Goal: Information Seeking & Learning: Find specific page/section

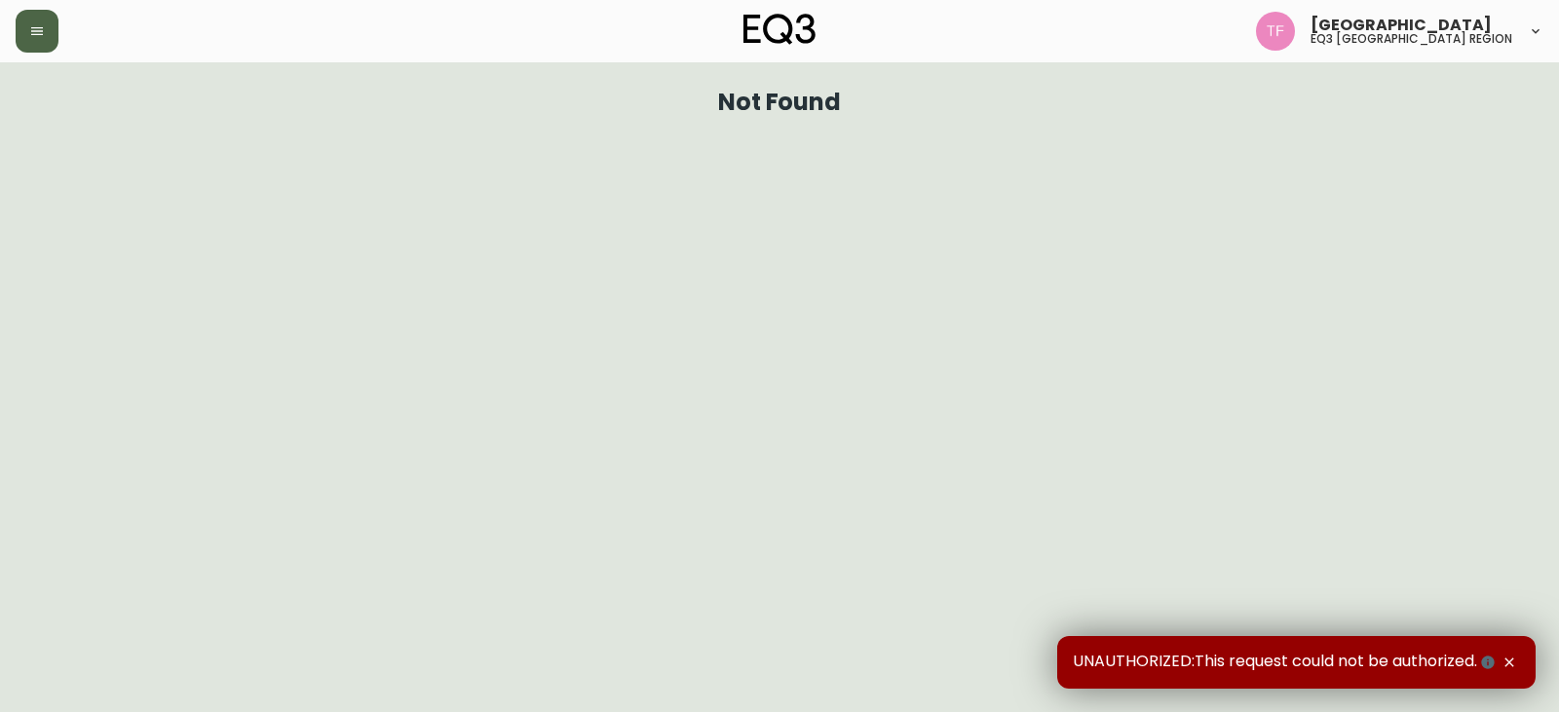
click at [42, 29] on icon "button" at bounding box center [37, 31] width 16 height 16
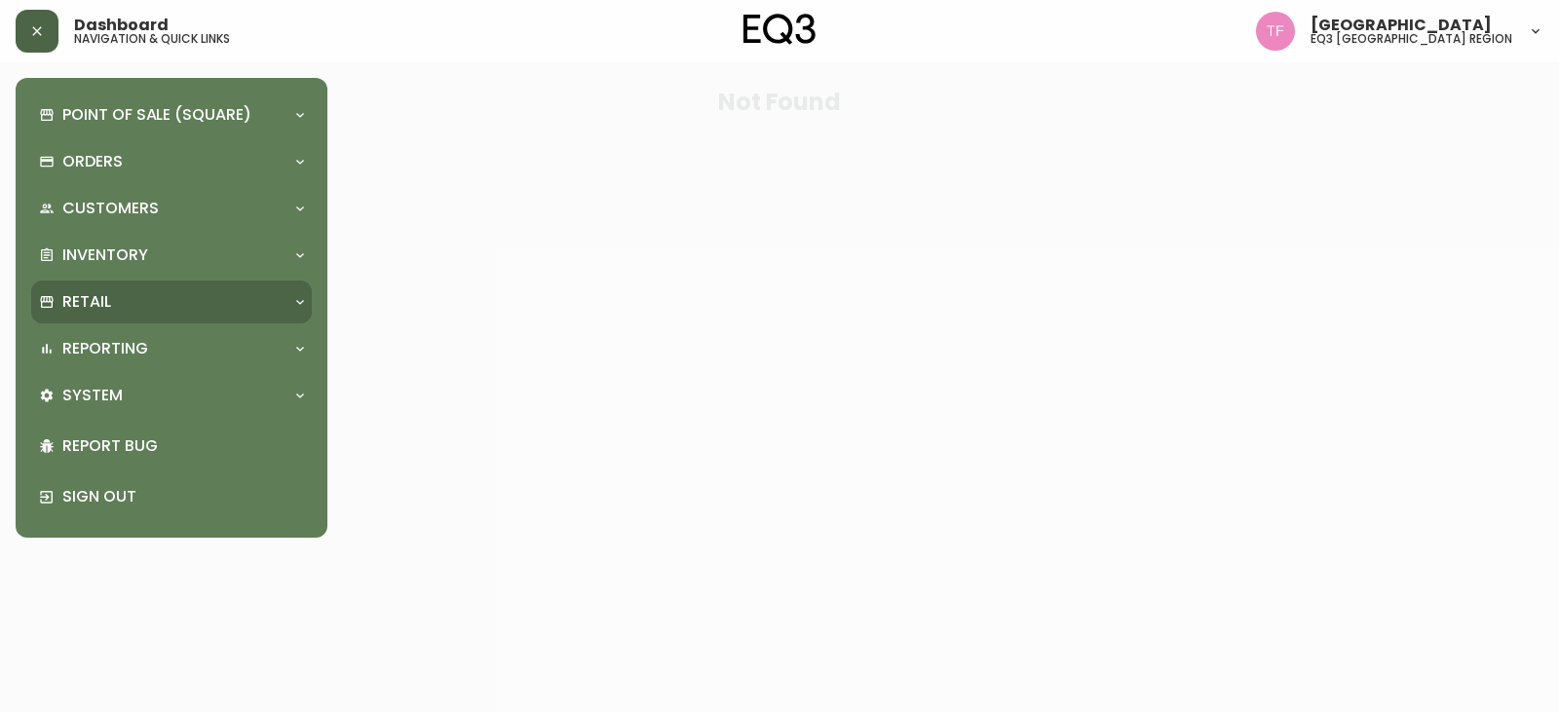
click at [168, 288] on div "Retail" at bounding box center [171, 302] width 281 height 43
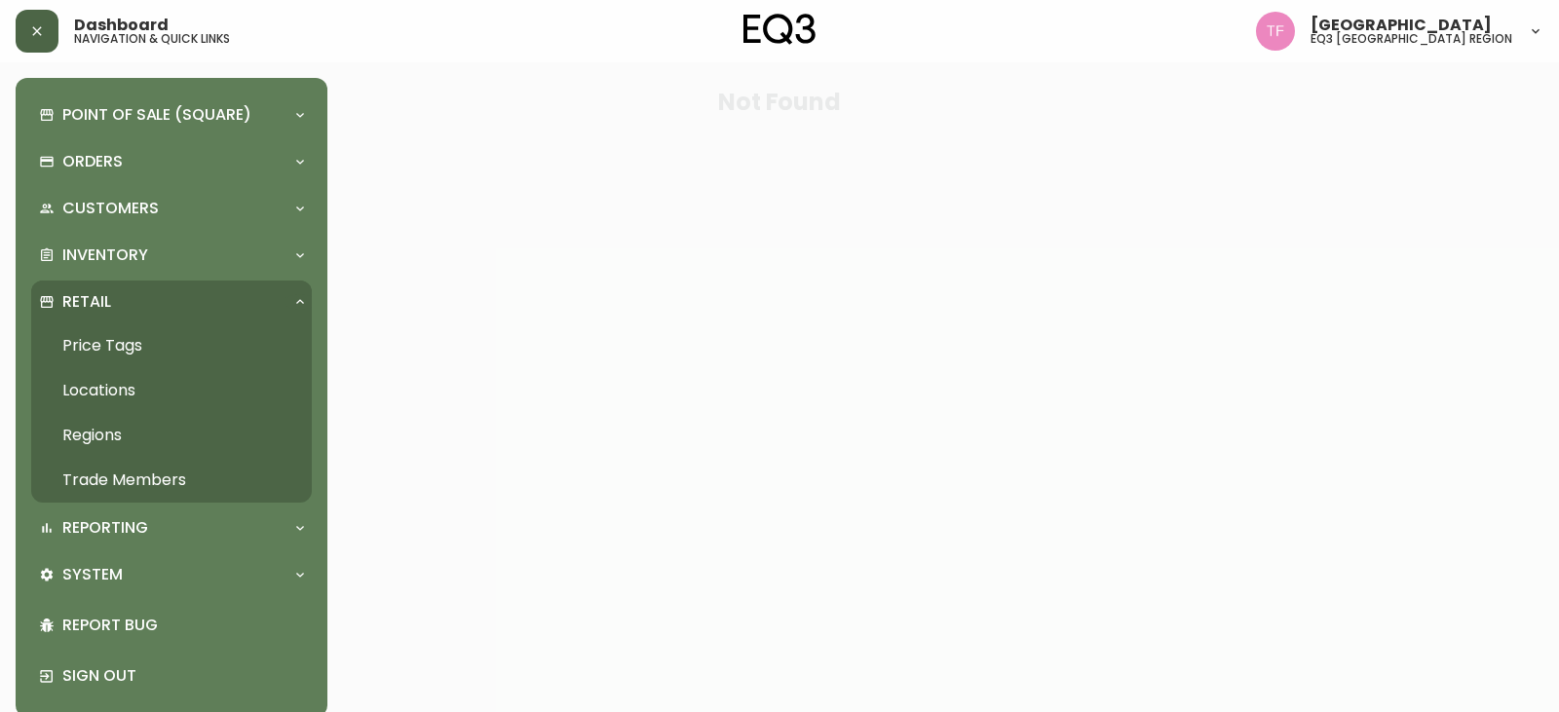
click at [82, 472] on link "Trade Members" at bounding box center [171, 480] width 281 height 45
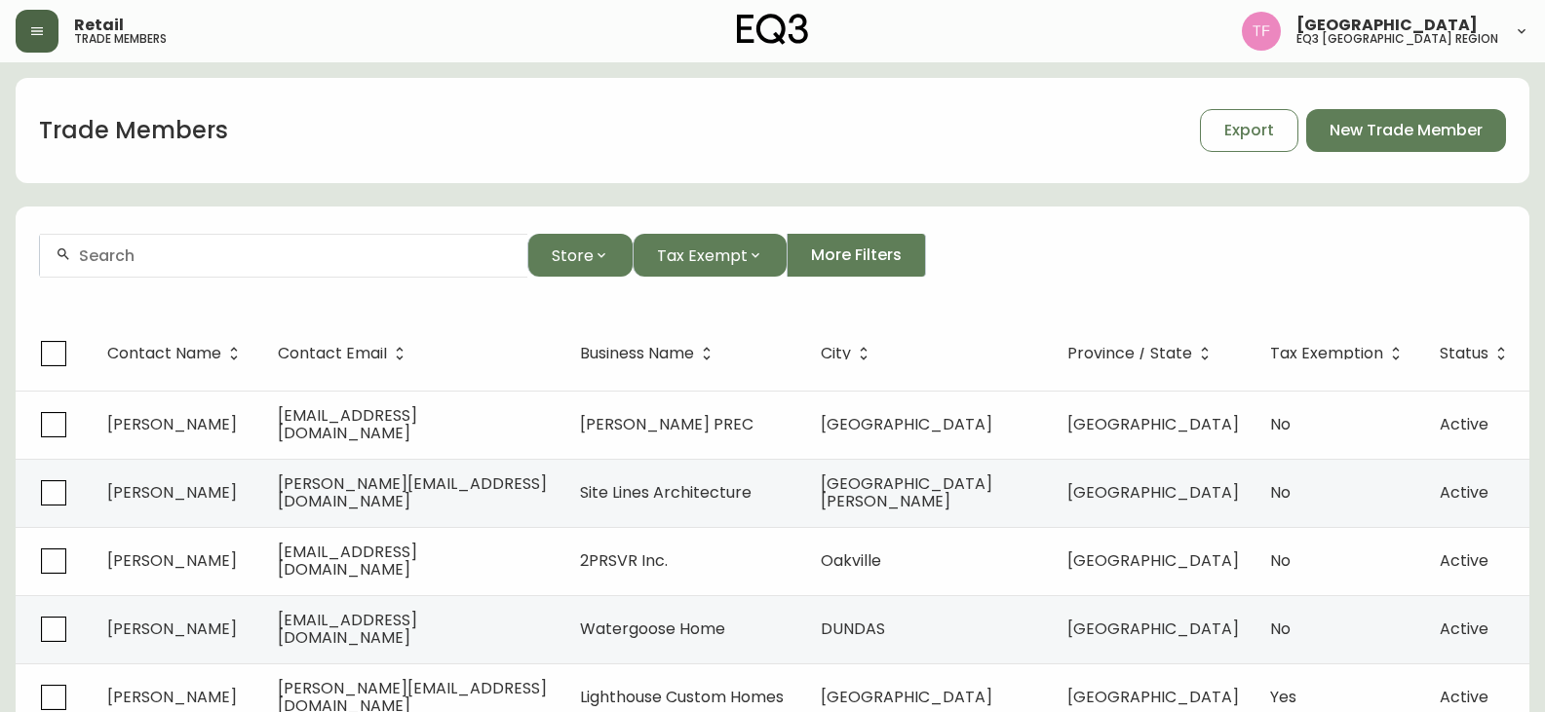
click at [263, 258] on input "text" at bounding box center [295, 256] width 433 height 19
drag, startPoint x: 228, startPoint y: 245, endPoint x: 163, endPoint y: 261, distance: 67.4
click at [163, 261] on input "text" at bounding box center [295, 256] width 433 height 19
paste input "[PERSON_NAME]"
click at [267, 257] on input "[PERSON_NAME]" at bounding box center [295, 256] width 433 height 19
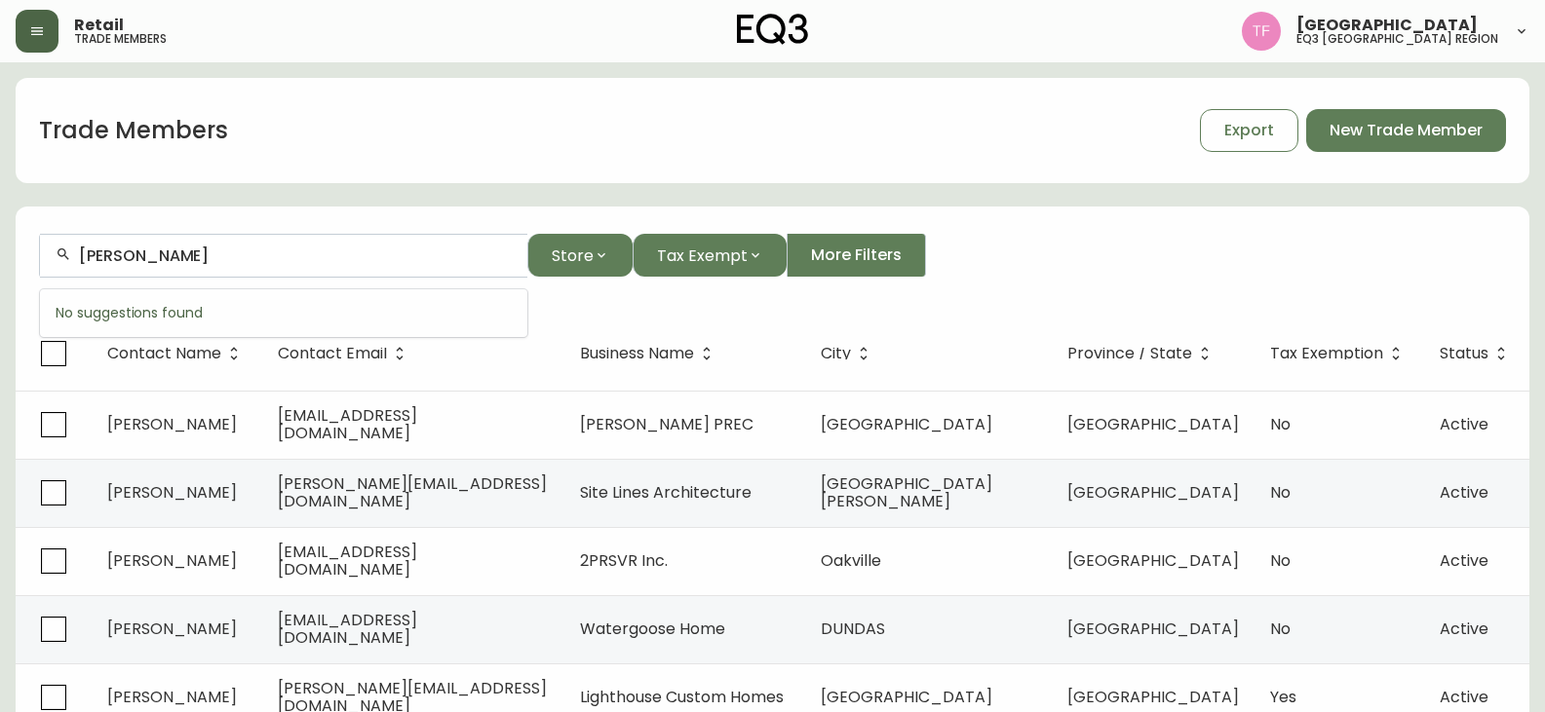
paste input "YR [PERSON_NAME]"
click at [164, 250] on input "[PERSON_NAME]" at bounding box center [295, 256] width 433 height 19
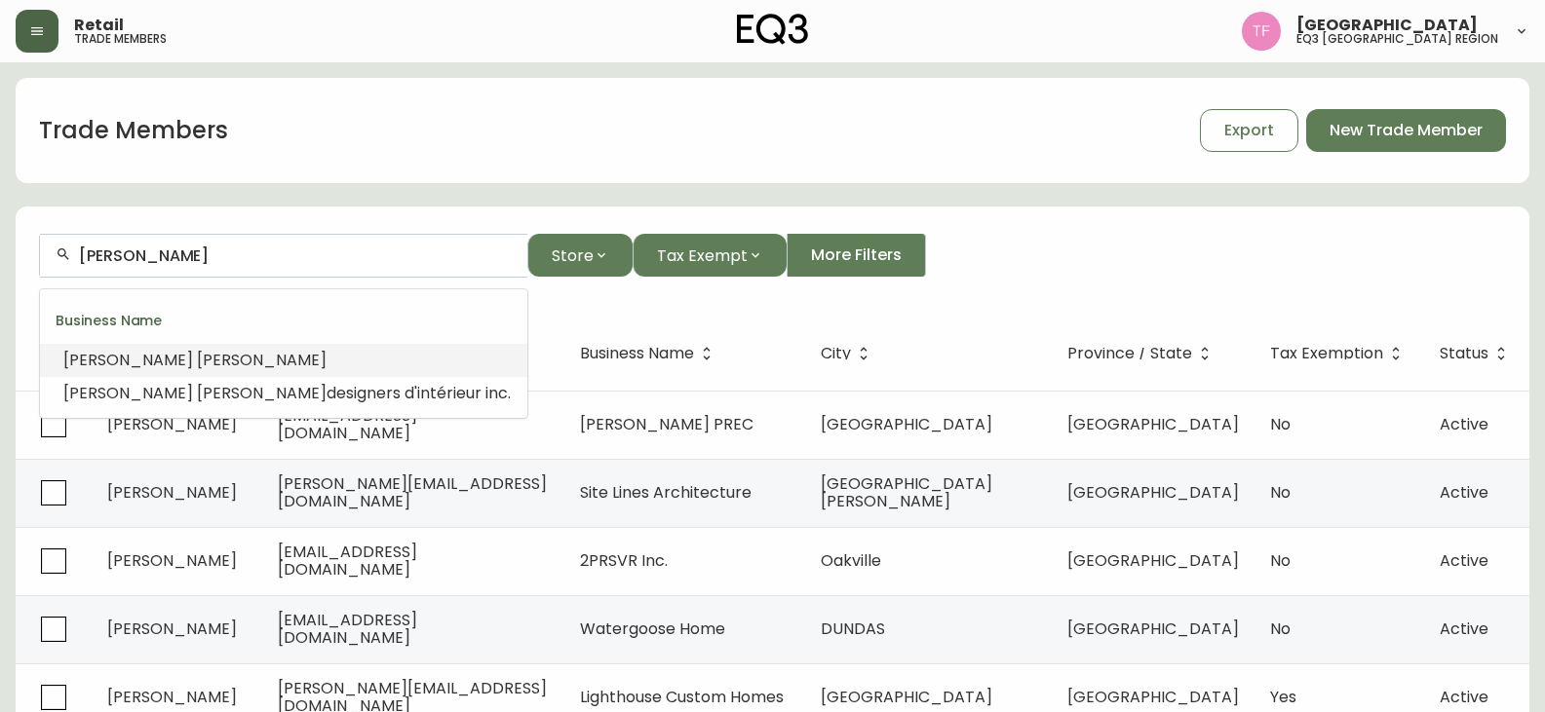
paste input "[PERSON_NAME]"
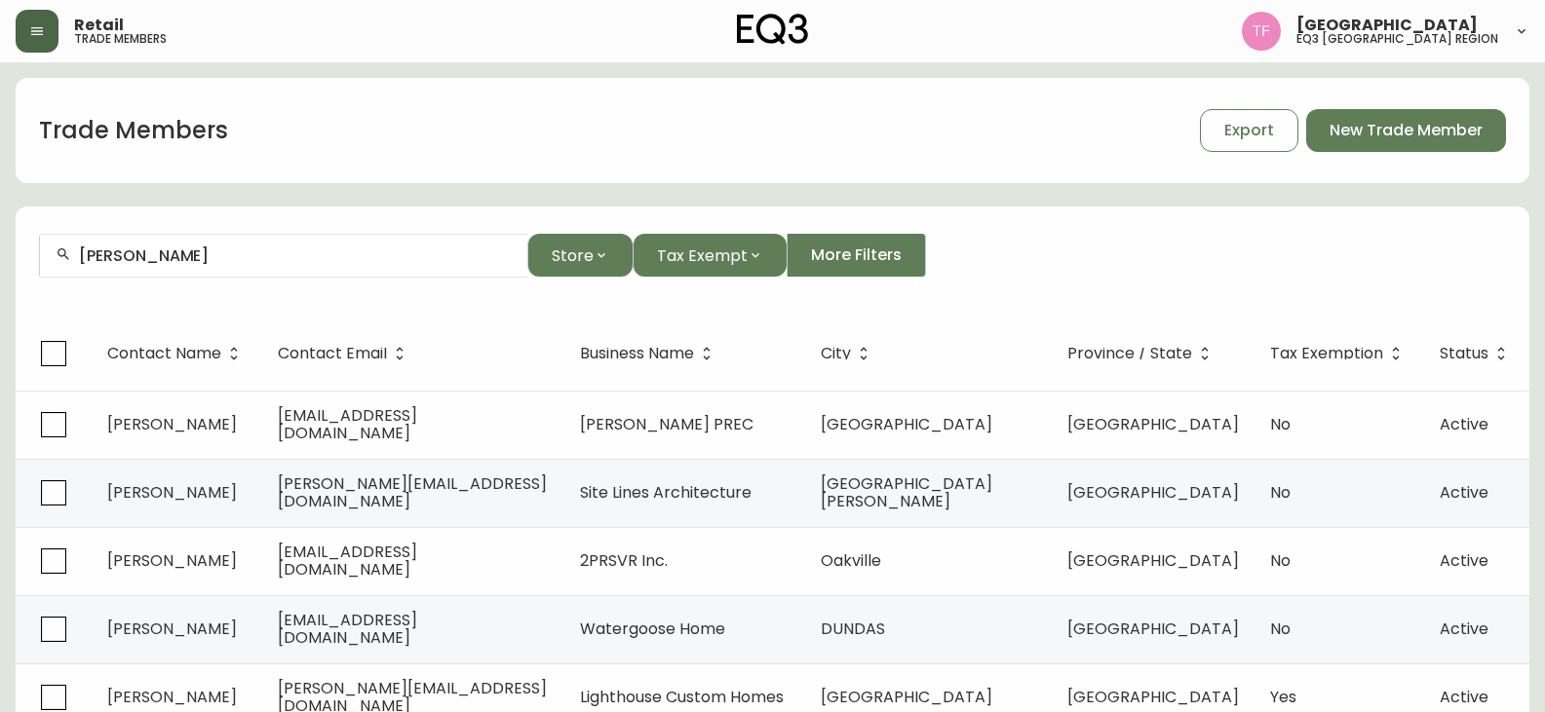
drag, startPoint x: 145, startPoint y: 264, endPoint x: 155, endPoint y: 258, distance: 11.4
click at [146, 264] on input "[PERSON_NAME]" at bounding box center [295, 256] width 433 height 19
paste input "[PERSON_NAME]"
click at [206, 244] on div "[PERSON_NAME]" at bounding box center [283, 256] width 487 height 44
paste input "[PERSON_NAME][GEOGRAPHIC_DATA]"
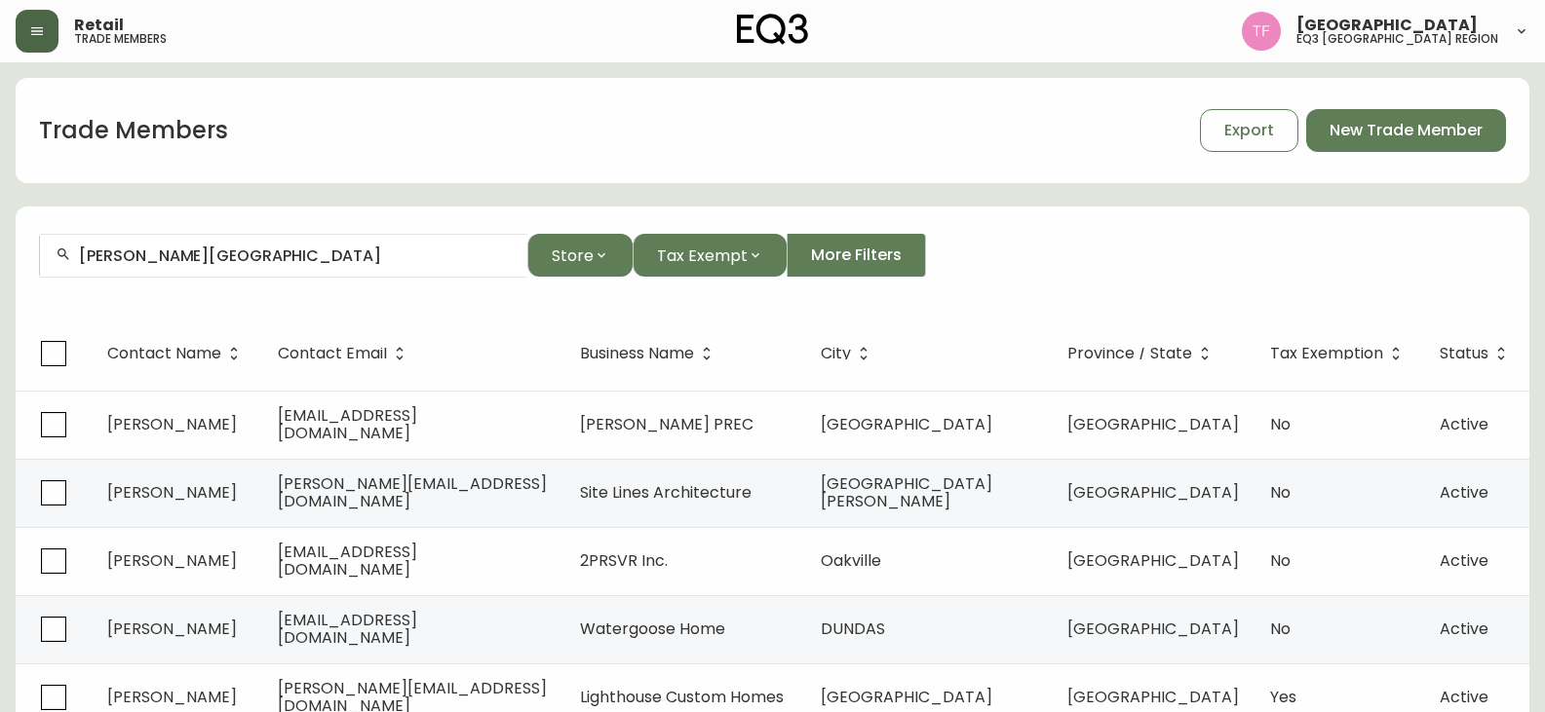
click at [295, 256] on input "[PERSON_NAME][GEOGRAPHIC_DATA]" at bounding box center [295, 256] width 433 height 19
paste input "G [PERSON_NAME]"
click at [260, 258] on input "[PERSON_NAME]" at bounding box center [295, 256] width 433 height 19
paste input "[PERSON_NAME]"
click at [225, 255] on input "[PERSON_NAME]" at bounding box center [295, 256] width 433 height 19
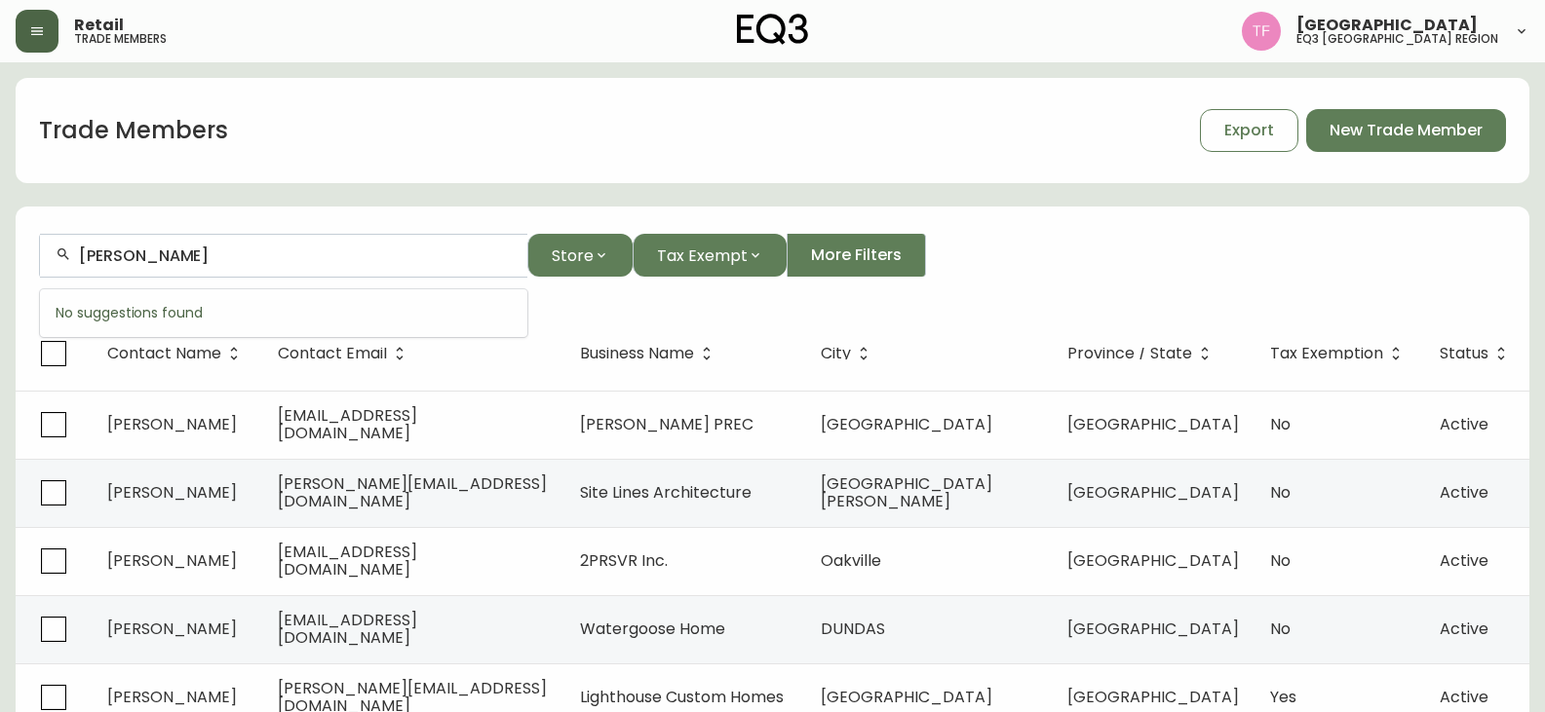
paste input "[PERSON_NAME]"
click at [279, 251] on input "[PERSON_NAME]" at bounding box center [295, 256] width 433 height 19
paste input "[PERSON_NAME]"
click at [262, 254] on input "[PERSON_NAME]" at bounding box center [295, 256] width 433 height 19
paste input "[PERSON_NAME] DECO DESIGN"
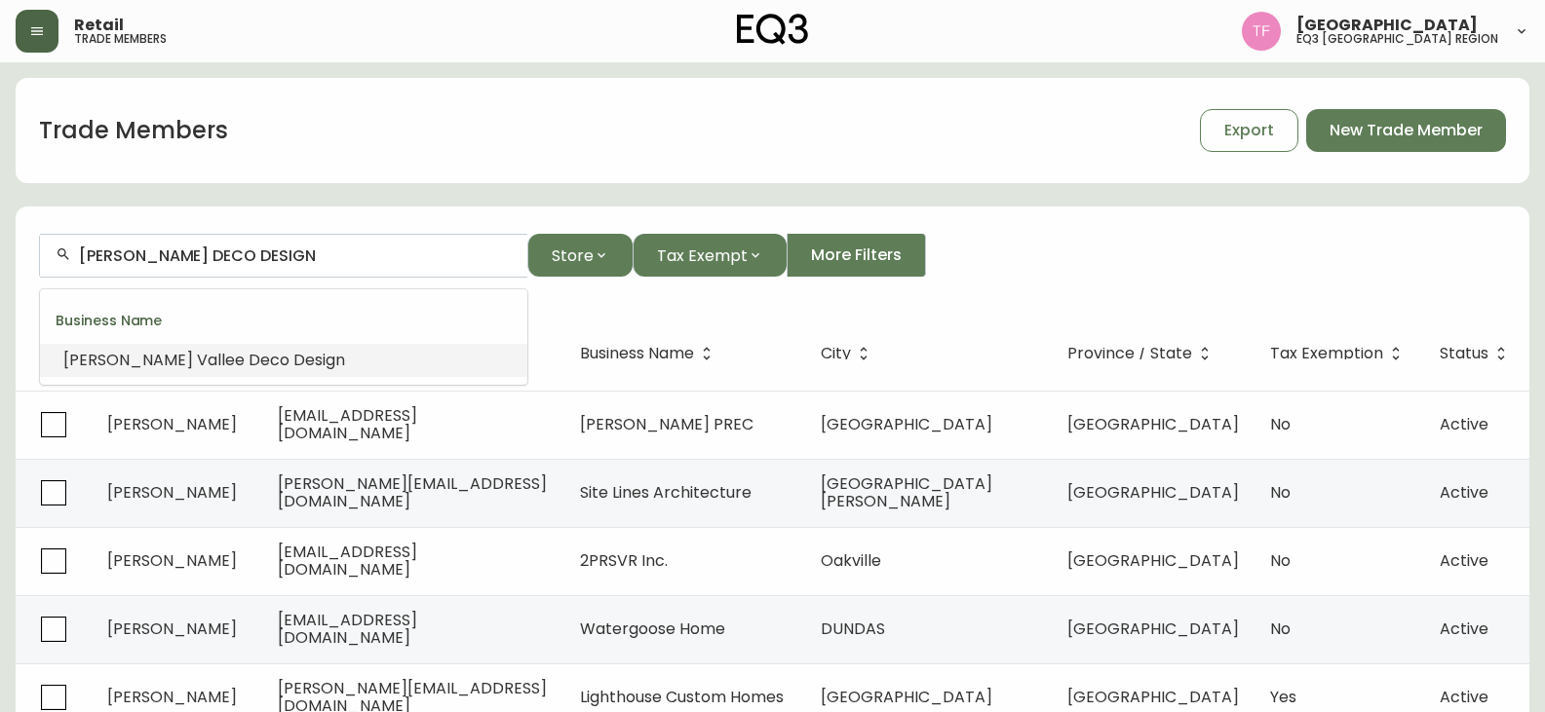
click at [282, 250] on input "[PERSON_NAME] DECO DESIGN" at bounding box center [295, 256] width 433 height 19
paste input "[PERSON_NAME]"
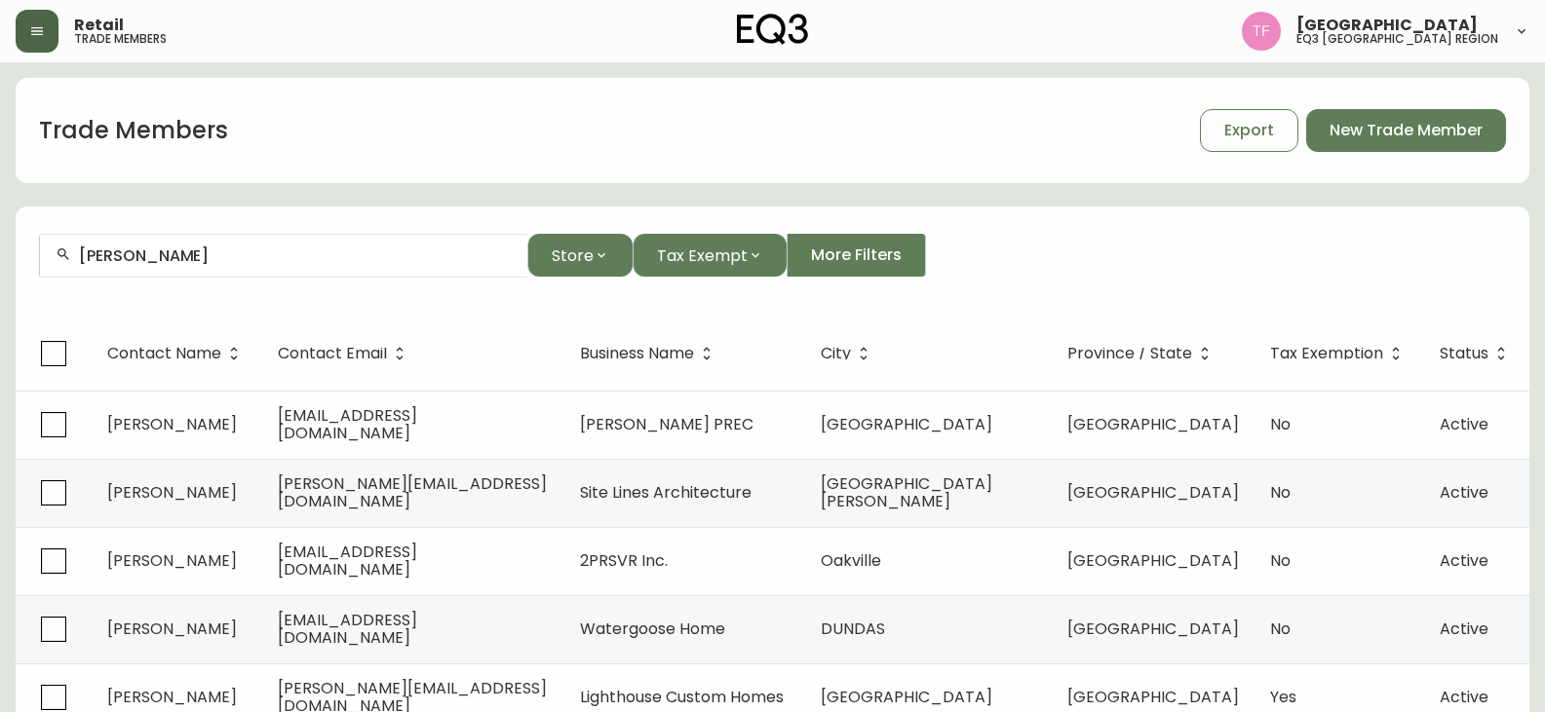
click at [294, 263] on input "[PERSON_NAME]" at bounding box center [295, 256] width 433 height 19
paste input "[PERSON_NAME]"
click at [234, 253] on input "[PERSON_NAME]" at bounding box center [295, 256] width 433 height 19
paste input "[PERSON_NAME]"
click at [332, 264] on input "[PERSON_NAME]" at bounding box center [295, 256] width 433 height 19
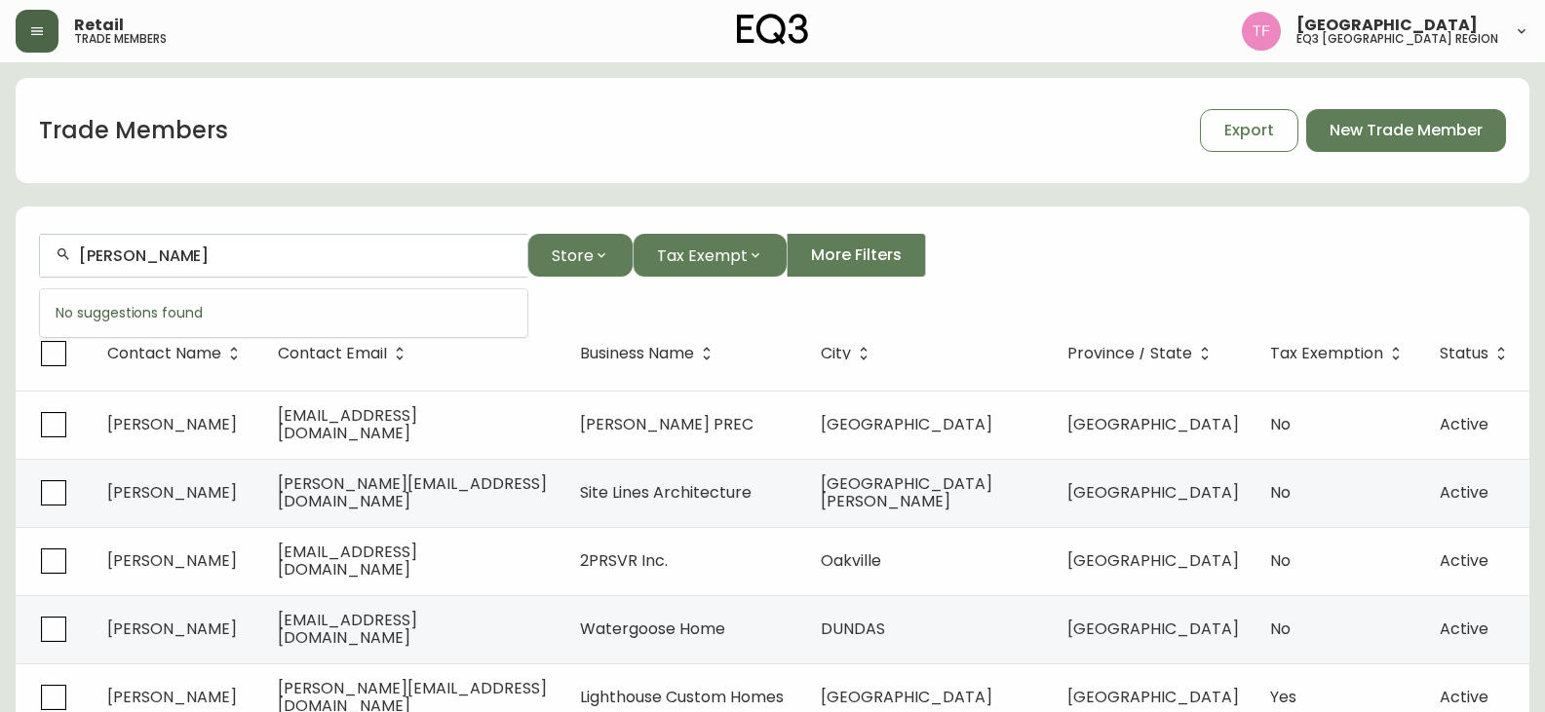
paste input "[PERSON_NAME]"
click at [235, 253] on input "[PERSON_NAME]" at bounding box center [295, 256] width 433 height 19
paste input "[DEMOGRAPHIC_DATA] [PERSON_NAME]"
click at [220, 264] on input "[DEMOGRAPHIC_DATA] [PERSON_NAME]" at bounding box center [295, 256] width 433 height 19
paste input "[PERSON_NAME]"
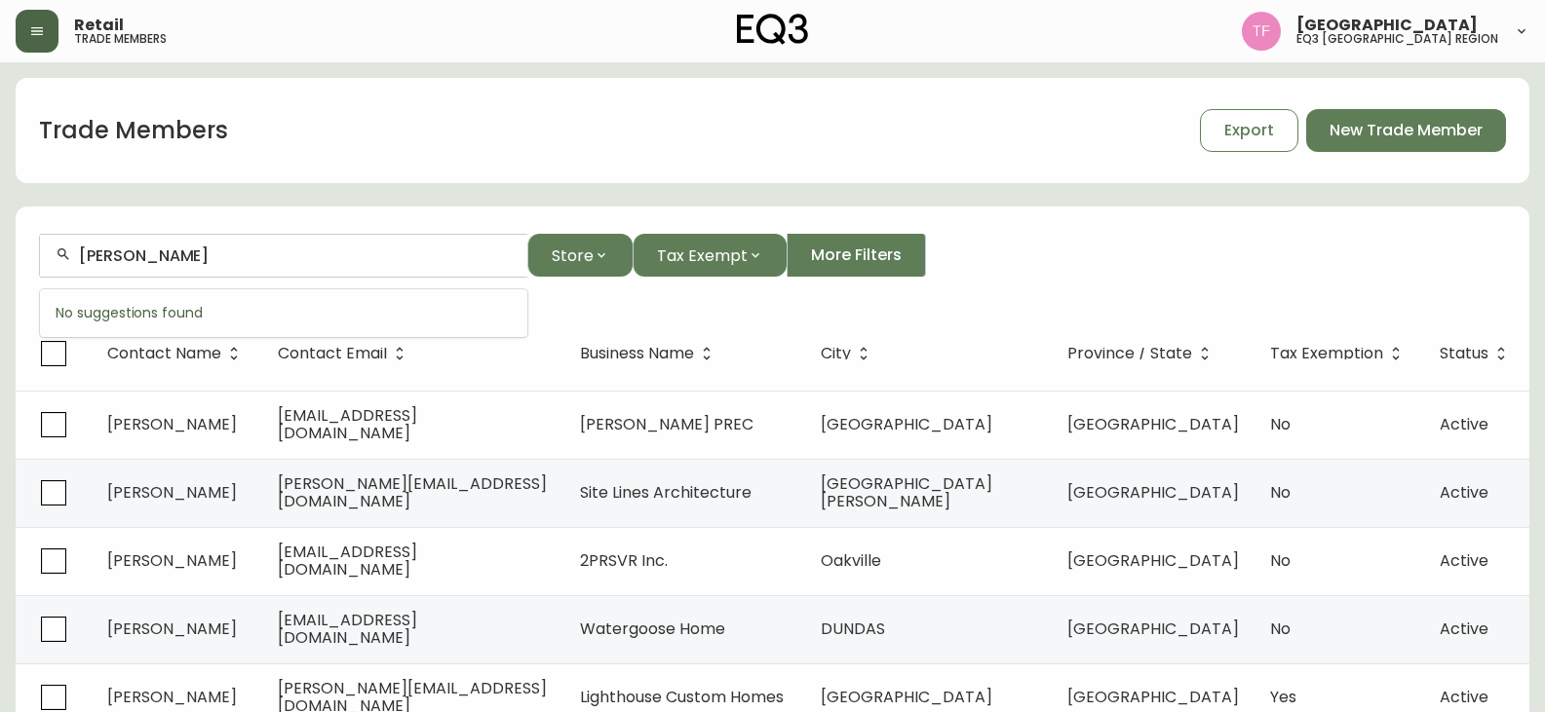
click at [281, 262] on input "[PERSON_NAME]" at bounding box center [295, 256] width 433 height 19
paste input "[PERSON_NAME]"
click at [211, 254] on input "[PERSON_NAME]" at bounding box center [295, 256] width 433 height 19
paste input "[PERSON_NAME]"
click at [206, 243] on div "[PERSON_NAME]" at bounding box center [283, 256] width 487 height 44
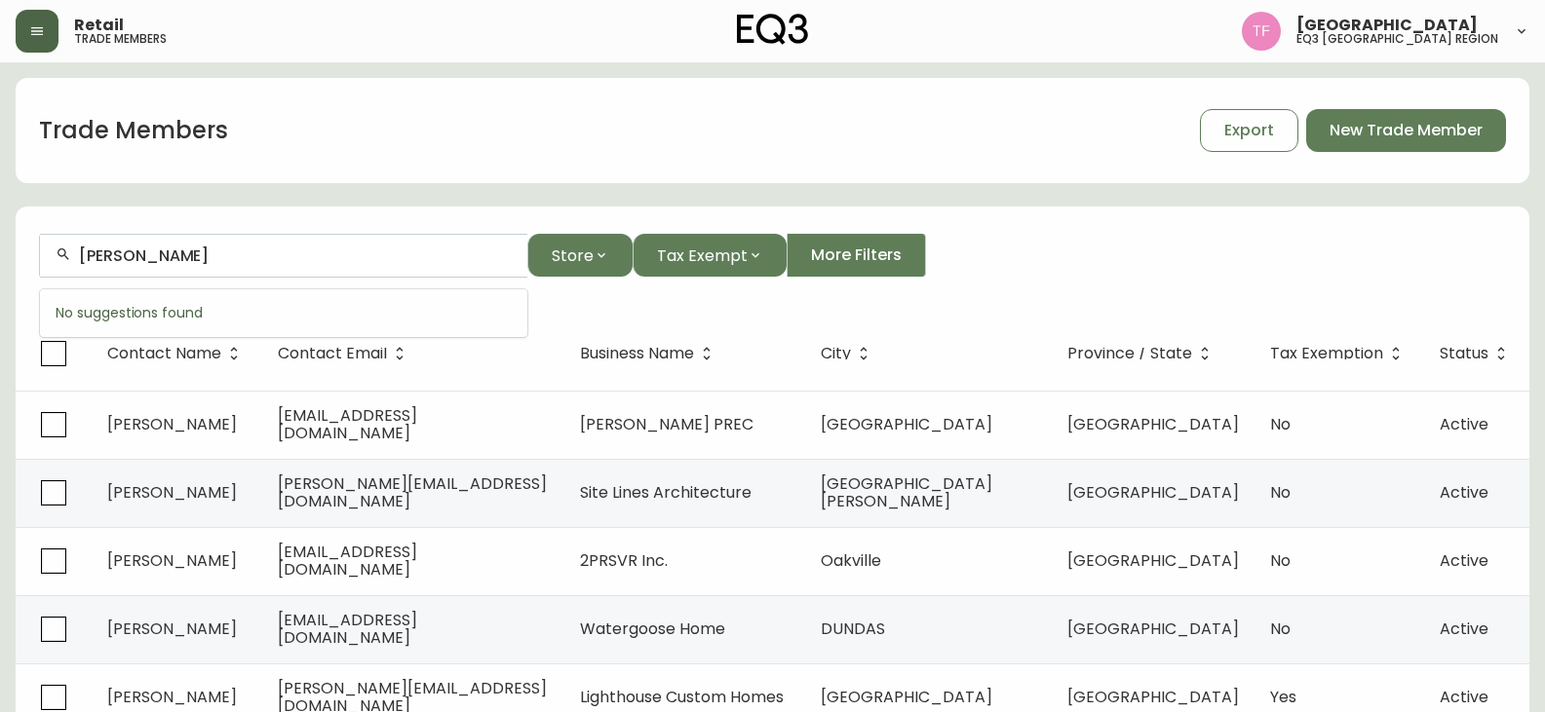
paste input "[PERSON_NAME]"
click at [263, 250] on input "[PERSON_NAME]" at bounding box center [295, 256] width 433 height 19
paste input "[PERSON_NAME]"
click at [154, 261] on input "[PERSON_NAME]" at bounding box center [295, 256] width 433 height 19
paste input "[PERSON_NAME]"
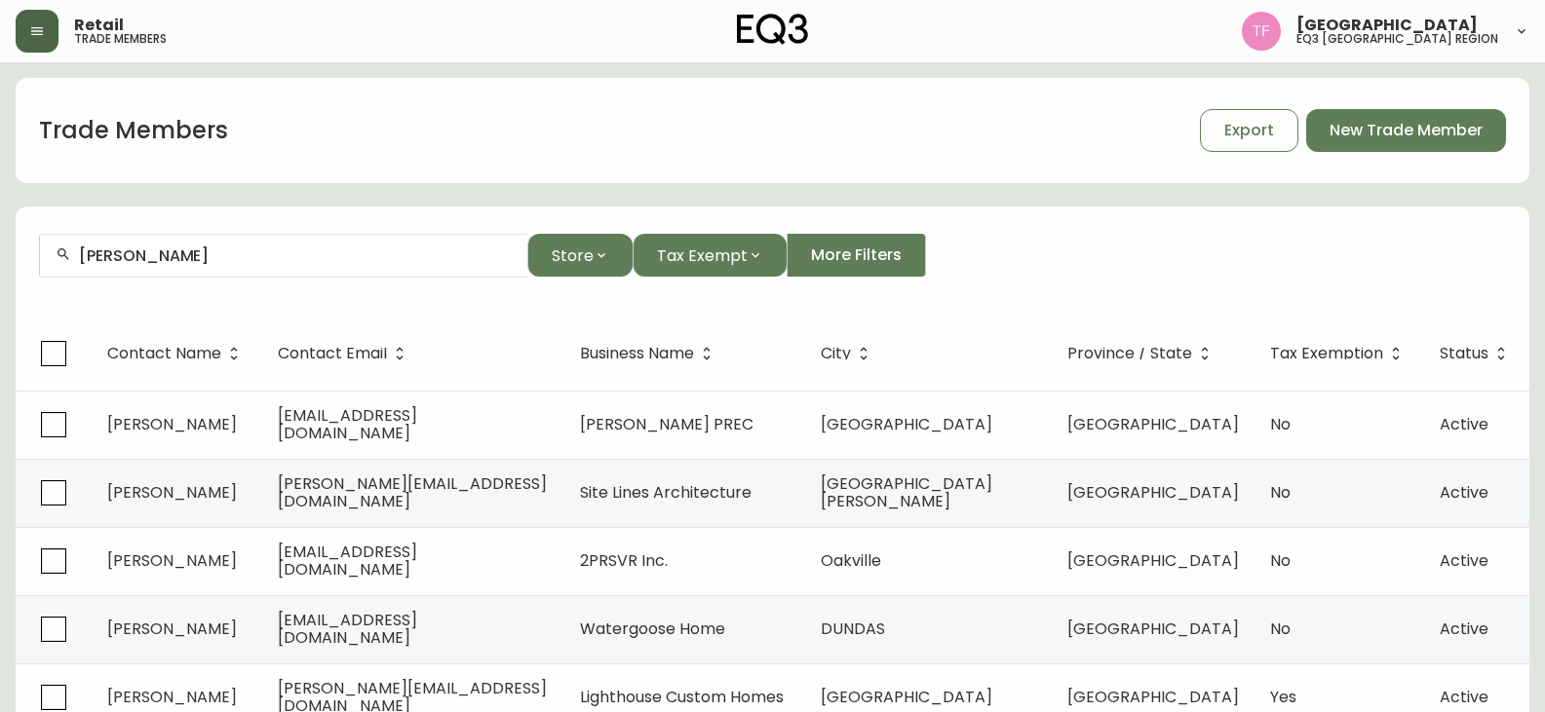
click at [272, 263] on input "[PERSON_NAME]" at bounding box center [295, 256] width 433 height 19
paste input "[PERSON_NAME]"
click at [255, 252] on input "[PERSON_NAME]" at bounding box center [295, 256] width 433 height 19
paste input "[PERSON_NAME]"
drag, startPoint x: 300, startPoint y: 265, endPoint x: 288, endPoint y: 255, distance: 15.2
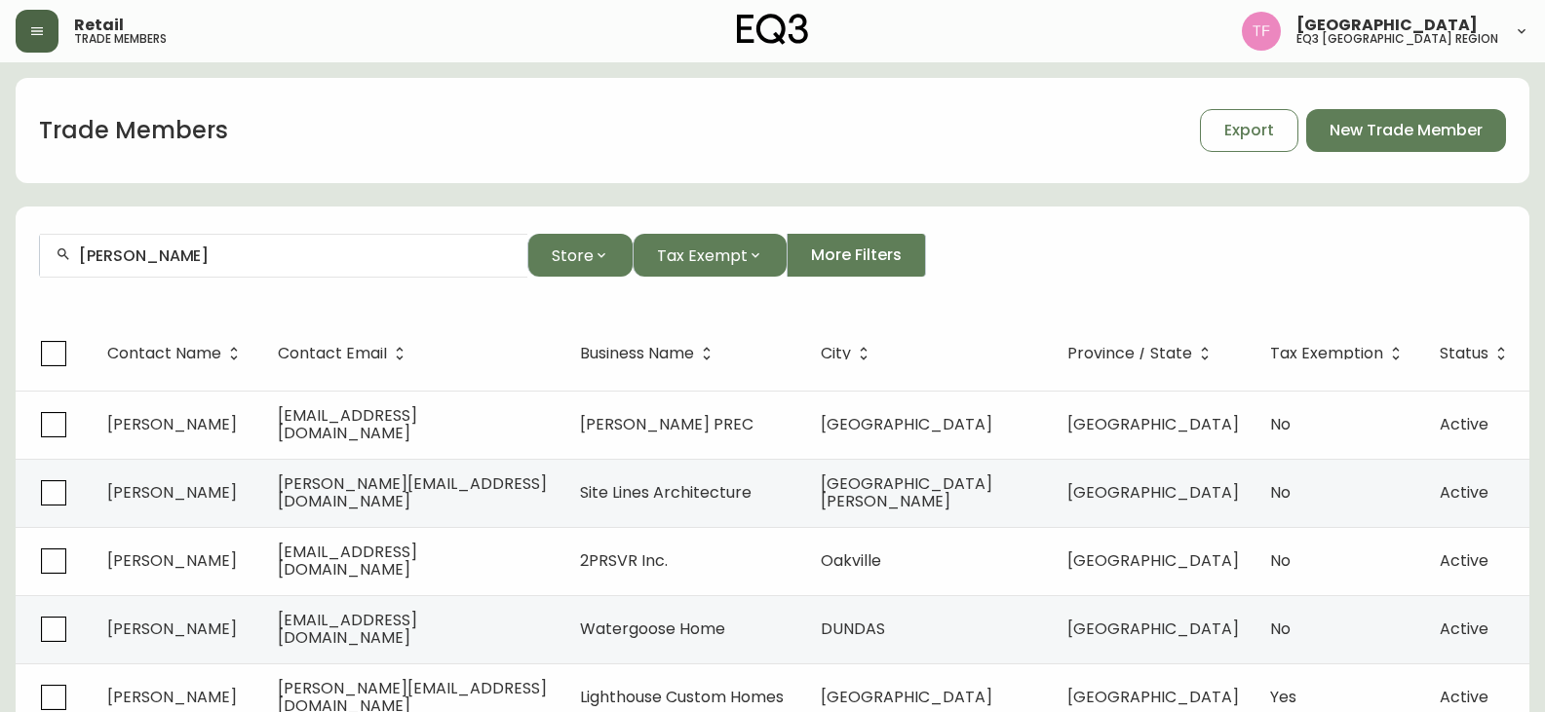
click at [300, 264] on div "[PERSON_NAME]" at bounding box center [283, 256] width 487 height 44
paste input "Y [PERSON_NAME]"
click at [340, 265] on div "[PERSON_NAME]" at bounding box center [283, 256] width 487 height 44
paste input "TESTURO TAK"
click at [256, 259] on input "TESTURO TAKARA" at bounding box center [295, 256] width 433 height 19
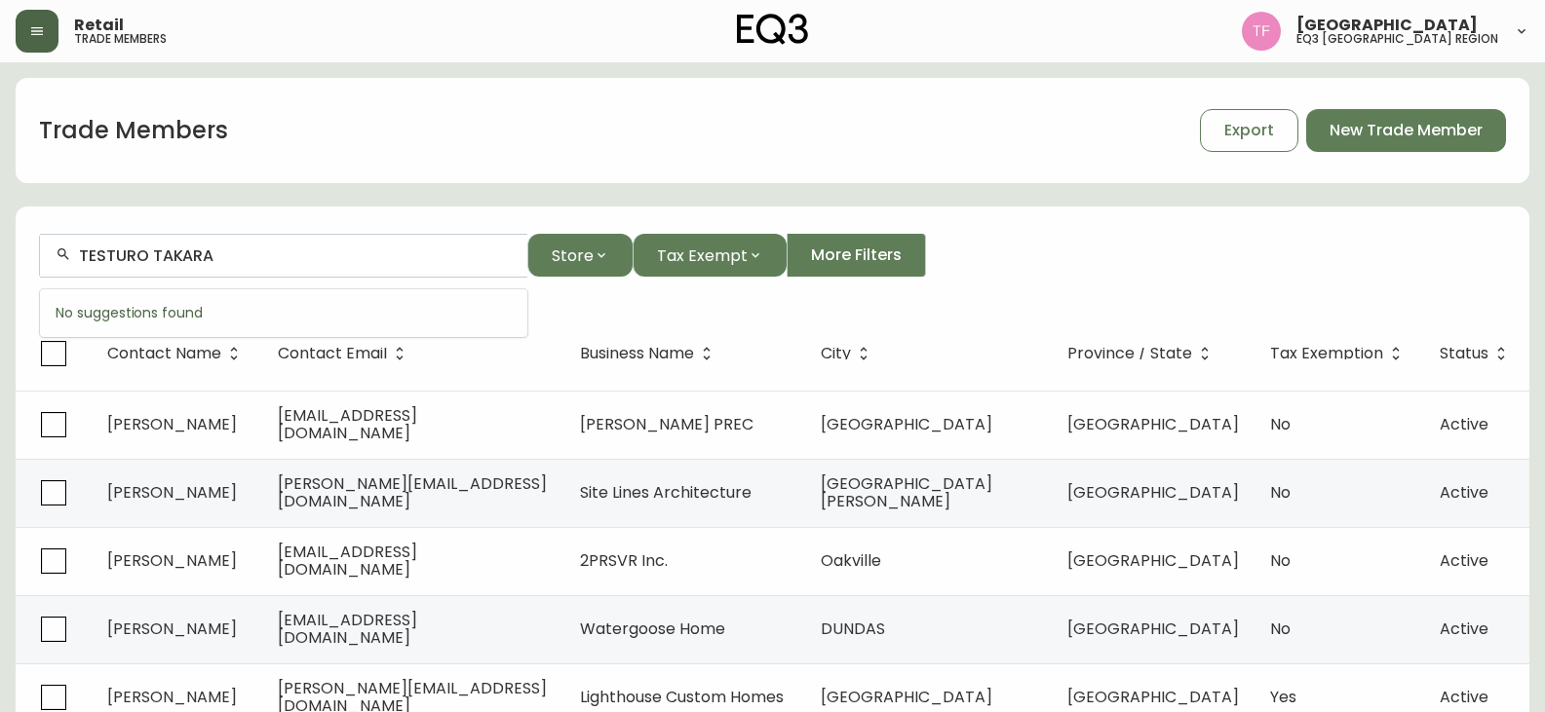
paste input "[PERSON_NAME]"
click at [239, 251] on input "[PERSON_NAME]" at bounding box center [295, 256] width 433 height 19
paste input "[PERSON_NAME]"
click at [303, 260] on input "[PERSON_NAME]" at bounding box center [295, 256] width 433 height 19
paste input "[PERSON_NAME]"
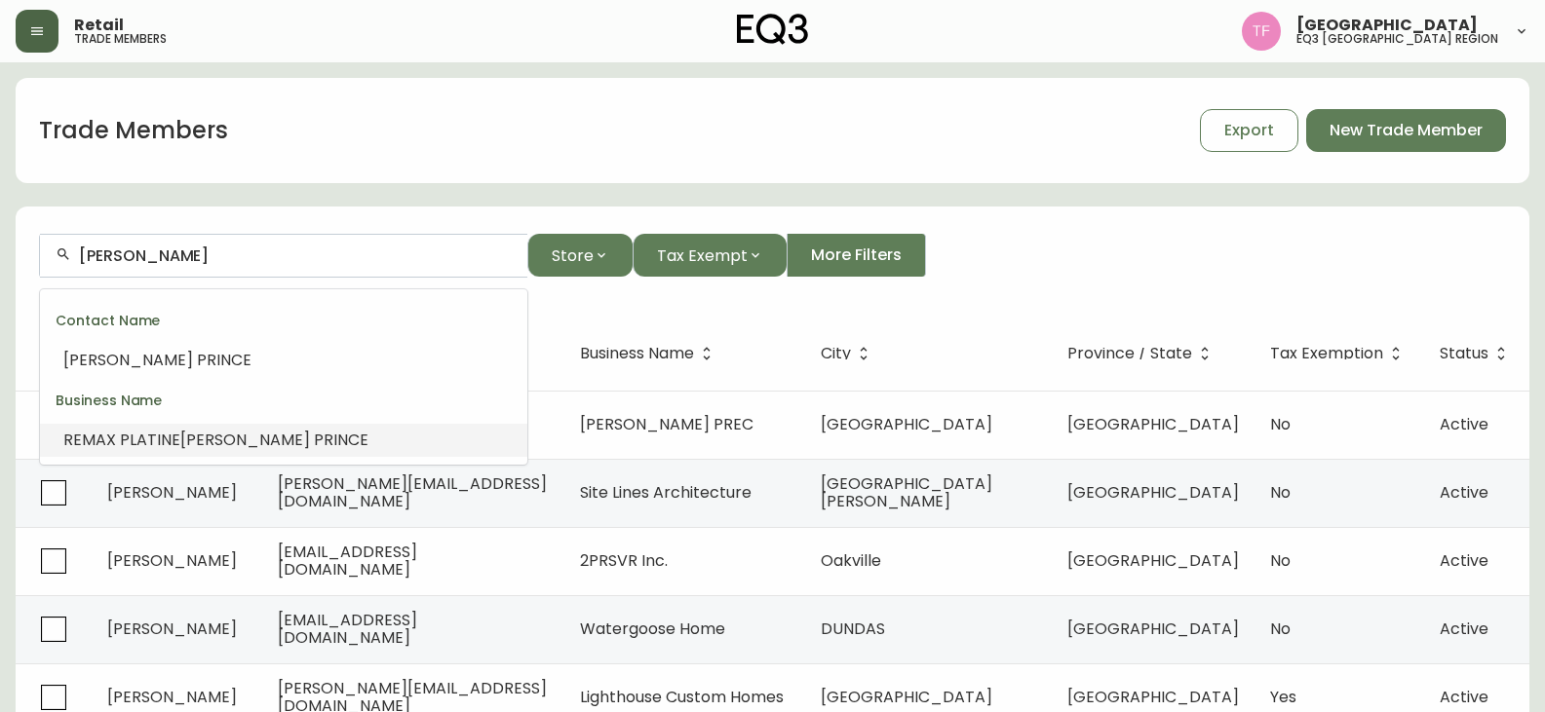
click at [310, 435] on span at bounding box center [312, 440] width 4 height 22
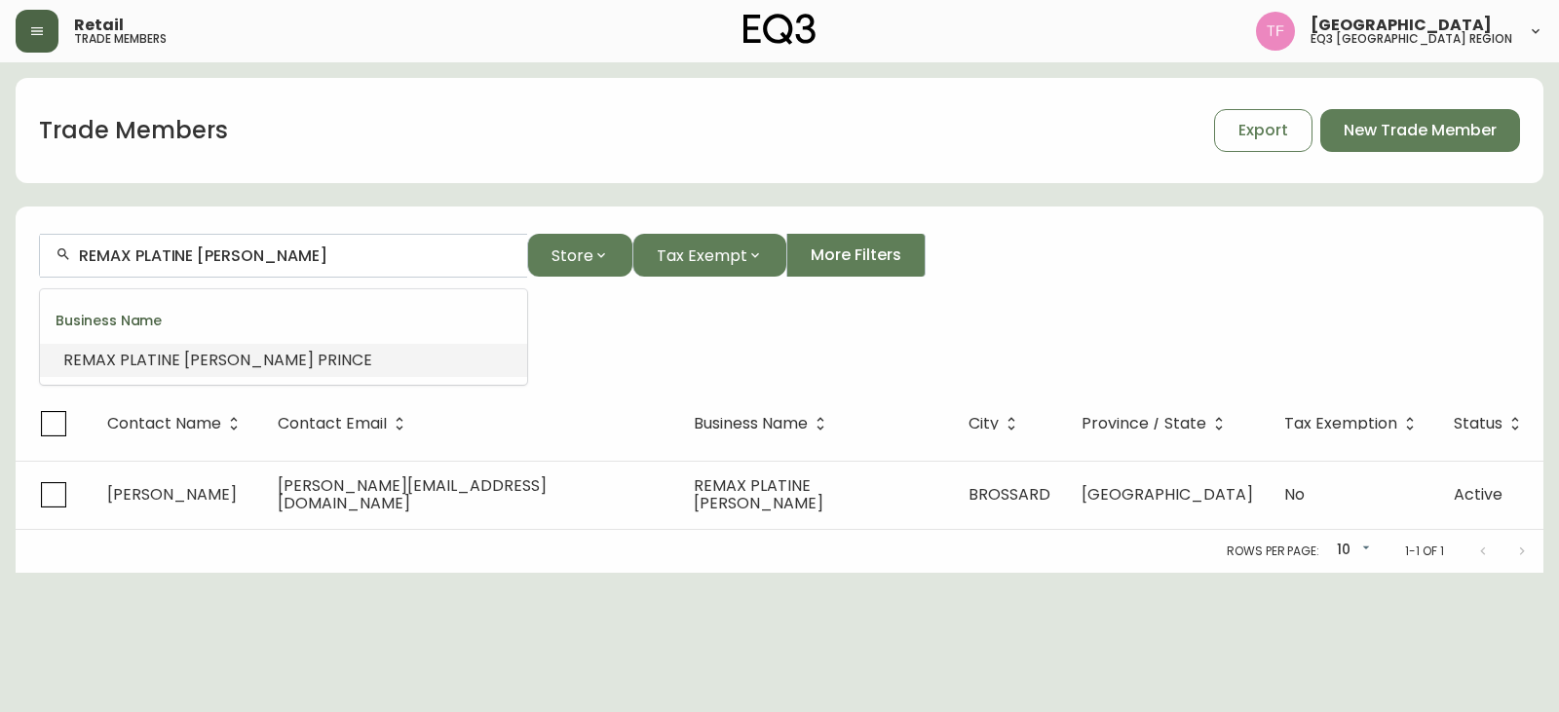
drag, startPoint x: 383, startPoint y: 261, endPoint x: 2, endPoint y: 251, distance: 381.2
click at [2, 251] on main "Trade Members Export New Trade Member REMAX PLATINE [PERSON_NAME] Store Tax Exe…" at bounding box center [779, 317] width 1559 height 511
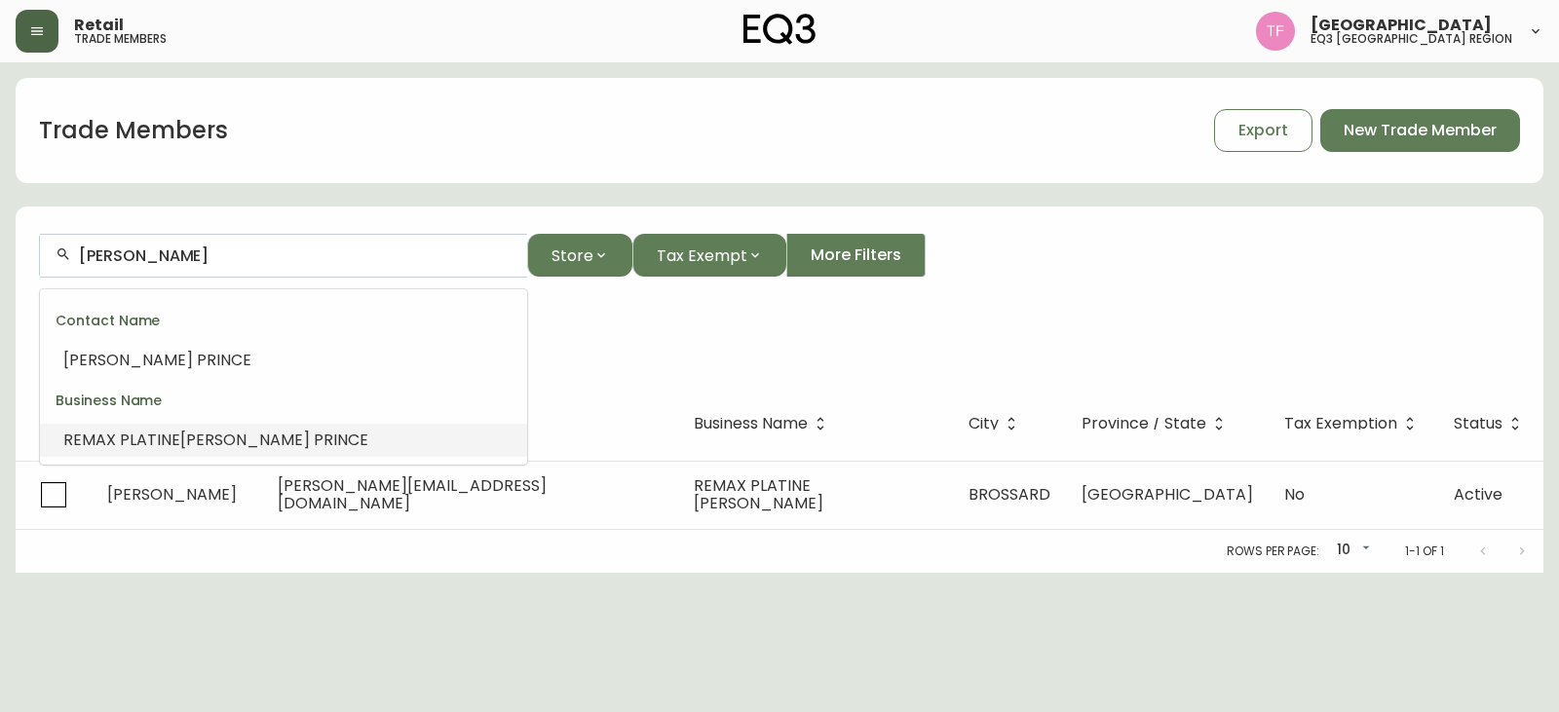
click at [173, 442] on span "REMAX PLATINE" at bounding box center [121, 440] width 117 height 22
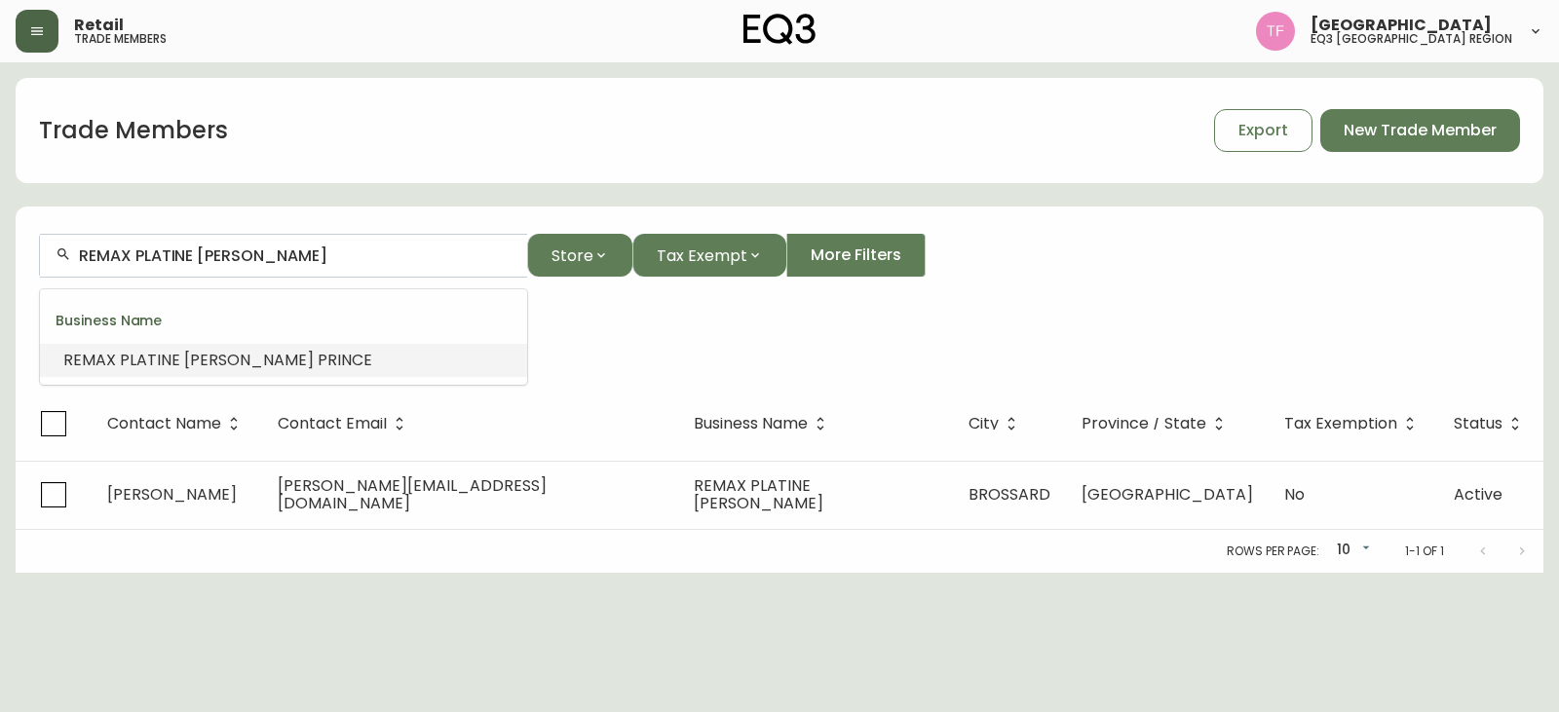
click at [301, 252] on input "REMAX PLATINE [PERSON_NAME]" at bounding box center [295, 256] width 433 height 19
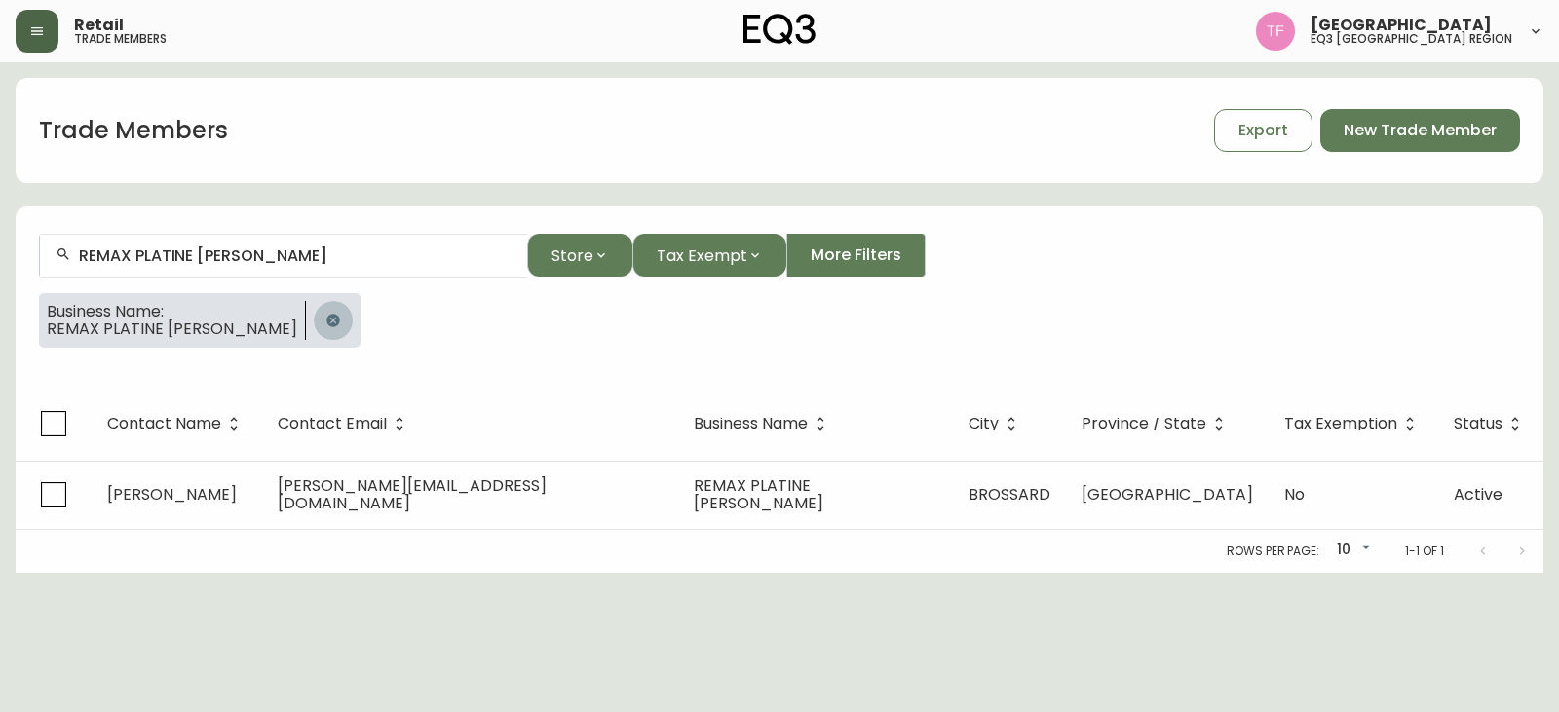
click at [349, 314] on button "button" at bounding box center [333, 320] width 39 height 39
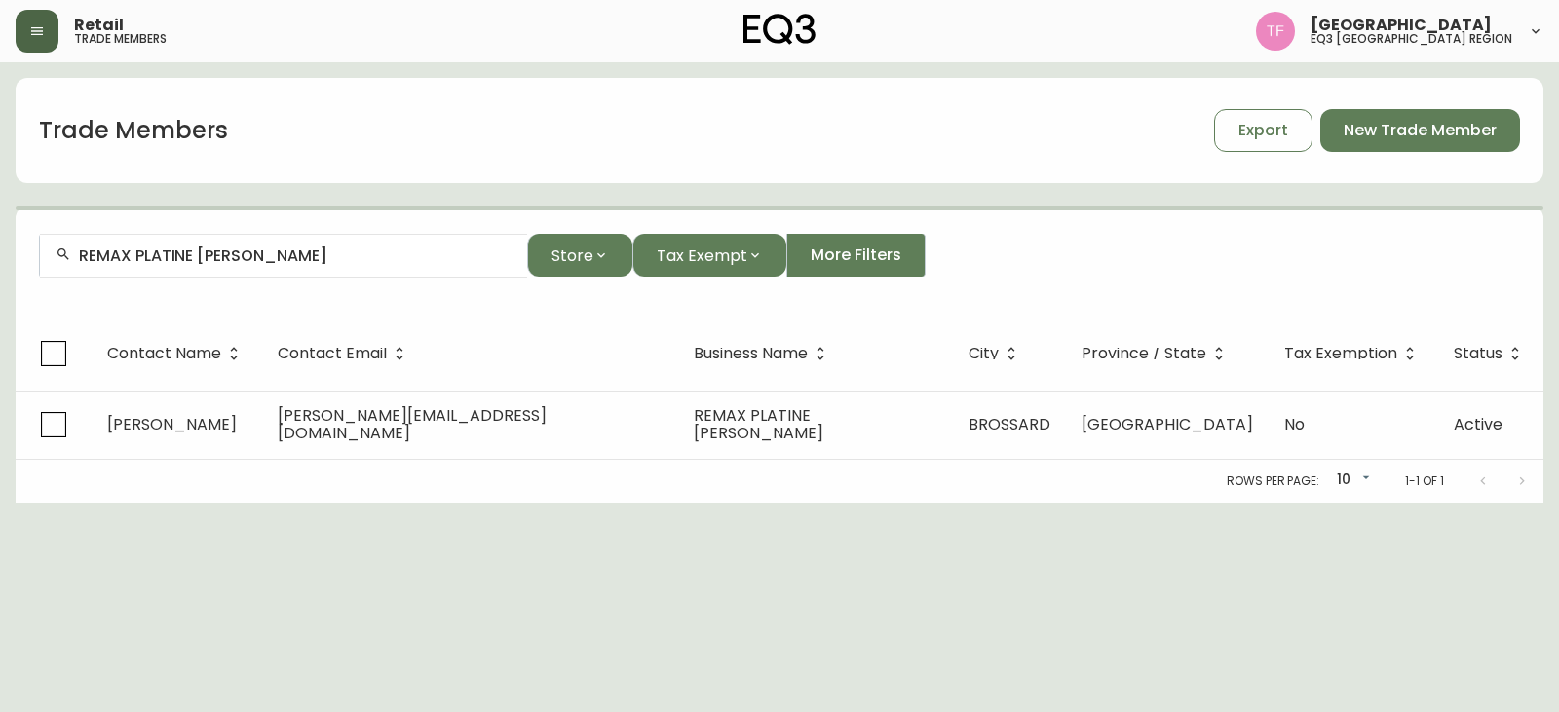
click at [320, 253] on input "REMAX PLATINE [PERSON_NAME]" at bounding box center [295, 256] width 433 height 19
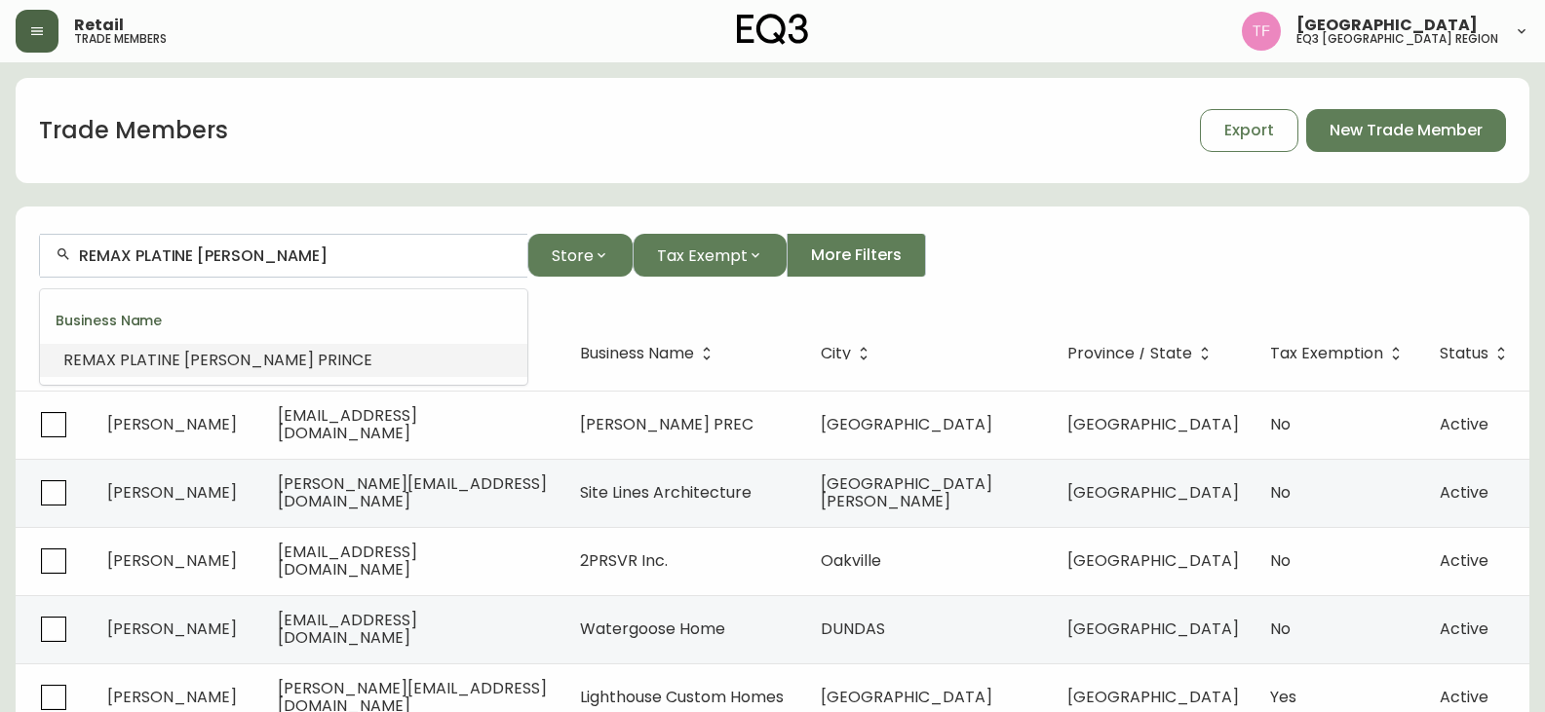
drag, startPoint x: 345, startPoint y: 253, endPoint x: 325, endPoint y: 253, distance: 20.5
click at [325, 253] on input "REMAX PLATINE [PERSON_NAME]" at bounding box center [295, 256] width 433 height 19
paste input "[PERSON_NAME]"
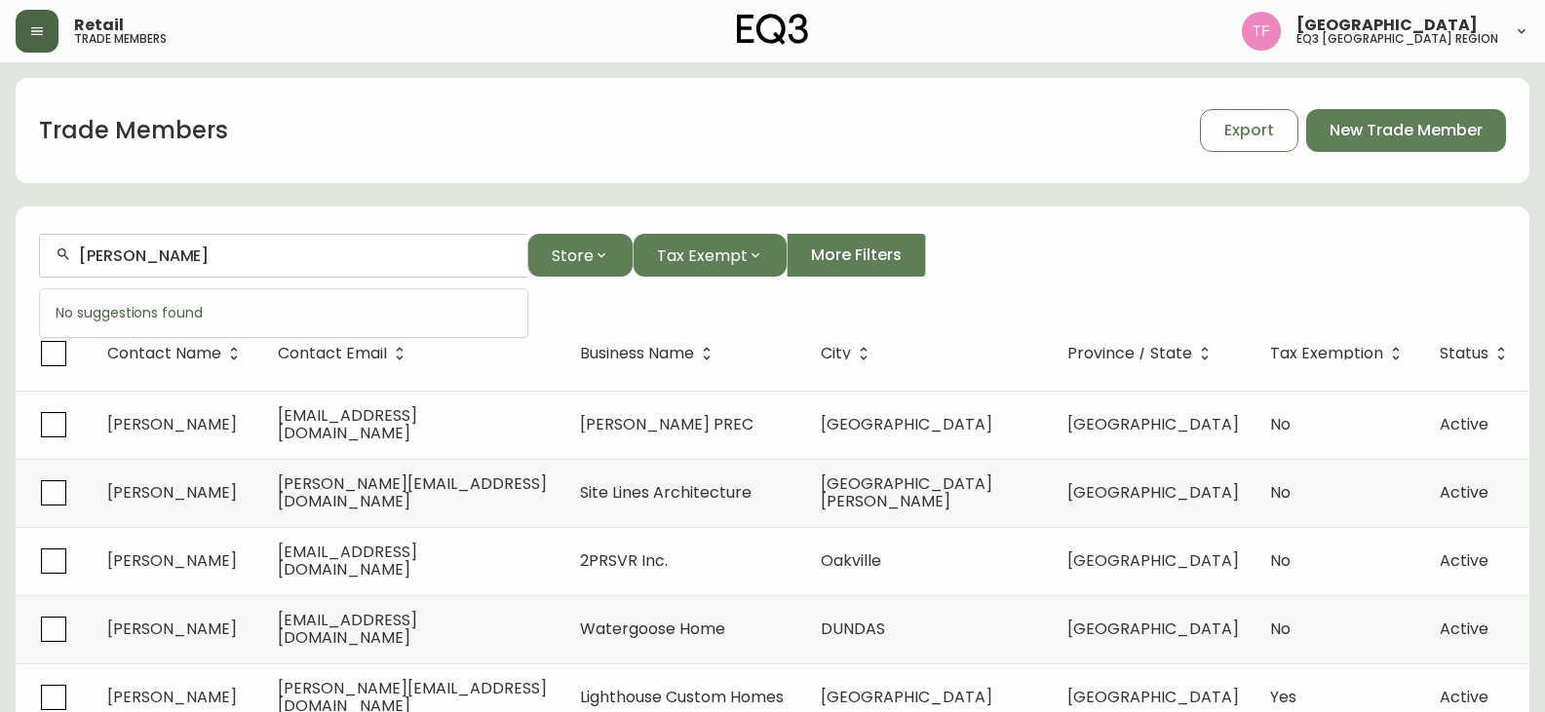
click at [160, 256] on input "[PERSON_NAME]" at bounding box center [295, 256] width 433 height 19
paste input "XA"
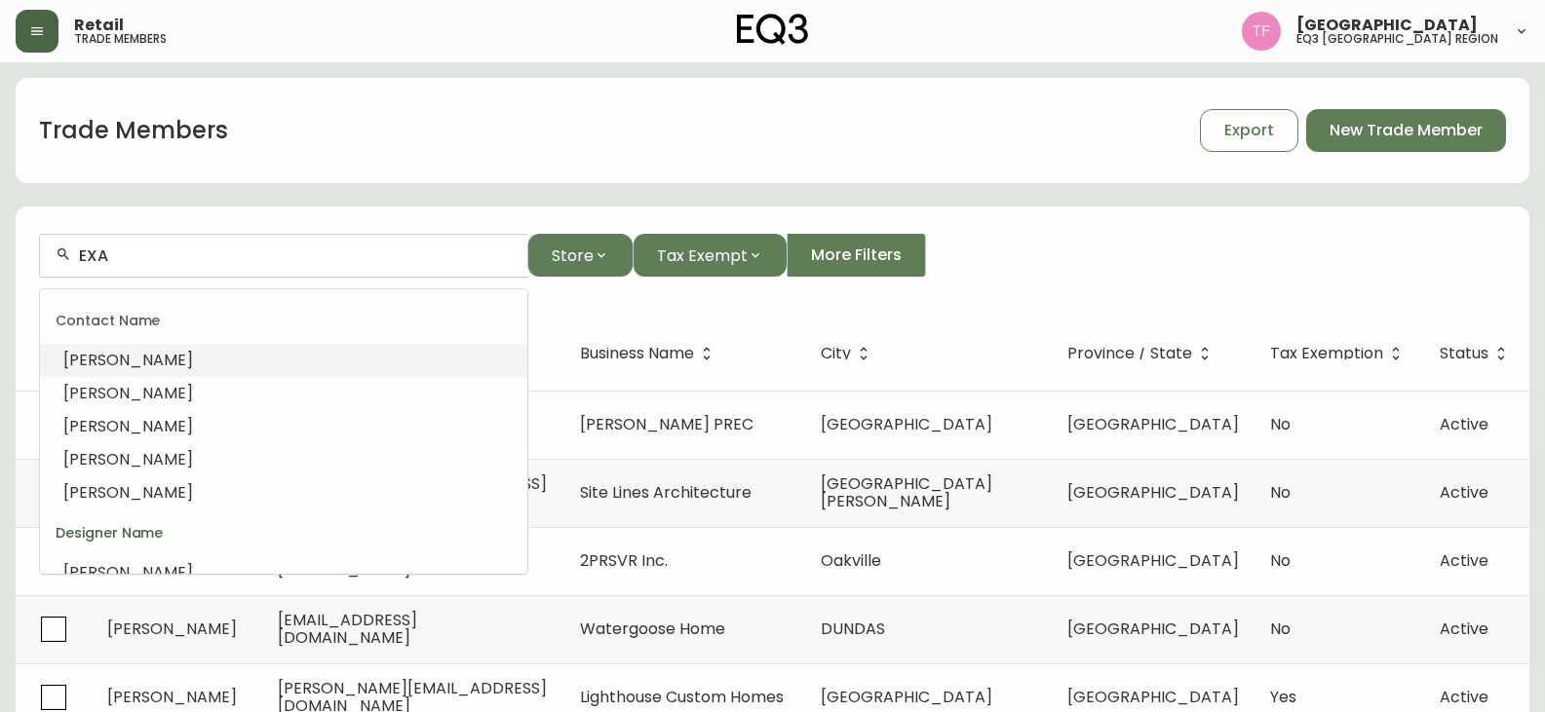
click at [185, 261] on input "EXA" at bounding box center [295, 256] width 433 height 19
paste input "[PERSON_NAME]"
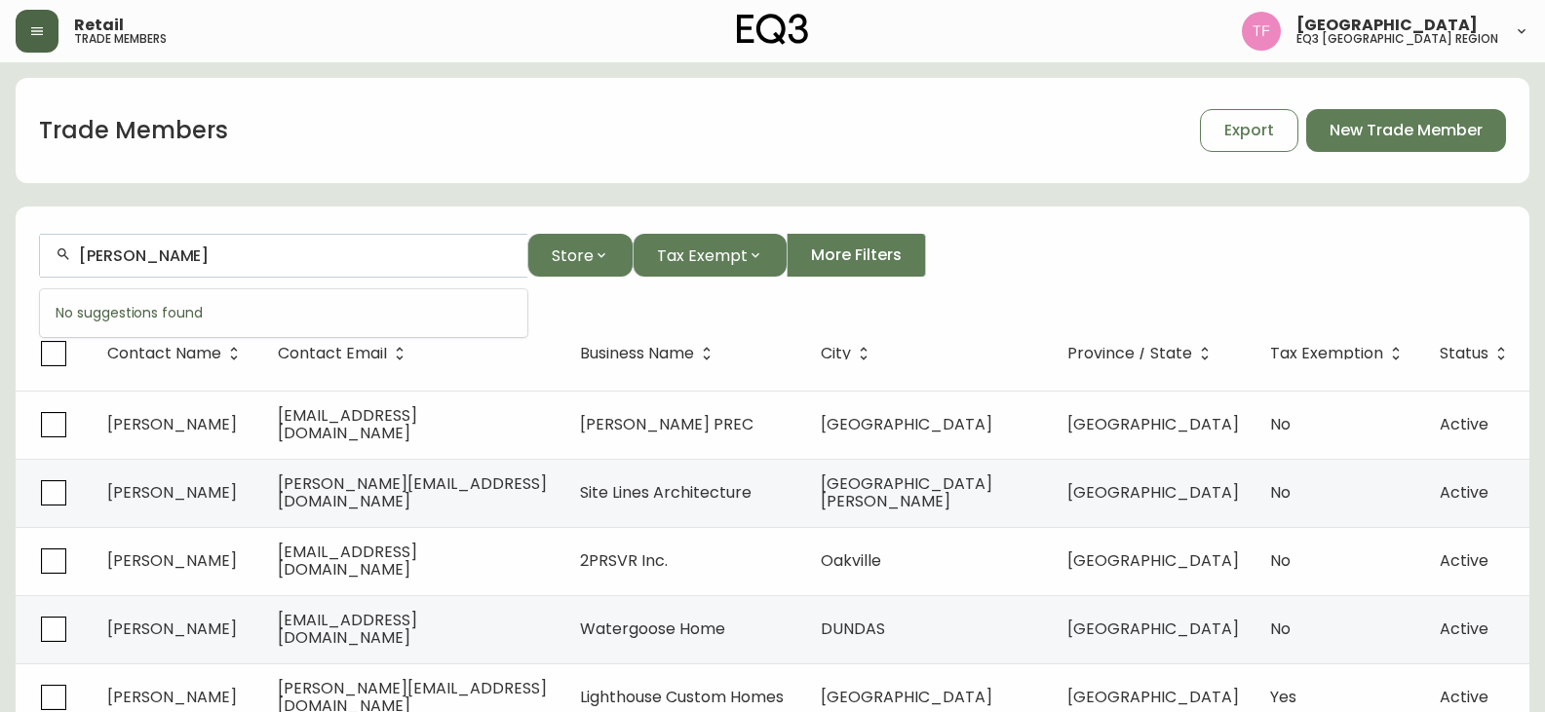
click at [184, 260] on input "[PERSON_NAME]" at bounding box center [295, 256] width 433 height 19
paste input "[PERSON_NAME]"
click at [256, 265] on div "[PERSON_NAME]" at bounding box center [283, 256] width 487 height 44
paste input "[PERSON_NAME]"
click at [248, 259] on input "[PERSON_NAME]" at bounding box center [295, 256] width 433 height 19
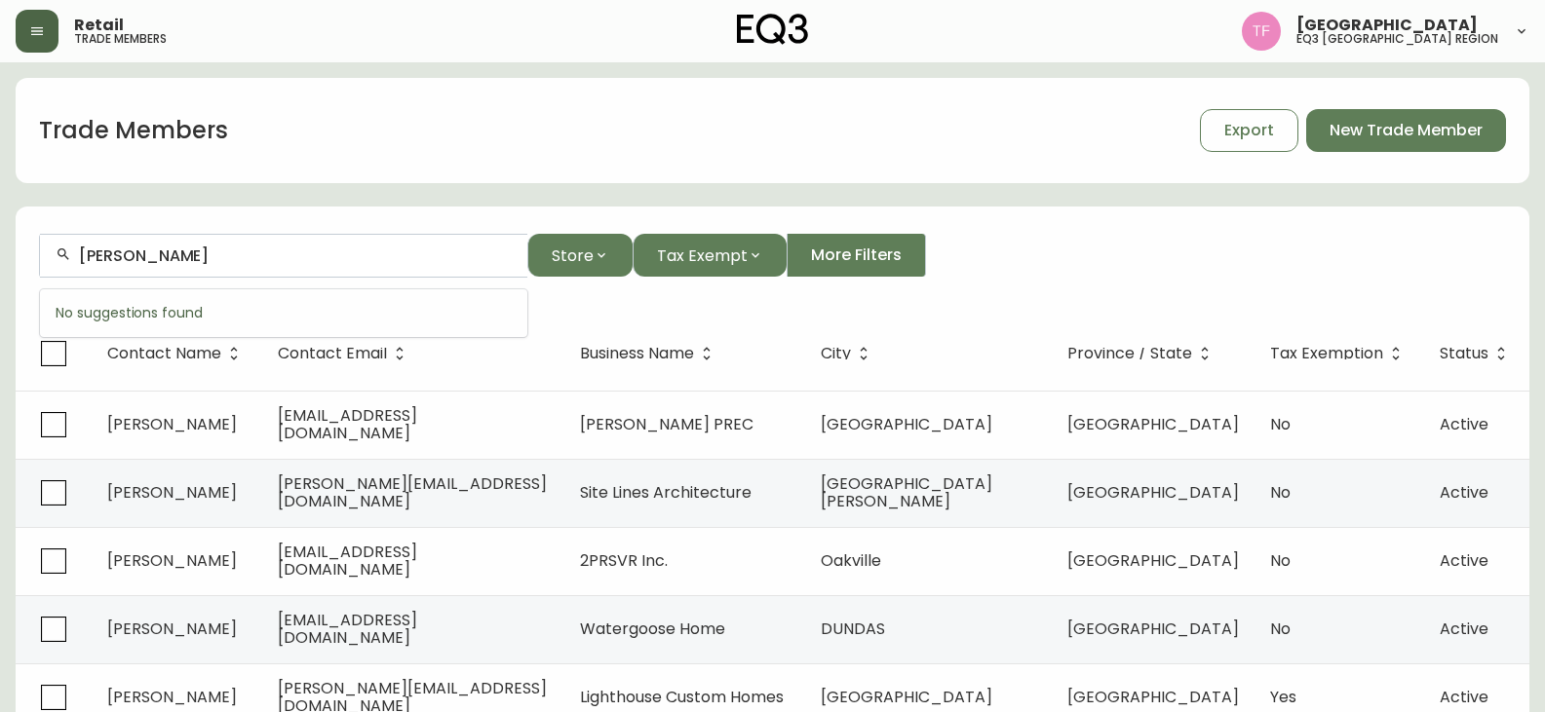
paste input "[PERSON_NAME]"
click at [254, 245] on div "[PERSON_NAME]" at bounding box center [283, 256] width 487 height 44
paste input "[PERSON_NAME]"
click at [201, 250] on input "[PERSON_NAME]" at bounding box center [295, 256] width 433 height 19
paste input "8032416 CANADA INC"
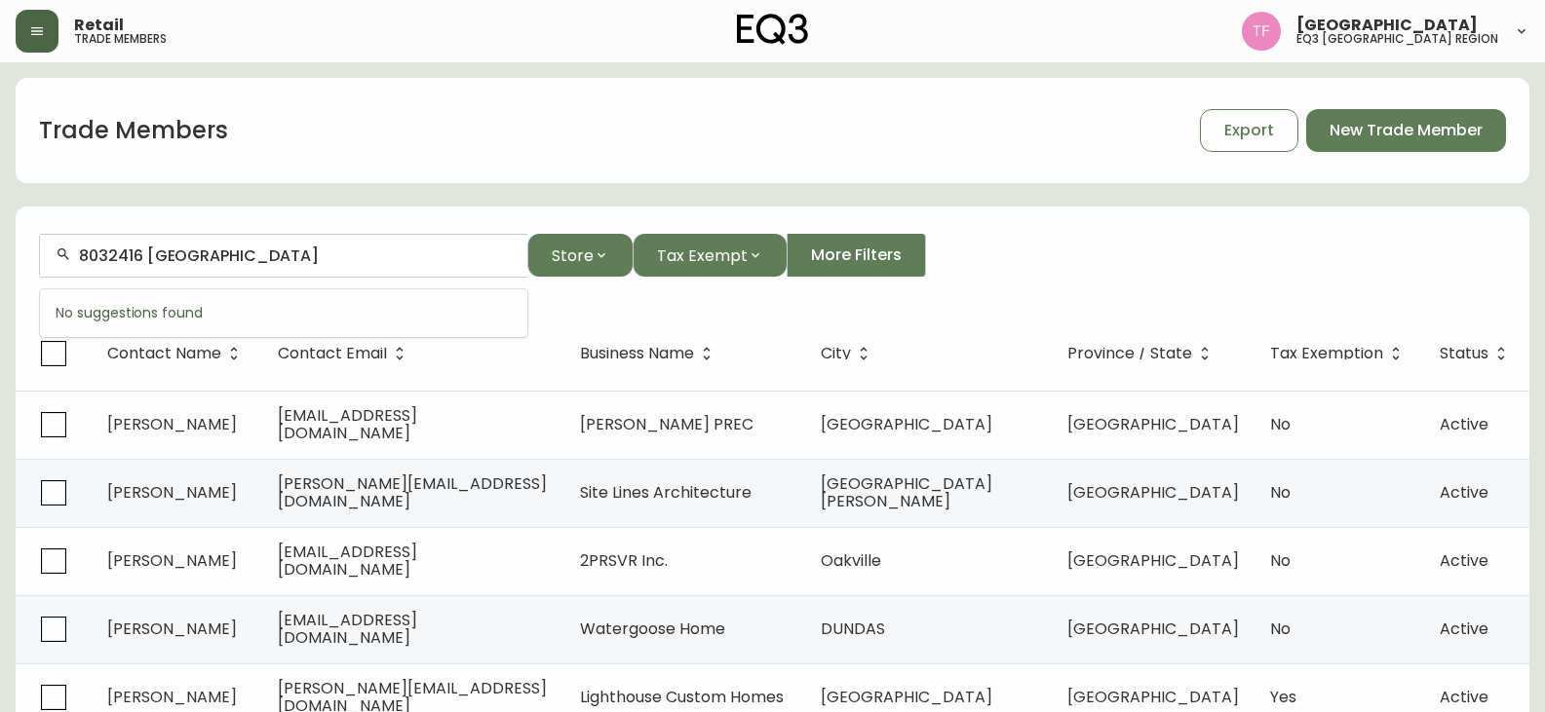
click at [171, 250] on input "8032416 [GEOGRAPHIC_DATA]" at bounding box center [295, 256] width 433 height 19
click at [148, 248] on input "8032416" at bounding box center [295, 256] width 433 height 19
paste input "[PERSON_NAME]"
click at [194, 257] on input "[PERSON_NAME]" at bounding box center [295, 256] width 433 height 19
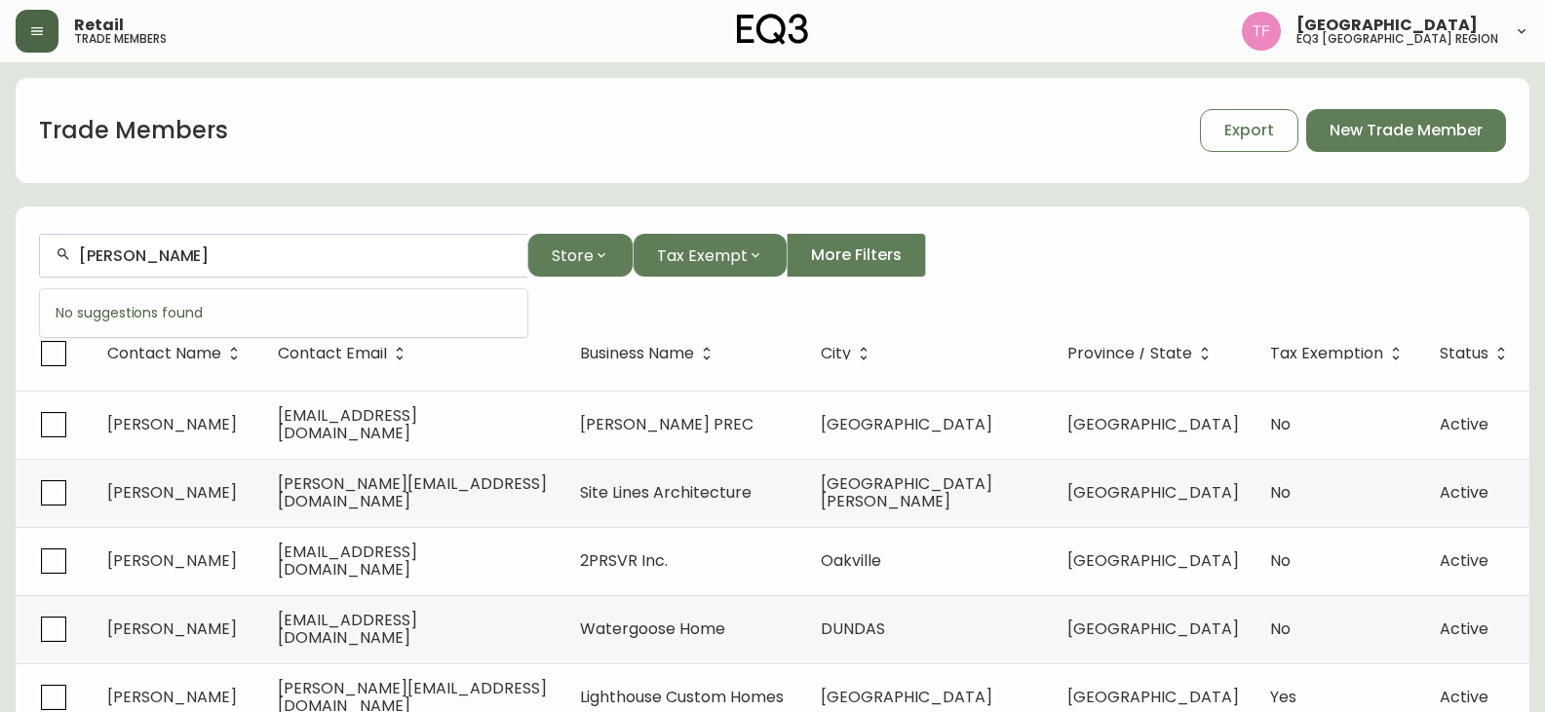
paste input "[PERSON_NAME]"
click at [222, 253] on input "[PERSON_NAME]" at bounding box center [295, 256] width 433 height 19
paste input "[PERSON_NAME]"
click at [235, 262] on input "[PERSON_NAME]" at bounding box center [295, 256] width 433 height 19
paste input "[PERSON_NAME]"
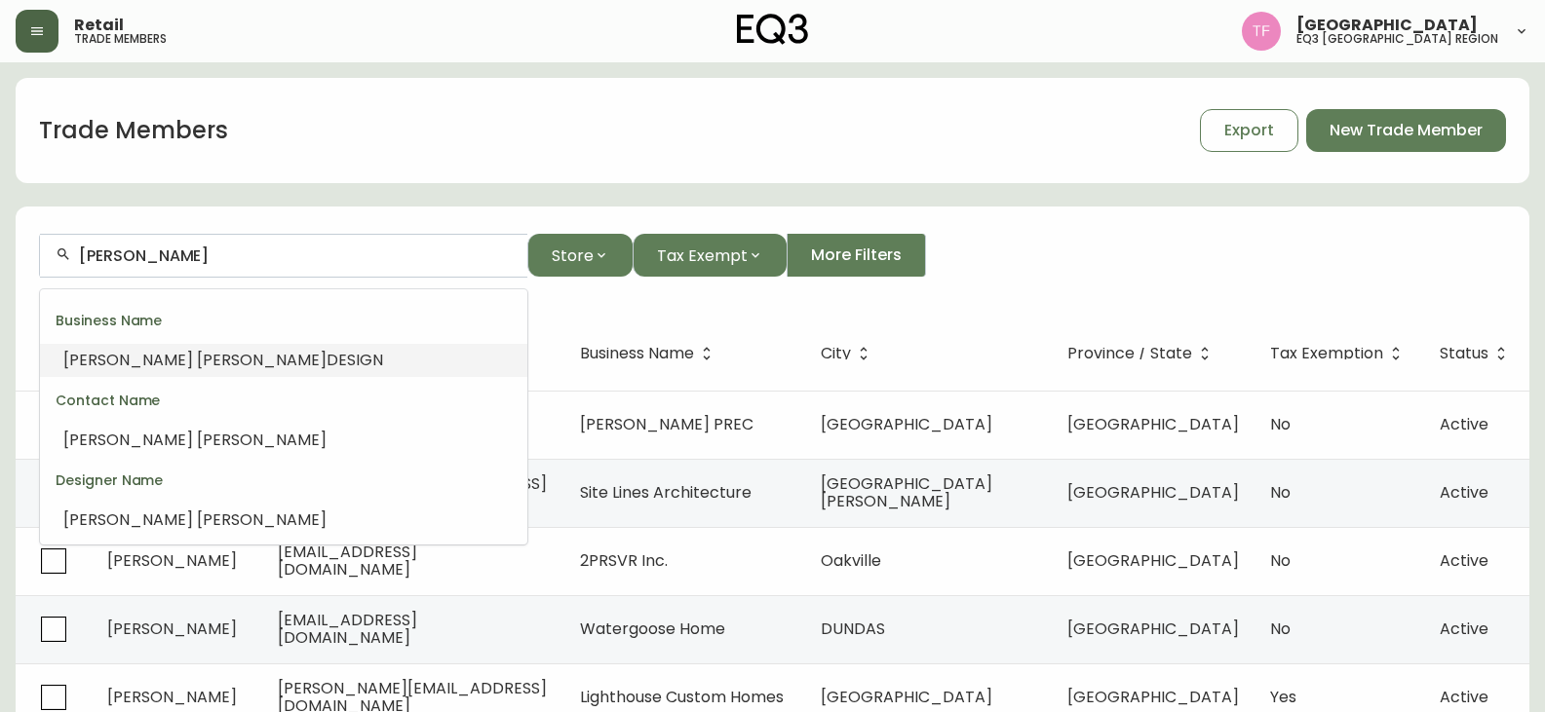
click at [267, 344] on li "[PERSON_NAME] DESIGN" at bounding box center [283, 360] width 487 height 33
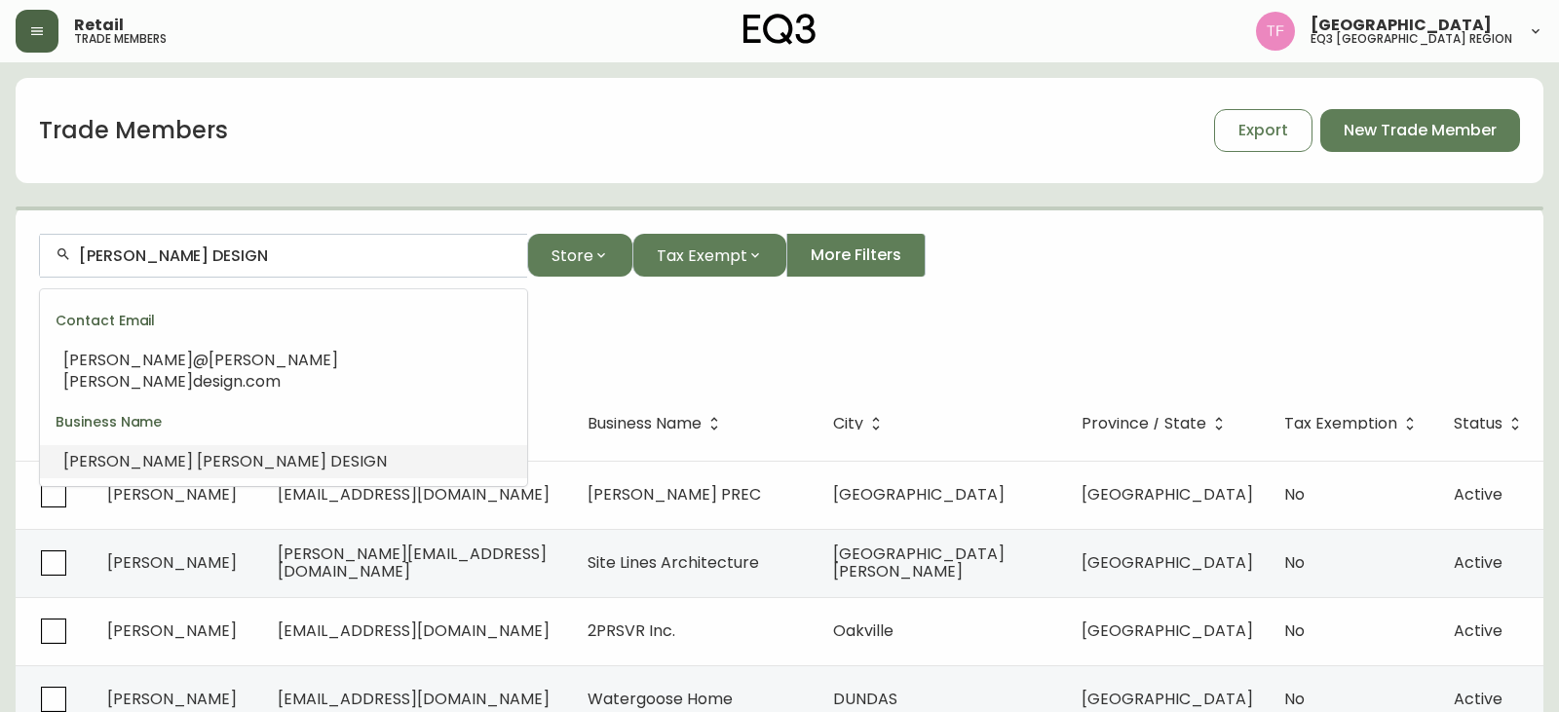
drag, startPoint x: 256, startPoint y: 253, endPoint x: 5, endPoint y: 251, distance: 251.5
click at [5, 251] on main "Trade Members Export New Trade Member [PERSON_NAME] DESIGN Store Tax Exempt Mor…" at bounding box center [779, 625] width 1559 height 1126
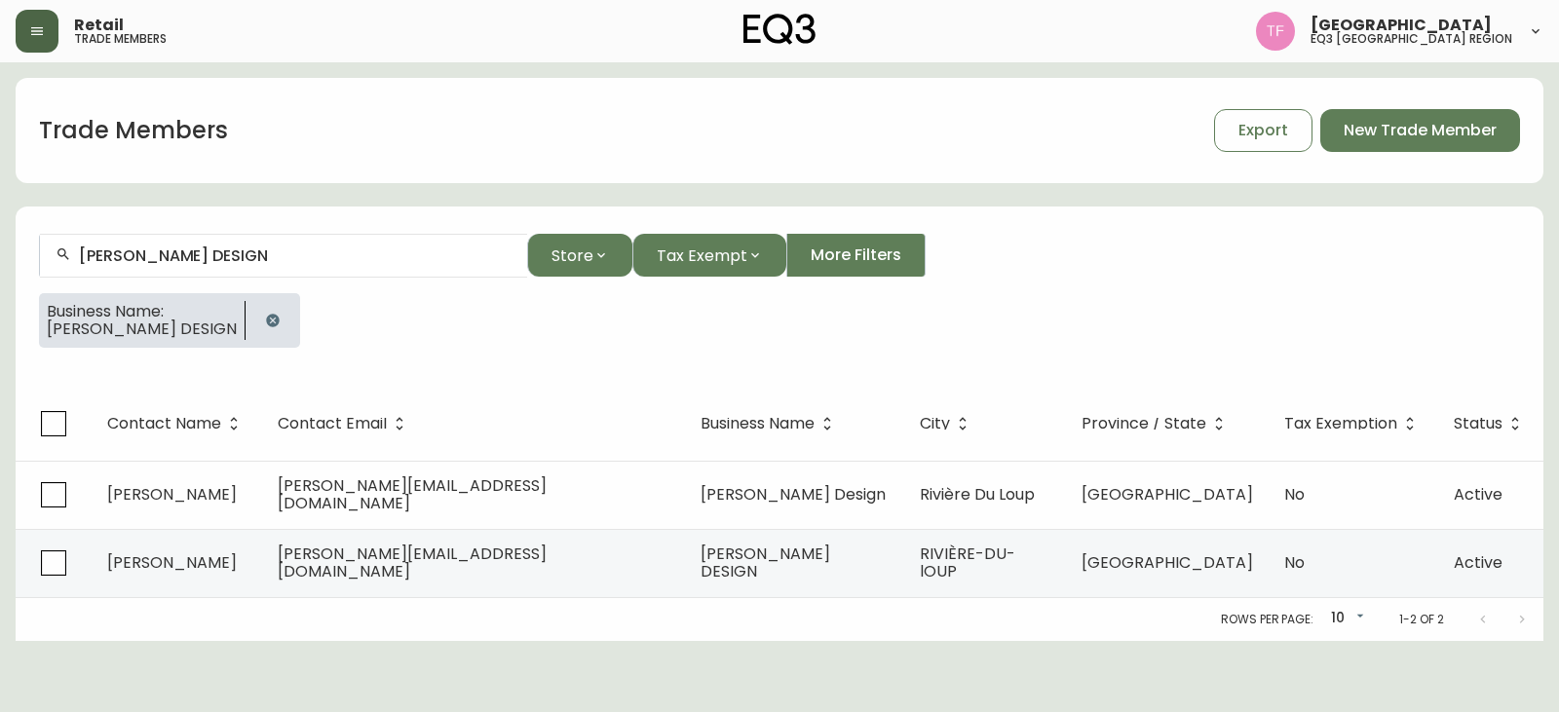
click at [266, 318] on icon "button" at bounding box center [272, 320] width 13 height 13
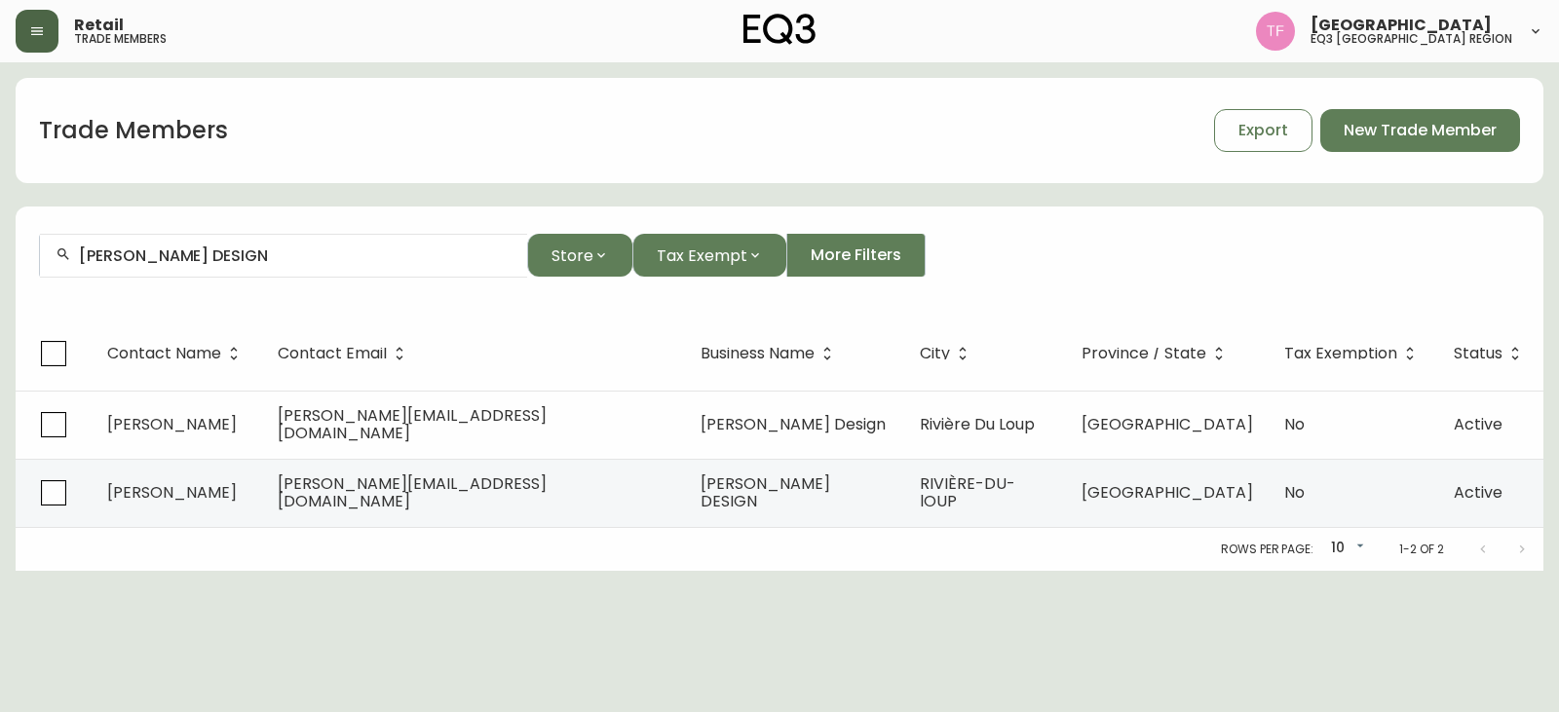
click at [270, 250] on input "[PERSON_NAME] DESIGN" at bounding box center [295, 256] width 433 height 19
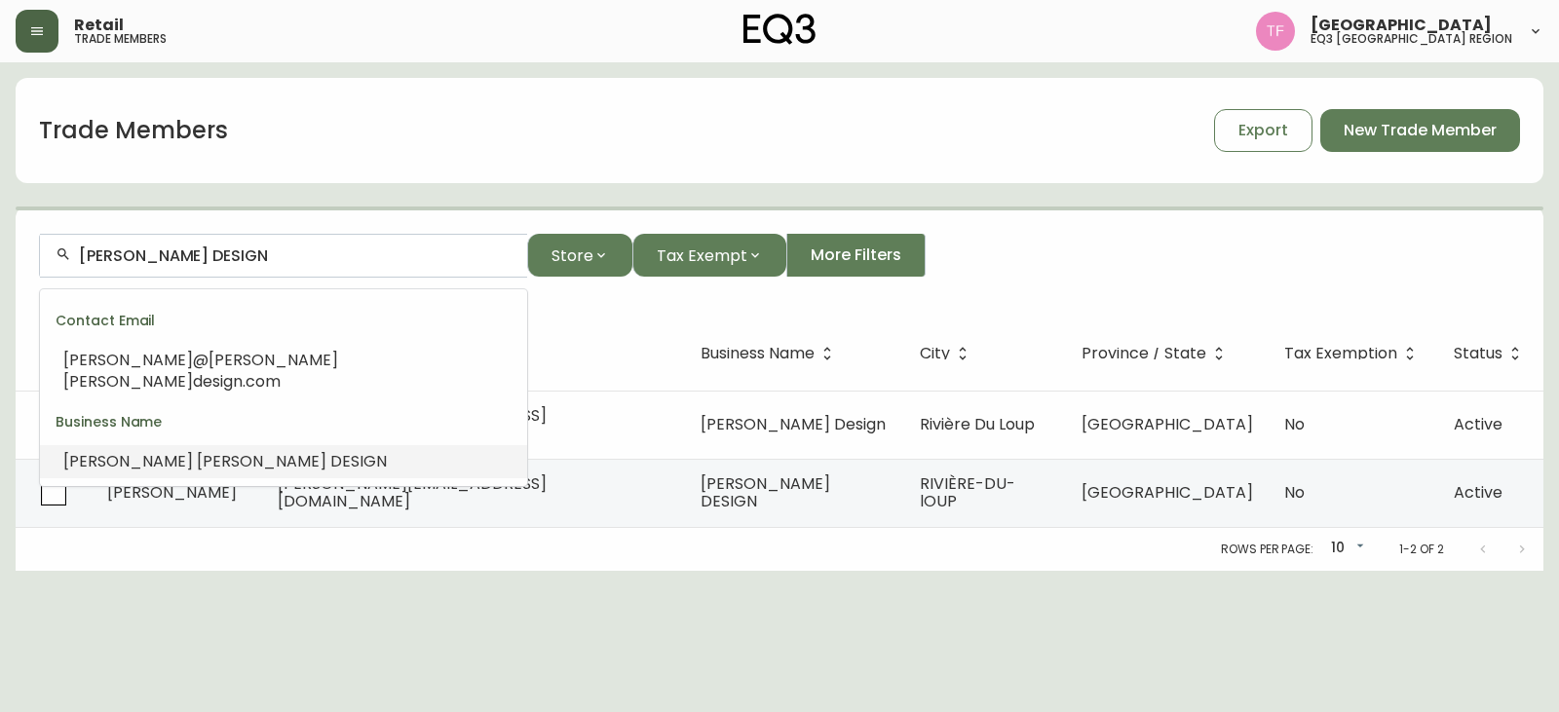
click at [256, 254] on input "[PERSON_NAME] DESIGN" at bounding box center [295, 256] width 433 height 19
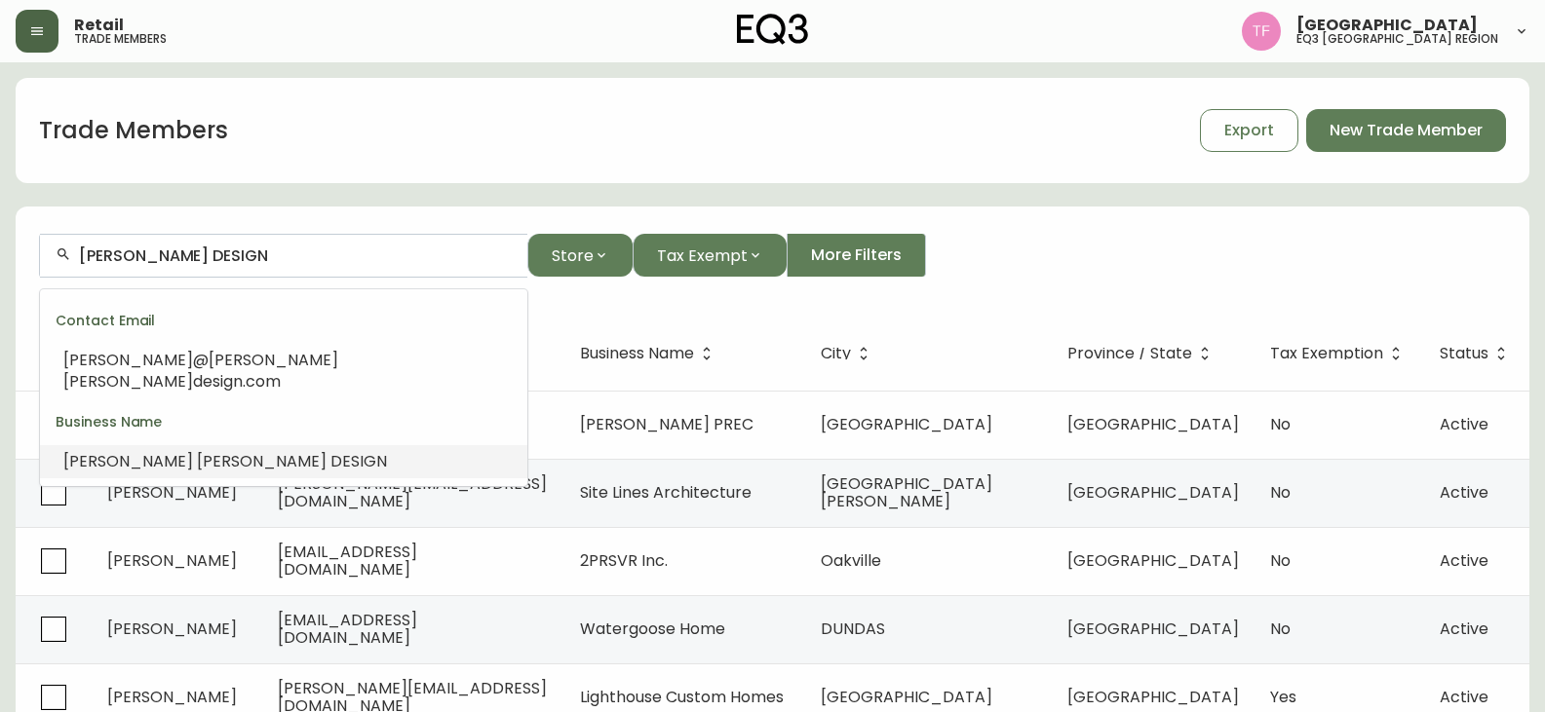
click at [256, 254] on input "[PERSON_NAME] DESIGN" at bounding box center [295, 256] width 433 height 19
paste input "[DEMOGRAPHIC_DATA][PERSON_NAME]"
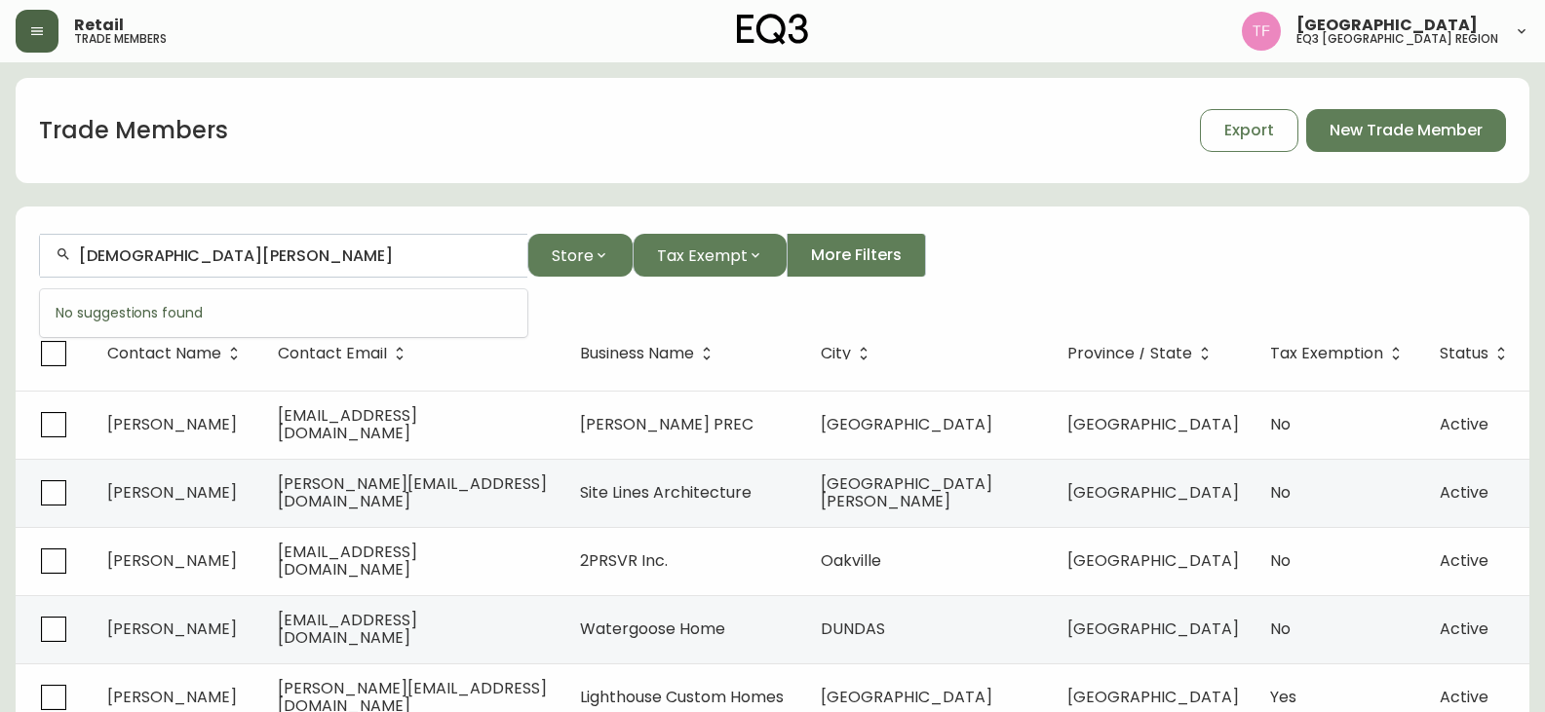
click at [241, 250] on input "[DEMOGRAPHIC_DATA][PERSON_NAME]" at bounding box center [295, 256] width 433 height 19
click at [183, 253] on input "[DEMOGRAPHIC_DATA][PERSON_NAME]" at bounding box center [295, 256] width 433 height 19
paste input "[PERSON_NAME]"
click at [212, 249] on input "[PERSON_NAME]" at bounding box center [295, 256] width 433 height 19
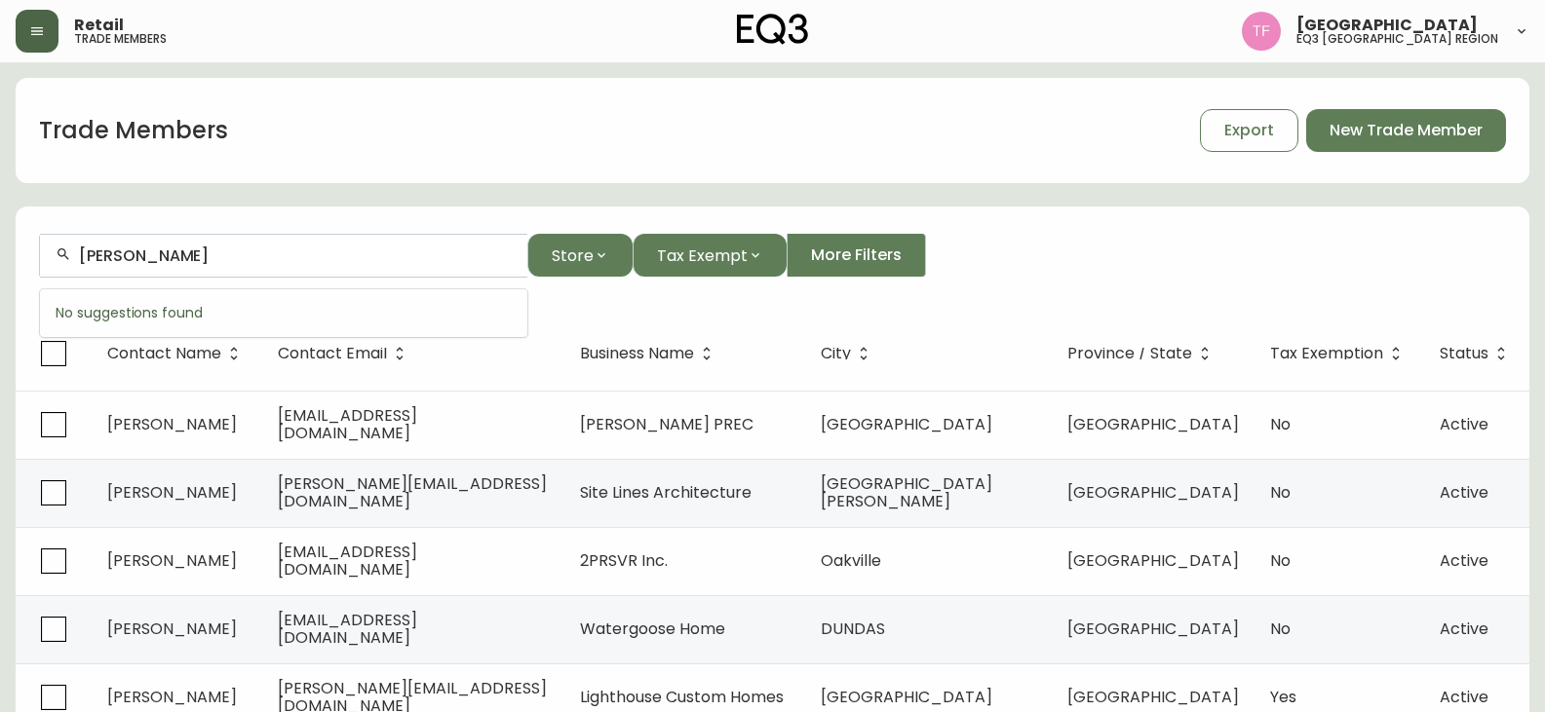
paste input "[PERSON_NAME]"
click at [258, 246] on div "[PERSON_NAME]" at bounding box center [283, 256] width 487 height 44
paste input "[PERSON_NAME]"
click at [96, 256] on input "[PERSON_NAME]" at bounding box center [295, 256] width 433 height 19
click at [236, 257] on input "[PERSON_NAME]" at bounding box center [295, 256] width 433 height 19
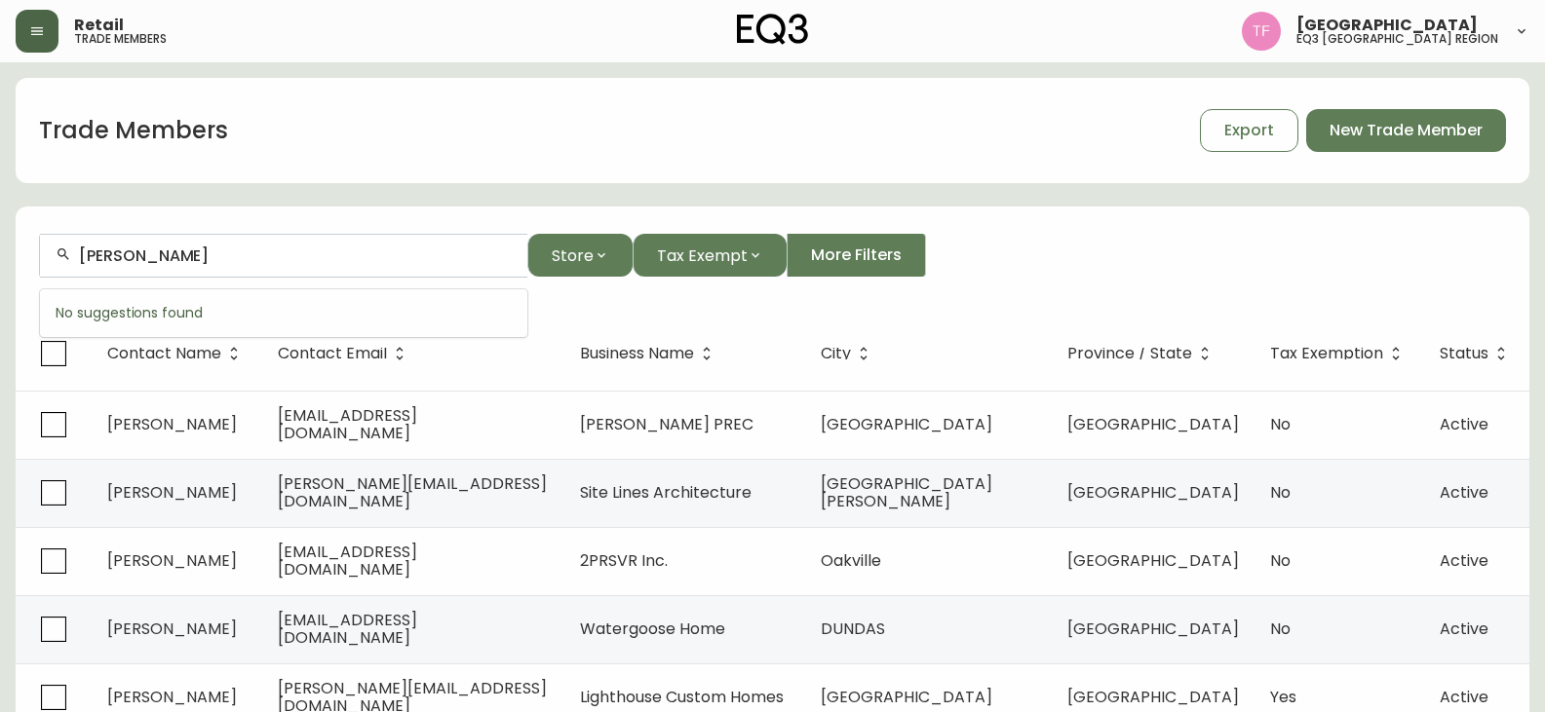
paste input "[PERSON_NAME]"
click at [251, 256] on input "[PERSON_NAME]" at bounding box center [295, 256] width 433 height 19
paste input "[PERSON_NAME]"
click at [266, 252] on input "[PERSON_NAME] [PERSON_NAME]" at bounding box center [295, 256] width 433 height 19
paste input "[PERSON_NAME]"
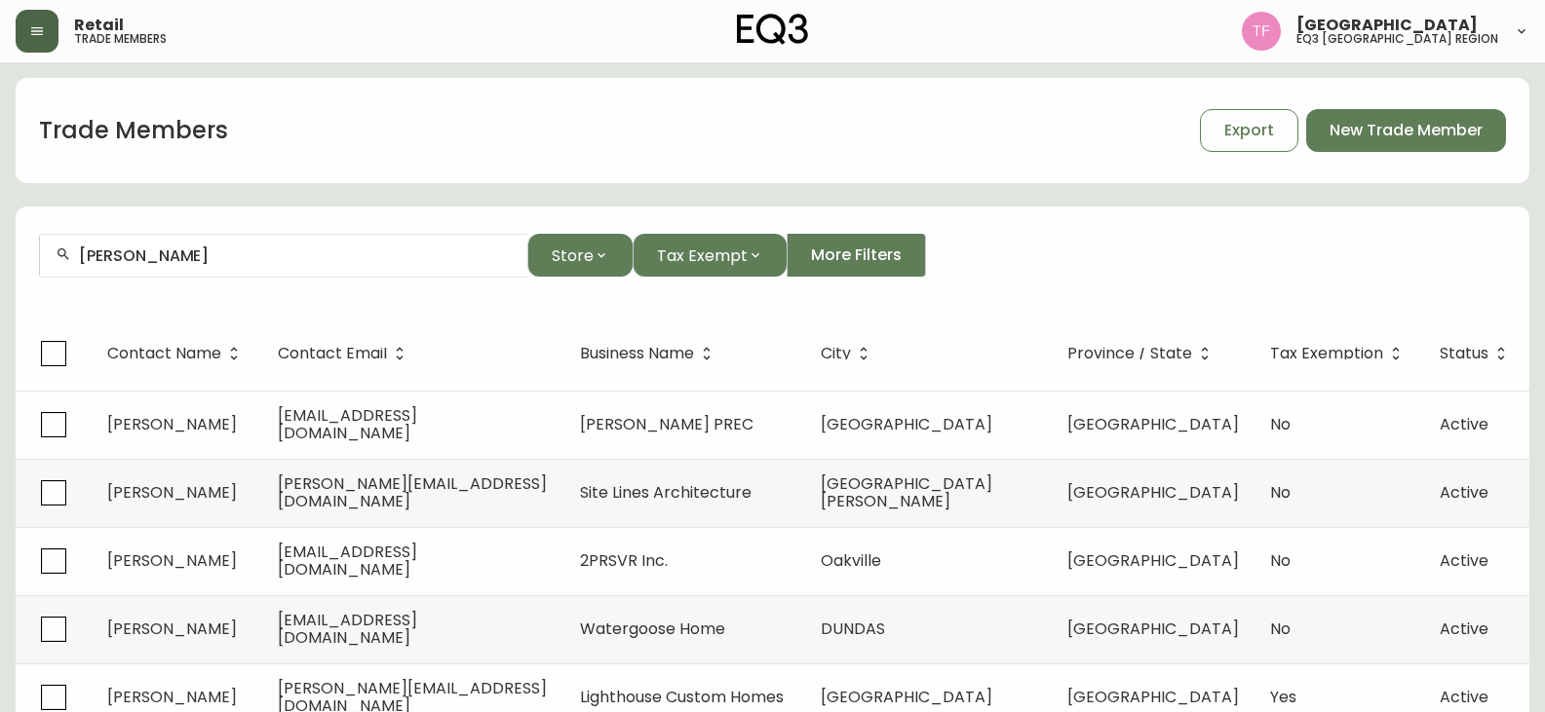
click at [226, 258] on input "[PERSON_NAME]" at bounding box center [295, 256] width 433 height 19
paste input "[PERSON_NAME]"
click at [206, 271] on div "[PERSON_NAME]" at bounding box center [283, 256] width 487 height 44
paste input "[PERSON_NAME]"
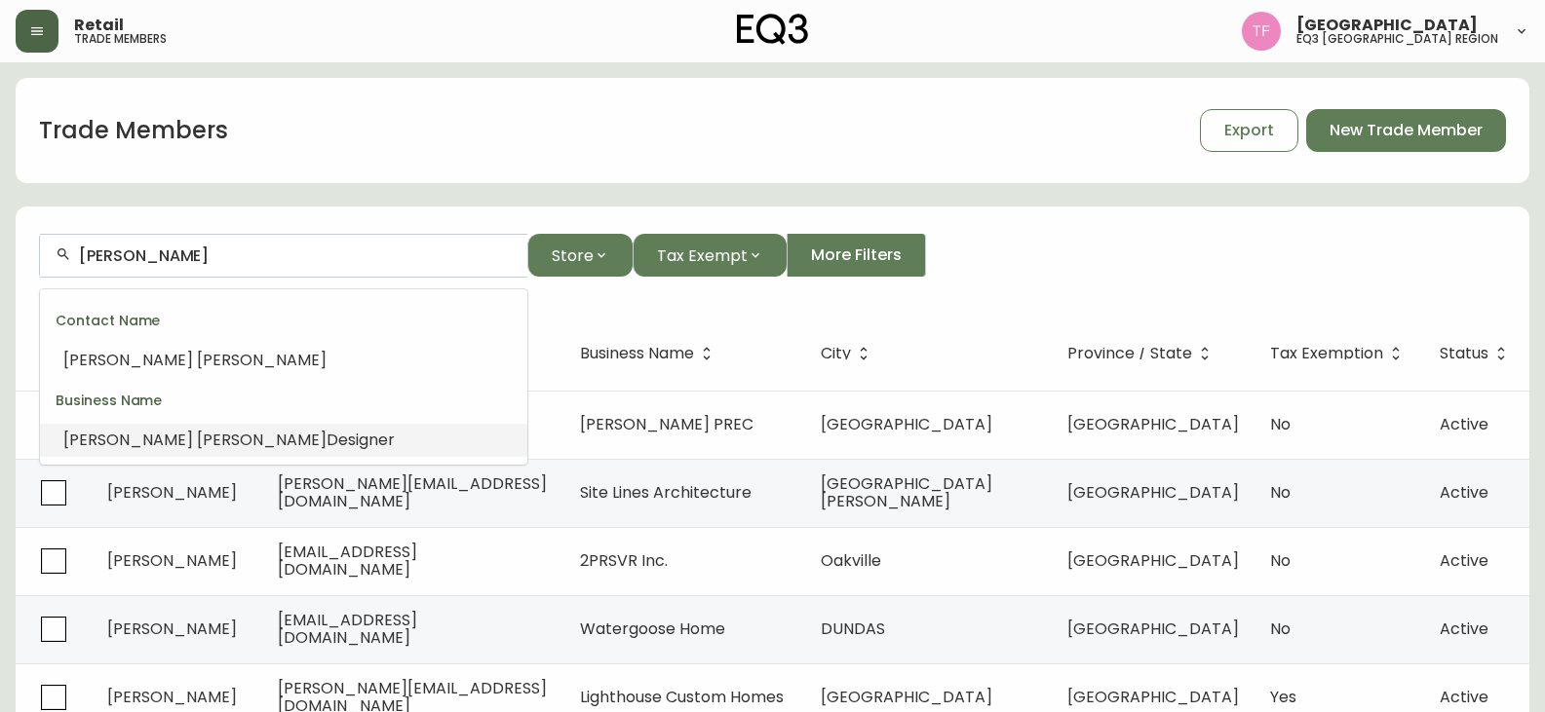
click at [234, 442] on li "[PERSON_NAME] Designer" at bounding box center [283, 440] width 487 height 33
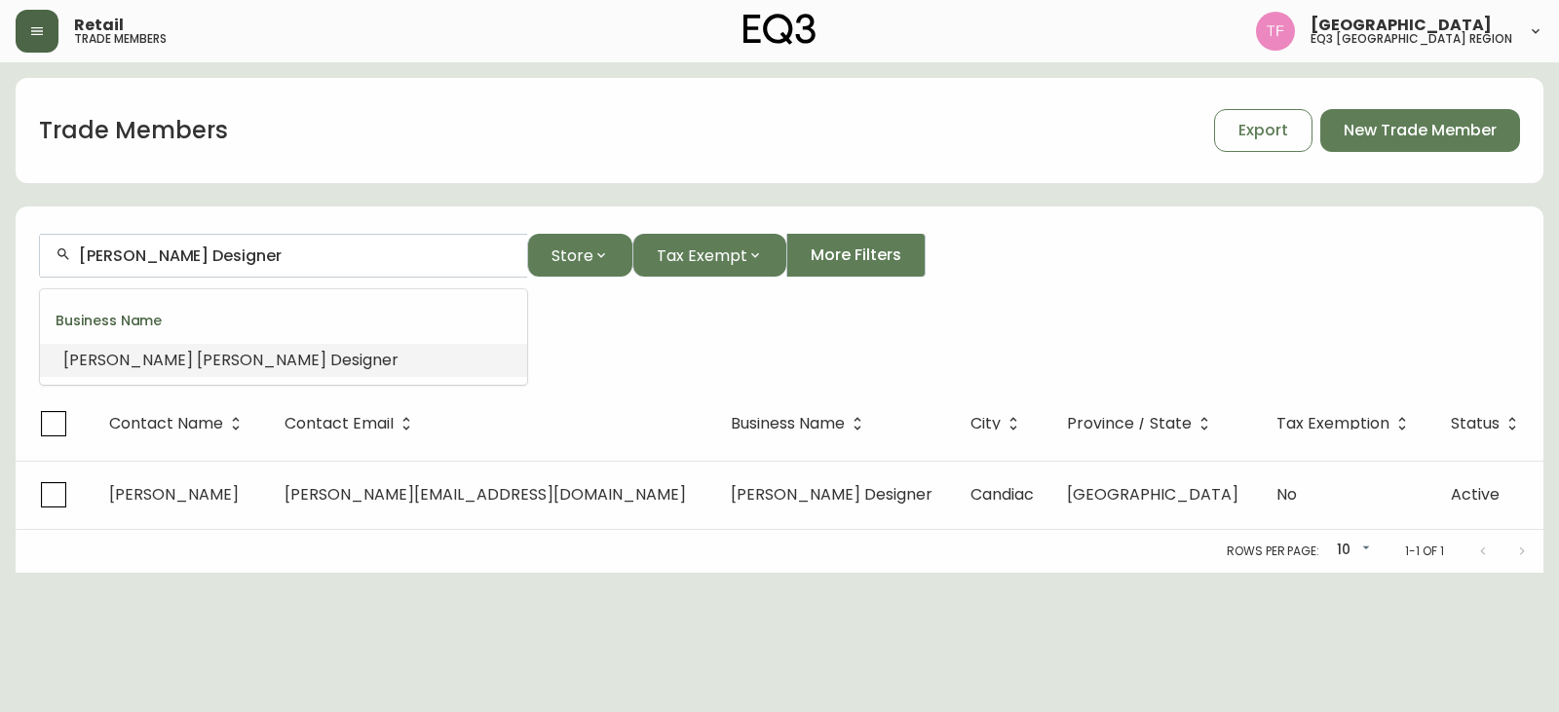
click at [268, 259] on input "[PERSON_NAME] Designer" at bounding box center [295, 256] width 433 height 19
drag, startPoint x: 281, startPoint y: 259, endPoint x: 35, endPoint y: 259, distance: 245.6
click at [35, 259] on form "[PERSON_NAME] Designer Store Tax Exempt More Filters Business Name: [PERSON_NAM…" at bounding box center [780, 299] width 1528 height 176
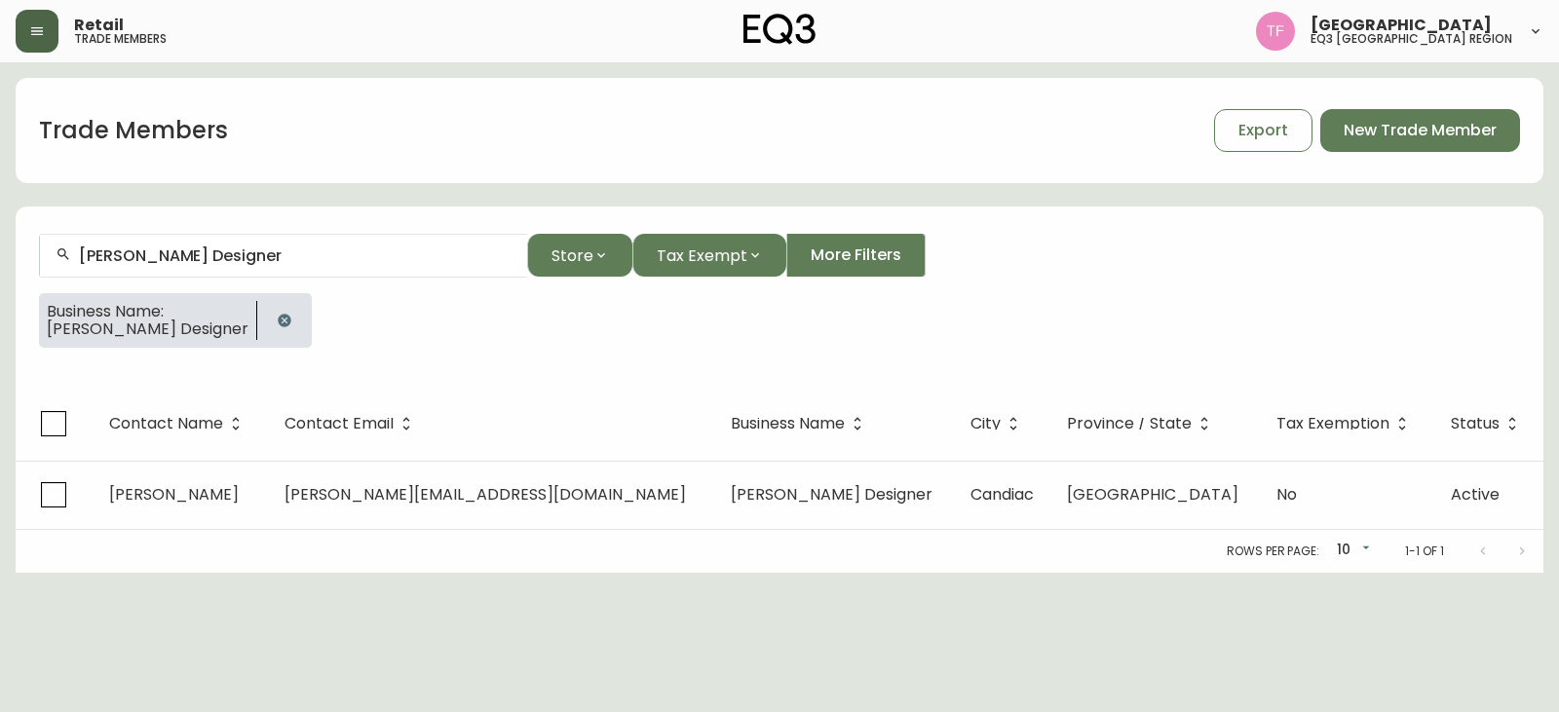
click at [265, 320] on button "button" at bounding box center [284, 320] width 39 height 39
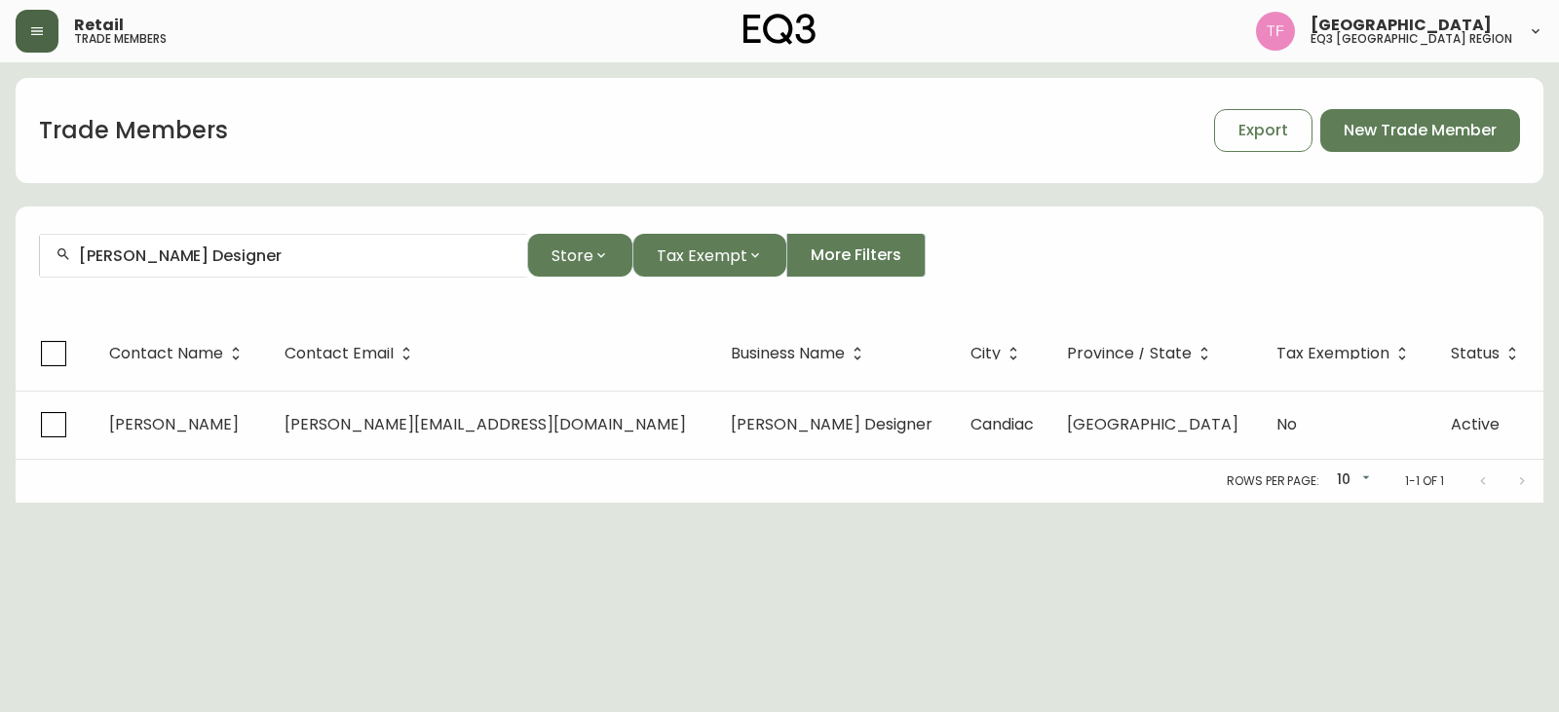
click at [272, 252] on input "[PERSON_NAME] Designer" at bounding box center [295, 256] width 433 height 19
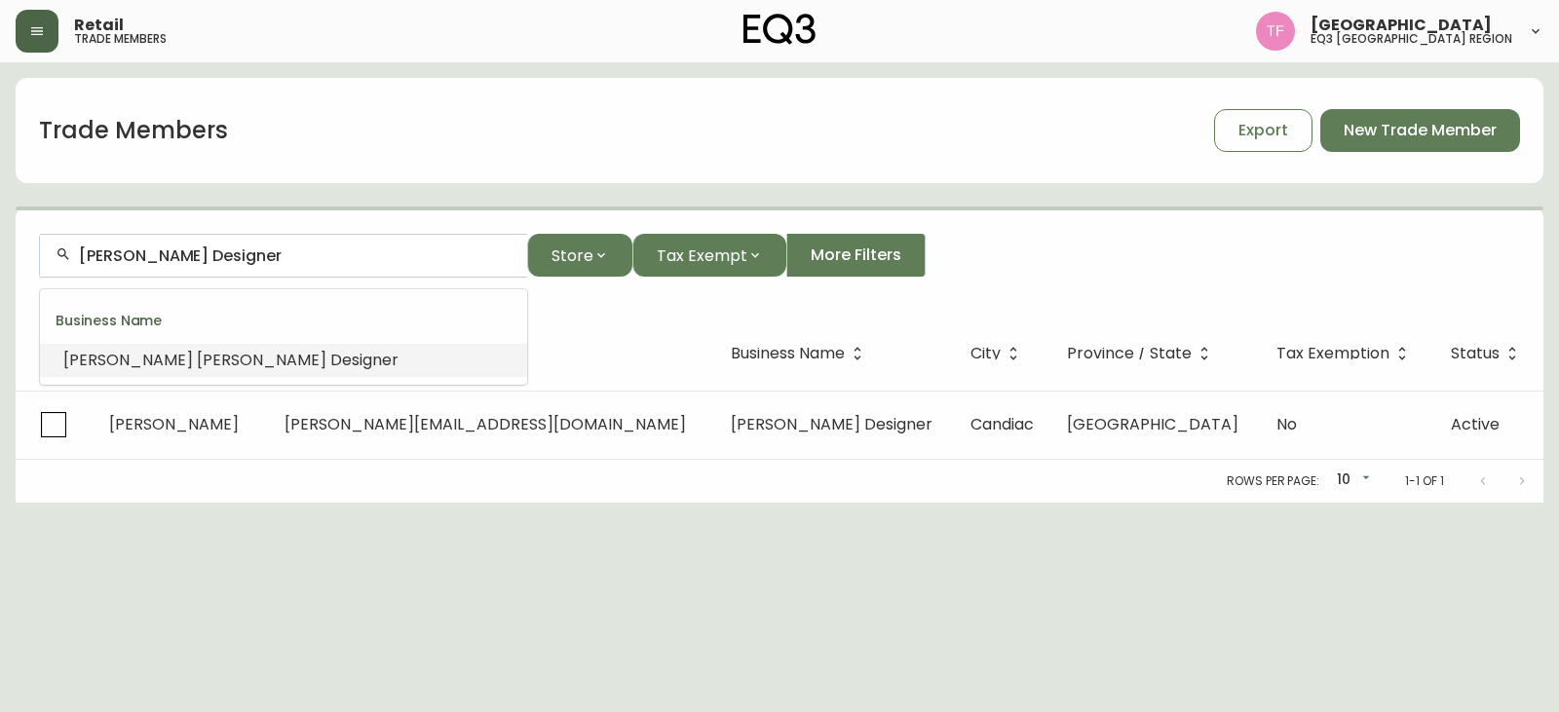
click at [260, 253] on input "[PERSON_NAME] Designer" at bounding box center [295, 256] width 433 height 19
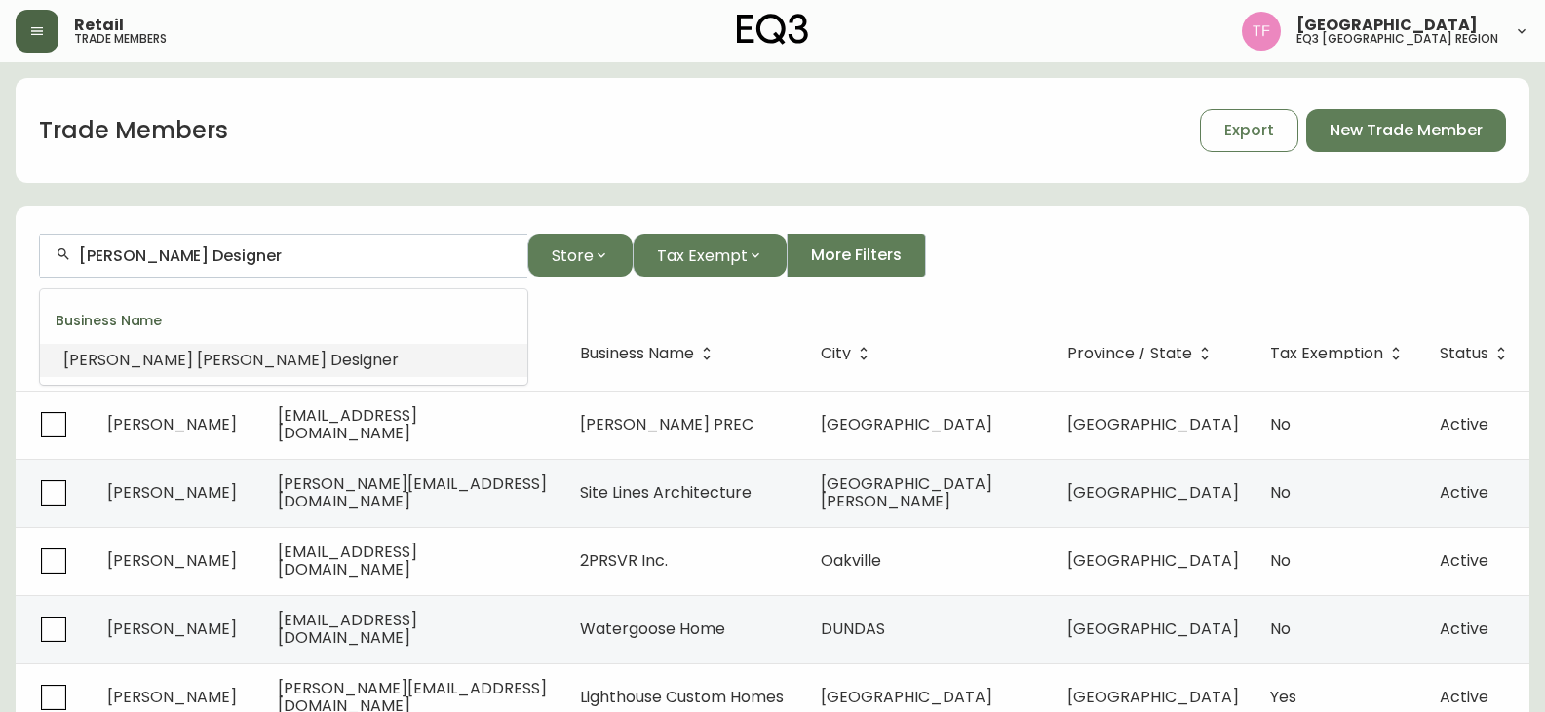
click at [260, 253] on input "[PERSON_NAME] Designer" at bounding box center [295, 256] width 433 height 19
click at [200, 274] on div "[PERSON_NAME] [PERSON_NAME]" at bounding box center [283, 256] width 487 height 44
paste input "[PERSON_NAME]"
click at [214, 264] on input "[PERSON_NAME]" at bounding box center [295, 256] width 433 height 19
paste input "IE-[PERSON_NAME]"
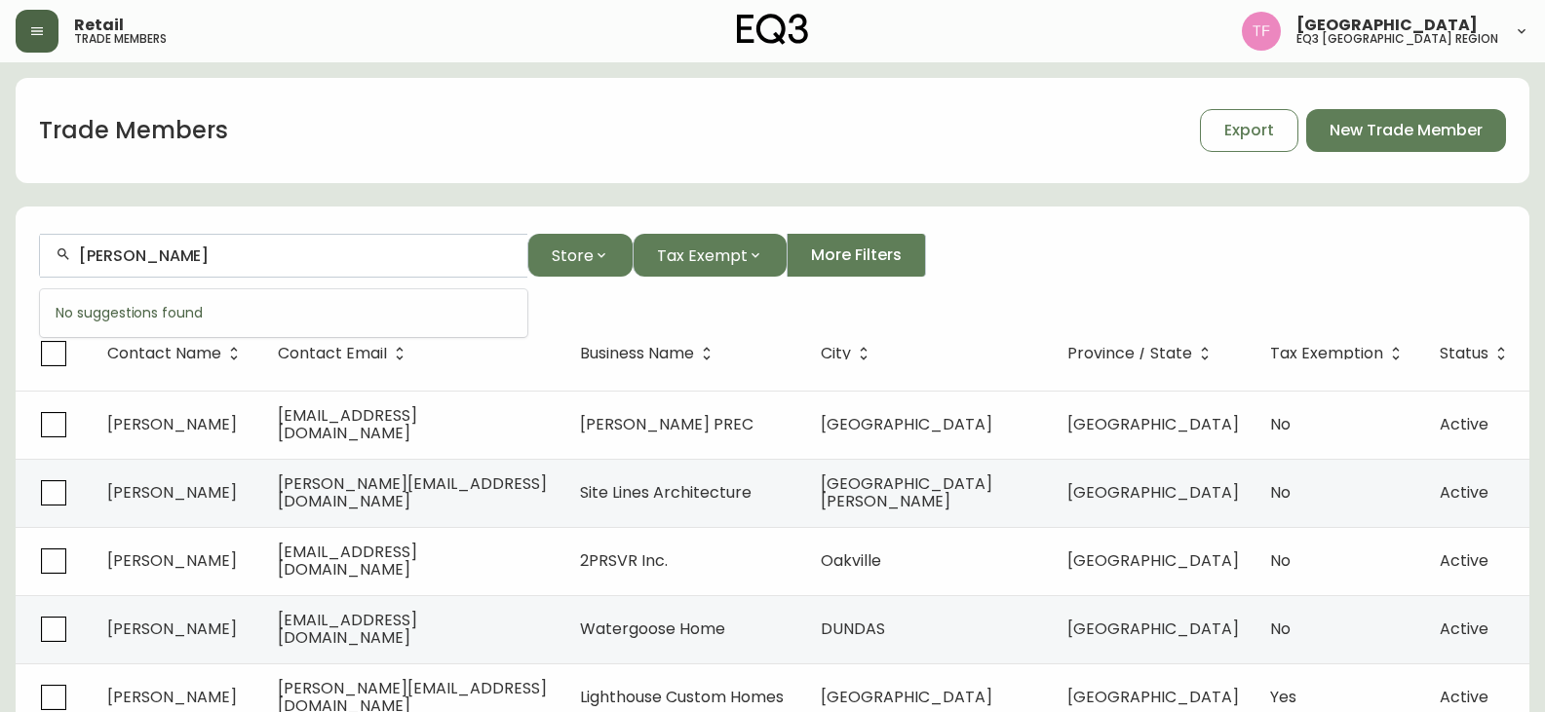
click at [274, 248] on input "[PERSON_NAME]" at bounding box center [295, 256] width 433 height 19
paste input "[PERSON_NAME] LE BRUSQ"
drag, startPoint x: 279, startPoint y: 247, endPoint x: 256, endPoint y: 260, distance: 26.2
click at [278, 247] on input "[PERSON_NAME] LE BRUSQ" at bounding box center [295, 256] width 433 height 19
drag, startPoint x: 242, startPoint y: 265, endPoint x: 189, endPoint y: 255, distance: 53.5
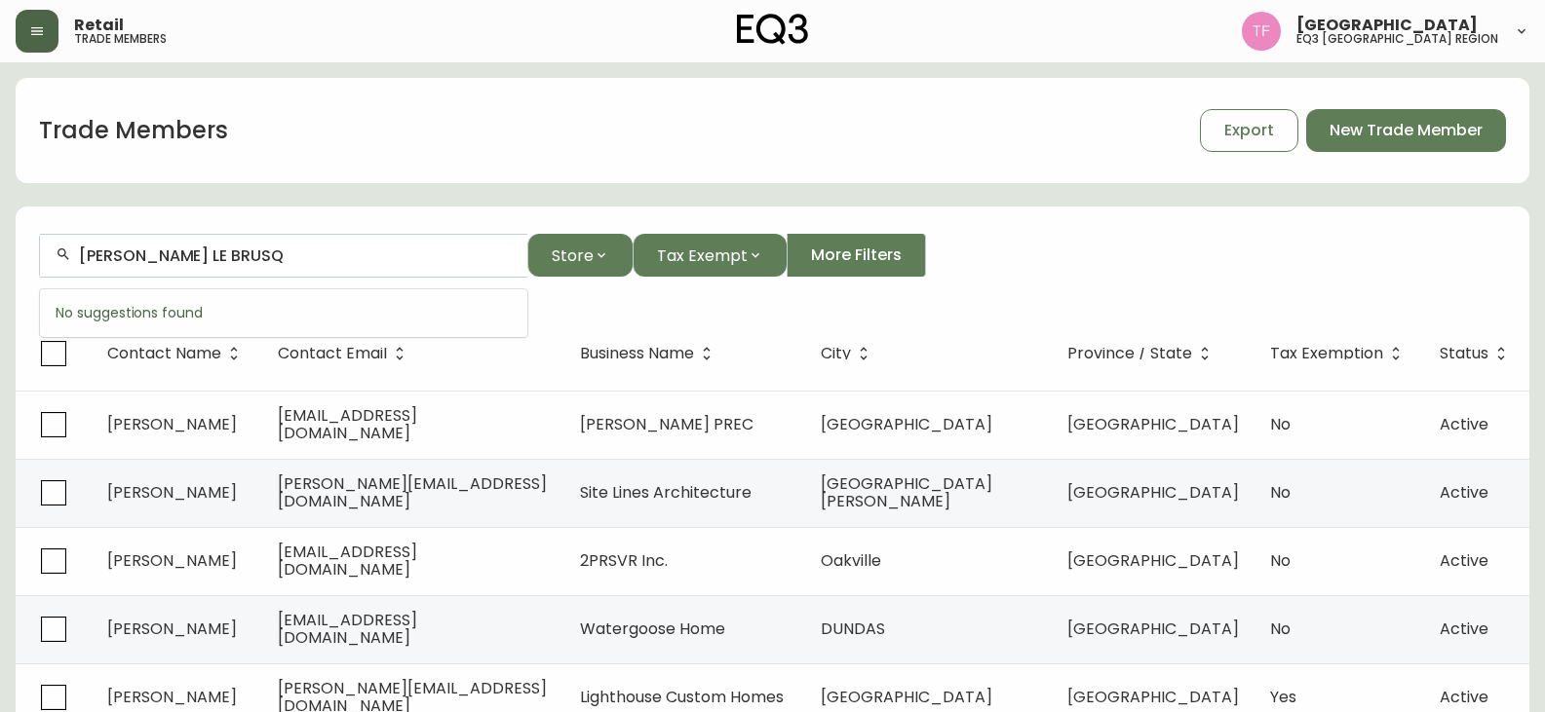
paste input "[PERSON_NAME]"
drag, startPoint x: 237, startPoint y: 270, endPoint x: 243, endPoint y: 259, distance: 12.2
click at [237, 270] on div "[PERSON_NAME]" at bounding box center [283, 256] width 487 height 44
paste input "[PERSON_NAME]"
click at [245, 248] on input "[PERSON_NAME]" at bounding box center [295, 256] width 433 height 19
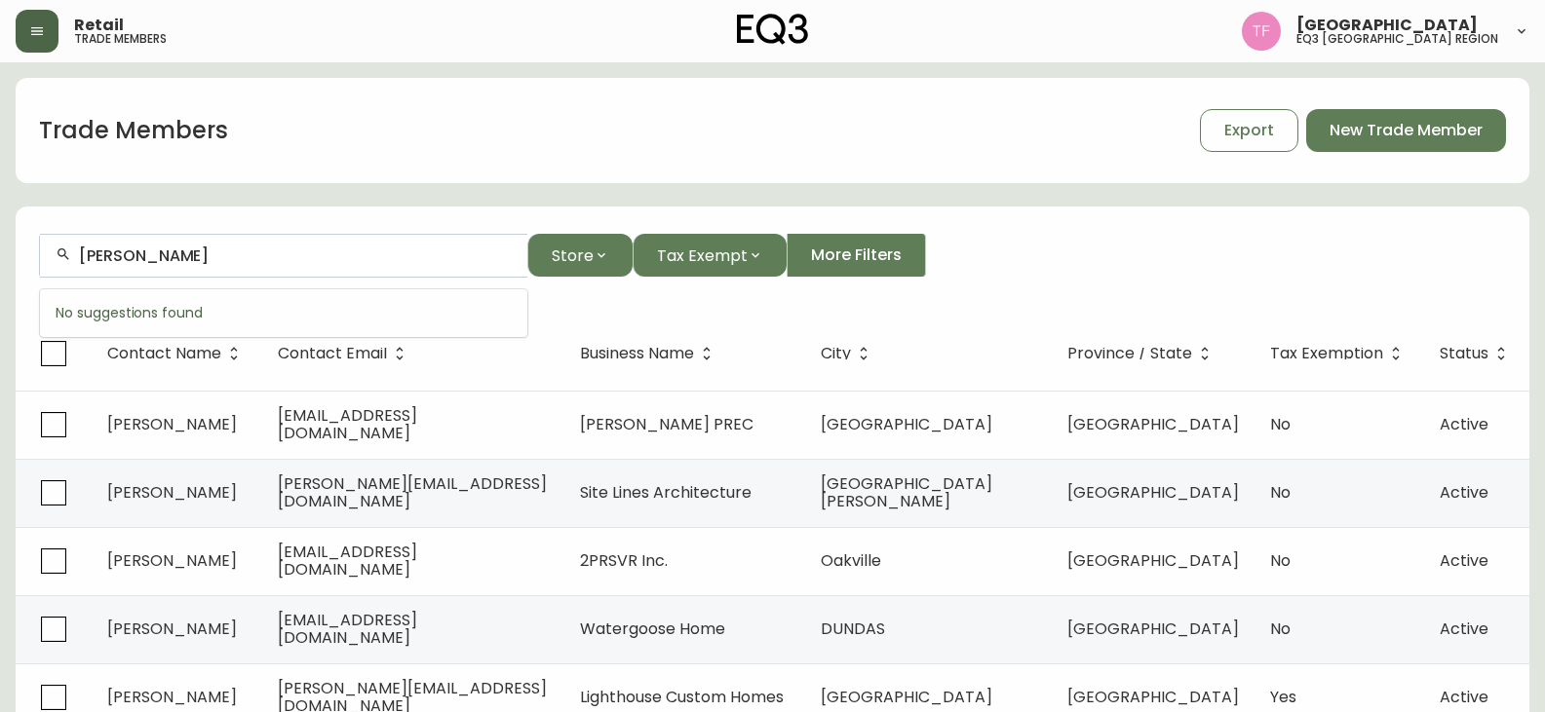
paste input "[PERSON_NAME]"
click at [219, 262] on input "[PERSON_NAME]" at bounding box center [295, 256] width 433 height 19
paste input "[PERSON_NAME]"
click at [244, 258] on input "[PERSON_NAME]" at bounding box center [295, 256] width 433 height 19
paste input "[PERSON_NAME]"
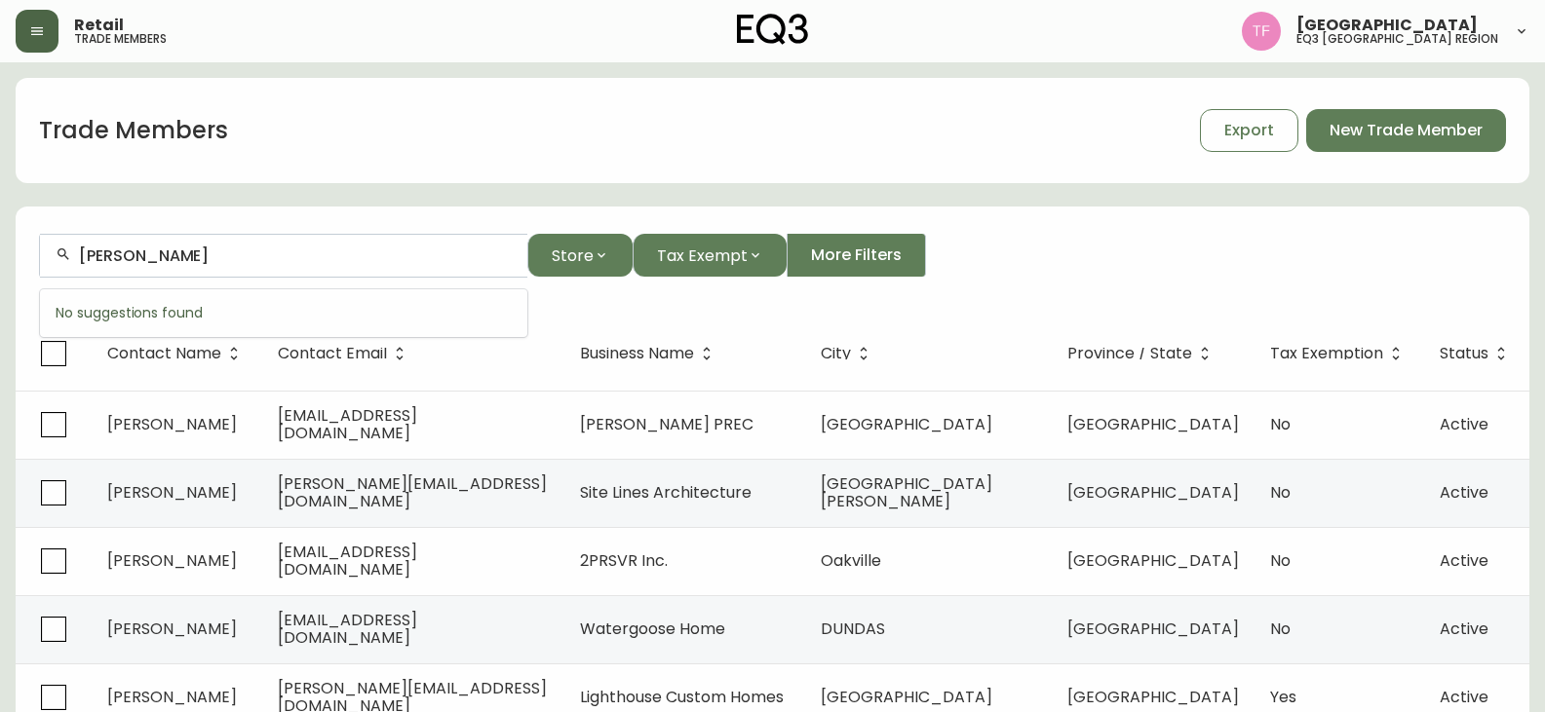
click at [238, 258] on input "[PERSON_NAME]" at bounding box center [295, 256] width 433 height 19
paste input "[PERSON_NAME]"
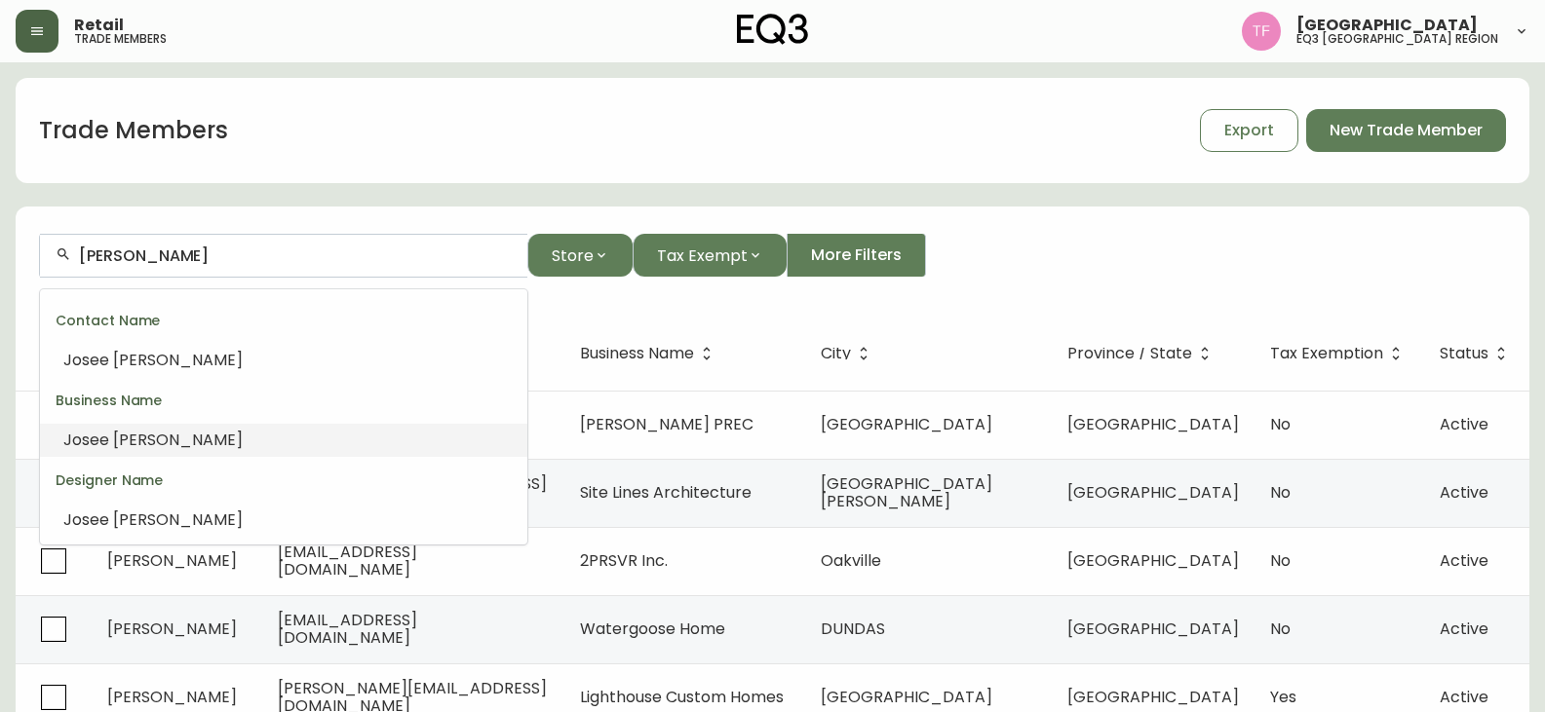
click at [184, 437] on span "[PERSON_NAME]" at bounding box center [178, 440] width 130 height 22
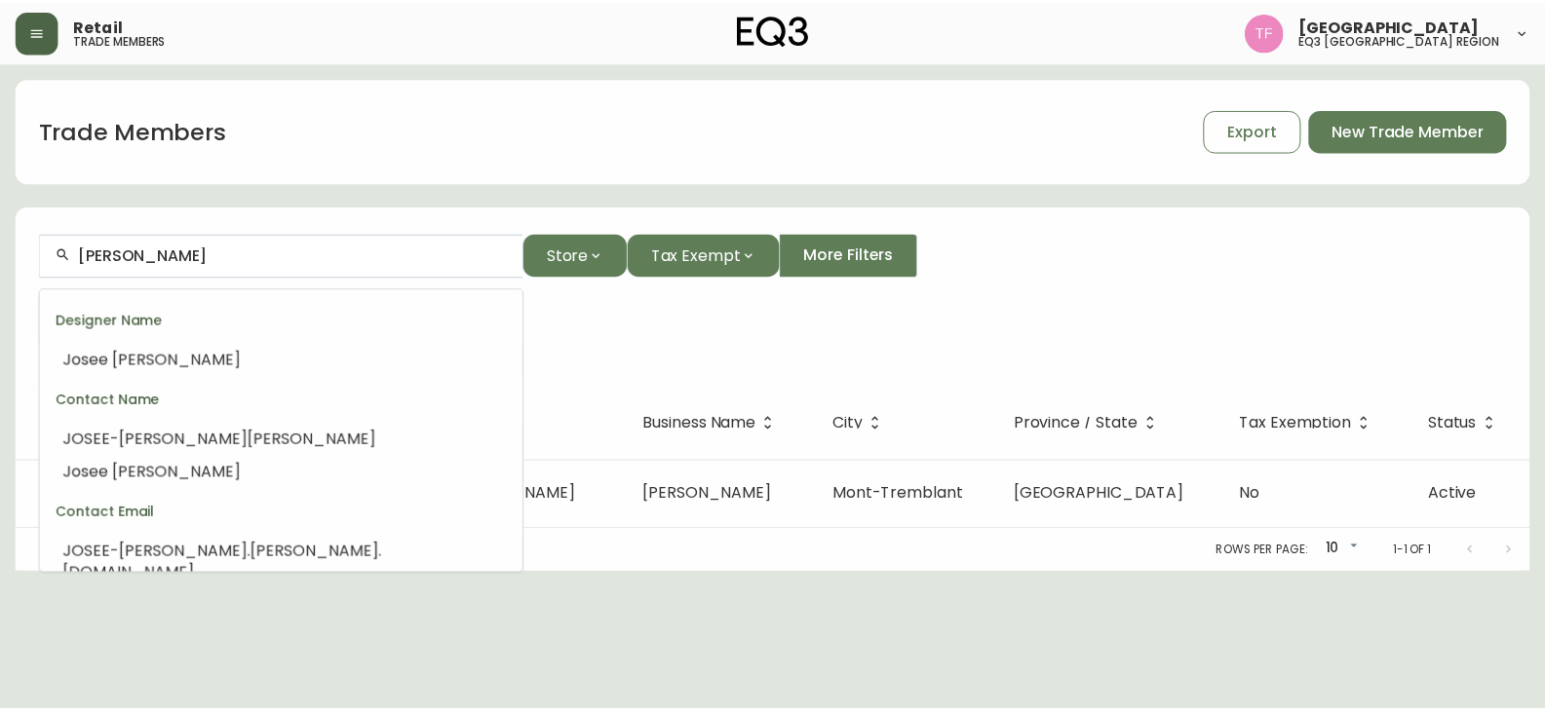
scroll to position [113, 0]
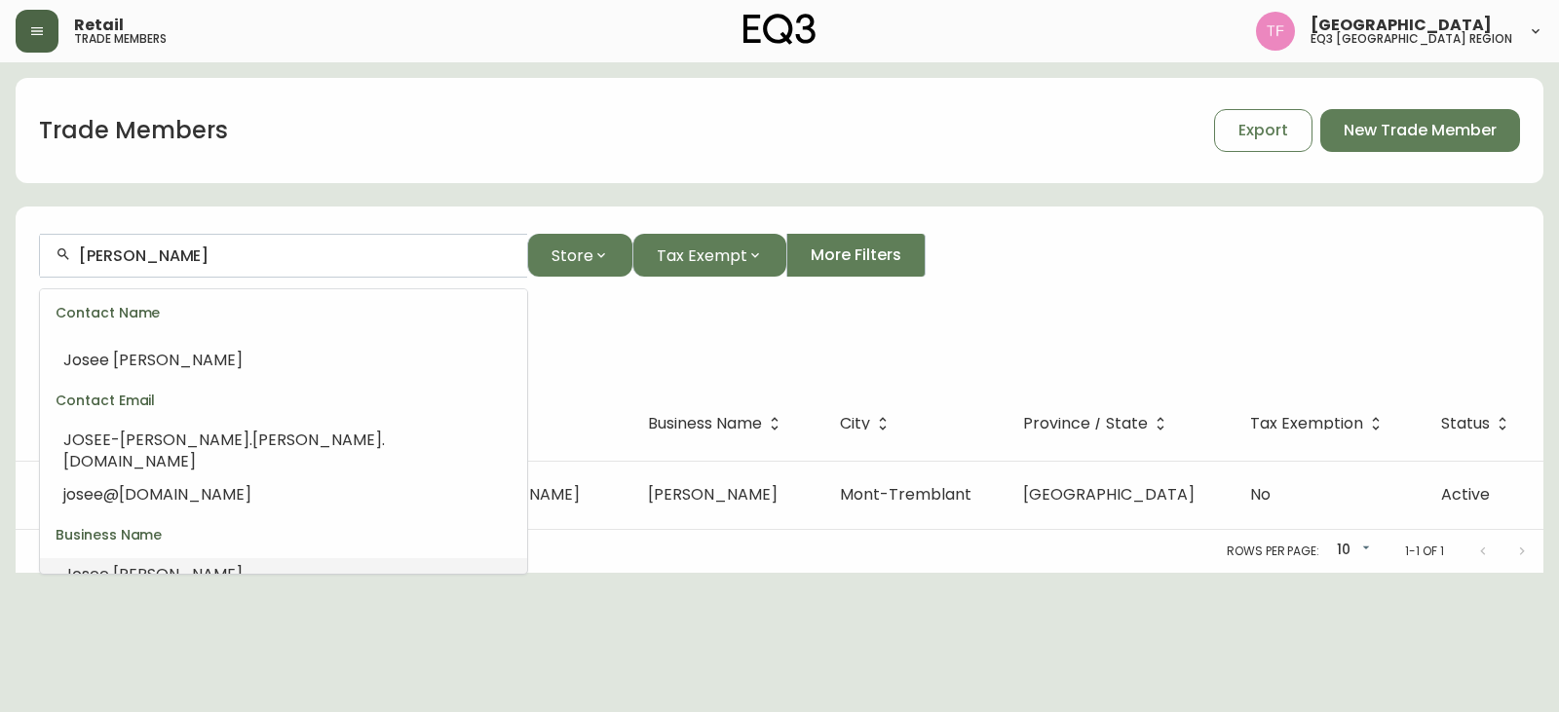
drag, startPoint x: 224, startPoint y: 255, endPoint x: 52, endPoint y: 251, distance: 172.6
click at [52, 251] on div "[PERSON_NAME]" at bounding box center [283, 256] width 487 height 44
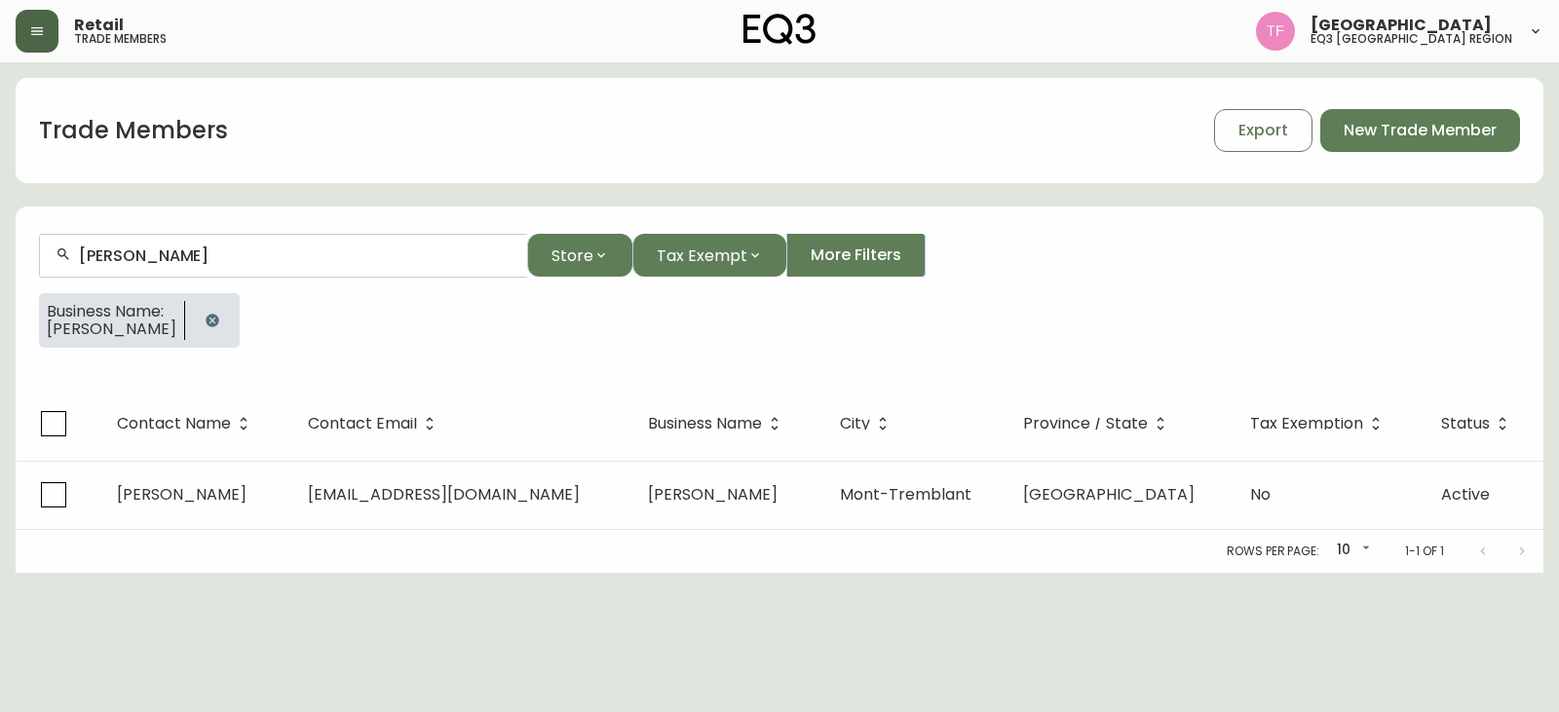
click at [208, 317] on icon "button" at bounding box center [212, 320] width 13 height 13
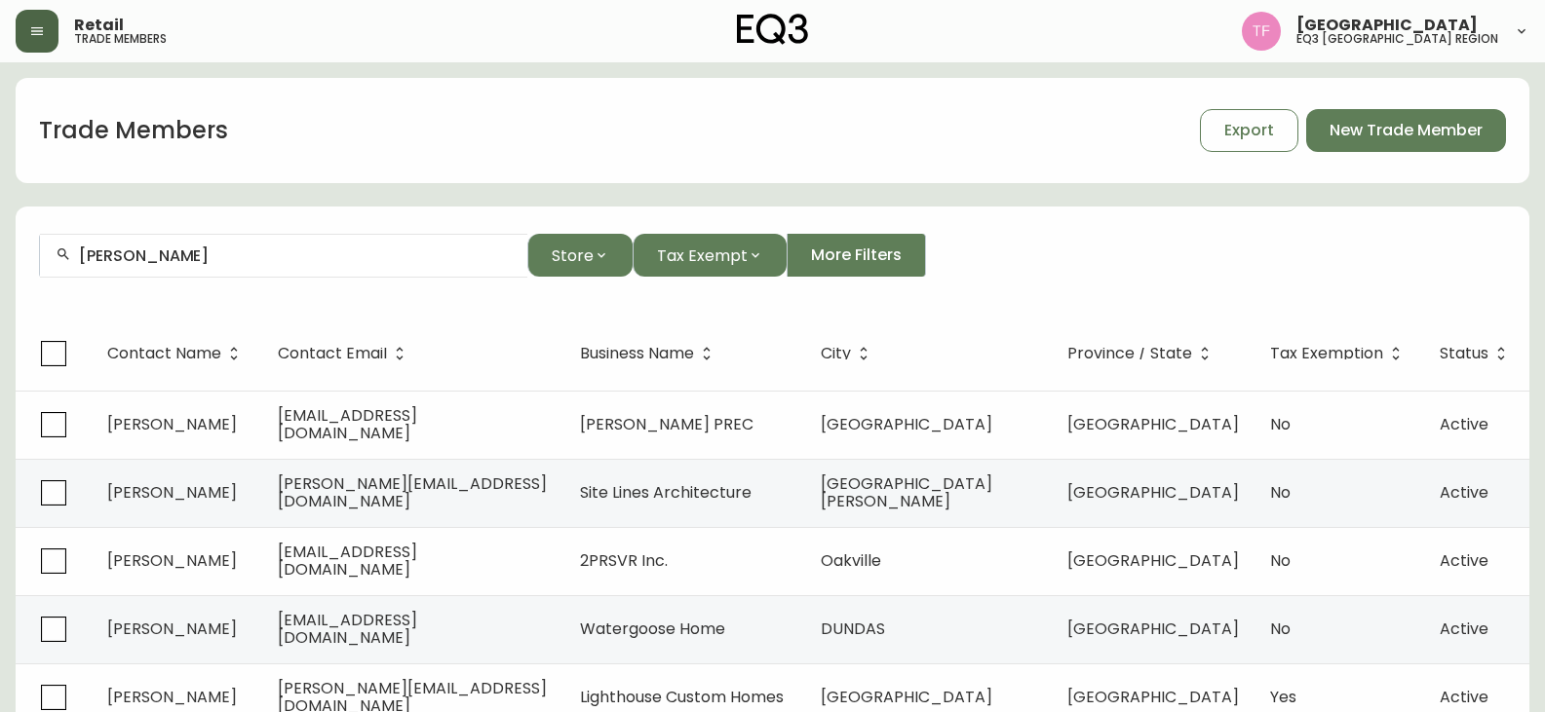
click at [247, 249] on input "[PERSON_NAME]" at bounding box center [295, 256] width 433 height 19
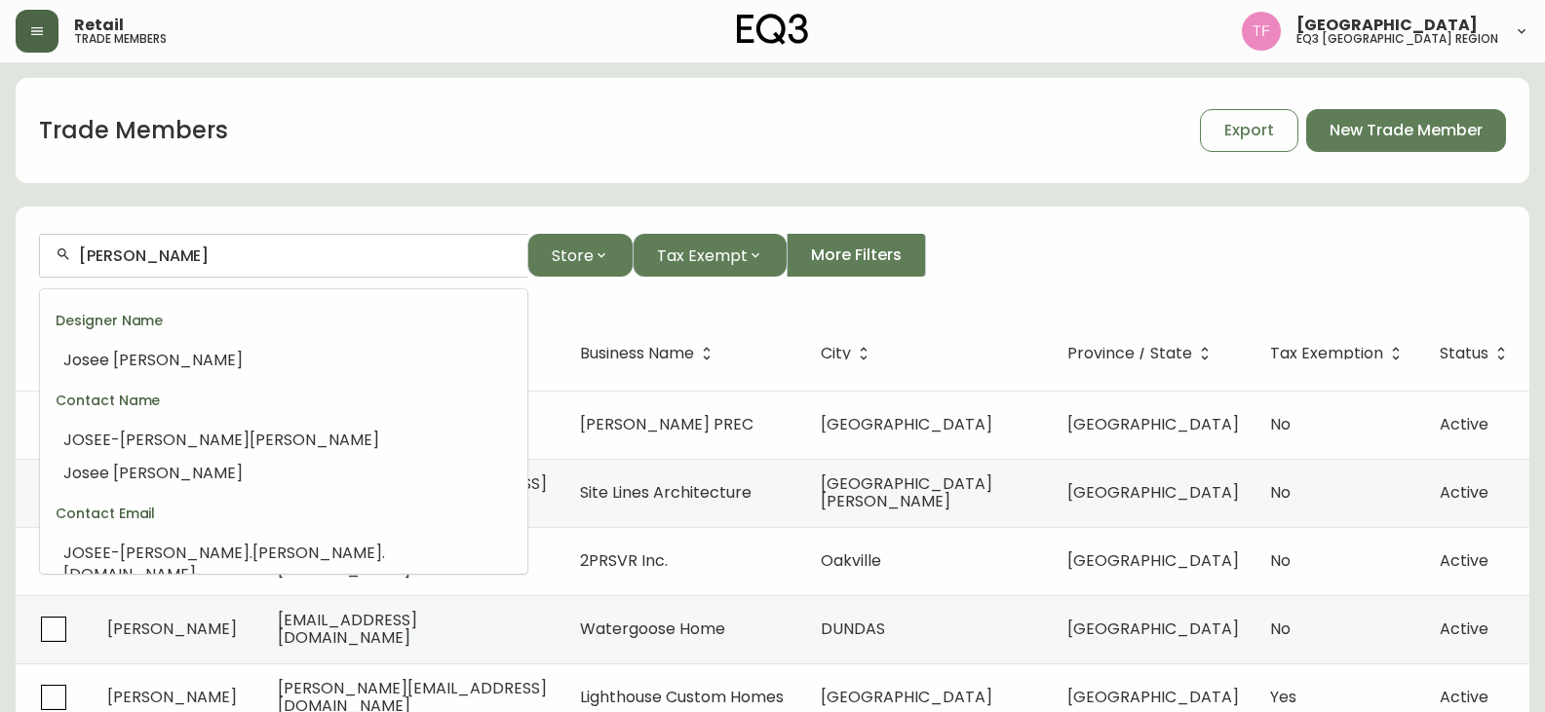
scroll to position [113, 0]
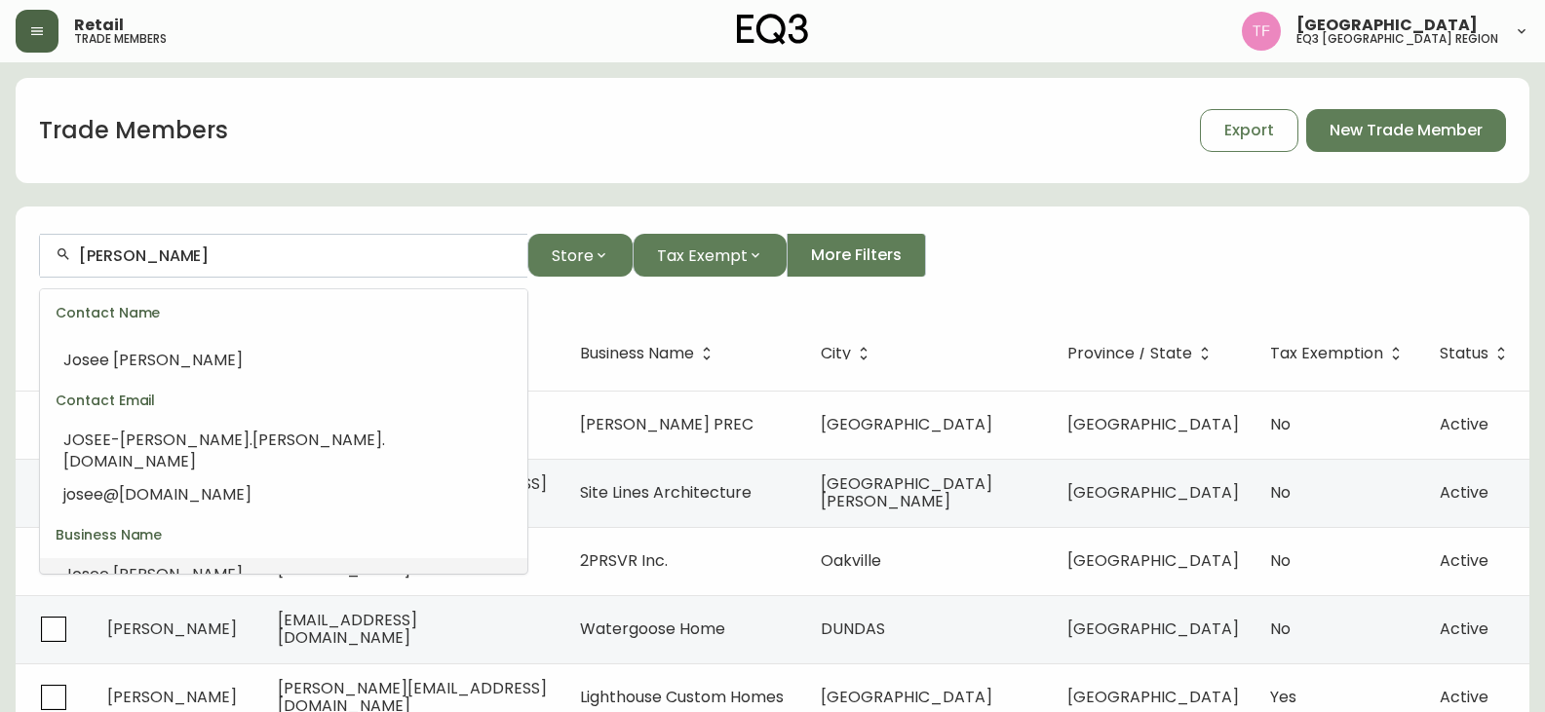
paste input "[PERSON_NAME]"
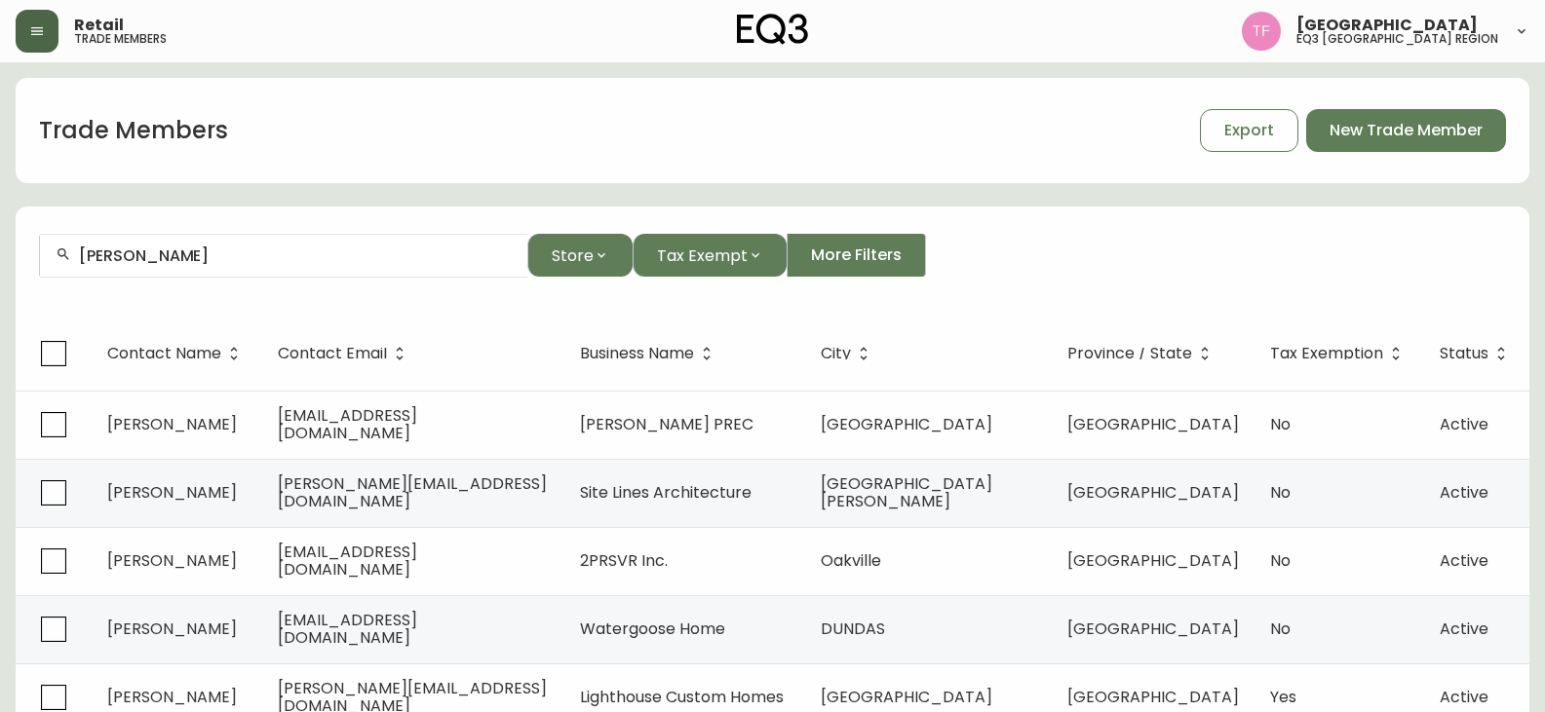
click at [256, 251] on input "[PERSON_NAME]" at bounding box center [295, 256] width 433 height 19
paste input "[PERSON_NAME]"
click at [220, 250] on input "[PERSON_NAME]" at bounding box center [295, 256] width 433 height 19
paste input "[PERSON_NAME]"
click at [232, 263] on input "[PERSON_NAME]" at bounding box center [295, 256] width 433 height 19
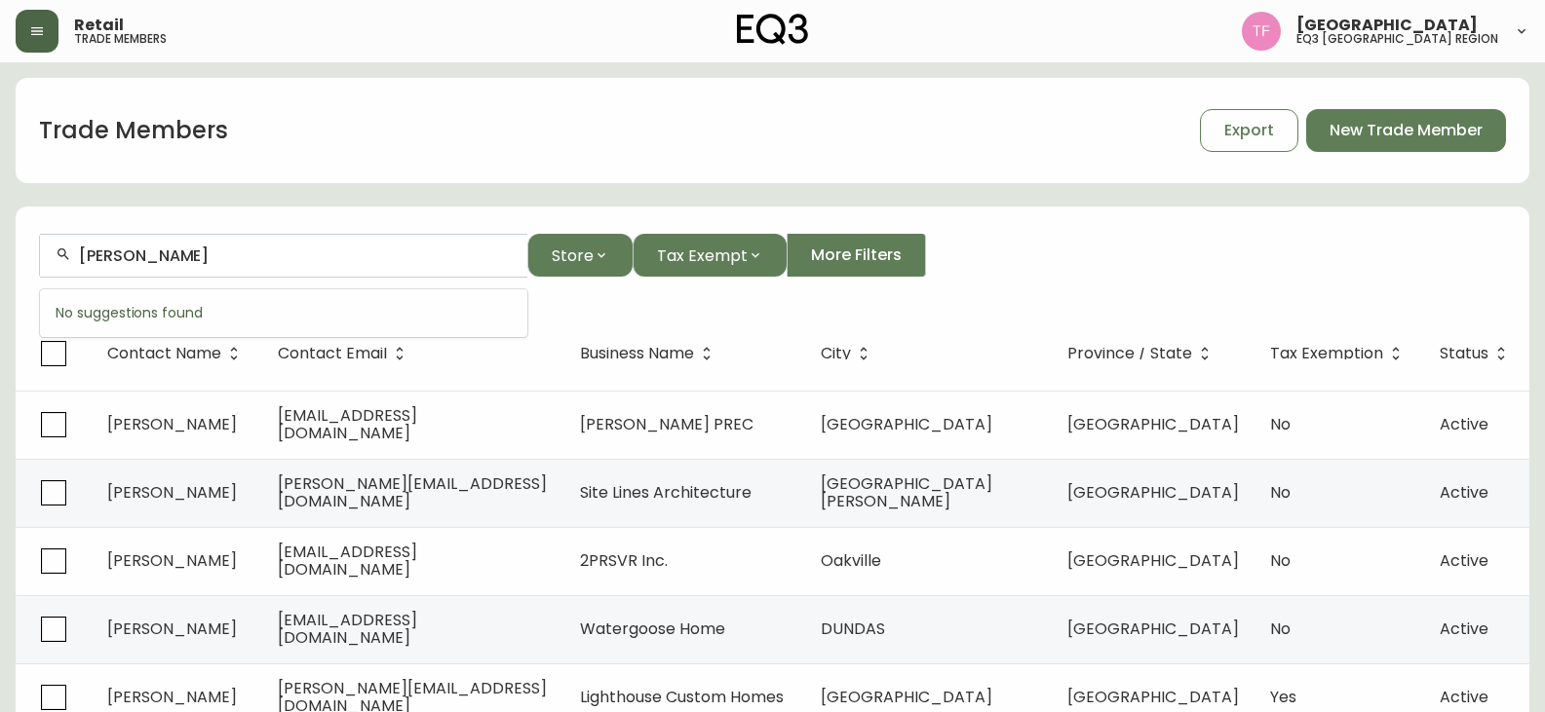
paste input "[PERSON_NAME]"
click at [308, 265] on div "[PERSON_NAME]" at bounding box center [283, 256] width 487 height 44
paste input "[PERSON_NAME]"
click at [150, 250] on input "[PERSON_NAME]" at bounding box center [295, 256] width 433 height 19
paste input "[PERSON_NAME]"
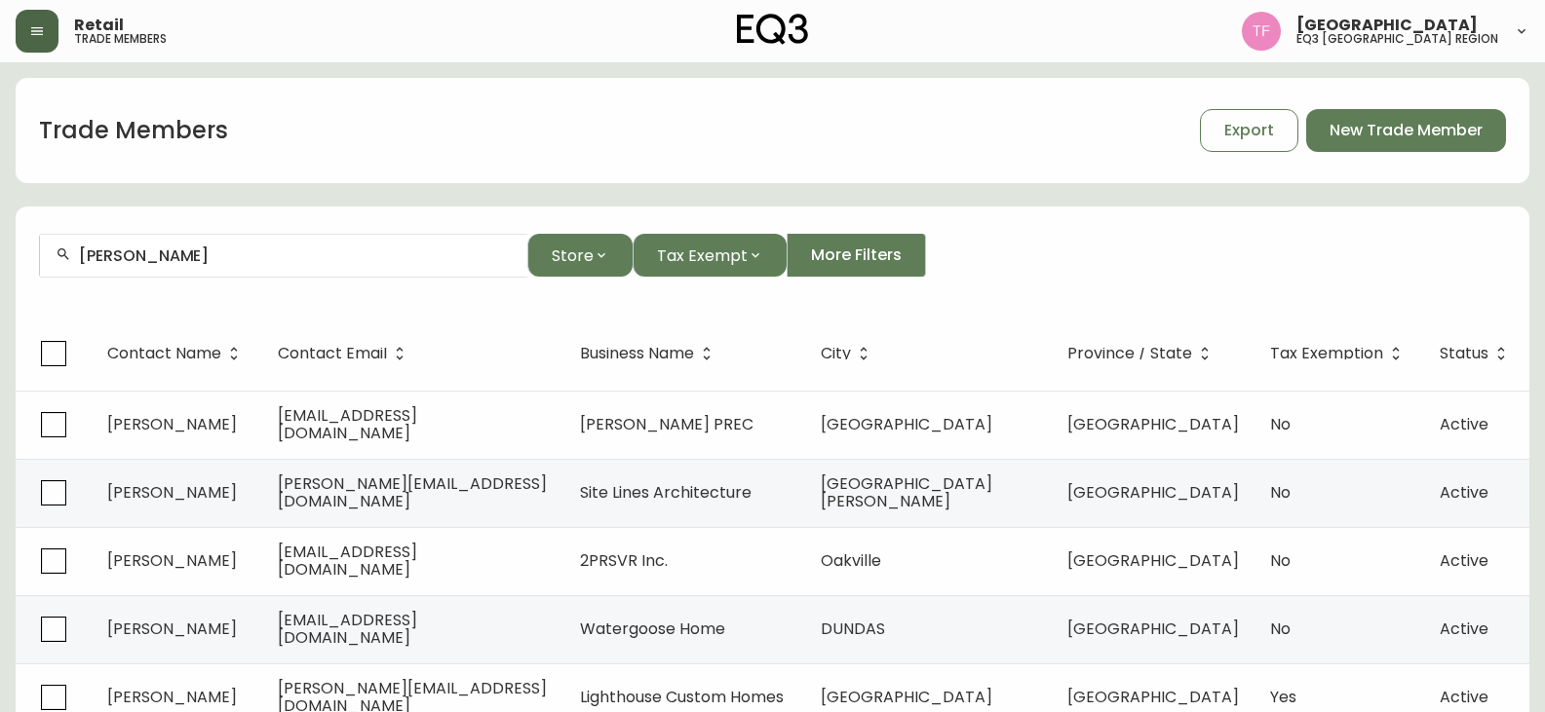
click at [226, 252] on input "[PERSON_NAME]" at bounding box center [295, 256] width 433 height 19
paste input "[PERSON_NAME]"
click at [251, 253] on input "[PERSON_NAME]" at bounding box center [295, 256] width 433 height 19
paste input "[PERSON_NAME]"
click at [201, 269] on div "[PERSON_NAME]" at bounding box center [283, 256] width 487 height 44
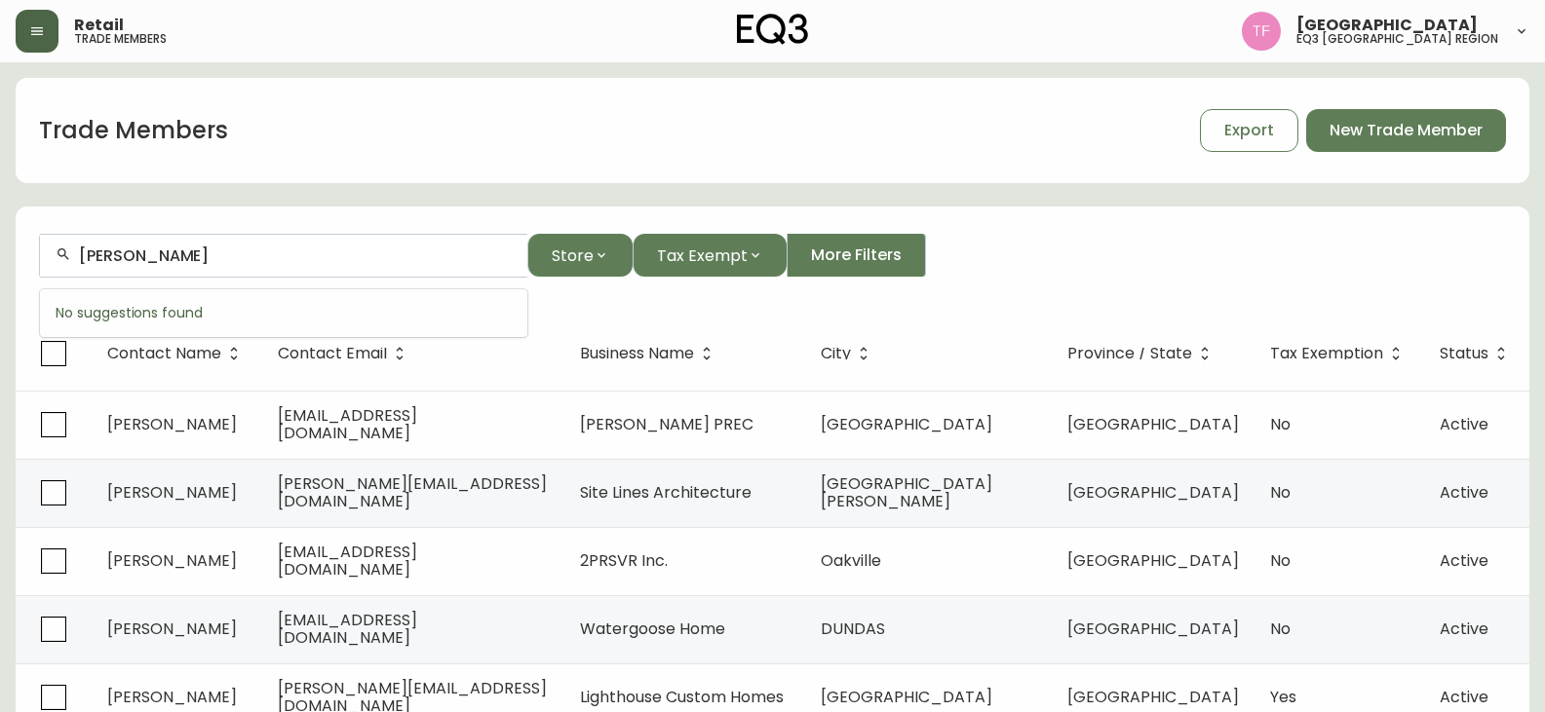
paste input "[PERSON_NAME]"
click at [228, 258] on input "[PERSON_NAME]" at bounding box center [295, 256] width 433 height 19
paste input "[PERSON_NAME]"
click at [218, 265] on div "[PERSON_NAME]" at bounding box center [283, 256] width 487 height 44
paste input "[PERSON_NAME]"
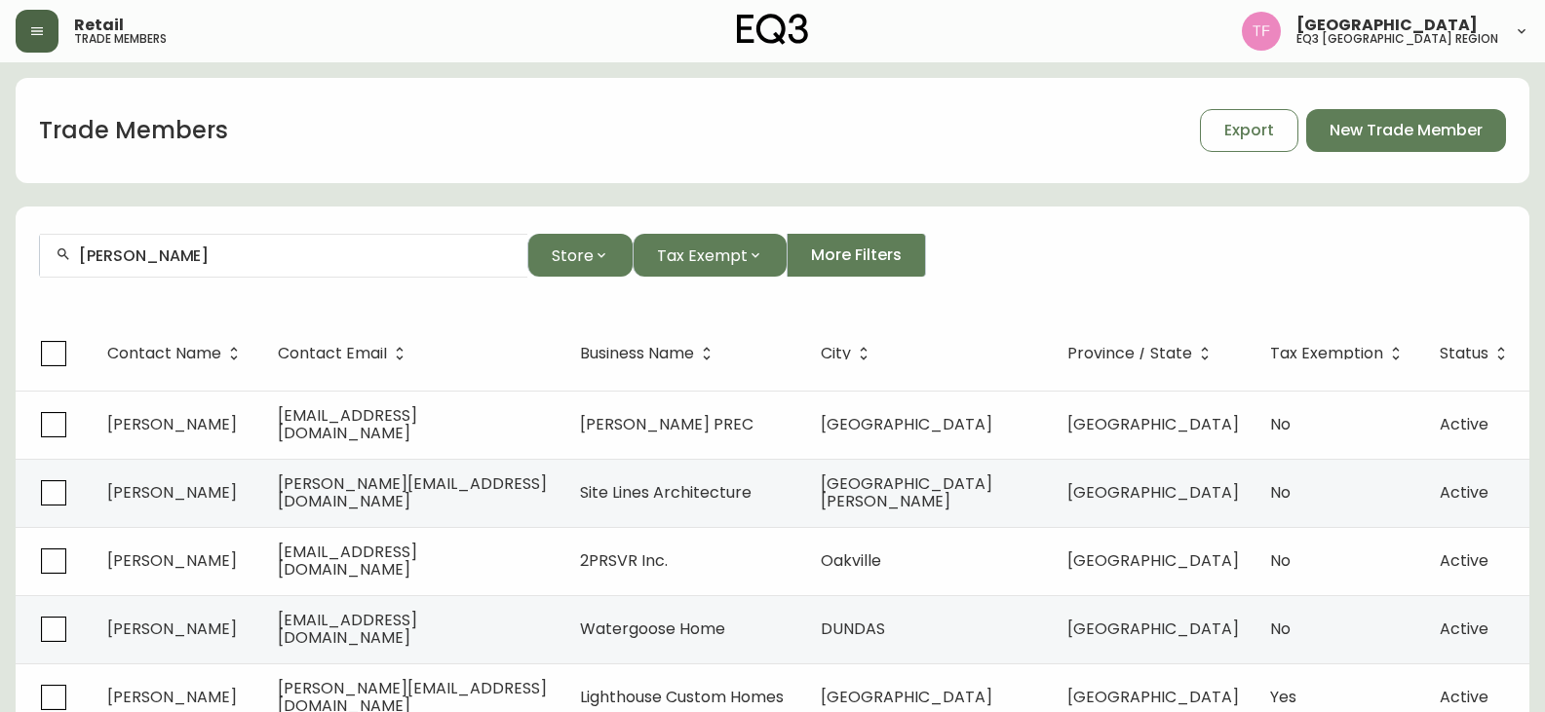
click at [235, 251] on input "[PERSON_NAME]" at bounding box center [295, 256] width 433 height 19
paste input "[PERSON_NAME]"
click at [230, 264] on input "[PERSON_NAME]" at bounding box center [295, 256] width 433 height 19
paste input "[PERSON_NAME]"
click at [211, 254] on input "[PERSON_NAME]" at bounding box center [295, 256] width 433 height 19
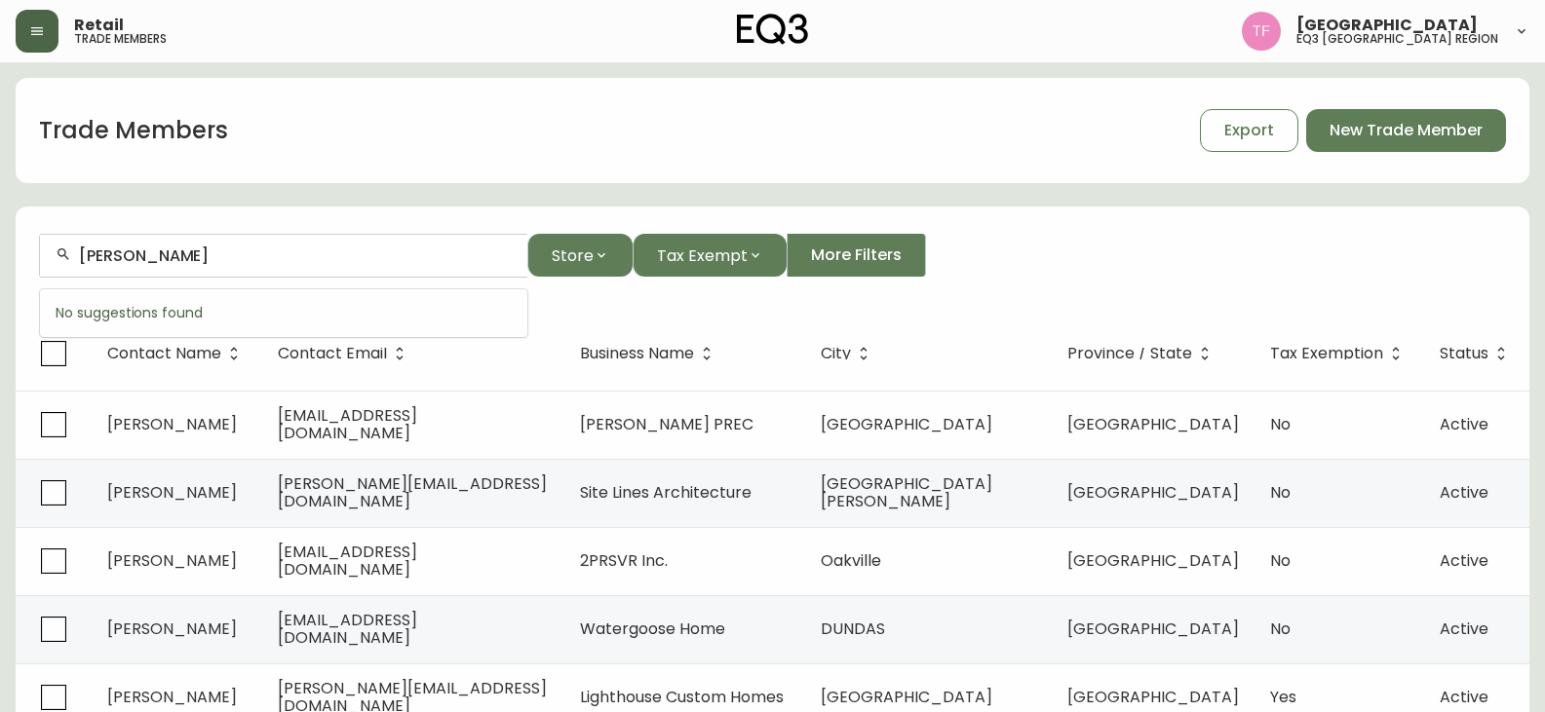
paste input "[PERSON_NAME] RES"
click at [278, 266] on div "[PERSON_NAME] RES" at bounding box center [283, 256] width 487 height 44
click at [278, 265] on div "[PERSON_NAME] RES" at bounding box center [283, 256] width 487 height 44
drag, startPoint x: 300, startPoint y: 253, endPoint x: 192, endPoint y: 253, distance: 108.2
click at [192, 253] on input "[PERSON_NAME] RES" at bounding box center [295, 256] width 433 height 19
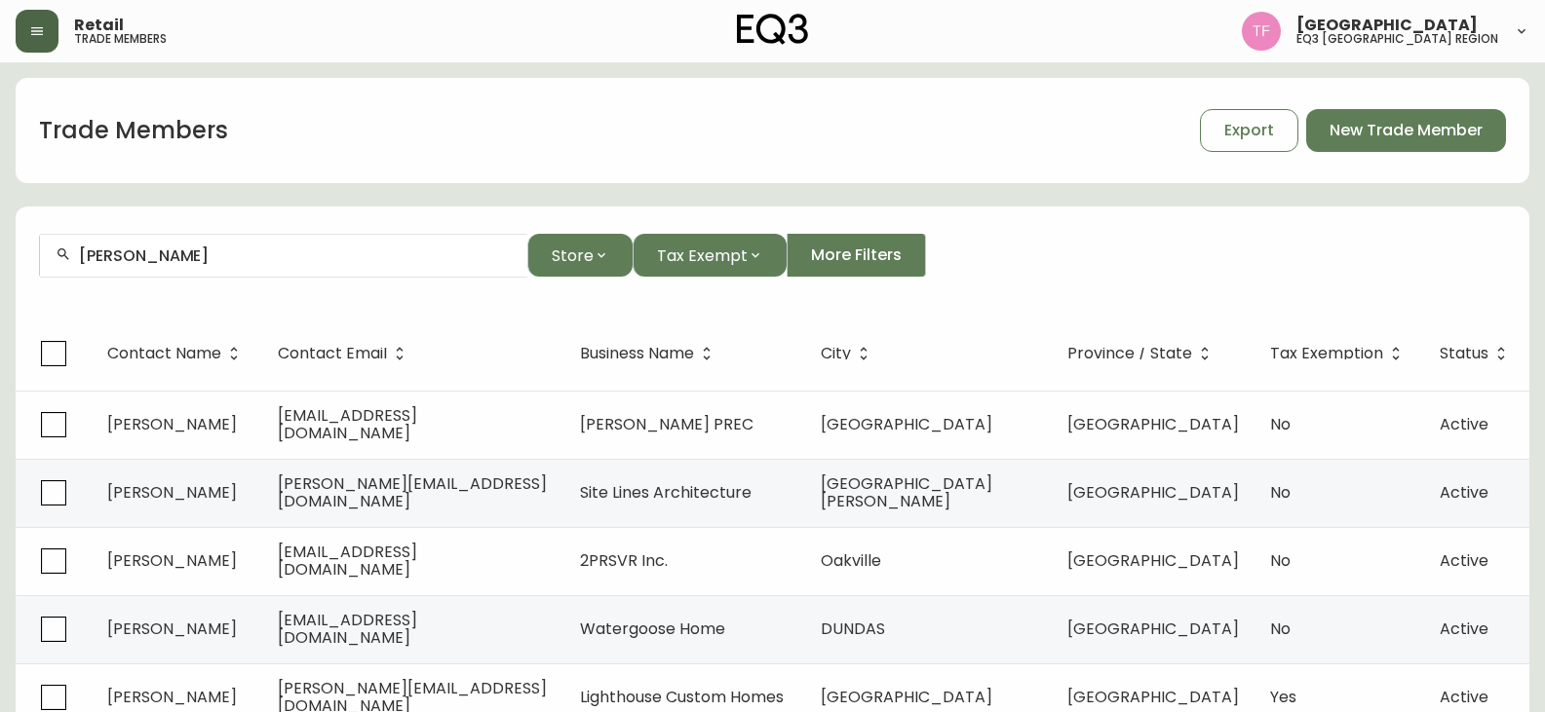
click at [209, 266] on div "[PERSON_NAME]" at bounding box center [283, 256] width 487 height 44
paste input "[PERSON_NAME]"
click at [202, 259] on input "[PERSON_NAME]" at bounding box center [295, 256] width 433 height 19
paste input "[PERSON_NAME]"
click at [176, 254] on input "[PERSON_NAME]" at bounding box center [295, 256] width 433 height 19
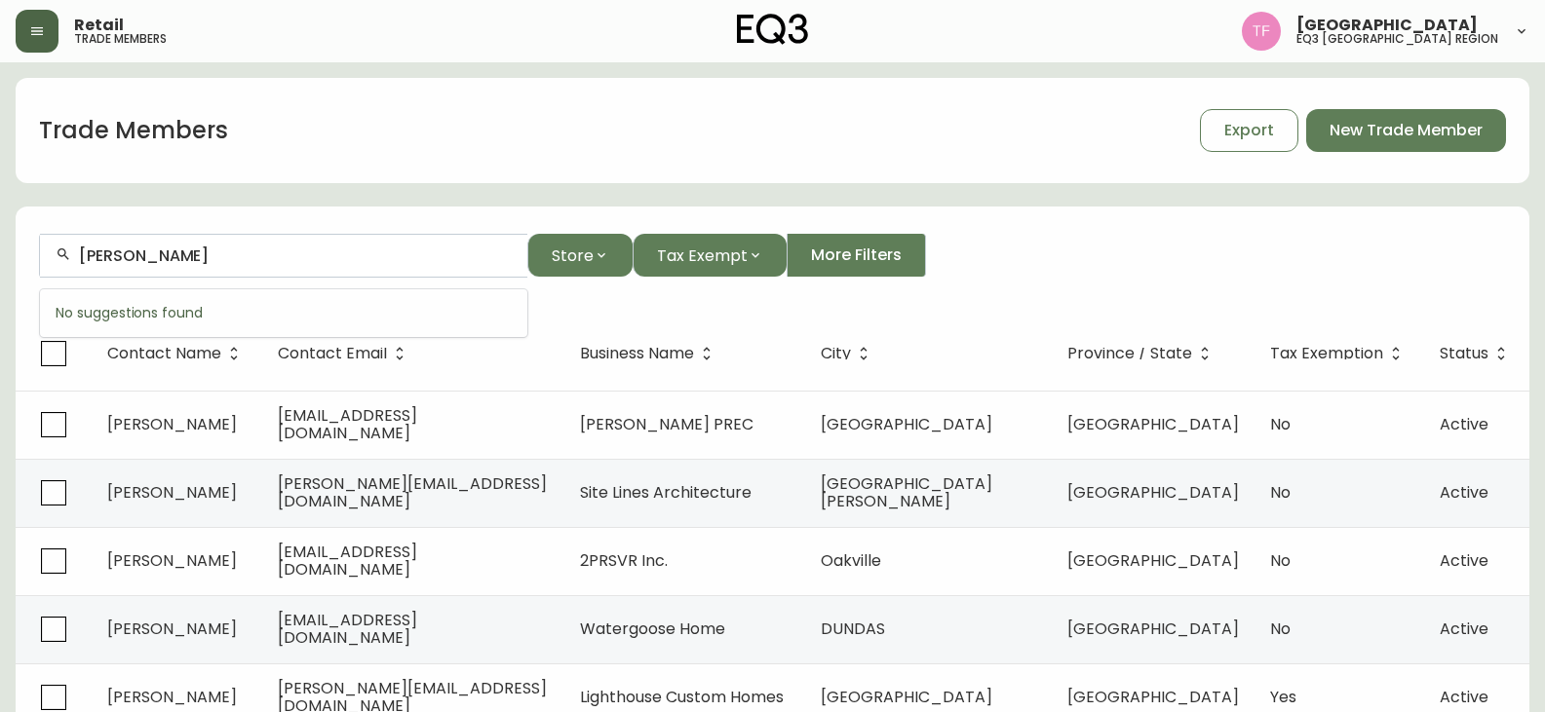
paste input "[PERSON_NAME]"
click at [226, 250] on input "[PERSON_NAME]" at bounding box center [295, 256] width 433 height 19
paste input "NNY BELLEROS"
click at [236, 258] on input "[PERSON_NAME]" at bounding box center [295, 256] width 433 height 19
paste input "[PERSON_NAME]"
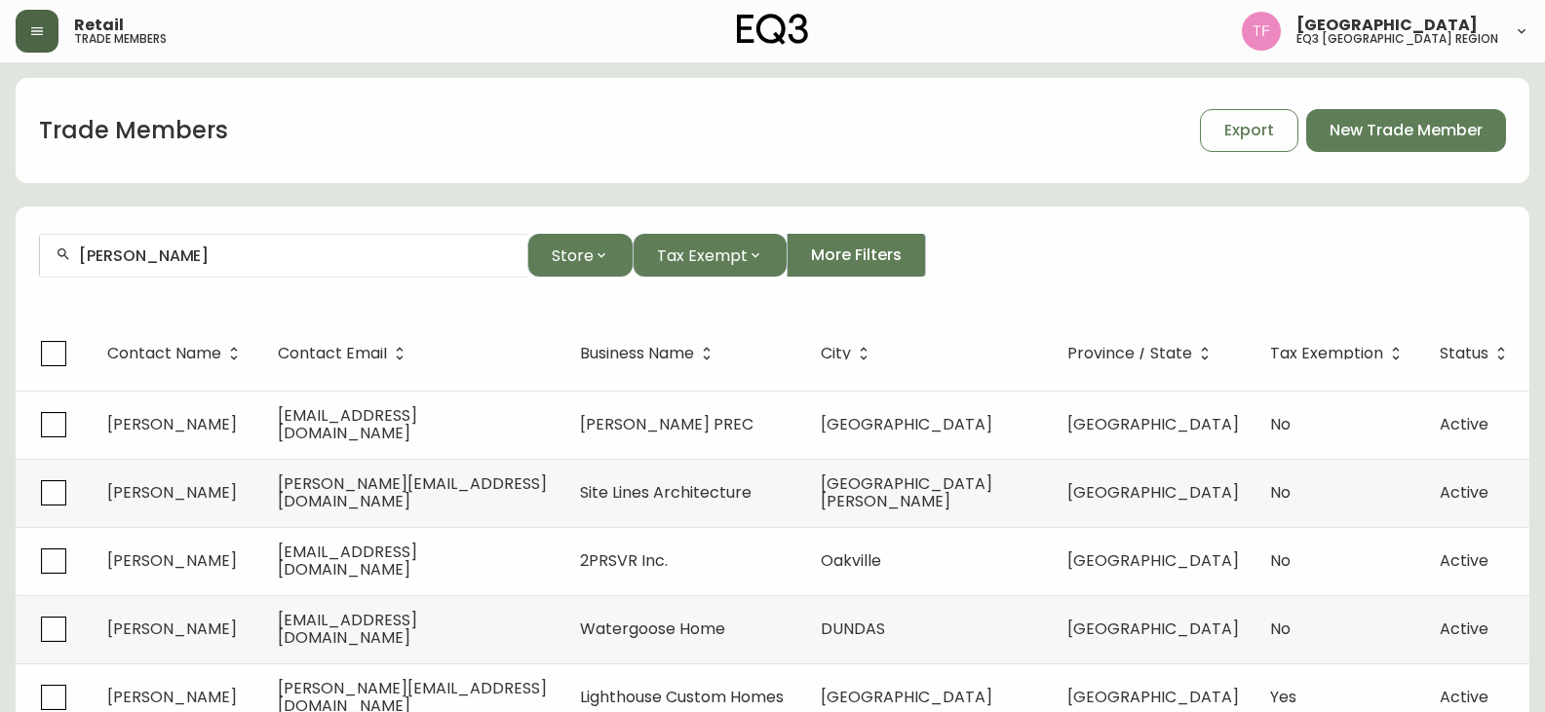
click at [213, 251] on input "[PERSON_NAME]" at bounding box center [295, 256] width 433 height 19
paste input "[PERSON_NAME]"
click at [230, 254] on input "[PERSON_NAME]" at bounding box center [295, 256] width 433 height 19
paste input "[PERSON_NAME]"
click at [231, 247] on input "[PERSON_NAME]" at bounding box center [295, 256] width 433 height 19
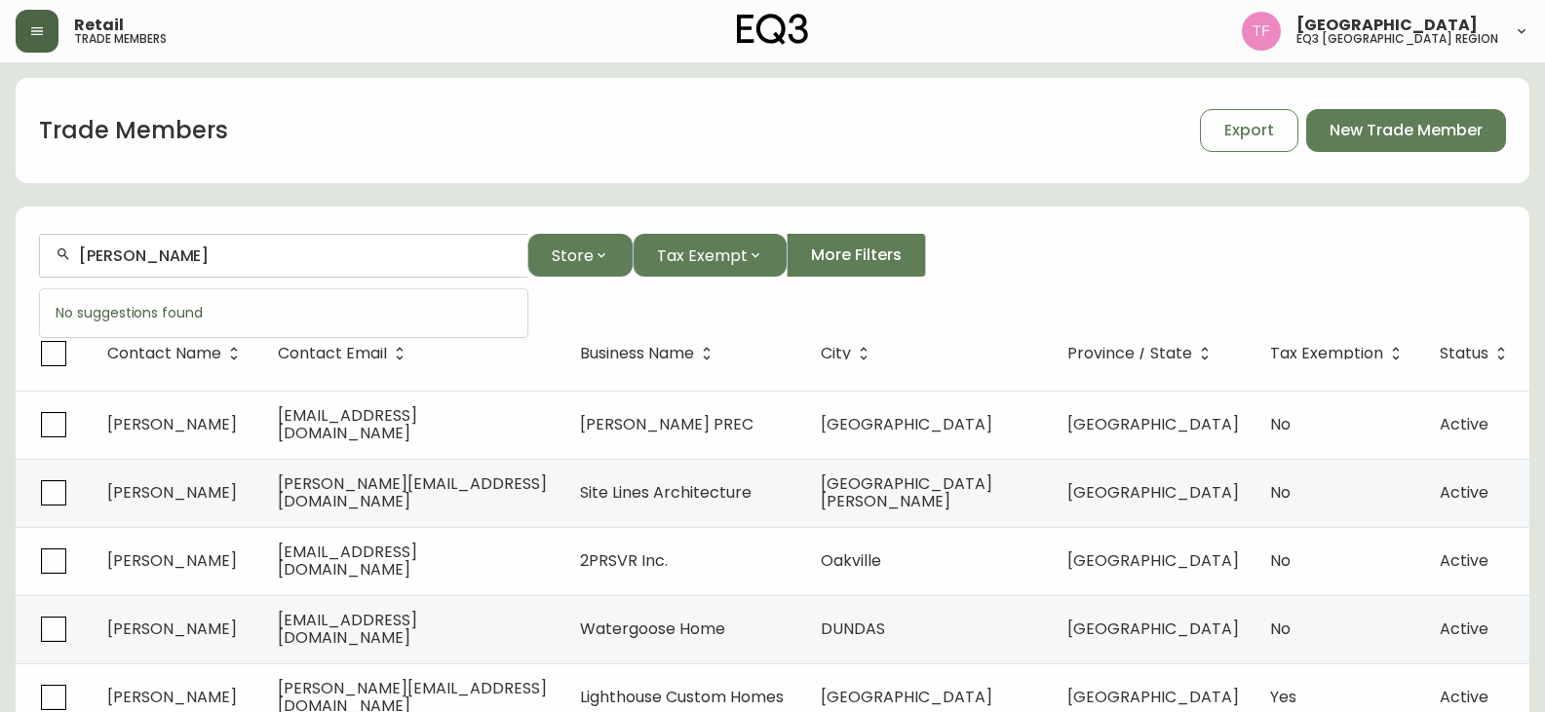
paste input "[PERSON_NAME]"
click at [278, 262] on input "[PERSON_NAME]" at bounding box center [295, 256] width 433 height 19
paste input "[PERSON_NAME]"
click at [199, 258] on input "[PERSON_NAME]" at bounding box center [295, 256] width 433 height 19
paste input "[PERSON_NAME]"
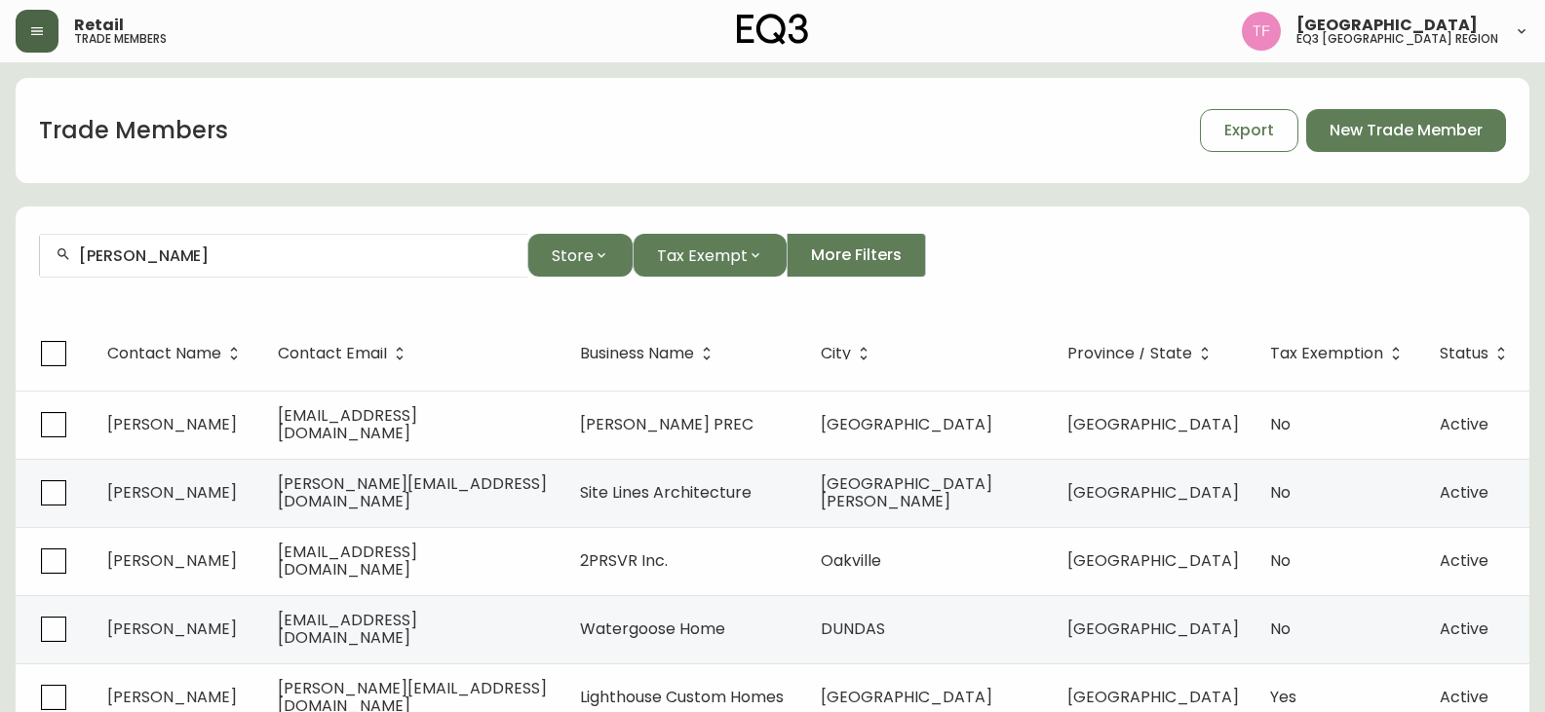
click at [267, 259] on input "[PERSON_NAME]" at bounding box center [295, 256] width 433 height 19
paste input "[PERSON_NAME]"
click at [187, 257] on input "[PERSON_NAME]" at bounding box center [295, 256] width 433 height 19
paste input "[PERSON_NAME]"
click at [308, 266] on div "[PERSON_NAME]" at bounding box center [283, 256] width 487 height 44
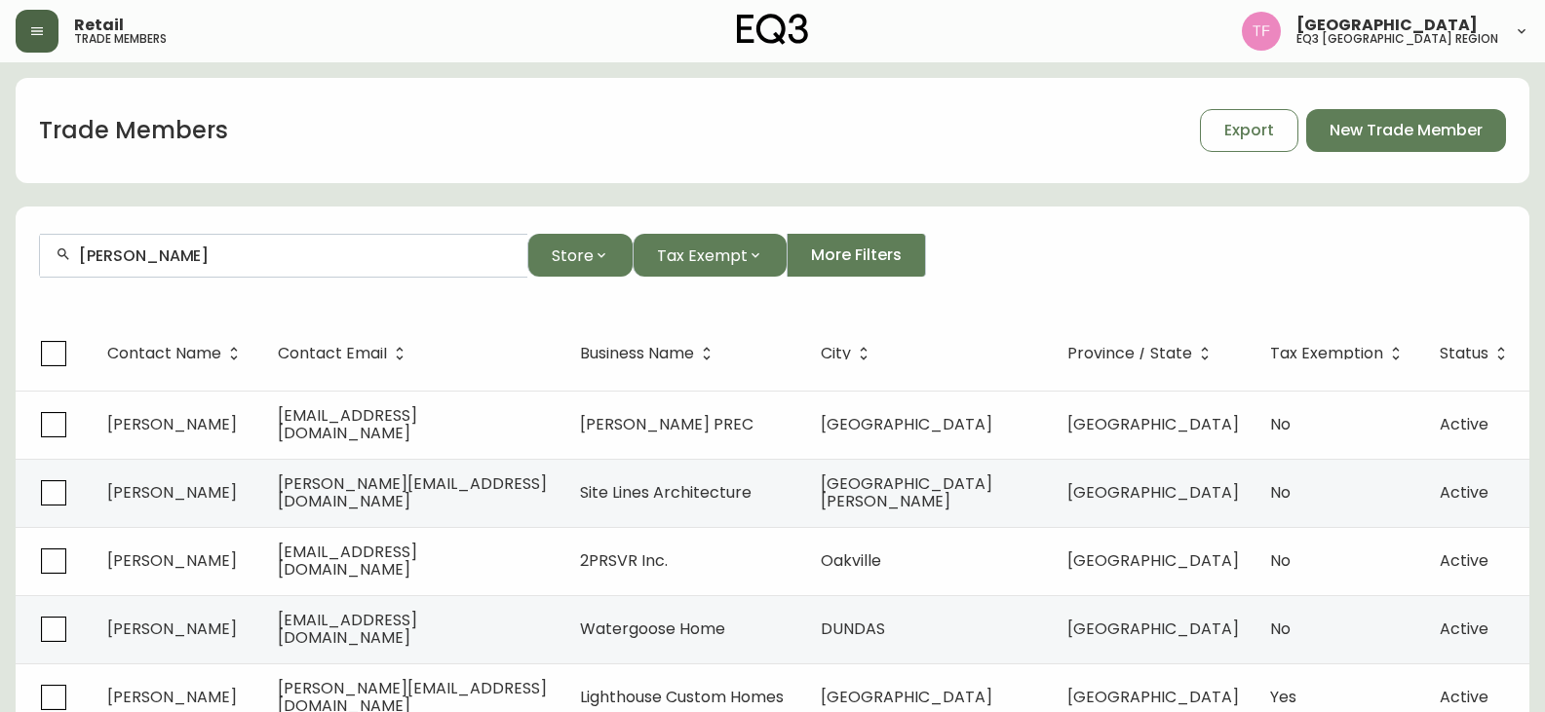
paste input "[PERSON_NAME] IN DESIGN"
click at [123, 255] on input "[PERSON_NAME] IN DESIGN" at bounding box center [295, 256] width 433 height 19
click at [245, 255] on input "[PERSON_NAME] IN DESIGN" at bounding box center [295, 256] width 433 height 19
click at [219, 251] on input "[PERSON_NAME] IN DESIGN" at bounding box center [295, 256] width 433 height 19
paste input "[PERSON_NAME]"
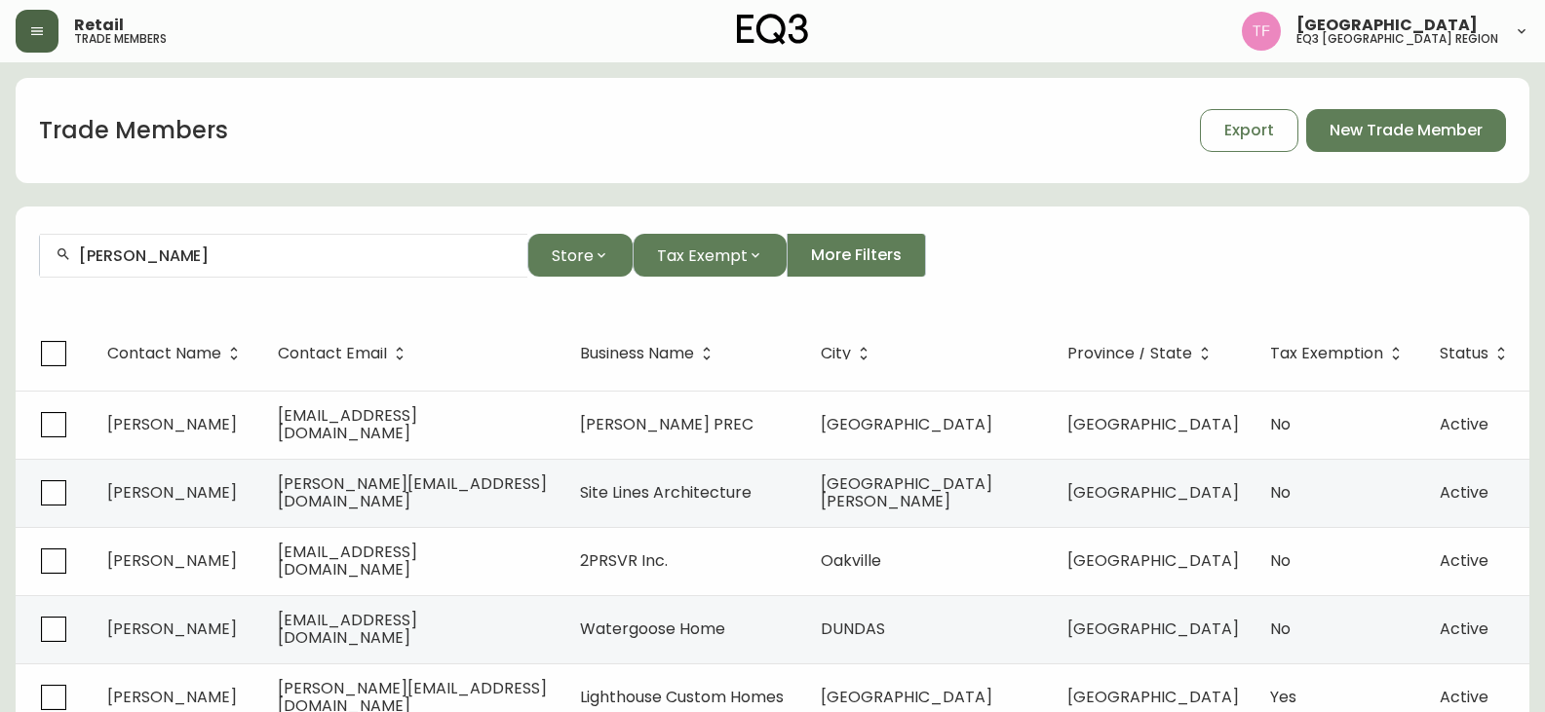
click at [222, 250] on input "[PERSON_NAME]" at bounding box center [295, 256] width 433 height 19
paste input "ATELIER FILZ"
click at [263, 260] on input "ATELIER FILZ" at bounding box center [295, 256] width 433 height 19
paste input "[PERSON_NAME]"
click at [284, 249] on input "[PERSON_NAME]" at bounding box center [295, 256] width 433 height 19
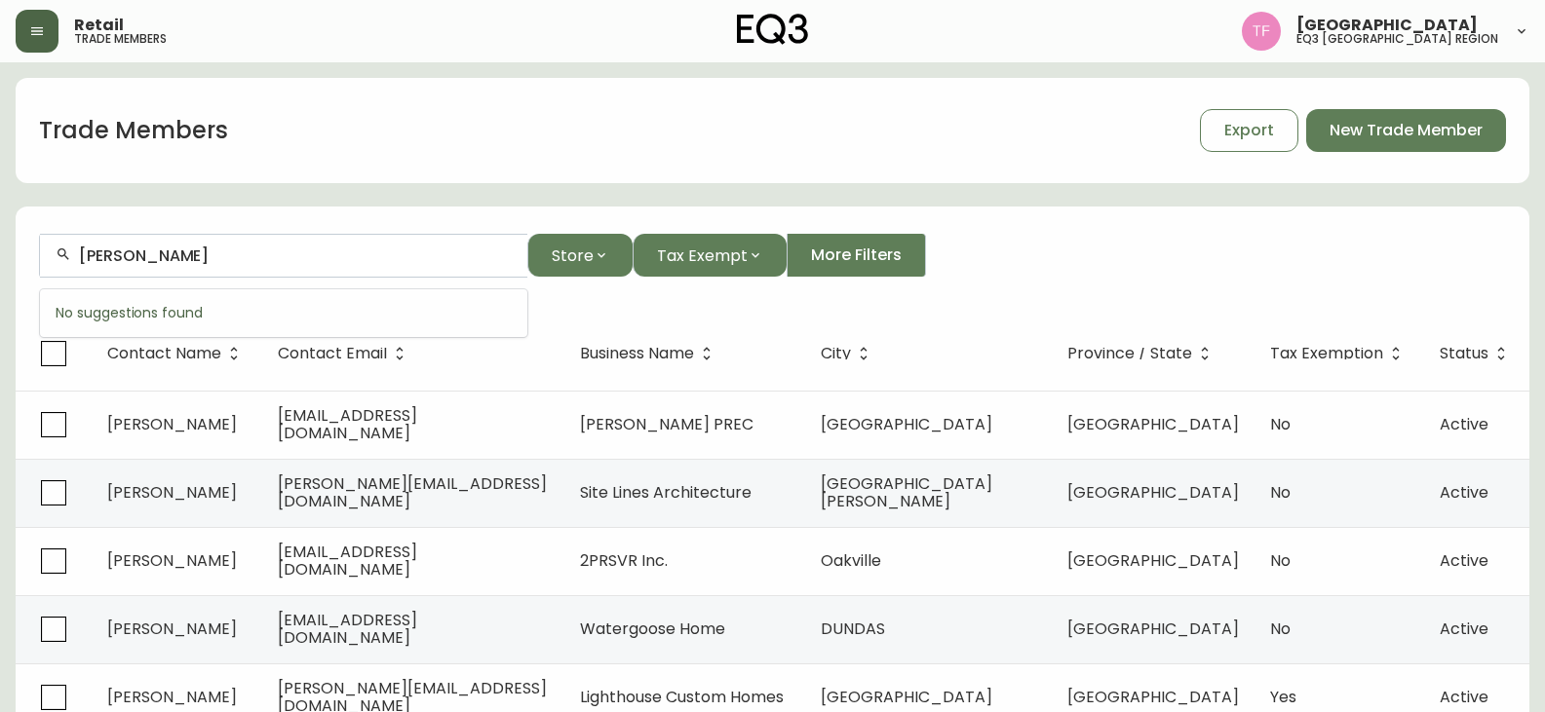
paste input "[PERSON_NAME]"
click at [236, 253] on input "[PERSON_NAME]" at bounding box center [295, 256] width 433 height 19
paste input "[PERSON_NAME]"
click at [229, 243] on div "[PERSON_NAME]" at bounding box center [283, 256] width 487 height 44
paste input "[PERSON_NAME]"
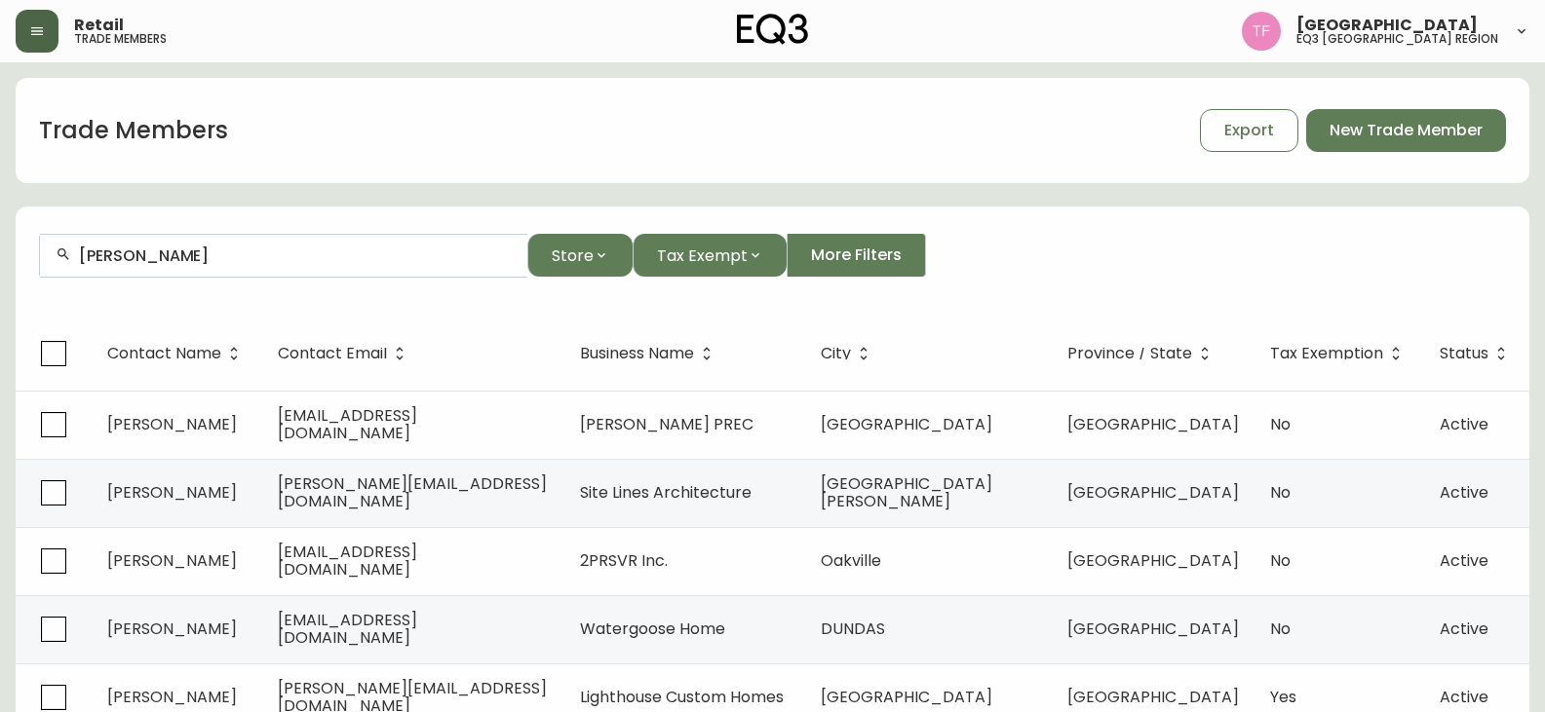
click at [206, 255] on input "[PERSON_NAME]" at bounding box center [295, 256] width 433 height 19
paste input "[PERSON_NAME]"
click at [205, 252] on input "[PERSON_NAME]" at bounding box center [295, 256] width 433 height 19
paste input "[PERSON_NAME]"
click at [254, 256] on input "[PERSON_NAME]" at bounding box center [295, 256] width 433 height 19
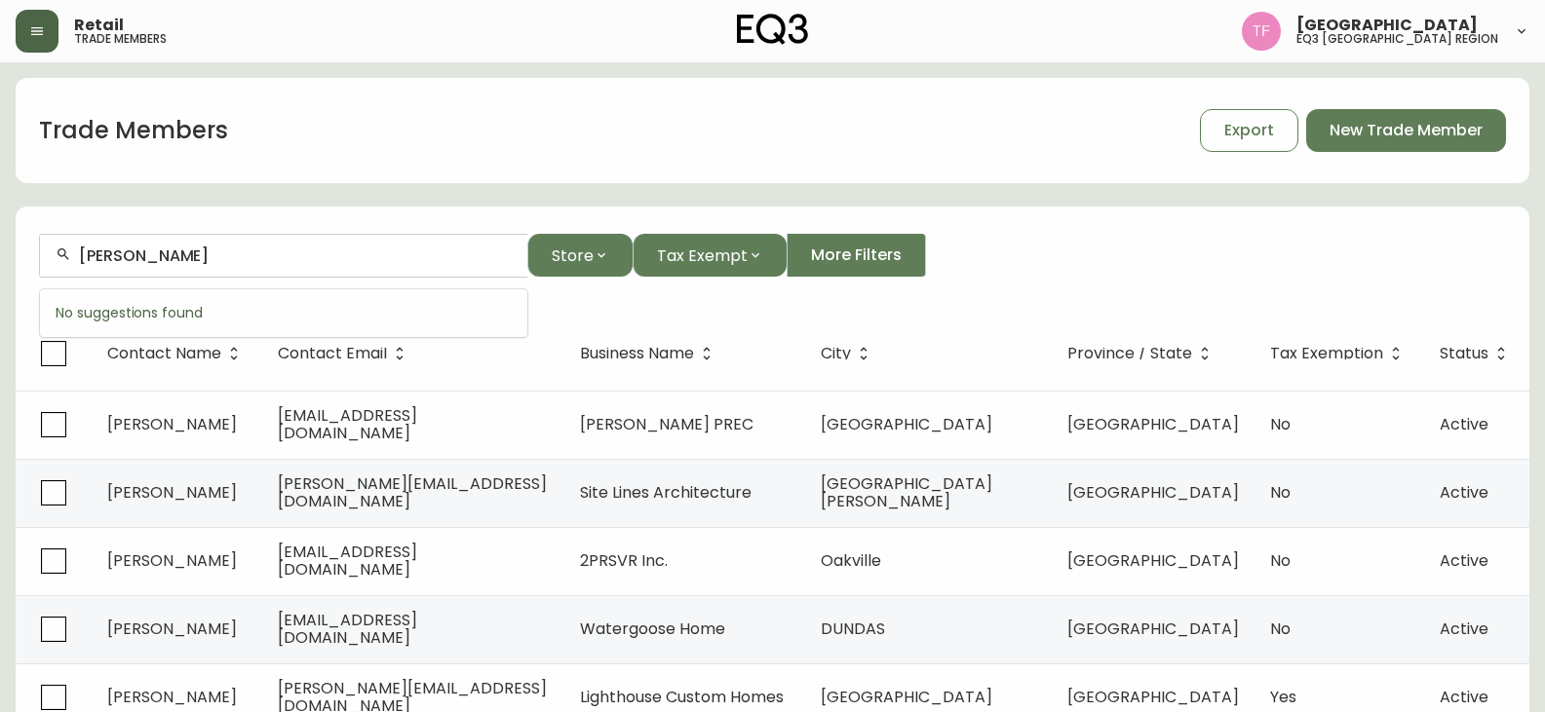
paste input "[PERSON_NAME]"
click at [200, 255] on input "[PERSON_NAME]" at bounding box center [295, 256] width 433 height 19
paste input "[PERSON_NAME]"
click at [250, 254] on input "[PERSON_NAME]" at bounding box center [295, 256] width 433 height 19
paste input "[DEMOGRAPHIC_DATA][PERSON_NAME]"
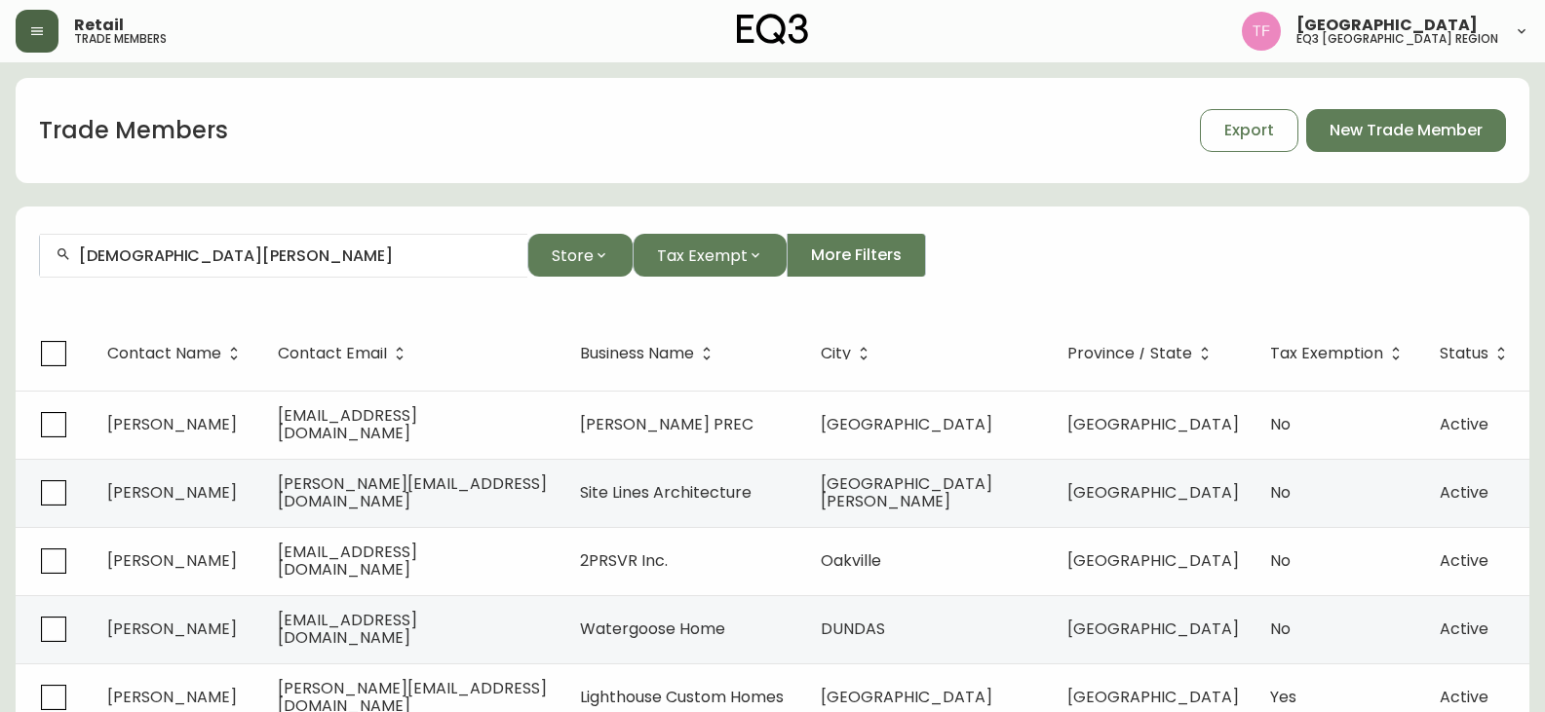
click at [278, 249] on input "[DEMOGRAPHIC_DATA][PERSON_NAME]" at bounding box center [295, 256] width 433 height 19
paste input "[PERSON_NAME]"
click at [188, 249] on input "[PERSON_NAME]" at bounding box center [295, 256] width 433 height 19
paste input "TANNERVINE INTERIORS"
click at [296, 267] on div "TANNERVINE INTERIORS" at bounding box center [283, 256] width 487 height 44
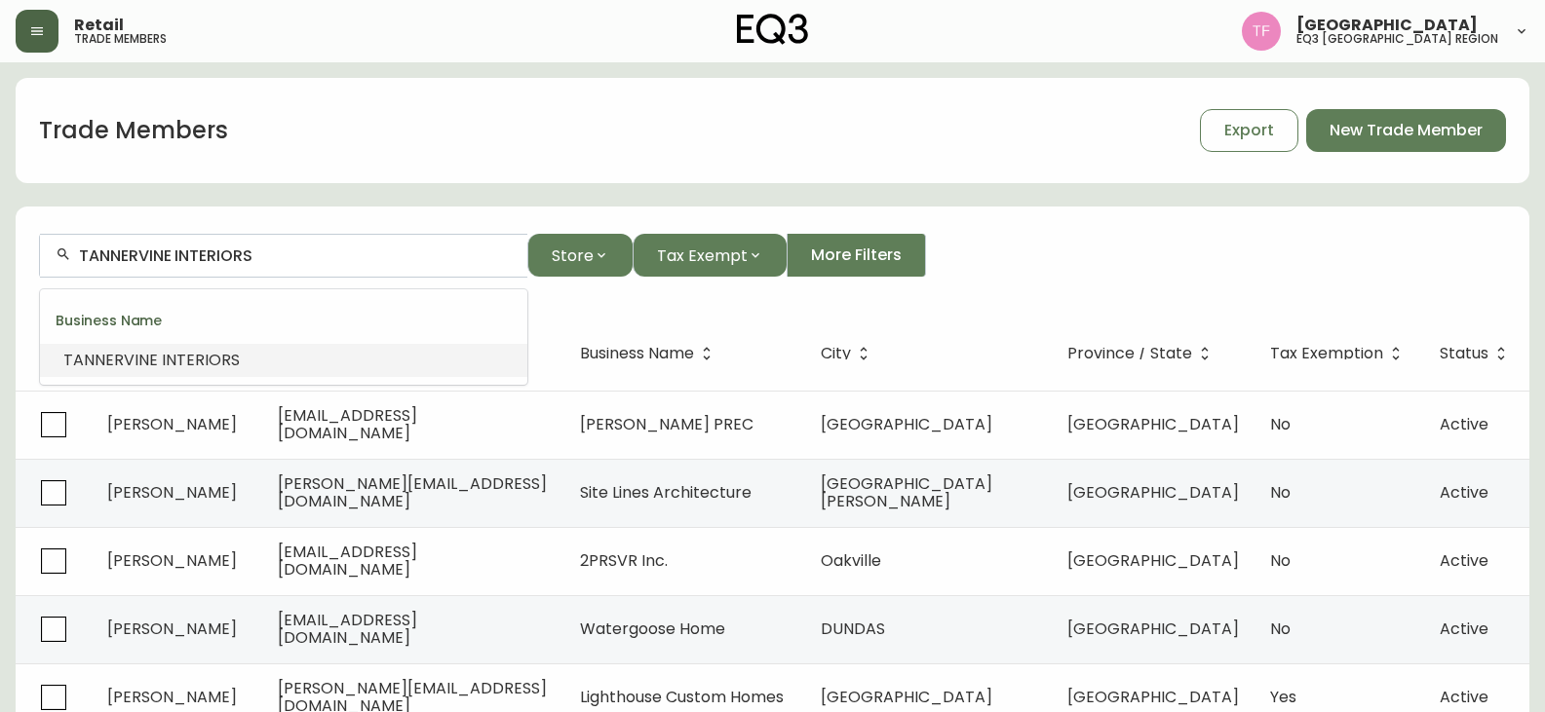
paste input "KABWE MULENGA"
click at [208, 260] on input "KABWE MULENGA" at bounding box center [295, 256] width 433 height 19
paste input "[PERSON_NAME] DESIGN"
click at [268, 250] on input "[PERSON_NAME] DESIGN" at bounding box center [295, 256] width 433 height 19
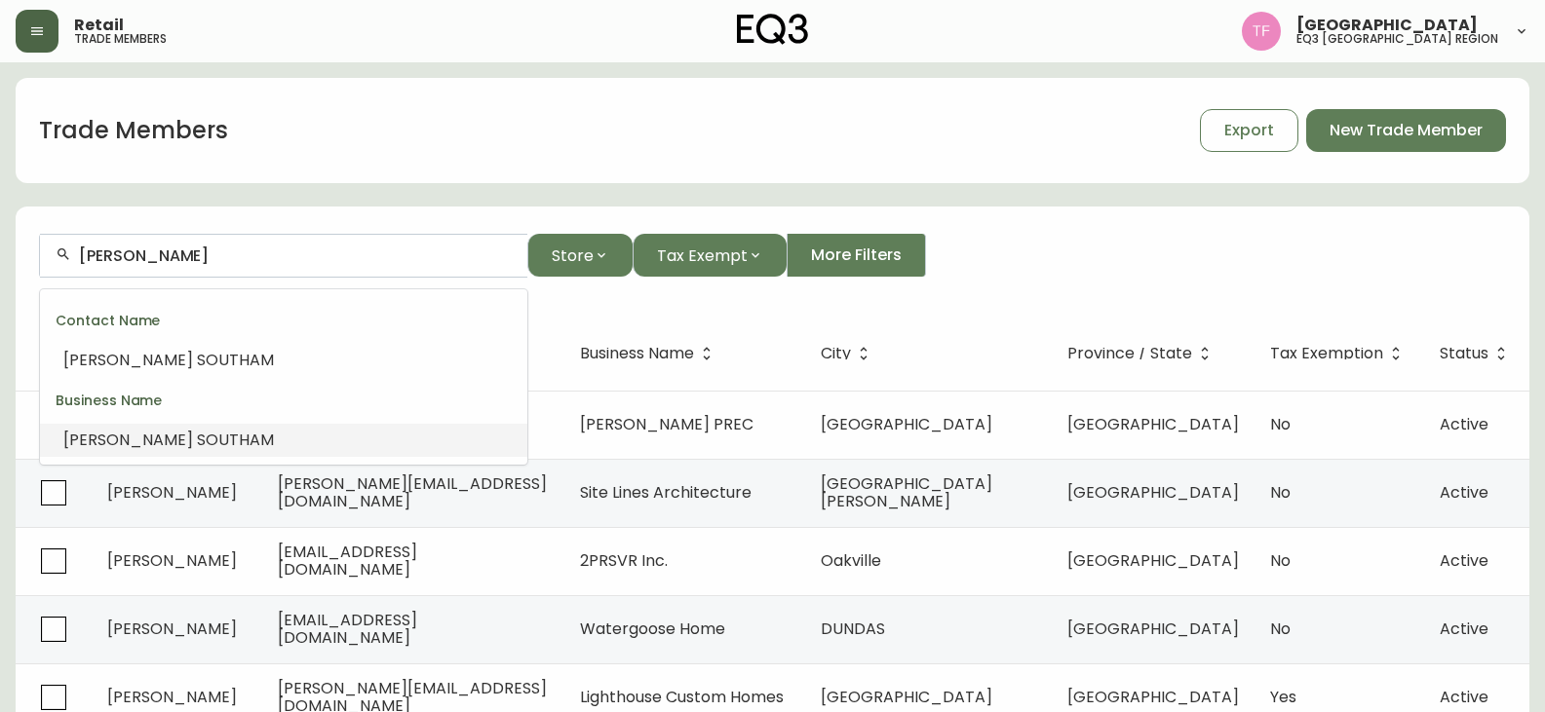
click at [197, 438] on span "SOUTHAM" at bounding box center [235, 440] width 77 height 22
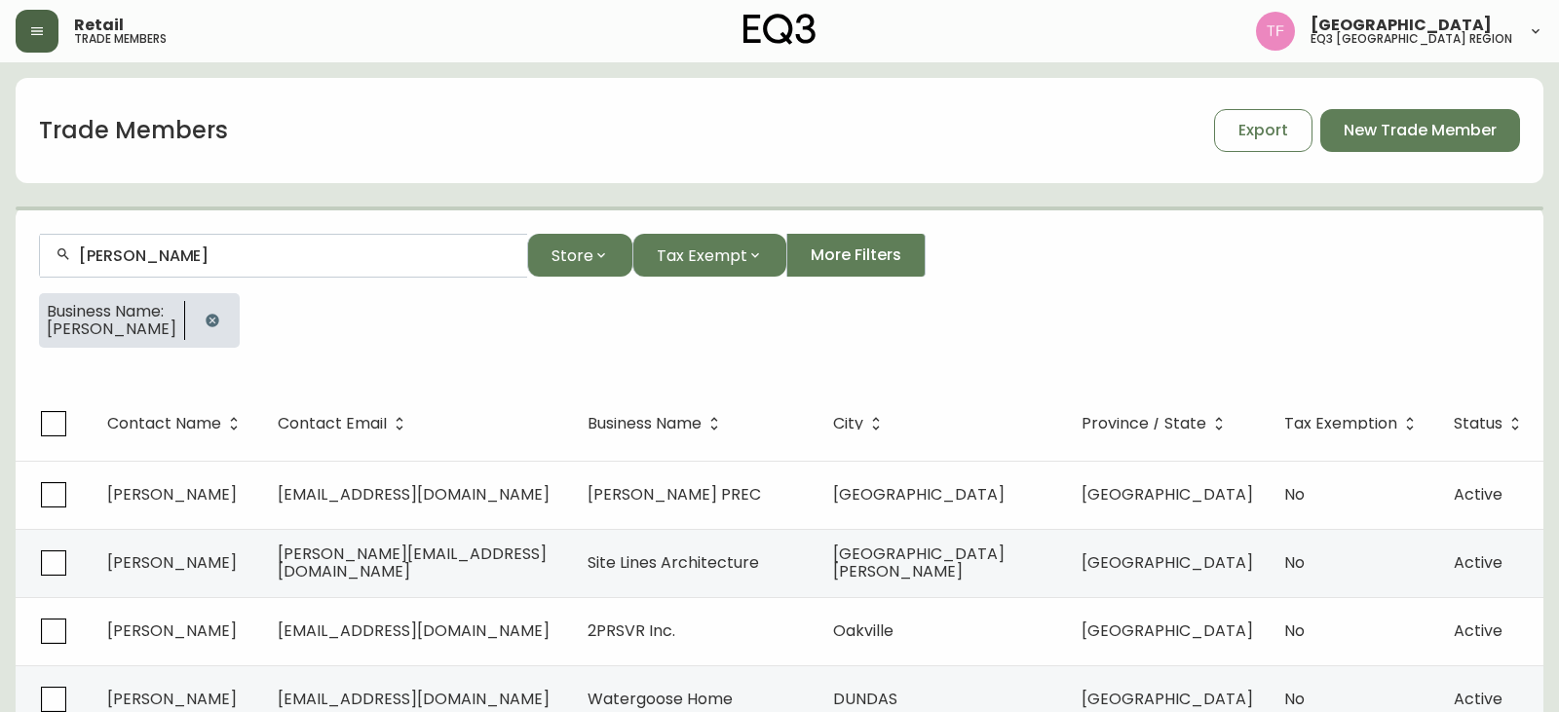
click at [242, 259] on input "[PERSON_NAME]" at bounding box center [295, 256] width 433 height 19
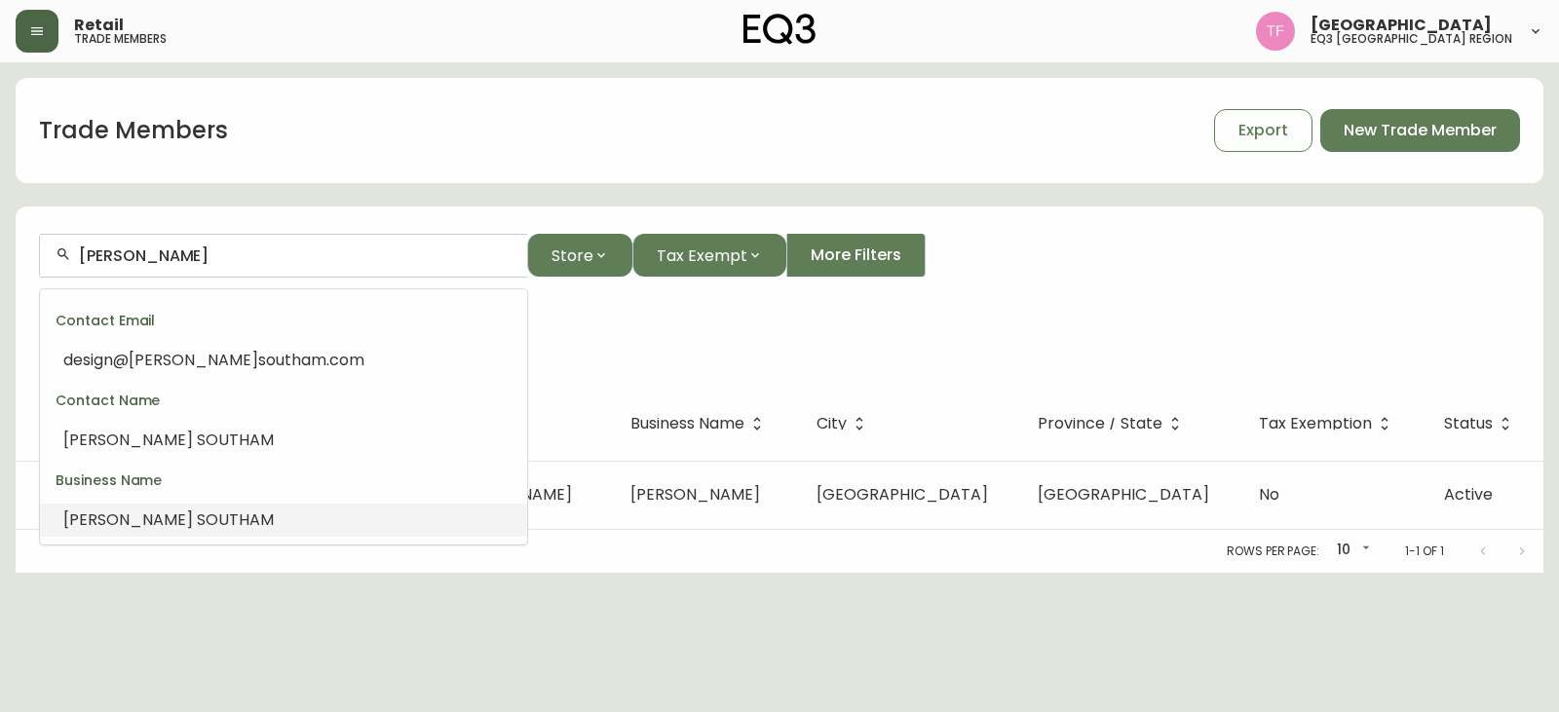
click at [242, 259] on input "[PERSON_NAME]" at bounding box center [295, 256] width 433 height 19
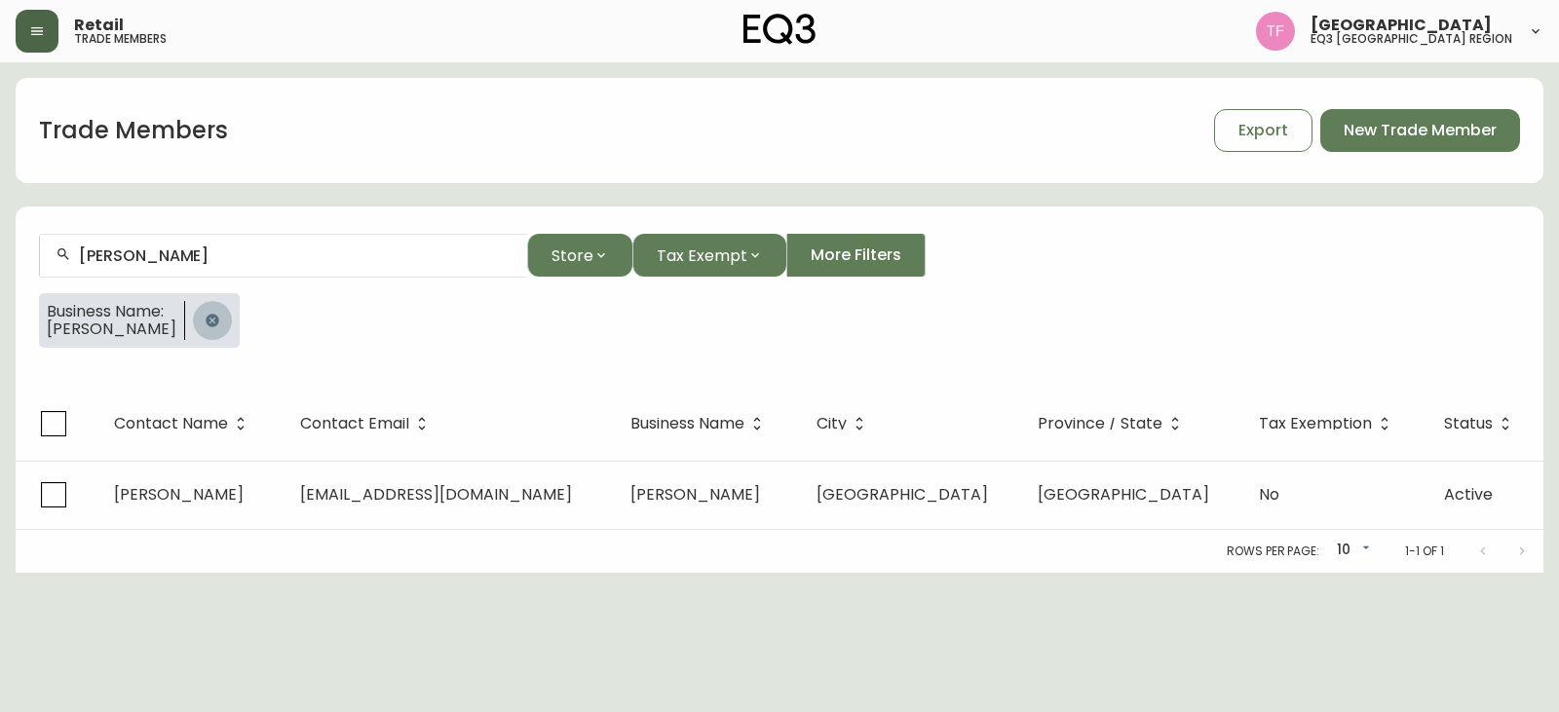
click at [232, 328] on button "button" at bounding box center [212, 320] width 39 height 39
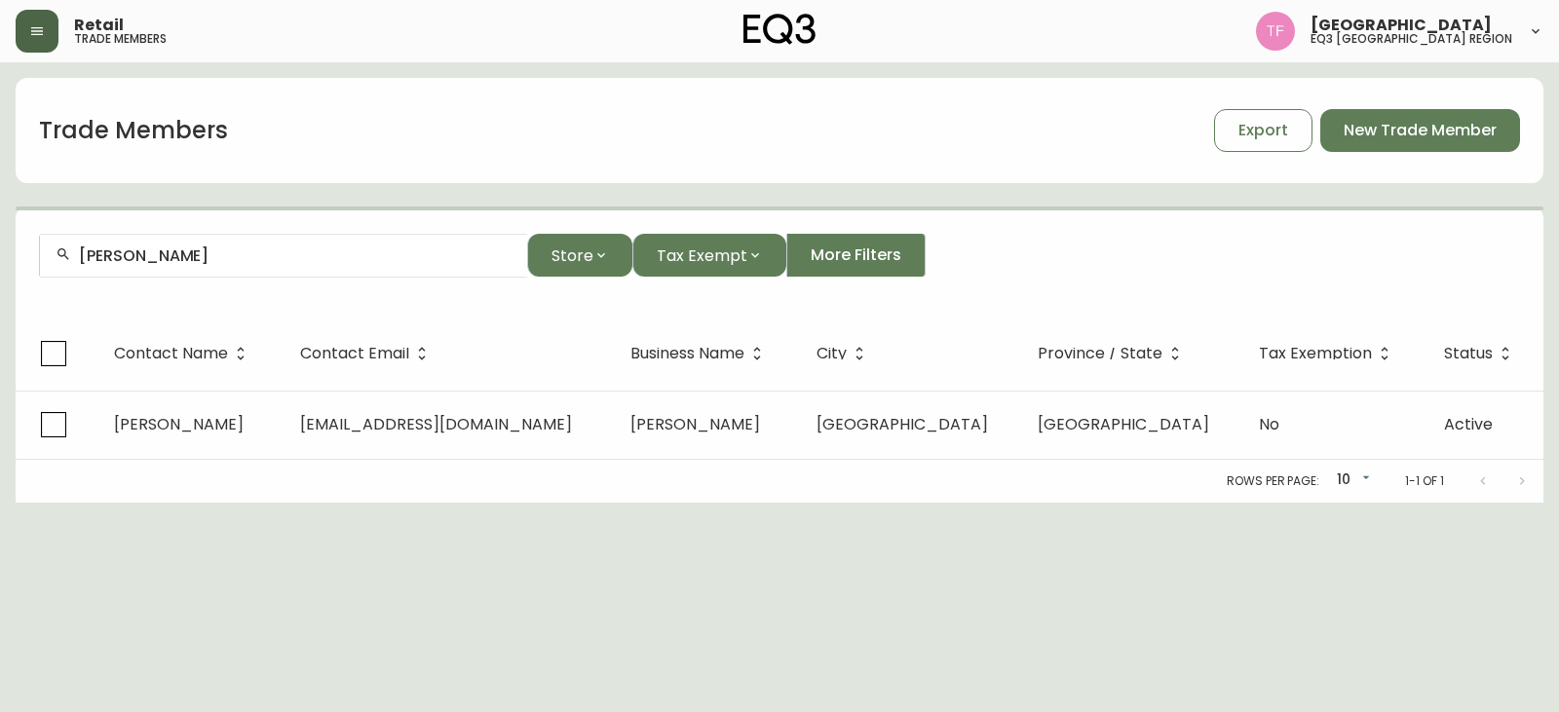
click at [238, 250] on input "[PERSON_NAME]" at bounding box center [295, 256] width 433 height 19
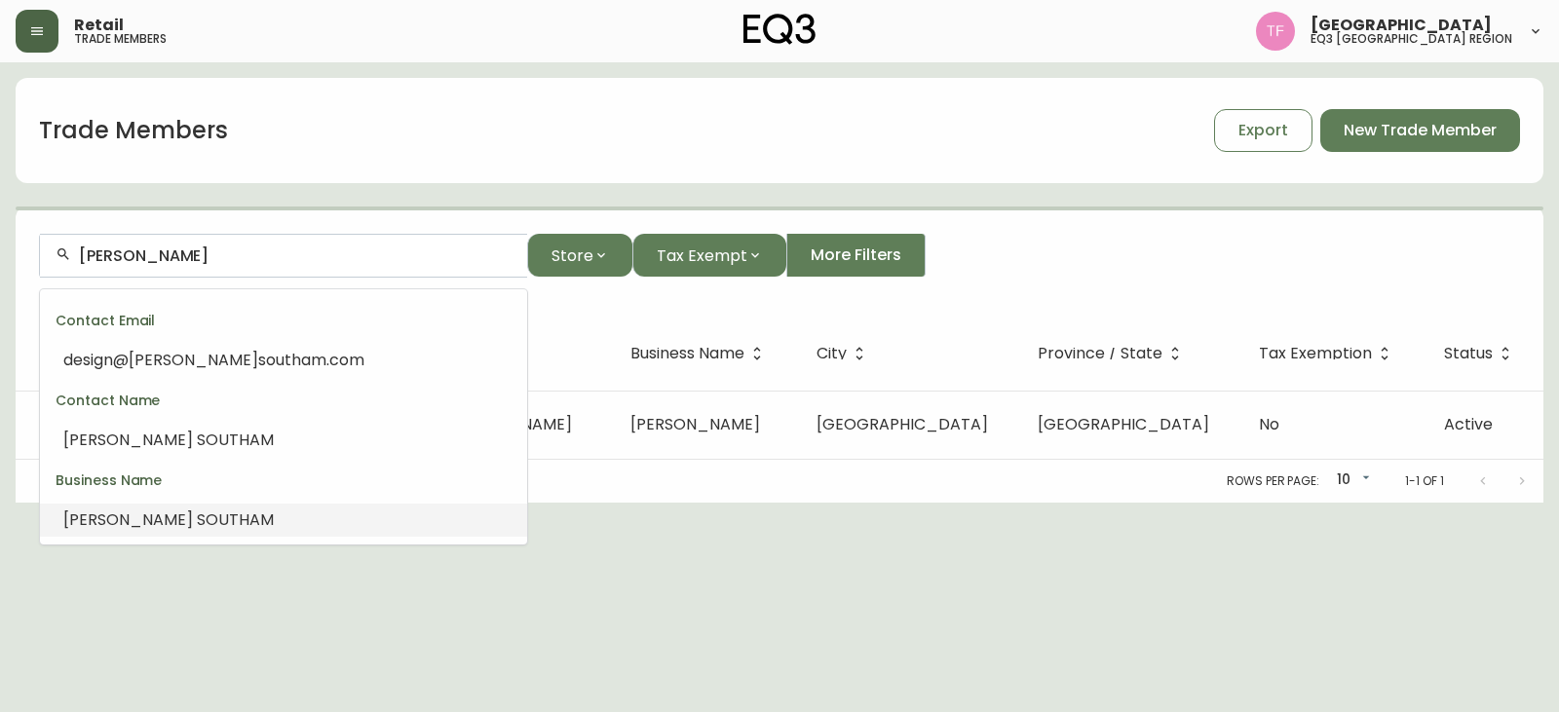
click at [211, 257] on input "[PERSON_NAME]" at bounding box center [295, 256] width 433 height 19
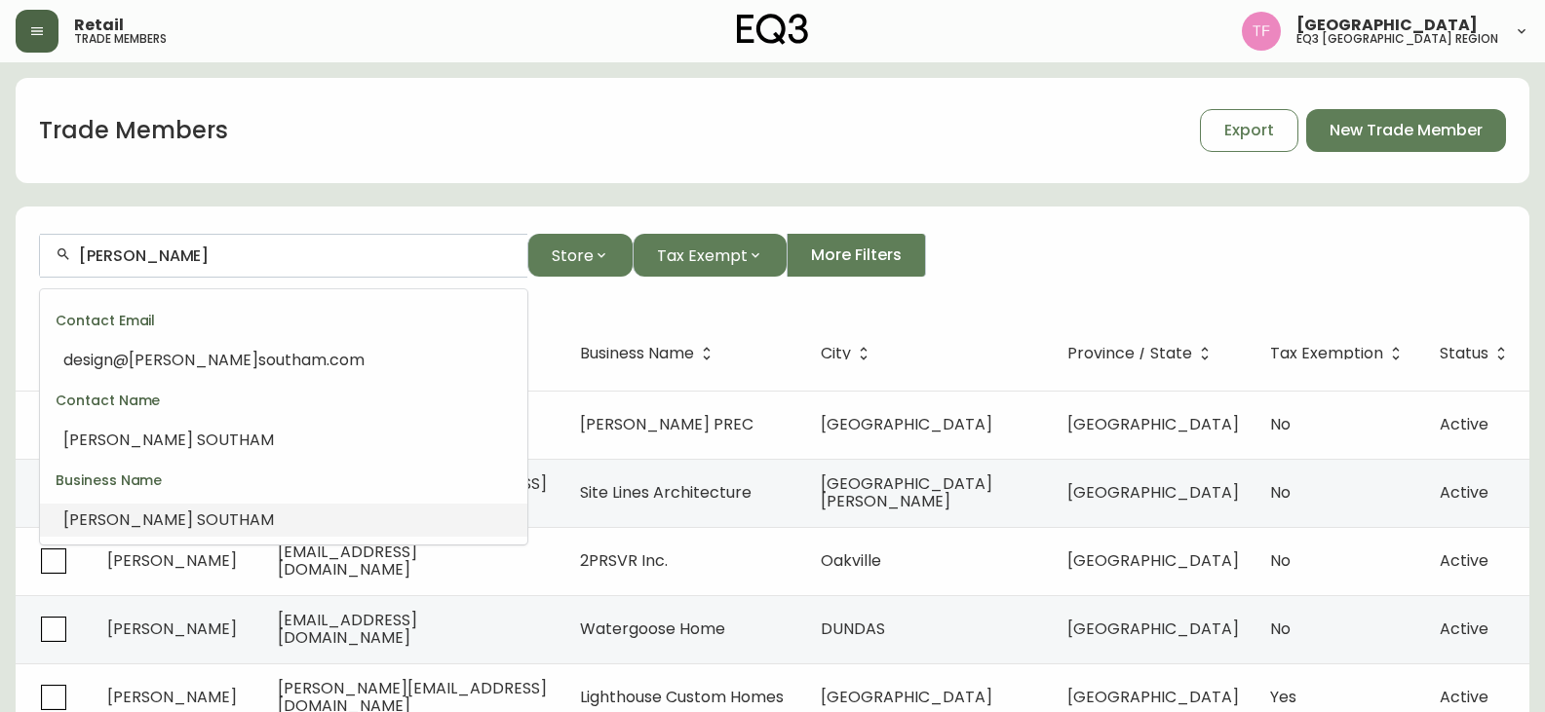
click at [211, 257] on input "[PERSON_NAME]" at bounding box center [295, 256] width 433 height 19
paste
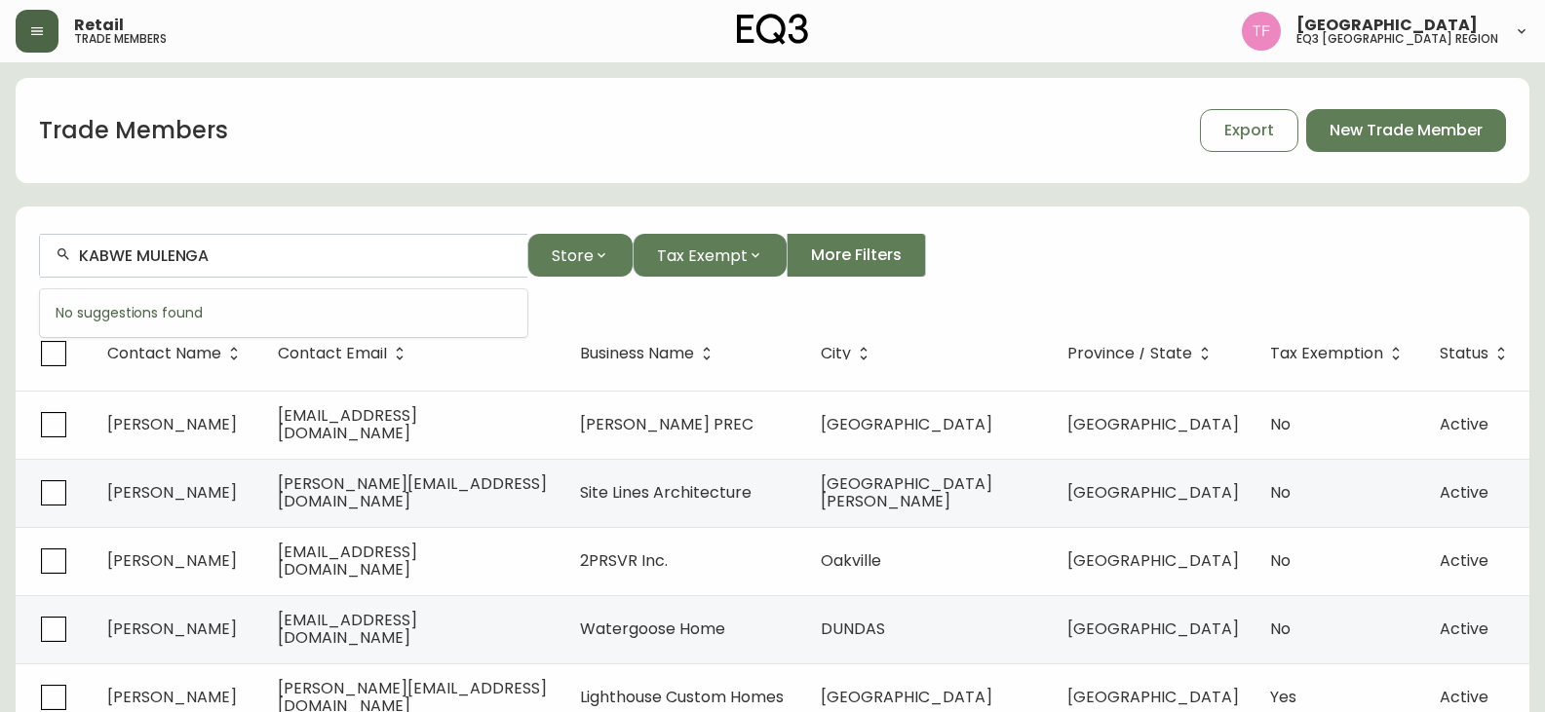
click at [185, 249] on input "KABWE MULENGA" at bounding box center [295, 256] width 433 height 19
click at [232, 252] on input "[PERSON_NAME]" at bounding box center [295, 256] width 433 height 19
click at [246, 248] on input "[PERSON_NAME]" at bounding box center [295, 256] width 433 height 19
click at [245, 252] on input "[DEMOGRAPHIC_DATA][PERSON_NAME]" at bounding box center [295, 256] width 433 height 19
click at [220, 263] on input "[PERSON_NAME]" at bounding box center [295, 256] width 433 height 19
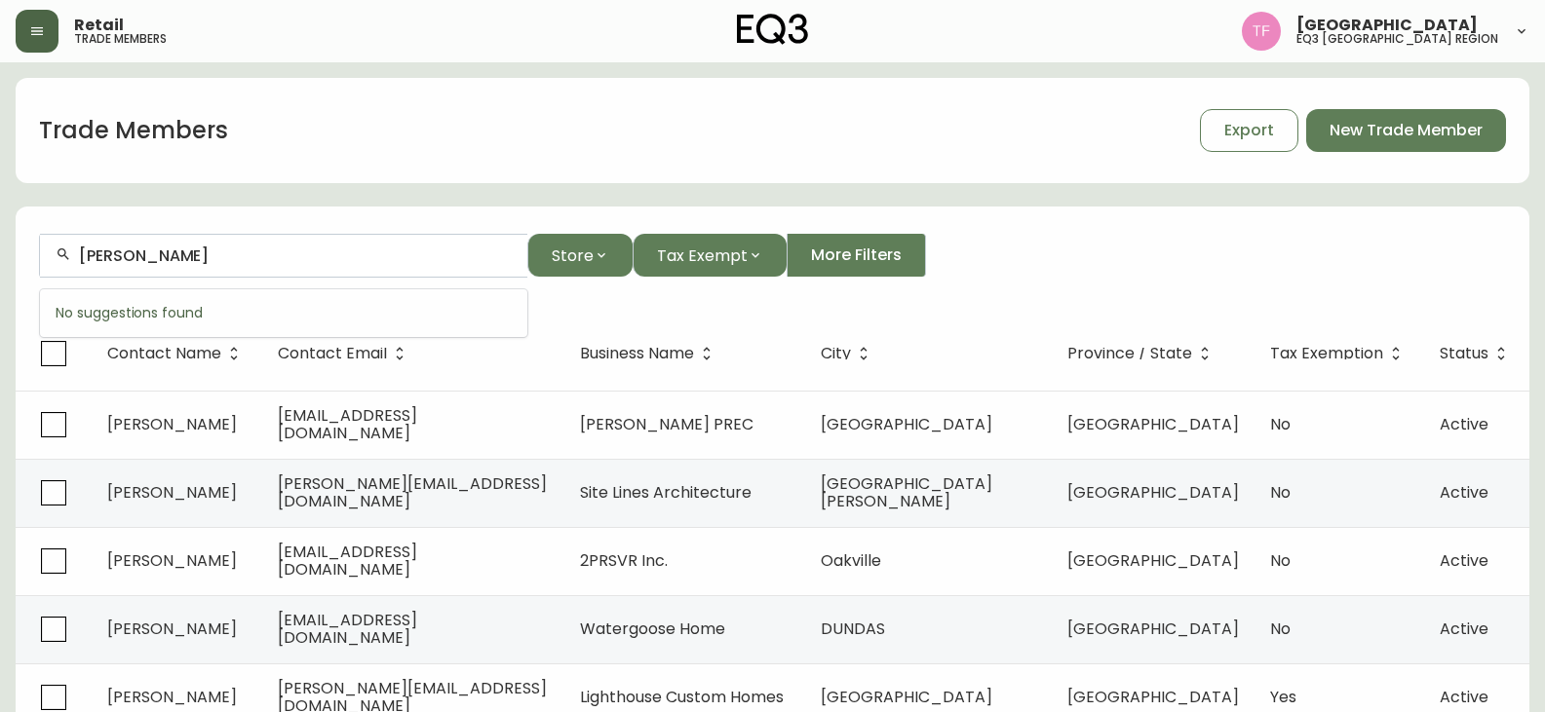
click at [241, 254] on input "[PERSON_NAME]" at bounding box center [295, 256] width 433 height 19
click at [209, 250] on input "[PERSON_NAME]" at bounding box center [295, 256] width 433 height 19
click at [203, 256] on input "[PERSON_NAME]" at bounding box center [295, 256] width 433 height 19
click at [226, 247] on input "[PERSON_NAME]" at bounding box center [295, 256] width 433 height 19
click at [161, 263] on input "[PERSON_NAME]" at bounding box center [295, 256] width 433 height 19
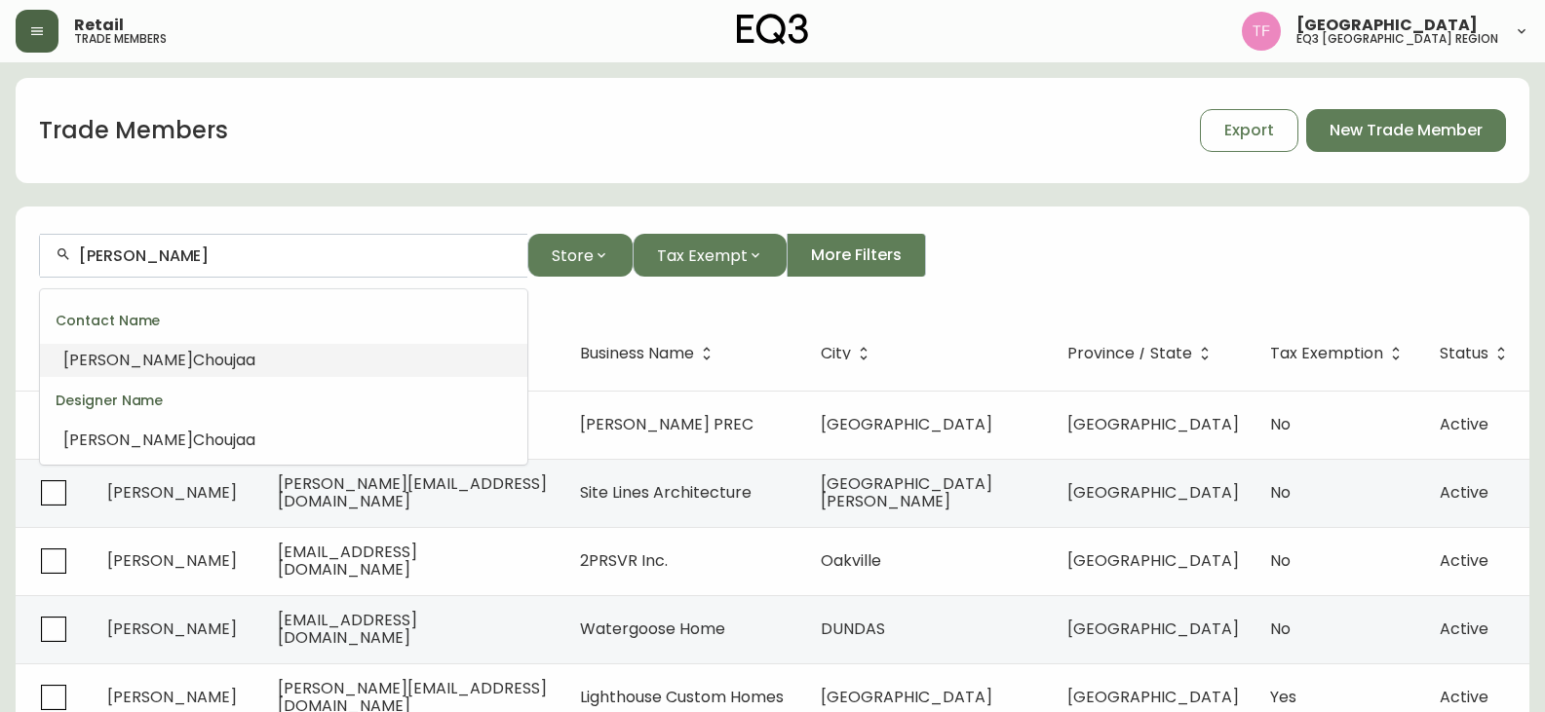
click at [236, 261] on input "[PERSON_NAME]" at bounding box center [295, 256] width 433 height 19
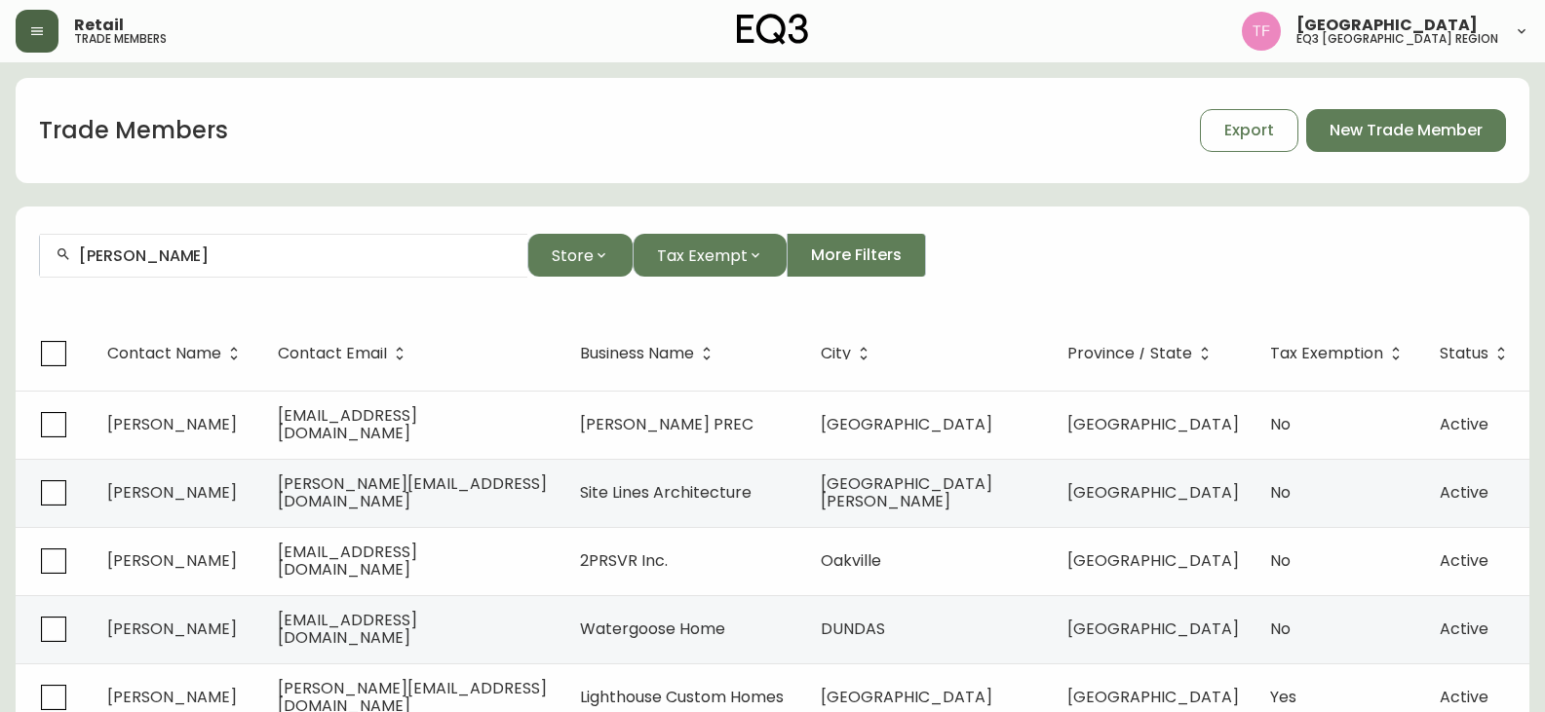
click at [194, 254] on div "[PERSON_NAME]" at bounding box center [283, 256] width 487 height 44
click at [185, 252] on input "[PERSON_NAME]" at bounding box center [295, 256] width 433 height 19
click at [198, 260] on input "[PERSON_NAME]" at bounding box center [295, 256] width 433 height 19
click at [306, 269] on div "[PERSON_NAME]" at bounding box center [283, 256] width 487 height 44
click at [252, 257] on input "[PERSON_NAME]" at bounding box center [295, 256] width 433 height 19
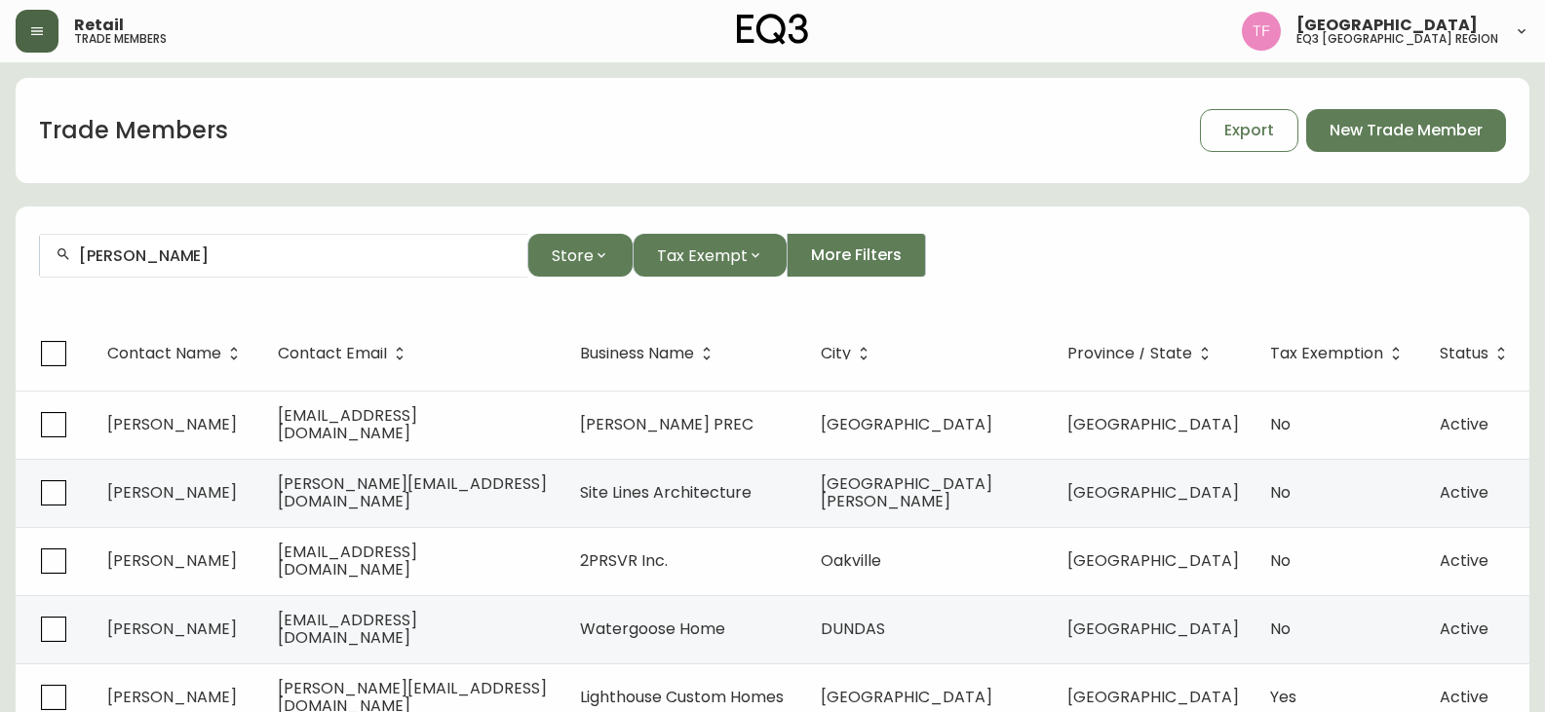
click at [207, 258] on input "[PERSON_NAME]" at bounding box center [295, 256] width 433 height 19
drag, startPoint x: 349, startPoint y: 257, endPoint x: 300, endPoint y: 265, distance: 49.4
click at [345, 257] on input "[PERSON_NAME]" at bounding box center [295, 256] width 433 height 19
drag, startPoint x: 300, startPoint y: 265, endPoint x: 227, endPoint y: 250, distance: 74.7
click at [222, 249] on input "[PERSON_NAME]" at bounding box center [295, 256] width 433 height 19
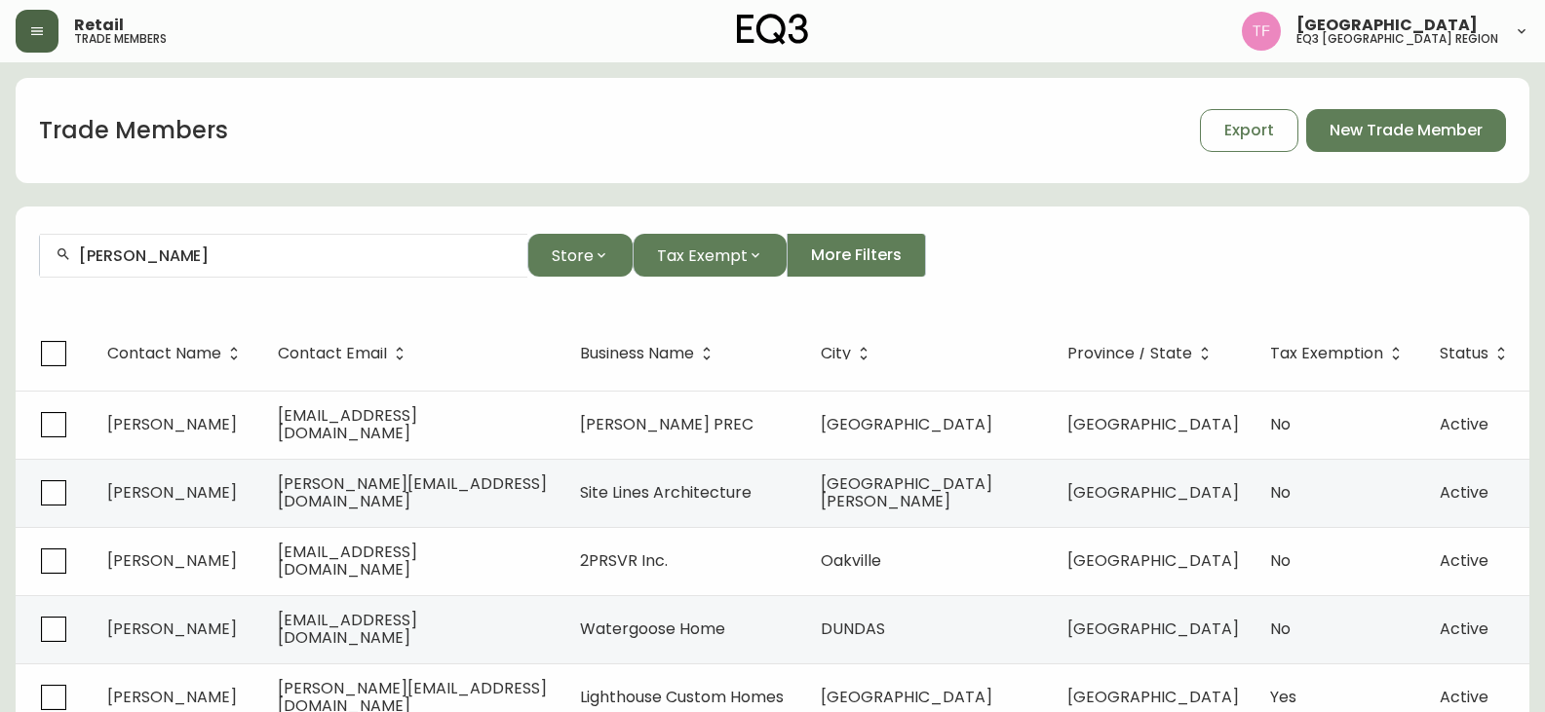
click at [206, 256] on input "[PERSON_NAME]" at bounding box center [295, 256] width 433 height 19
click at [250, 253] on input "[PERSON_NAME]" at bounding box center [295, 256] width 433 height 19
click at [276, 254] on input "RAIN INTERIOR DESIGN" at bounding box center [295, 256] width 433 height 19
click at [304, 255] on input "[PERSON_NAME]" at bounding box center [295, 256] width 433 height 19
click at [180, 258] on input "[PERSON_NAME]" at bounding box center [295, 256] width 433 height 19
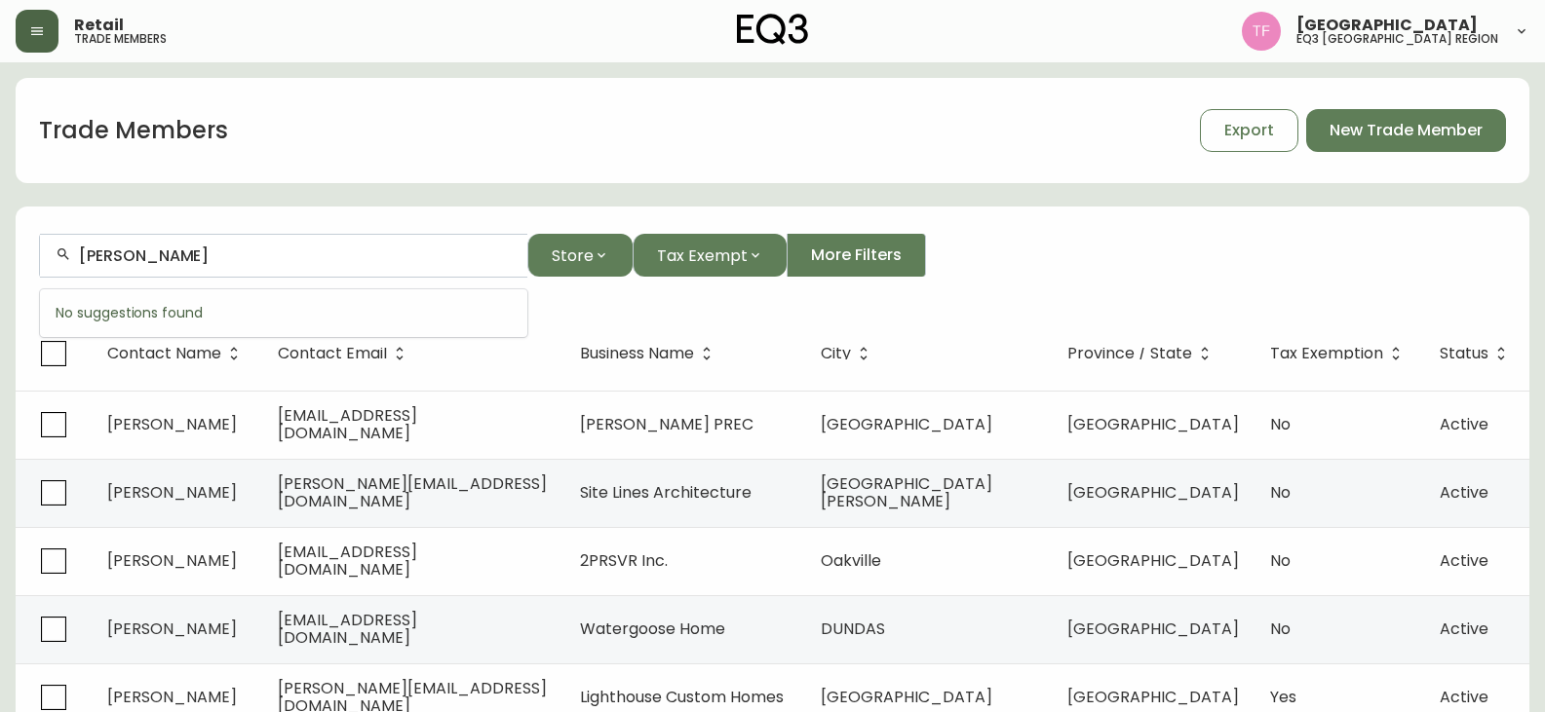
click at [149, 257] on input "[PERSON_NAME]" at bounding box center [295, 256] width 433 height 19
click at [195, 258] on input "[PERSON_NAME]" at bounding box center [295, 256] width 433 height 19
click at [228, 253] on input "[PERSON_NAME]" at bounding box center [295, 256] width 433 height 19
click at [245, 257] on input "[PERSON_NAME]" at bounding box center [295, 256] width 433 height 19
click at [235, 264] on input "[PERSON_NAME]" at bounding box center [295, 256] width 433 height 19
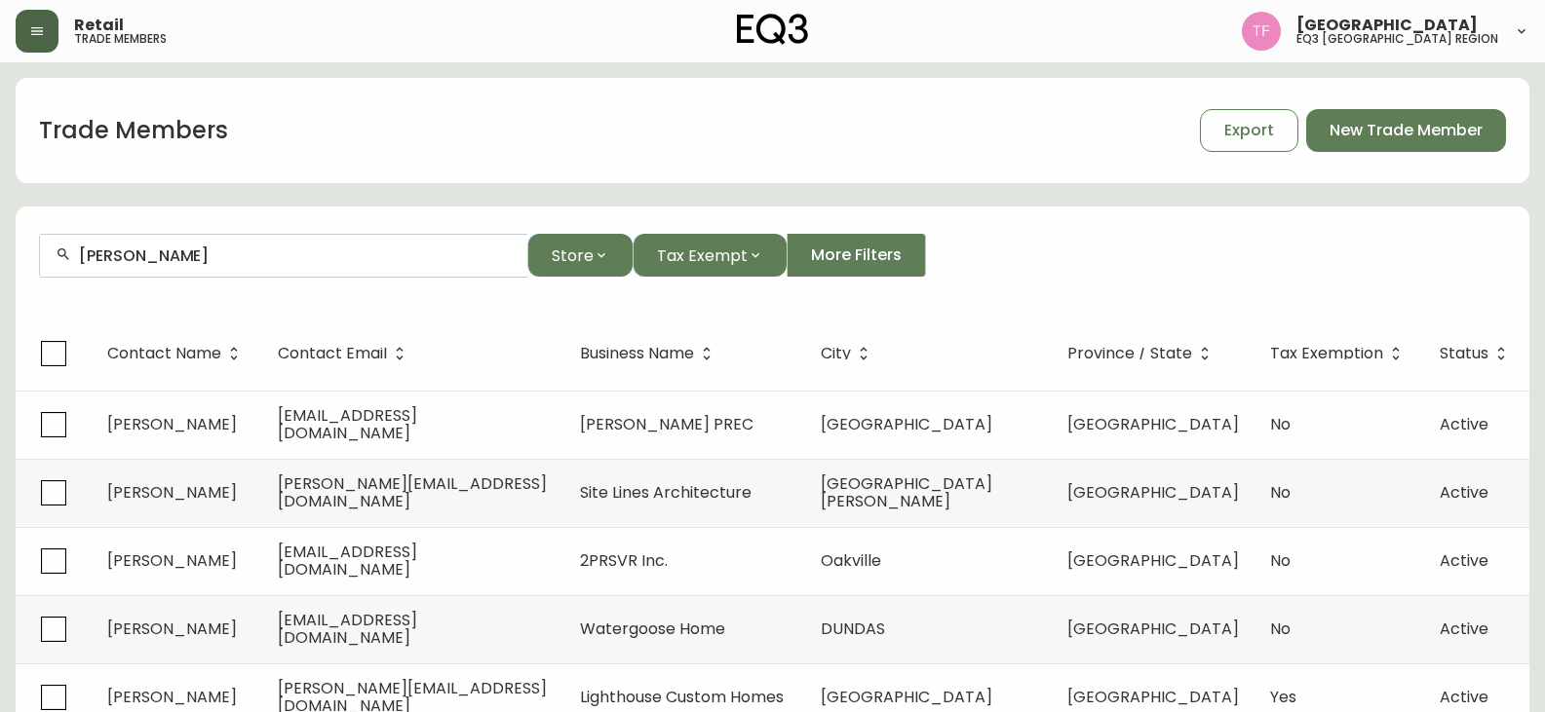
click at [230, 267] on div "[PERSON_NAME]" at bounding box center [283, 256] width 487 height 44
click at [154, 251] on input "[PERSON_NAME]" at bounding box center [295, 256] width 433 height 19
click at [227, 257] on input "[PERSON_NAME]" at bounding box center [295, 256] width 433 height 19
click at [223, 257] on input "[PERSON_NAME]" at bounding box center [295, 256] width 433 height 19
click at [208, 247] on input "[PERSON_NAME]" at bounding box center [295, 256] width 433 height 19
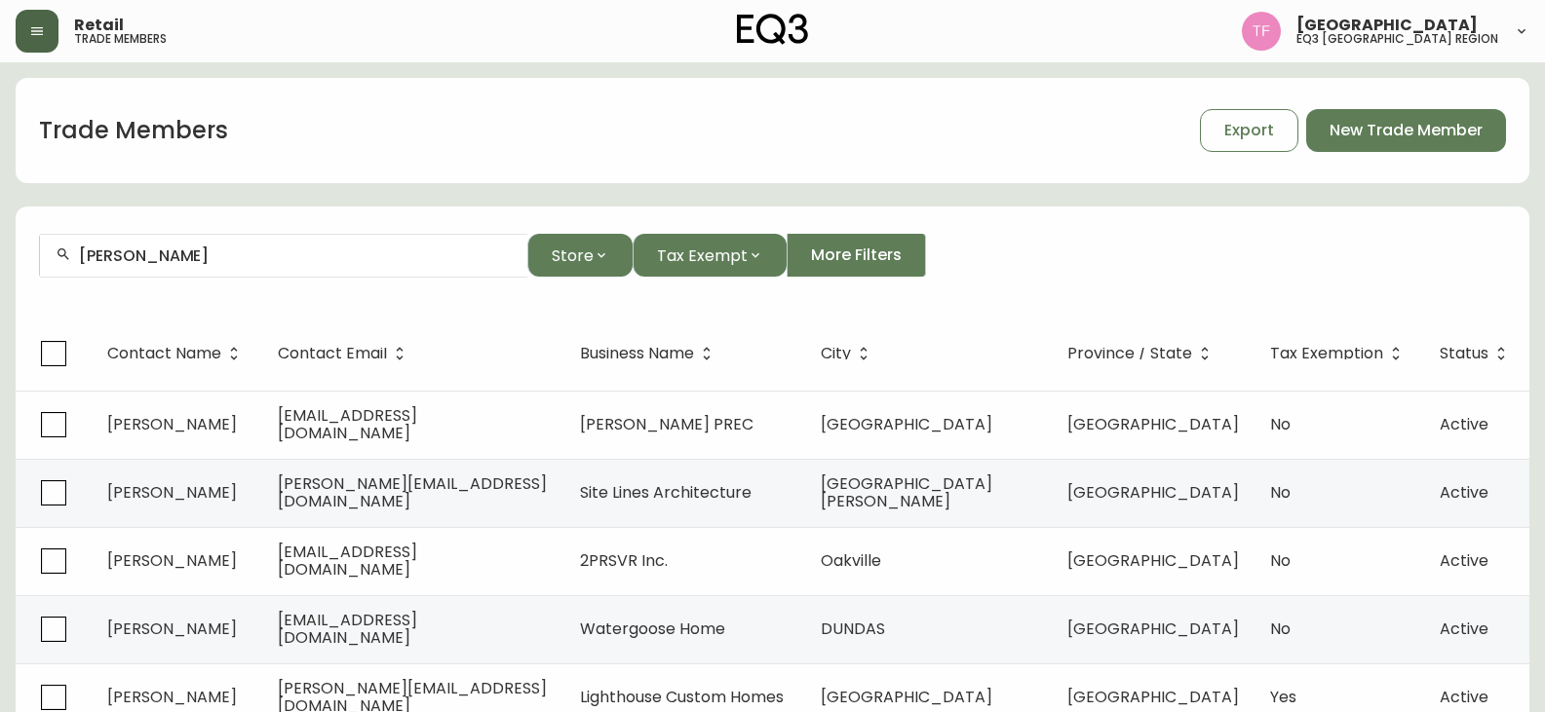
click at [232, 244] on div "[PERSON_NAME]" at bounding box center [283, 256] width 487 height 44
drag, startPoint x: 232, startPoint y: 244, endPoint x: 198, endPoint y: 233, distance: 35.8
drag, startPoint x: 198, startPoint y: 233, endPoint x: 187, endPoint y: 264, distance: 33.0
click at [192, 256] on input "[PERSON_NAME]" at bounding box center [295, 256] width 433 height 19
click at [202, 255] on input "[PERSON_NAME]" at bounding box center [295, 256] width 433 height 19
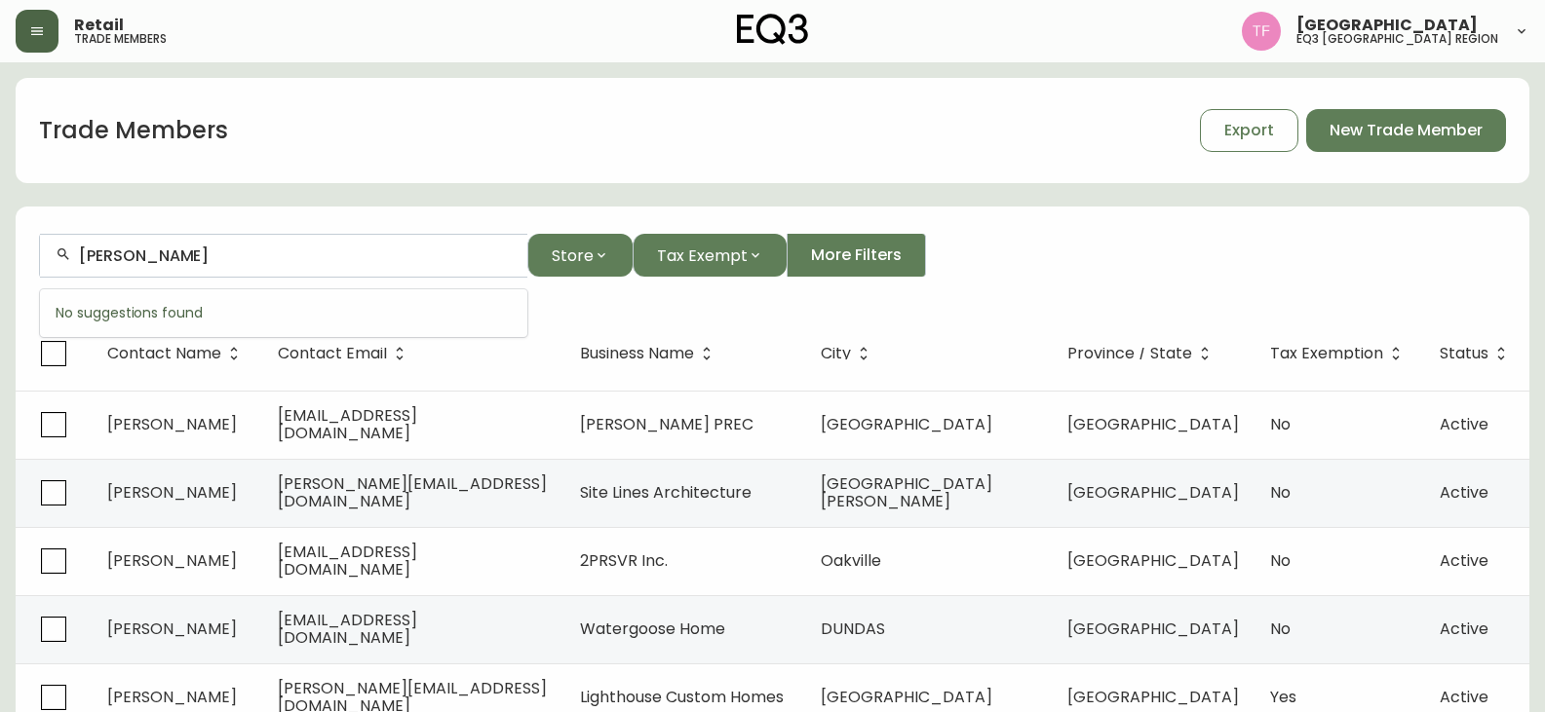
click at [194, 254] on input "[PERSON_NAME]" at bounding box center [295, 256] width 433 height 19
click at [300, 259] on input "[PERSON_NAME]" at bounding box center [295, 256] width 433 height 19
click at [198, 248] on input "[PERSON_NAME]" at bounding box center [295, 256] width 433 height 19
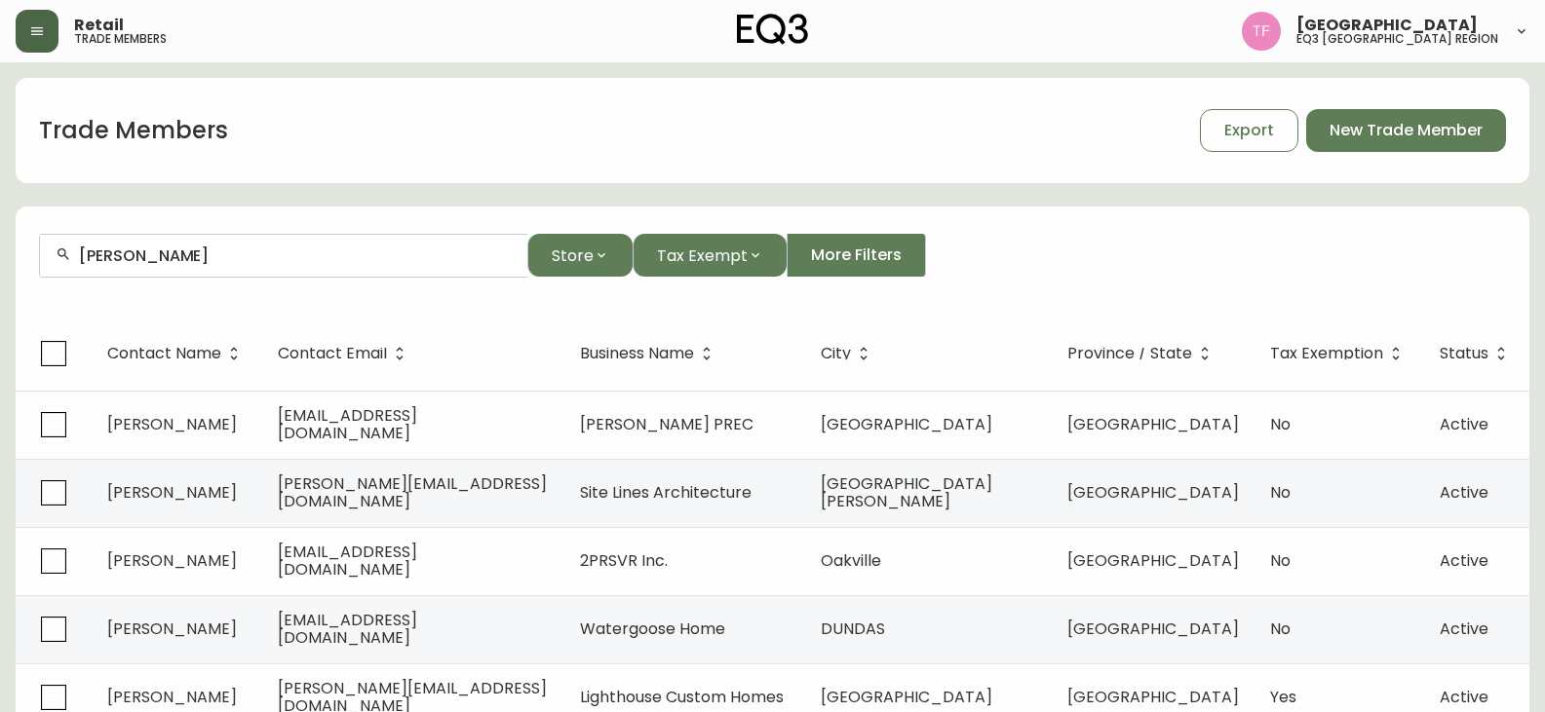
click at [988, 231] on form "[PERSON_NAME] Store Tax Exempt More Filters" at bounding box center [773, 264] width 1514 height 106
click at [288, 257] on input "[PERSON_NAME]" at bounding box center [295, 256] width 433 height 19
click at [317, 257] on input "[PERSON_NAME]" at bounding box center [295, 256] width 433 height 19
click at [223, 250] on input "[PERSON_NAME]" at bounding box center [295, 256] width 433 height 19
click at [192, 264] on input "[PERSON_NAME]" at bounding box center [295, 256] width 433 height 19
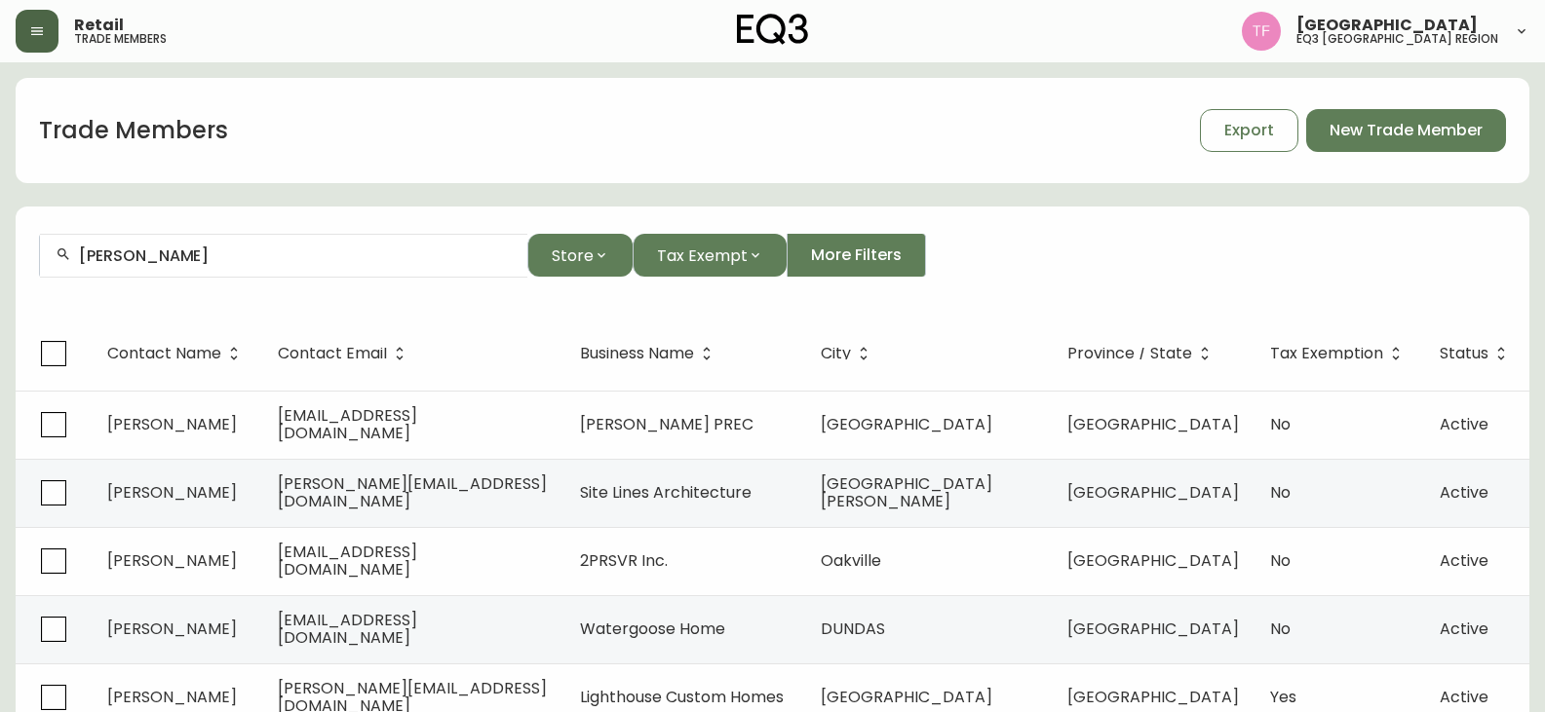
click at [158, 247] on input "[PERSON_NAME]" at bounding box center [295, 256] width 433 height 19
click at [284, 263] on input "[PERSON_NAME] SMALL-[PERSON_NAME]" at bounding box center [295, 256] width 433 height 19
drag, startPoint x: 205, startPoint y: 266, endPoint x: 234, endPoint y: 256, distance: 30.8
click at [205, 266] on div "[PERSON_NAME]" at bounding box center [283, 256] width 487 height 44
click at [227, 254] on input "[PERSON_NAME]" at bounding box center [295, 256] width 433 height 19
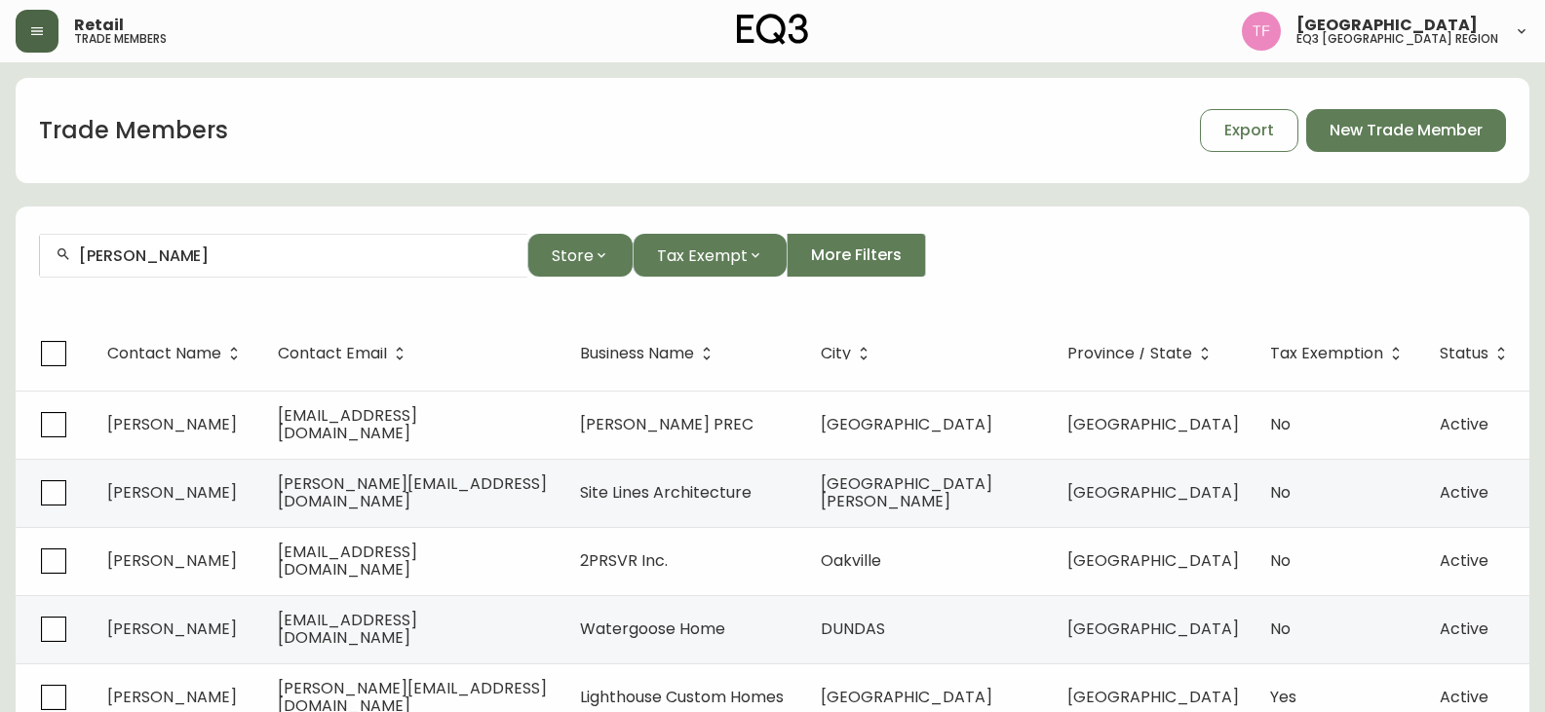
click at [259, 264] on input "[PERSON_NAME]" at bounding box center [295, 256] width 433 height 19
click at [229, 248] on input "[PERSON_NAME]" at bounding box center [295, 256] width 433 height 19
click at [169, 250] on input "[PERSON_NAME]" at bounding box center [295, 256] width 433 height 19
click at [212, 275] on div "[PERSON_NAME]" at bounding box center [283, 256] width 487 height 44
click at [174, 241] on div "[PERSON_NAME]" at bounding box center [283, 256] width 487 height 44
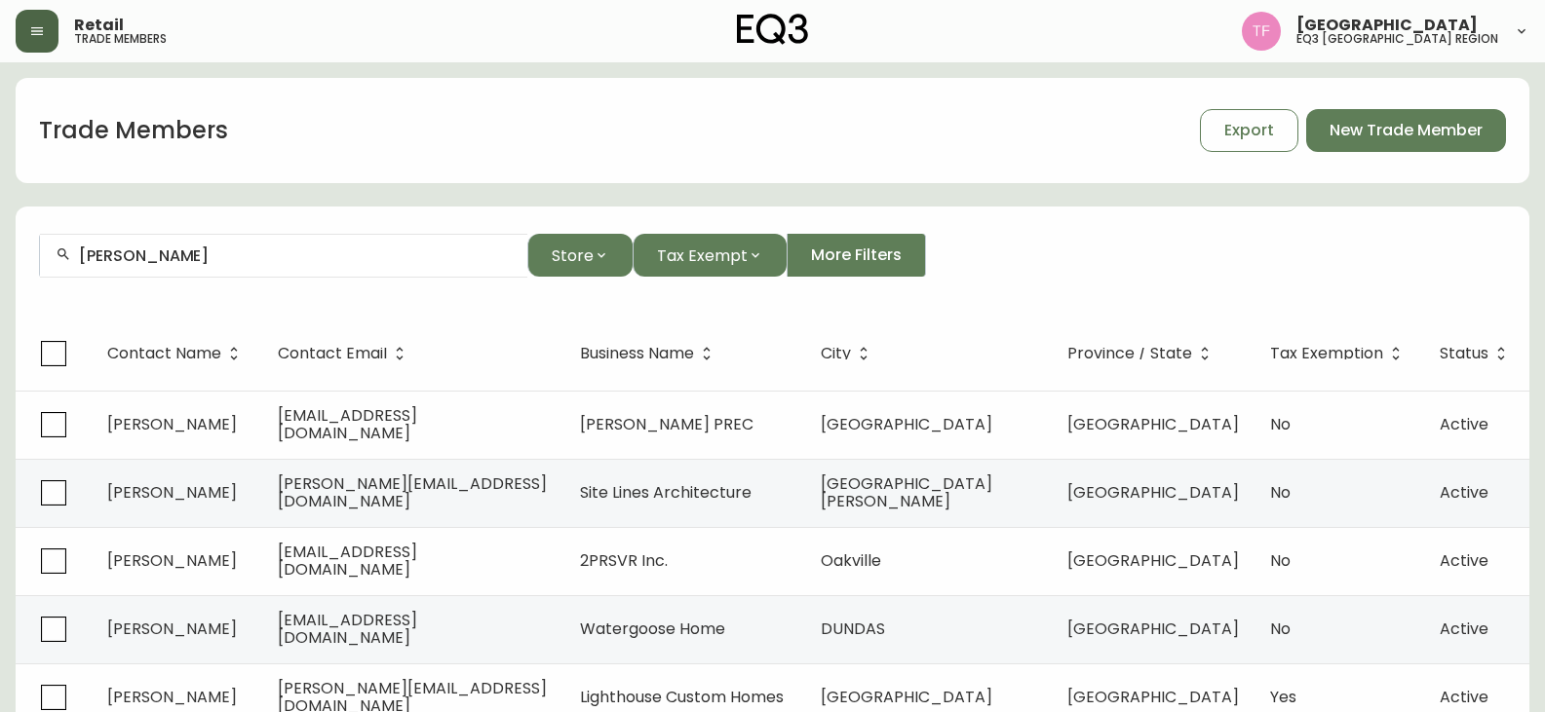
click at [189, 266] on div "[PERSON_NAME]" at bounding box center [283, 256] width 487 height 44
click at [152, 256] on input "[PERSON_NAME]" at bounding box center [295, 256] width 433 height 19
click at [228, 263] on input "[PERSON_NAME]" at bounding box center [295, 256] width 433 height 19
click at [263, 266] on div "[PERSON_NAME]" at bounding box center [283, 256] width 487 height 44
click at [174, 264] on input "[PERSON_NAME]" at bounding box center [295, 256] width 433 height 19
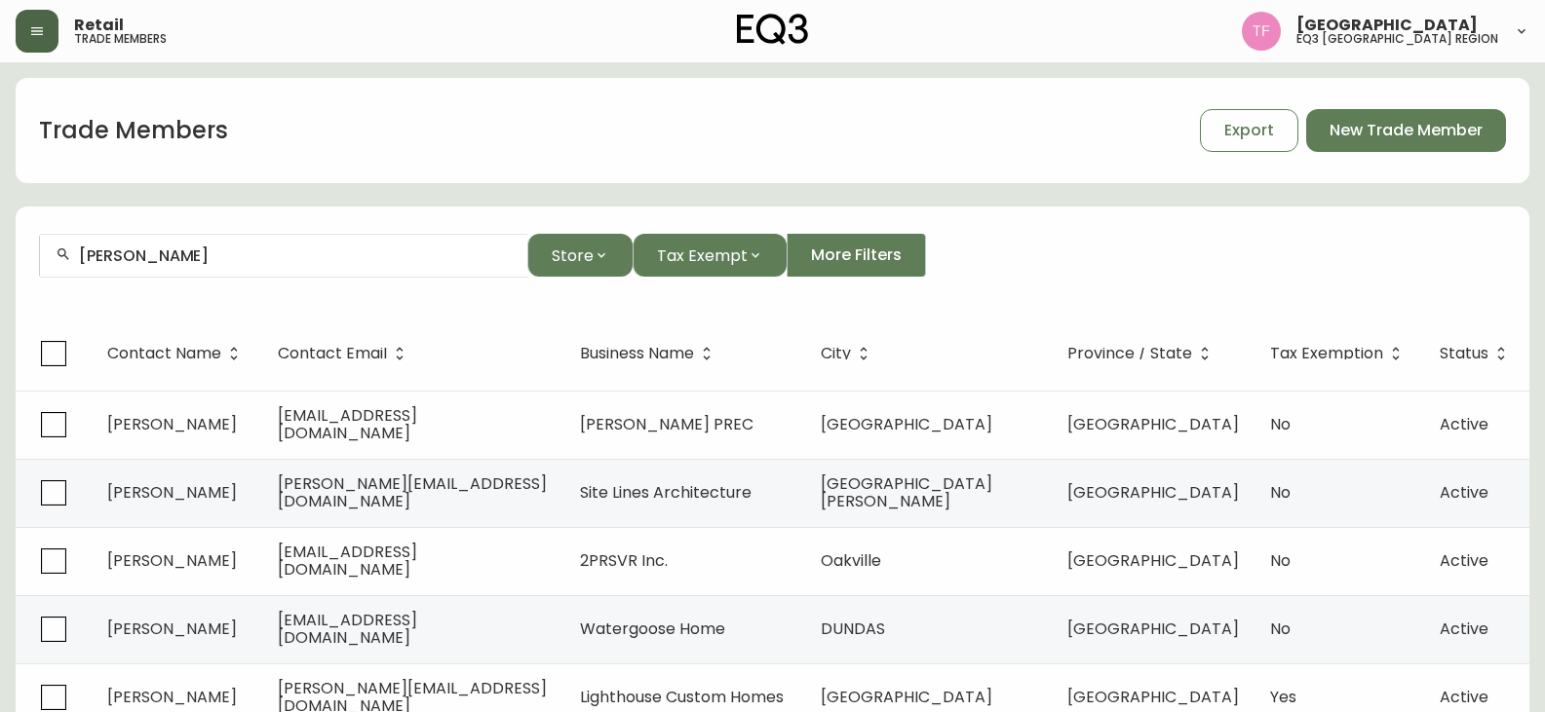
click at [191, 263] on input "[PERSON_NAME]" at bounding box center [295, 256] width 433 height 19
click at [179, 270] on div "[PERSON_NAME]" at bounding box center [283, 256] width 487 height 44
click at [198, 255] on input "[PERSON_NAME]" at bounding box center [295, 256] width 433 height 19
click at [166, 268] on div "[PERSON_NAME]" at bounding box center [283, 256] width 487 height 44
click at [208, 259] on input "ELLISDON CORPORATION" at bounding box center [295, 256] width 433 height 19
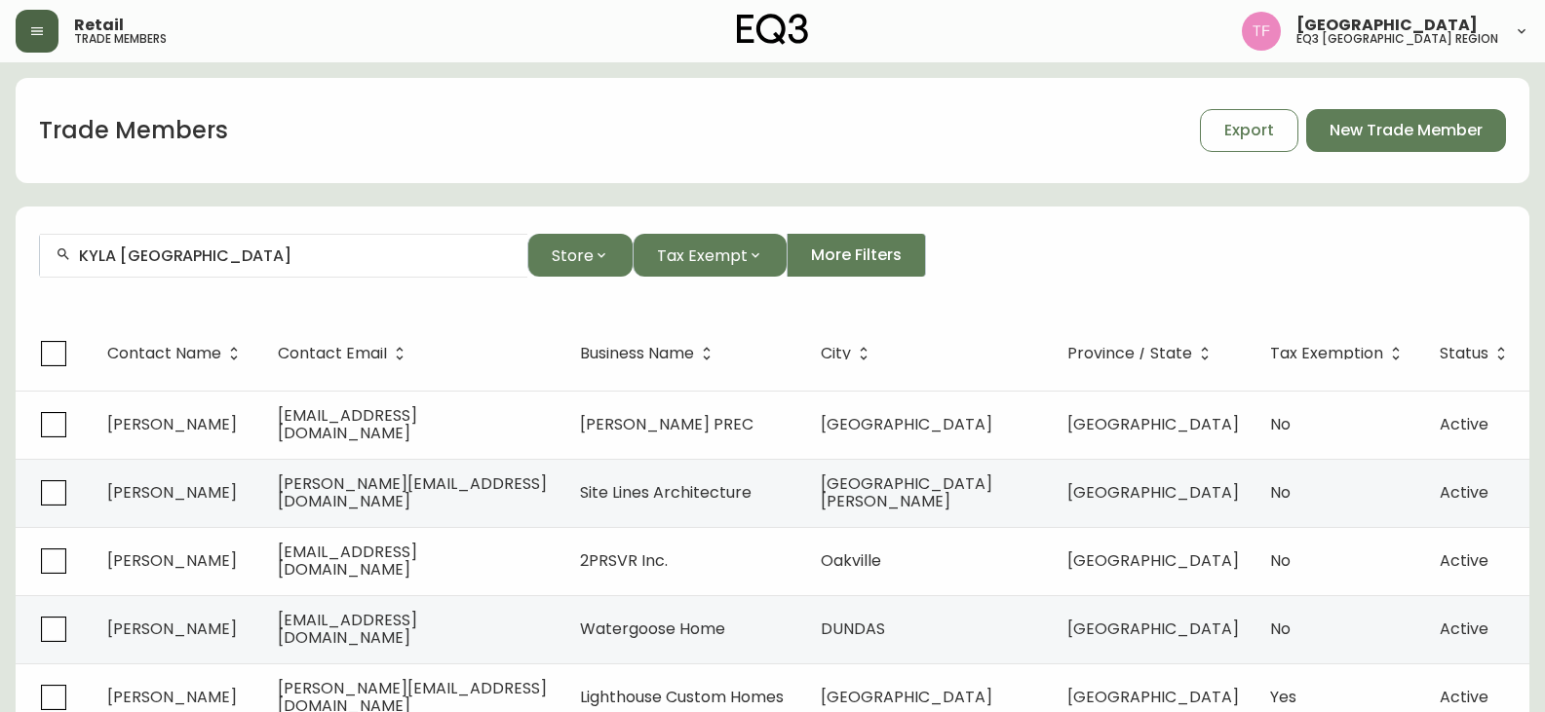
click at [238, 261] on input "KYLA [GEOGRAPHIC_DATA]" at bounding box center [295, 256] width 433 height 19
click at [1061, 311] on form "[PERSON_NAME] Store Tax Exempt More Filters" at bounding box center [773, 264] width 1514 height 106
drag, startPoint x: 232, startPoint y: 269, endPoint x: 232, endPoint y: 257, distance: 11.7
click at [232, 267] on div "[PERSON_NAME]" at bounding box center [283, 256] width 487 height 44
click at [276, 264] on input "[PERSON_NAME]" at bounding box center [295, 256] width 433 height 19
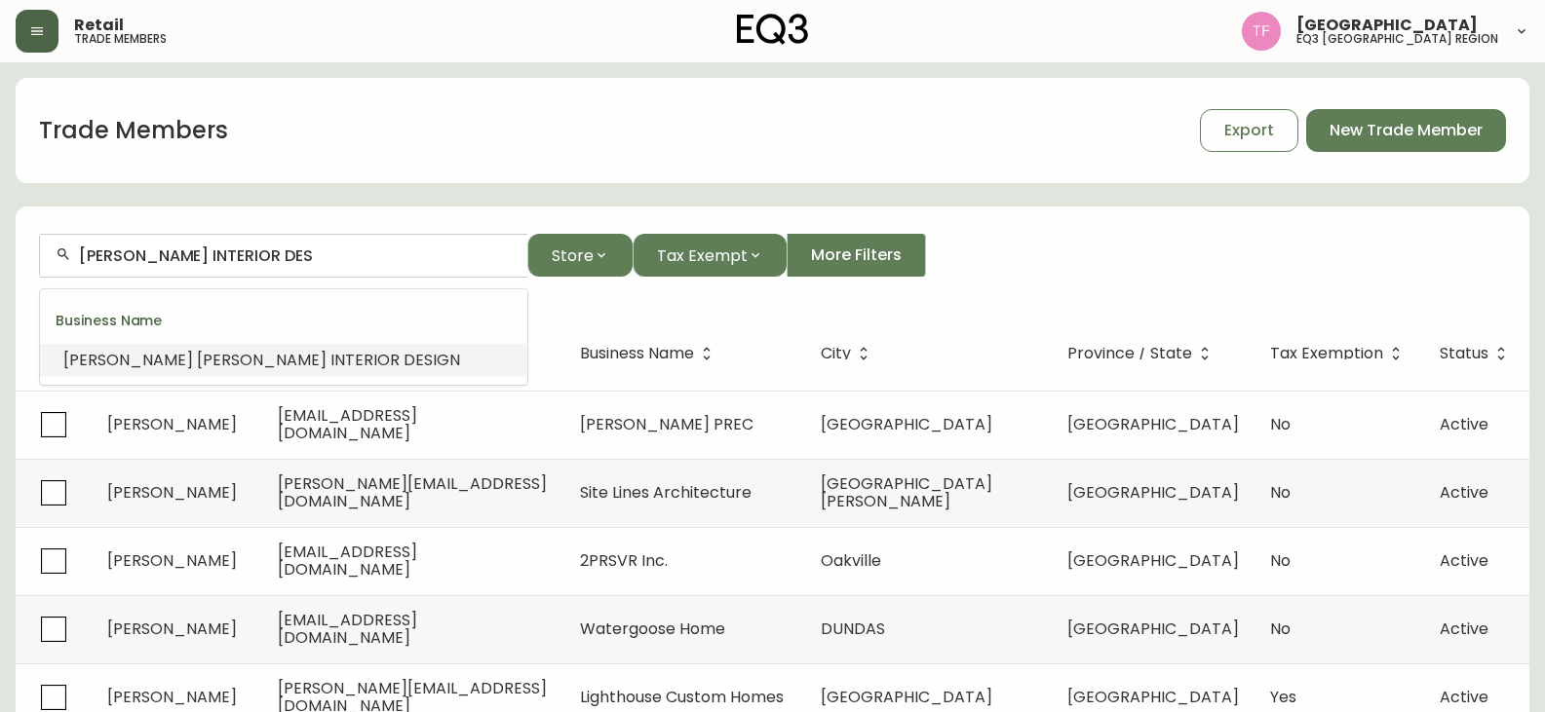
click at [348, 366] on li "[PERSON_NAME] INTERIOR DES IGN" at bounding box center [283, 360] width 487 height 33
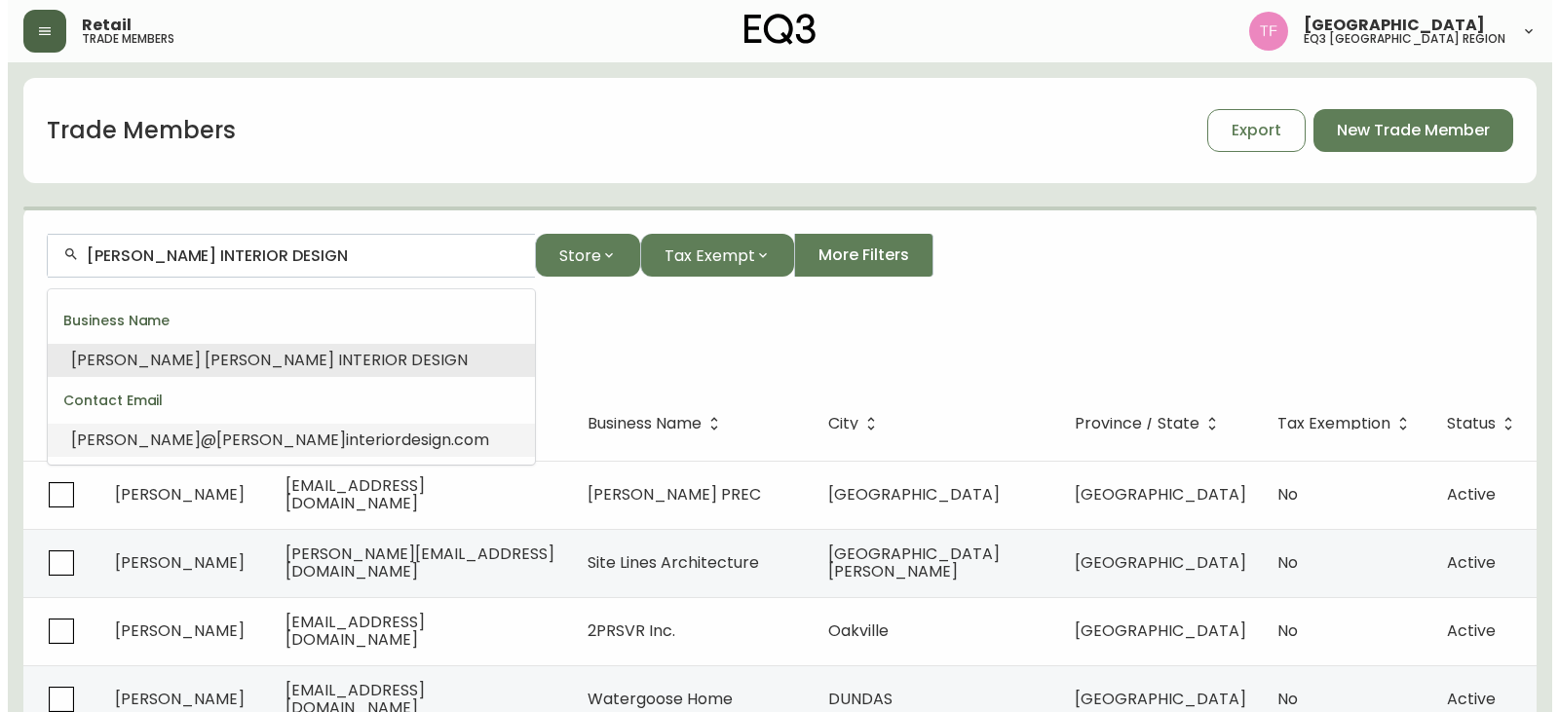
scroll to position [1, 0]
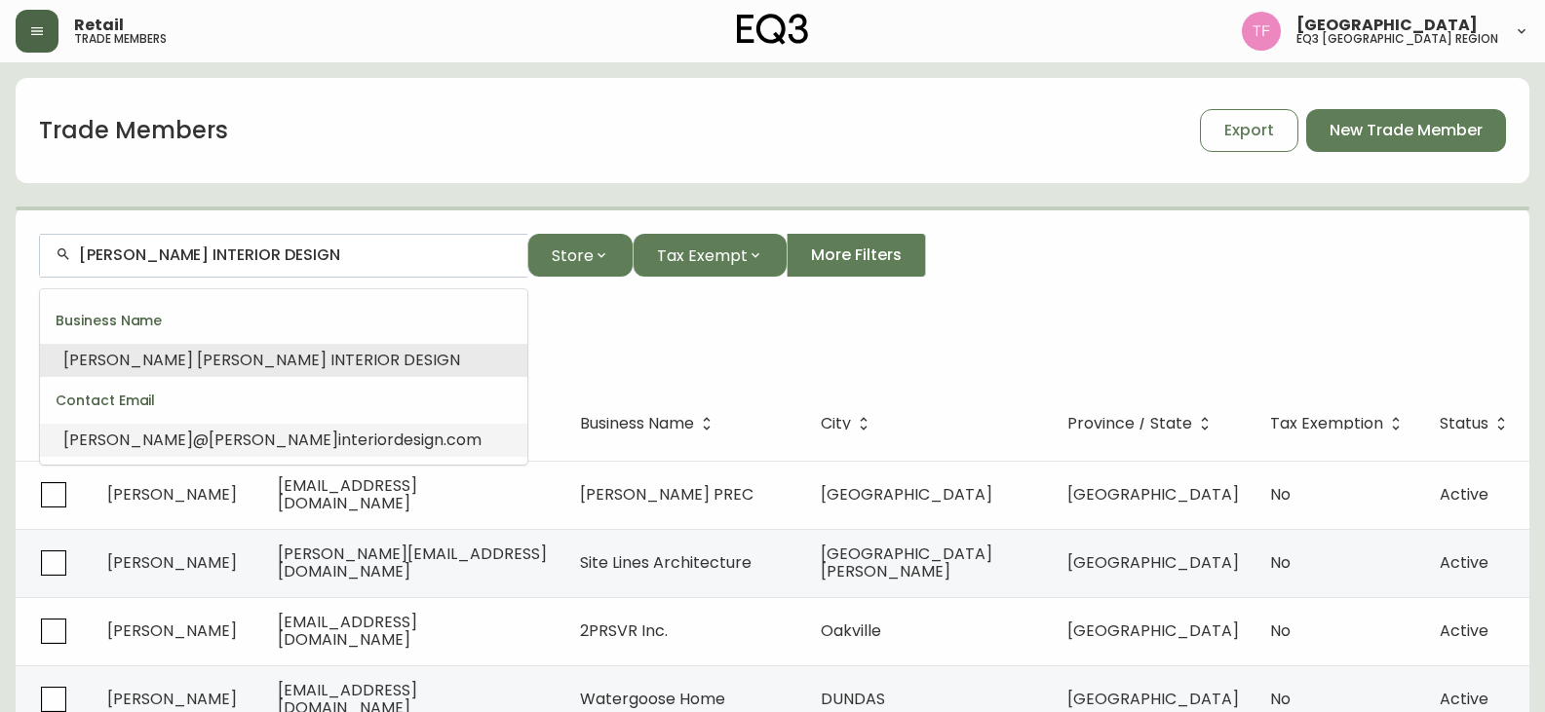
drag, startPoint x: 329, startPoint y: 258, endPoint x: -88, endPoint y: 267, distance: 417.2
click at [0, 267] on html "Retail trade members [GEOGRAPHIC_DATA] eq3 midwest & west region Trade Members …" at bounding box center [772, 594] width 1545 height 1188
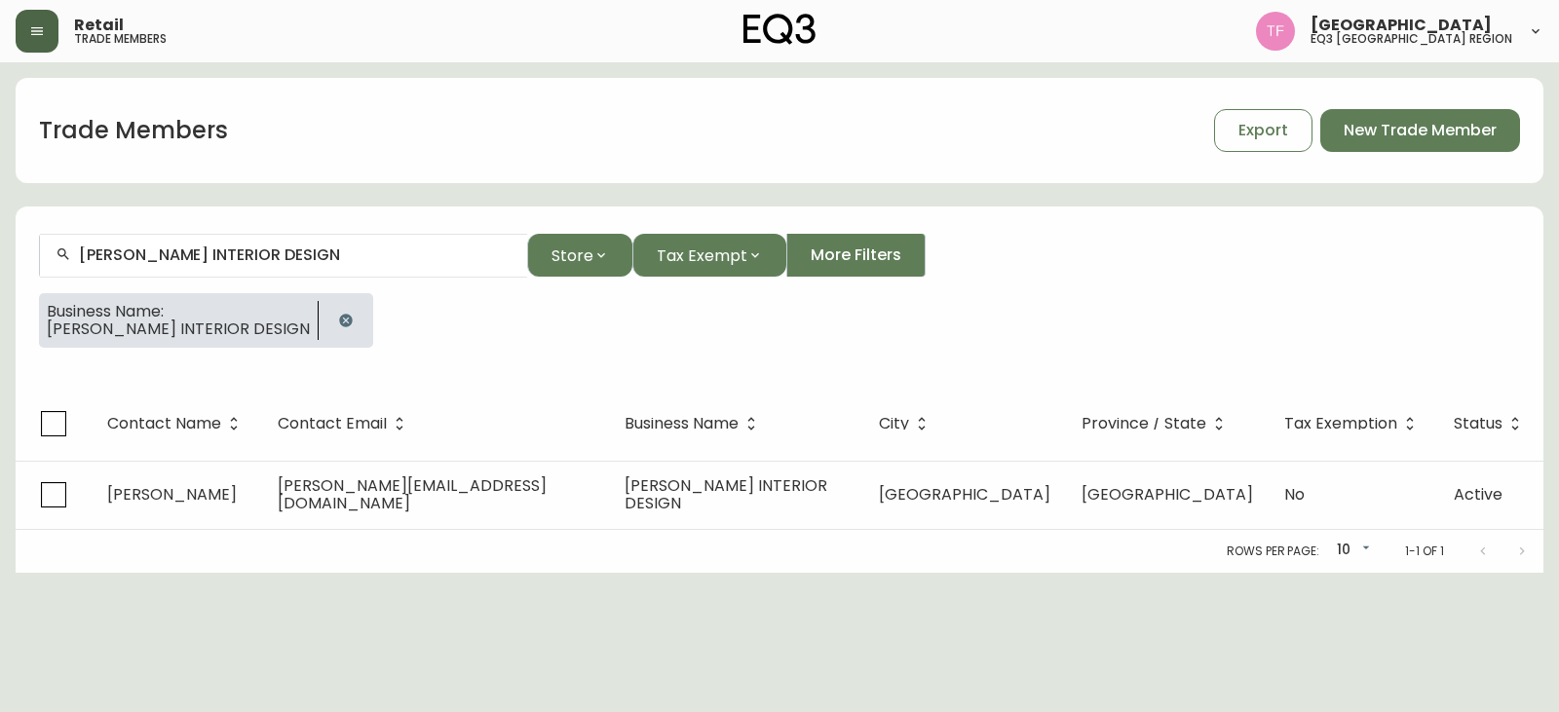
scroll to position [0, 0]
click at [327, 330] on button "button" at bounding box center [346, 320] width 39 height 39
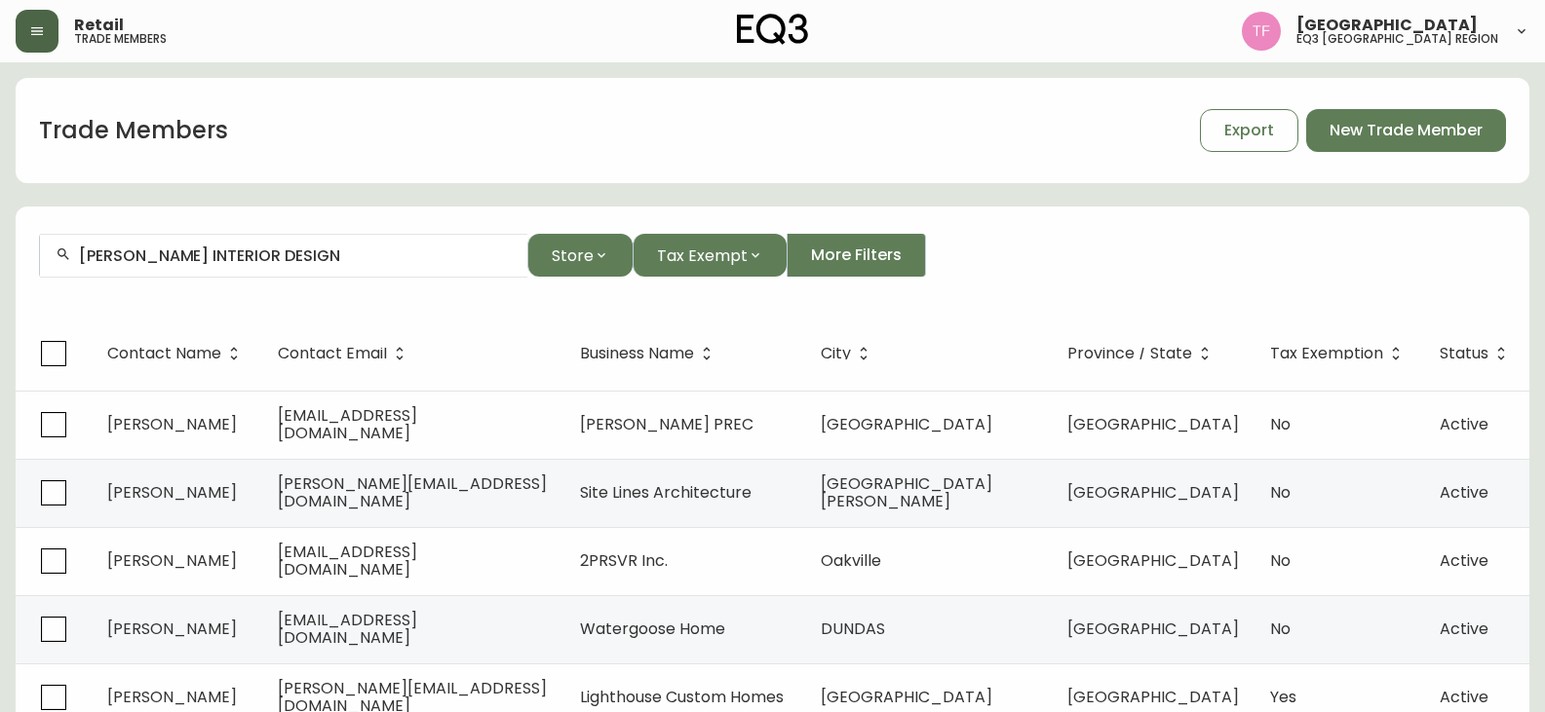
click at [329, 259] on input "[PERSON_NAME] INTERIOR DESIGN" at bounding box center [295, 256] width 433 height 19
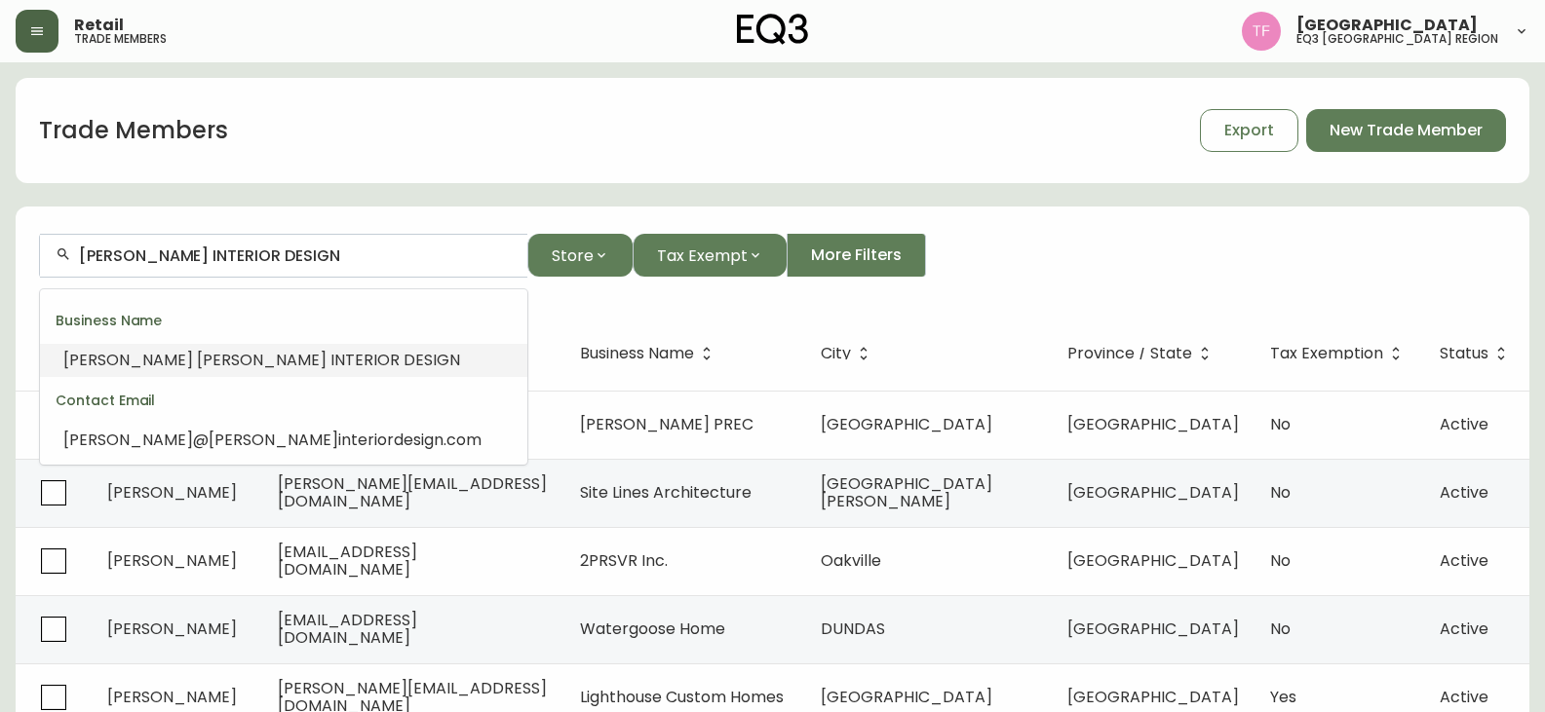
drag, startPoint x: 329, startPoint y: 259, endPoint x: 267, endPoint y: 257, distance: 62.4
click at [267, 257] on input "[PERSON_NAME] INTERIOR DESIGN" at bounding box center [295, 256] width 433 height 19
click at [266, 256] on input "[PERSON_NAME] INTERIOR DESIGN" at bounding box center [295, 256] width 433 height 19
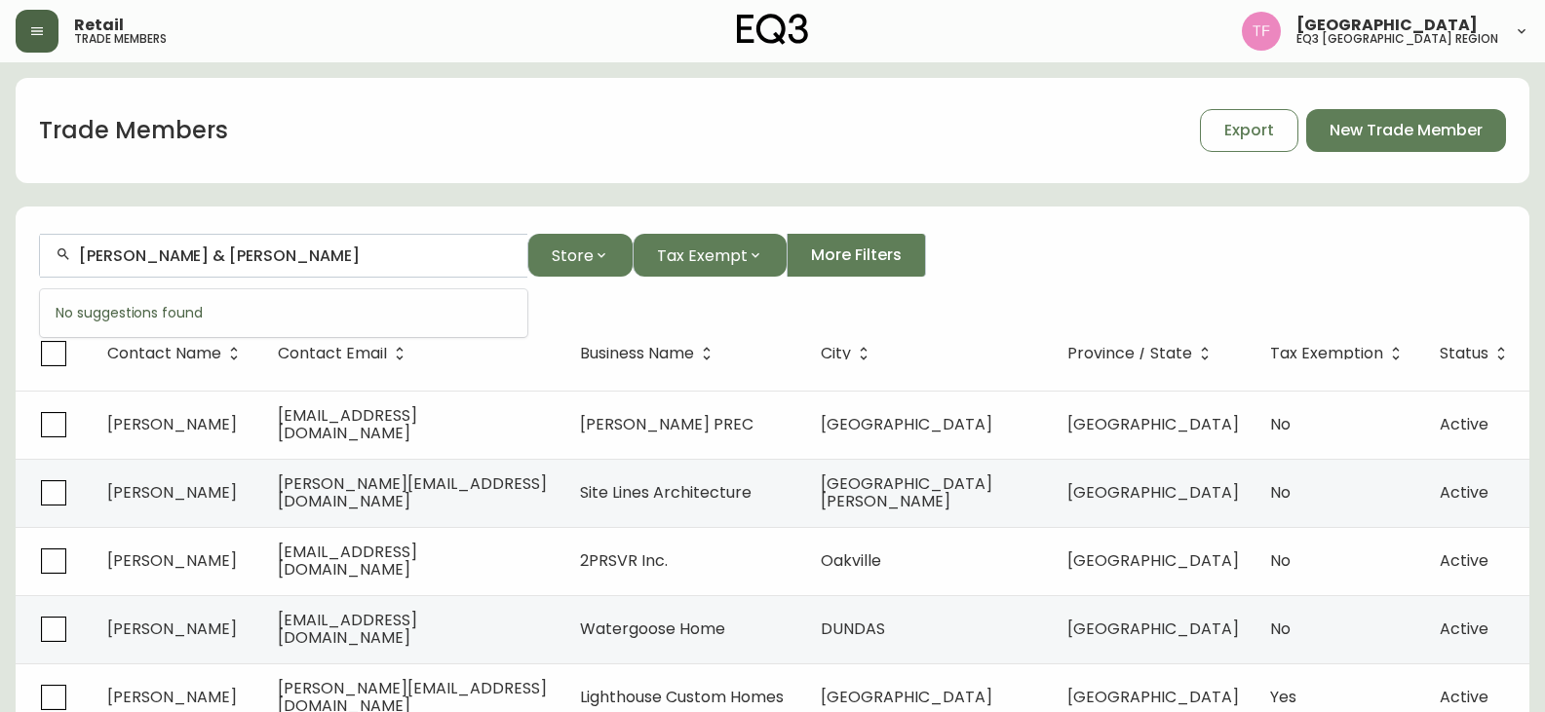
drag, startPoint x: 148, startPoint y: 250, endPoint x: -39, endPoint y: 250, distance: 187.1
click at [0, 250] on html "Retail trade members [GEOGRAPHIC_DATA] eq3 midwest & west region Trade Members …" at bounding box center [772, 559] width 1545 height 1118
click at [198, 267] on div "[PERSON_NAME]" at bounding box center [283, 256] width 487 height 44
click at [269, 254] on input "[PERSON_NAME]" at bounding box center [295, 256] width 433 height 19
click at [87, 254] on input "[PERSON_NAME]" at bounding box center [295, 256] width 433 height 19
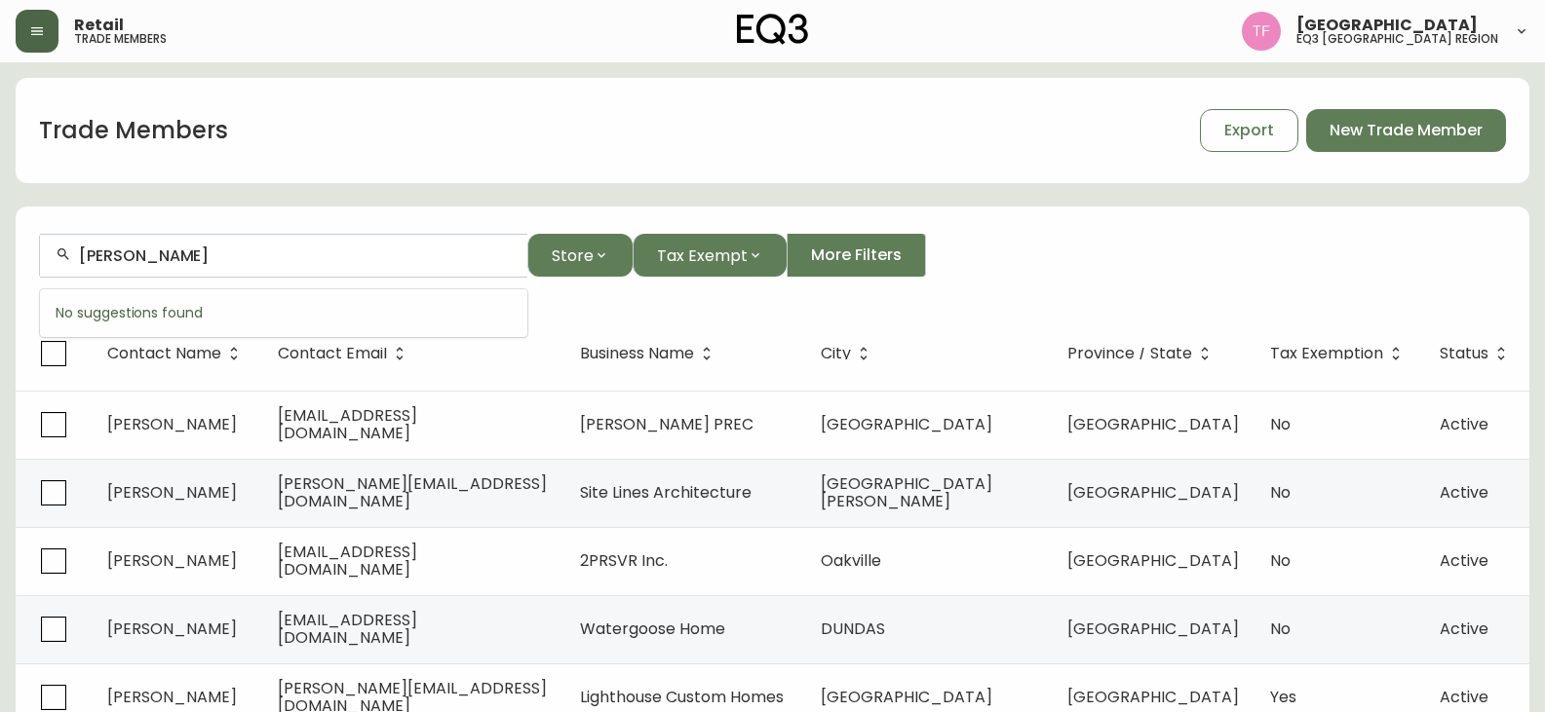
click at [87, 254] on input "[PERSON_NAME]" at bounding box center [295, 256] width 433 height 19
drag, startPoint x: 224, startPoint y: 257, endPoint x: -210, endPoint y: 259, distance: 433.7
click at [0, 259] on html "Retail trade members [PERSON_NAME] eq3 midwest & west region Trade Members Expo…" at bounding box center [772, 559] width 1545 height 1118
type input "S"
type input "G"
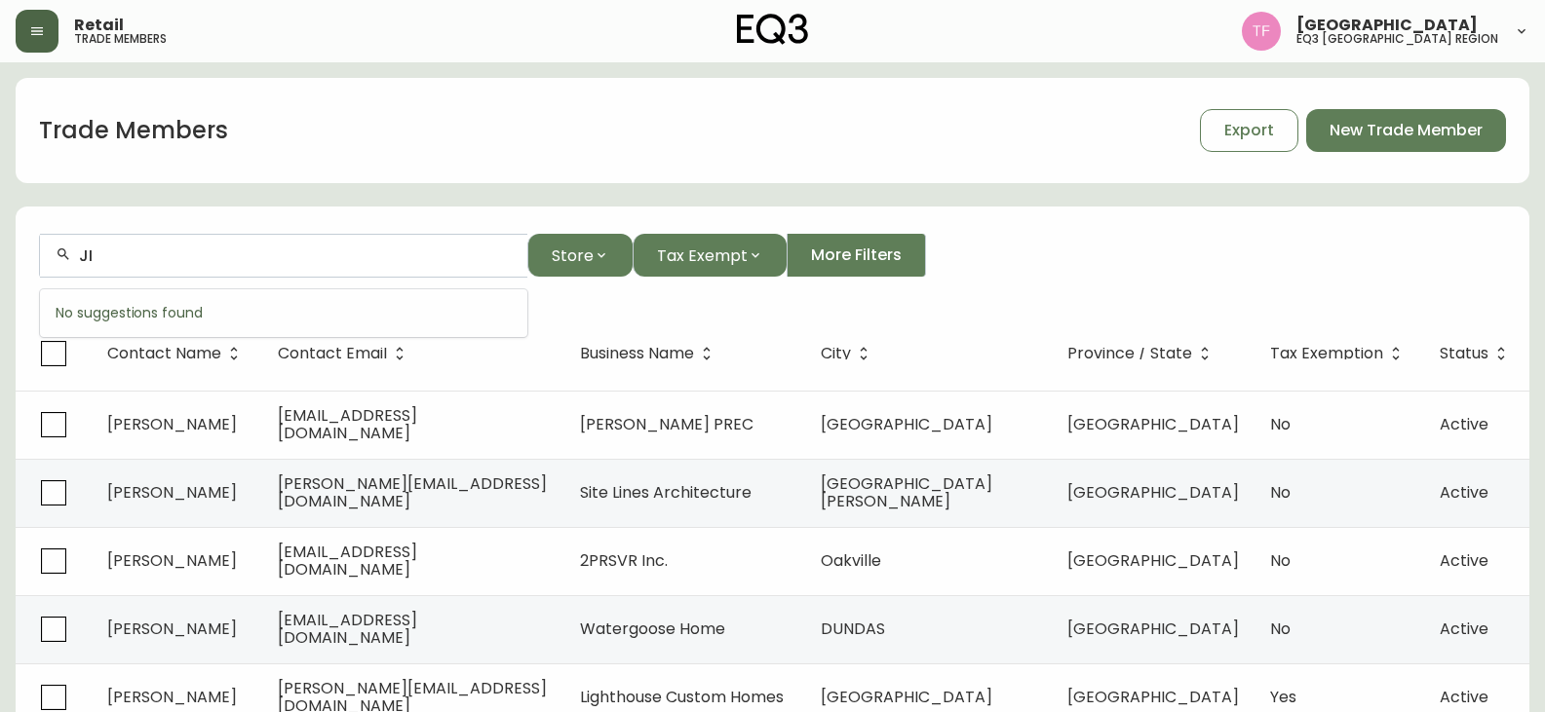
type input "J"
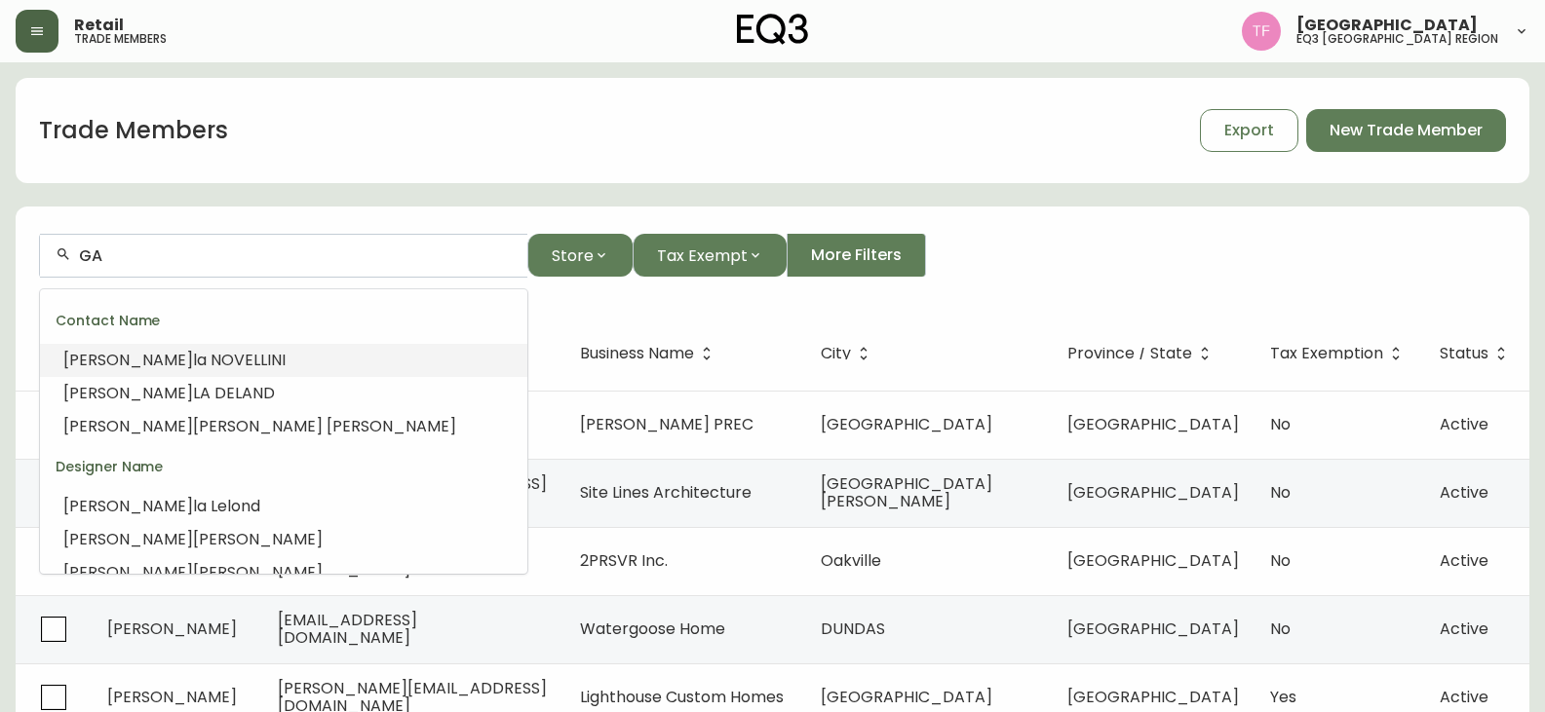
type input "G"
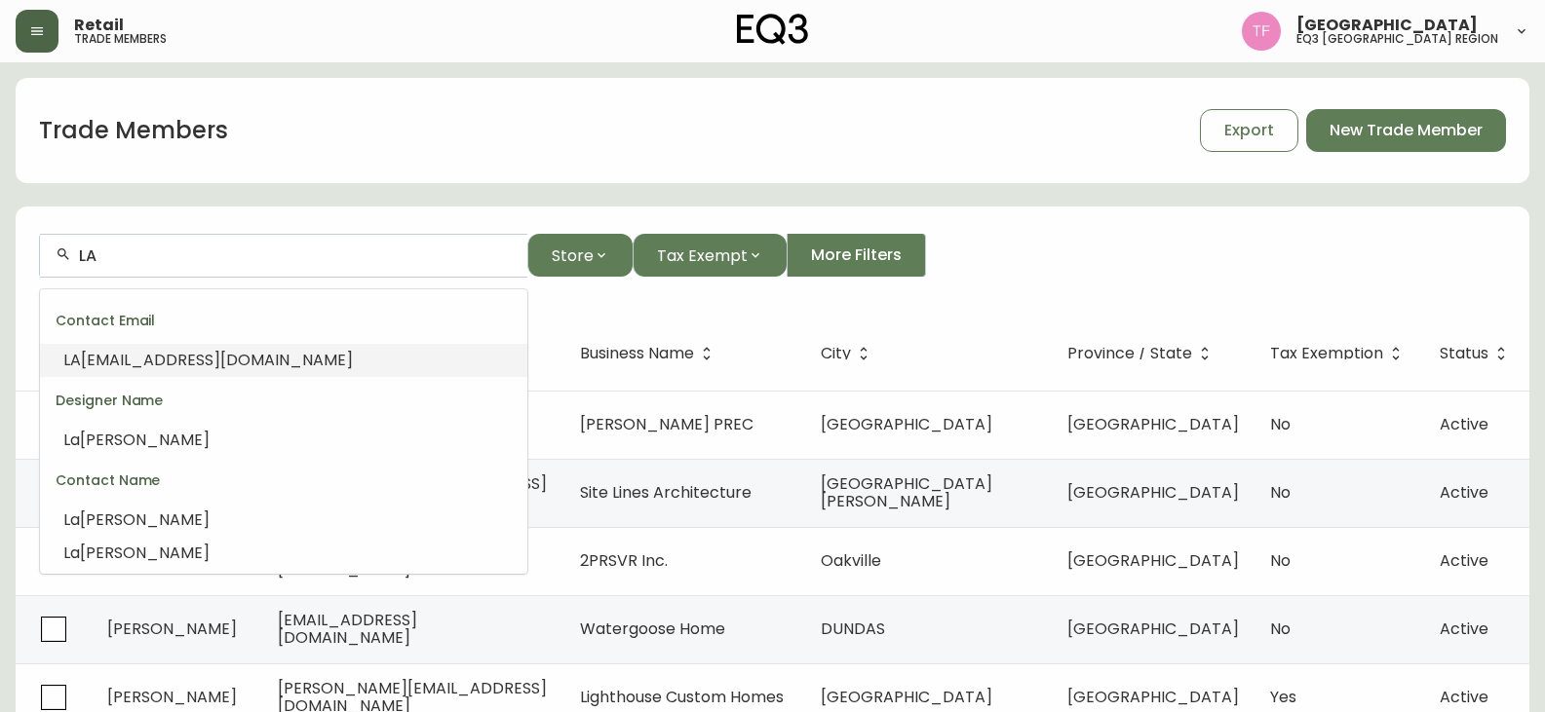
type input "L"
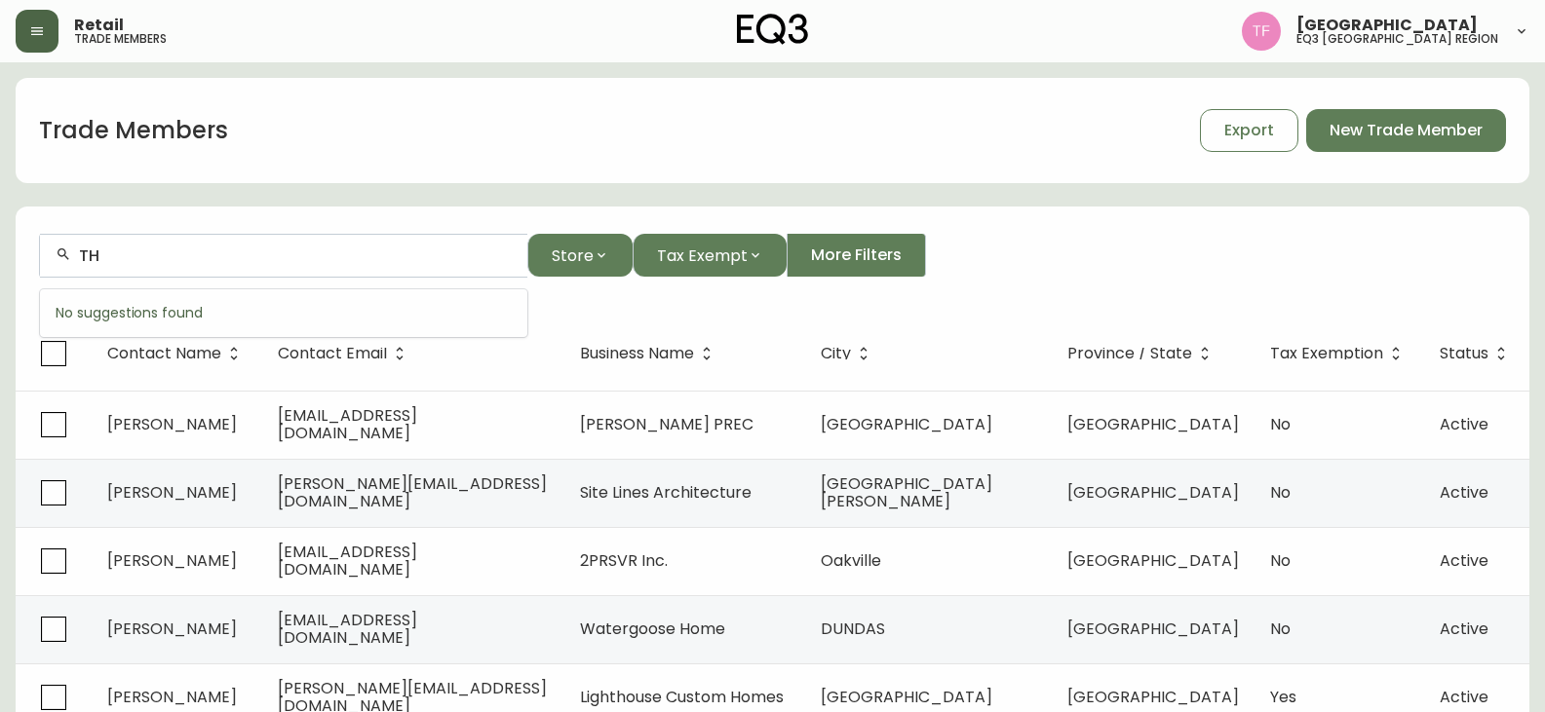
type input "T"
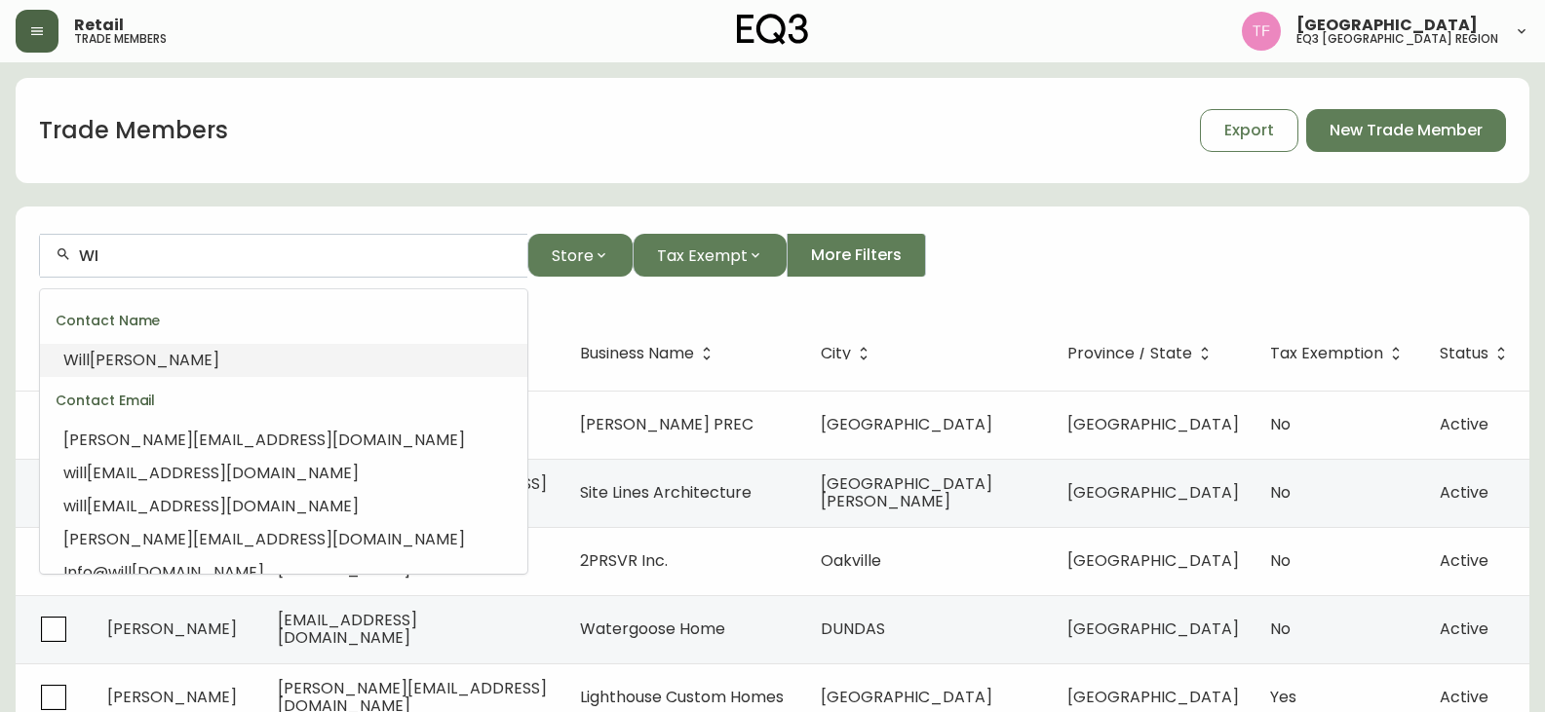
type input "W"
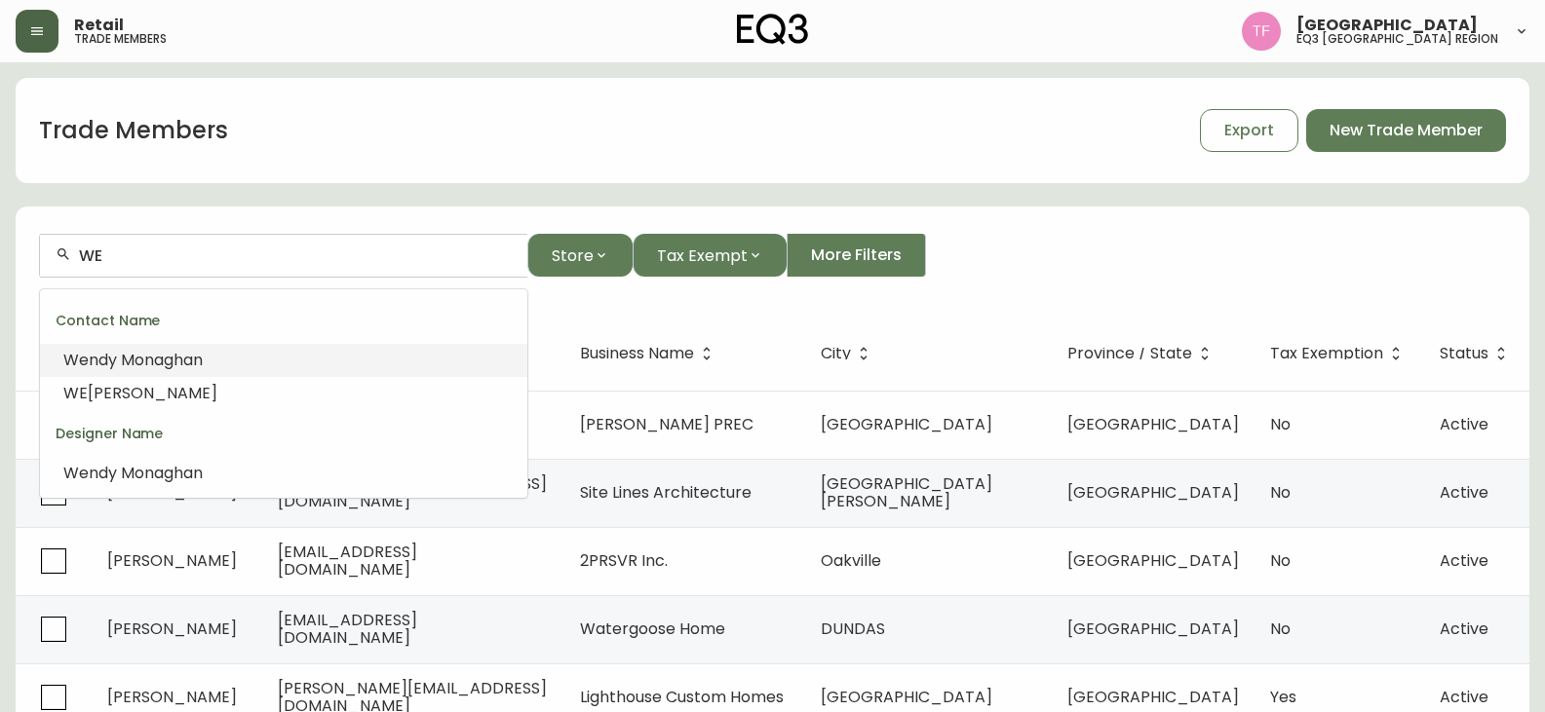
type input "W"
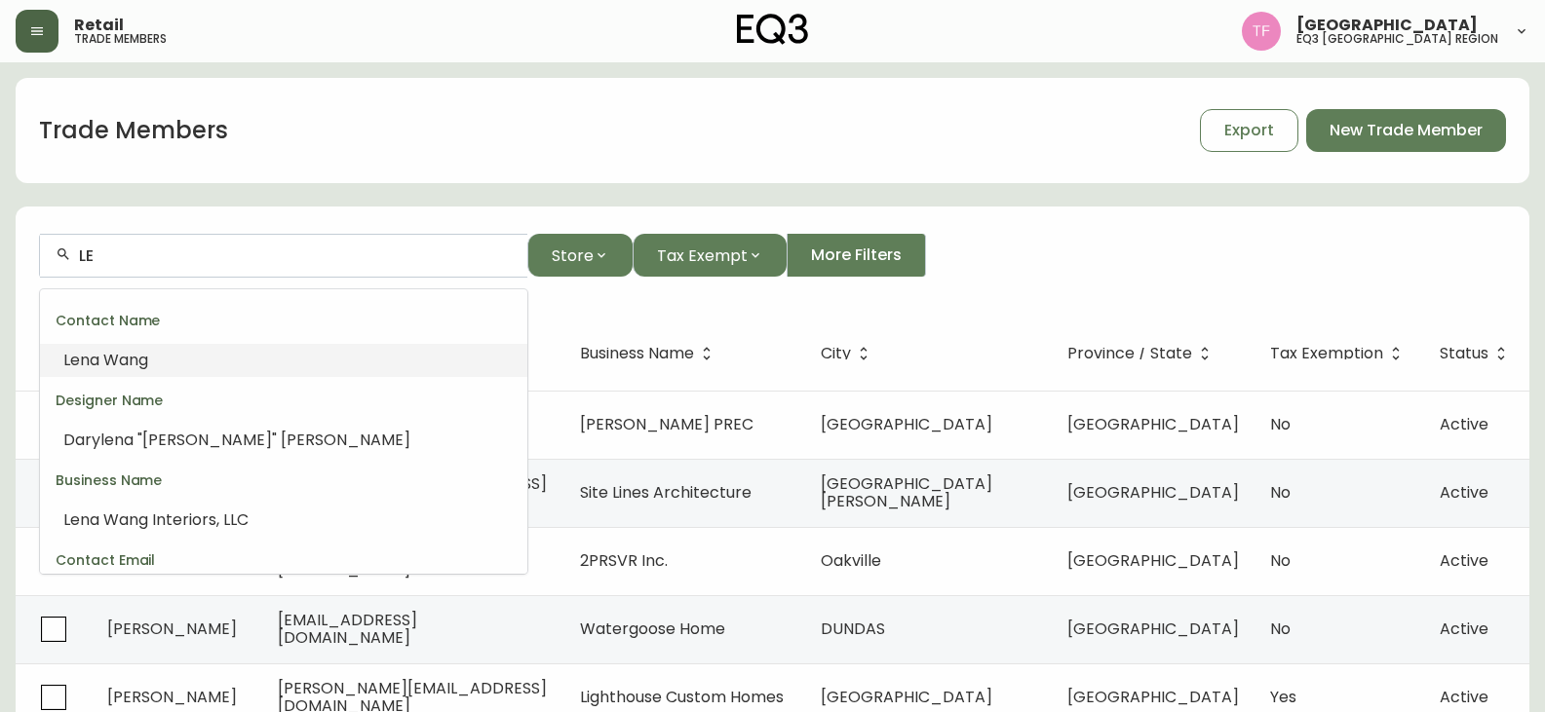
type input "L"
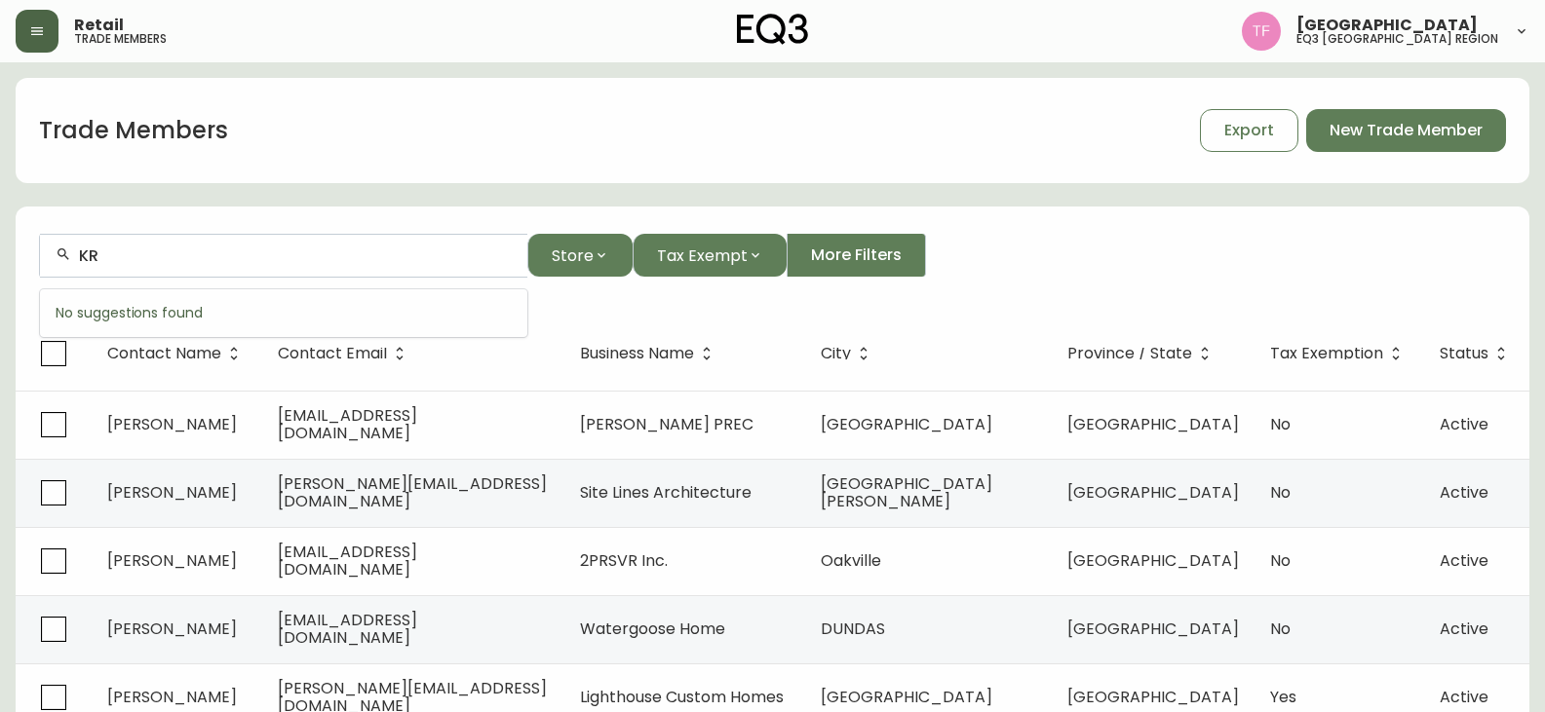
type input "K"
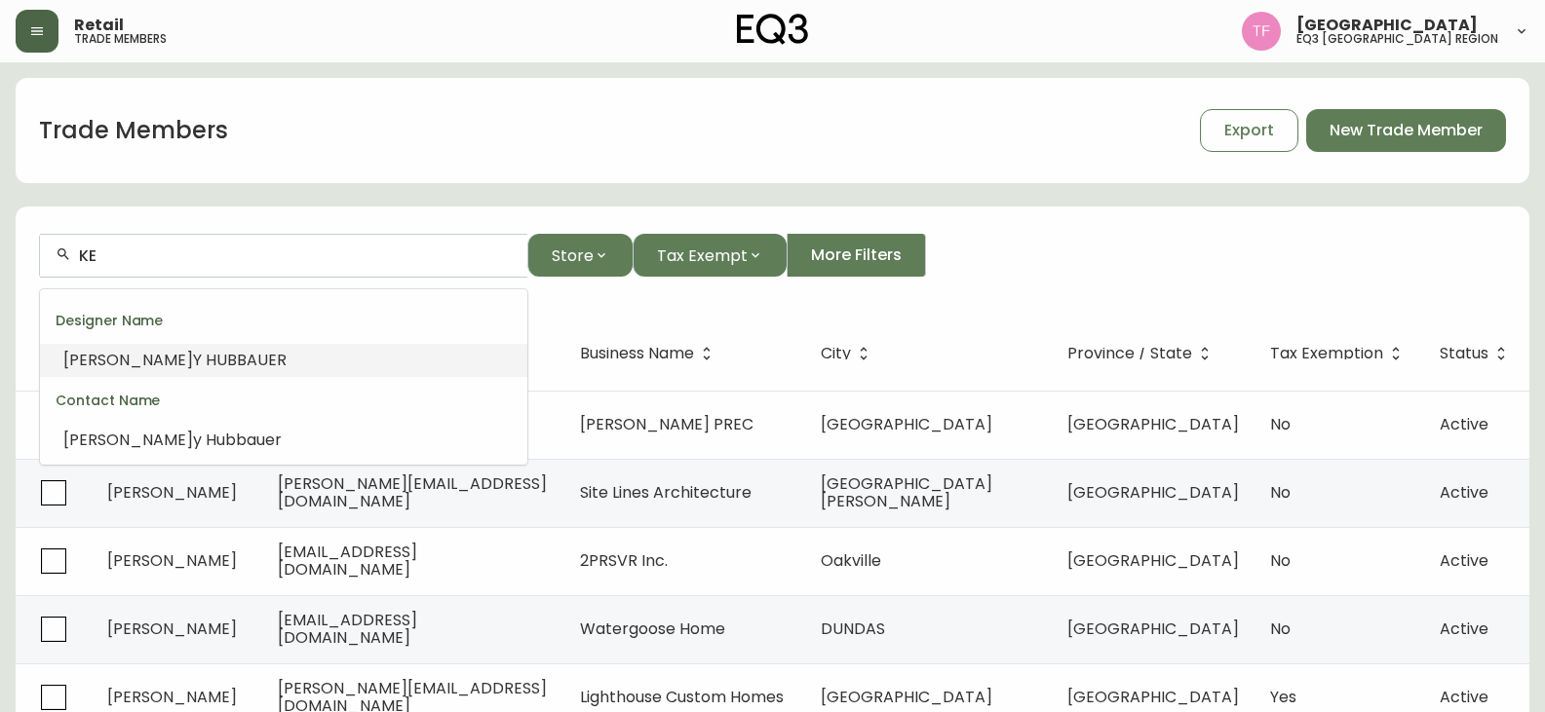
type input "K"
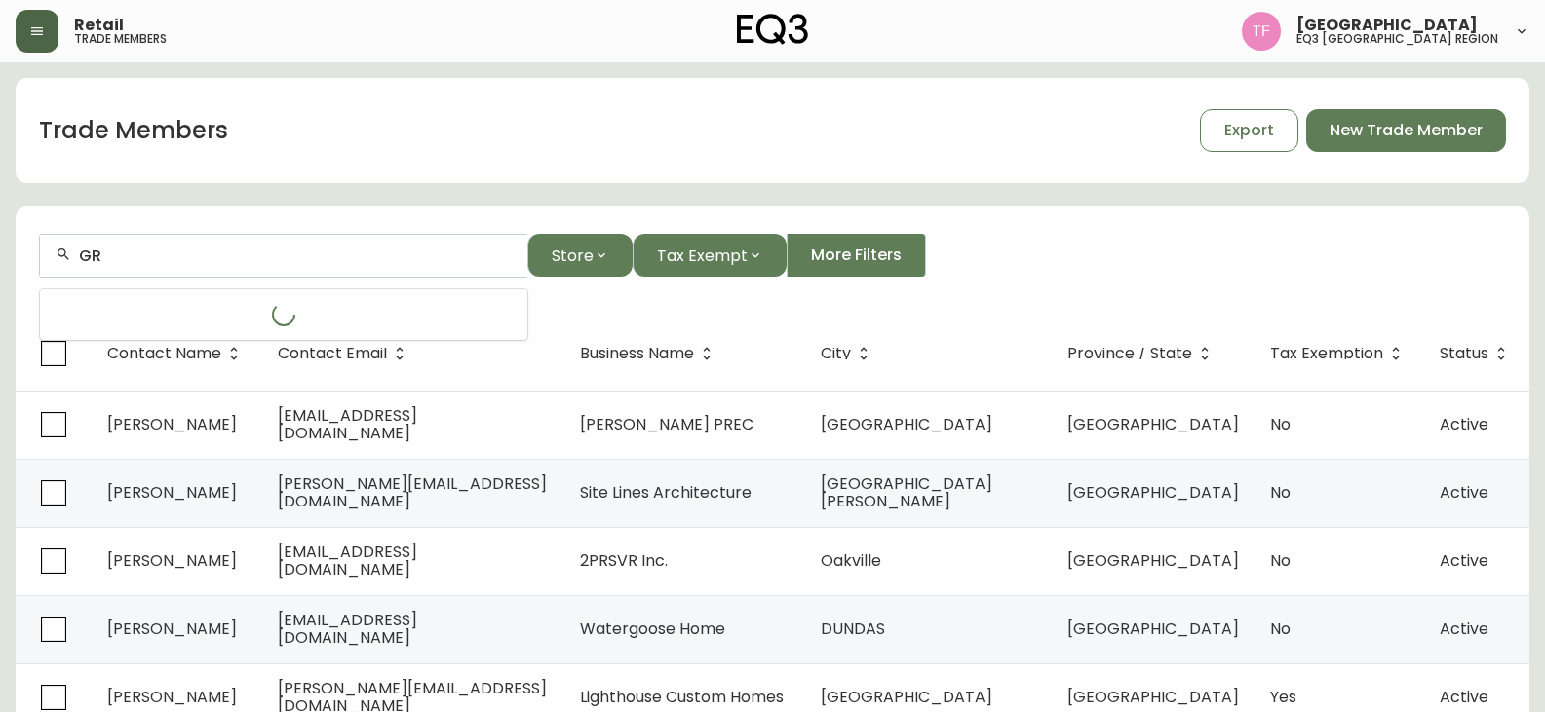
type input "G"
type input "P"
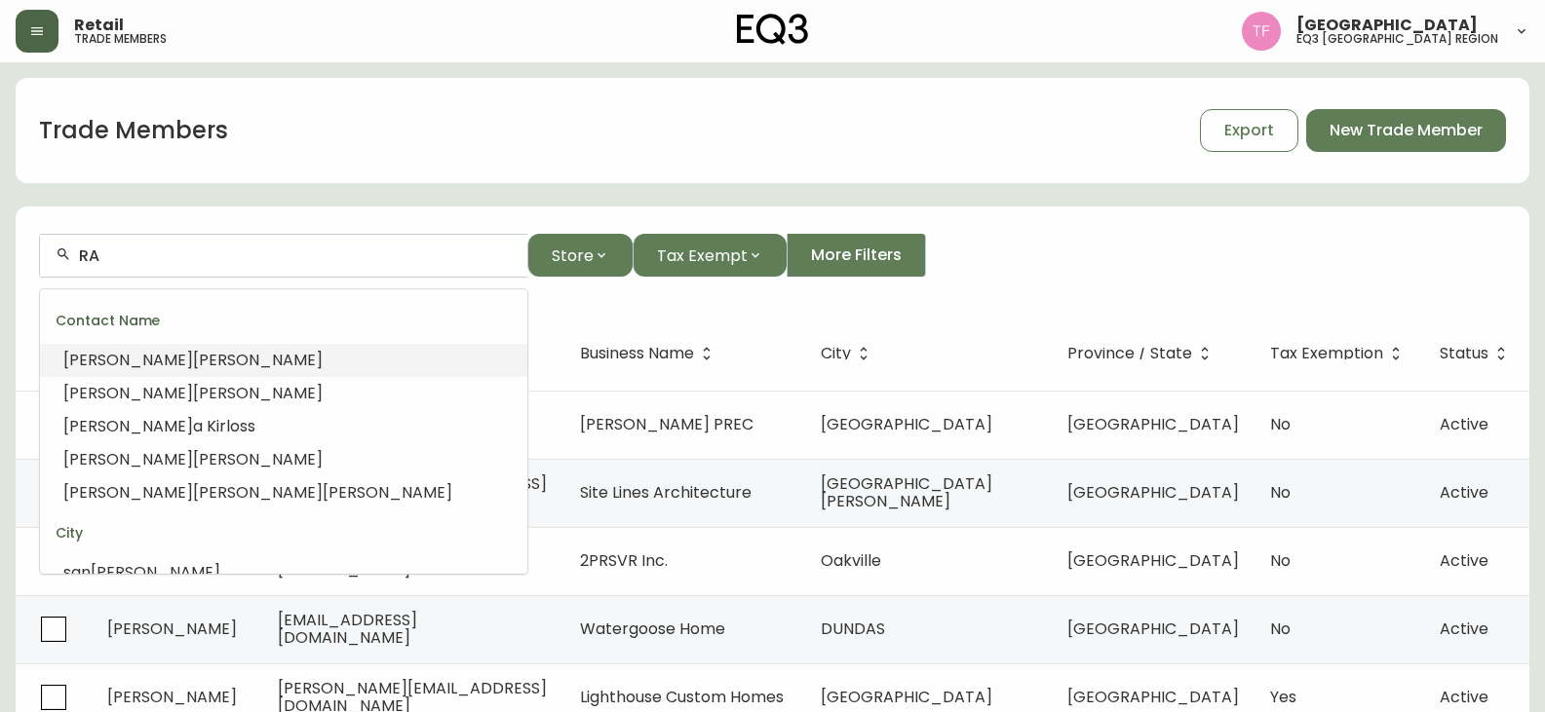
type input "R"
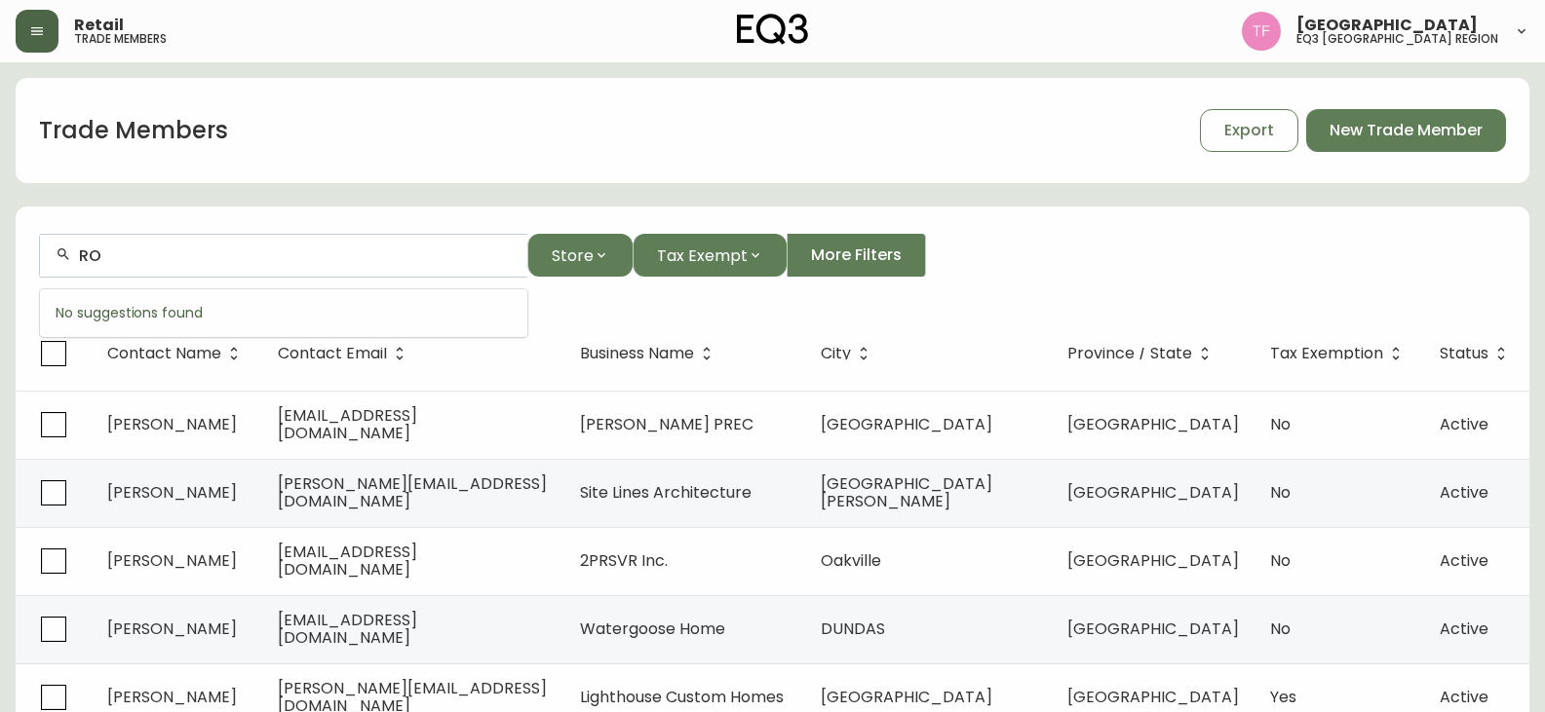
type input "R"
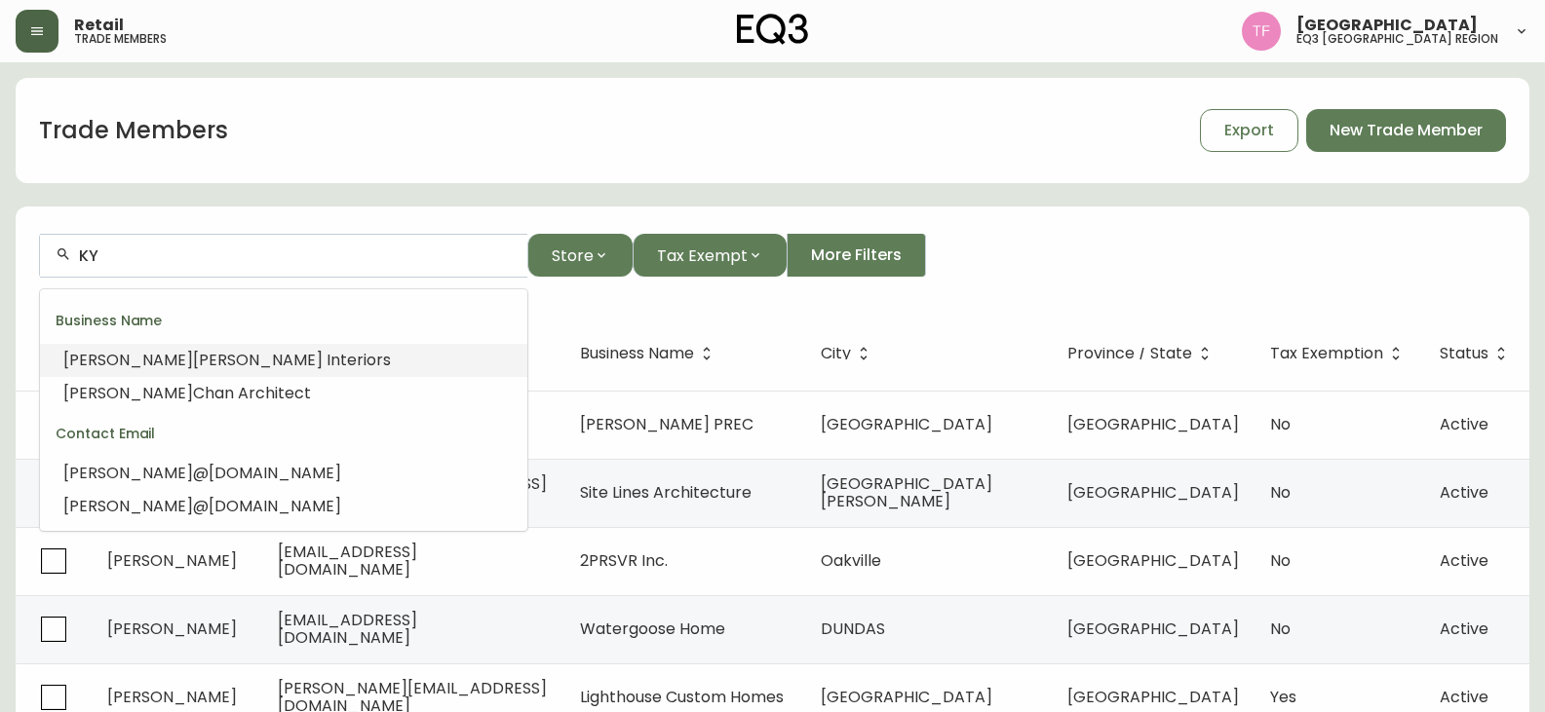
type input "K"
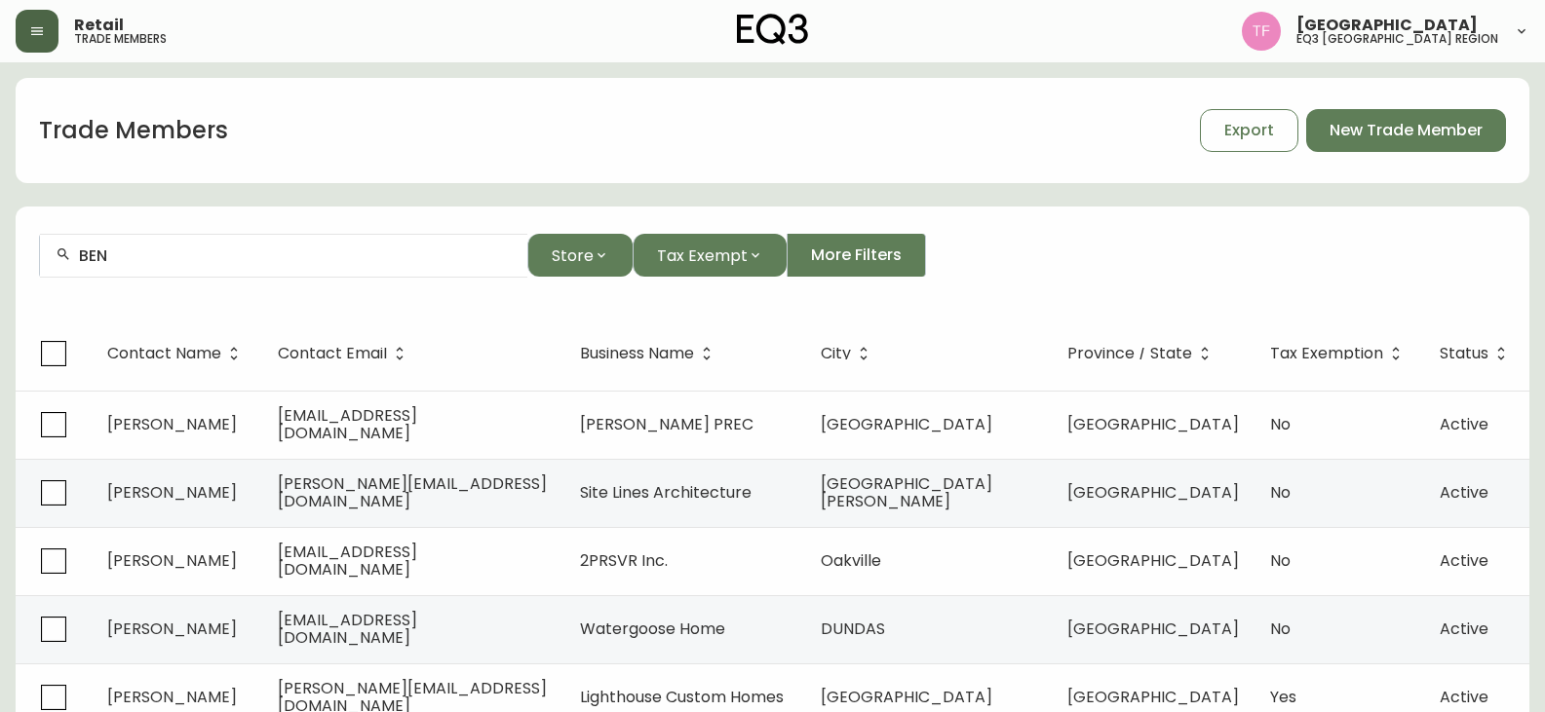
click at [208, 266] on div "BEN" at bounding box center [283, 256] width 487 height 44
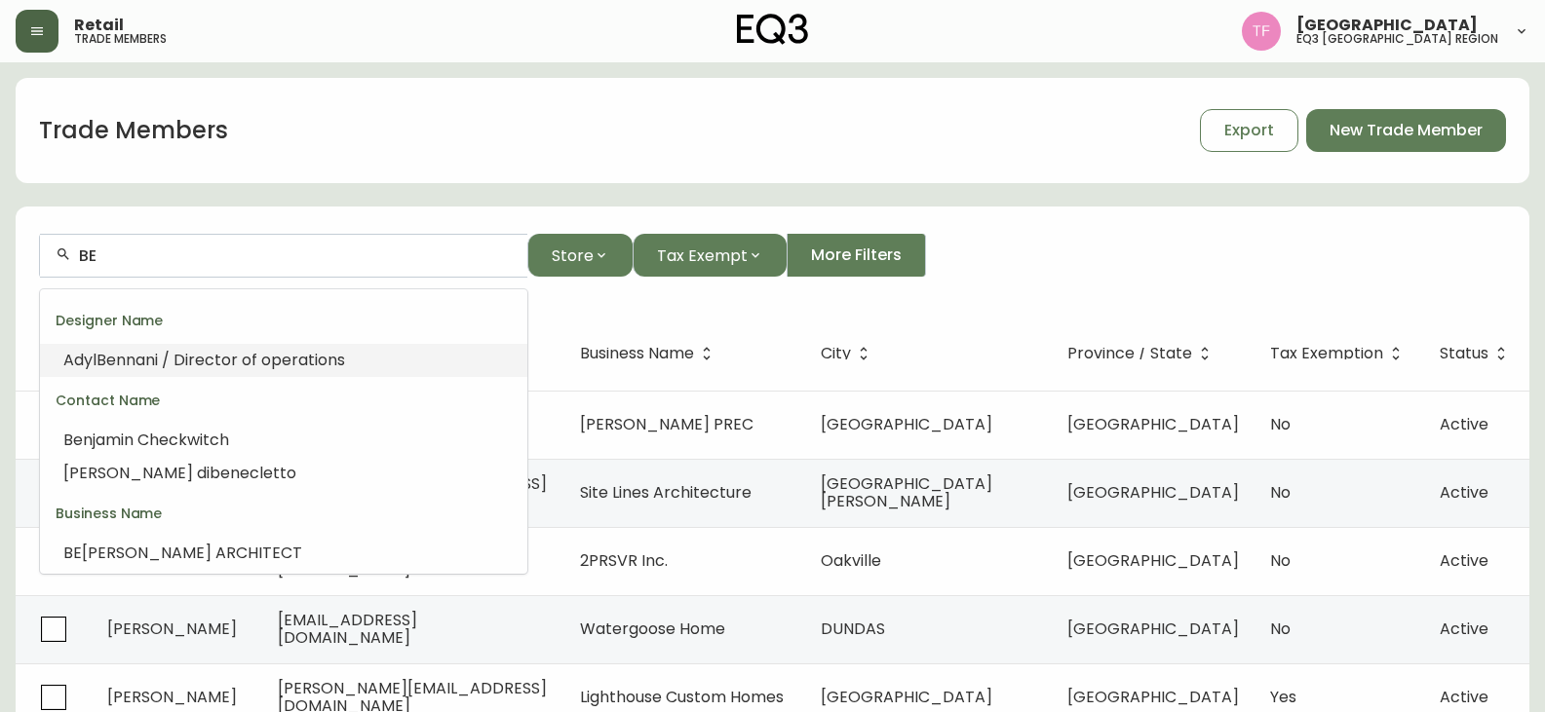
type input "B"
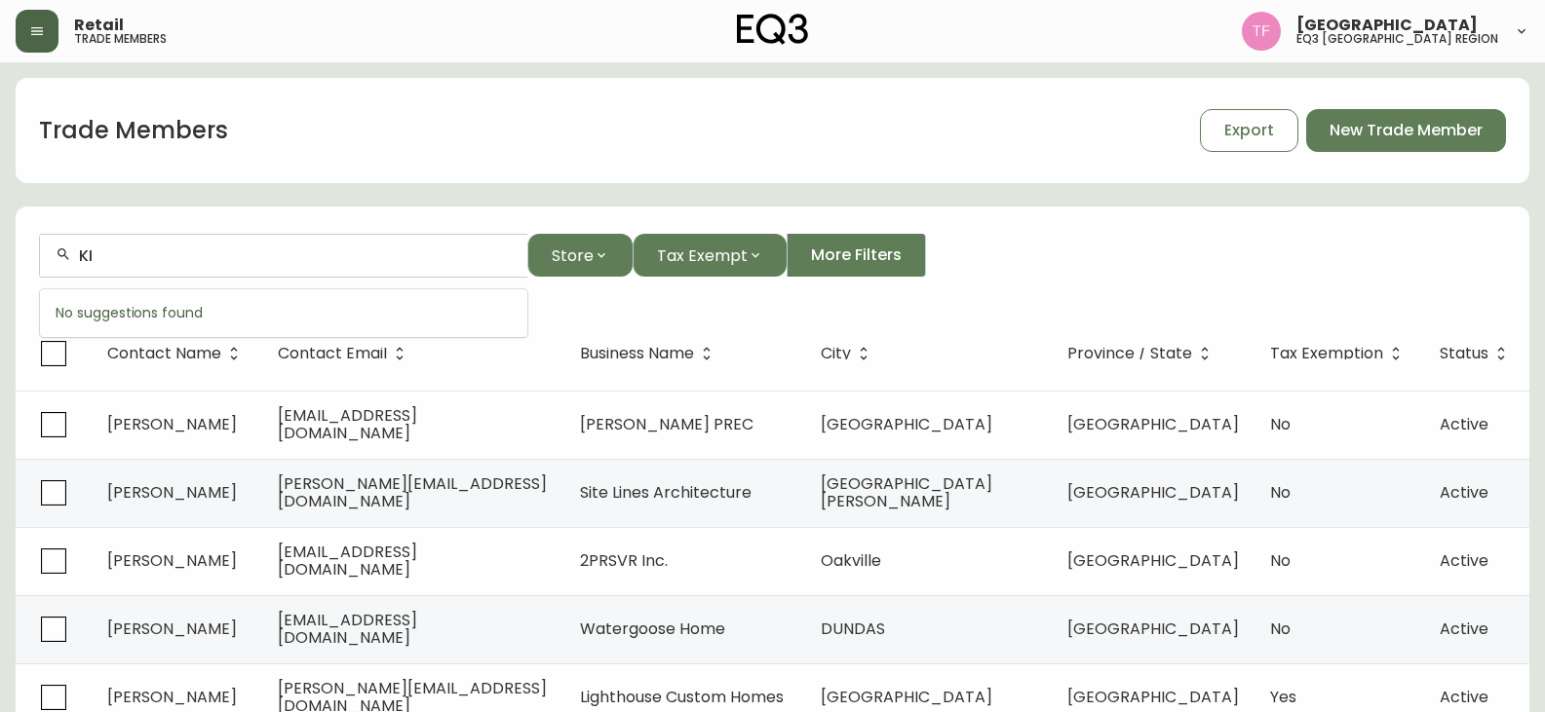
type input "K"
type input "S"
type input "A"
type input "W"
type input "A"
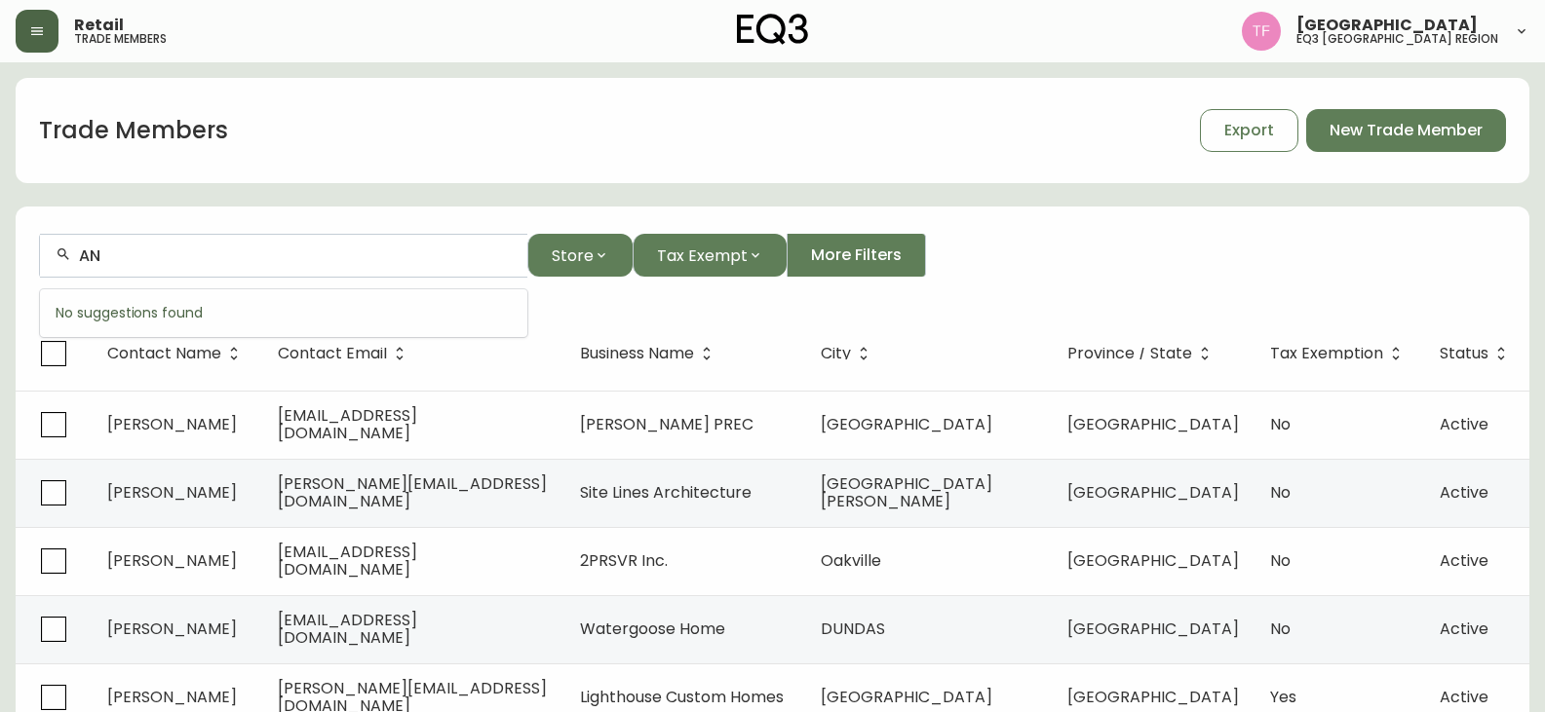
type input "A"
click at [254, 263] on input "[PERSON_NAME] D" at bounding box center [295, 256] width 433 height 19
click at [250, 252] on input "[PERSON_NAME]" at bounding box center [295, 256] width 433 height 19
click at [198, 253] on input "[PERSON_NAME]" at bounding box center [295, 256] width 433 height 19
click at [186, 255] on input "[PERSON_NAME]" at bounding box center [295, 256] width 433 height 19
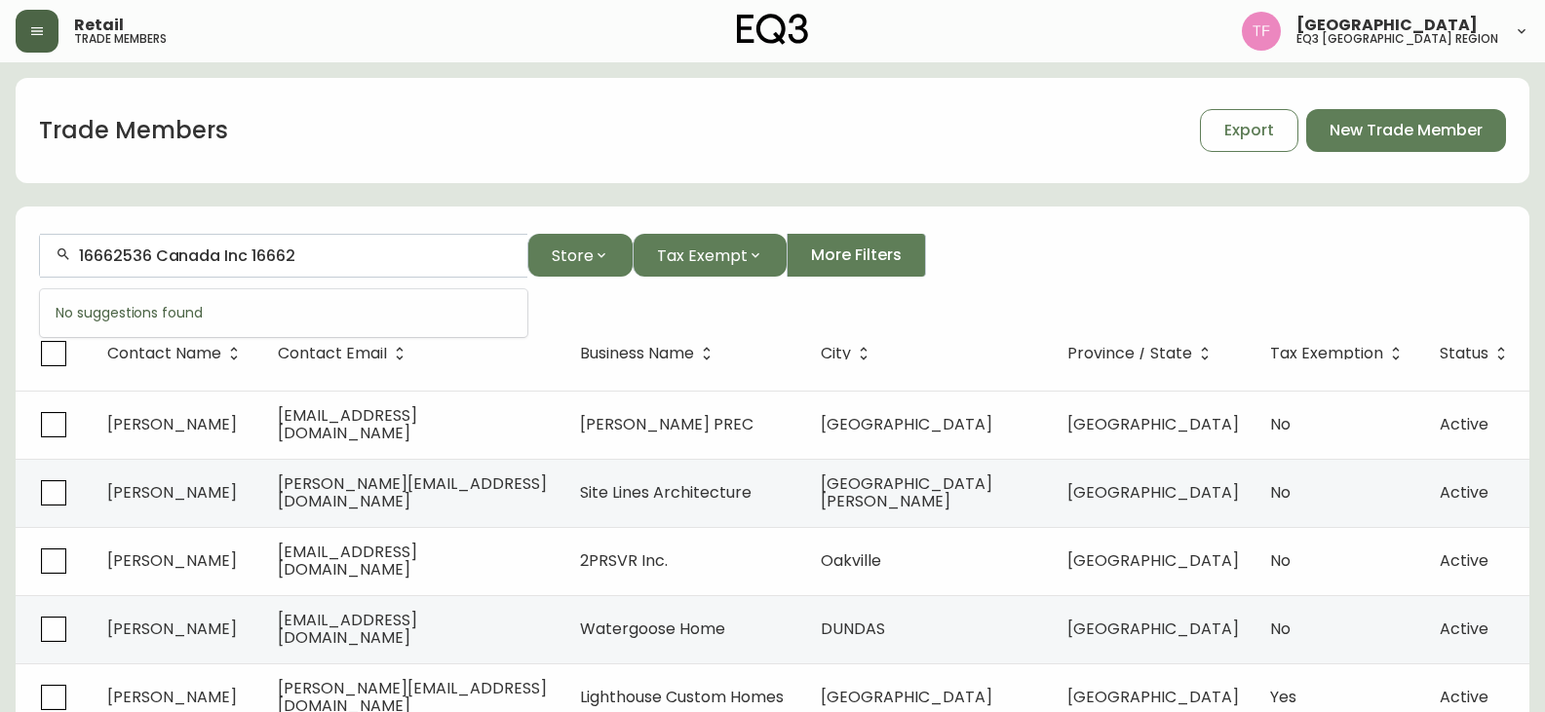
click at [318, 269] on div "16662536 Canada Inc 16662" at bounding box center [283, 256] width 487 height 44
click at [317, 253] on input "16662536 Canada Inc 16662" at bounding box center [295, 256] width 433 height 19
drag, startPoint x: 346, startPoint y: 253, endPoint x: 189, endPoint y: 250, distance: 157.0
click at [189, 250] on input "16662536 Canada Inc 16662" at bounding box center [295, 256] width 433 height 19
click at [186, 252] on input "16662536" at bounding box center [295, 256] width 433 height 19
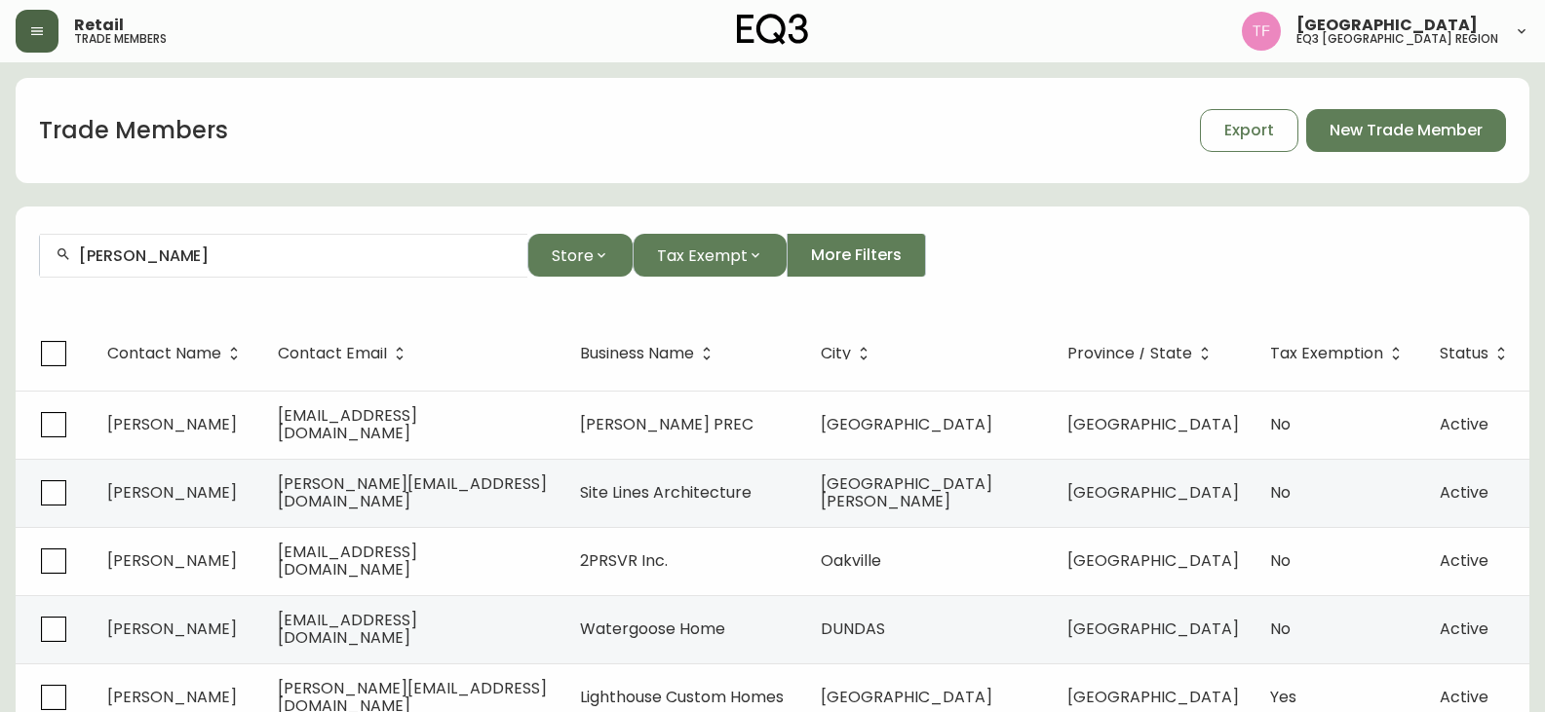
click at [244, 253] on input "[PERSON_NAME]" at bounding box center [295, 256] width 433 height 19
click at [228, 263] on input "[PERSON_NAME]" at bounding box center [295, 256] width 433 height 19
click at [246, 256] on input "[PERSON_NAME]" at bounding box center [295, 256] width 433 height 19
click at [240, 261] on input "[PERSON_NAME]" at bounding box center [295, 256] width 433 height 19
click at [260, 258] on input "[PERSON_NAME]" at bounding box center [295, 256] width 433 height 19
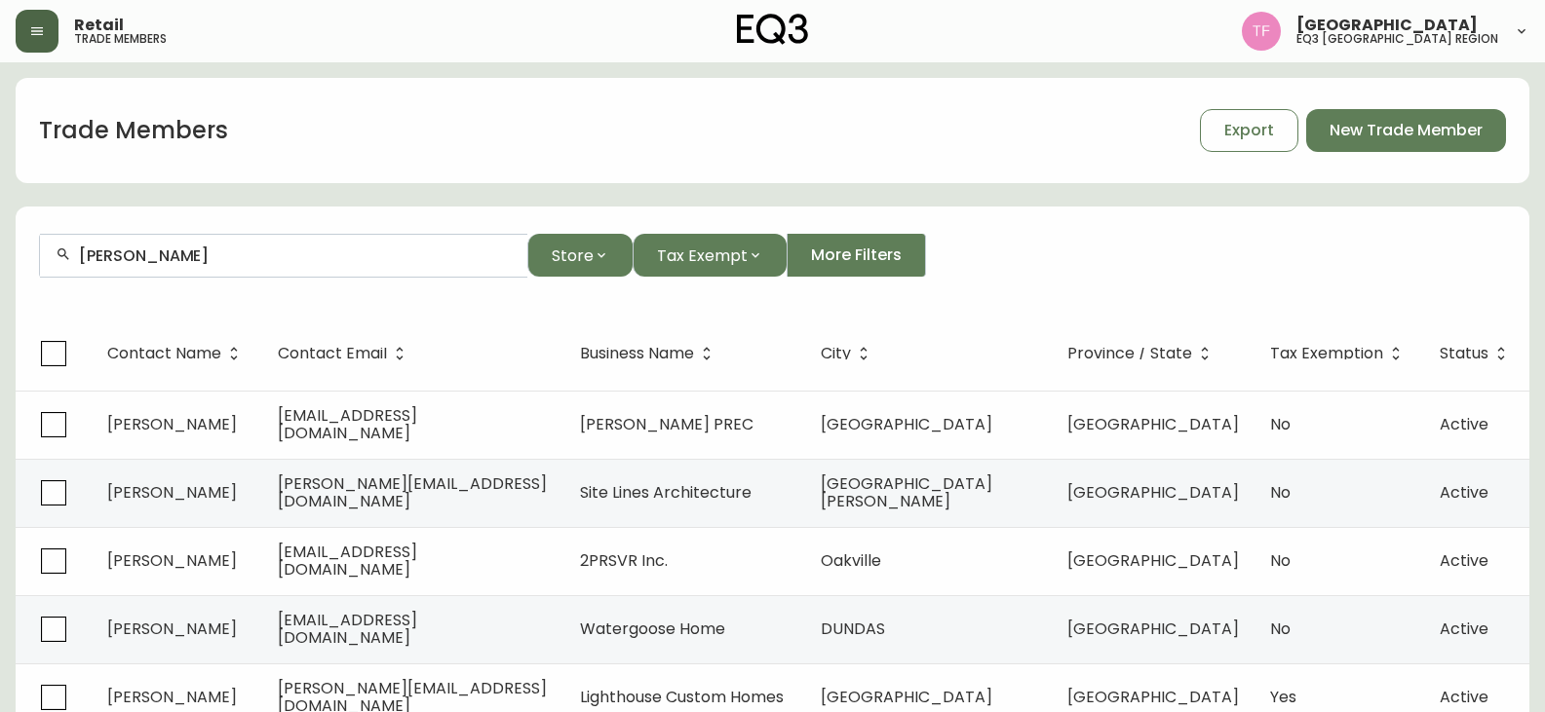
click at [219, 248] on div "[PERSON_NAME]" at bounding box center [283, 256] width 487 height 44
click at [245, 257] on input "[PERSON_NAME]" at bounding box center [295, 256] width 433 height 19
click at [222, 253] on input "[PERSON_NAME]" at bounding box center [295, 256] width 433 height 19
click at [230, 250] on input "[PERSON_NAME]" at bounding box center [295, 256] width 433 height 19
click at [232, 260] on input "[PERSON_NAME]" at bounding box center [295, 256] width 433 height 19
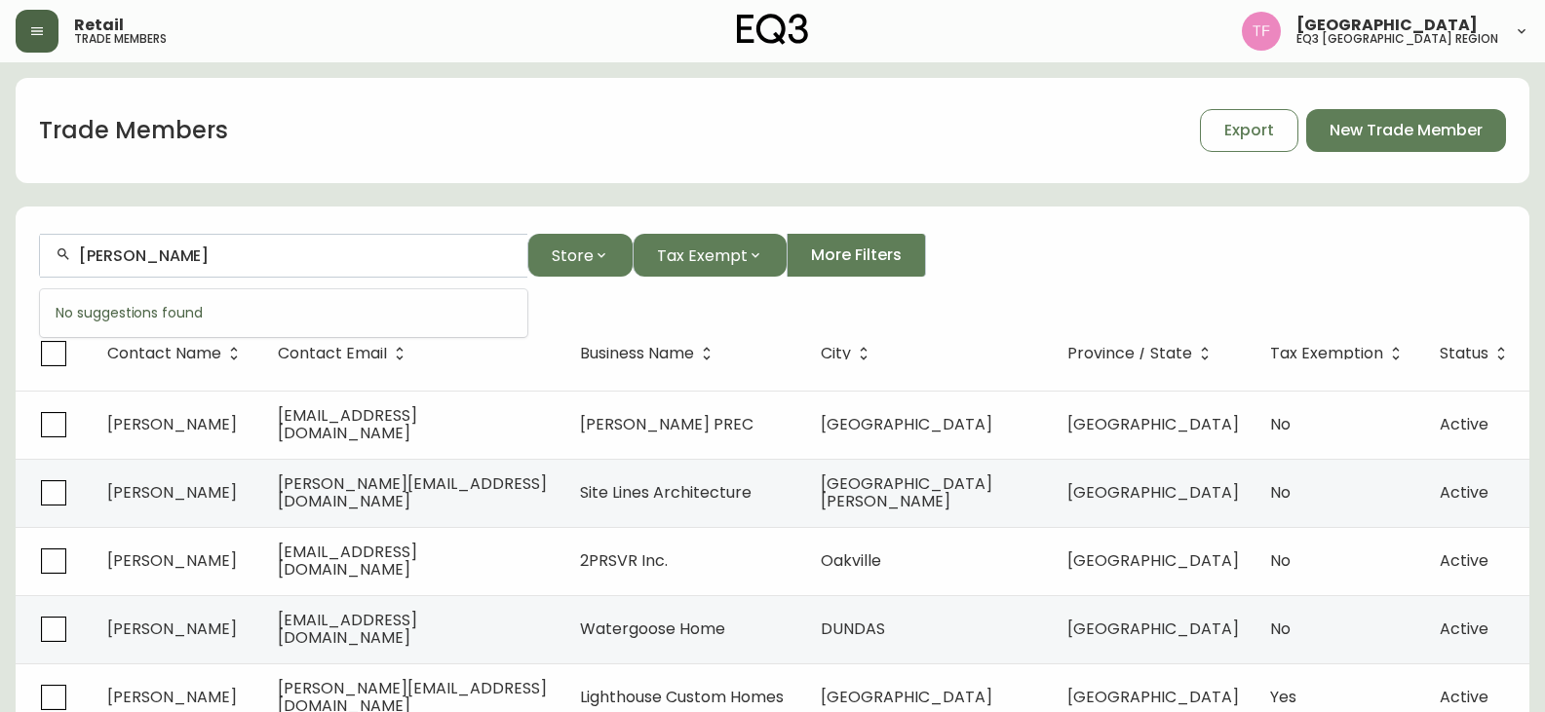
click at [200, 252] on input "[PERSON_NAME]" at bounding box center [295, 256] width 433 height 19
click at [268, 253] on input "[PERSON_NAME]" at bounding box center [295, 256] width 433 height 19
click at [199, 257] on input "[PERSON_NAME]" at bounding box center [295, 256] width 433 height 19
click at [173, 257] on input "[PERSON_NAME]" at bounding box center [295, 256] width 433 height 19
click at [184, 256] on input "[PERSON_NAME]" at bounding box center [295, 256] width 433 height 19
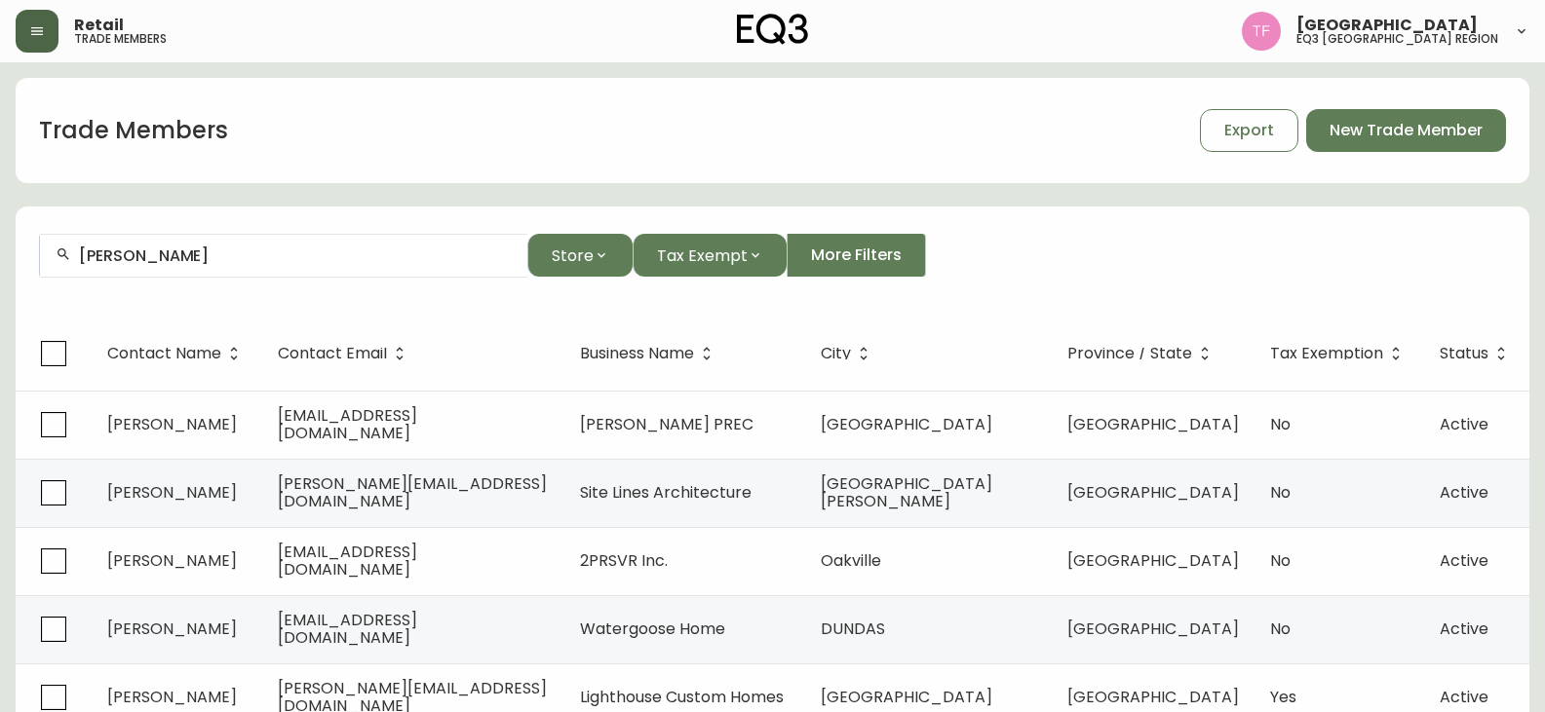
click at [191, 259] on input "[PERSON_NAME]" at bounding box center [295, 256] width 433 height 19
drag, startPoint x: 326, startPoint y: 250, endPoint x: 277, endPoint y: 260, distance: 49.9
click at [326, 250] on input "[PERSON_NAME]" at bounding box center [295, 256] width 433 height 19
click at [223, 253] on input "[PERSON_NAME]" at bounding box center [295, 256] width 433 height 19
click at [283, 264] on input "[PERSON_NAME]" at bounding box center [295, 256] width 433 height 19
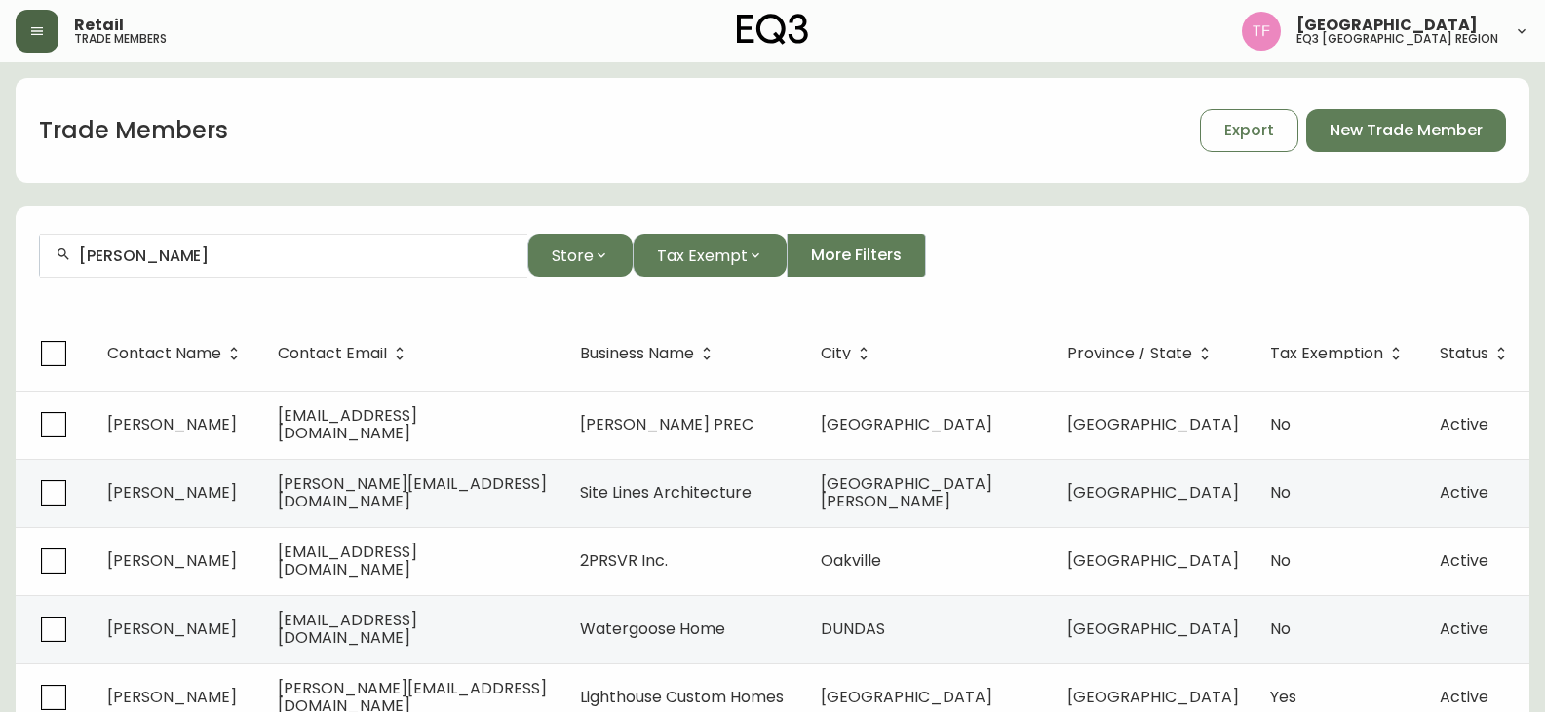
click at [185, 250] on input "[PERSON_NAME]" at bounding box center [295, 256] width 433 height 19
click at [178, 252] on input "[PERSON_NAME]" at bounding box center [295, 256] width 433 height 19
click at [246, 257] on input "[PERSON_NAME]" at bounding box center [295, 256] width 433 height 19
type input "J"
type input "A"
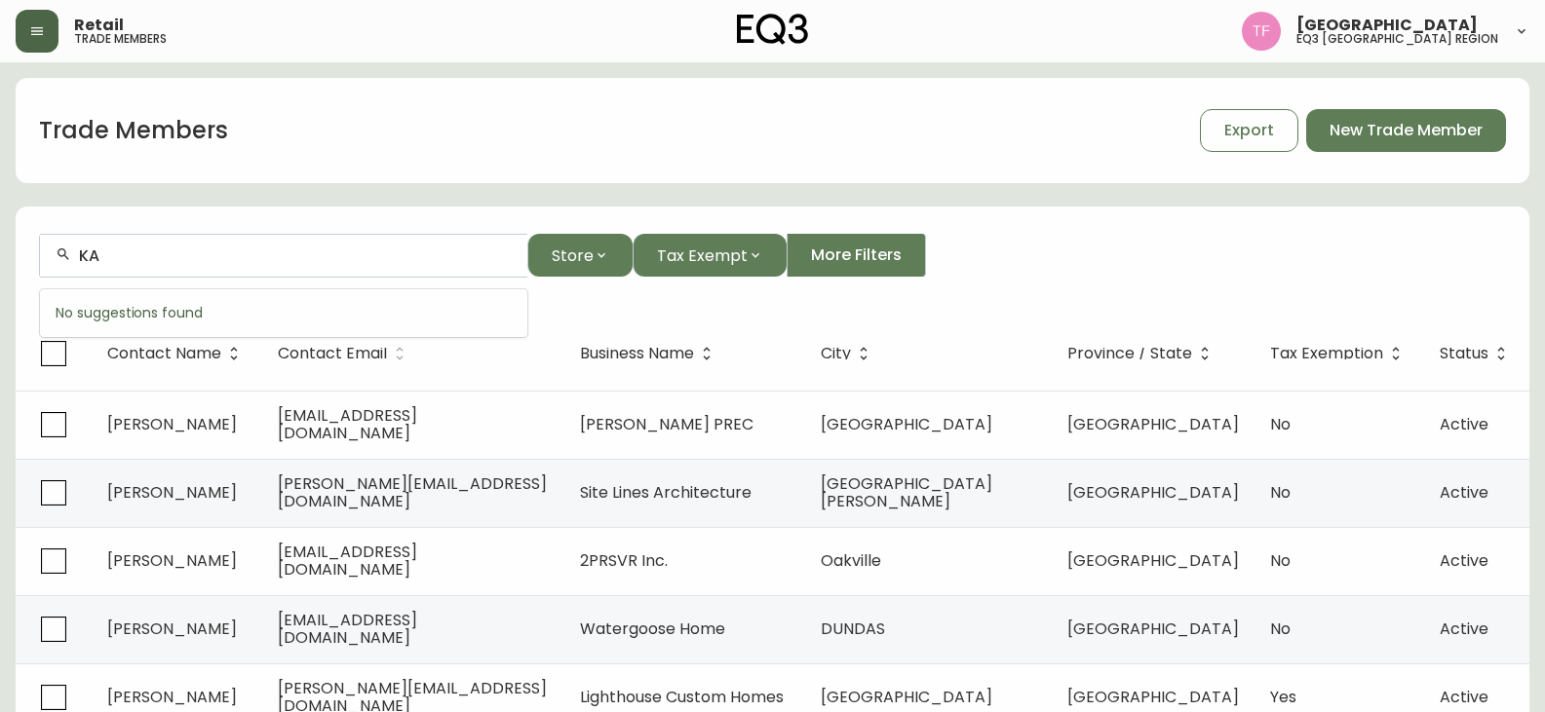
type input "K"
type input "B"
type input "P"
type input "S"
type input "L"
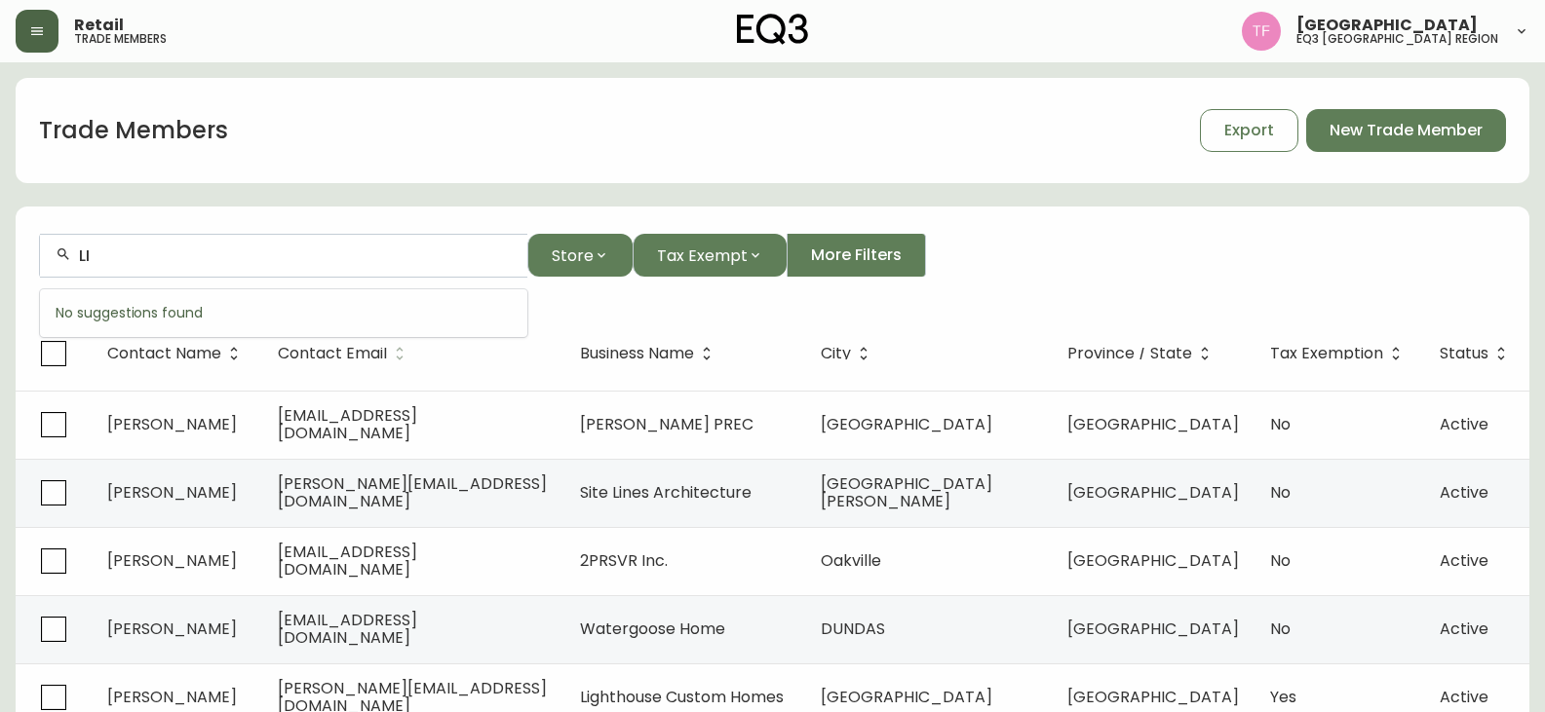
type input "L"
type input "E"
type input "M"
type input "U"
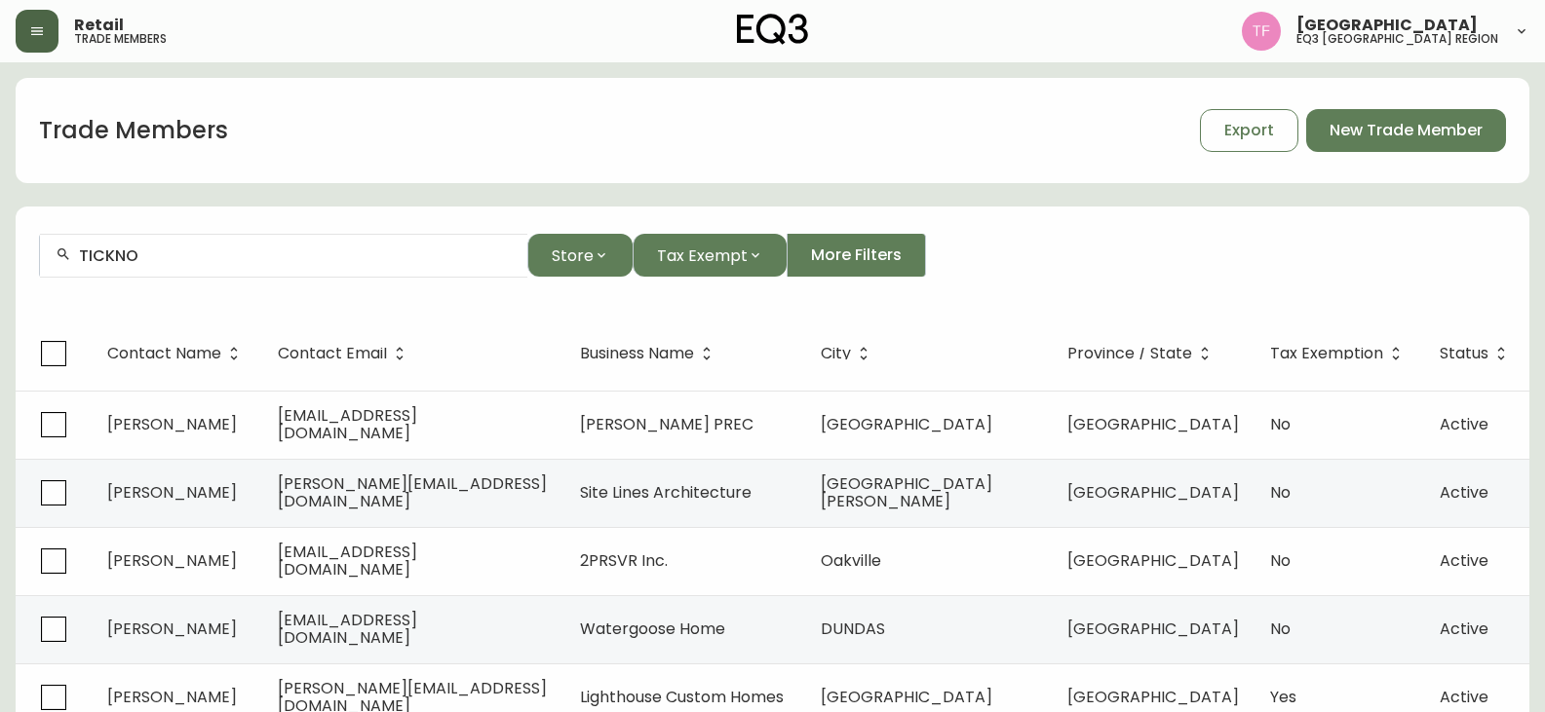
click at [232, 264] on input "TICKNO" at bounding box center [295, 256] width 433 height 19
click at [254, 267] on div "[PERSON_NAME]" at bounding box center [283, 256] width 487 height 44
click at [202, 259] on input "[PERSON_NAME]" at bounding box center [295, 256] width 433 height 19
click at [158, 251] on input "[PERSON_NAME]" at bounding box center [295, 256] width 433 height 19
click at [217, 261] on input "[PERSON_NAME]" at bounding box center [295, 256] width 433 height 19
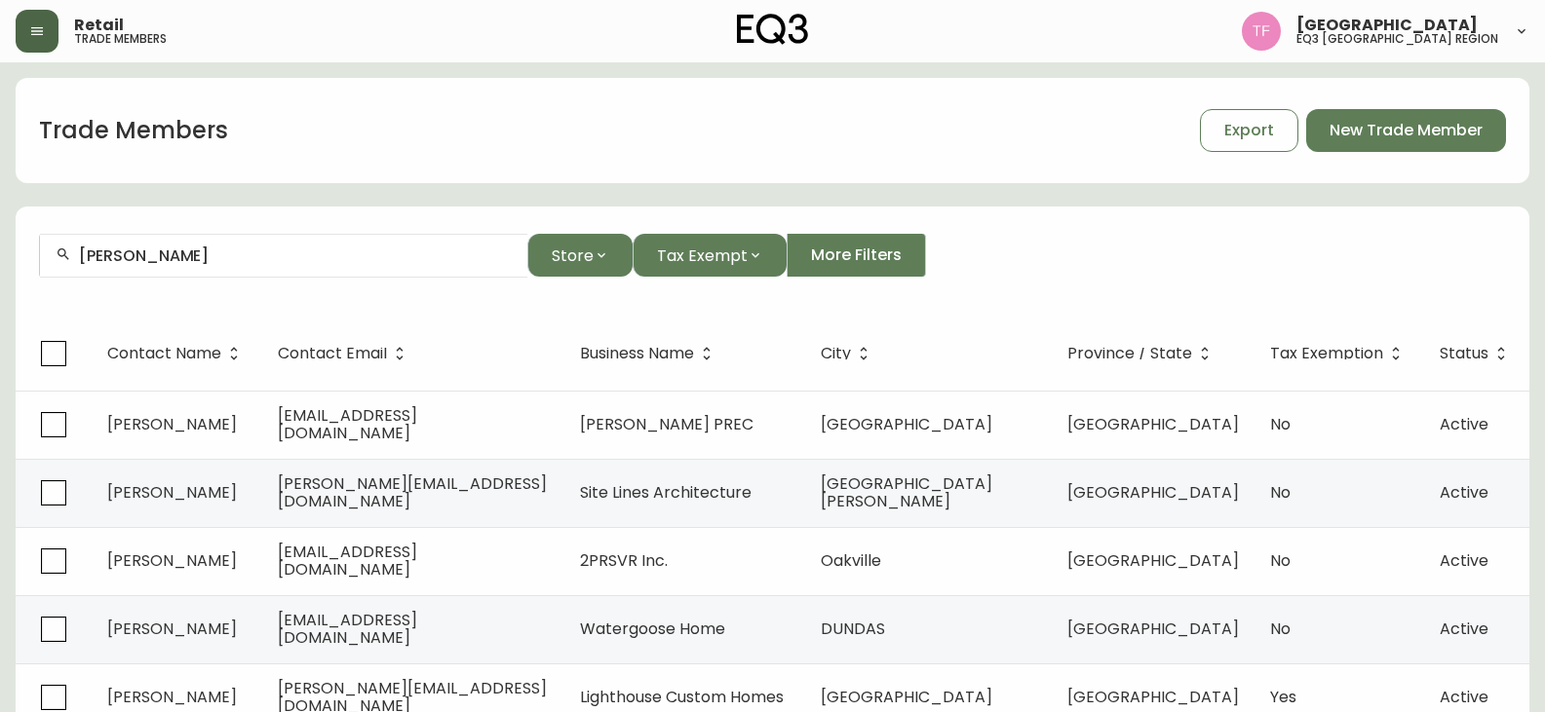
click at [234, 270] on div "[PERSON_NAME]" at bounding box center [283, 256] width 487 height 44
click at [224, 254] on input "[PERSON_NAME]" at bounding box center [295, 256] width 433 height 19
click at [182, 253] on input "[PERSON_NAME]" at bounding box center [295, 256] width 433 height 19
click at [139, 254] on input "[PERSON_NAME]" at bounding box center [295, 256] width 433 height 19
click at [224, 259] on input "[PERSON_NAME]" at bounding box center [295, 256] width 433 height 19
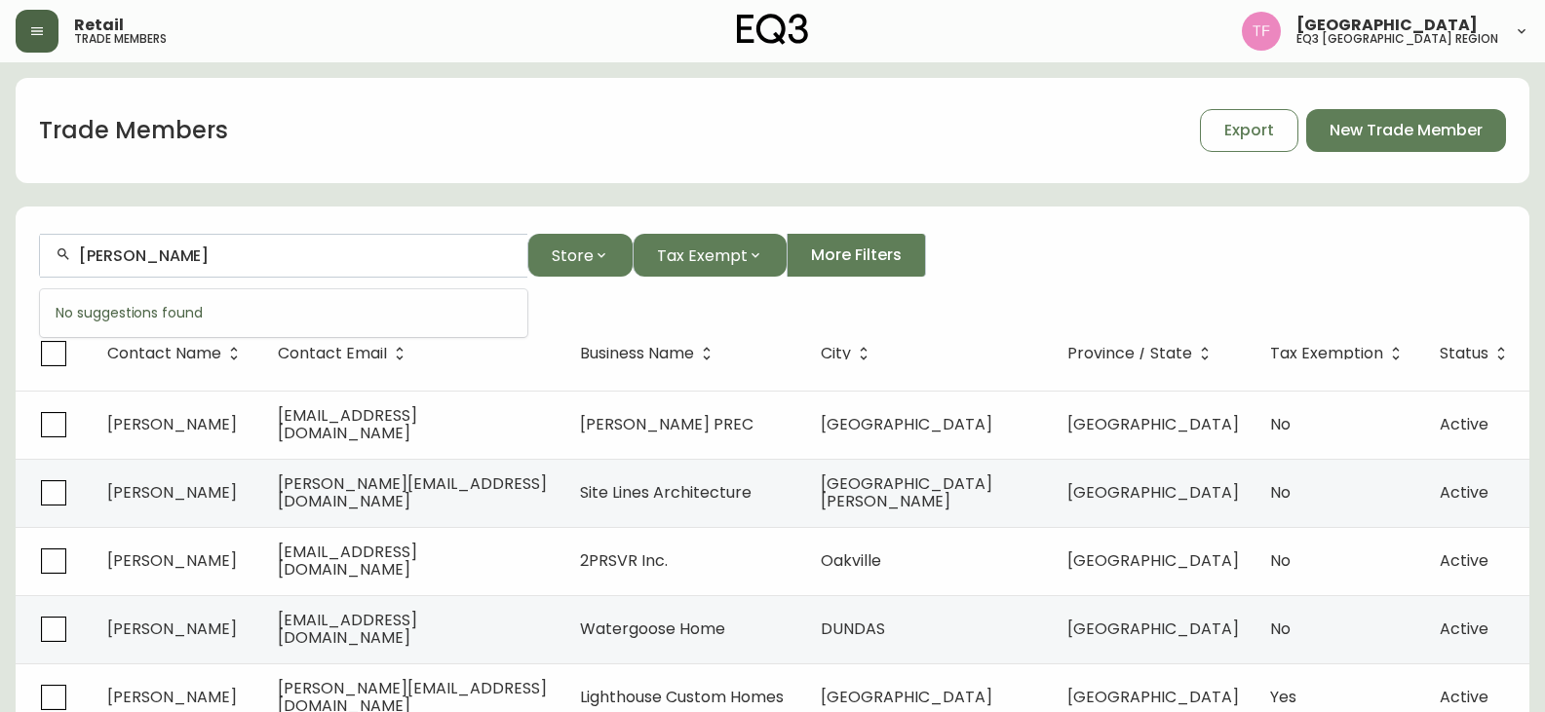
click at [97, 252] on input "[PERSON_NAME]" at bounding box center [295, 256] width 433 height 19
click at [220, 266] on div "[PERSON_NAME]" at bounding box center [283, 256] width 487 height 44
drag, startPoint x: 245, startPoint y: 261, endPoint x: -232, endPoint y: 251, distance: 476.7
click at [0, 251] on html "Retail trade members [GEOGRAPHIC_DATA] eq3 midwest & west region Trade Members …" at bounding box center [772, 559] width 1545 height 1118
type input "P"
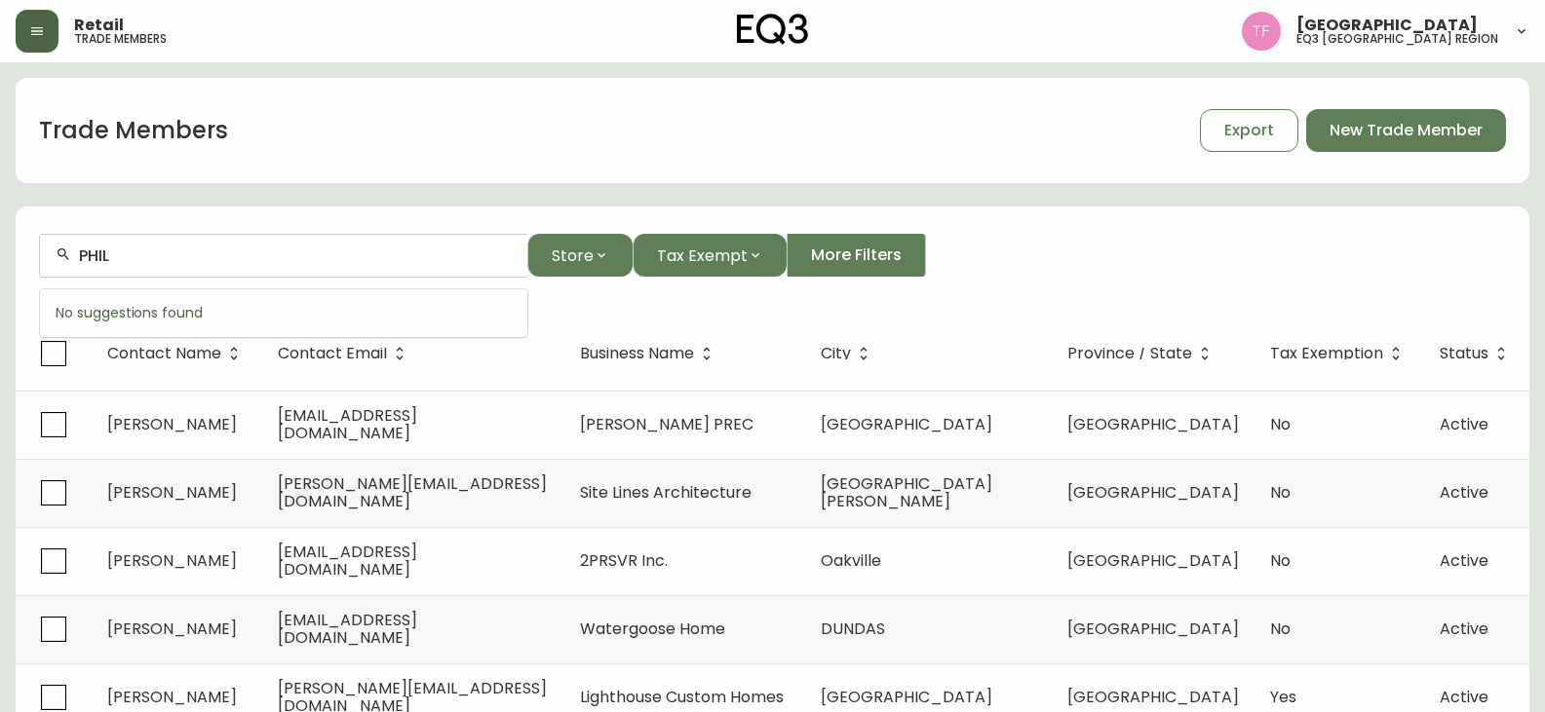
click at [996, 327] on th "City" at bounding box center [928, 354] width 247 height 74
click at [209, 248] on input "PHIL" at bounding box center [295, 256] width 433 height 19
type input "H"
type input "[PERSON_NAME]"
click at [1057, 293] on form "[PERSON_NAME] Store Tax Exempt More Filters" at bounding box center [773, 264] width 1514 height 106
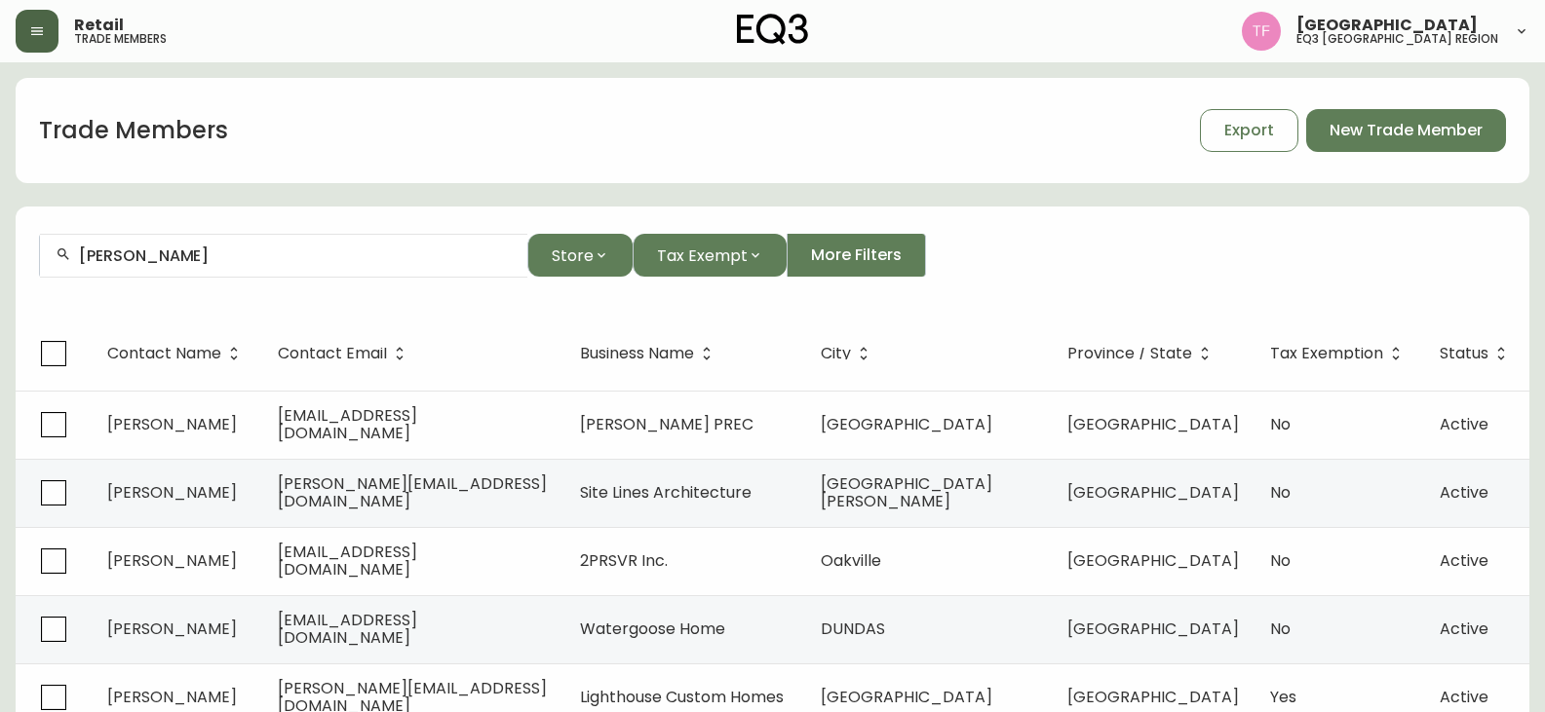
click at [29, 34] on icon "button" at bounding box center [37, 31] width 16 height 16
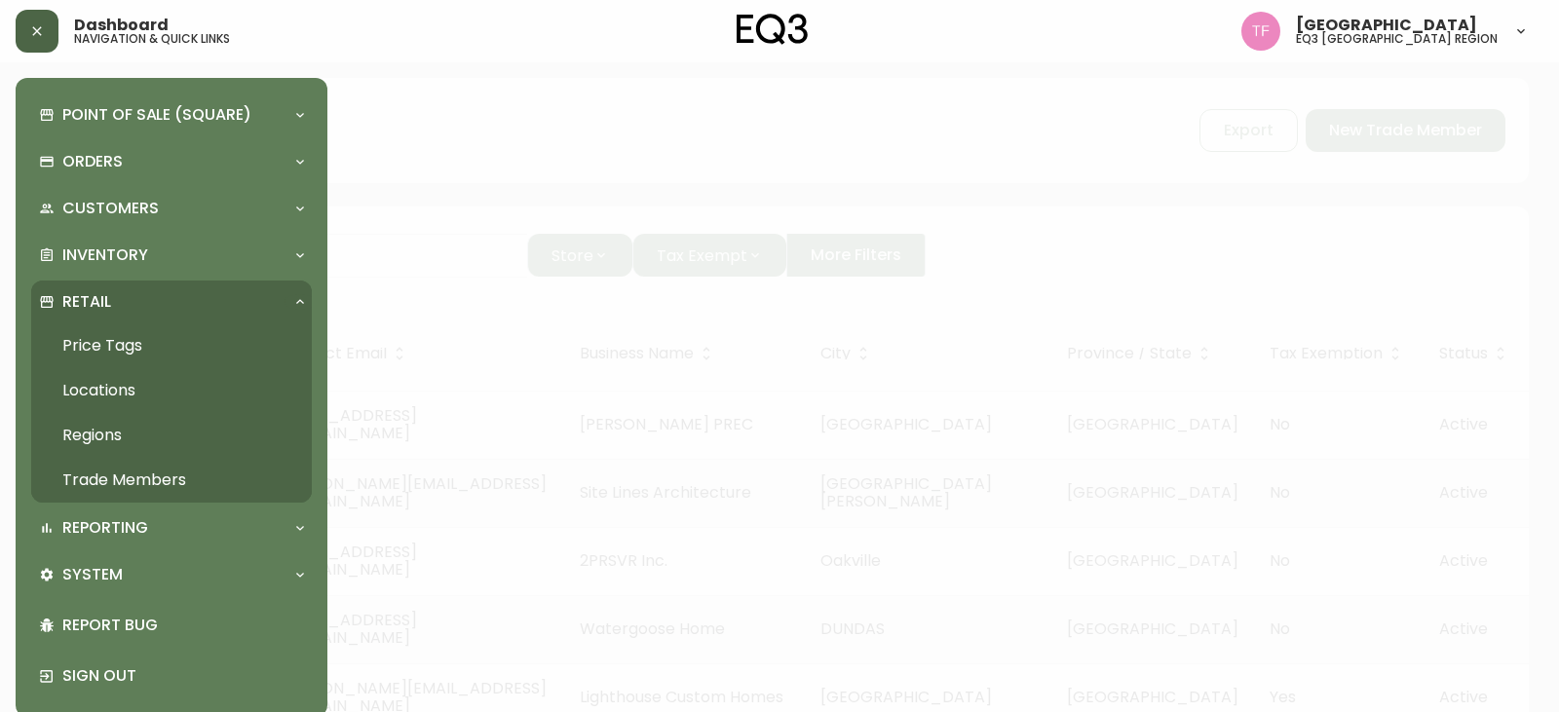
click at [105, 474] on link "Trade Members" at bounding box center [171, 480] width 281 height 45
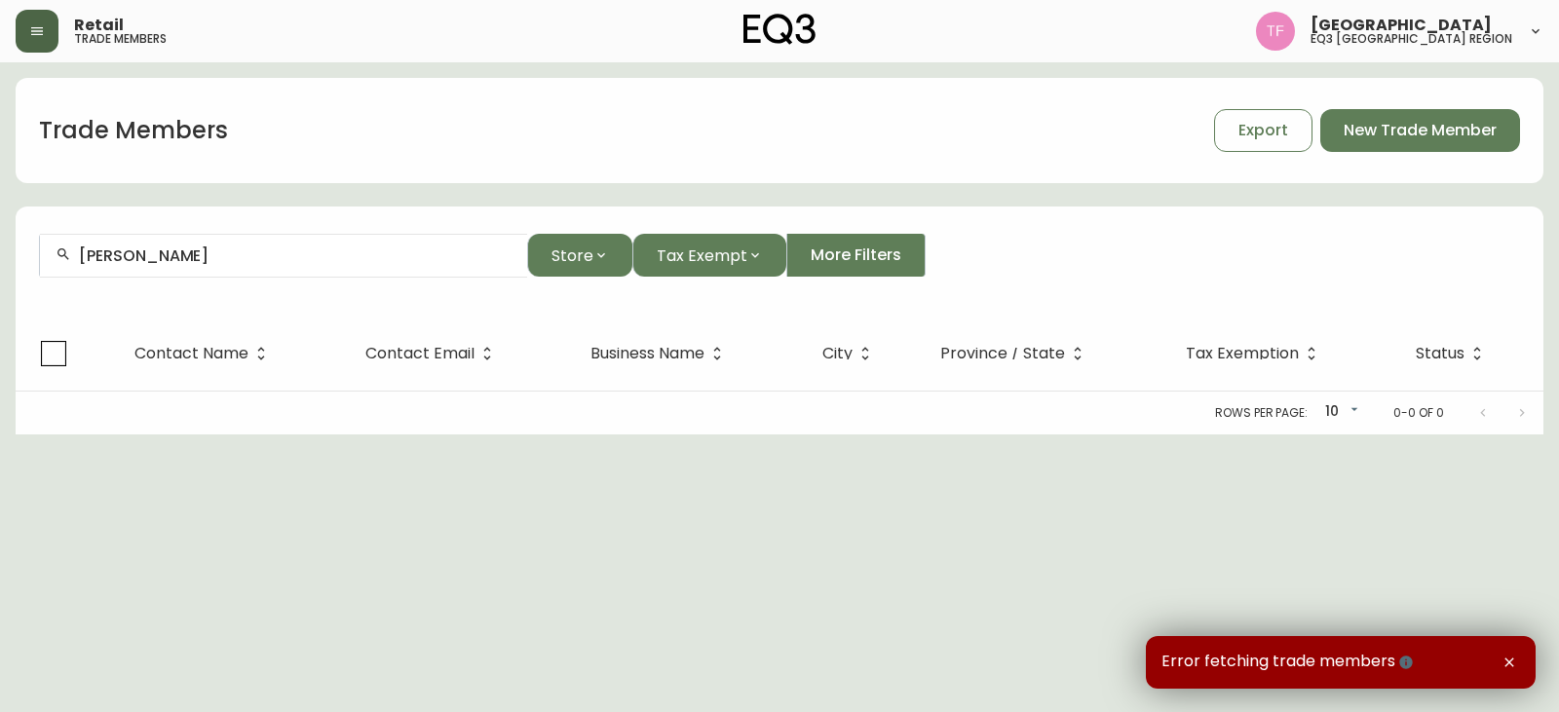
click at [1507, 672] on button "button" at bounding box center [1509, 662] width 21 height 21
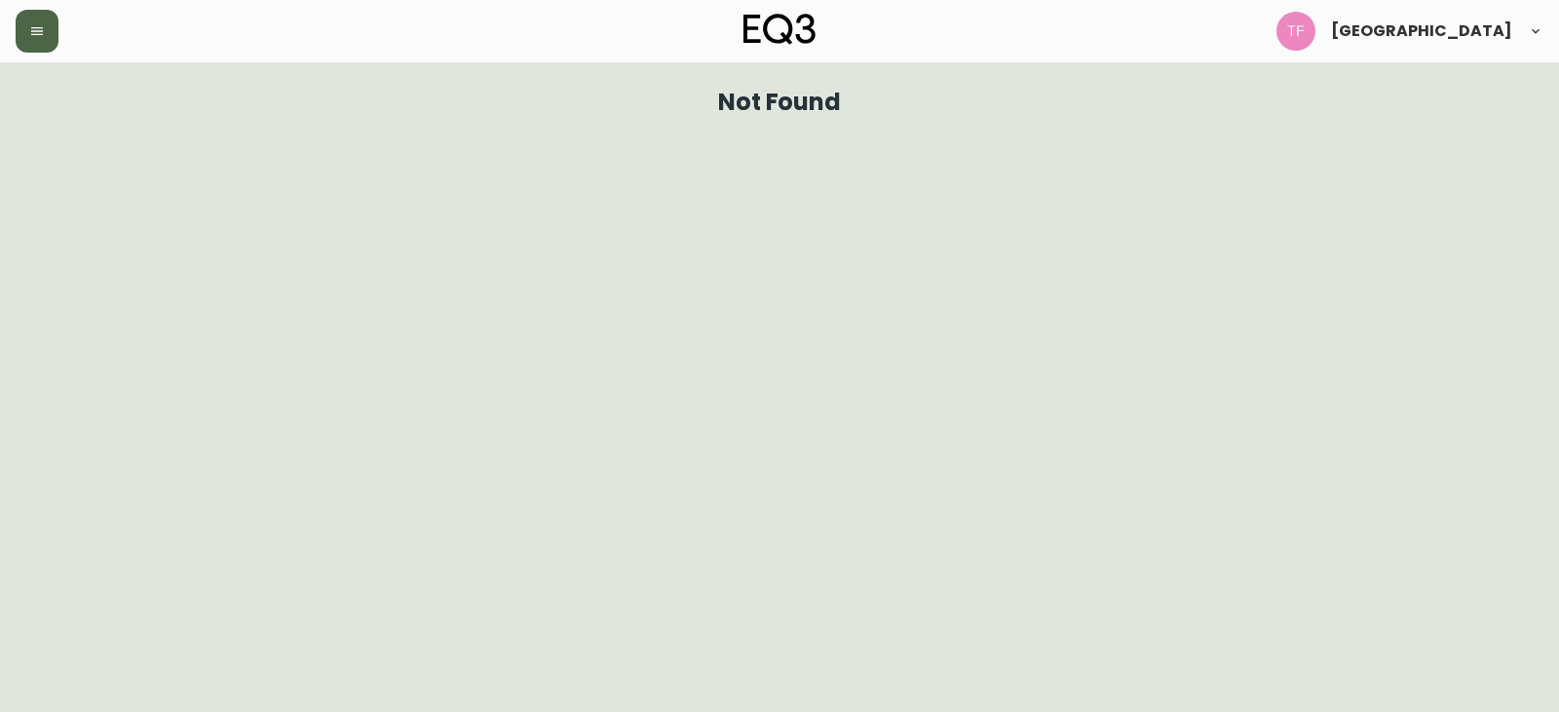
click at [54, 39] on button "button" at bounding box center [37, 31] width 43 height 43
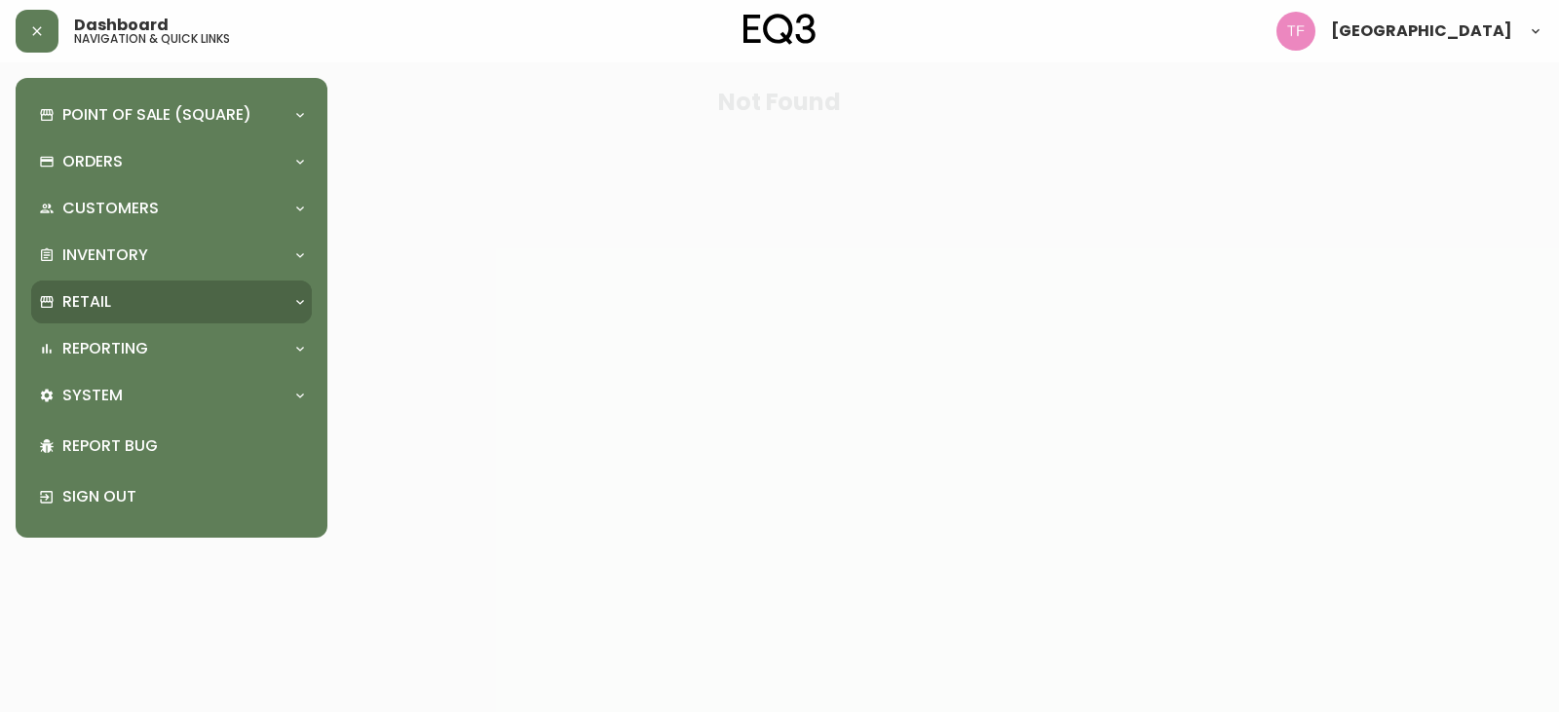
click at [143, 310] on div "Retail" at bounding box center [162, 301] width 246 height 21
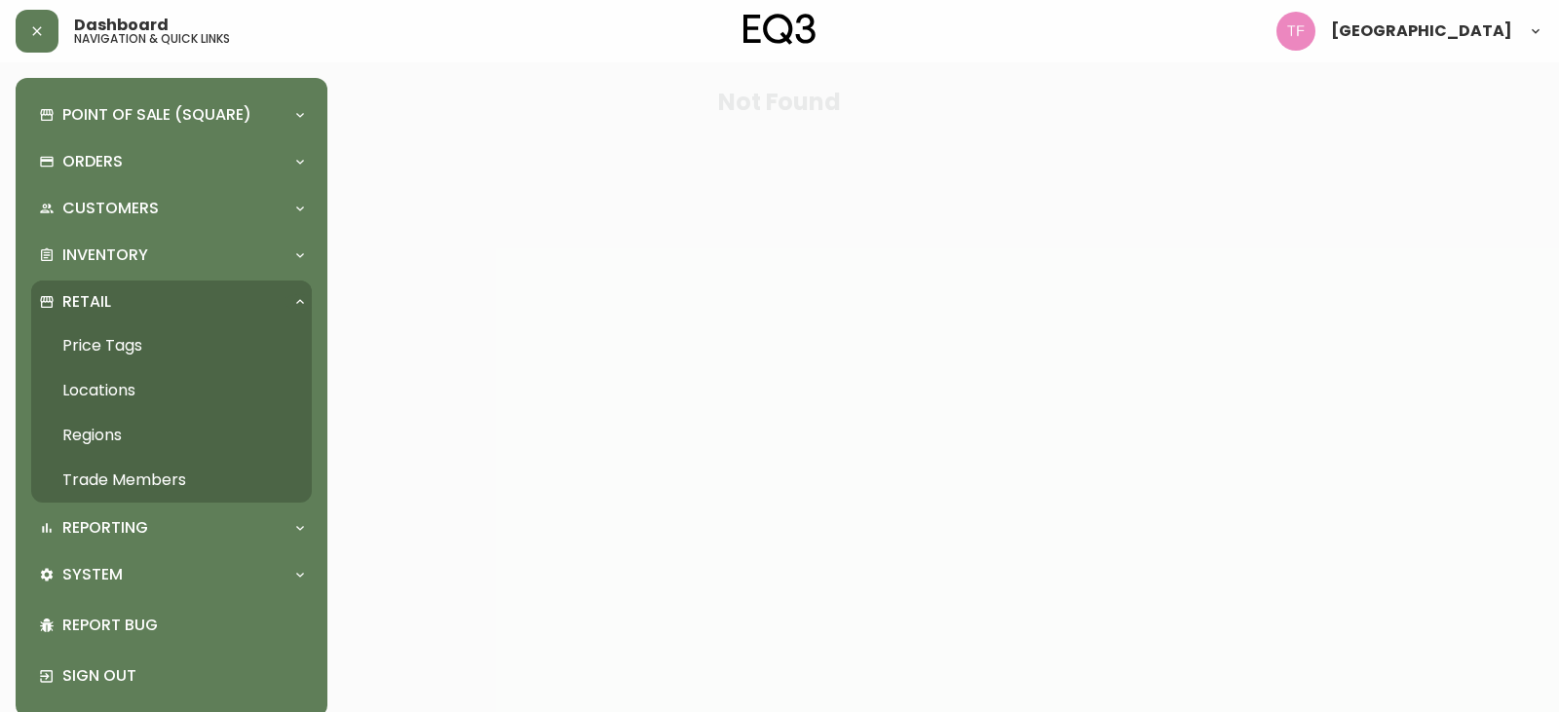
drag, startPoint x: 135, startPoint y: 471, endPoint x: 288, endPoint y: 471, distance: 152.0
click at [135, 471] on link "Trade Members" at bounding box center [171, 480] width 281 height 45
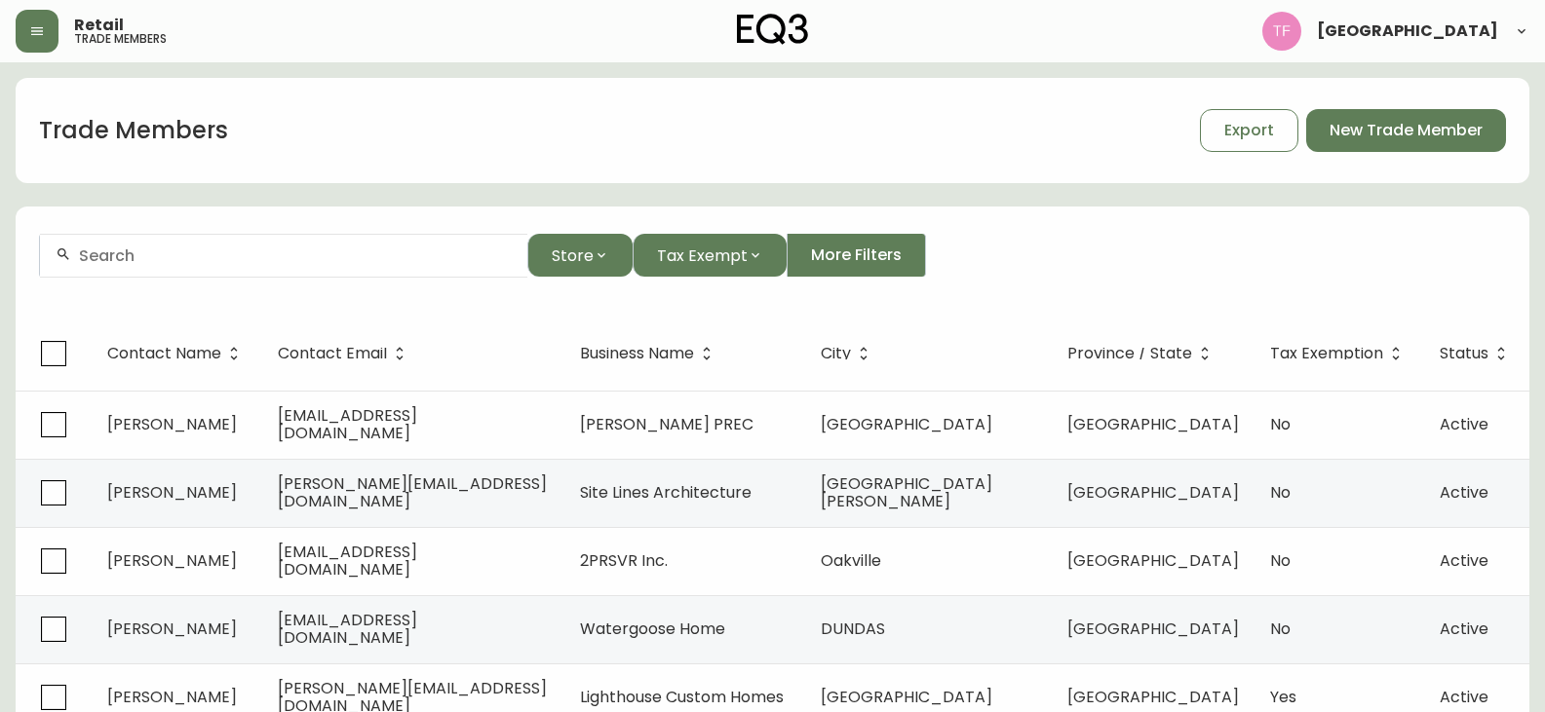
click at [231, 247] on input "text" at bounding box center [295, 256] width 433 height 19
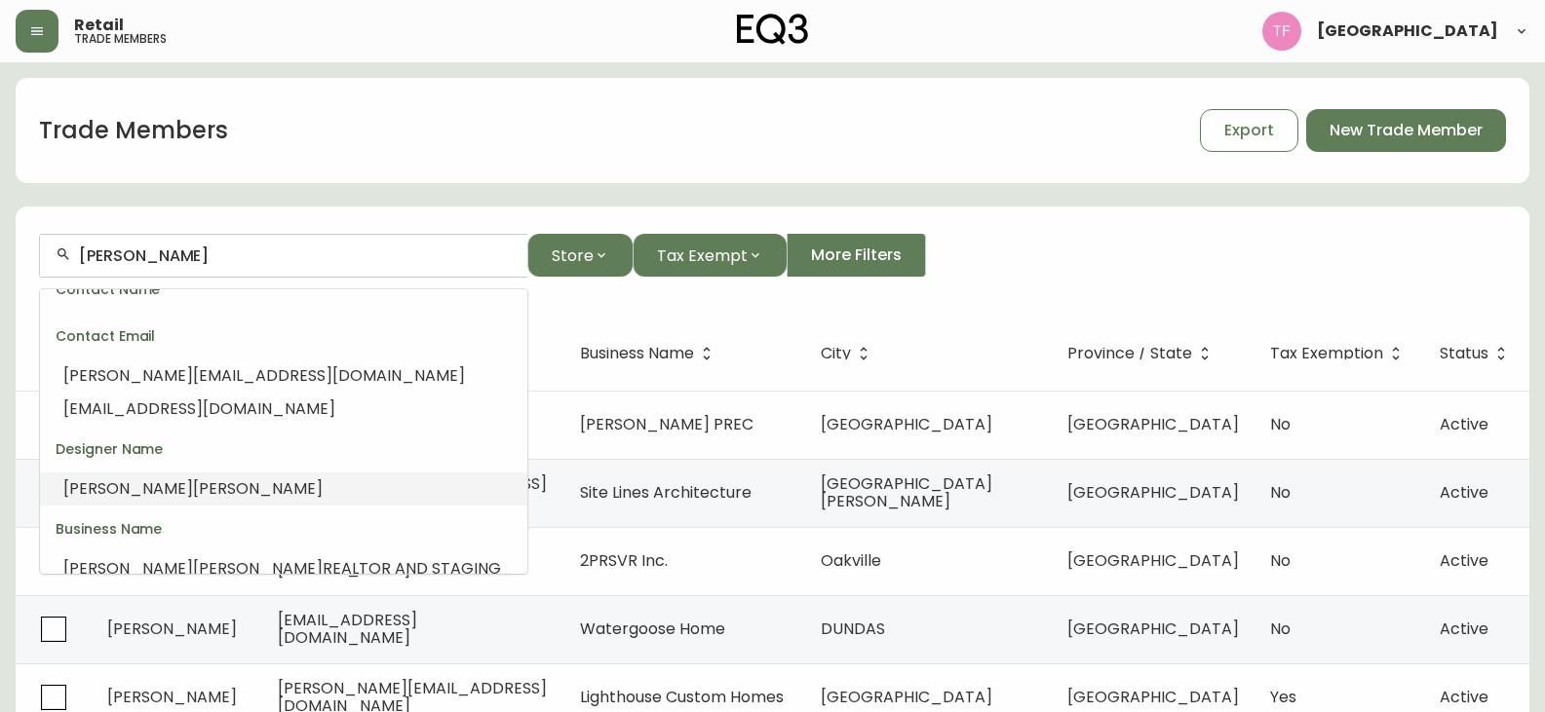
scroll to position [117, 0]
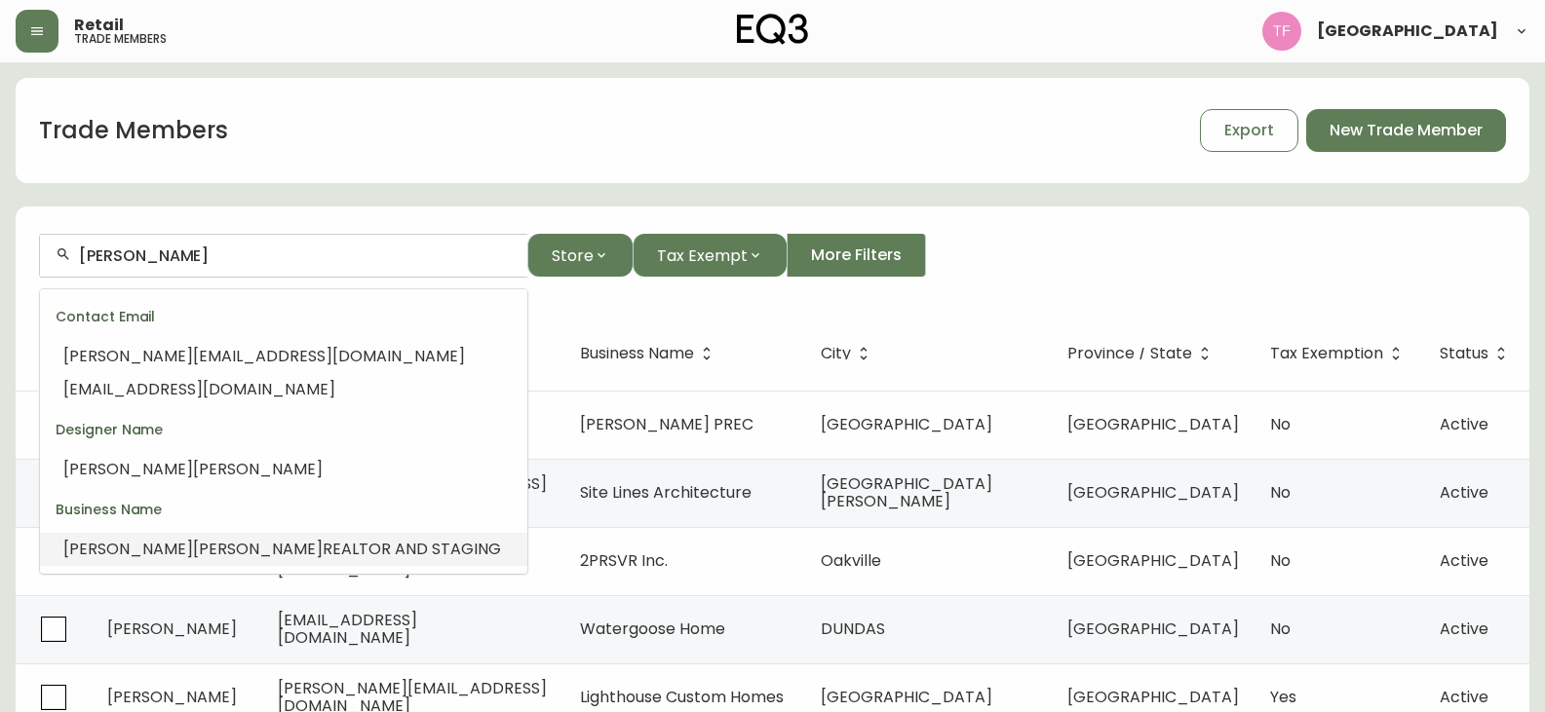
click at [323, 542] on span "REALTOR AND STAGING" at bounding box center [412, 549] width 178 height 22
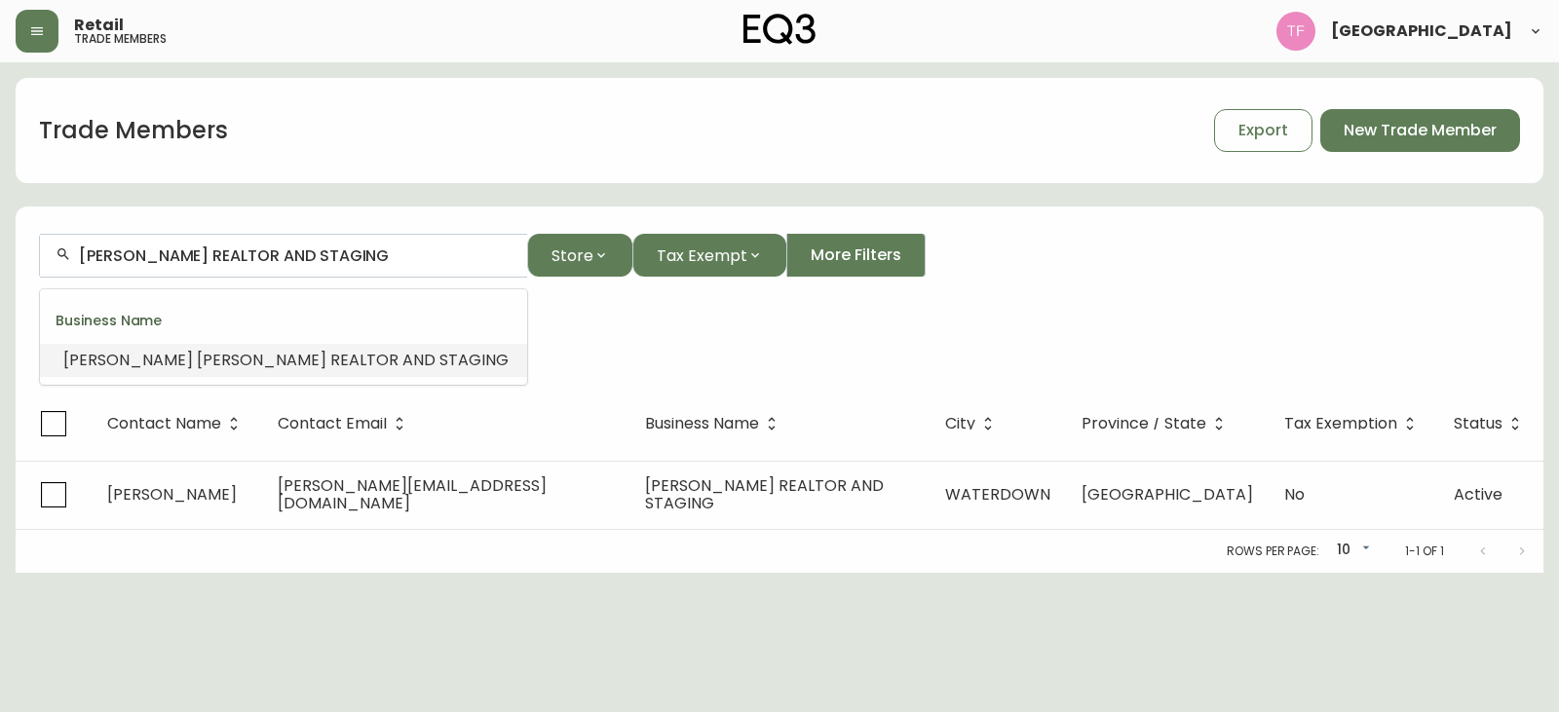
drag, startPoint x: 384, startPoint y: 262, endPoint x: 62, endPoint y: 257, distance: 321.7
click at [62, 257] on div "PHILIP HOLLETT REALTOR AND STAGING" at bounding box center [283, 256] width 487 height 44
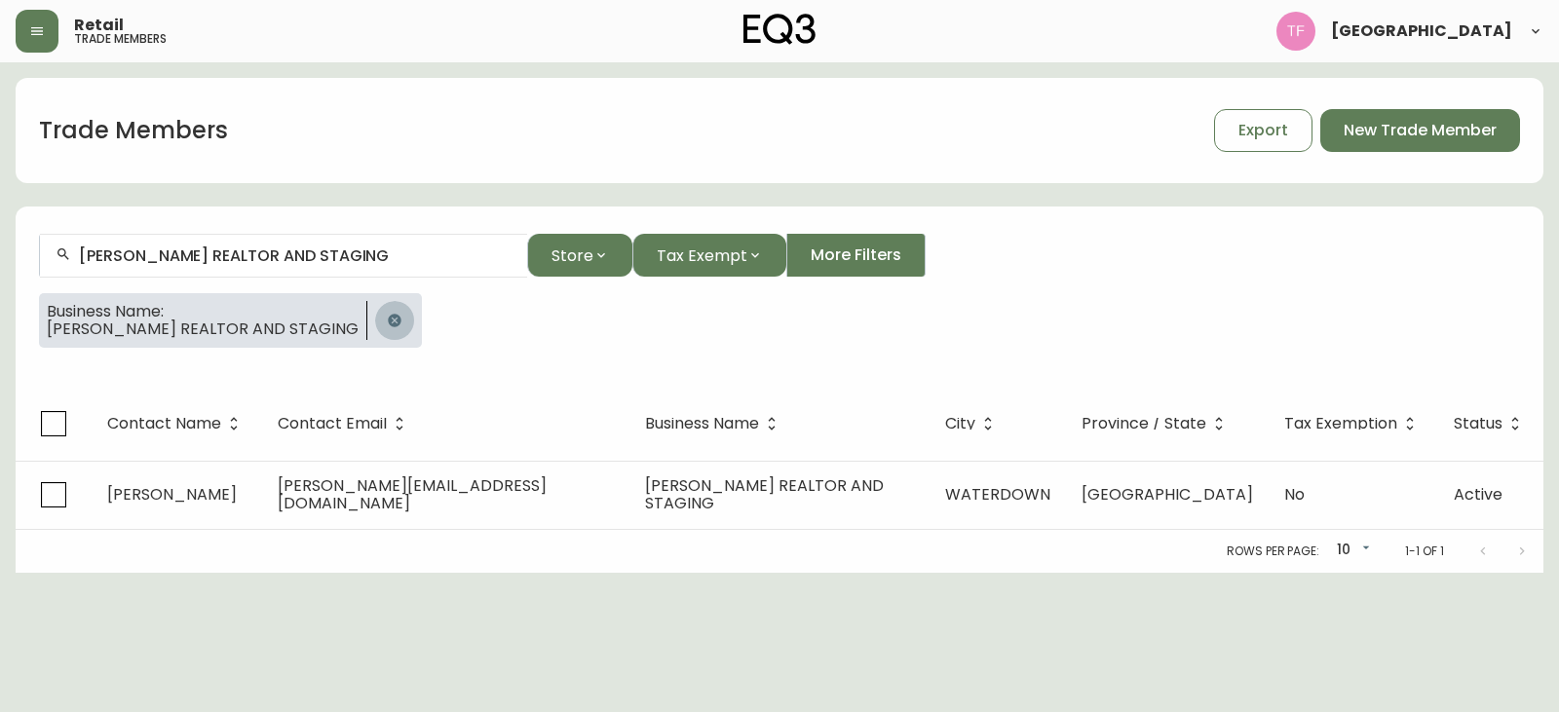
click at [375, 308] on button "button" at bounding box center [394, 320] width 39 height 39
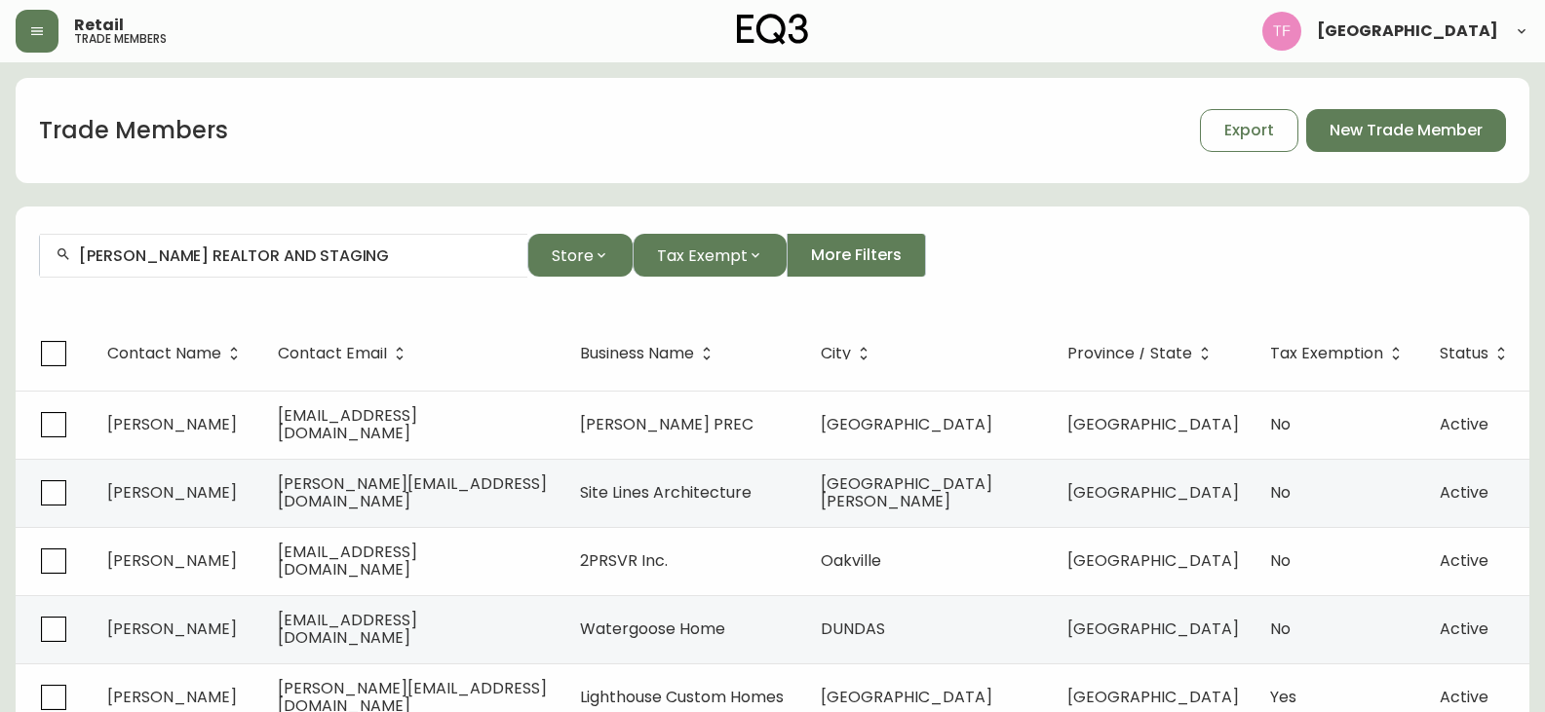
click at [323, 250] on input "PHILIP HOLLETT REALTOR AND STAGING" at bounding box center [295, 256] width 433 height 19
drag, startPoint x: 323, startPoint y: 250, endPoint x: 312, endPoint y: 256, distance: 12.7
click at [312, 256] on input "PHILIP HOLLETT REALTOR AND STAGING" at bounding box center [295, 256] width 433 height 19
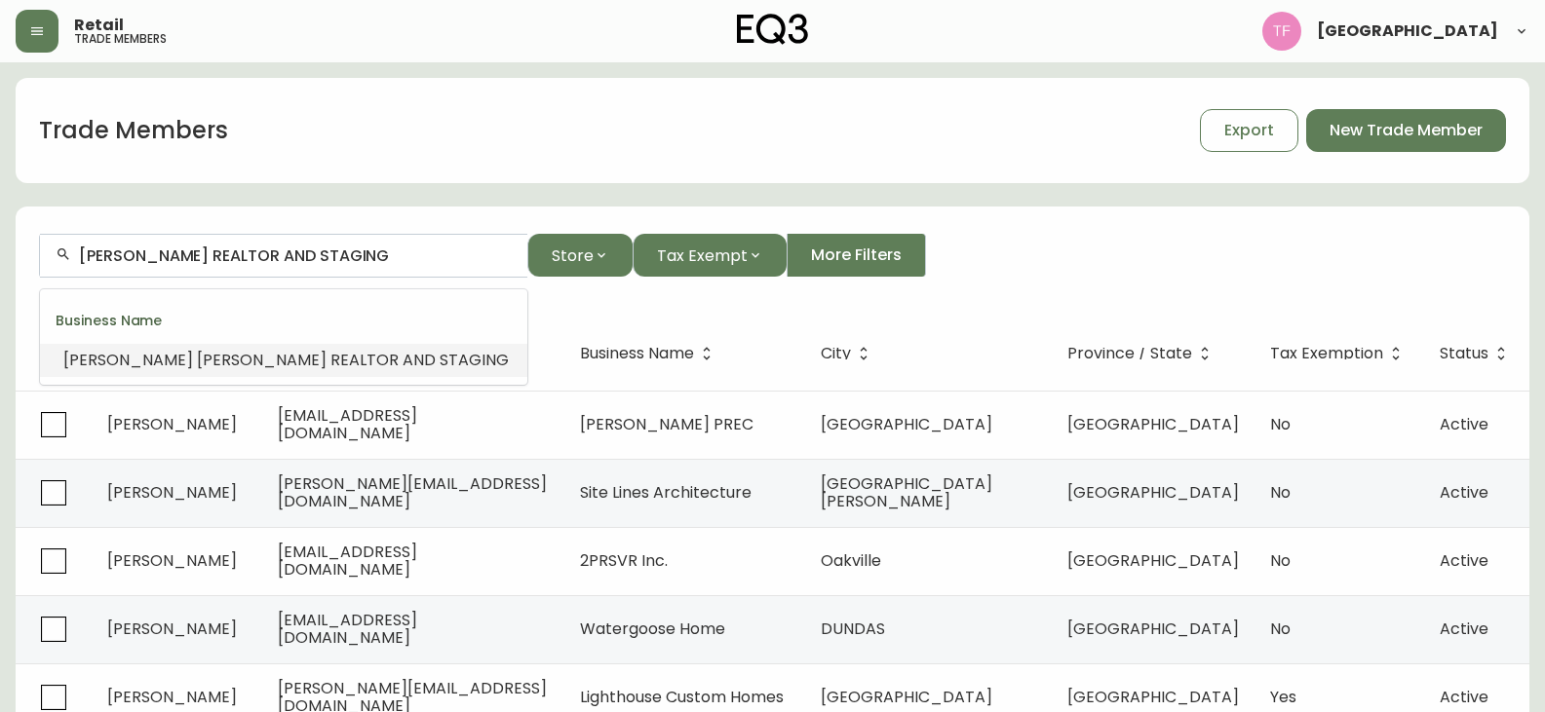
paste input "DILELLA DESIGNS"
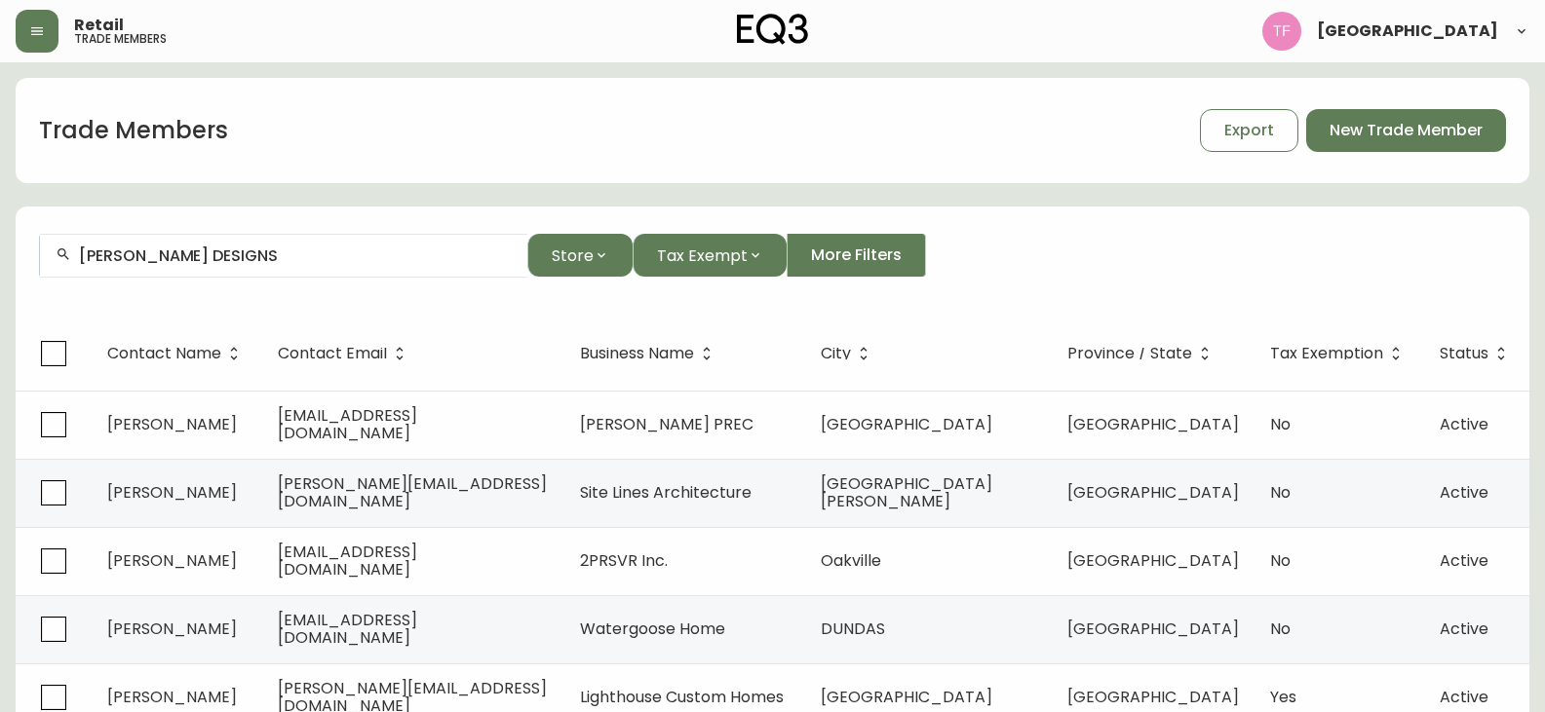
click at [270, 255] on input "DILELLA DESIGNS" at bounding box center [295, 256] width 433 height 19
paste input "HANNAH SLADE"
click at [342, 362] on li "Hannah Slade" at bounding box center [283, 360] width 487 height 33
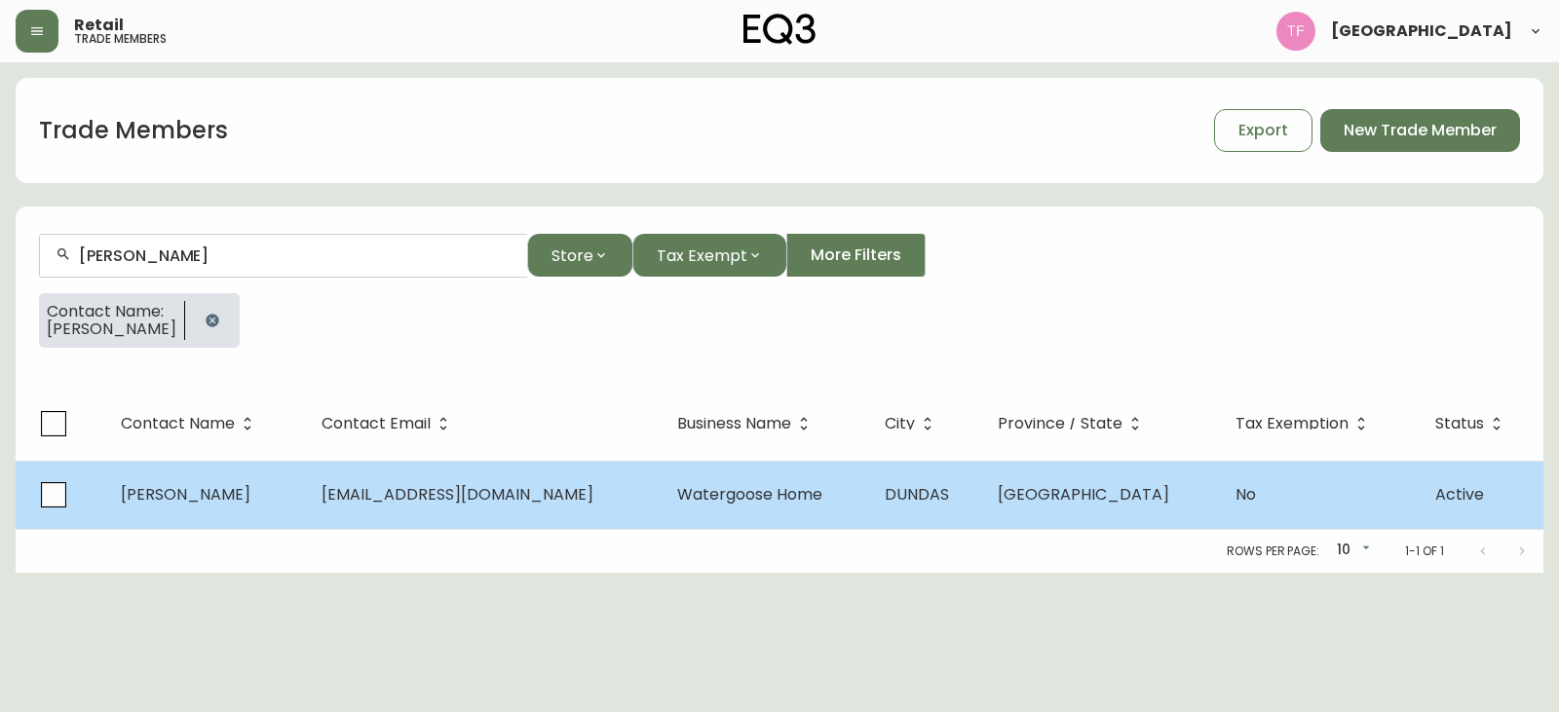
type input "[PERSON_NAME]"
click at [792, 510] on td "Watergoose Home" at bounding box center [766, 495] width 208 height 68
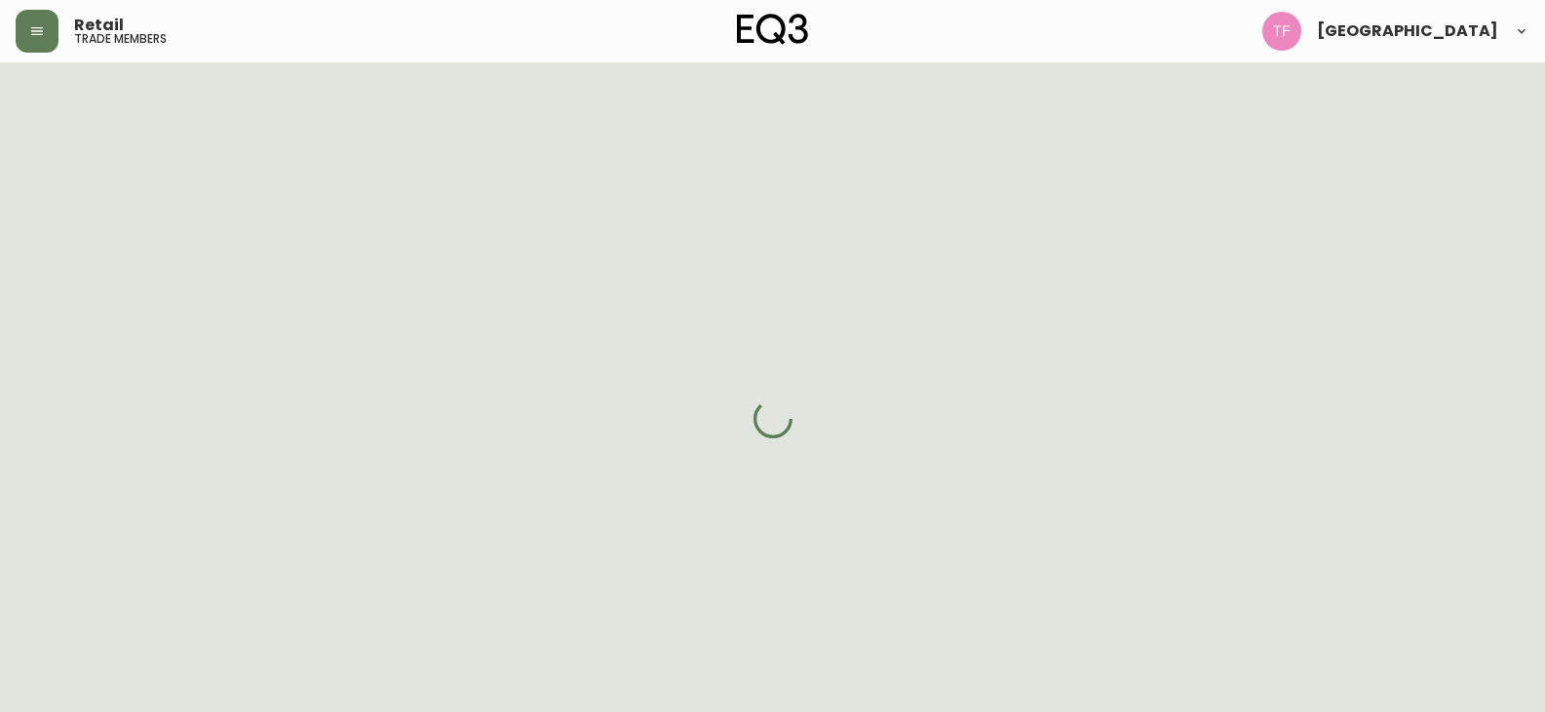
select select "ON"
select select "CA"
select select "CA_EN"
select select "Other"
select select "Interior Designer"
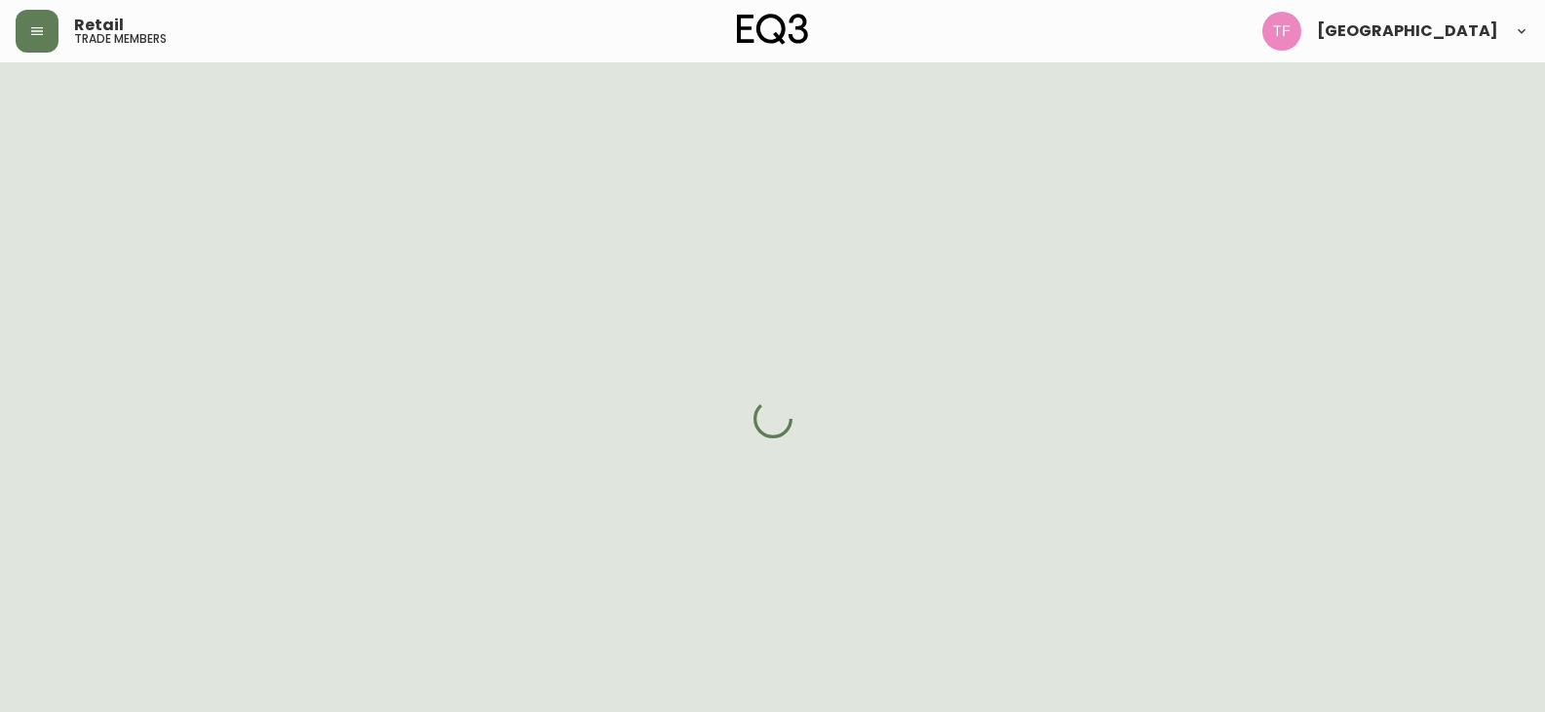
select select "cjw10z96q005b6gs00r6w7pwt"
select select "false"
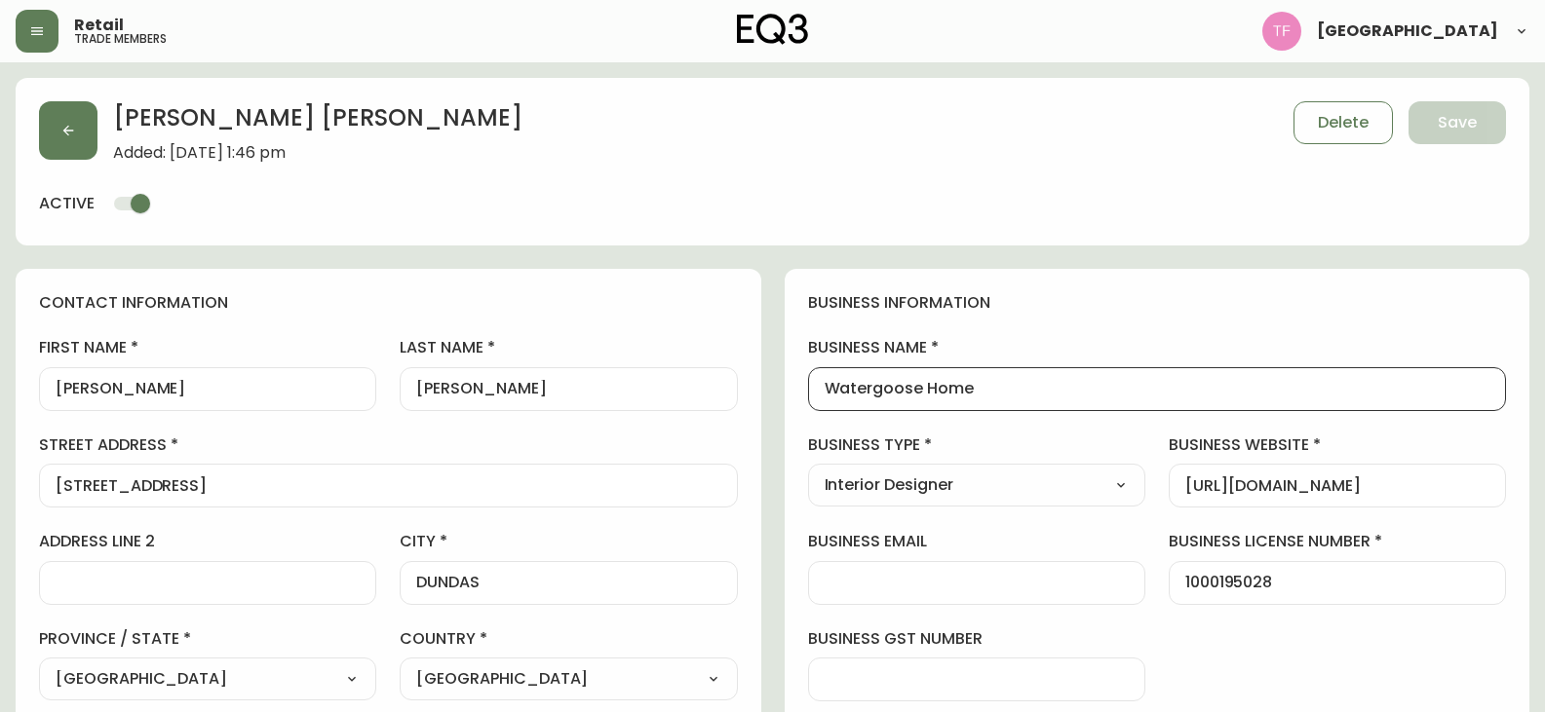
drag, startPoint x: 1000, startPoint y: 385, endPoint x: 725, endPoint y: 384, distance: 274.8
click at [59, 119] on button "button" at bounding box center [68, 130] width 58 height 58
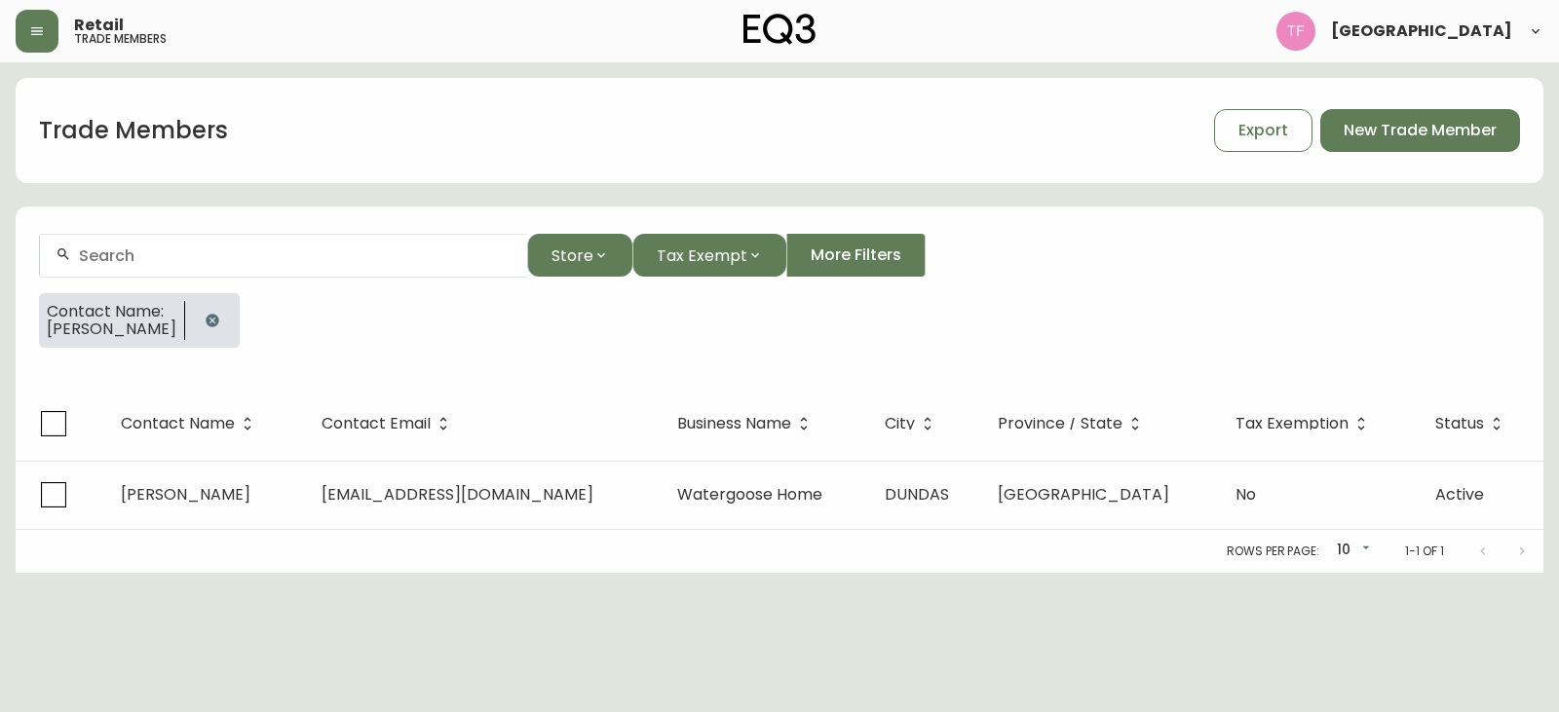
click at [206, 326] on icon "button" at bounding box center [212, 320] width 13 height 13
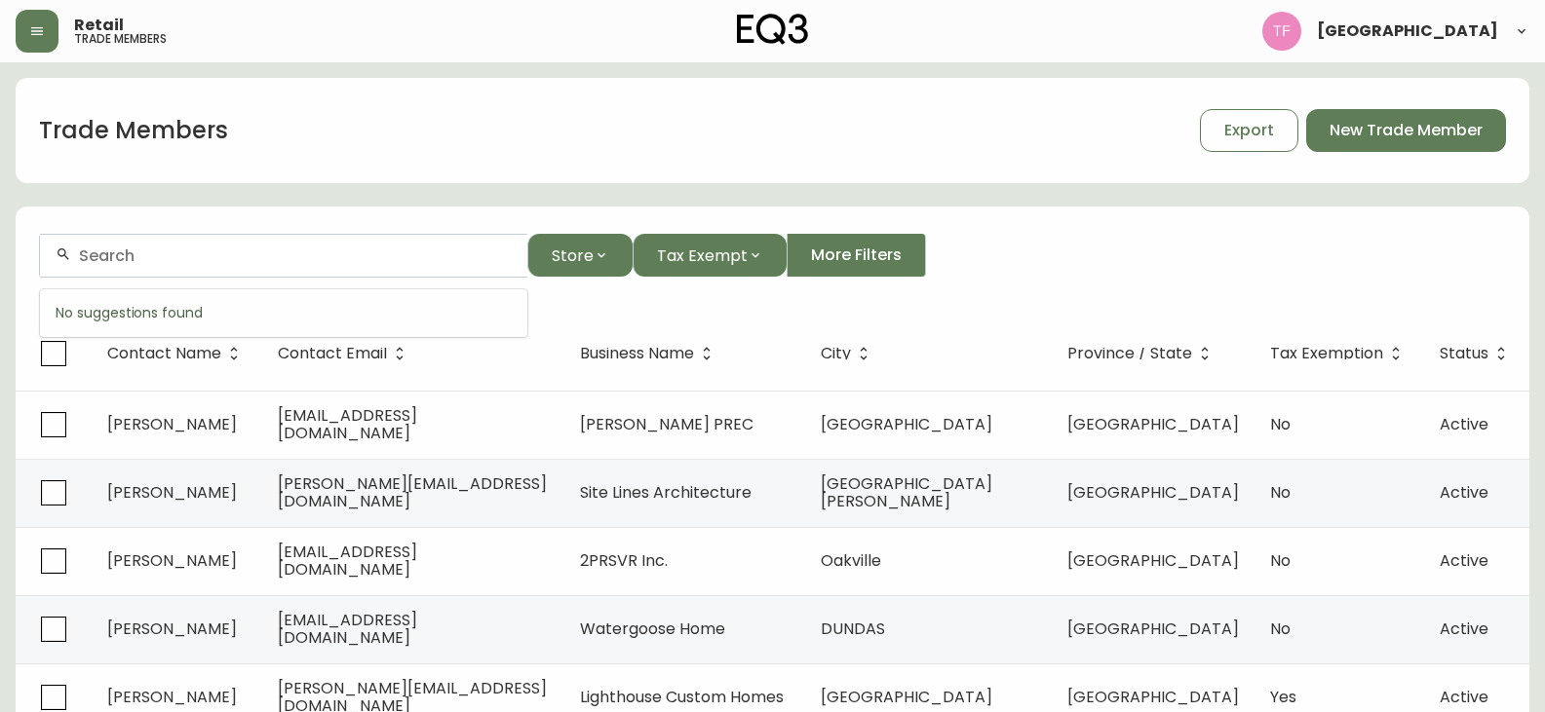
paste input "FROST DESIGN"
click at [250, 265] on div "FROST DESIGN" at bounding box center [283, 256] width 487 height 44
paste input "AGNES GALAS"
click at [173, 253] on input "AGNES GALAS" at bounding box center [295, 256] width 433 height 19
drag, startPoint x: 226, startPoint y: 250, endPoint x: -263, endPoint y: 250, distance: 489.3
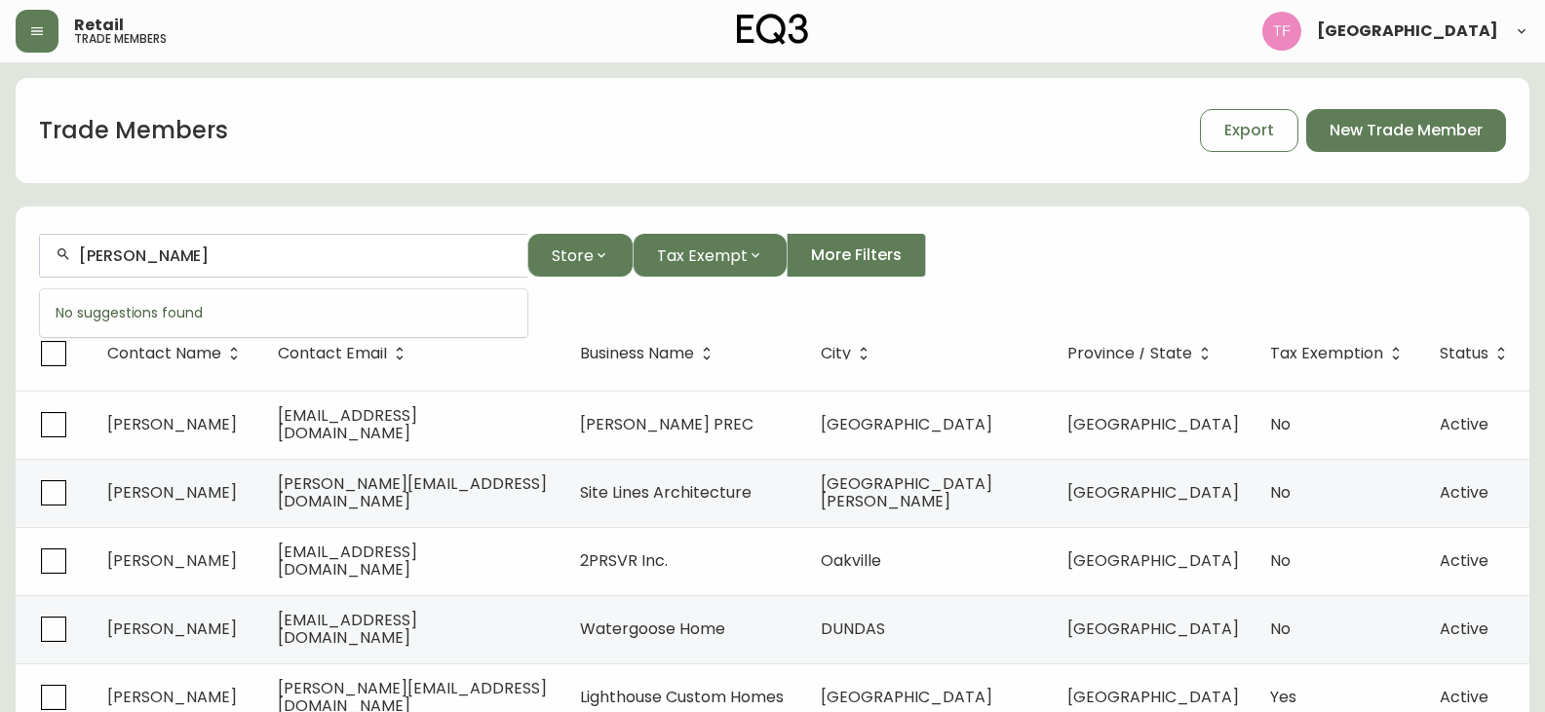
click at [0, 250] on html "Retail trade members Tessa Forest Trade Members Export New Trade Member AGNES G…" at bounding box center [772, 559] width 1545 height 1118
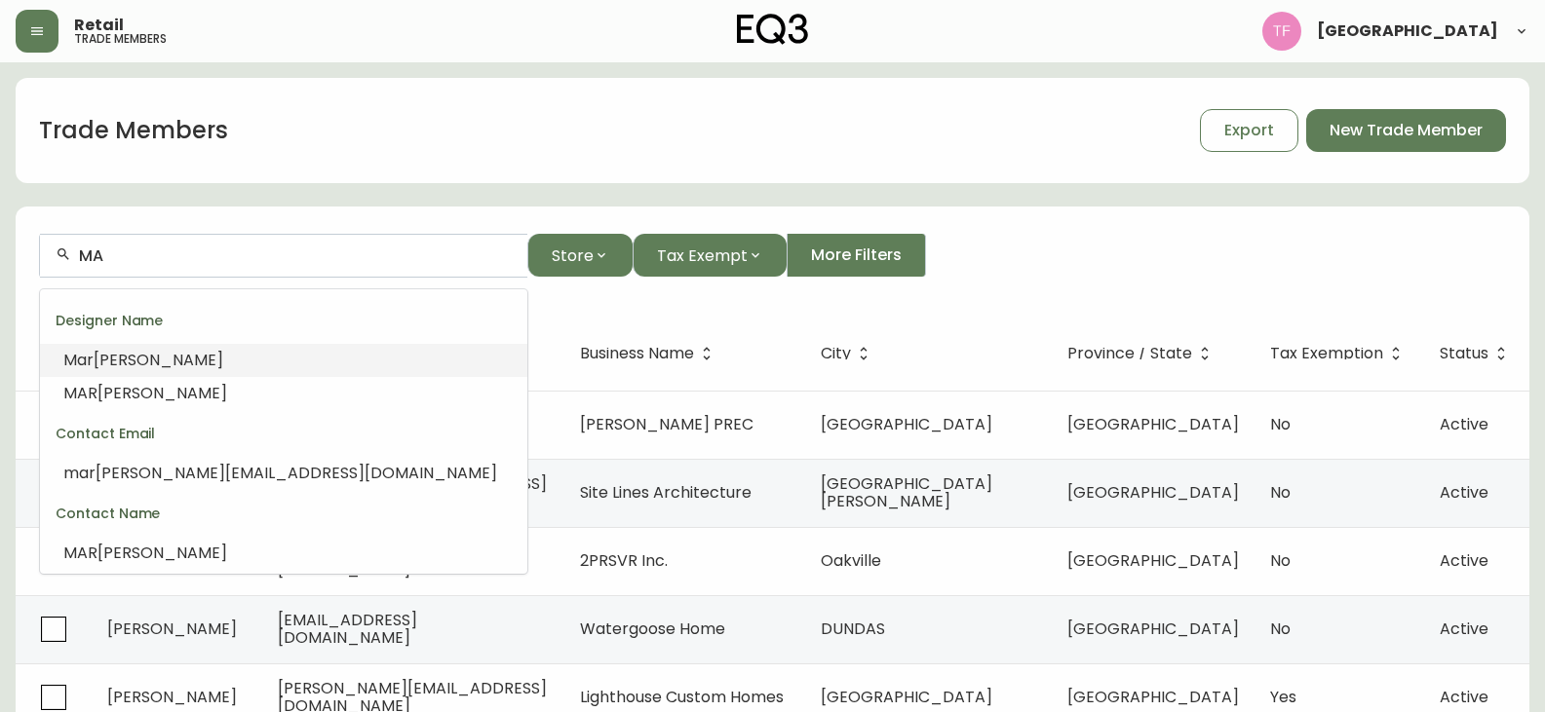
type input "M"
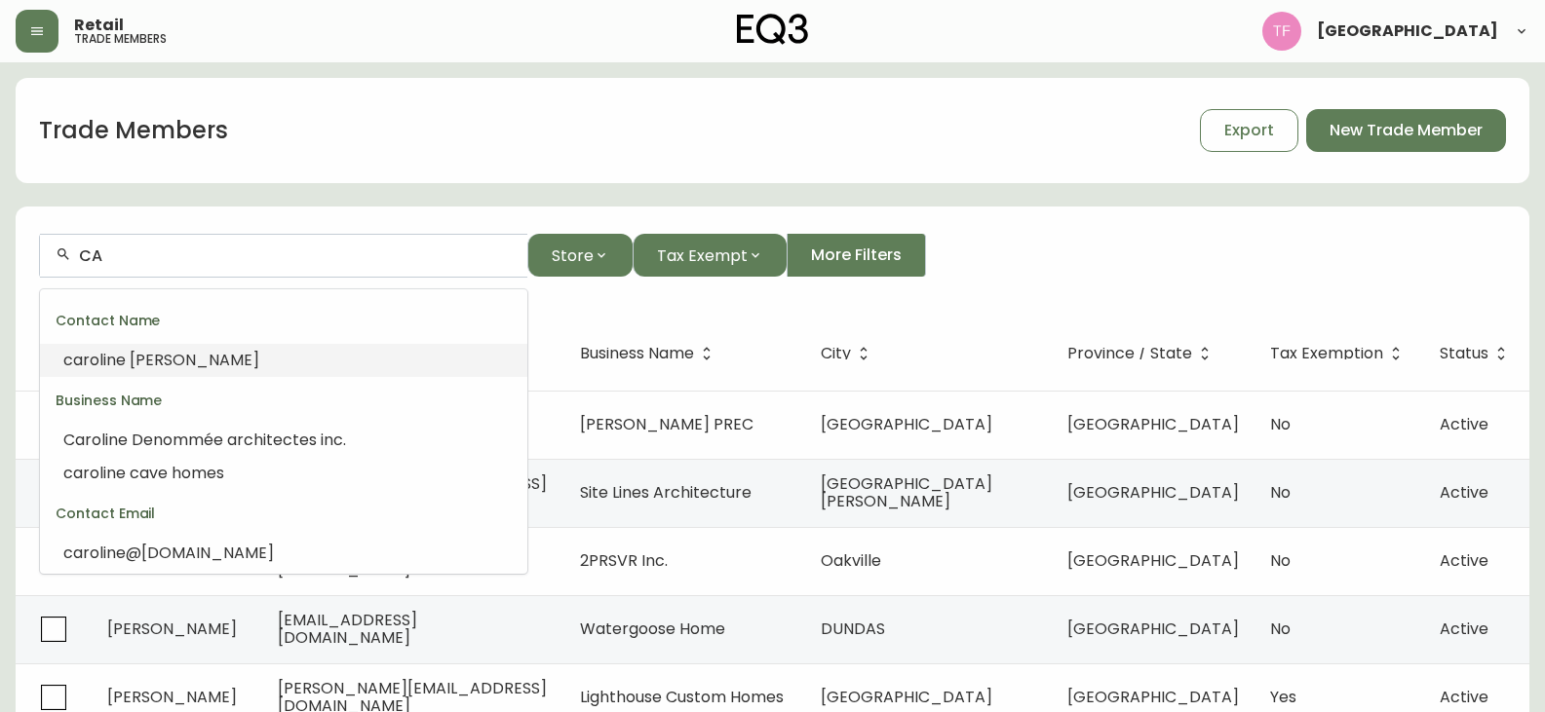
type input "C"
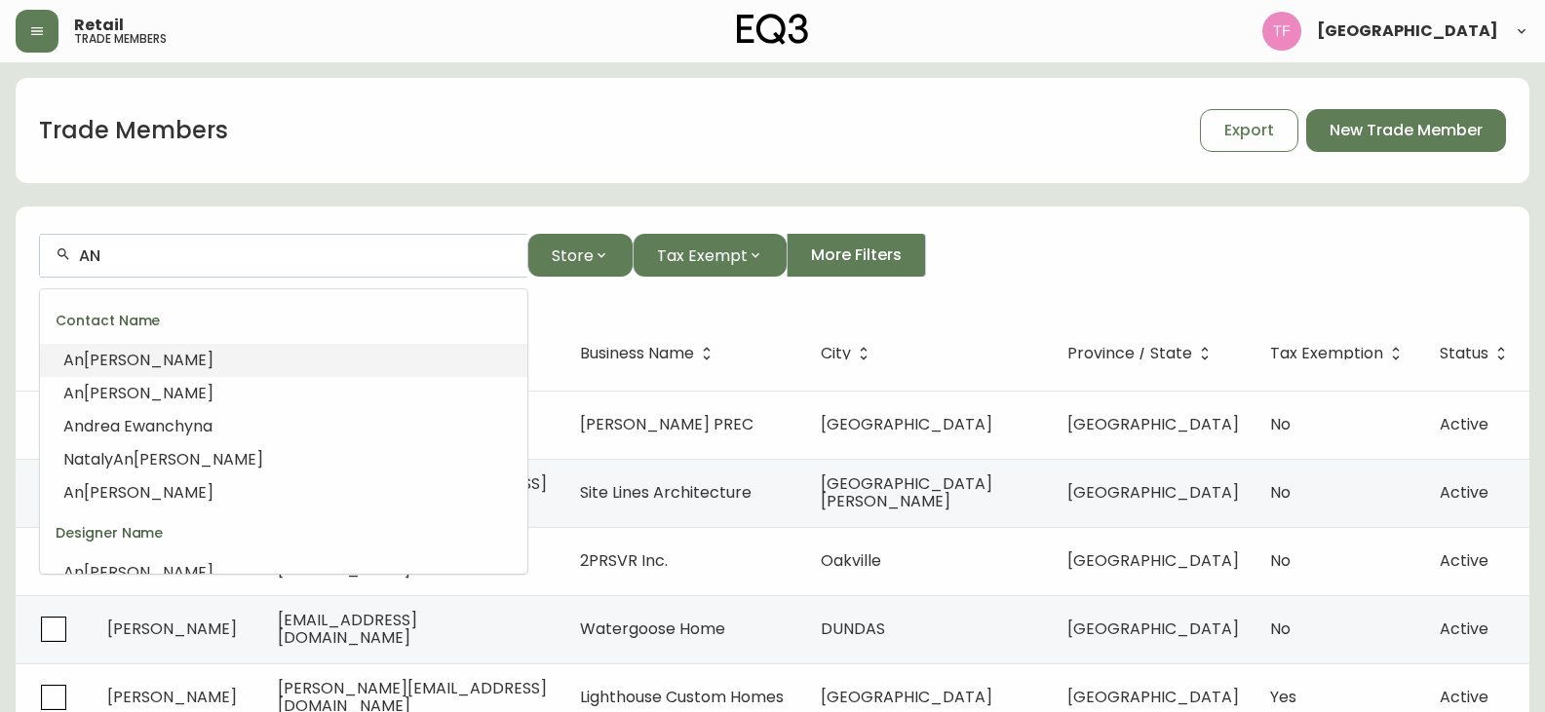
type input "A"
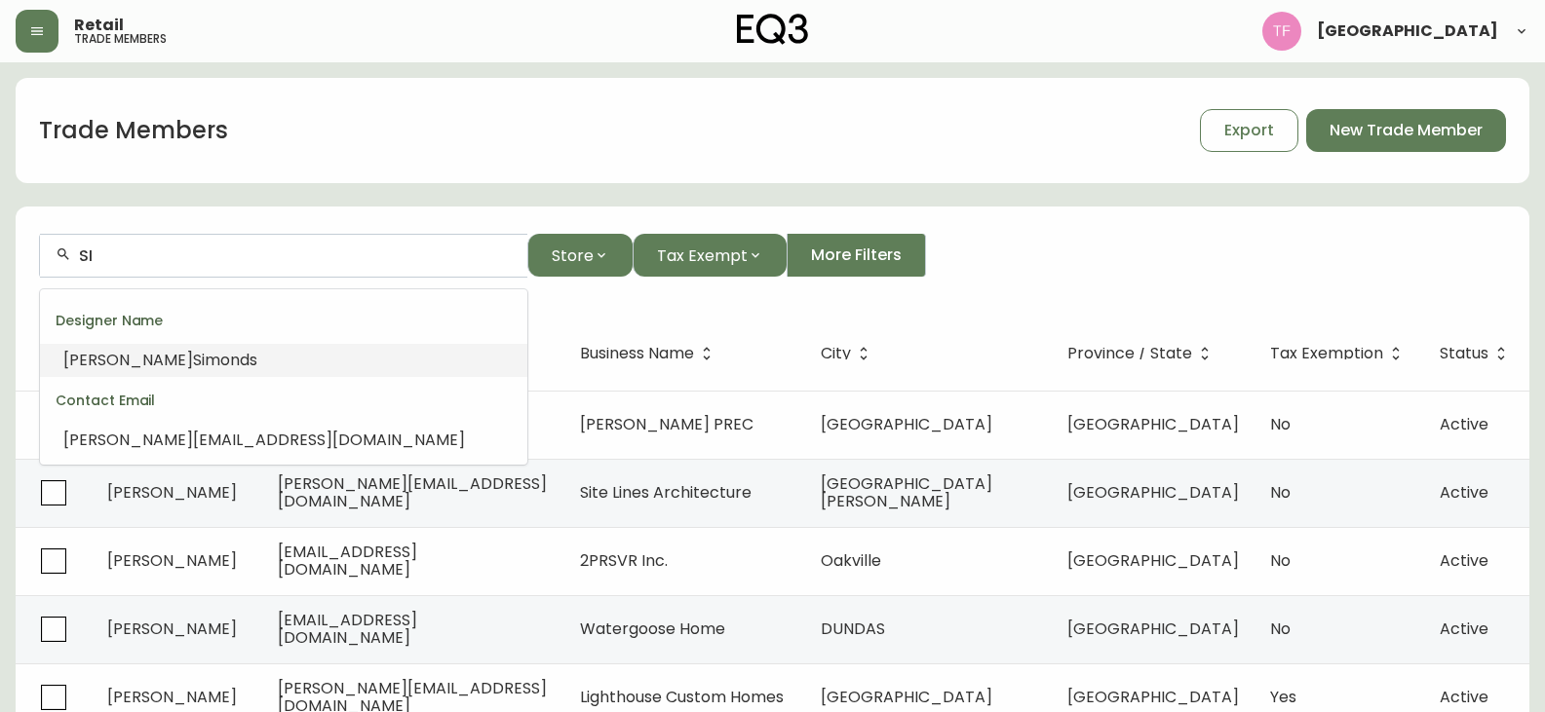
type input "S"
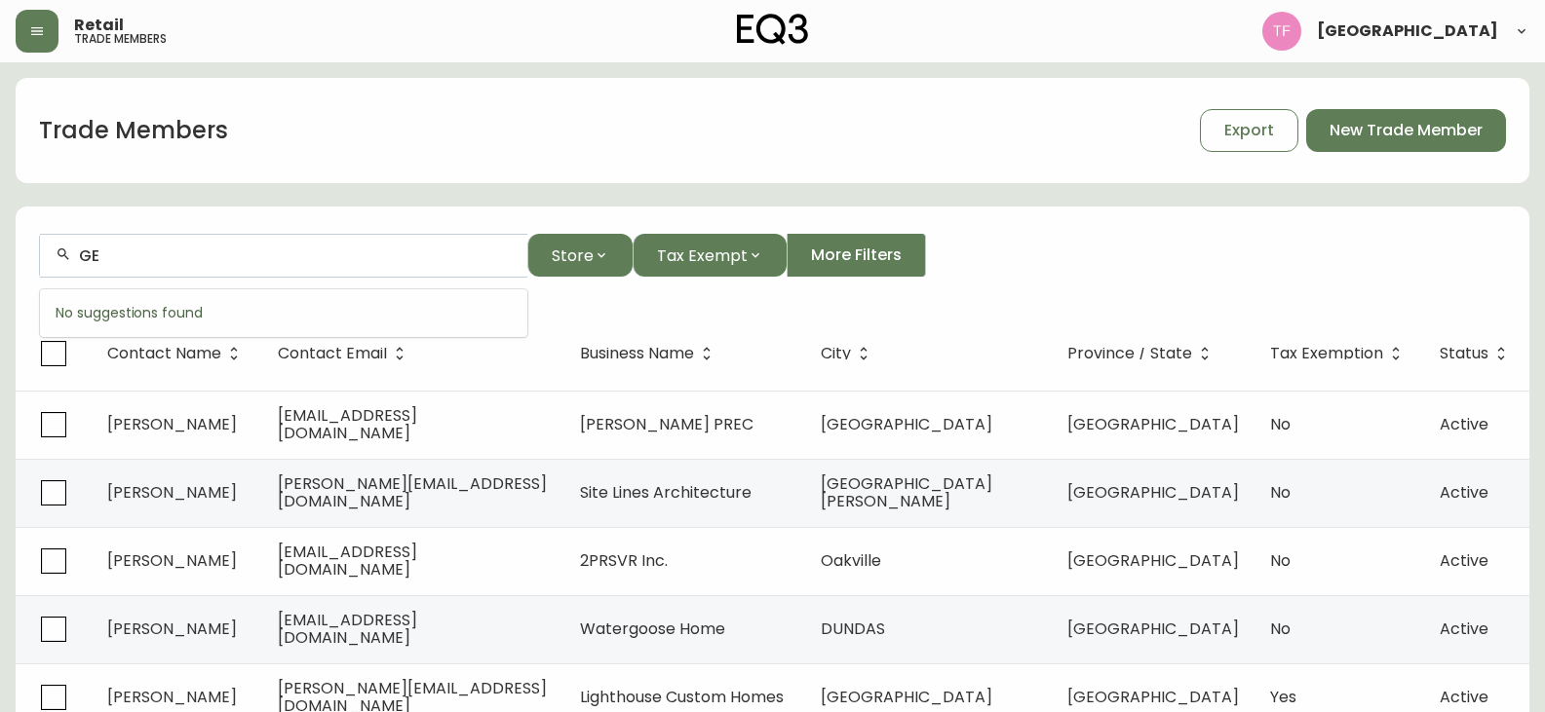
type input "G"
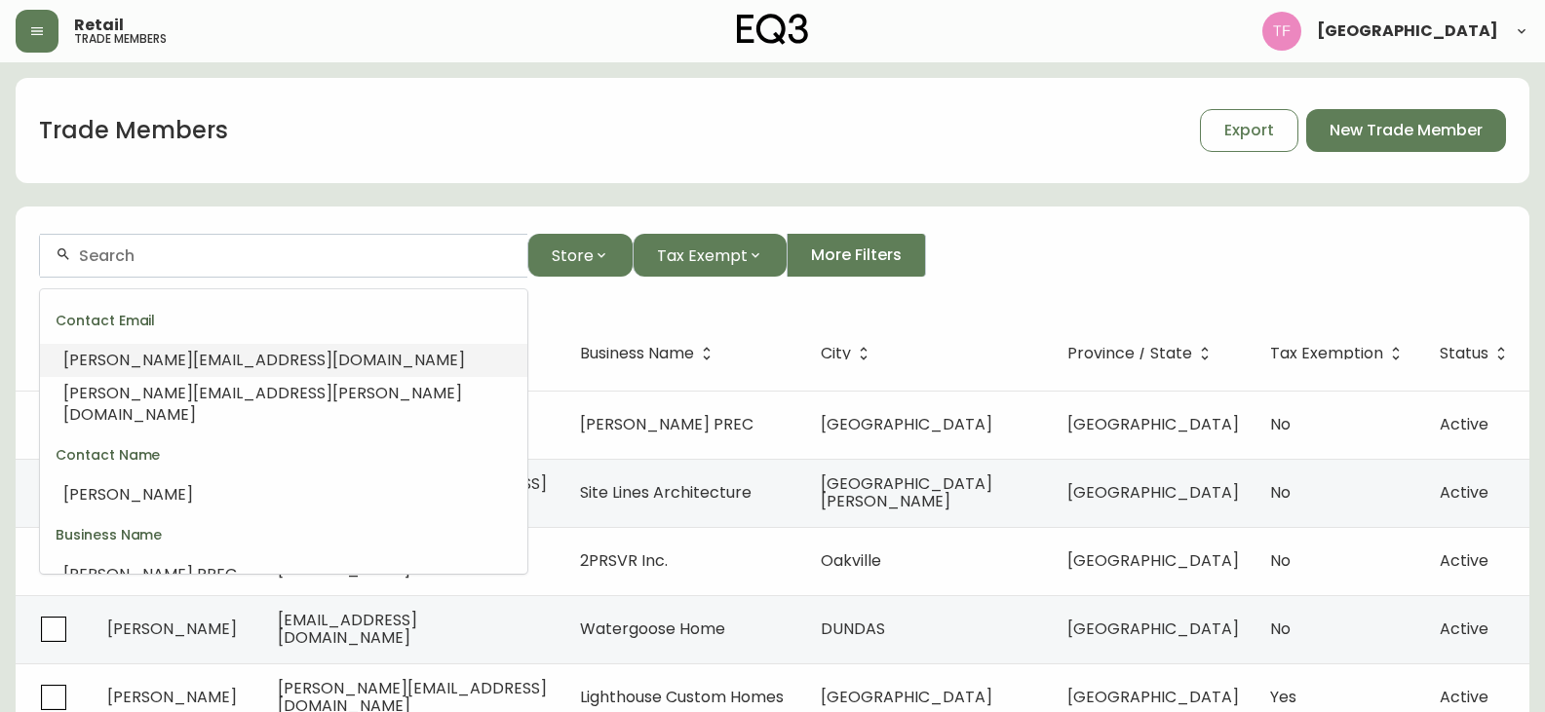
paste input "[PERSON_NAME] Design Consultants"
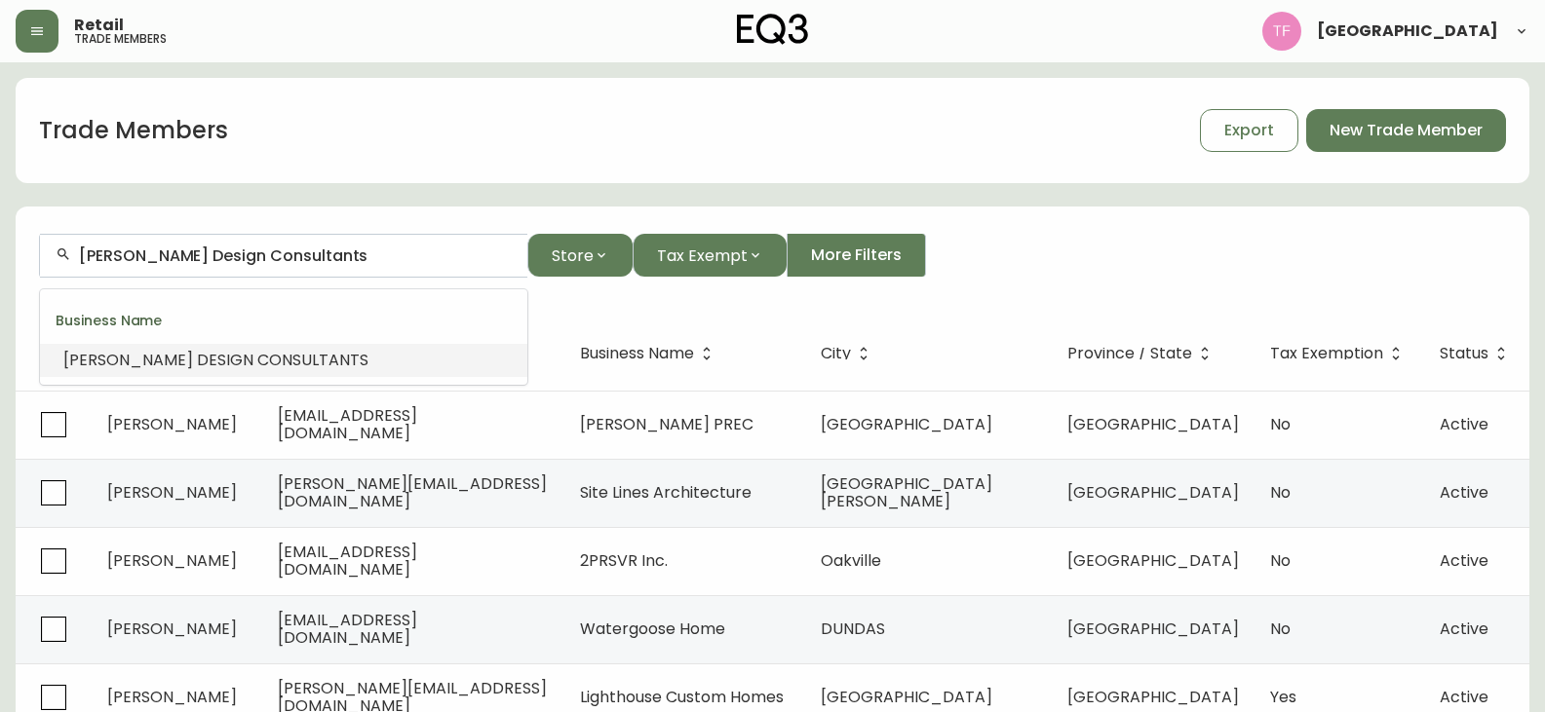
click at [302, 263] on input "[PERSON_NAME] Design Consultants" at bounding box center [295, 256] width 433 height 19
paste input "ADRIANA ICO"
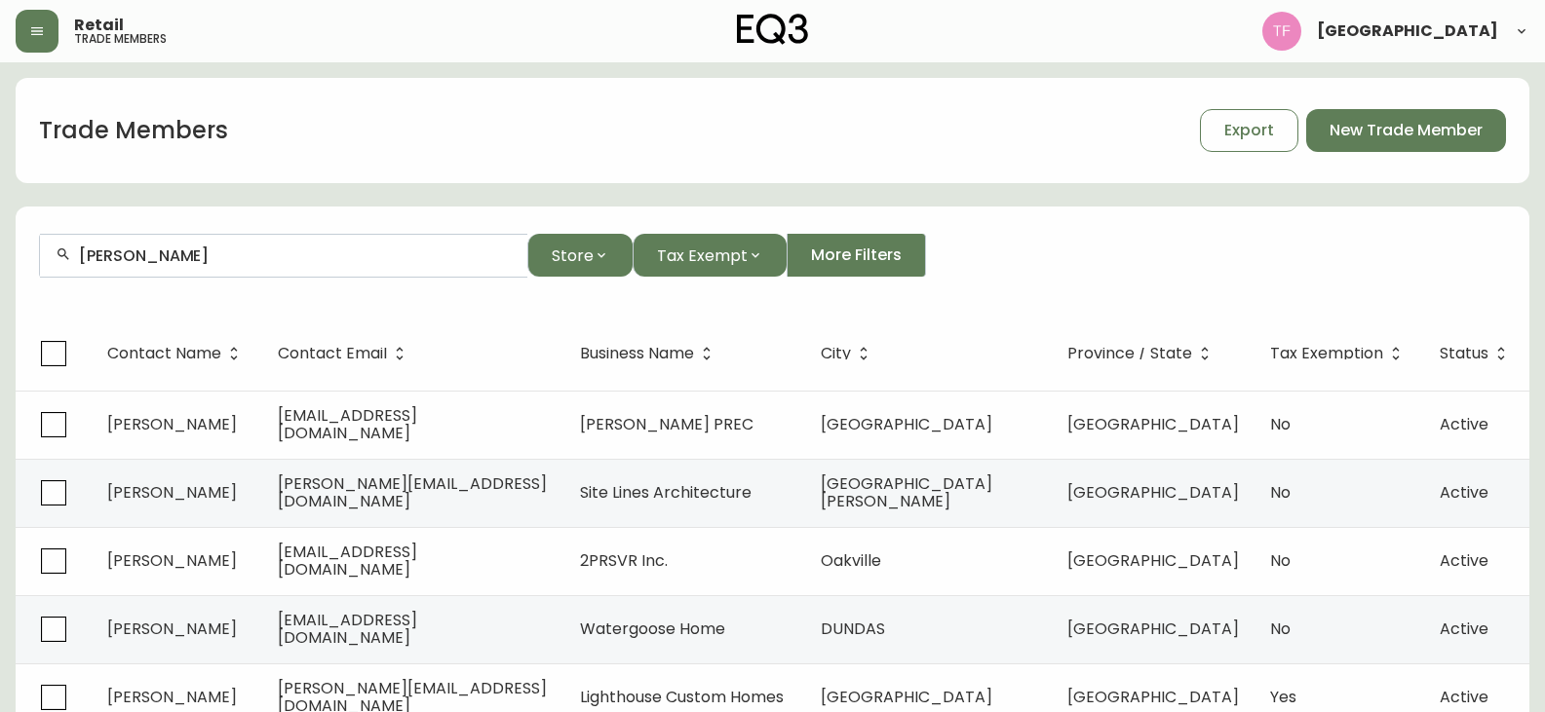
click at [215, 270] on div "ADRIANA ICO" at bounding box center [283, 256] width 487 height 44
paste input "GABRIELLE O.FORTIN DESIGN"
click at [285, 364] on li "Gabrielle O.Fortin Design er" at bounding box center [283, 360] width 487 height 33
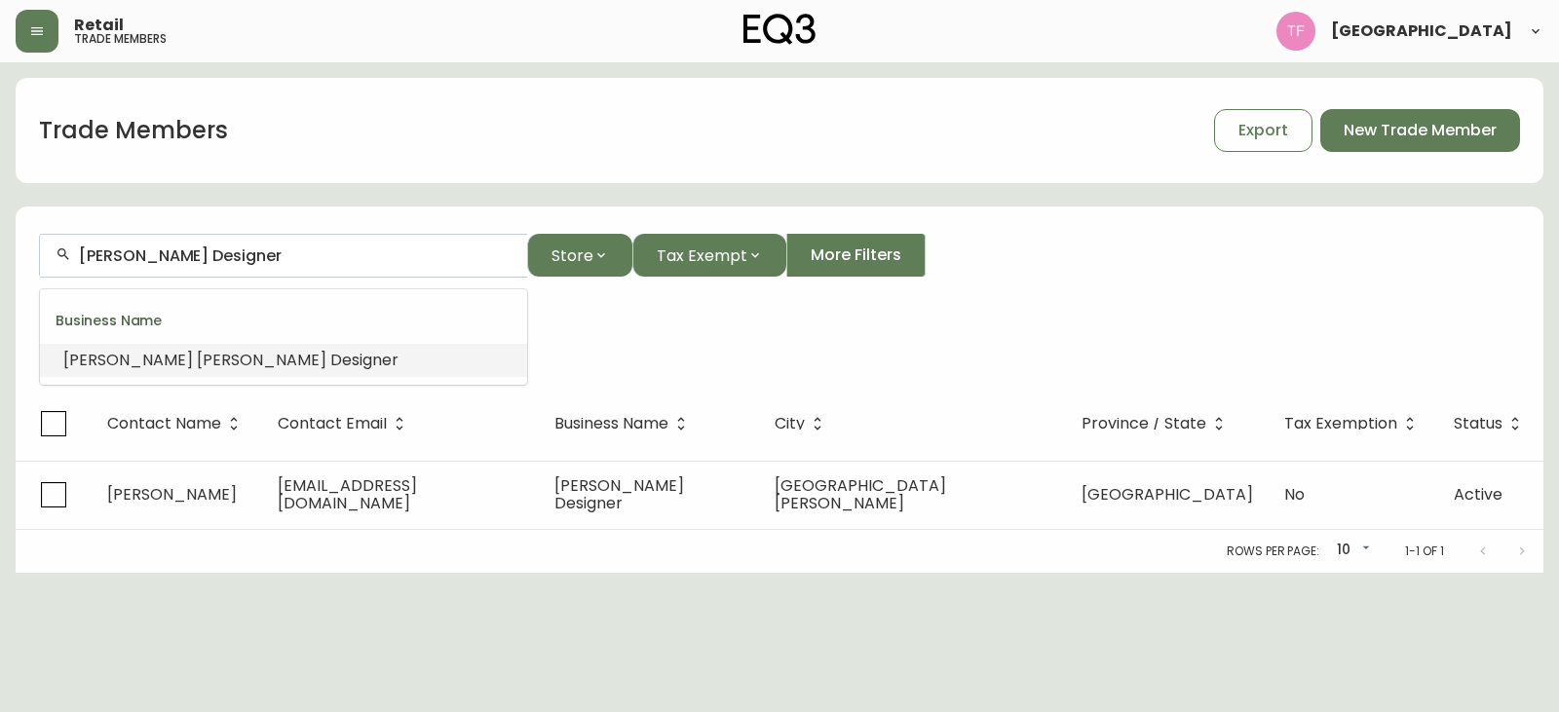
drag, startPoint x: 312, startPoint y: 254, endPoint x: 18, endPoint y: 254, distance: 294.3
click at [18, 254] on form "Gabrielle O.Fortin Designer Store Tax Exempt More Filters Business Name: Gabrie…" at bounding box center [780, 299] width 1528 height 176
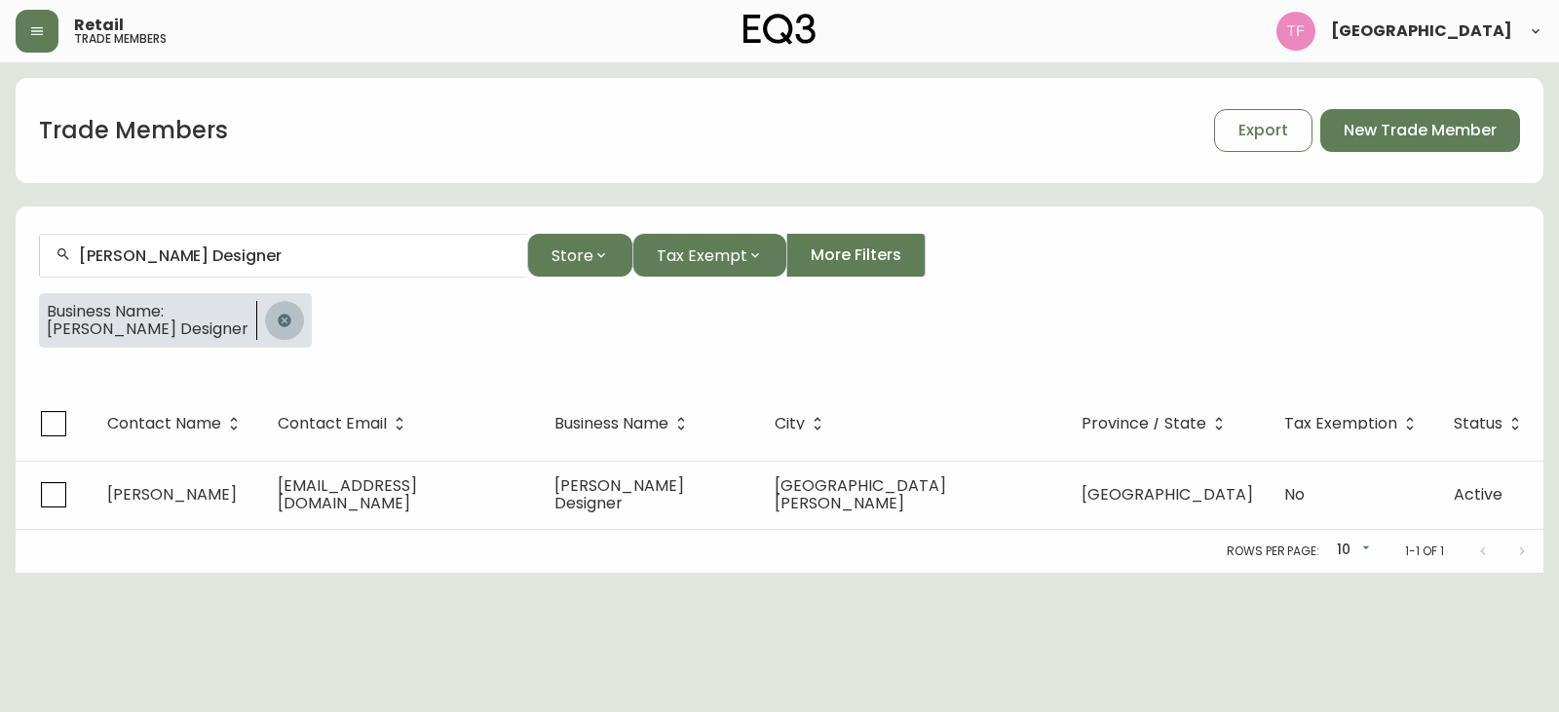
click at [277, 313] on button "button" at bounding box center [284, 320] width 39 height 39
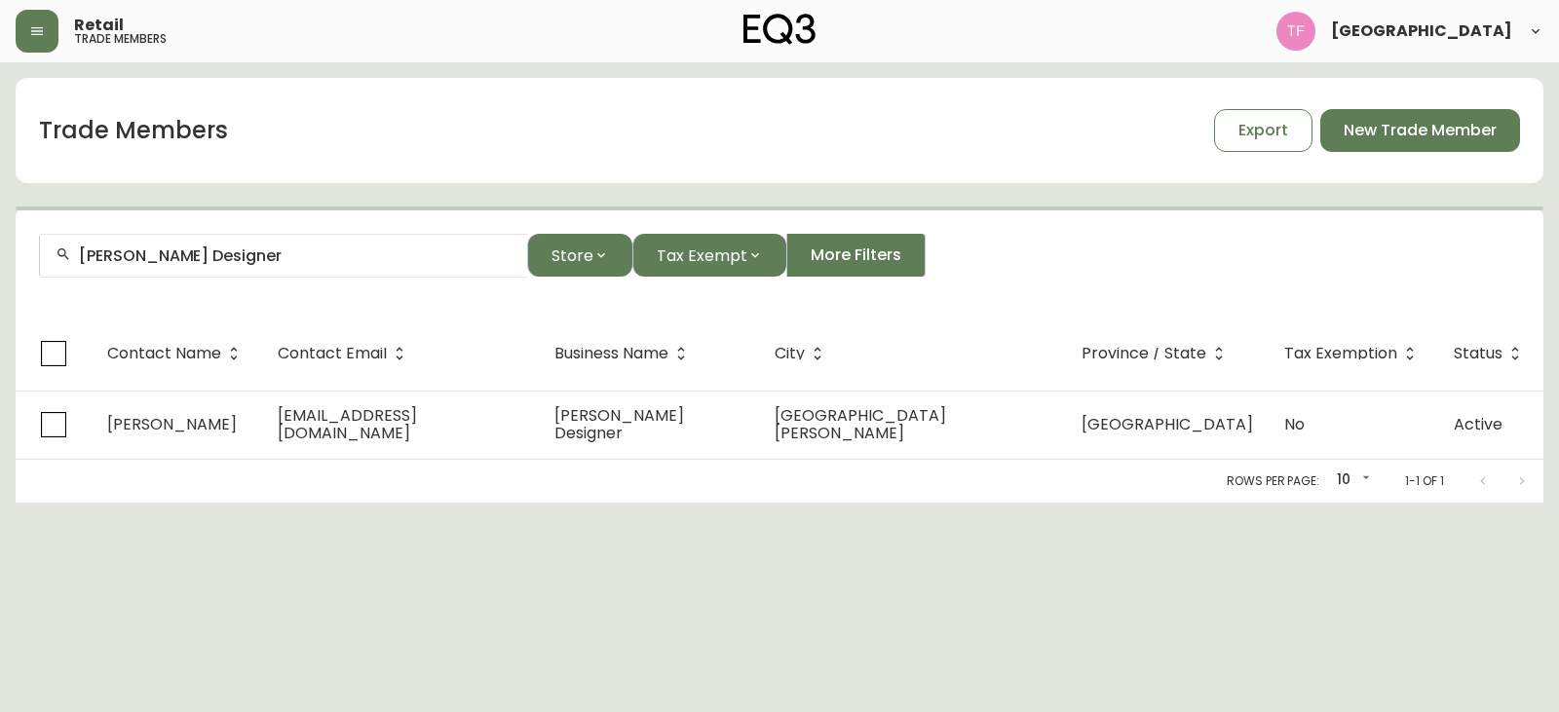
click at [315, 252] on input "Gabrielle O.Fortin Designer" at bounding box center [295, 256] width 433 height 19
click at [311, 251] on input "Gabrielle O.Fortin Designer" at bounding box center [295, 256] width 433 height 19
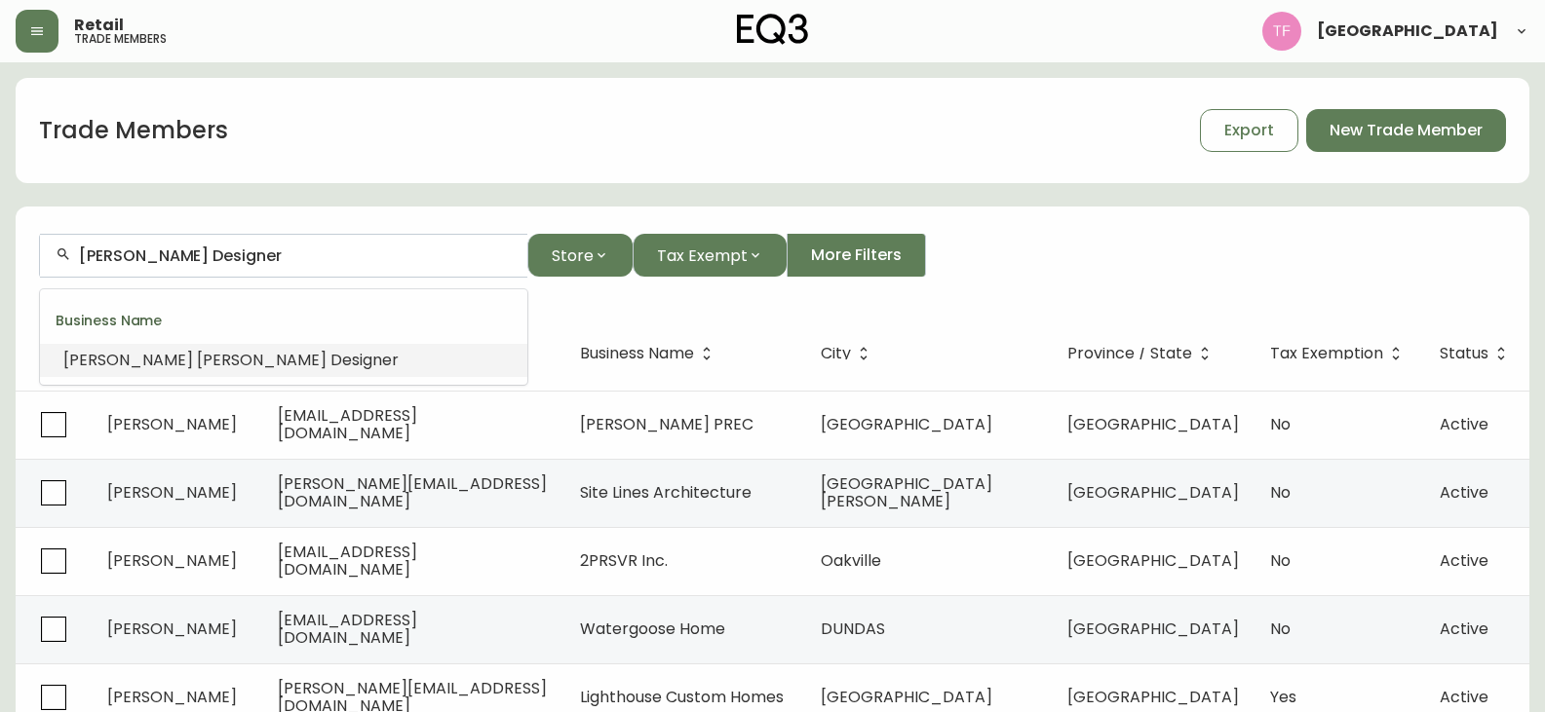
click at [311, 251] on input "Gabrielle O.Fortin Designer" at bounding box center [295, 256] width 433 height 19
paste input "LUC BRIAND"
click at [194, 251] on input "LUC BRIAND" at bounding box center [295, 256] width 433 height 19
paste input "KATHLEEN MOREAU"
click at [219, 253] on input "KATHLEEN MOREAU" at bounding box center [295, 256] width 433 height 19
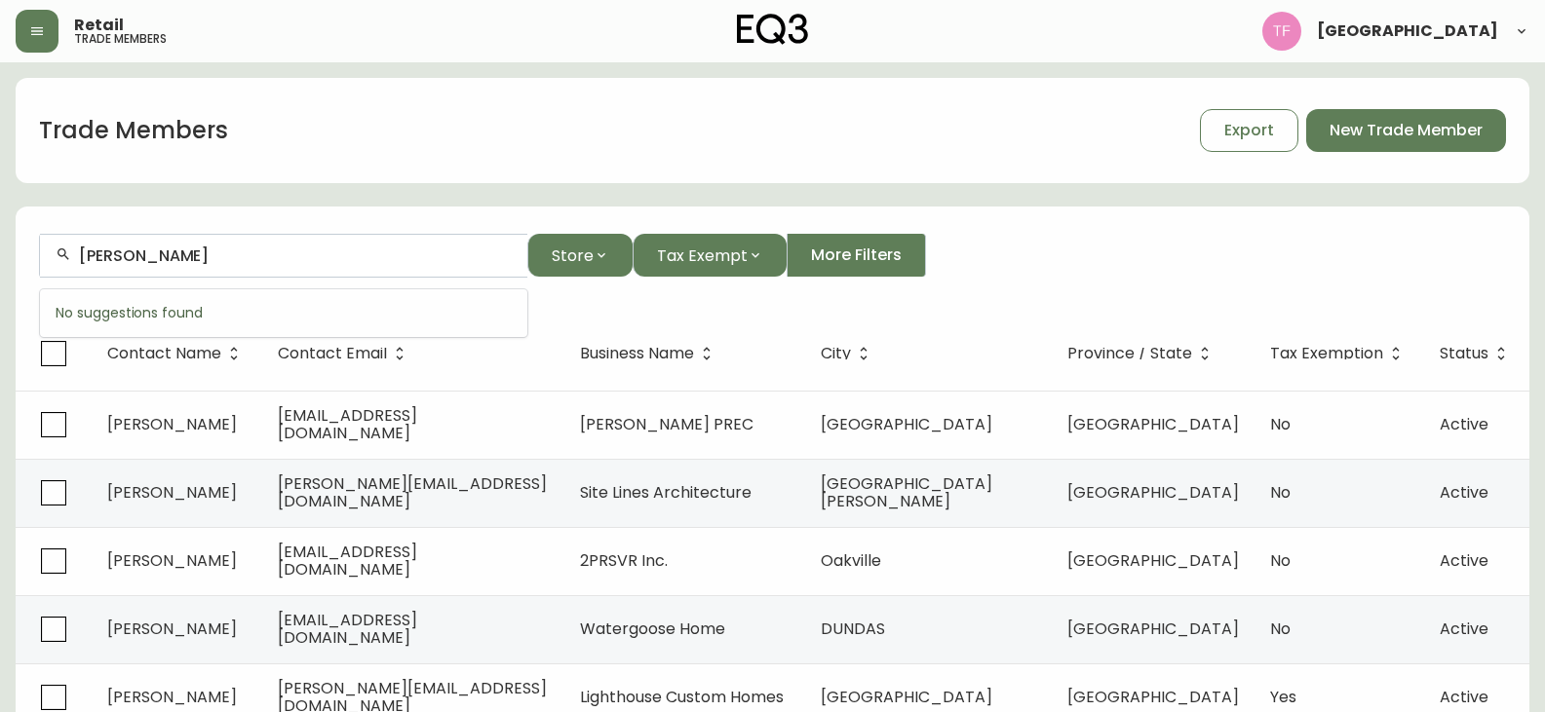
paste input "DENIS GRAVEL"
click at [286, 252] on input "DENIS GRAVEL" at bounding box center [295, 256] width 433 height 19
paste input "SOPHIE LACOUR"
click at [168, 245] on div "SOPHIE LACOUR" at bounding box center [283, 256] width 487 height 44
paste input "LAURENCE DESJARDINS"
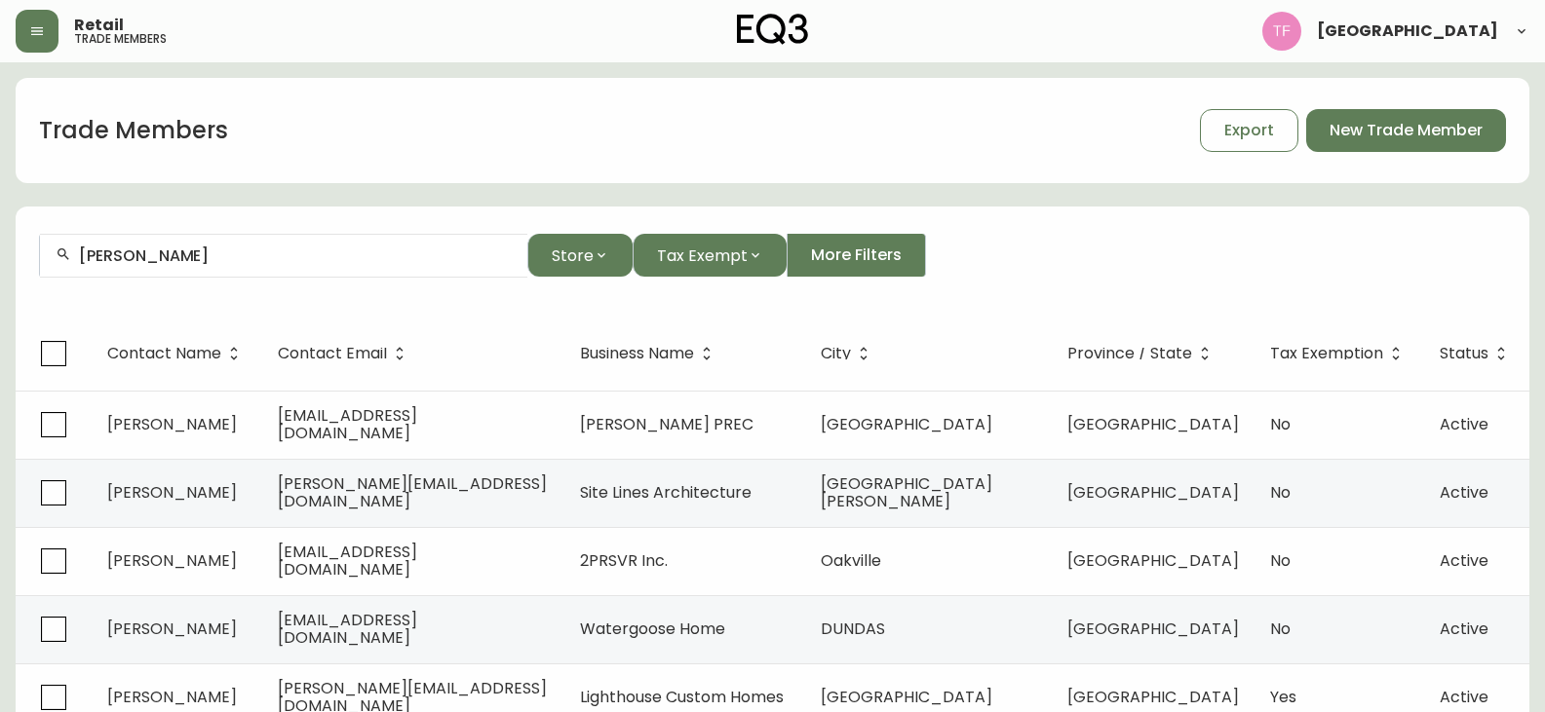
drag, startPoint x: 281, startPoint y: 262, endPoint x: 291, endPoint y: 260, distance: 10.9
click at [281, 262] on input "LAURENCE DESJARDINS" at bounding box center [295, 256] width 433 height 19
paste input "WILLIAM ST-HILAIRE"
click at [252, 257] on input "WILLIAM ST-HILAIRE" at bounding box center [295, 256] width 433 height 19
paste input "CATHERINE CHEVALIER"
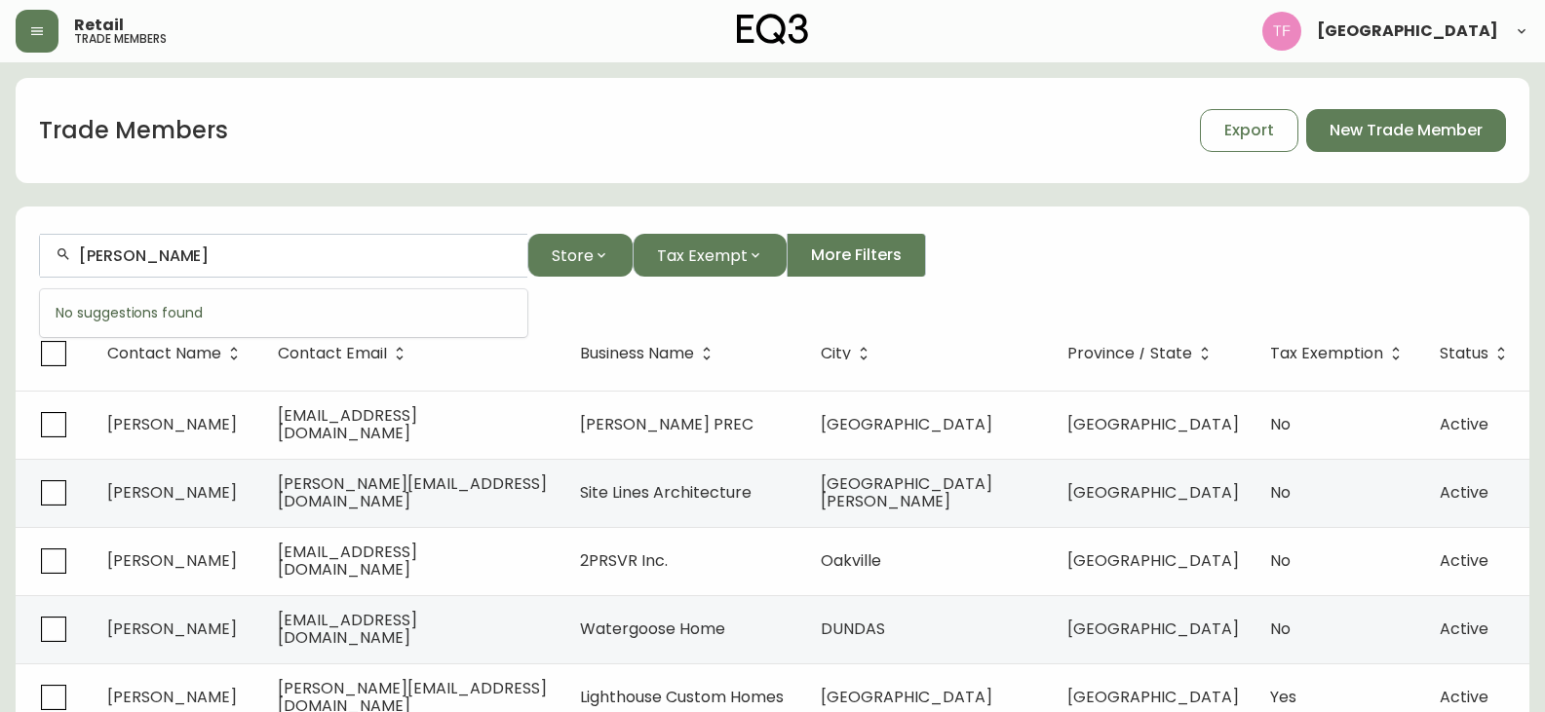
click at [246, 261] on input "CATHERINE CHEVALIER" at bounding box center [295, 256] width 433 height 19
paste input "JEAN-PHILIPPE NAUD"
click at [211, 253] on input "JEAN-PHILIPPE NAUD" at bounding box center [295, 256] width 433 height 19
paste input "ERIC DUPERRON-TREMBLAY"
click at [277, 247] on input "ERIC DUPERRON-TREMBLAY" at bounding box center [295, 256] width 433 height 19
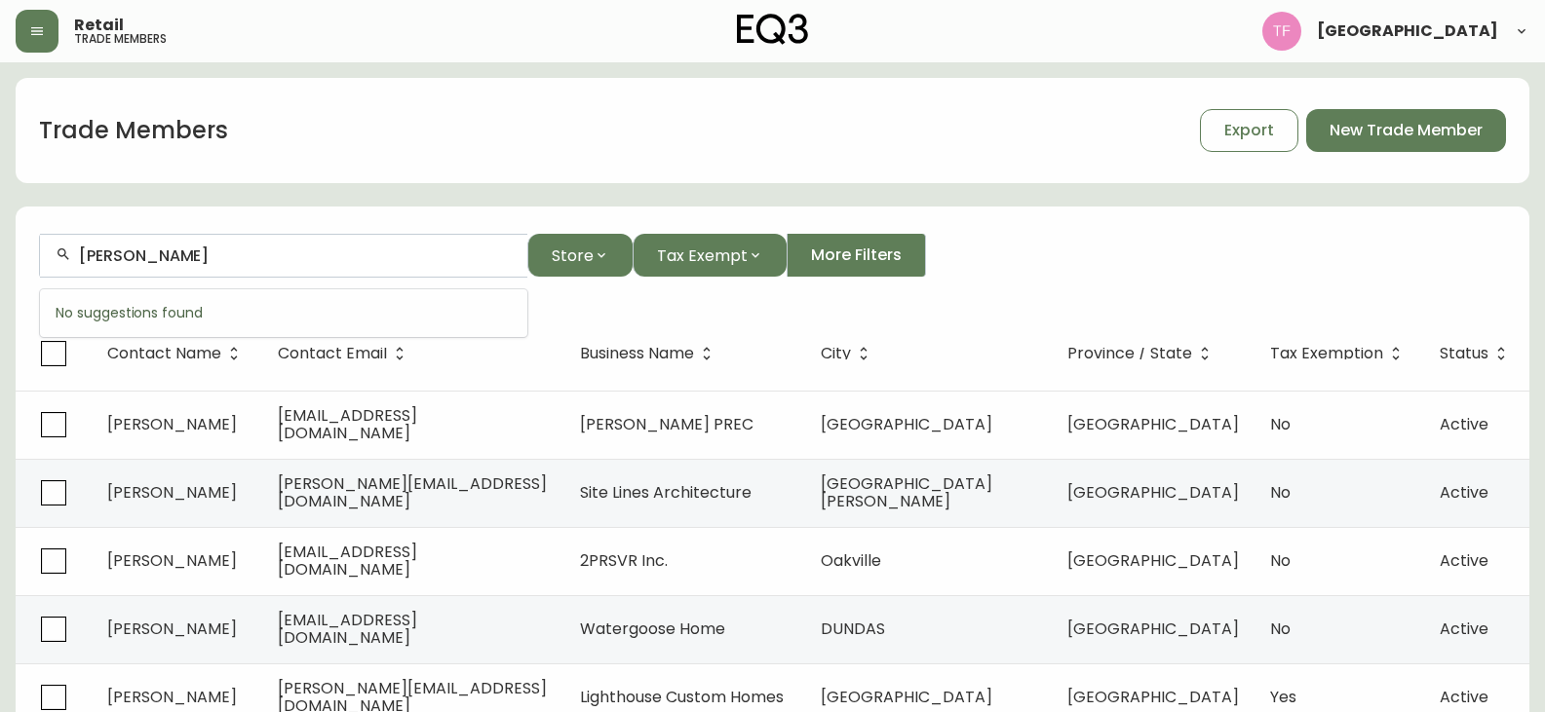
paste input "JEREMY BERGERON"
click at [179, 258] on input "JEREMY BERGERON" at bounding box center [295, 256] width 433 height 19
paste input "AURELIE ROUSSEAU-PINARD"
click at [238, 242] on div "AURELIE ROUSSEAU-PINARD" at bounding box center [283, 256] width 487 height 44
paste input "LOUISE GUIMONT"
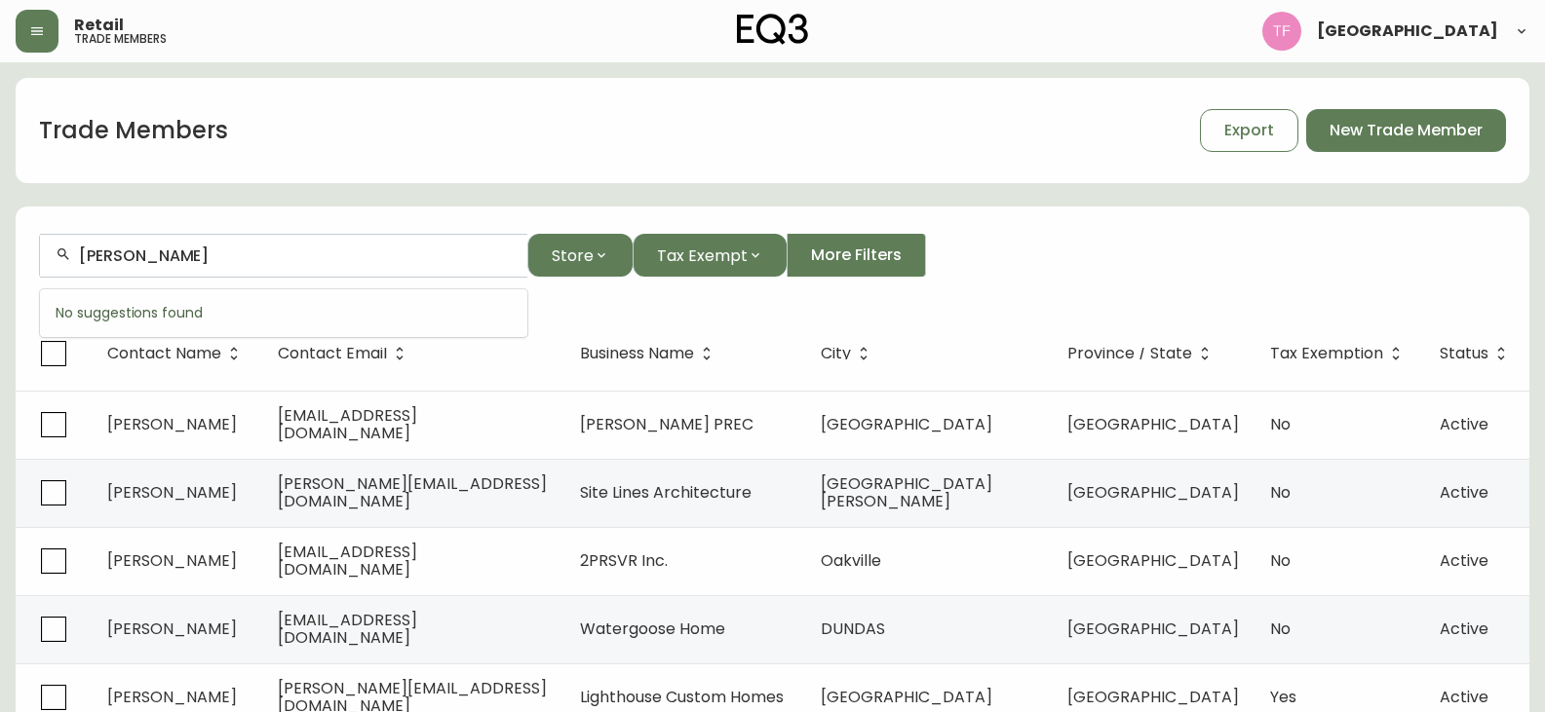
click at [266, 260] on input "LOUISE GUIMONT" at bounding box center [295, 256] width 433 height 19
paste input "YAN-ERIC POMERLEAU"
click at [224, 250] on input "YAN-ERIC POMERLEAU" at bounding box center [295, 256] width 433 height 19
paste input "JULIE CÔTÉ-LAPIERRE"
click at [310, 249] on input "JULIE CÔTÉ-LAPIERRE" at bounding box center [295, 256] width 433 height 19
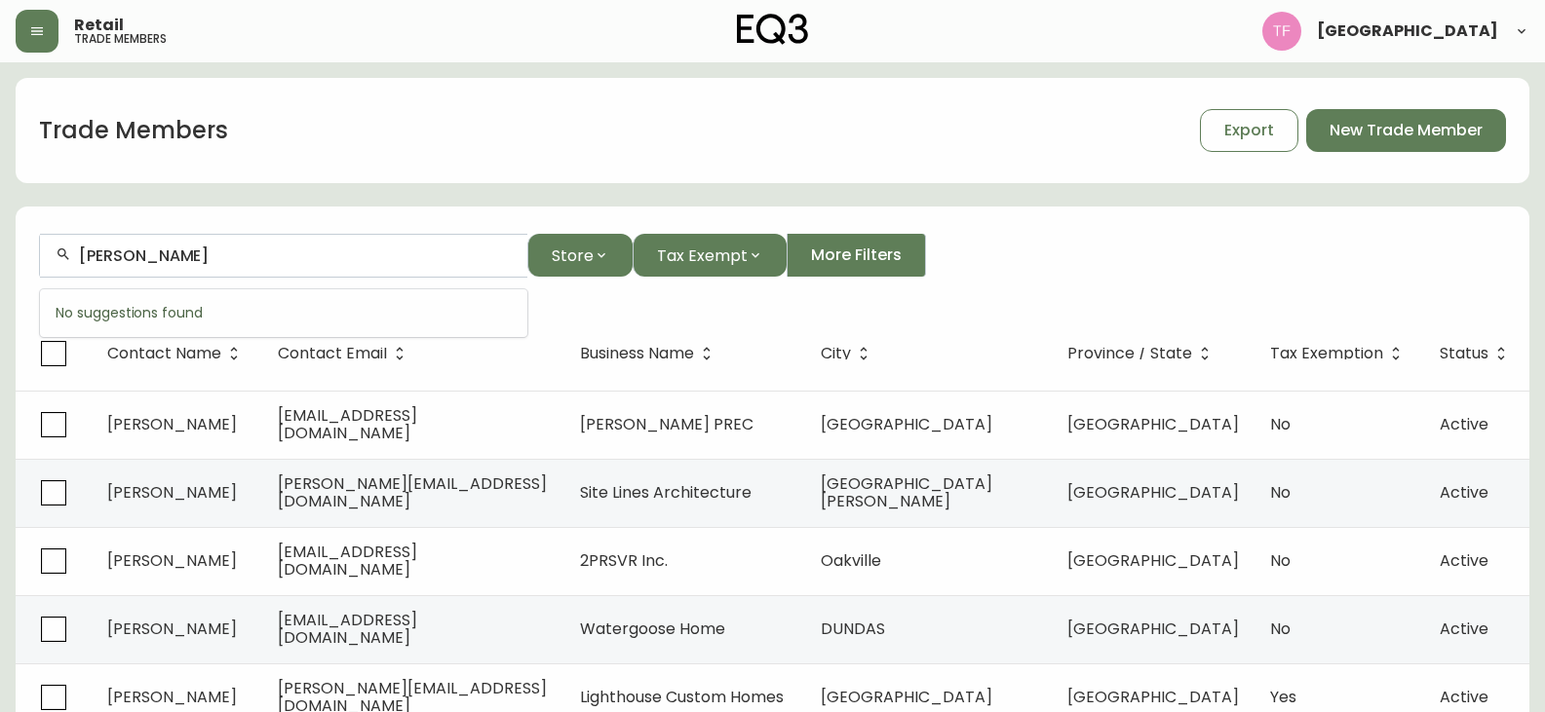
drag, startPoint x: 281, startPoint y: 253, endPoint x: 325, endPoint y: 253, distance: 43.9
click at [281, 253] on input "JULIE CÔTÉ-LAPIERRE" at bounding box center [295, 256] width 433 height 19
drag, startPoint x: 347, startPoint y: 253, endPoint x: 278, endPoint y: 253, distance: 69.2
click at [278, 253] on input "JULIE CÔTÉ-LAPIERRE" at bounding box center [295, 256] width 433 height 19
click at [247, 257] on input "JULIE CÔTÉ-LAPIERRE" at bounding box center [295, 256] width 433 height 19
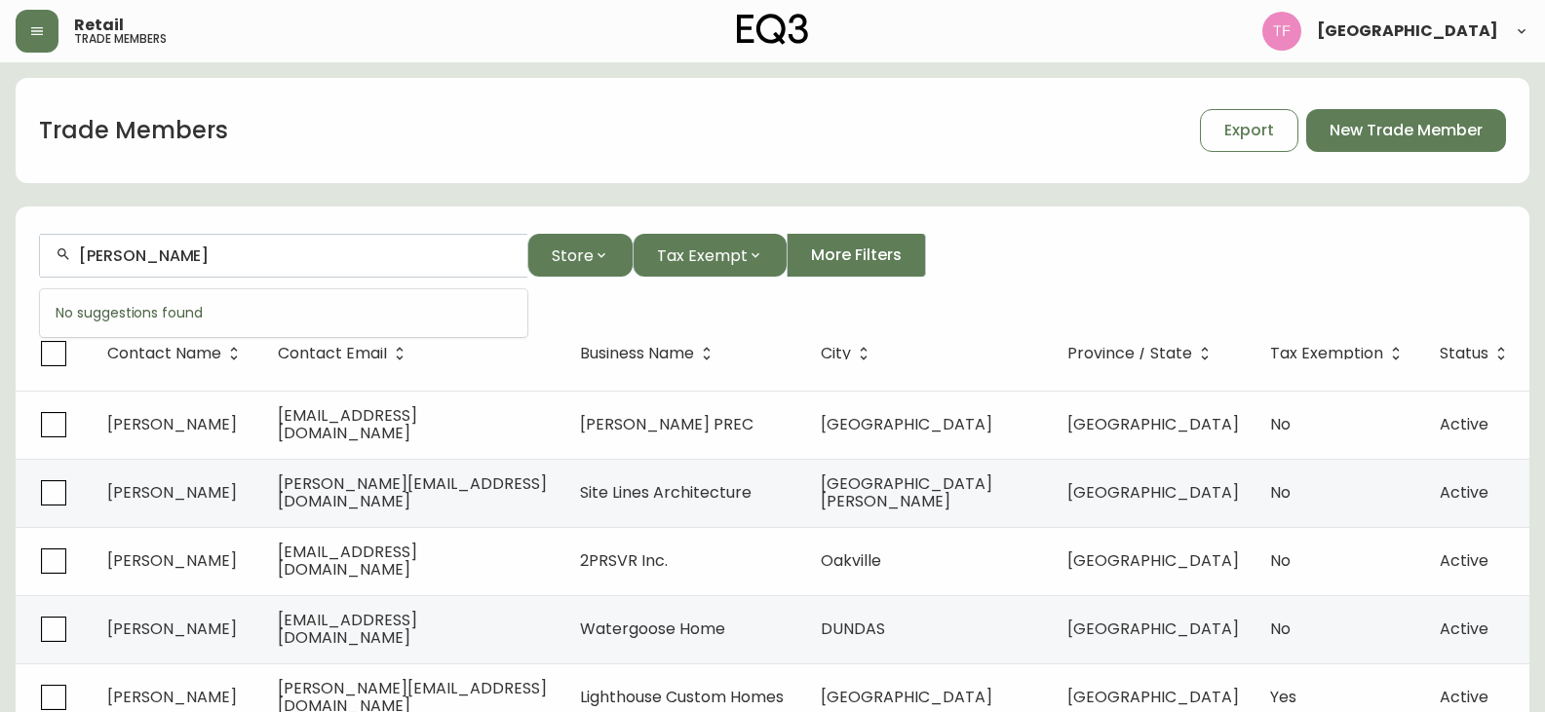
click at [307, 254] on input "JULIE CÔTÉ-LAPIERRE" at bounding box center [295, 256] width 433 height 19
type input "J"
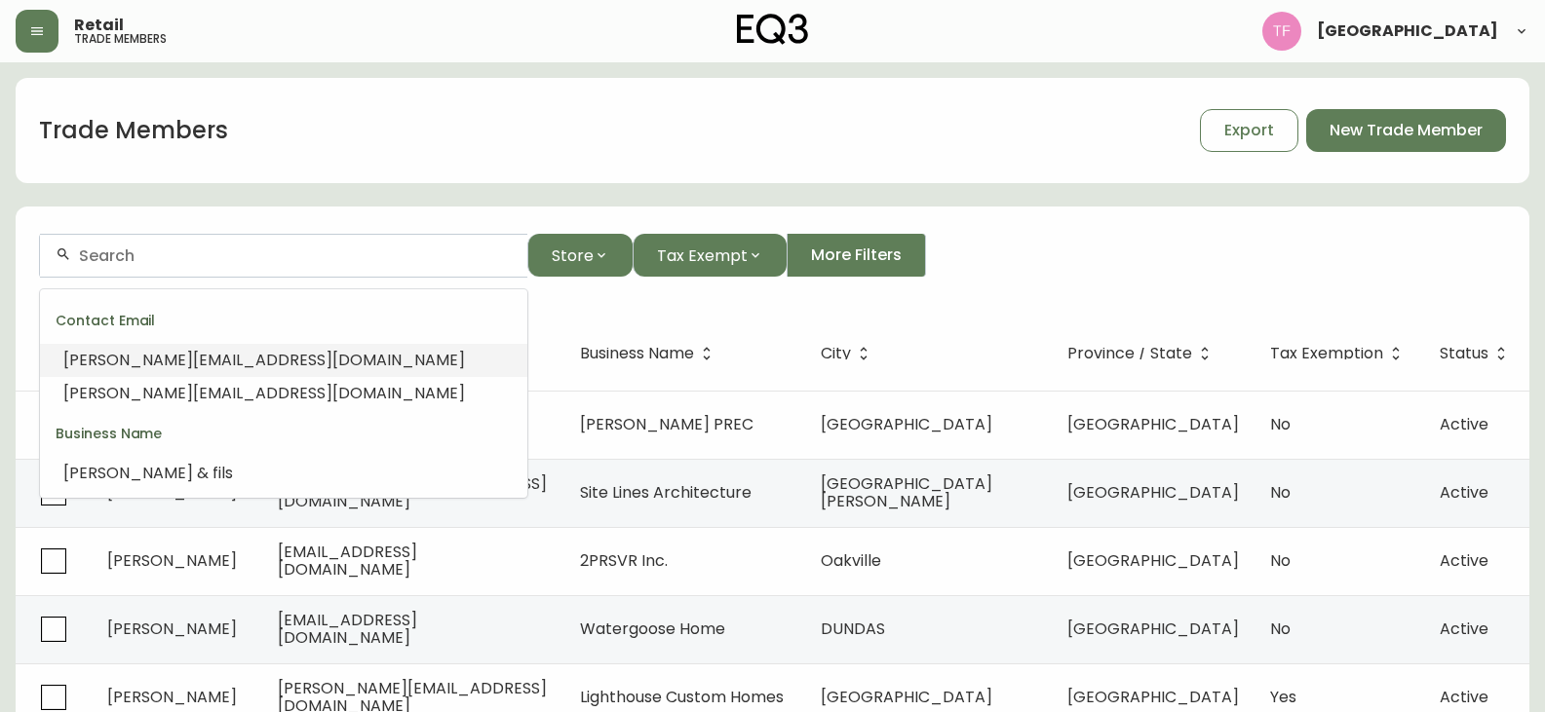
paste input "ALEXANDRA LEPAGE"
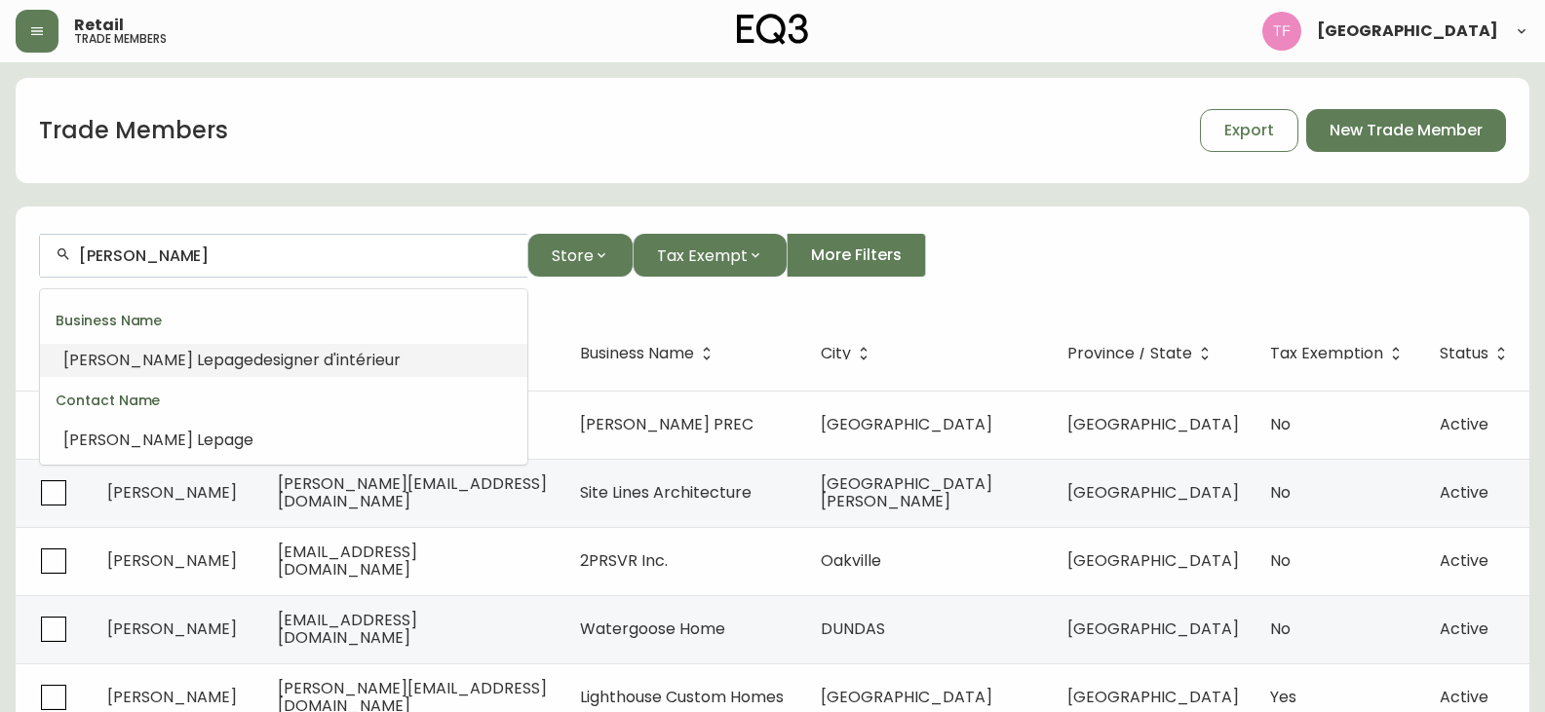
click at [265, 369] on span "designer d'intérieur" at bounding box center [326, 360] width 147 height 22
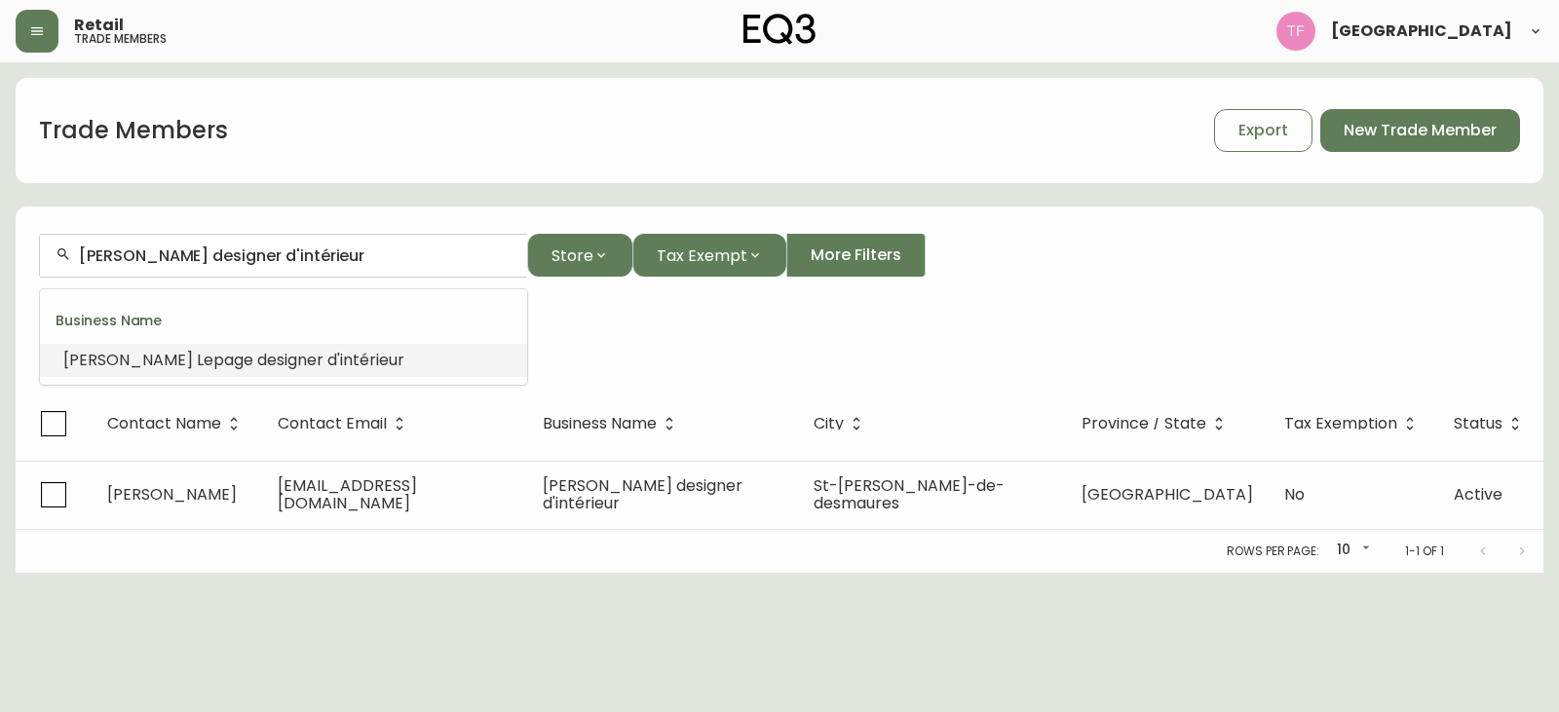
click at [408, 255] on input "Alexandra Lepage designer d'intérieur" at bounding box center [295, 256] width 433 height 19
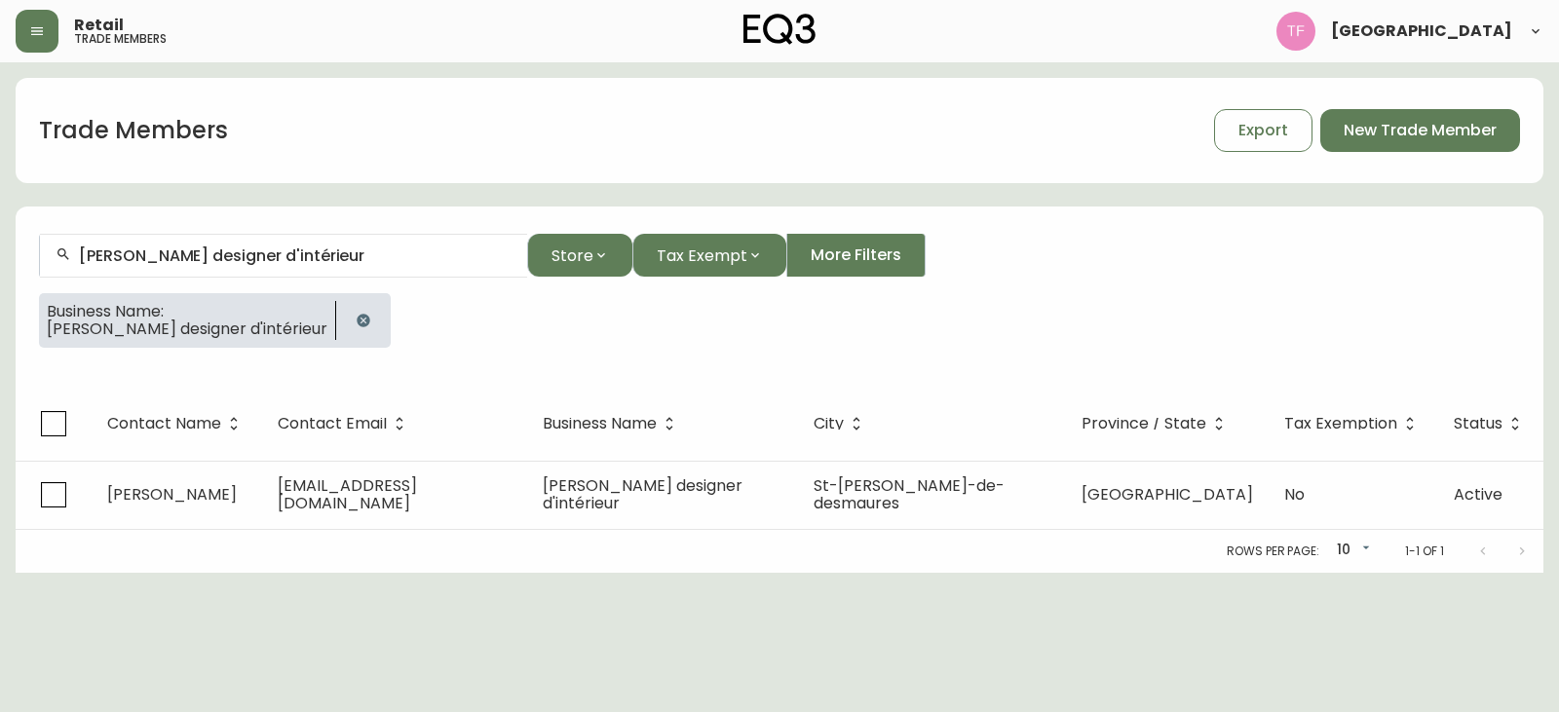
drag, startPoint x: 404, startPoint y: 316, endPoint x: 393, endPoint y: 316, distance: 11.7
click at [391, 316] on div at bounding box center [363, 320] width 55 height 55
click at [371, 318] on icon "button" at bounding box center [364, 321] width 16 height 16
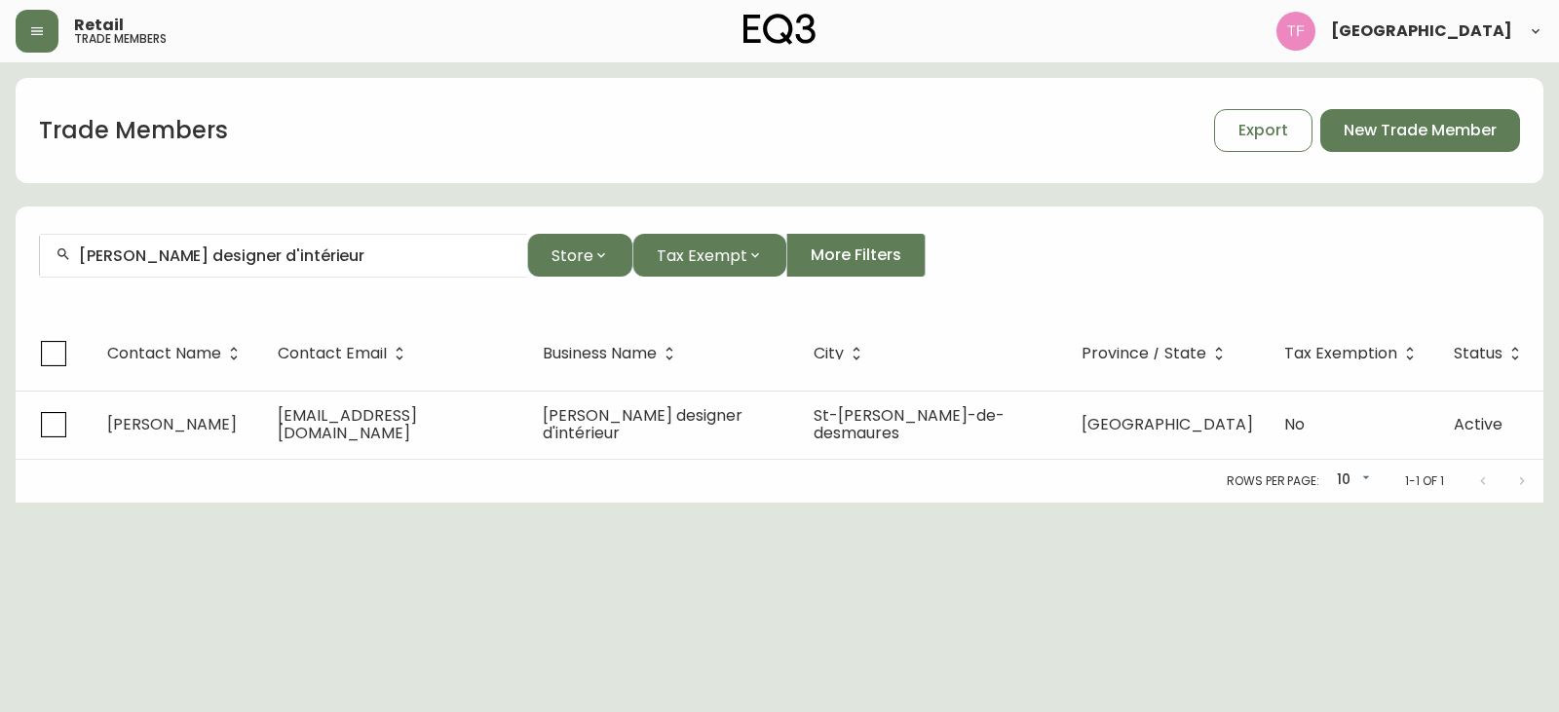
click at [343, 256] on input "Alexandra Lepage designer d'intérieur" at bounding box center [295, 256] width 433 height 19
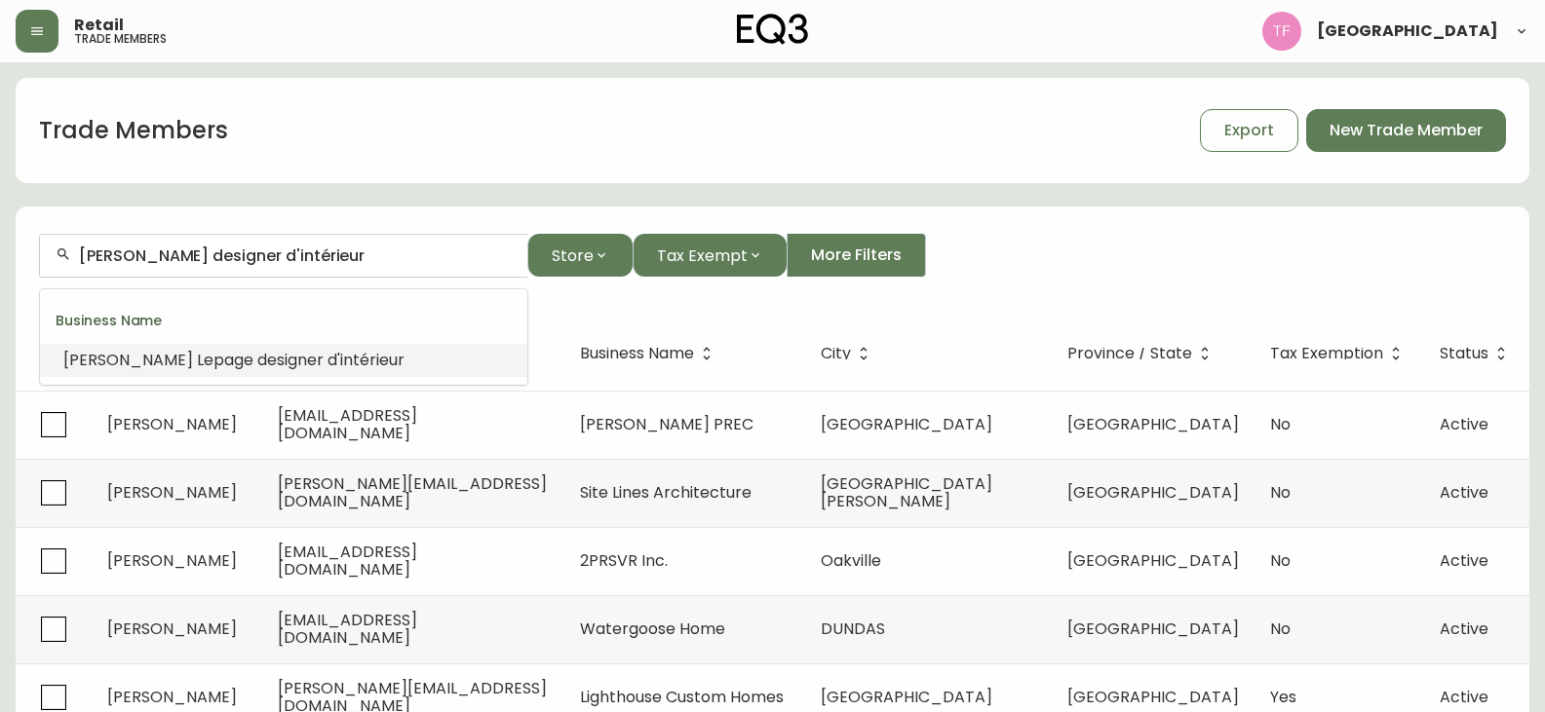
paste input "ISABELLE LELIEVRE"
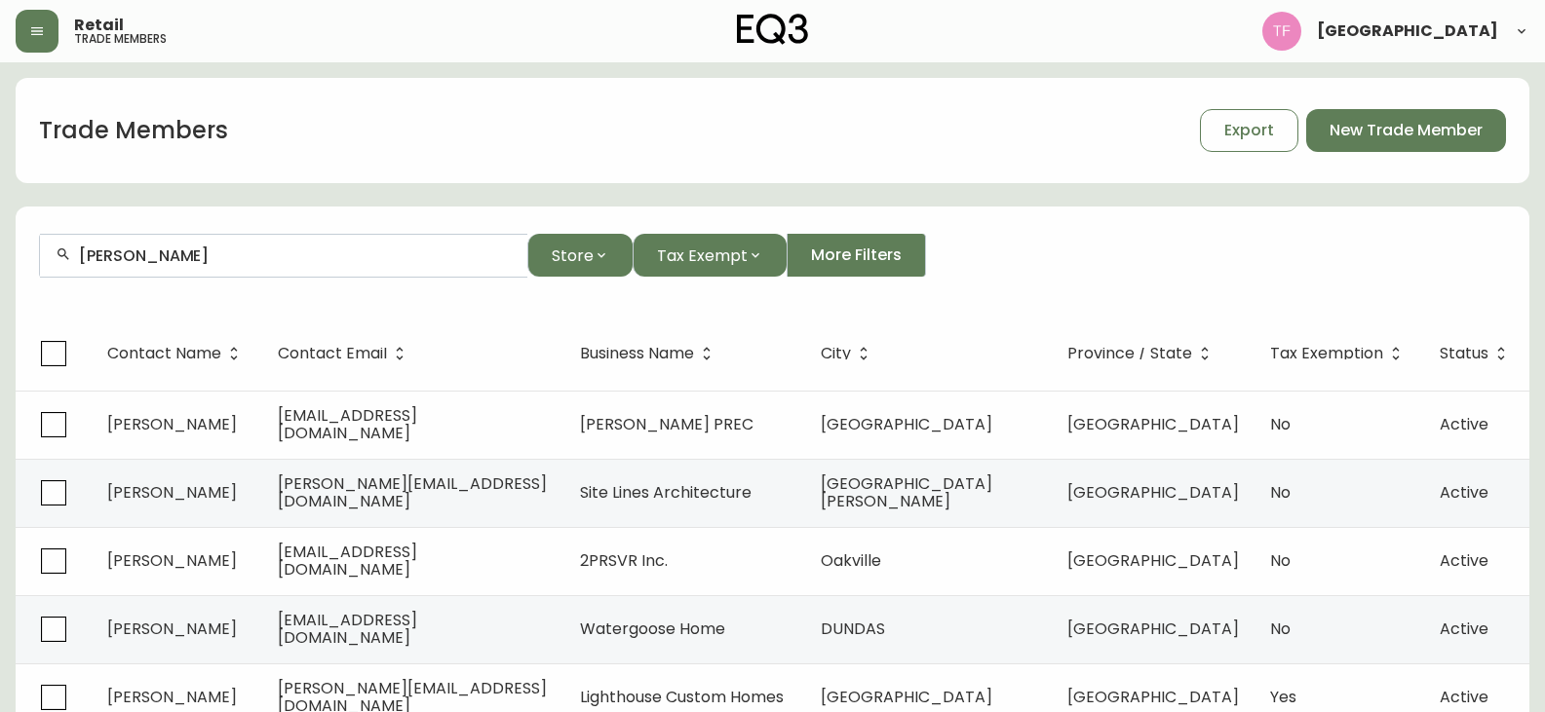
click at [175, 250] on div "ISABELLE LELIEVRE" at bounding box center [283, 256] width 487 height 44
paste input "MARTINE BLAIS"
click at [229, 264] on input "MARTINE BLAIS" at bounding box center [295, 256] width 433 height 19
paste input "NON BERUBE"
click at [169, 251] on input "MANON BERUBE" at bounding box center [295, 256] width 433 height 19
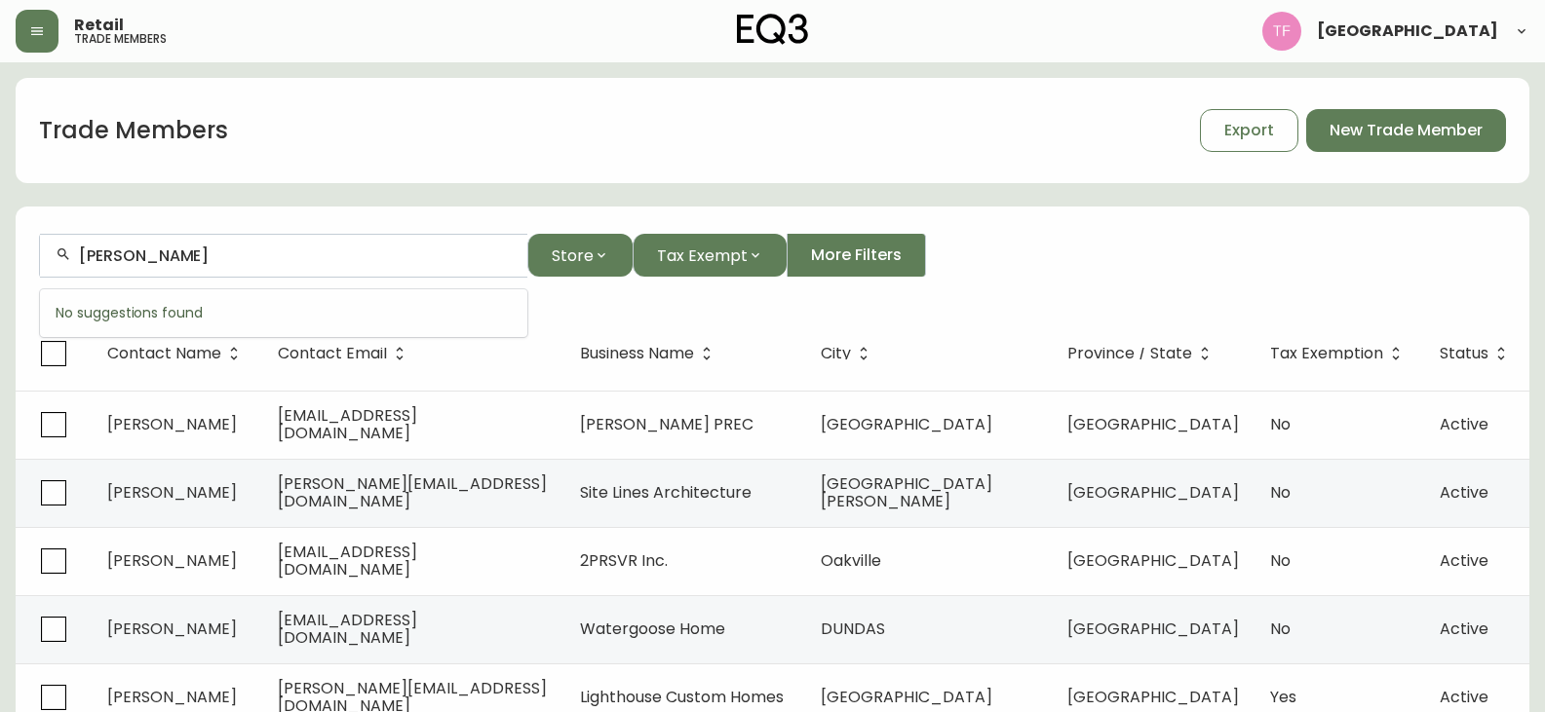
paste input "RENELLE THERIAULT"
click at [208, 252] on input "RENELLE THERIAULT" at bounding box center [295, 256] width 433 height 19
paste input "VERONIQUE DUMON"
click at [185, 248] on input "VERONIQUE DUMONT" at bounding box center [295, 256] width 433 height 19
paste input "MARIE-JOSÉE RENAUD"
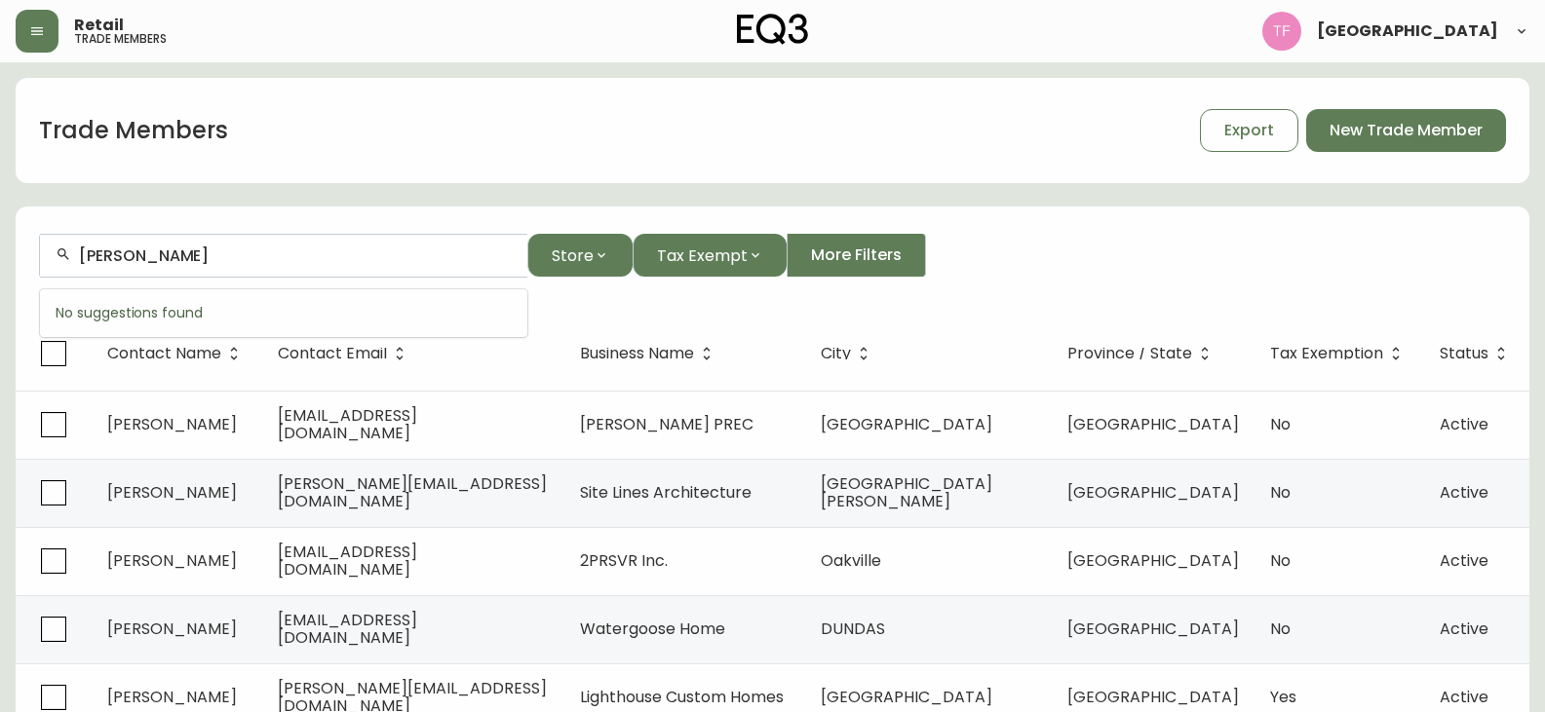
click at [175, 250] on input "MARIE-JOSÉE RENAUD" at bounding box center [295, 256] width 433 height 19
click at [260, 262] on input "MARIE-JOSEE RENAUD" at bounding box center [295, 256] width 433 height 19
paste input "THIEU TRUCHON"
drag, startPoint x: 308, startPoint y: 279, endPoint x: 265, endPoint y: 251, distance: 50.8
click at [308, 279] on form "MATHIEU TRUCHON Store Tax Exempt More Filters" at bounding box center [773, 264] width 1514 height 106
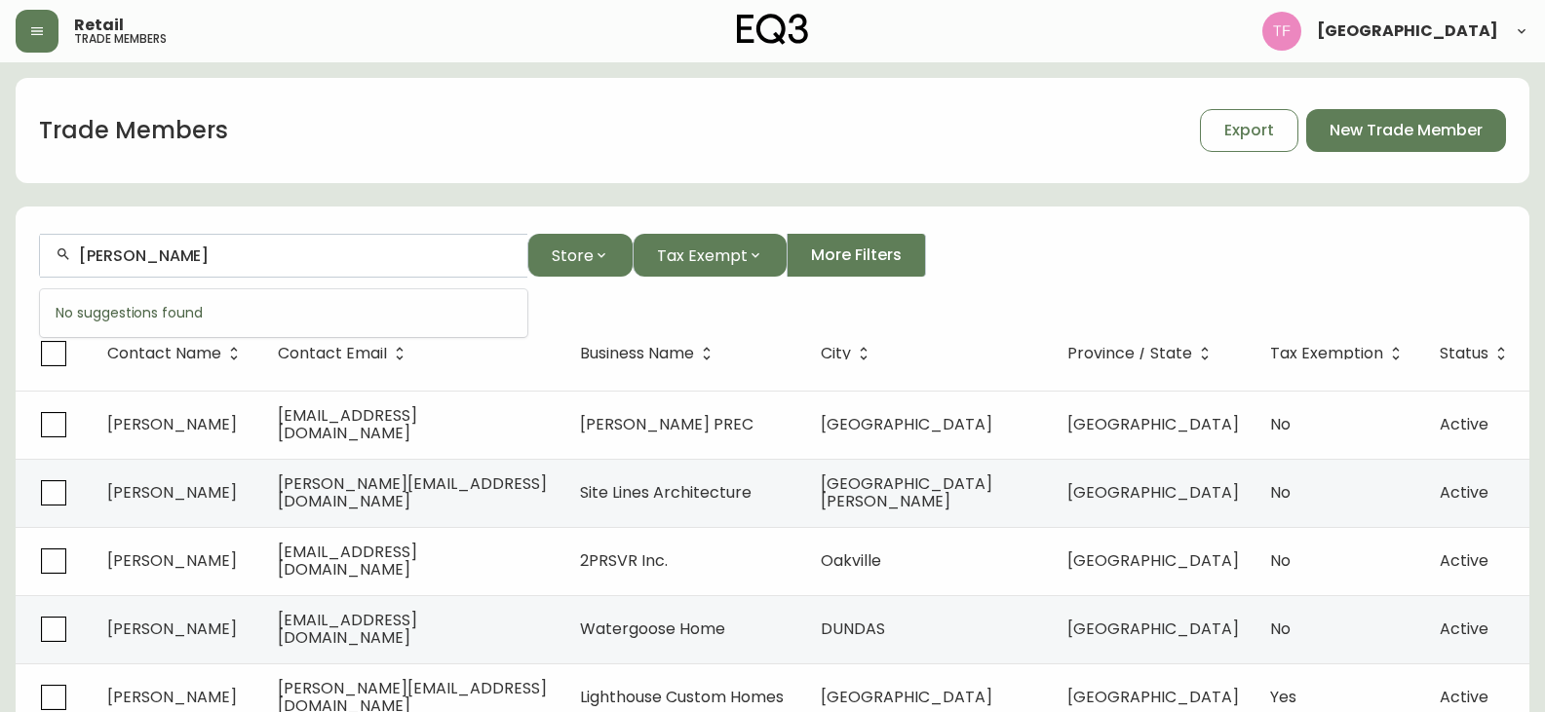
drag, startPoint x: 265, startPoint y: 251, endPoint x: 216, endPoint y: 256, distance: 49.0
click at [216, 256] on input "MATHIEU TRUCHON" at bounding box center [295, 256] width 433 height 19
paste input "GABRIELLE GOYER-PETRI"
click at [279, 252] on input "GABRIELLE GOYER-PETRIN" at bounding box center [295, 256] width 433 height 19
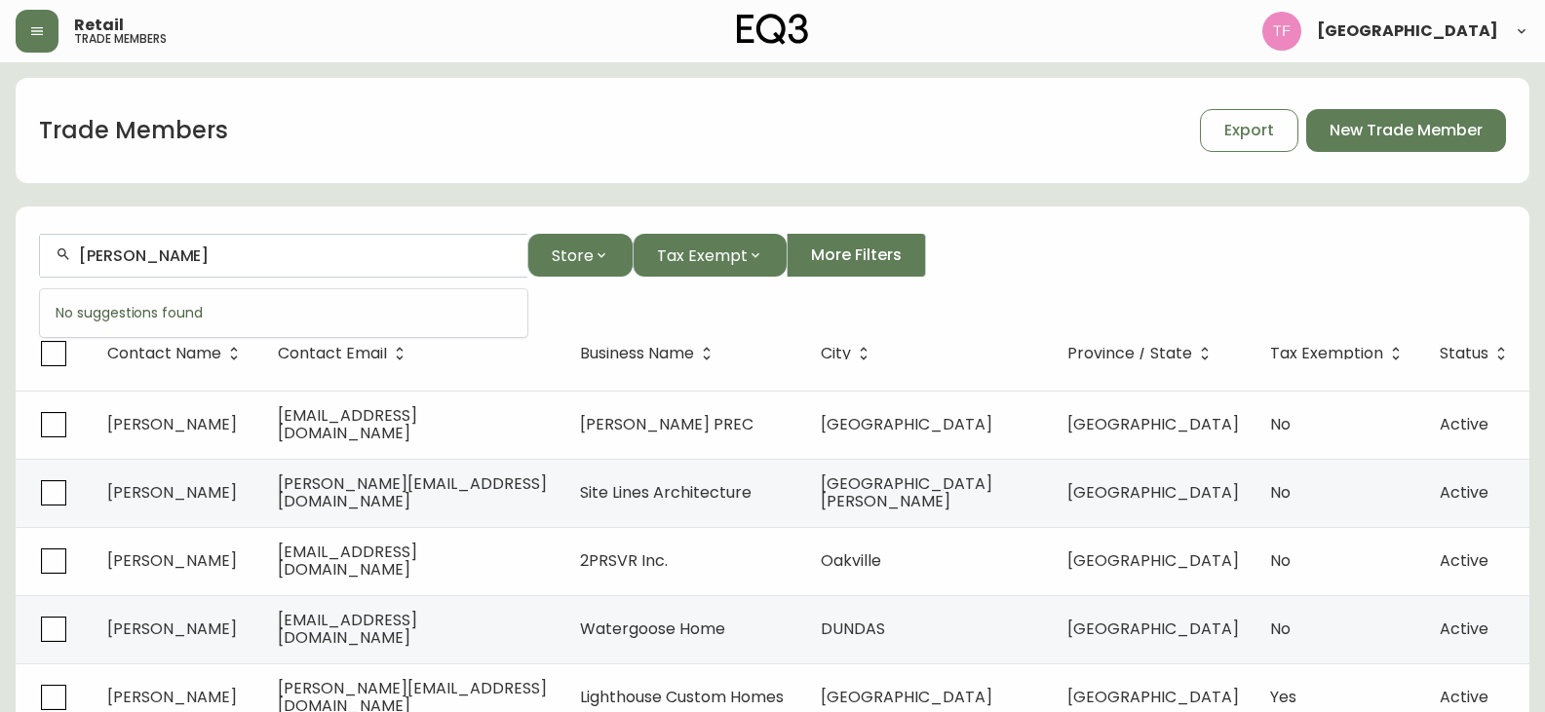
paste input "DENIS FORMOSA"
click at [216, 260] on input "DENIS FORMOSA" at bounding box center [295, 256] width 433 height 19
paste input "ALEXANDRE BRIND'AMOUR"
drag, startPoint x: 233, startPoint y: 272, endPoint x: 266, endPoint y: 256, distance: 36.6
click at [233, 272] on div "ALEXANDRE BRIND'AMOUR" at bounding box center [283, 256] width 487 height 44
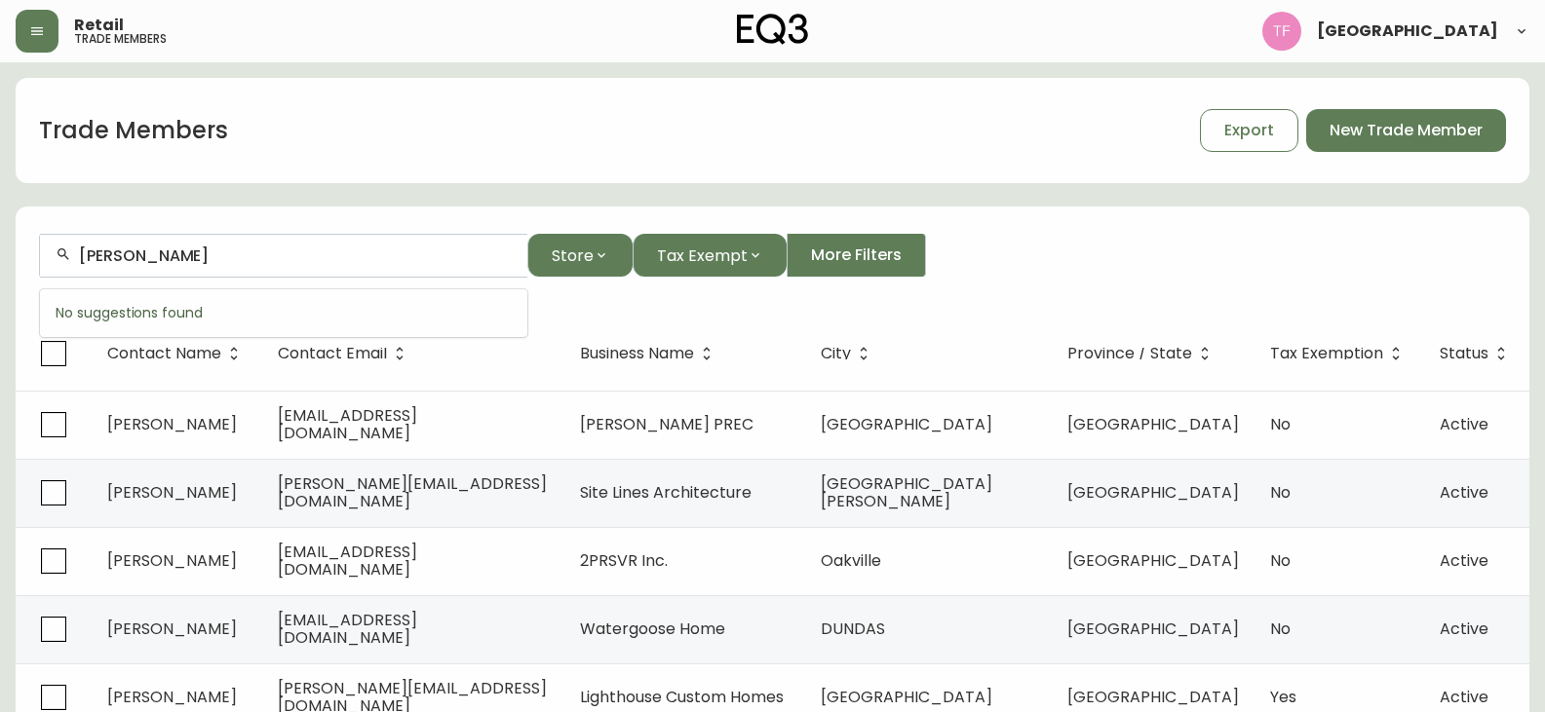
paste input "SYLVIE DESROCHERS"
click at [226, 255] on input "SYLVIE DESROCHERS" at bounding box center [295, 256] width 433 height 19
paste input "VERONIQUE ST-PIERRE"
click at [120, 264] on input "VERONIQUE ST-PIERRE" at bounding box center [295, 256] width 433 height 19
paste input "CHARLES LAFRENIÈ"
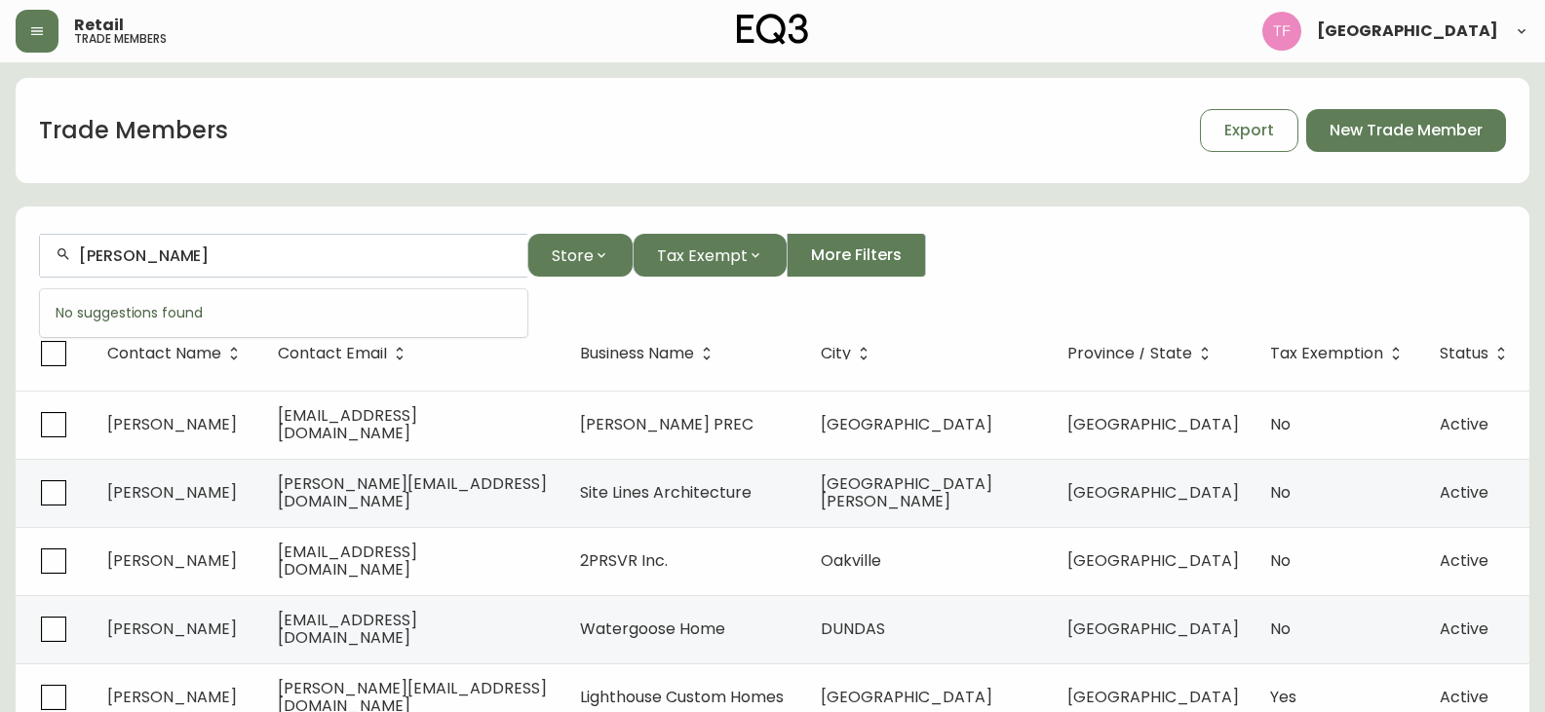
click at [208, 261] on input "CHARLES LAFRENI" at bounding box center [295, 256] width 433 height 19
paste input "MARIE-SOLEIL GERMAIN DION"
click at [275, 264] on input "MARIE-SOLEIL GERMAIN DION" at bounding box center [295, 256] width 433 height 19
paste input "LISA SHORTT"
click at [146, 262] on input "LISA SHORTT" at bounding box center [295, 256] width 433 height 19
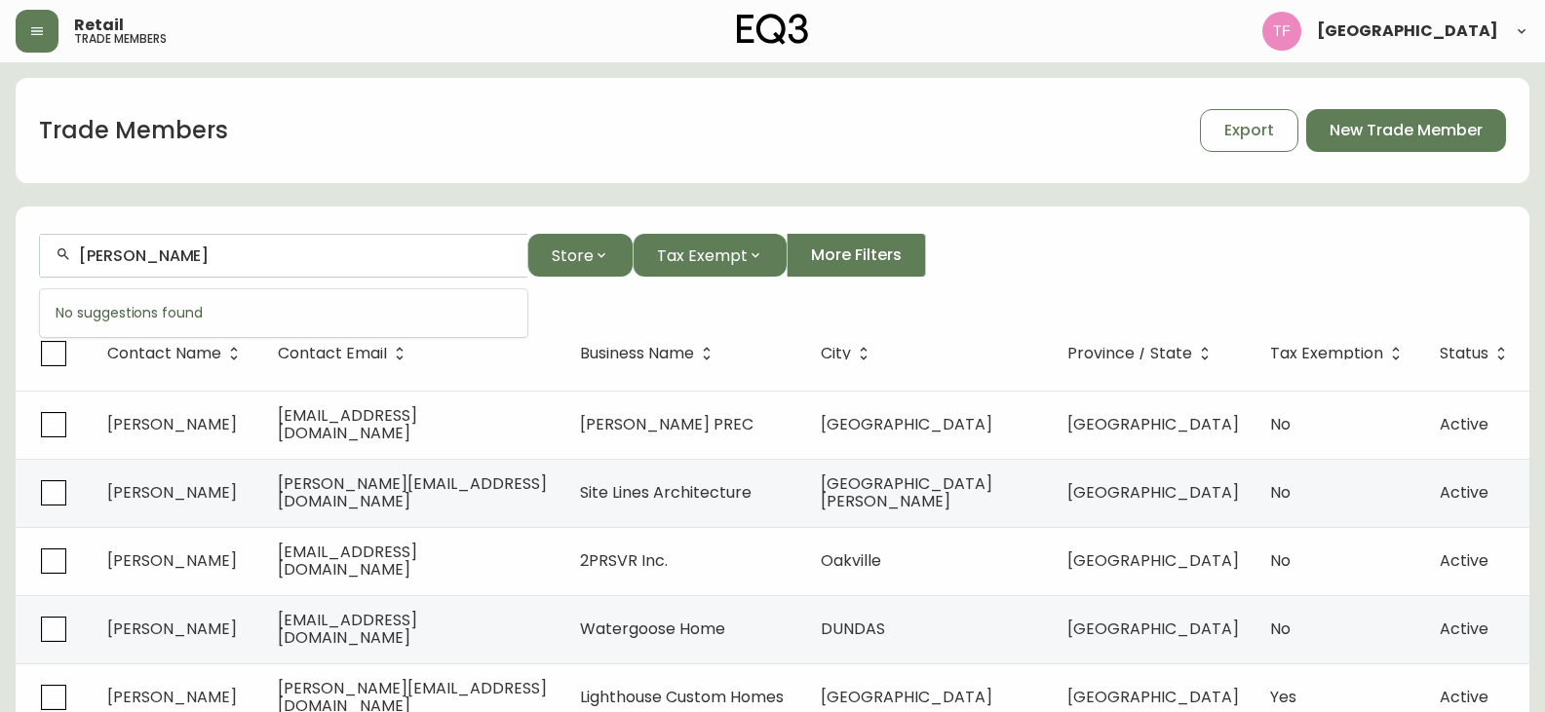
paste input "JOHANNE MORISSETTE"
click at [271, 259] on input "JOHANNE MORISSETTE" at bounding box center [295, 256] width 433 height 19
paste input "Daniel Boisvert"
click at [257, 253] on input "Daniel Boisvert" at bounding box center [295, 256] width 433 height 19
paste input "OMINIQUE LAROUCHE"
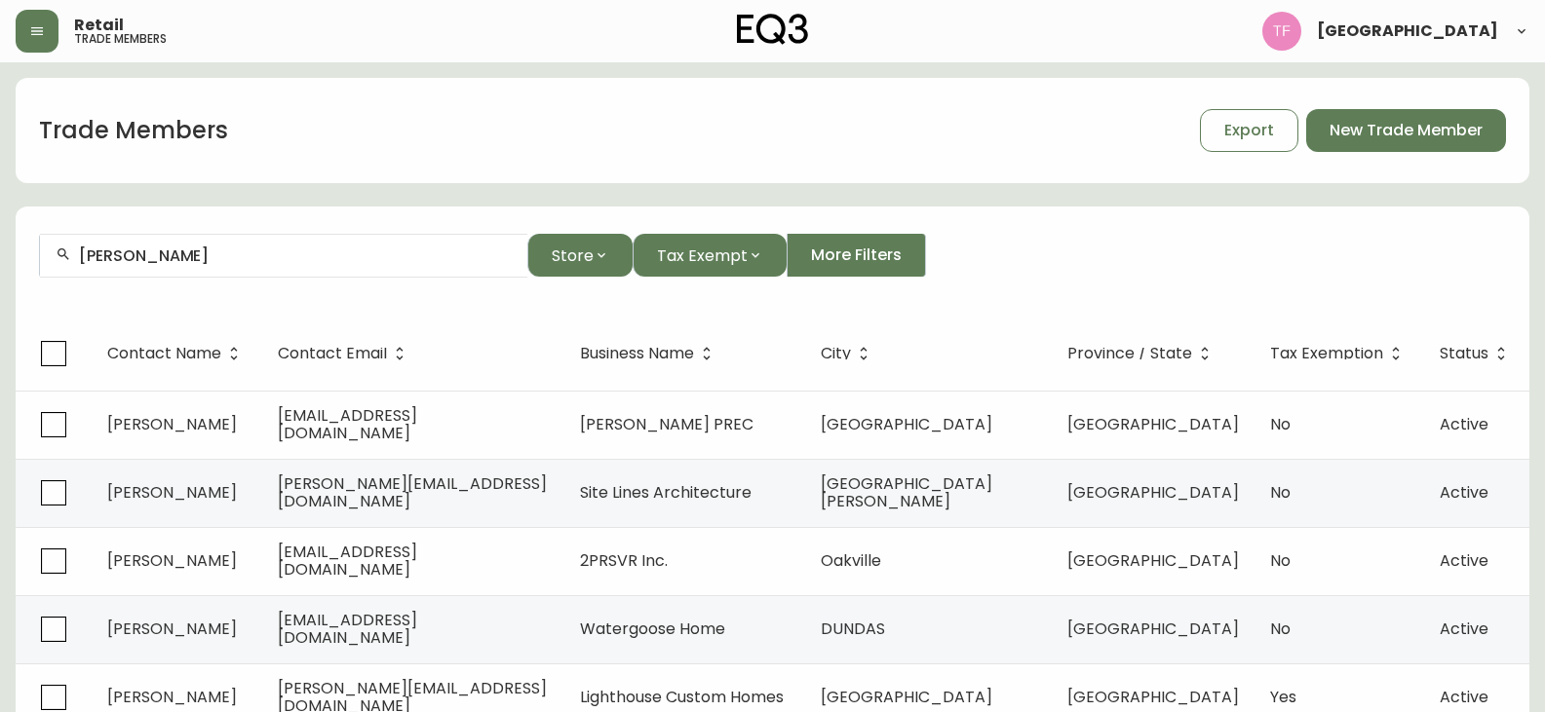
click at [263, 251] on input "DOMINIQUE LAROUCHE" at bounding box center [295, 256] width 433 height 19
paste input "MARIE-YANOUK BLAIN"
click at [222, 250] on input "MARIE-YANOUK BLAIN" at bounding box center [295, 256] width 433 height 19
paste input "STEPHANIE FARRUGGIA"
click at [234, 273] on div "STEPHANIE FARRUGGIA" at bounding box center [283, 256] width 487 height 44
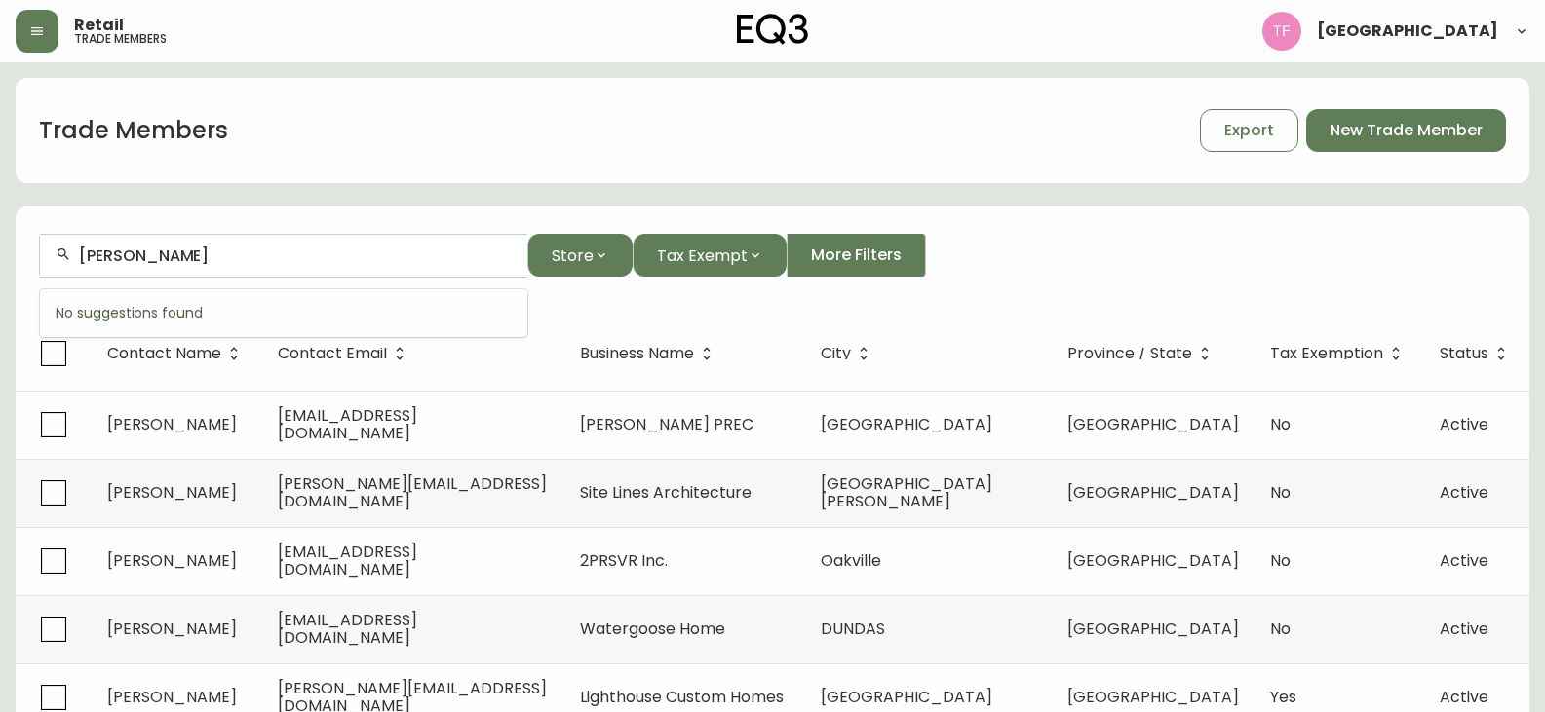
paste input "FRANCIS MILETTE"
click at [212, 259] on input "FRANCIS MILETTE" at bounding box center [295, 256] width 433 height 19
paste input "NOEMIE TREMBLAY"
click at [288, 365] on li "Noémie Tremblay" at bounding box center [283, 360] width 487 height 33
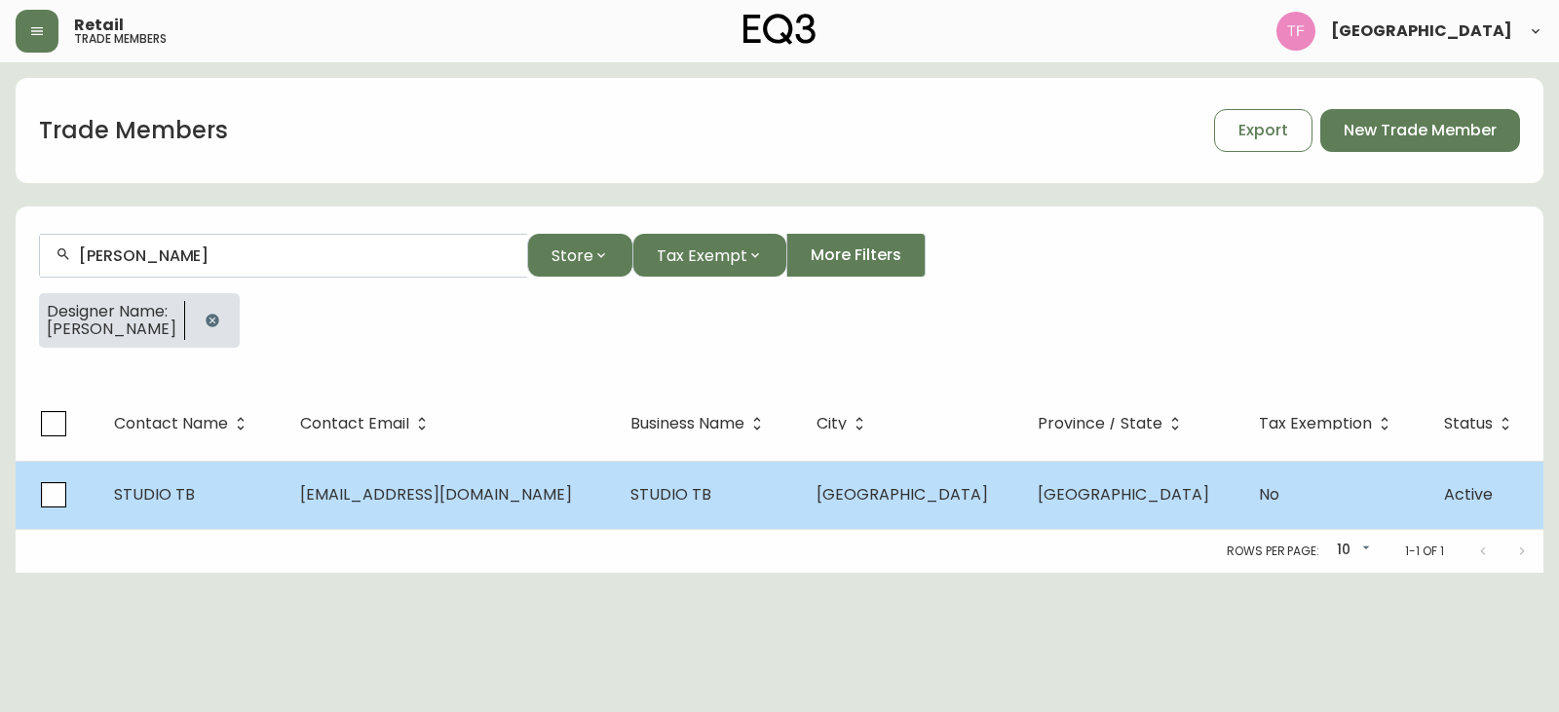
type input "Noémie Tremblay"
click at [657, 506] on td "STUDIO TB" at bounding box center [708, 495] width 186 height 68
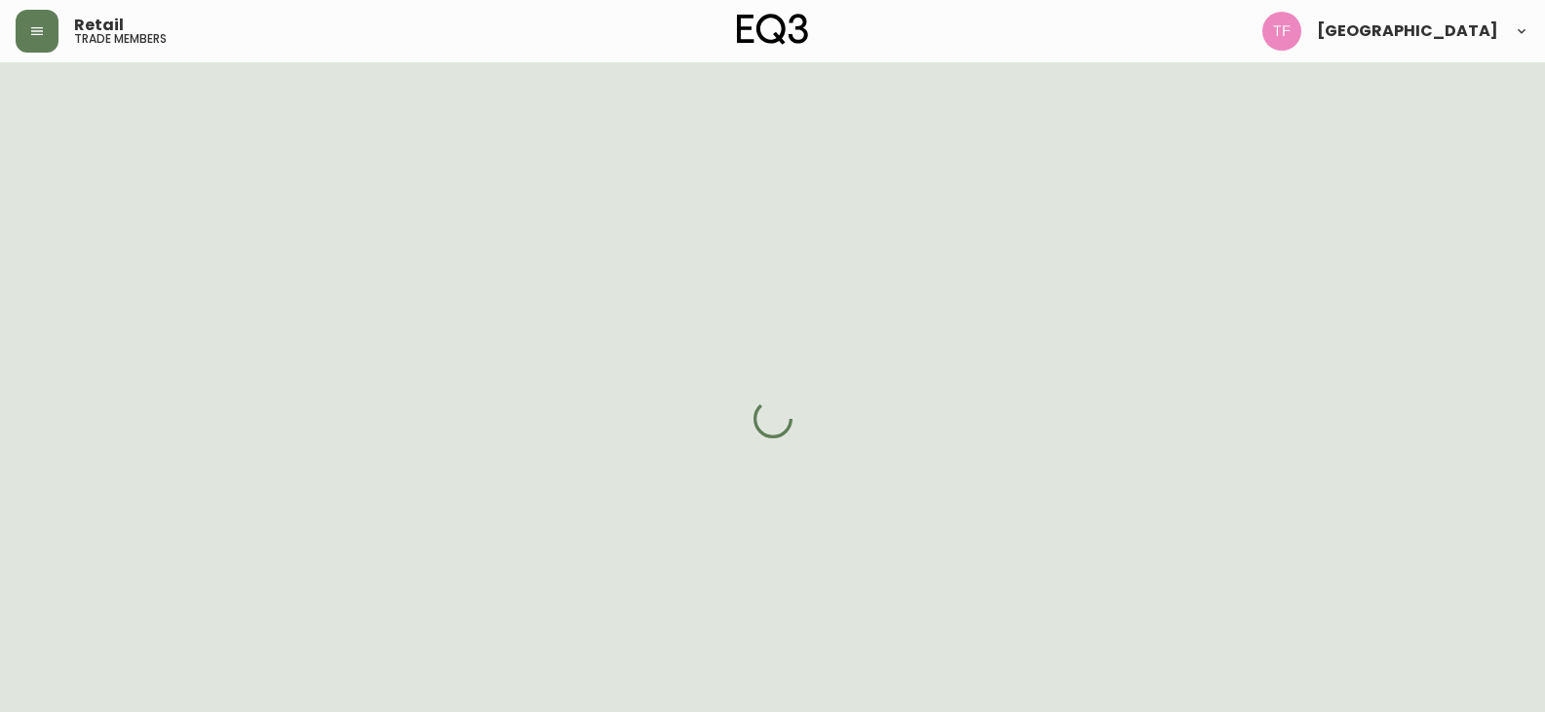
select select "QC"
select select "CA"
select select "CA_FR"
select select "Outreach from a Trade Rep"
select select "Other"
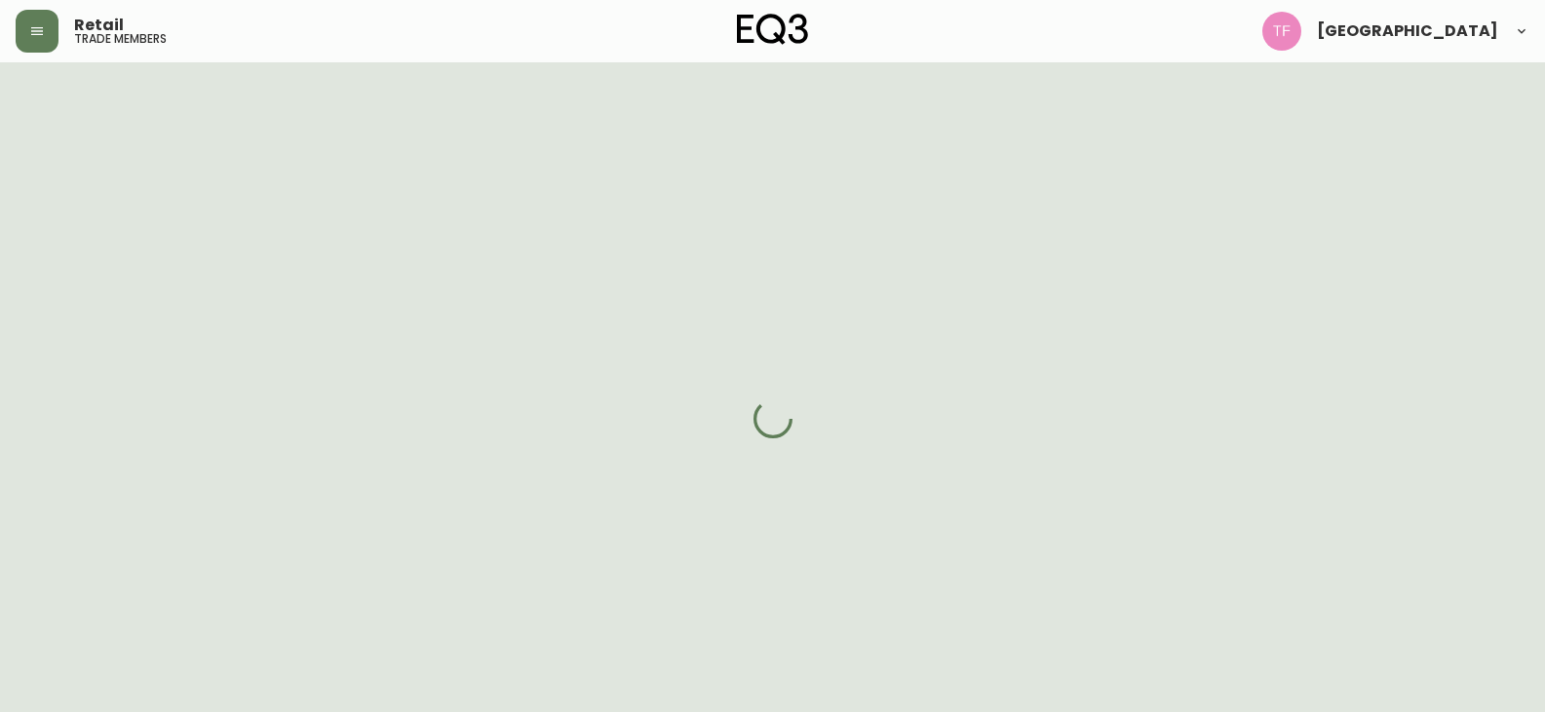
select select "cjw10z96t00cw6gs04aeyfqxf"
select select "false"
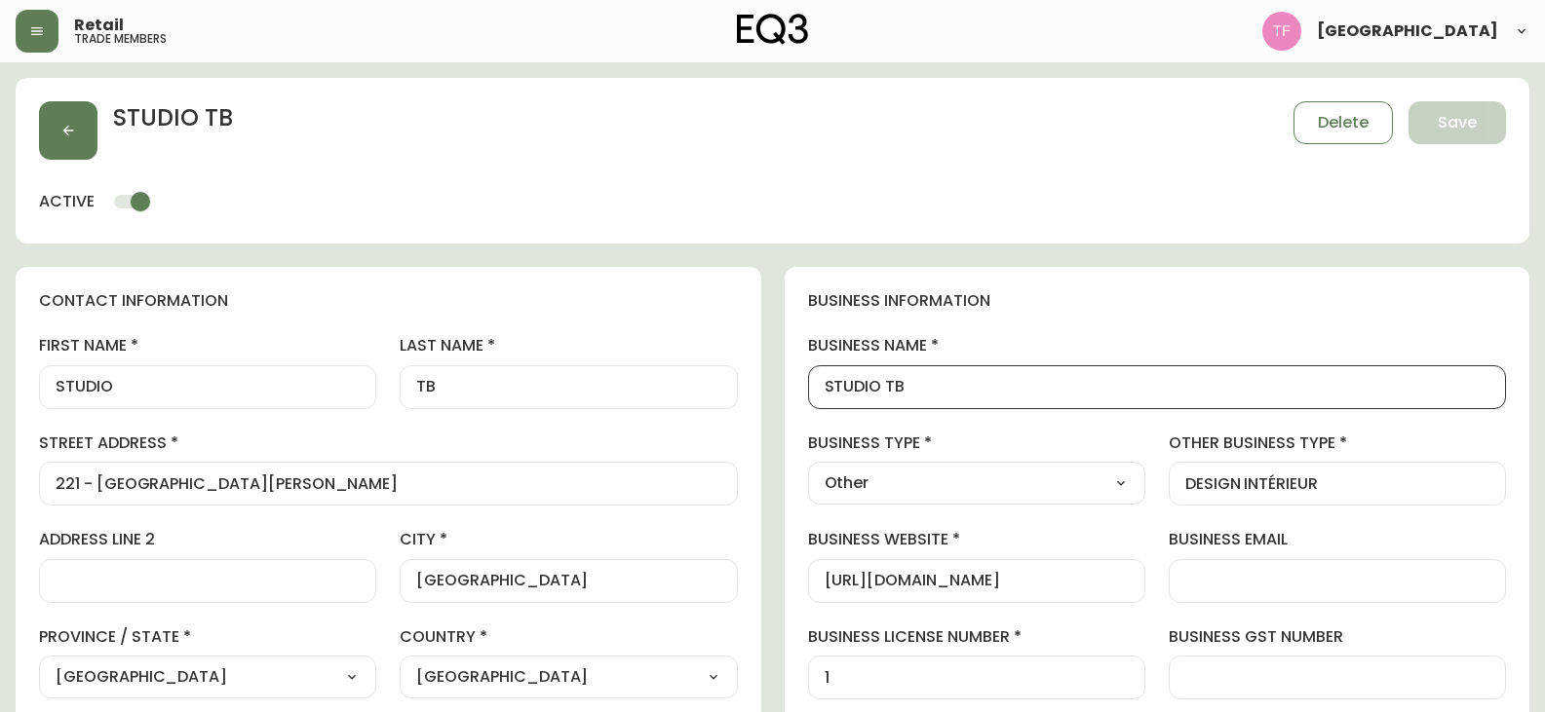
drag, startPoint x: 943, startPoint y: 393, endPoint x: 795, endPoint y: 393, distance: 148.1
click at [795, 393] on div "business information business name STUDIO TB business type Other Select Interio…" at bounding box center [1158, 591] width 746 height 648
click at [63, 133] on icon "button" at bounding box center [68, 131] width 16 height 16
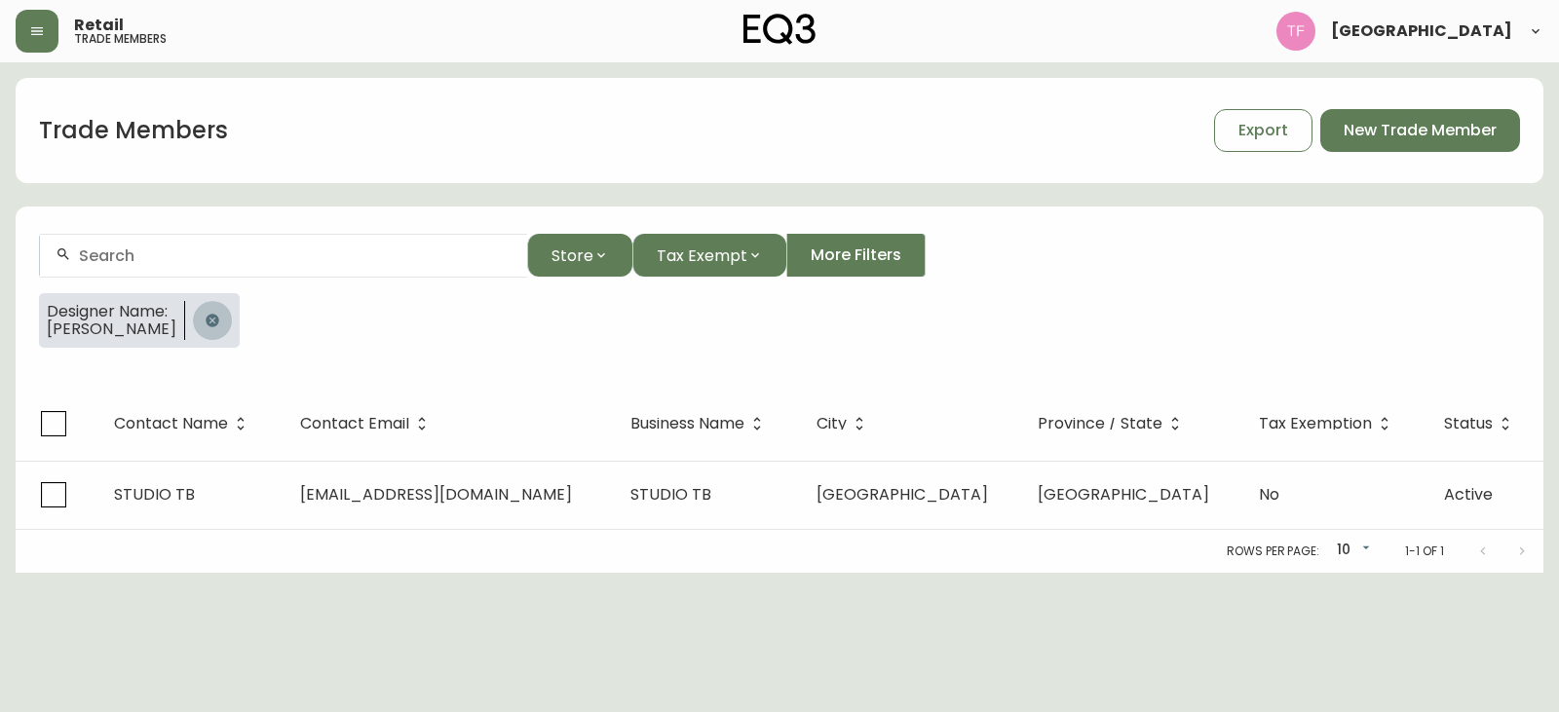
click at [218, 319] on icon "button" at bounding box center [212, 320] width 13 height 13
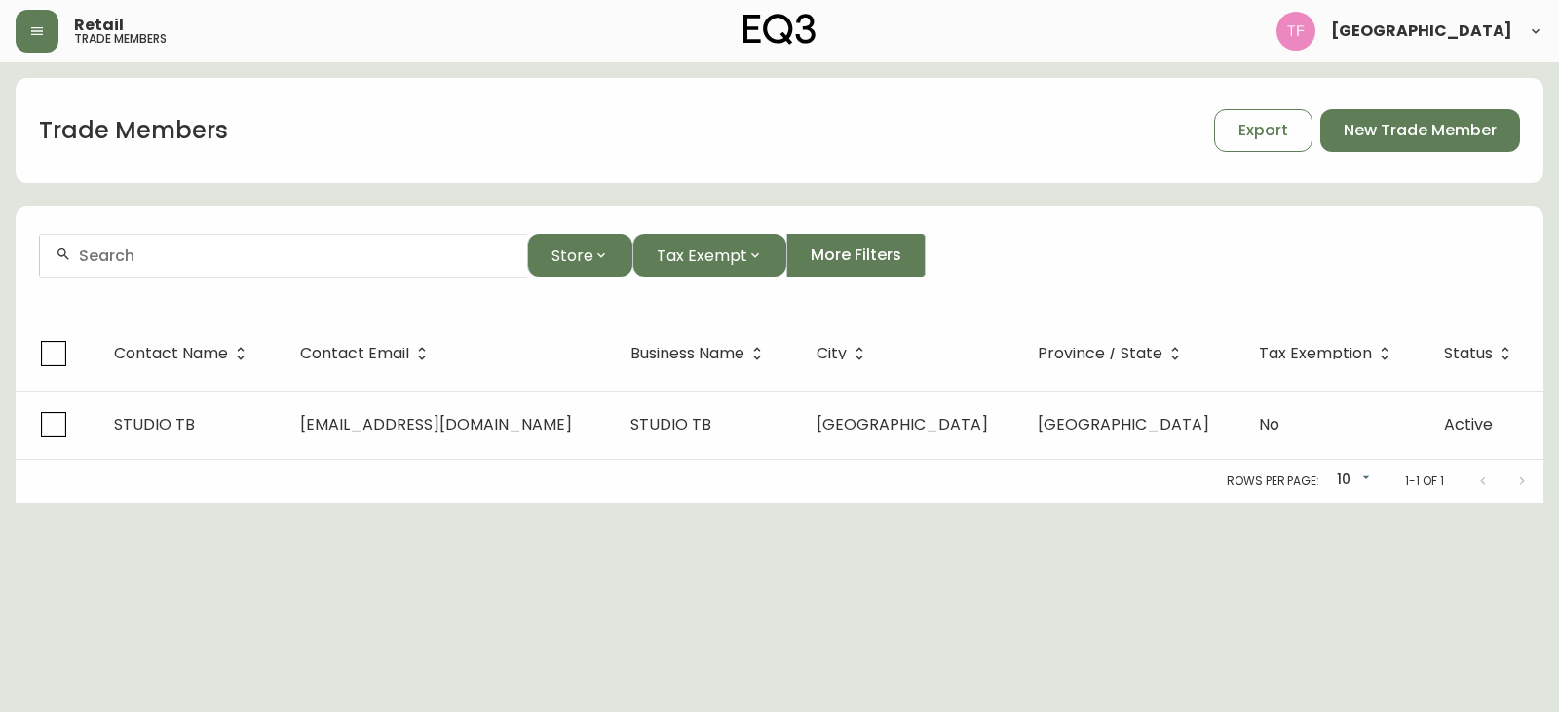
click at [259, 257] on input "text" at bounding box center [295, 256] width 433 height 19
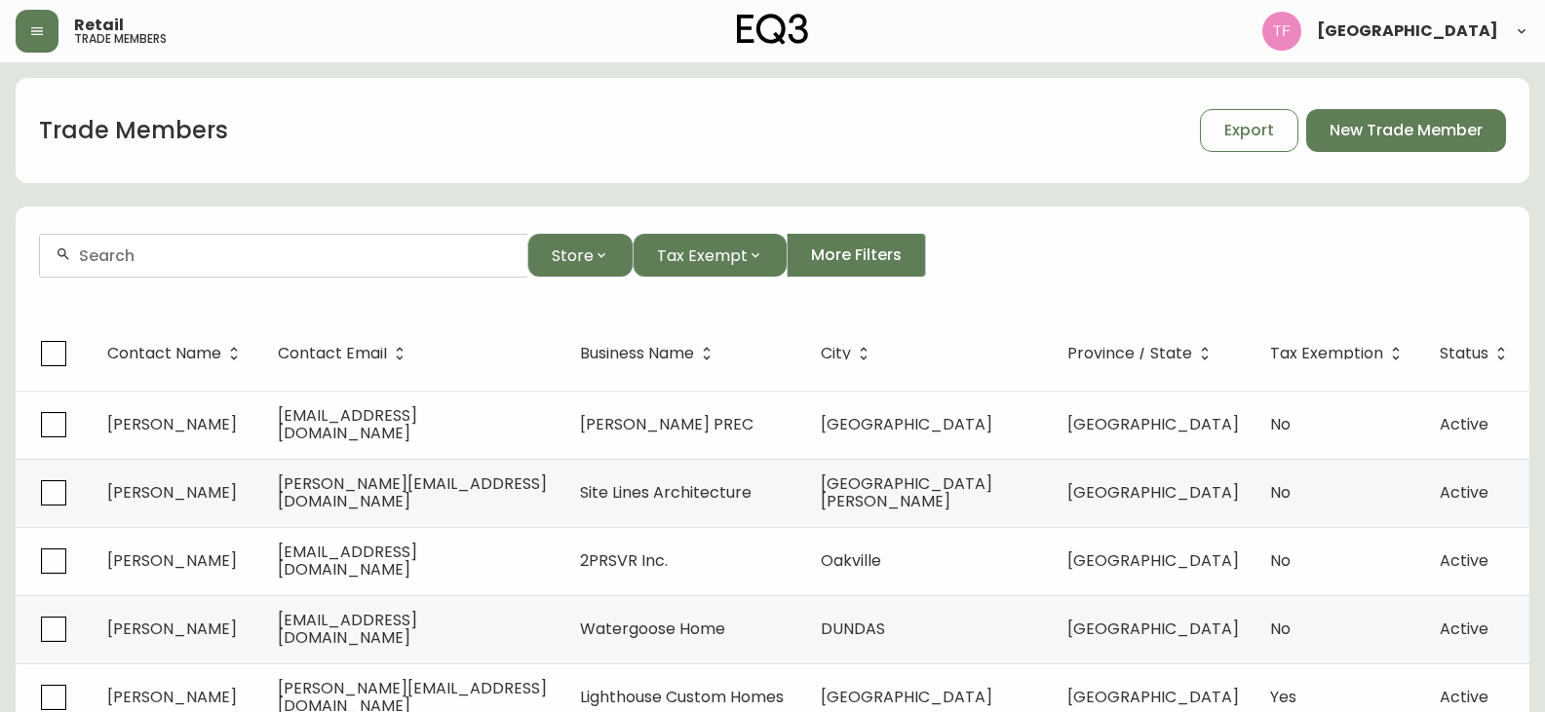
paste input "CHARLES MORIN"
click at [182, 257] on input "CHARLES MORIN" at bounding box center [295, 256] width 433 height 19
paste input "SEBASTIEN RODRIGUEZ"
click at [303, 255] on input "SEBASTIEN RODRIGUEZ" at bounding box center [295, 256] width 433 height 19
paste input "HUGUETTE MARCHAND"
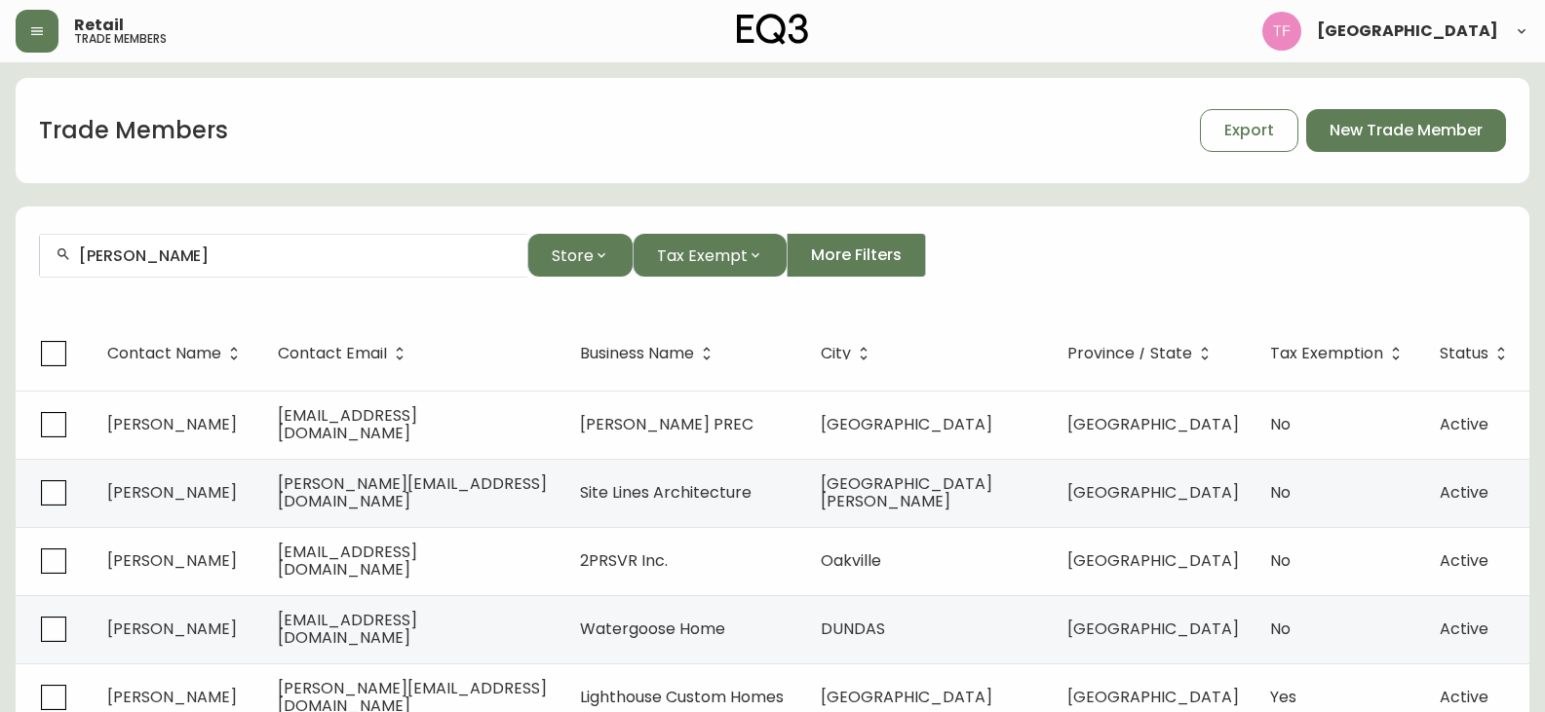
click at [278, 258] on input "HUGUETTE MARCHAND" at bounding box center [295, 256] width 433 height 19
paste input "DOMINIC GAGNON"
click at [250, 258] on input "DOMINIC GAGNON" at bounding box center [295, 256] width 433 height 19
paste input "GENEVIEVE ROBITAILLE"
click at [200, 266] on div "GENEVIEVE ROBITAILLE" at bounding box center [283, 256] width 487 height 44
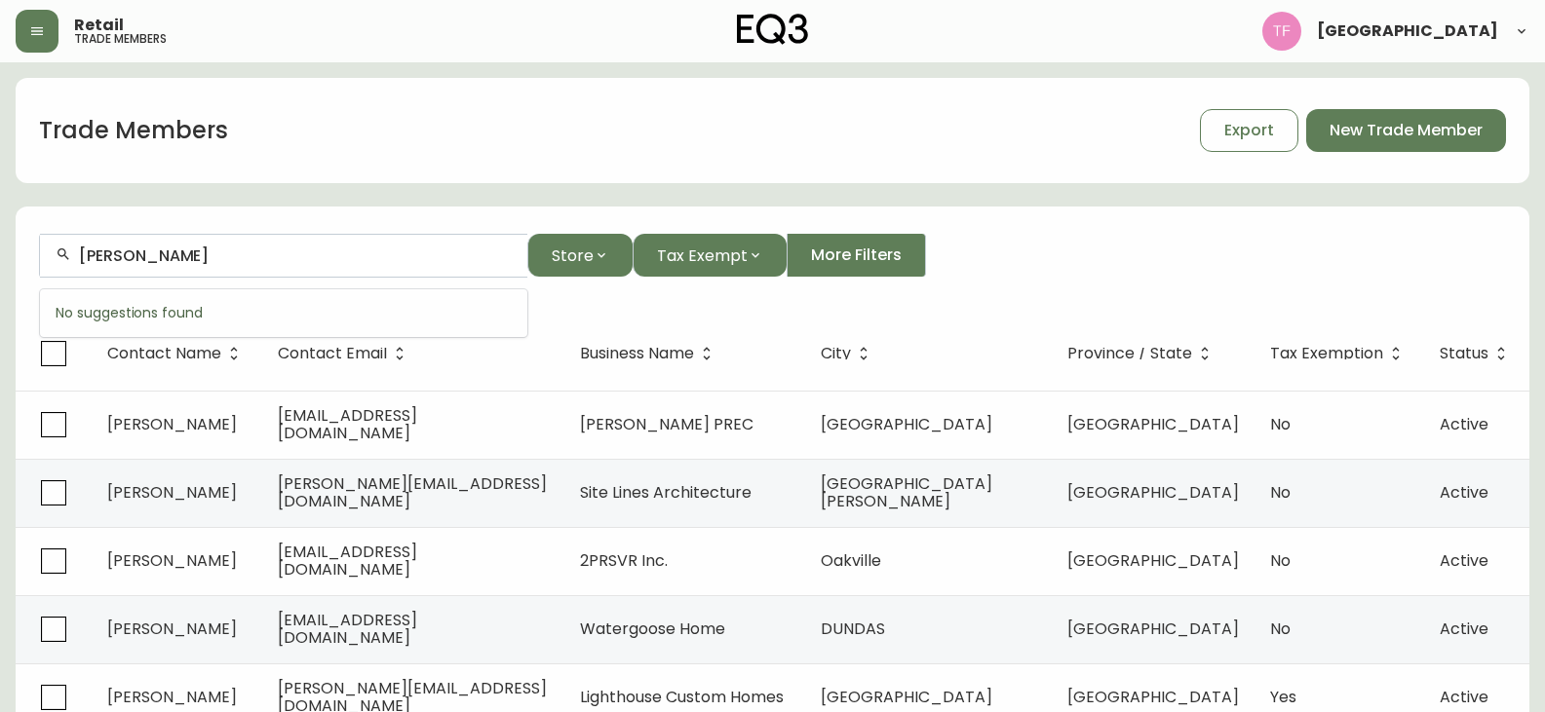
paste input "JEAN-MARC CHOUINARD"
click at [309, 267] on div "JEAN-MARC CHOUINARD" at bounding box center [283, 256] width 487 height 44
paste input "SIMON ROY"
click at [213, 254] on input "SIMON ROY" at bounding box center [295, 256] width 433 height 19
paste input "ARAH FRENCH"
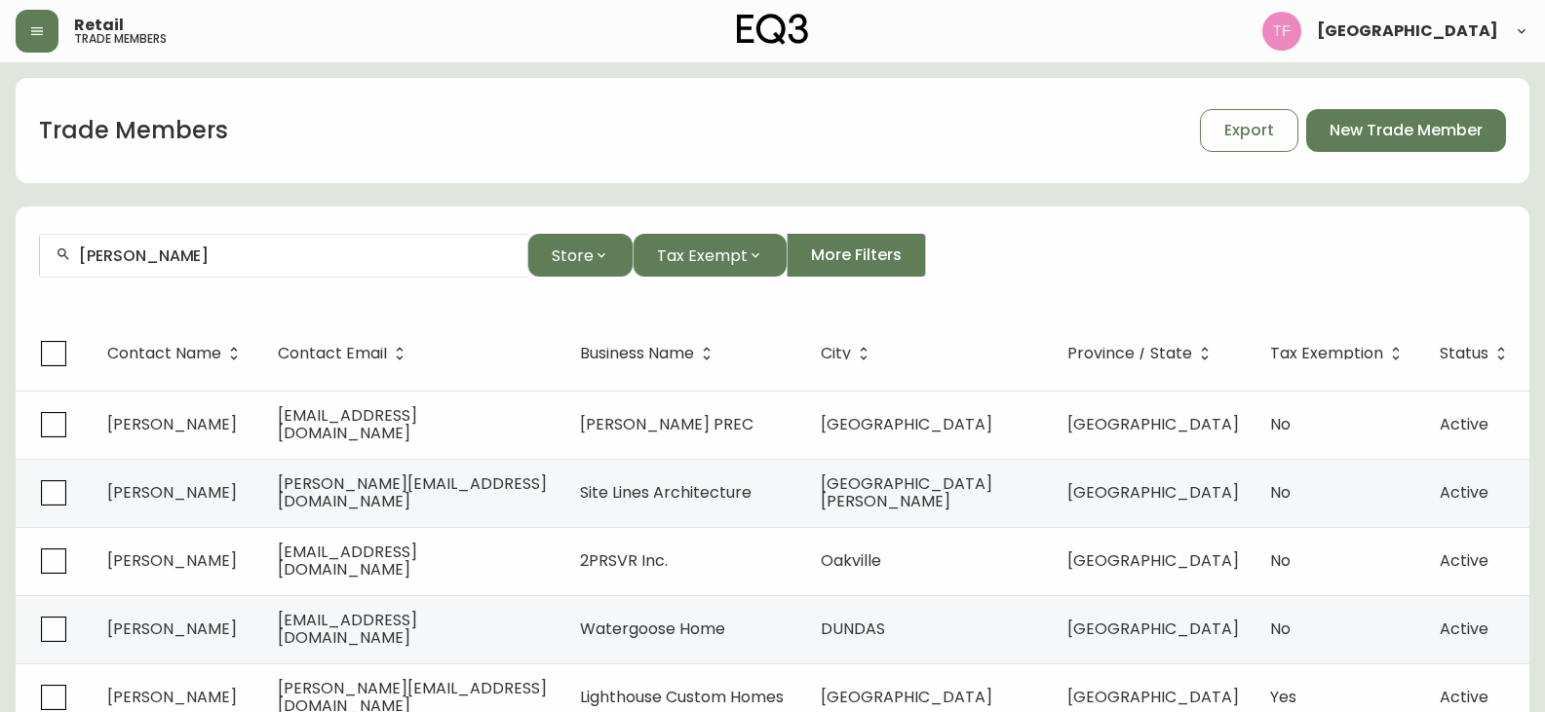
click at [228, 248] on input "SARAH FRENCH" at bounding box center [295, 256] width 433 height 19
paste input "ROSELYNE OCHEGO"
click at [191, 260] on input "ROSELYNE OCHEGO" at bounding box center [295, 256] width 433 height 19
paste input "MAUDE-AUDREY MARTINET"
click at [175, 250] on input "MAUDE-AUDREY MARTINET" at bounding box center [295, 256] width 433 height 19
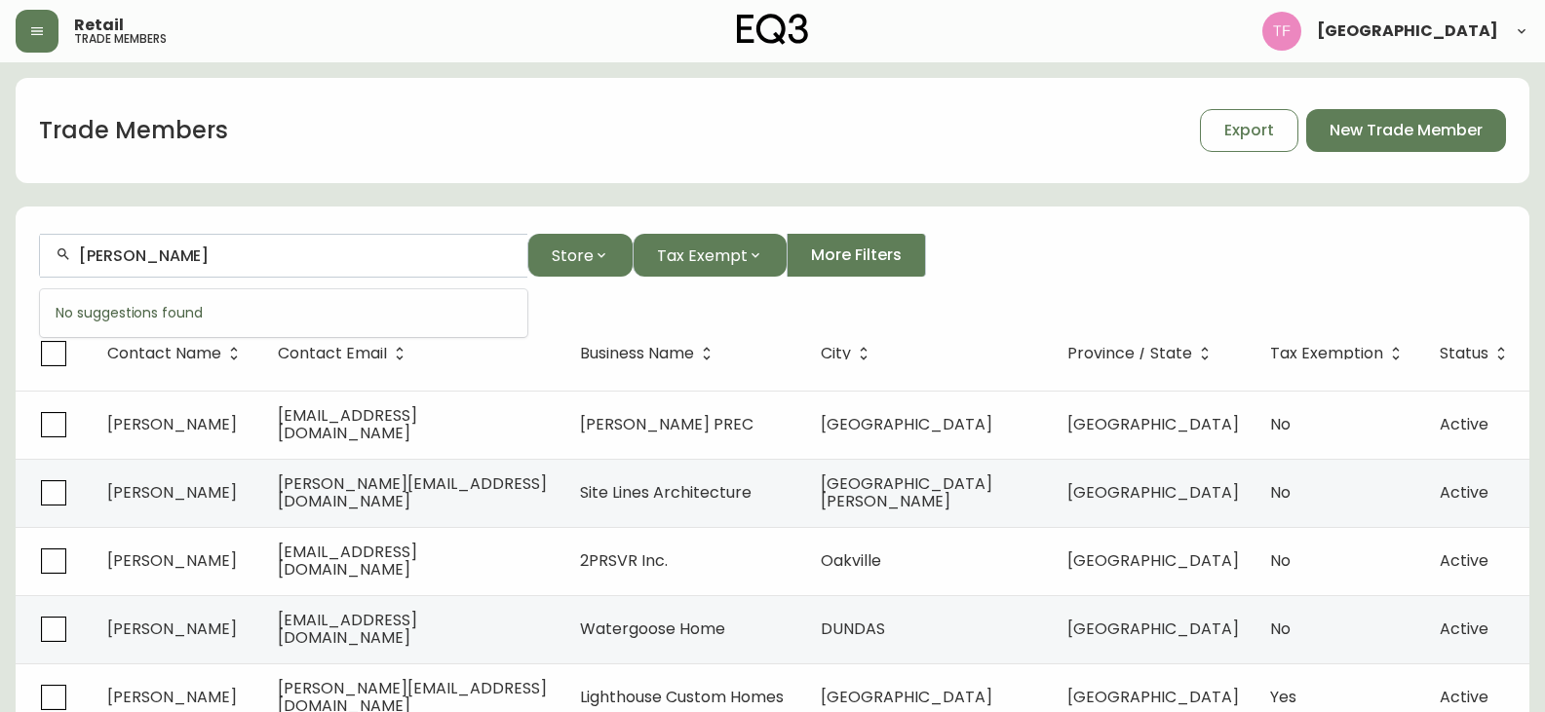
paste input "DAVID SAVARD"
click at [187, 362] on li "David Savard" at bounding box center [283, 360] width 487 height 33
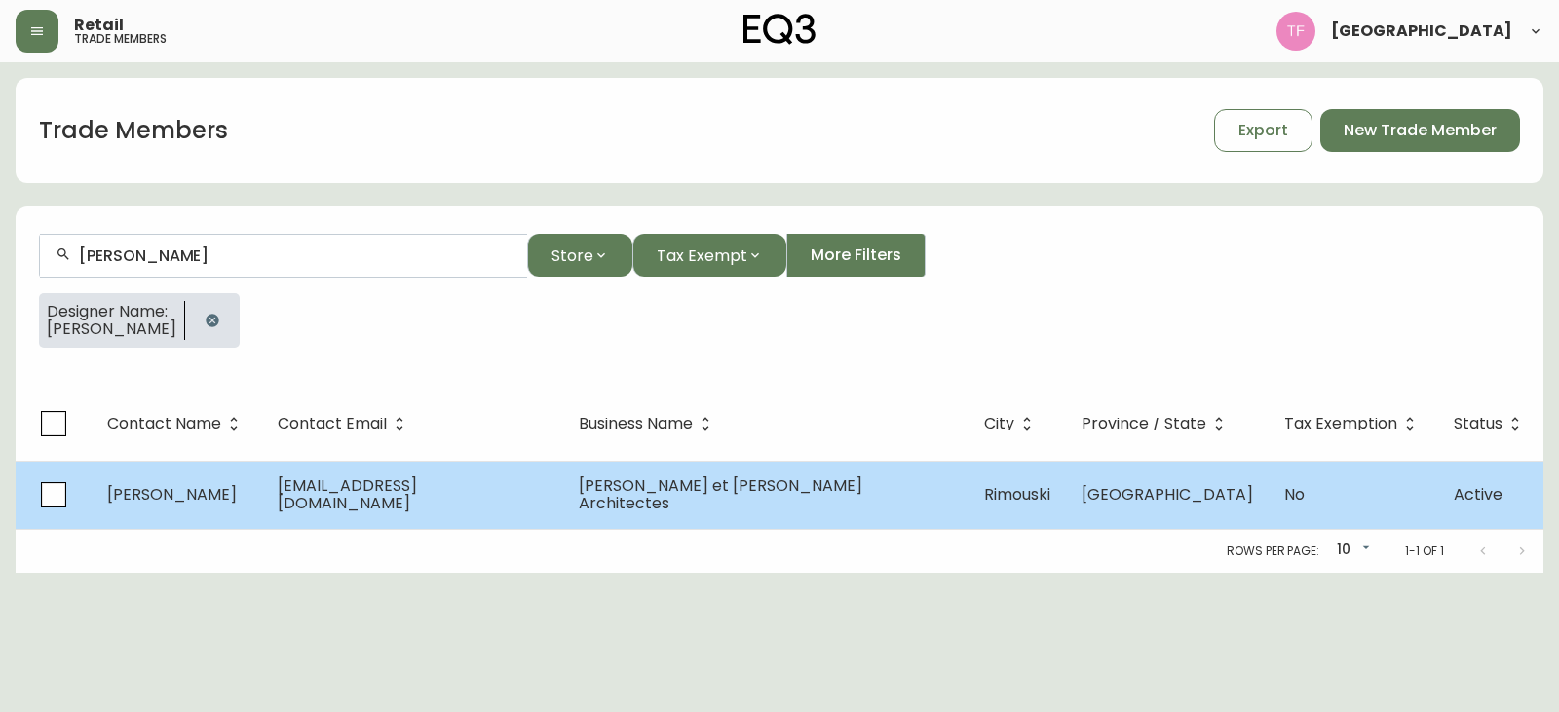
type input "David Savard"
click at [705, 470] on td "Proulx et Savard Architectes" at bounding box center [765, 495] width 405 height 68
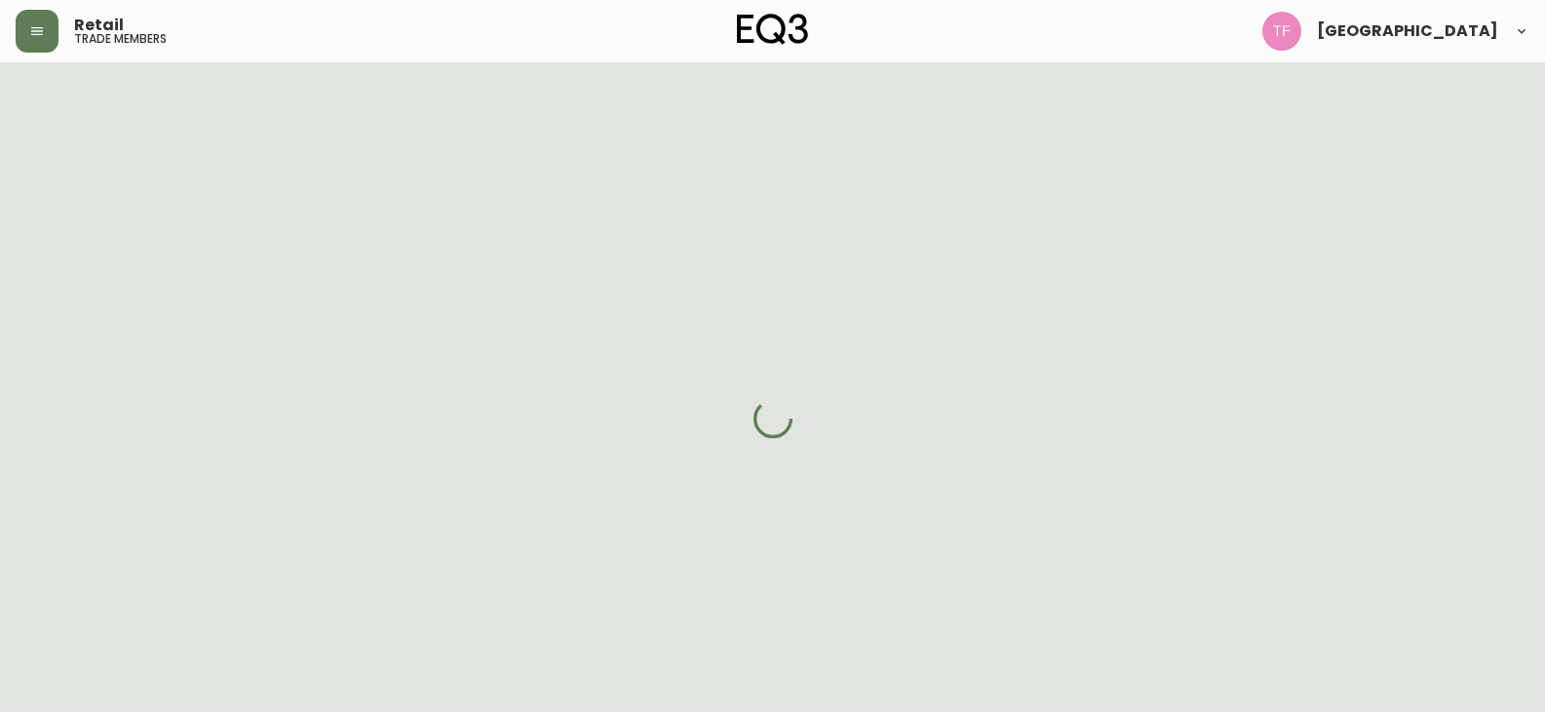
select select "QC"
select select "CA"
select select "CA_FR"
select select "cjwc5ks7z000g3h5rrpv4afax"
select select "false"
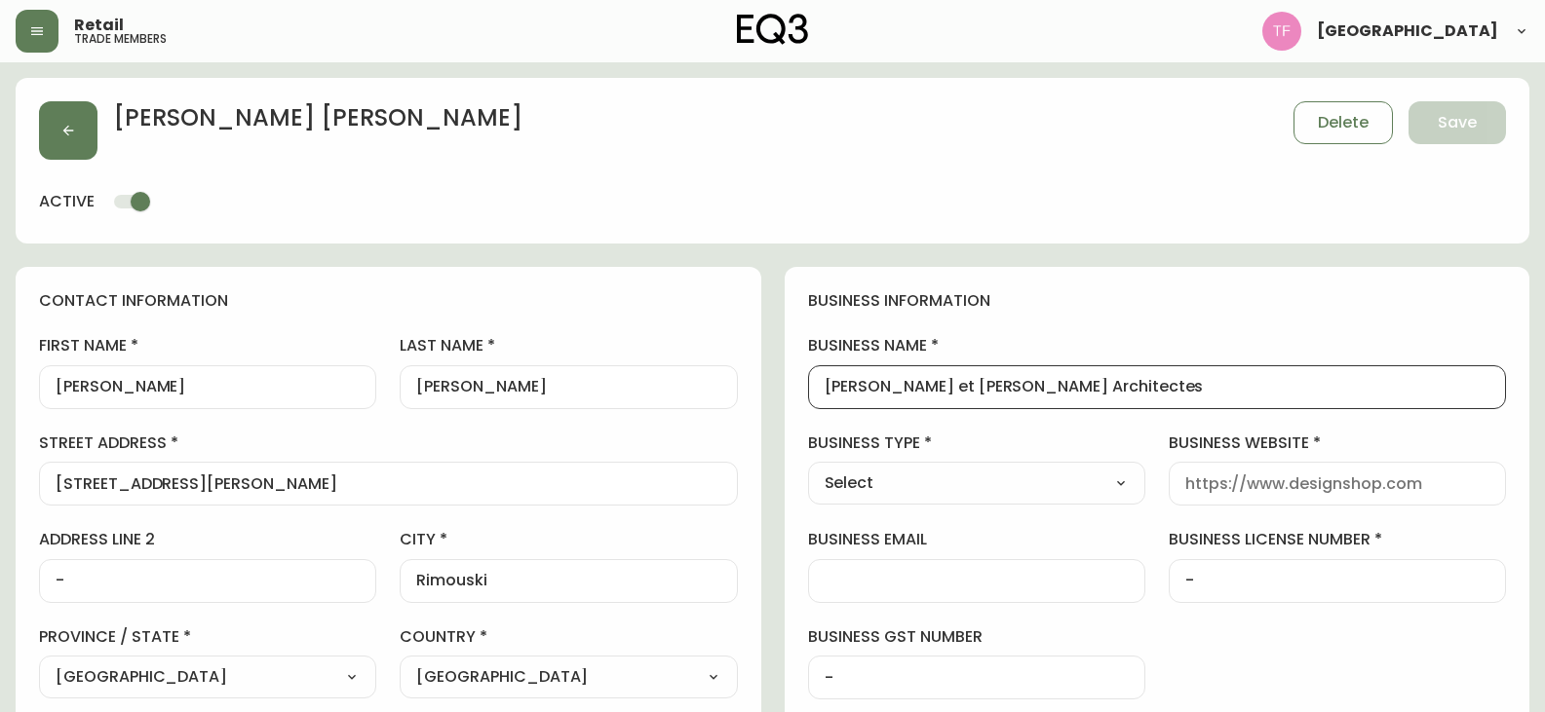
drag, startPoint x: 1090, startPoint y: 388, endPoint x: 679, endPoint y: 388, distance: 410.3
click at [92, 162] on div "Benoit Proulx Delete Save active" at bounding box center [773, 161] width 1514 height 166
click at [87, 153] on button "button" at bounding box center [68, 130] width 58 height 58
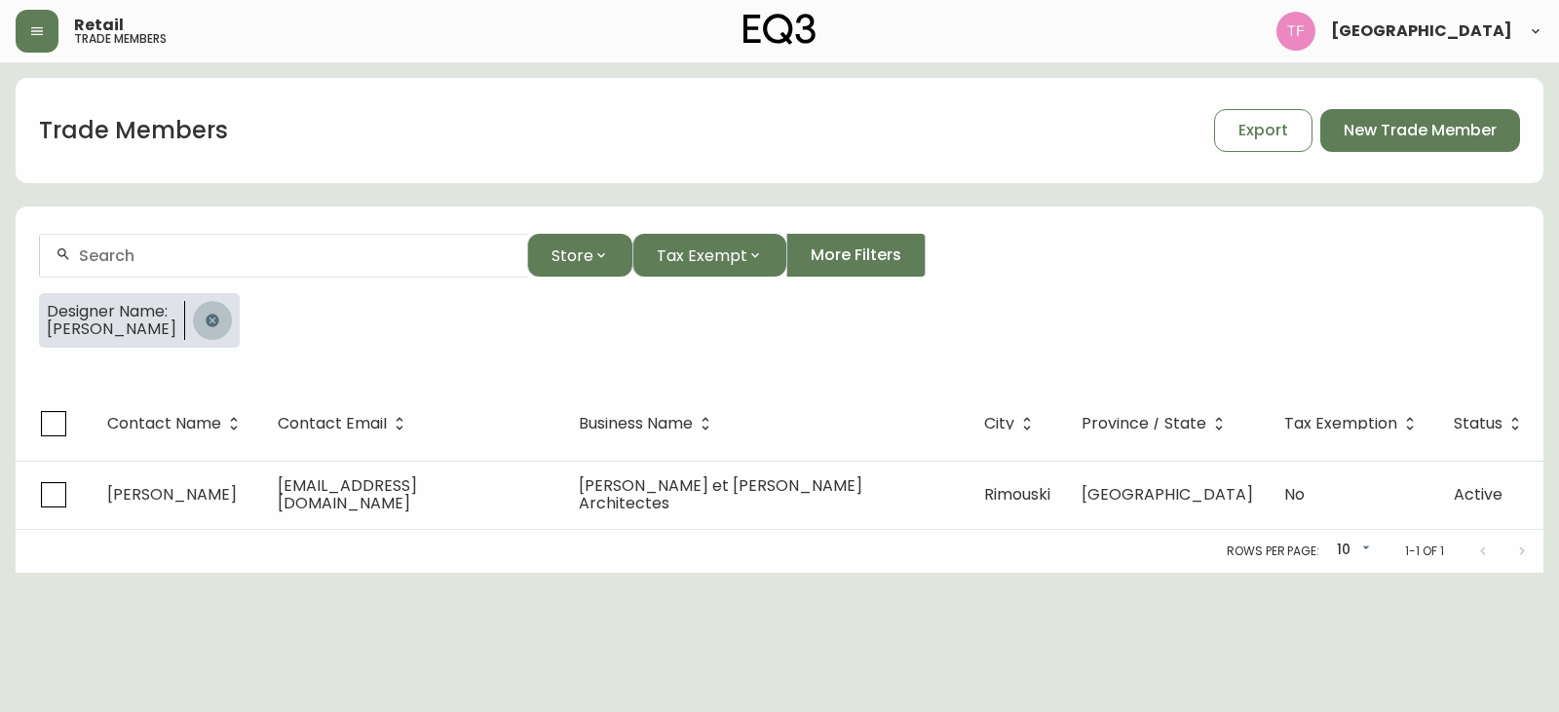
click at [216, 314] on button "button" at bounding box center [212, 320] width 39 height 39
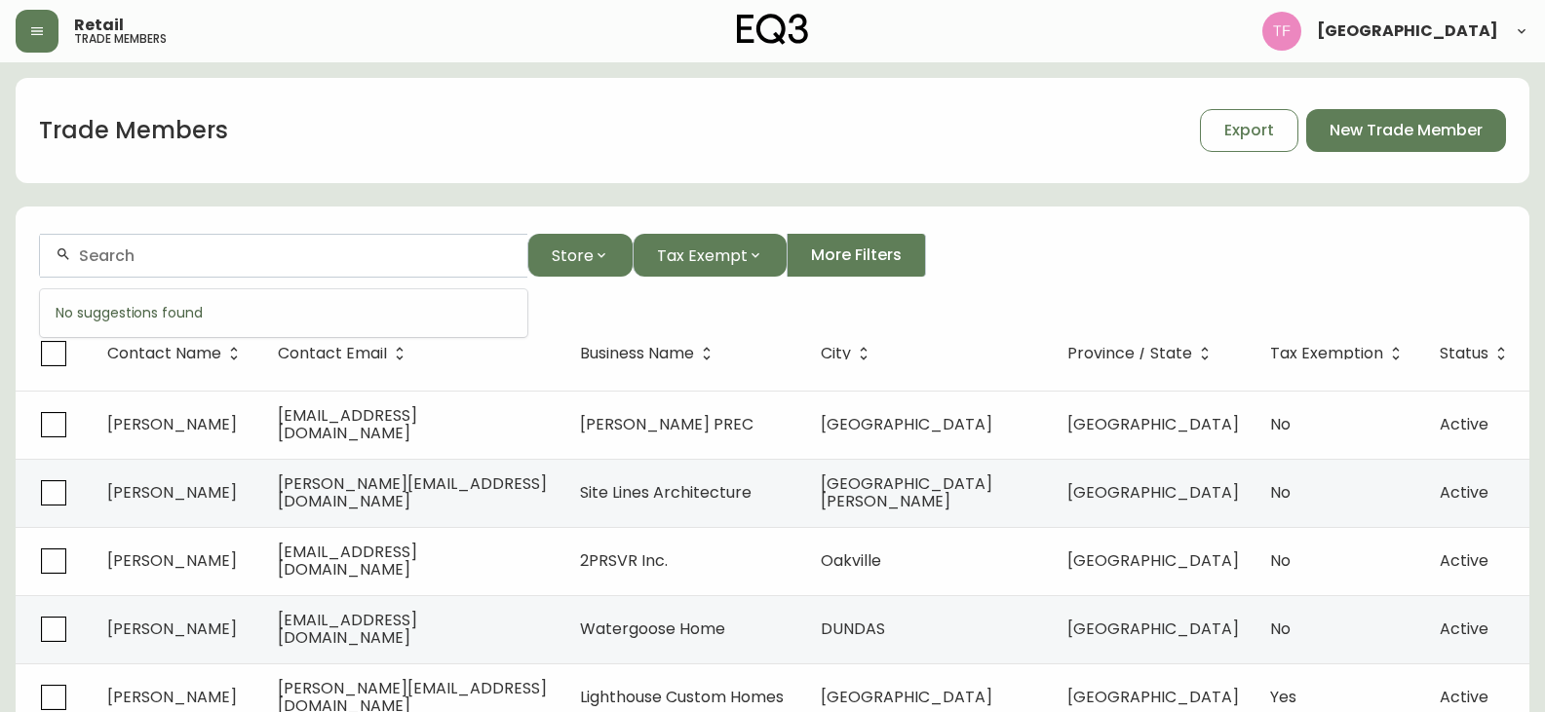
paste input "JEAN-PIERRE CANTIN"
click at [209, 248] on input "JEAN-PIERRE CANTIN" at bounding box center [295, 256] width 433 height 19
paste input "MARIE-JOSEE TURMEL"
click at [186, 257] on input "MARIE-JOSEE TURMEL" at bounding box center [295, 256] width 433 height 19
paste input "BIANCA THIBERT"
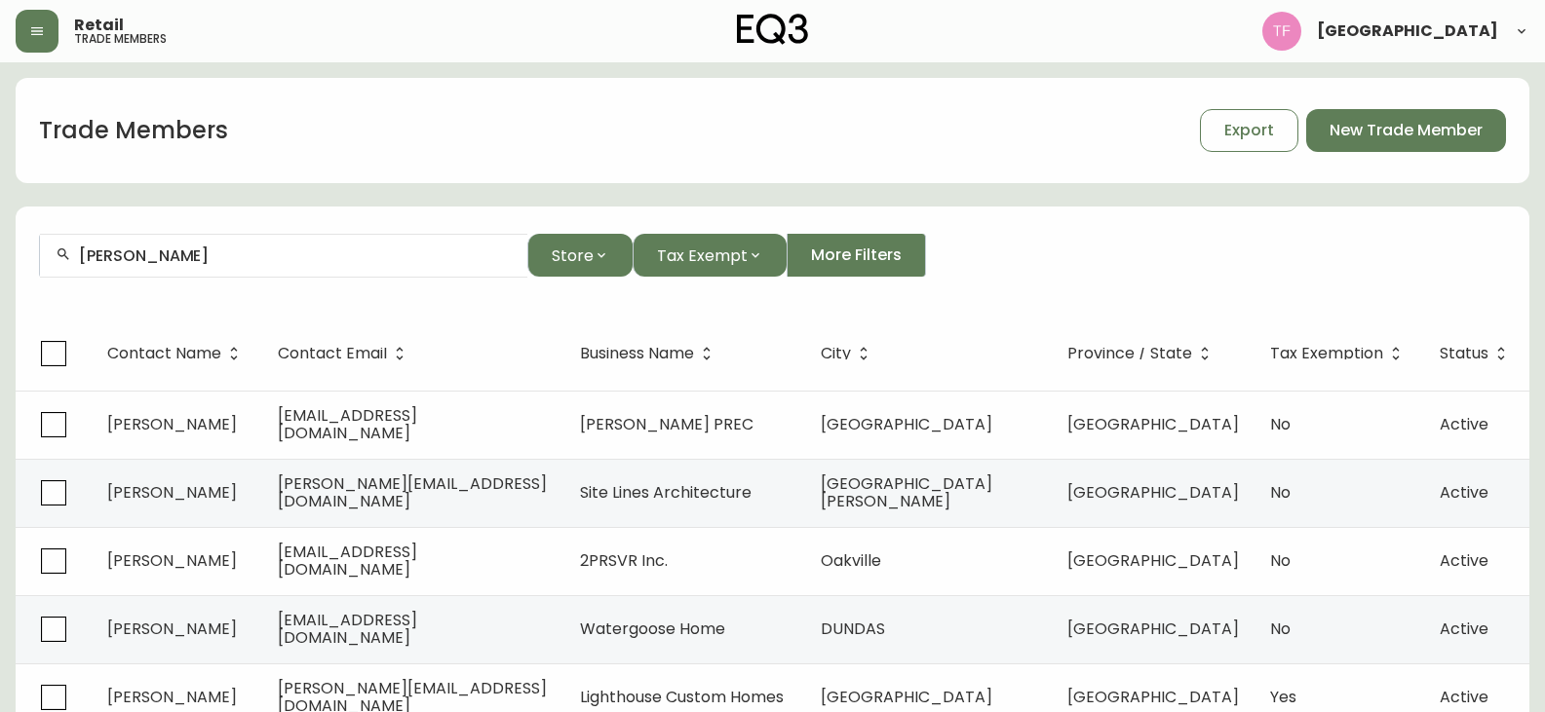
click at [242, 250] on input "BIANCA THIBERT" at bounding box center [295, 256] width 433 height 19
paste input "JOSÉE DUGRÉ"
drag, startPoint x: 215, startPoint y: 252, endPoint x: -373, endPoint y: 253, distance: 588.7
click at [0, 253] on html "Retail trade members Tessa Forest Trade Members Export New Trade Member JOSÉE D…" at bounding box center [772, 559] width 1545 height 1118
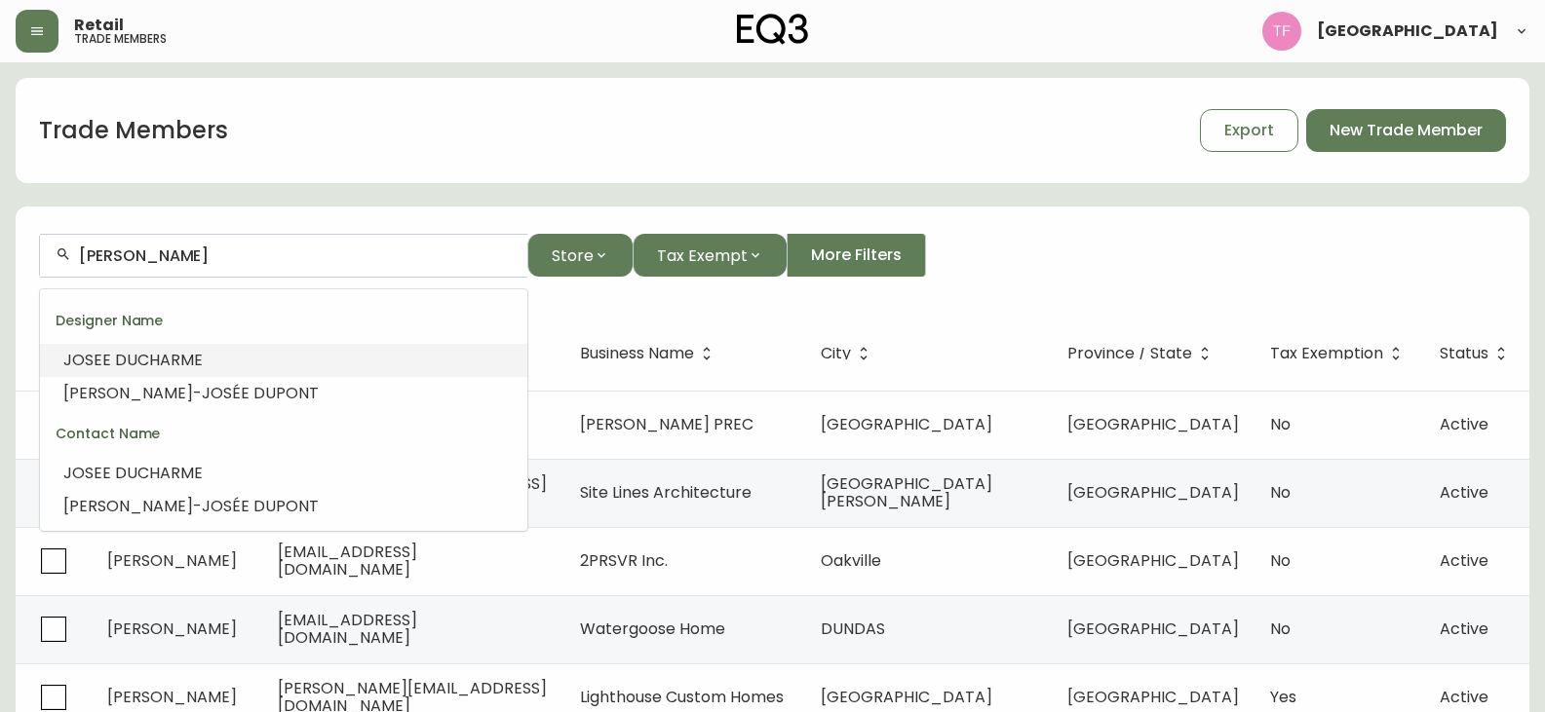
type input "J"
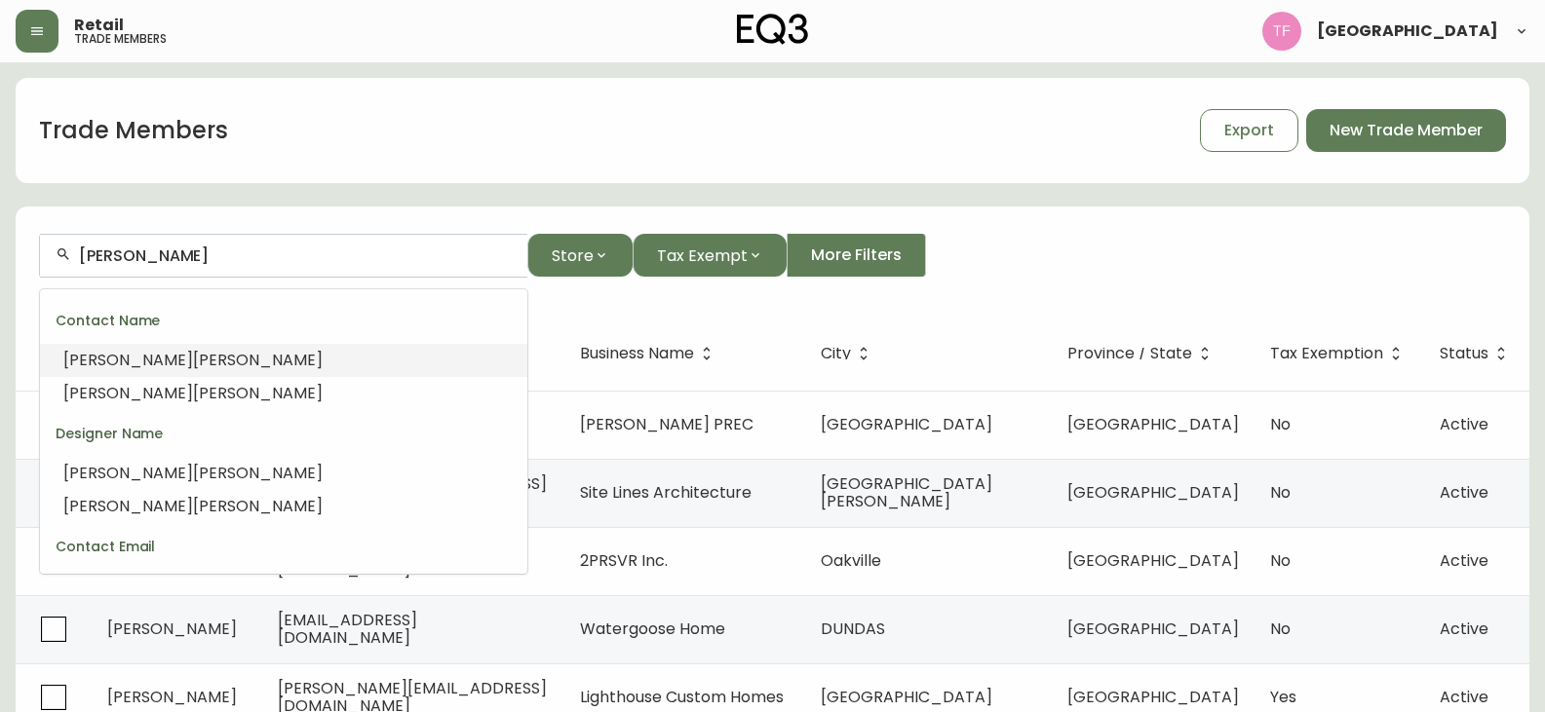
type input "J"
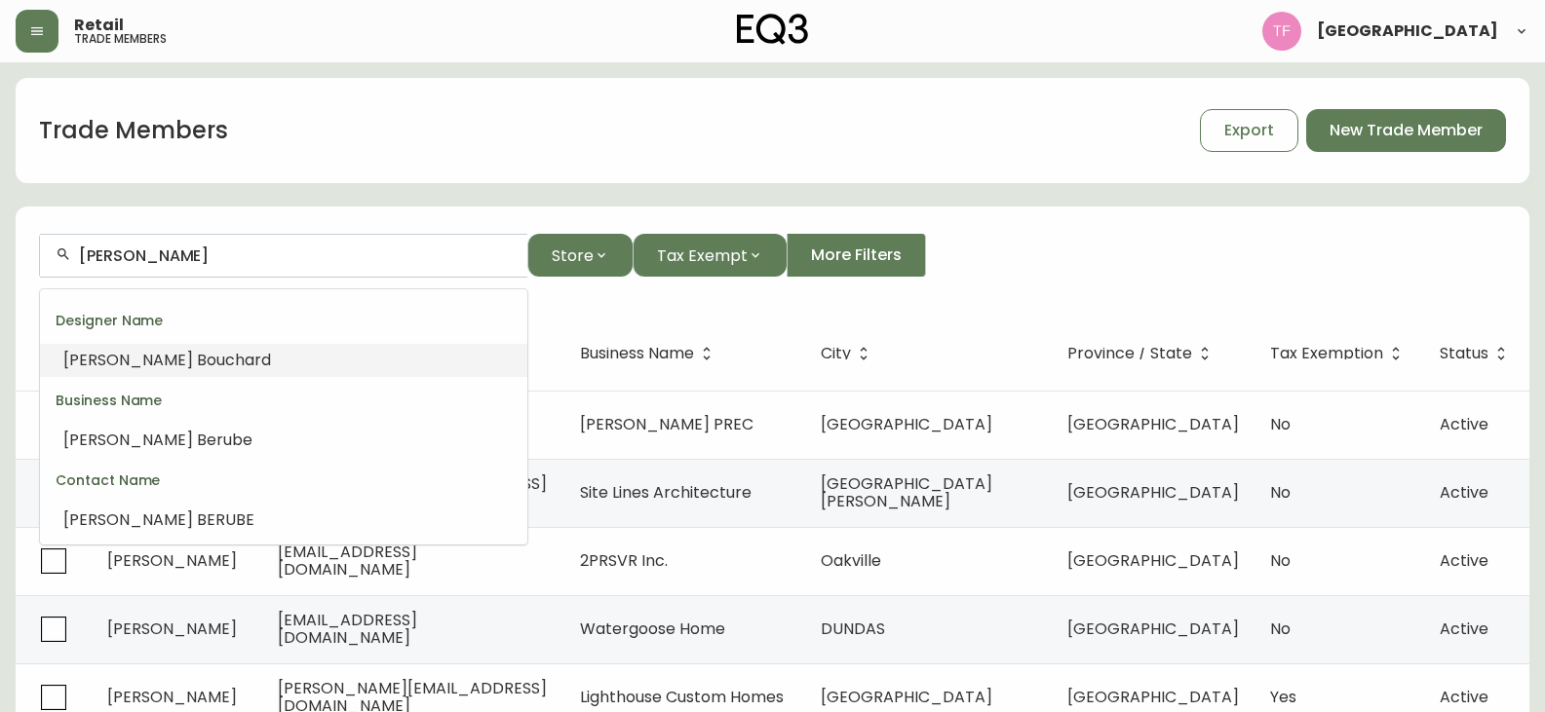
drag, startPoint x: 282, startPoint y: 261, endPoint x: 264, endPoint y: 257, distance: 18.0
click at [264, 257] on input "MYRIAM B" at bounding box center [295, 256] width 433 height 19
paste input "ARIE-EVE DESCHAMBAULT"
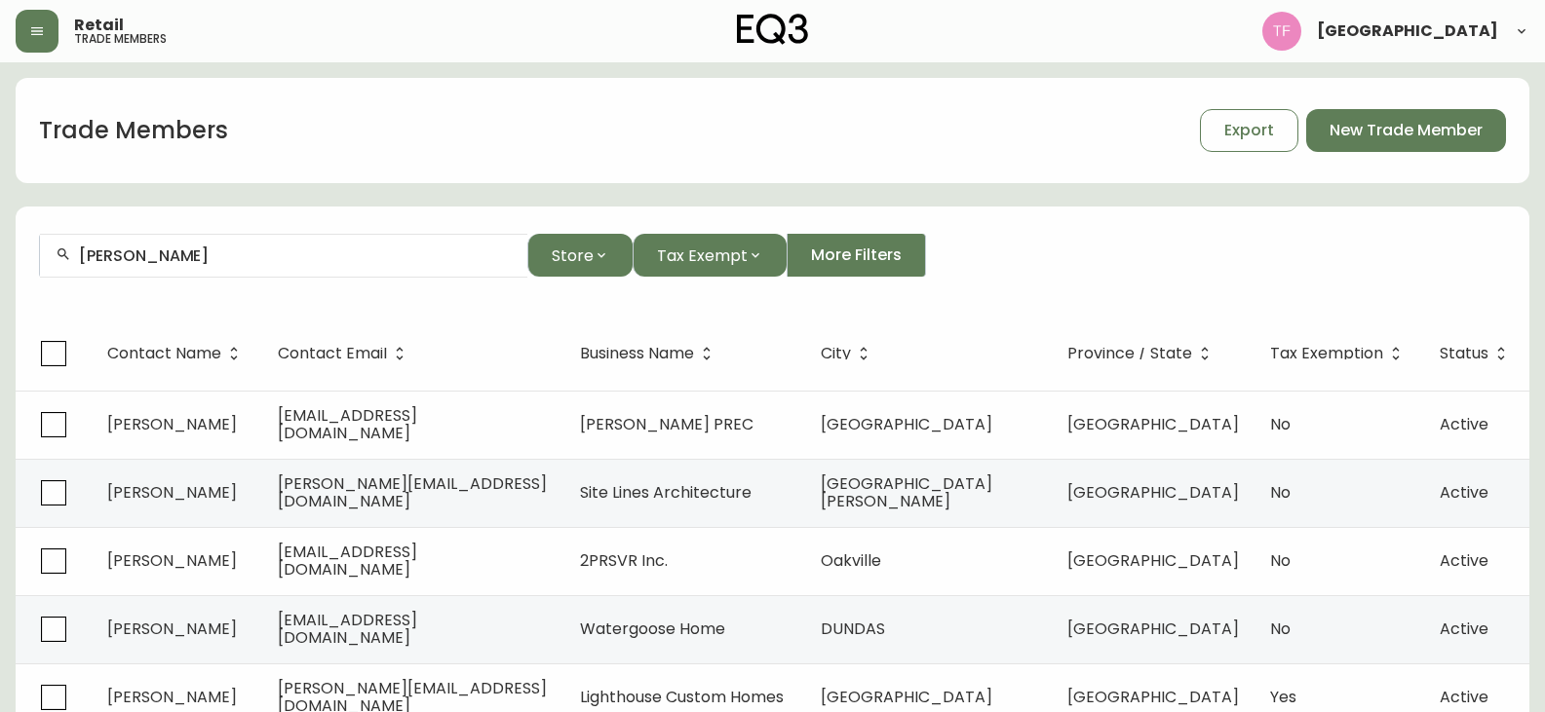
click at [211, 263] on input "MARIE-EVE DESCHAMBAULT" at bounding box center [295, 256] width 433 height 19
paste input "SAMUEL DUMAIS"
click at [211, 261] on input "SAMUEL DUMAIS" at bounding box center [295, 256] width 433 height 19
paste input "MYRIAM BERUBE"
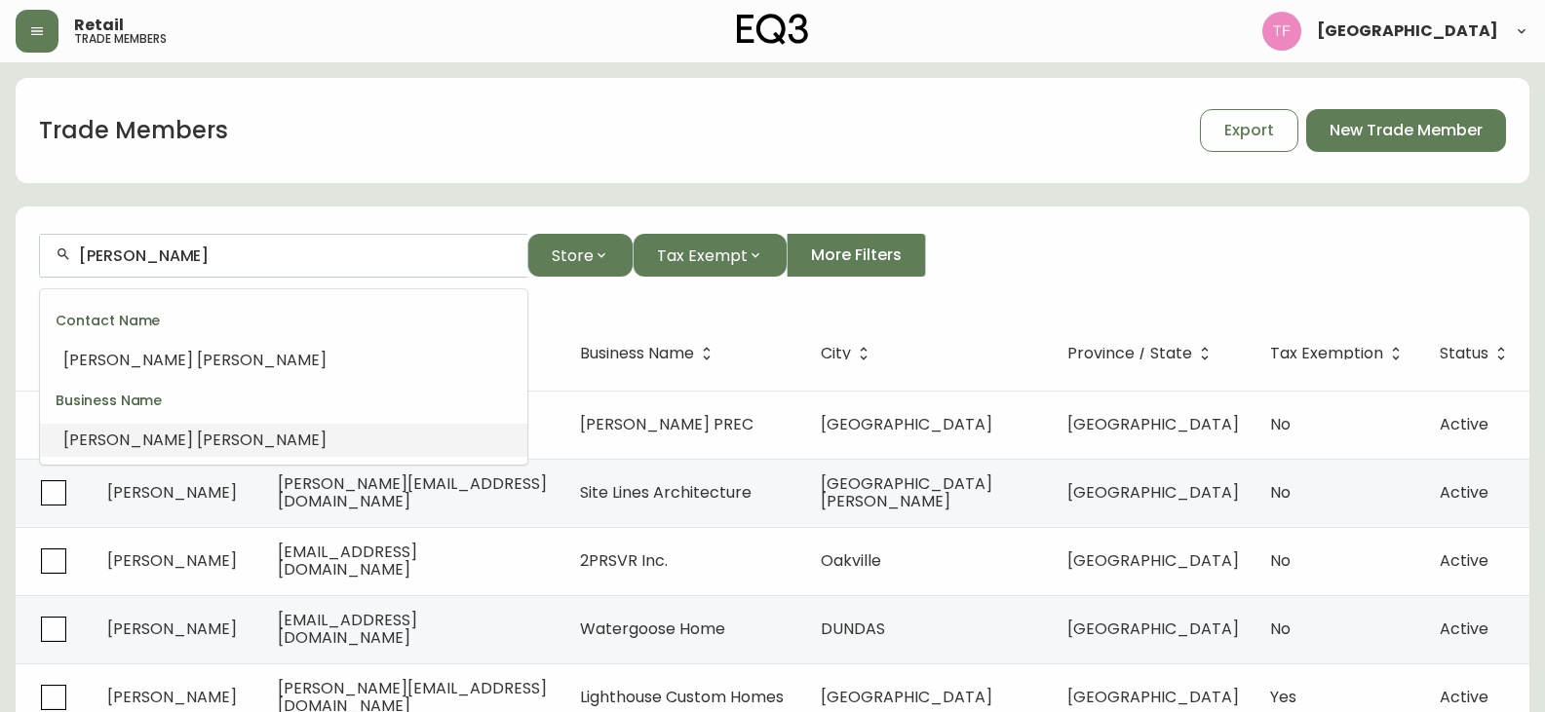
click at [197, 442] on span "Berube" at bounding box center [262, 440] width 130 height 22
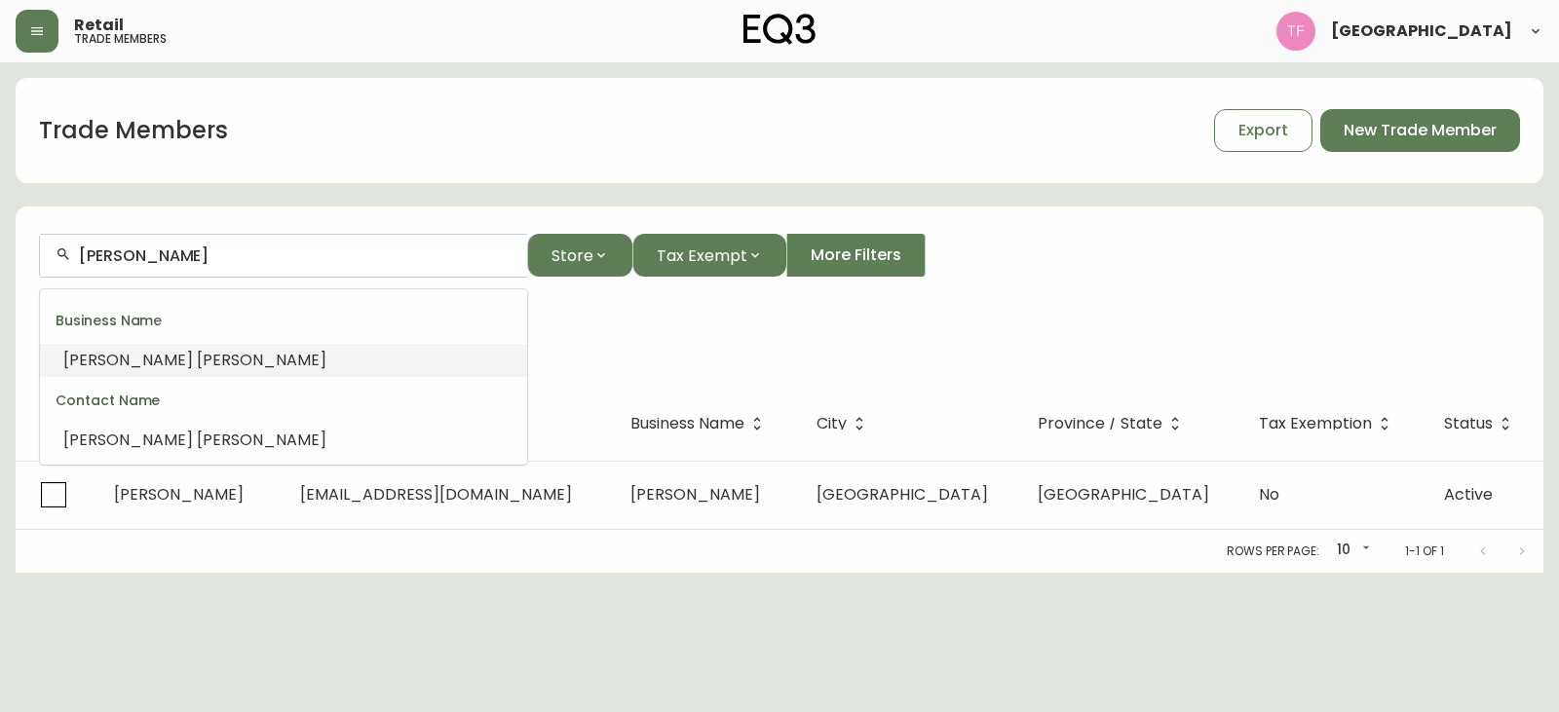
drag, startPoint x: 260, startPoint y: 257, endPoint x: 42, endPoint y: 255, distance: 218.3
click at [42, 255] on div "Myriam Berube" at bounding box center [283, 256] width 487 height 44
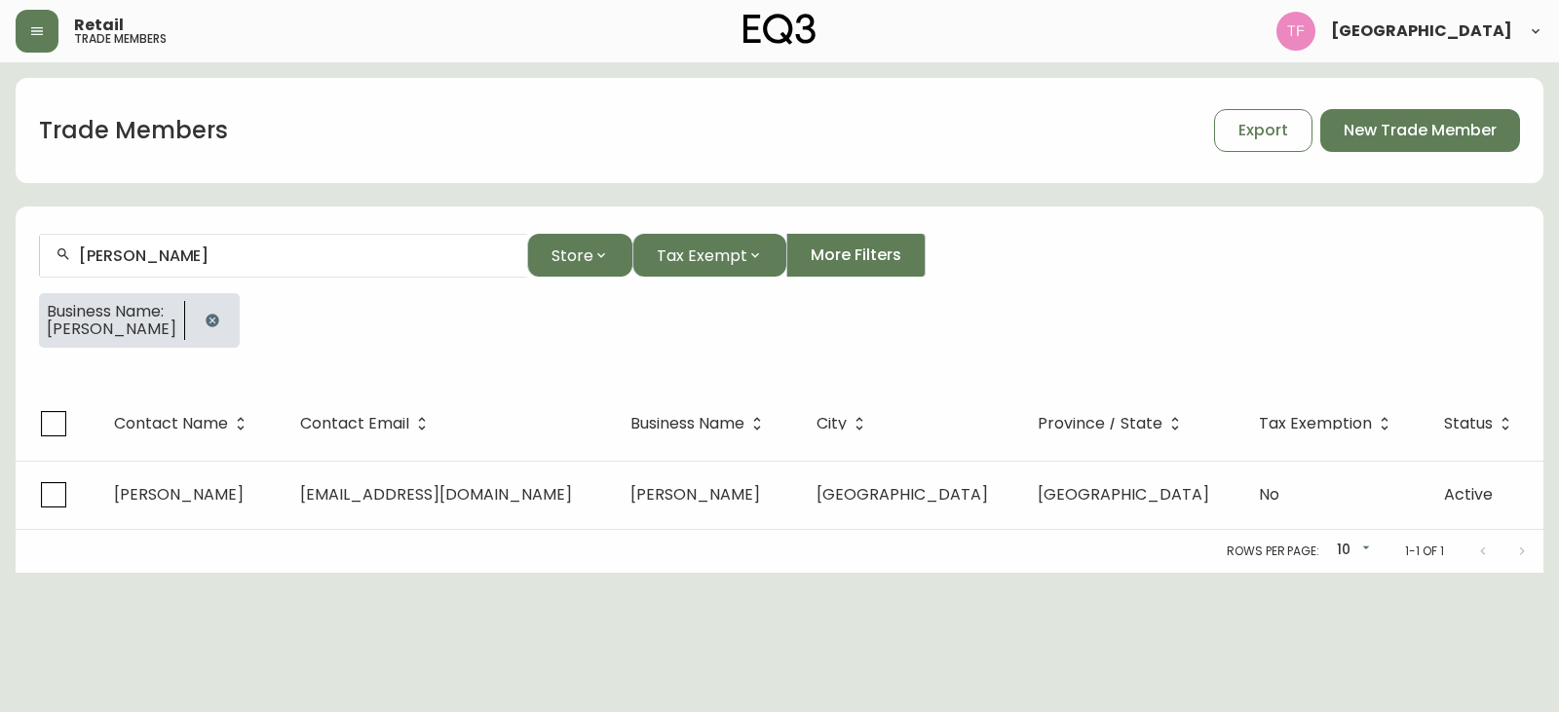
click at [239, 318] on div "Business Name: Myriam Berube" at bounding box center [779, 328] width 1481 height 70
click at [231, 318] on div at bounding box center [212, 320] width 55 height 55
click at [218, 317] on button "button" at bounding box center [212, 320] width 39 height 39
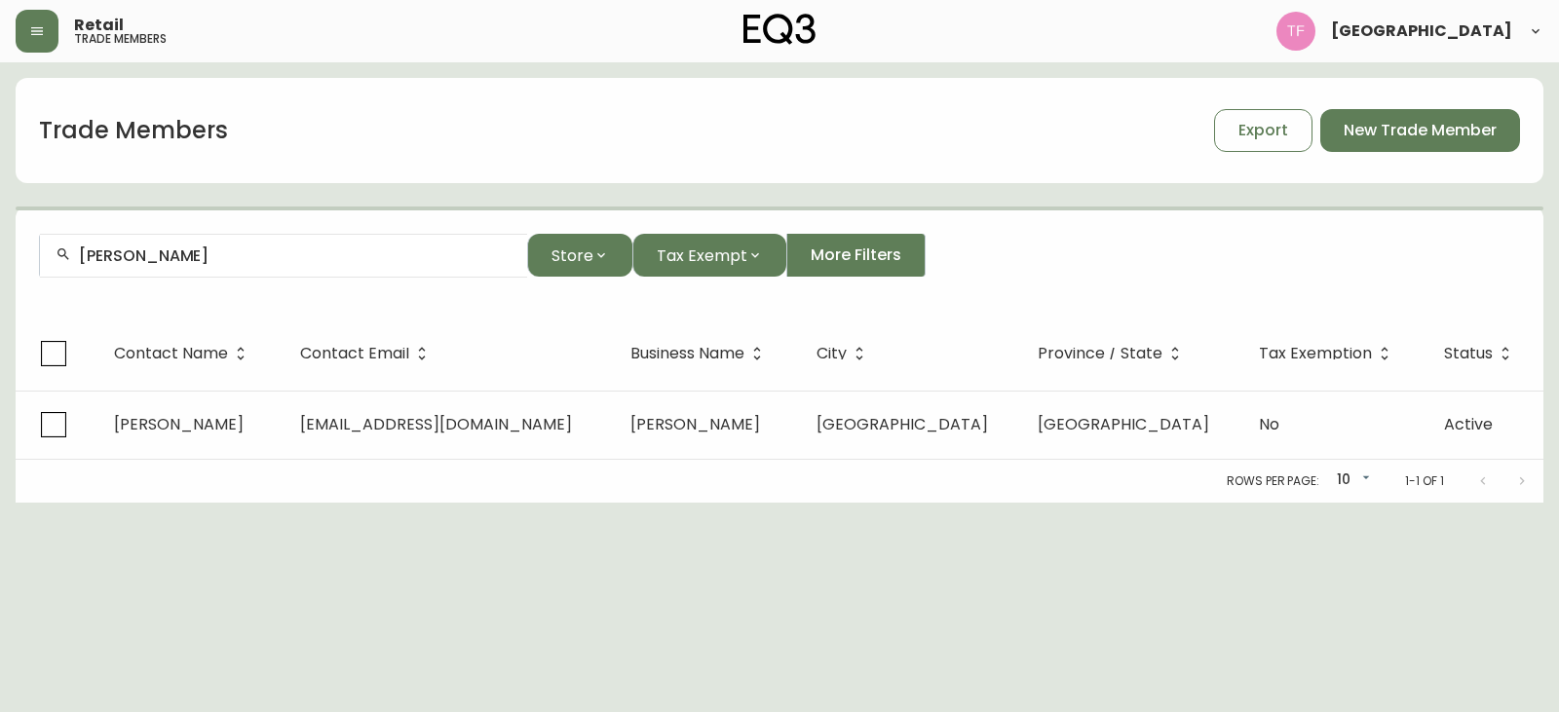
click at [254, 258] on input "Myriam Berube" at bounding box center [295, 256] width 433 height 19
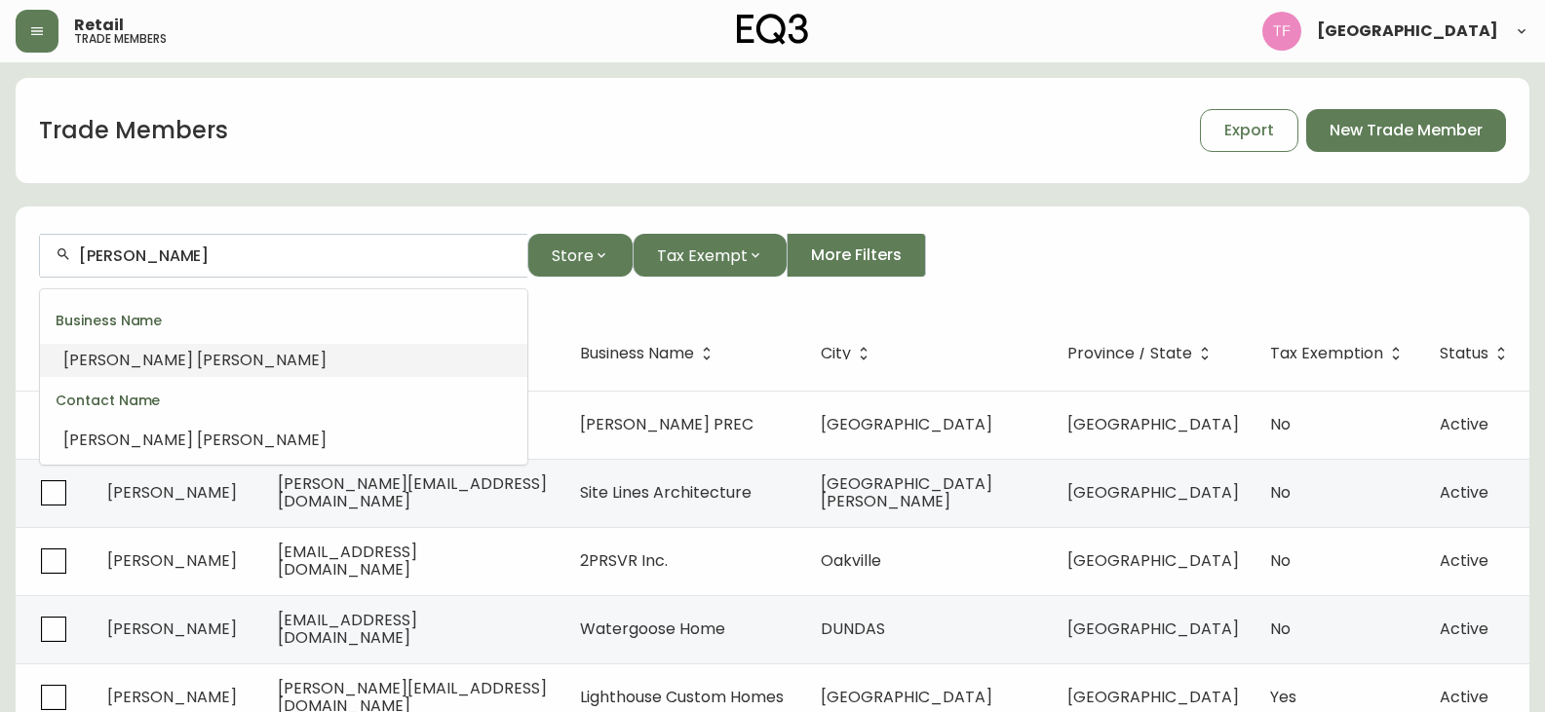
paste input "OLIVIER CARPENTIER"
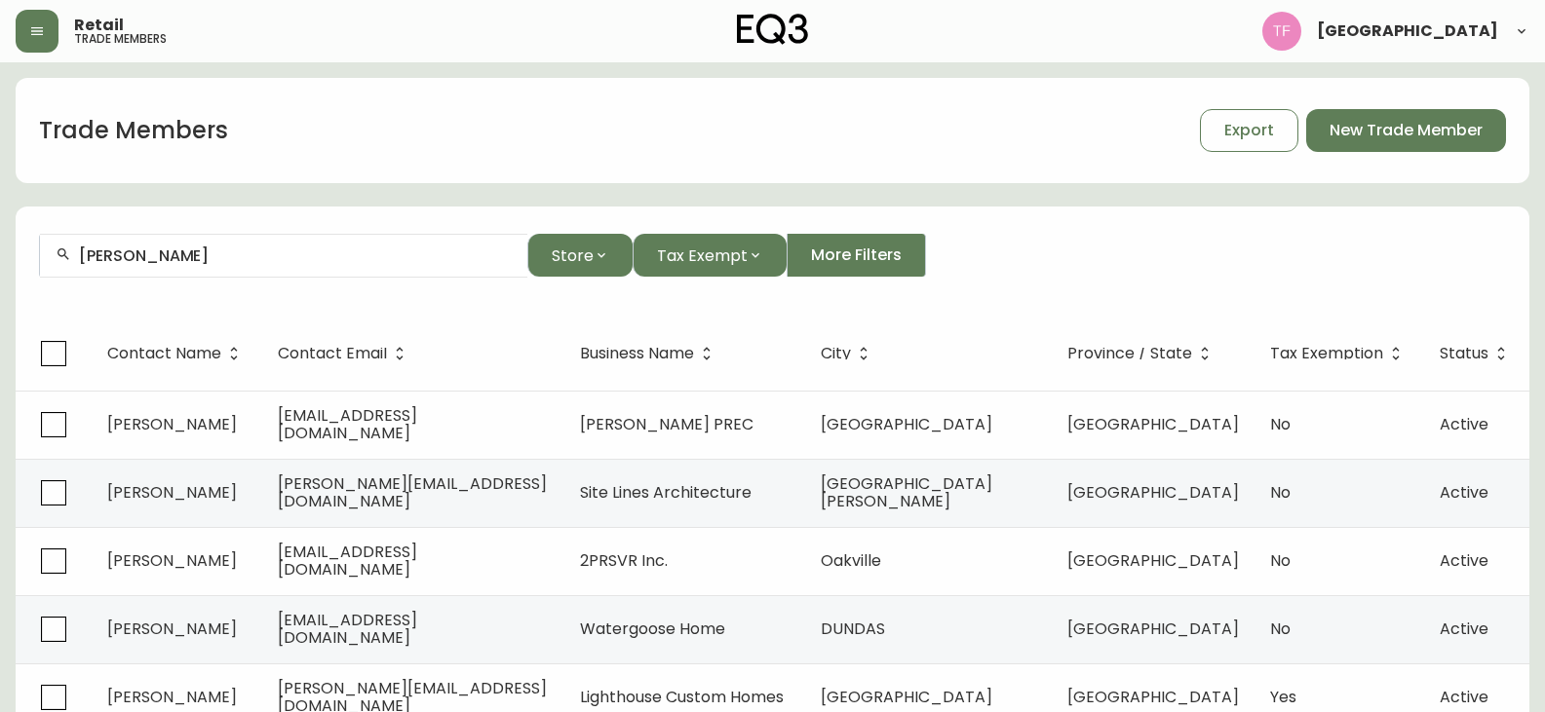
click at [225, 263] on input "OLIVIER CARPENTIER" at bounding box center [295, 256] width 433 height 19
paste input "MICHELLE KELLAM"
click at [245, 247] on input "MICHELLE KELLAM" at bounding box center [295, 256] width 433 height 19
paste input "ANGELA YUAN"
click at [173, 257] on input "ANGELA YUAN" at bounding box center [295, 256] width 433 height 19
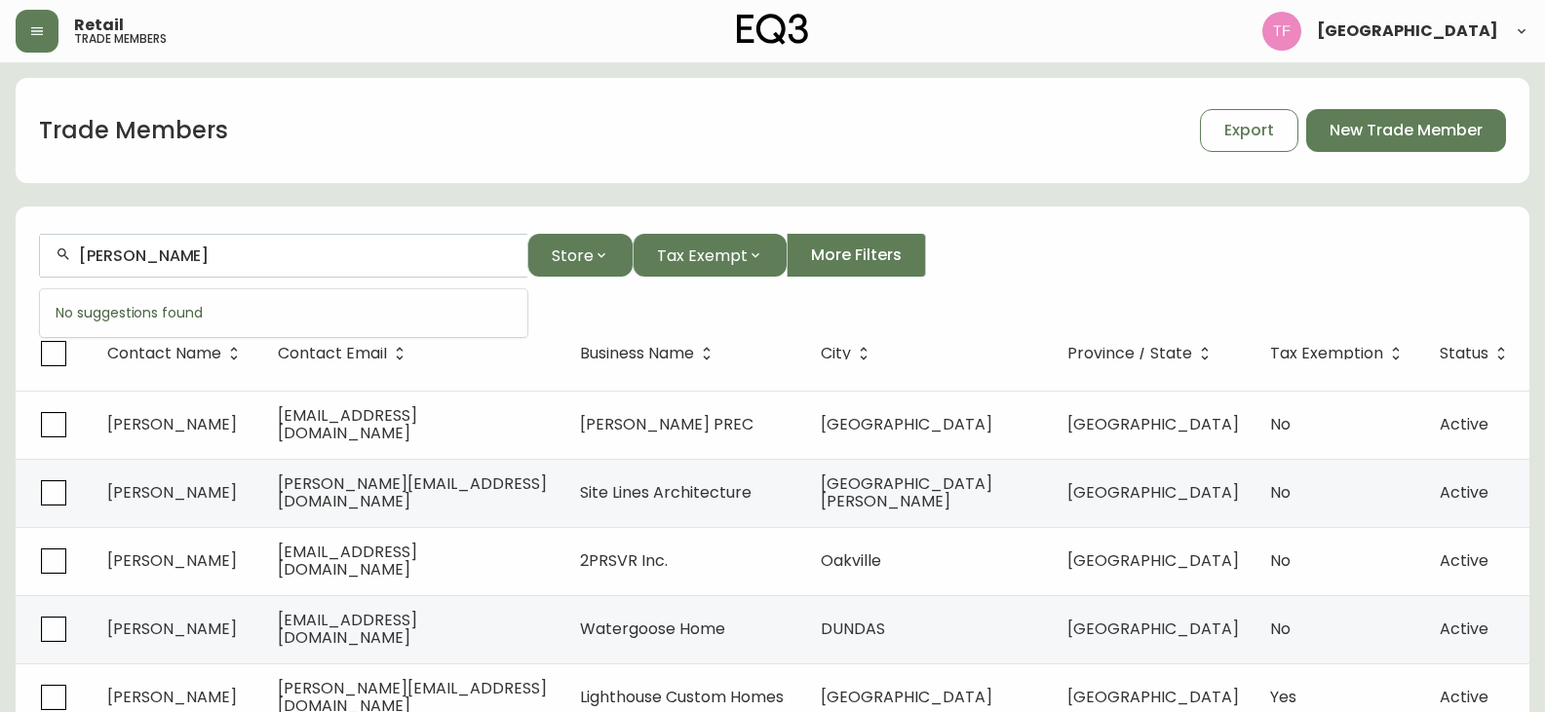
paste input "DREANNE YOUNG"
click at [265, 257] on input "ANDREANNE YOUNG" at bounding box center [295, 256] width 433 height 19
paste input "SOPHIE LACROIX"
click at [219, 259] on input "SOPHIE LACROIX" at bounding box center [295, 256] width 433 height 19
paste input "ANDREANNE YOUNG"
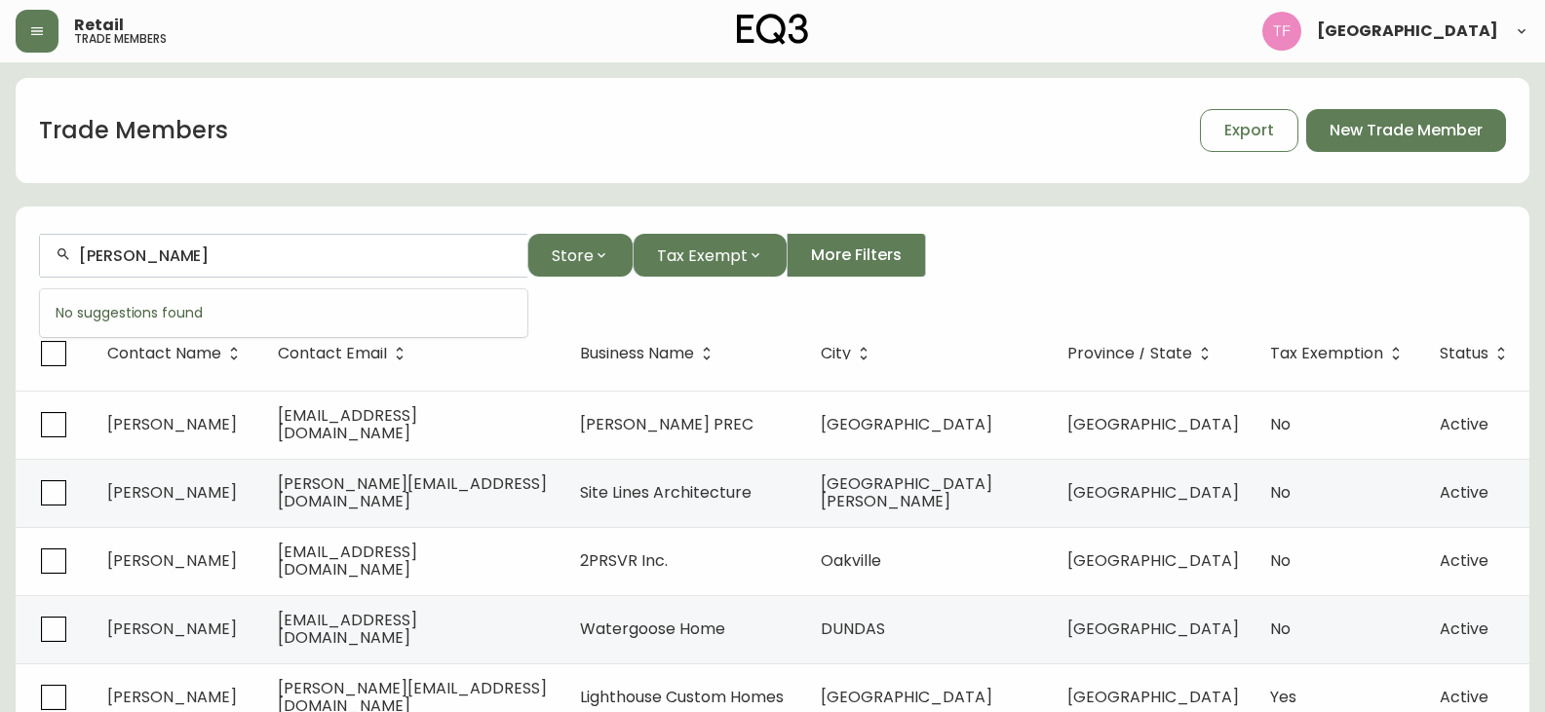
click at [250, 256] on input "ANDREANNE YOUNG" at bounding box center [295, 256] width 433 height 19
paste input "MAHER DAOUD"
click at [187, 258] on input "MAHER DAOUD" at bounding box center [295, 256] width 433 height 19
paste input "ANNE BERTRAN"
click at [295, 255] on input "ANNE BERTRAND" at bounding box center [295, 256] width 433 height 19
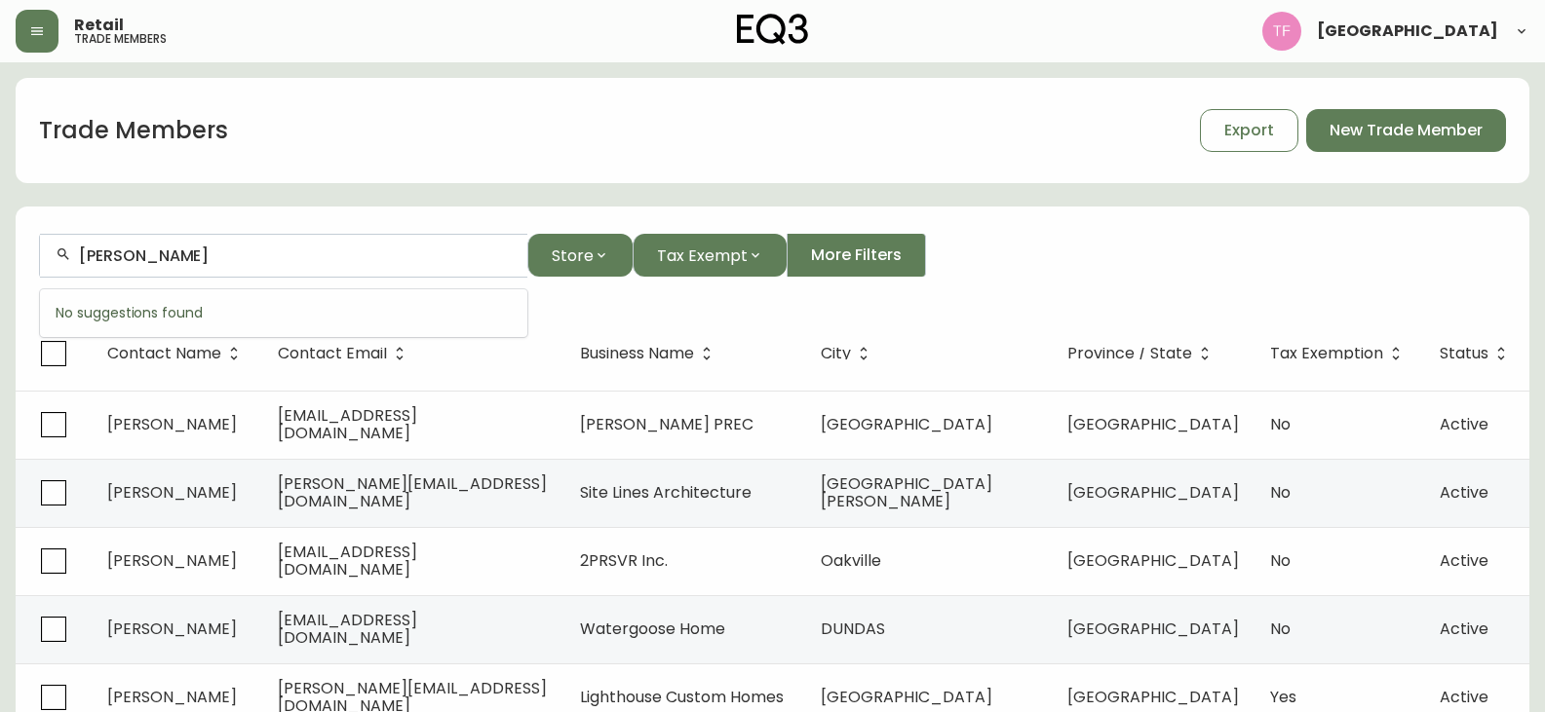
paste input "JOANNE PATTISON"
click at [187, 255] on input "JOANNE PATTISON" at bounding box center [295, 256] width 433 height 19
paste input "NADIA RHEAUME"
click at [279, 263] on input "NADIA RHEAUME" at bounding box center [295, 256] width 433 height 19
paste input "SARAH GIRARD"
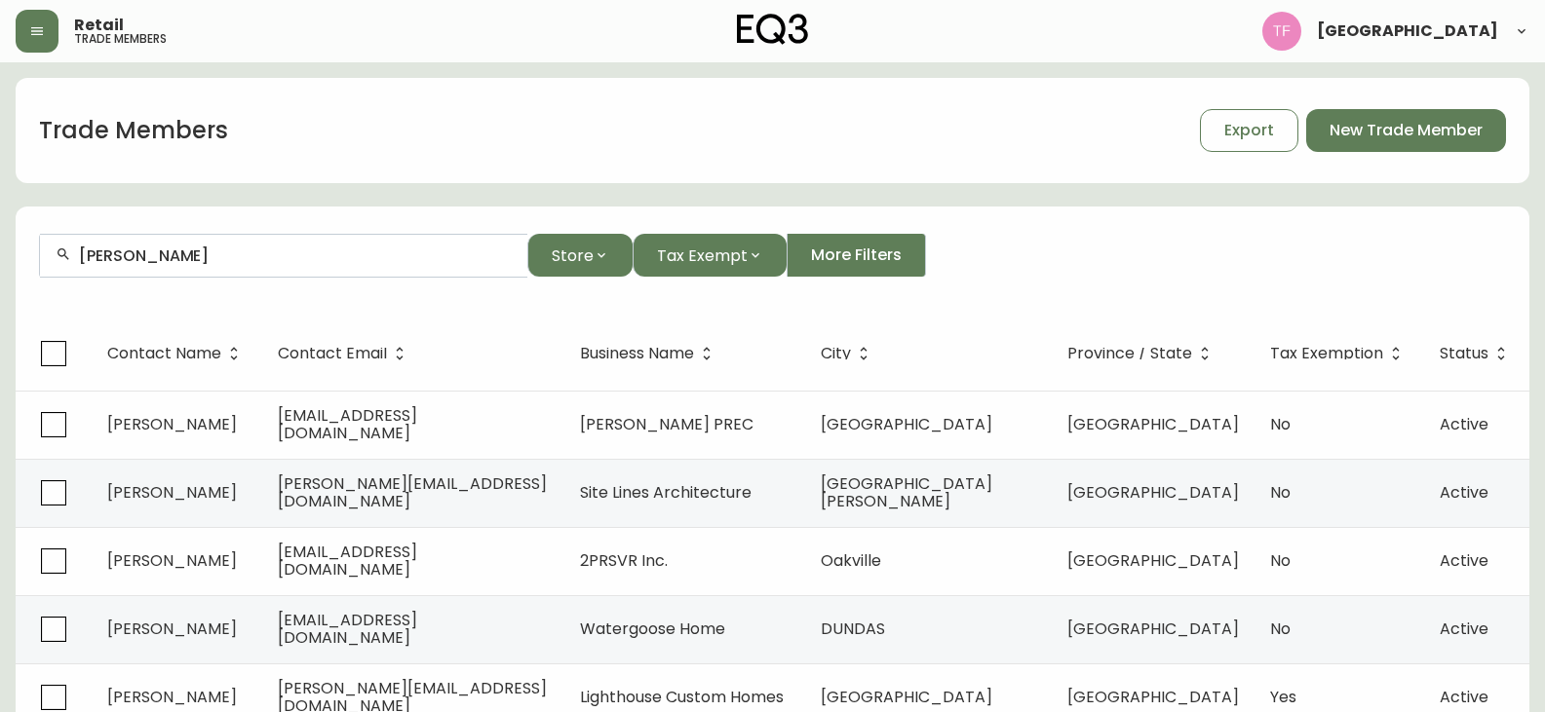
drag, startPoint x: 199, startPoint y: 247, endPoint x: 194, endPoint y: 255, distance: 10.0
click at [198, 248] on div "SARAH GIRARD" at bounding box center [283, 256] width 487 height 44
paste input "OPHIE LACROIX"
click at [191, 250] on input "SOPHIE LACROIX" at bounding box center [295, 256] width 433 height 19
paste input "BRIGITTE DAVERSIN"
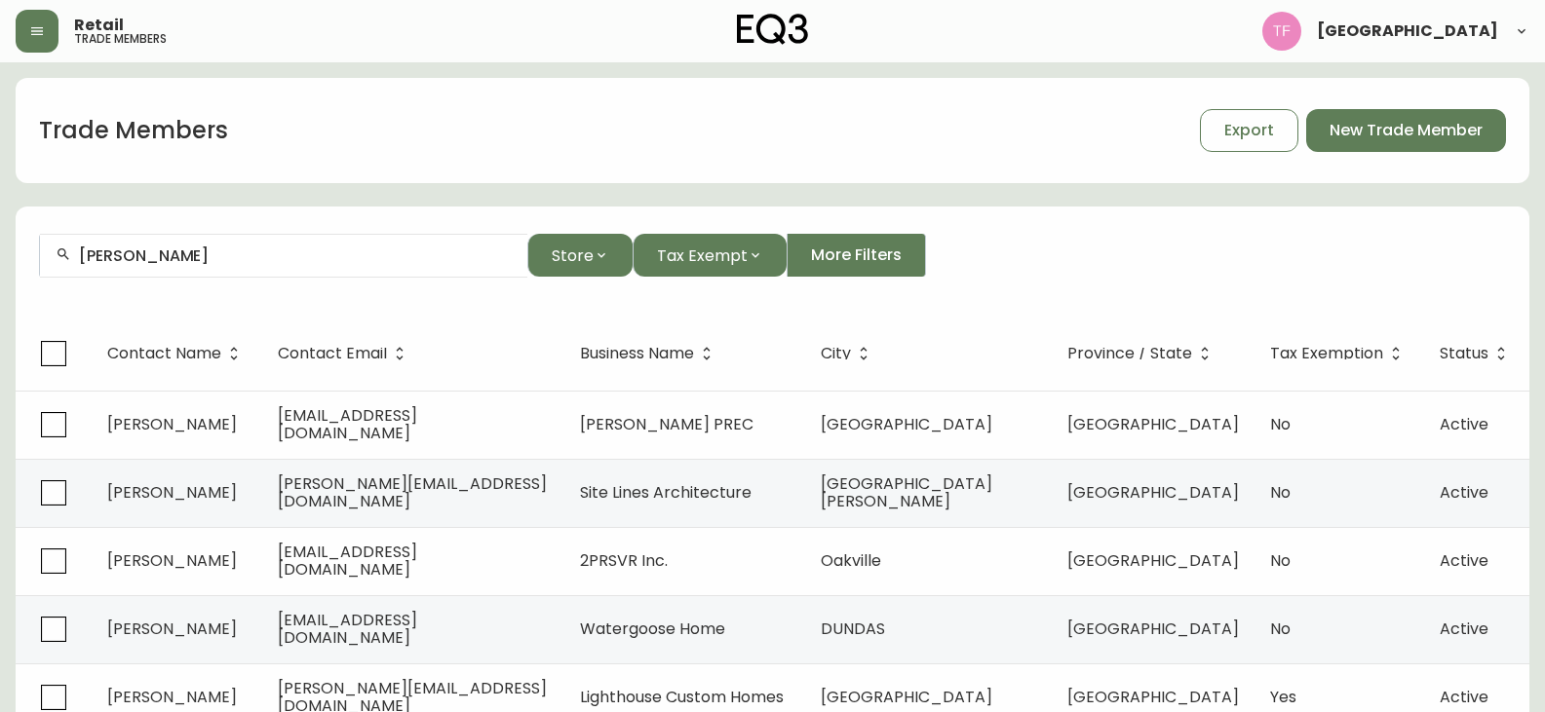
click at [220, 257] on input "BRIGITTE DAVERSIN" at bounding box center [295, 256] width 433 height 19
paste input "NAJATTE KANA"
click at [200, 245] on div "NAJATTE KANAN" at bounding box center [283, 256] width 487 height 44
paste input "CARMEN DOMINGUEZ"
click at [250, 251] on input "CARMEN DOMINGUEZ" at bounding box center [295, 256] width 433 height 19
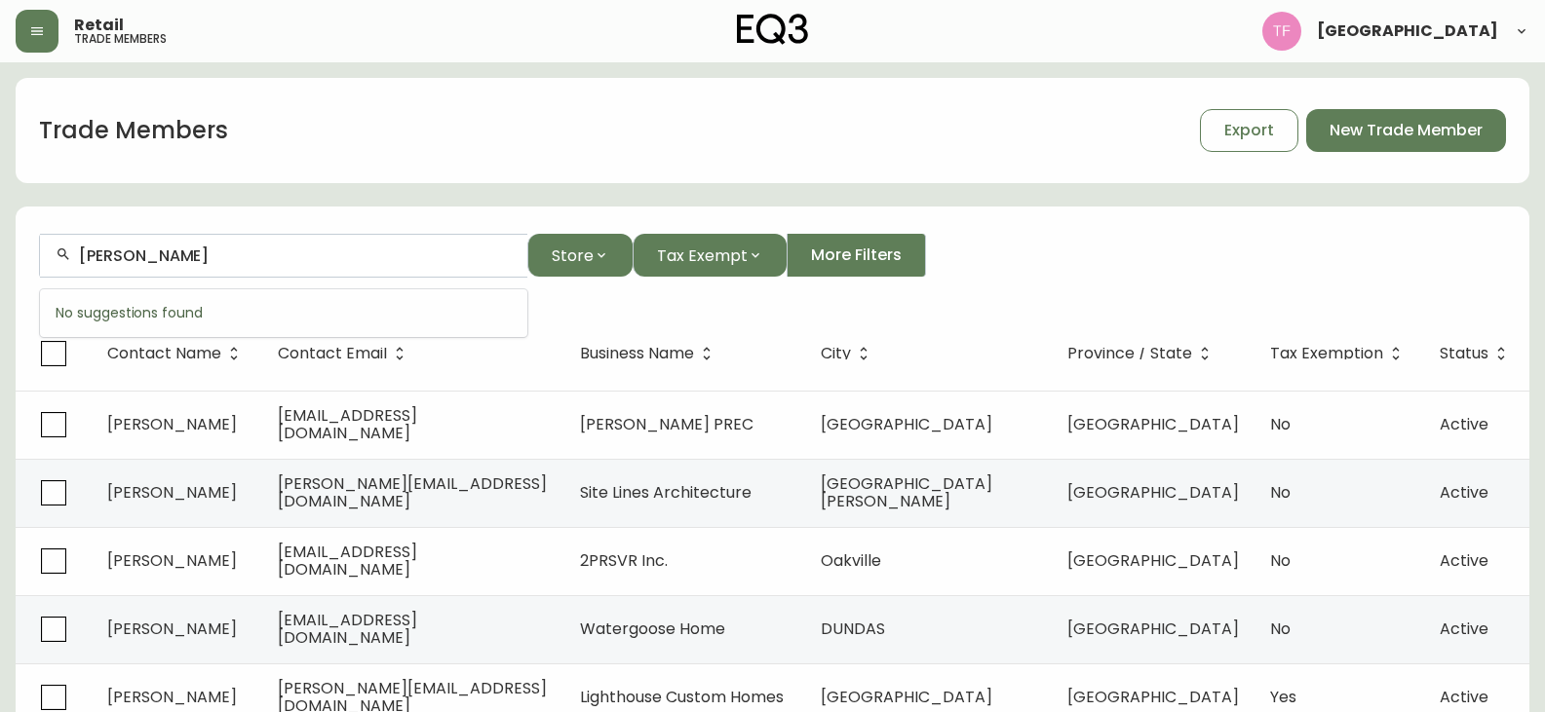
paste input "MELANIE BONANNO"
click at [235, 249] on input "MELANIE BONANNO" at bounding box center [295, 256] width 433 height 19
paste input "NADIA DALLAIRE"
click at [240, 257] on input "NADIA DALLAIRE" at bounding box center [295, 256] width 433 height 19
paste input "LUCIE LAROS"
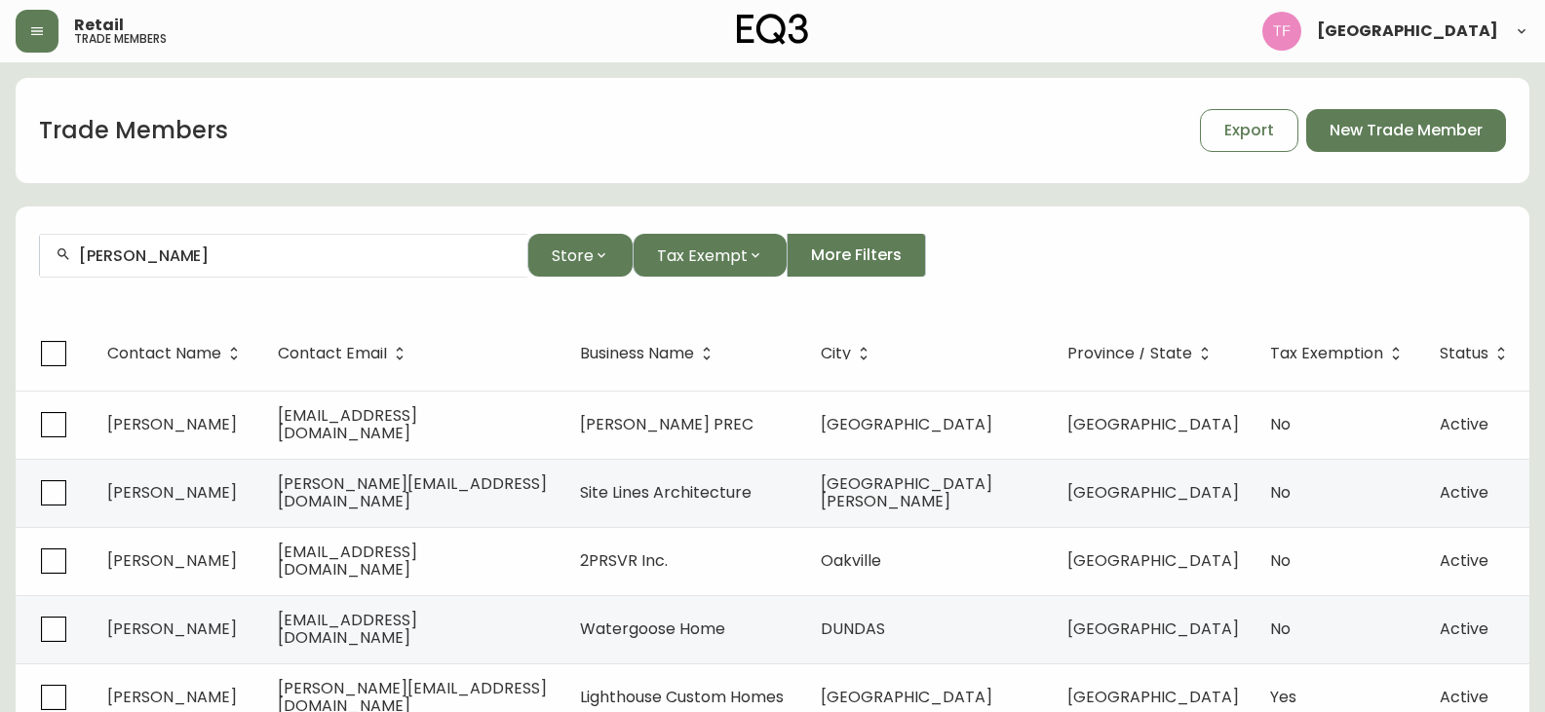
click at [176, 258] on input "LUCIE LAROSE" at bounding box center [295, 256] width 433 height 19
paste input "STEPHANIE PICARD"
click at [260, 251] on input "STEPHANIE PICARD" at bounding box center [295, 256] width 433 height 19
paste input "ERGE ARSENAULT"
click at [190, 270] on div "SERGE ARSENAULT" at bounding box center [283, 256] width 487 height 44
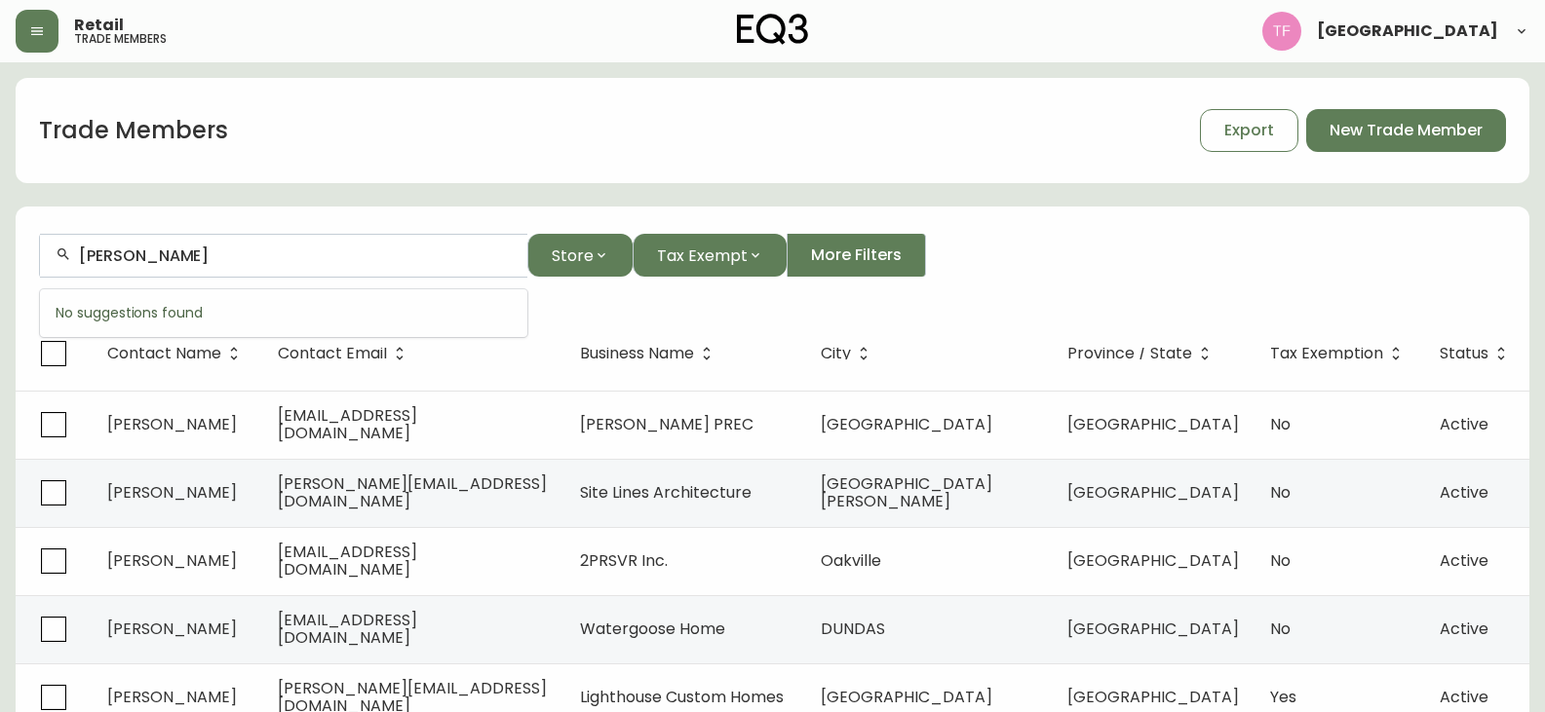
paste input "KATHRYN CHADWICK"
click at [188, 253] on input "KATHRYN CHADWICK" at bounding box center [295, 256] width 433 height 19
paste input "HELENE FLEURY"
click at [243, 266] on div "HELENE FLEURY" at bounding box center [283, 256] width 487 height 44
paste input "AMIR Pourzakikhani"
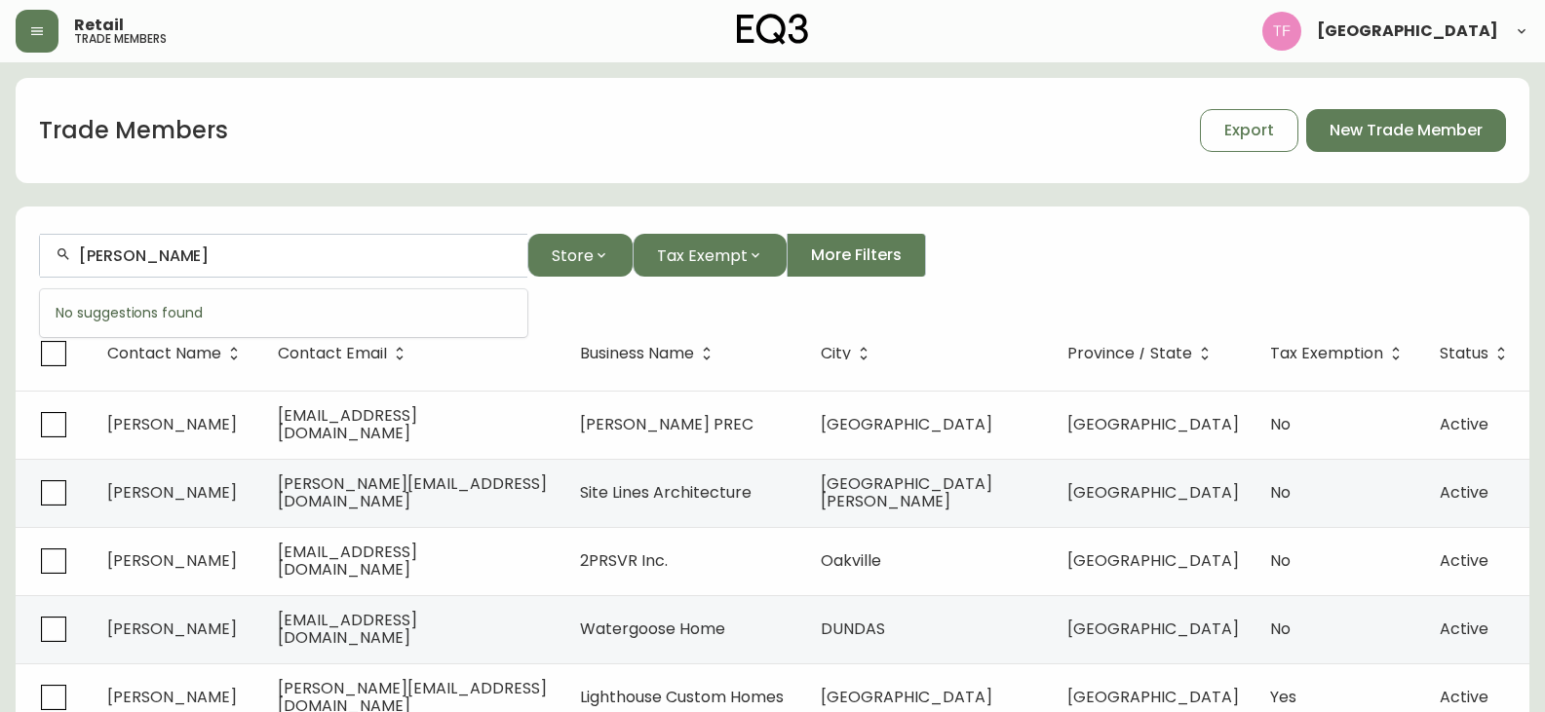
click at [328, 253] on input "AMIR Pourzakikhani" at bounding box center [295, 256] width 433 height 19
paste input "DORIANE ANTONIETTI"
click at [265, 253] on input "DORIANE ANTONIETTI" at bounding box center [295, 256] width 433 height 19
paste input "PATRICK BELANGER"
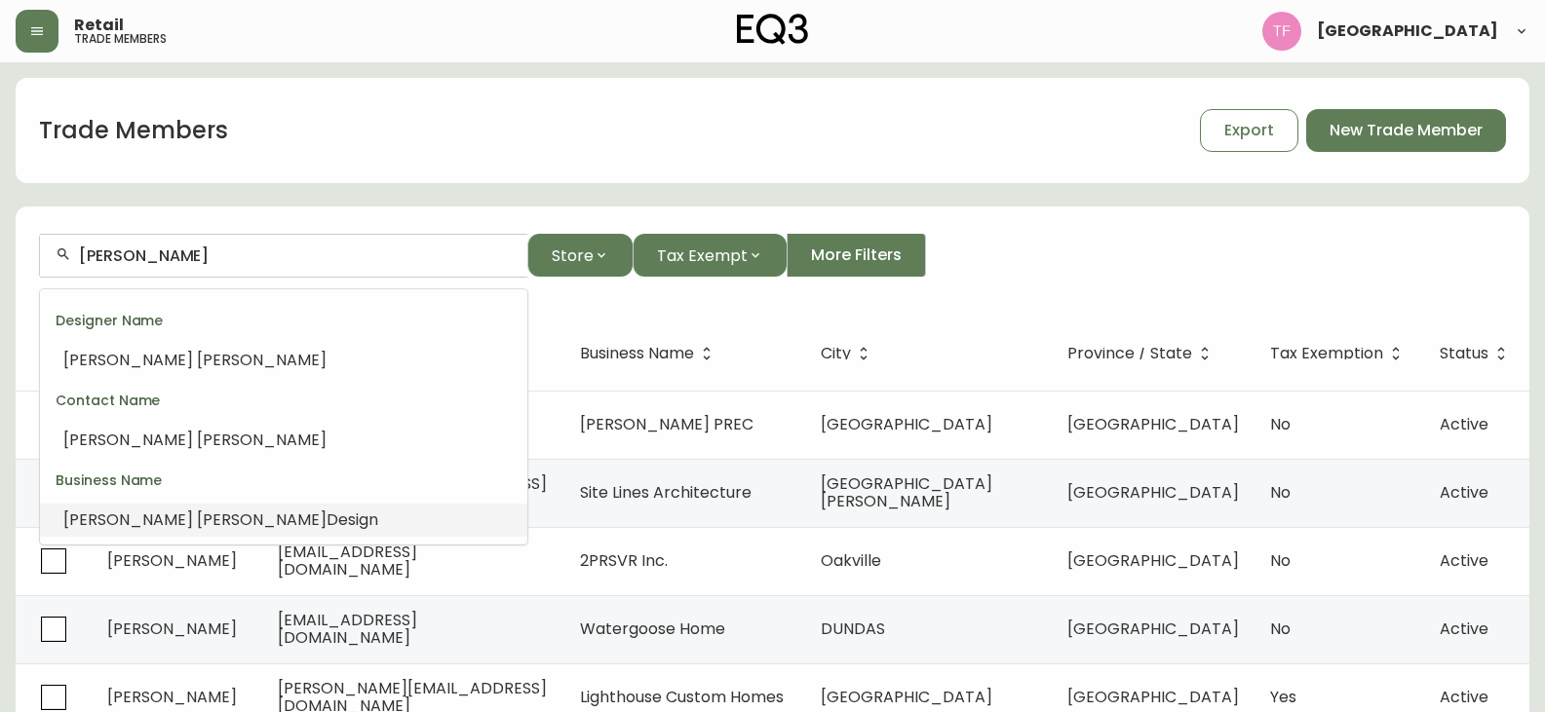
click at [258, 514] on li "Patrick Belanger Design" at bounding box center [283, 520] width 487 height 33
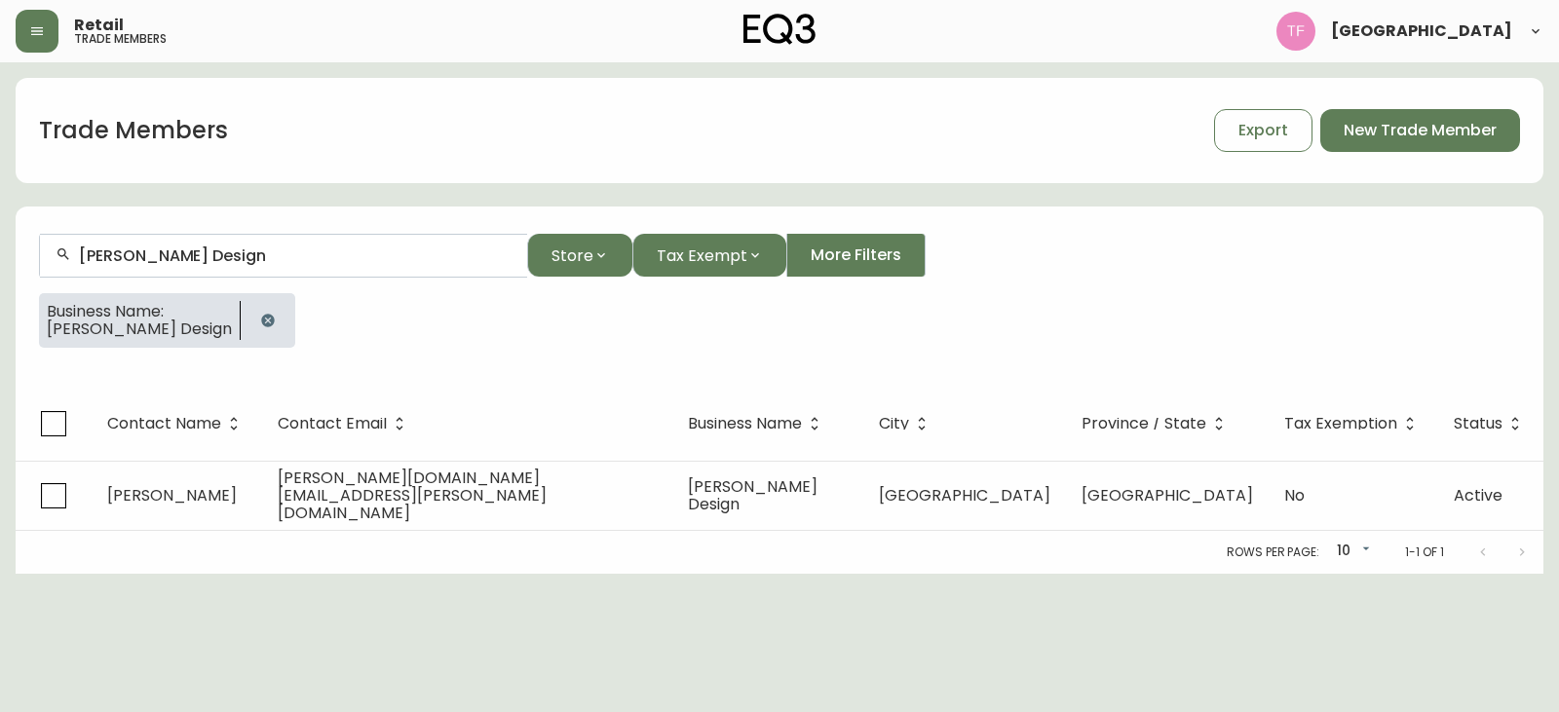
click at [306, 251] on input "Patrick Belanger Design" at bounding box center [295, 256] width 433 height 19
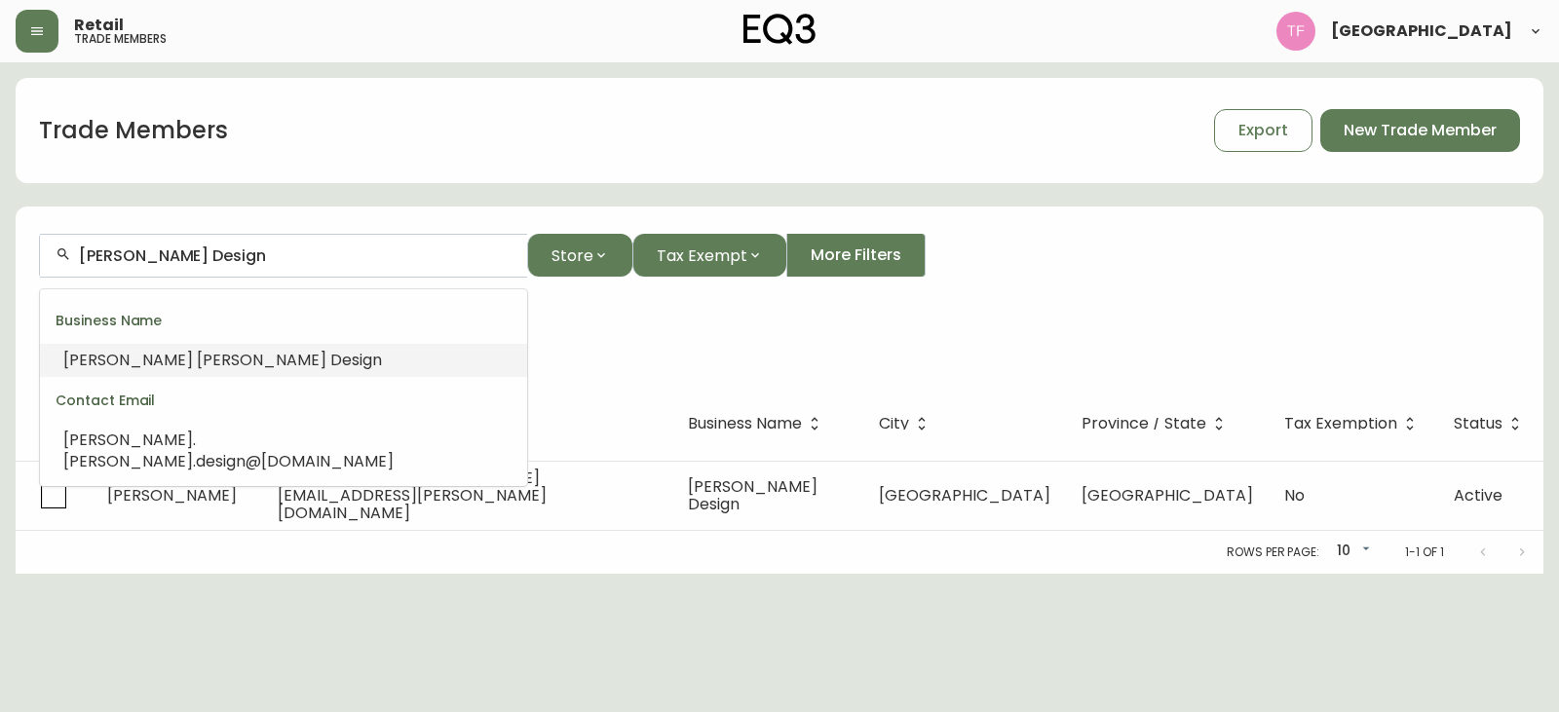
drag, startPoint x: 328, startPoint y: 249, endPoint x: 47, endPoint y: 249, distance: 281.7
click at [47, 249] on div "Patrick Belanger Design" at bounding box center [283, 256] width 487 height 44
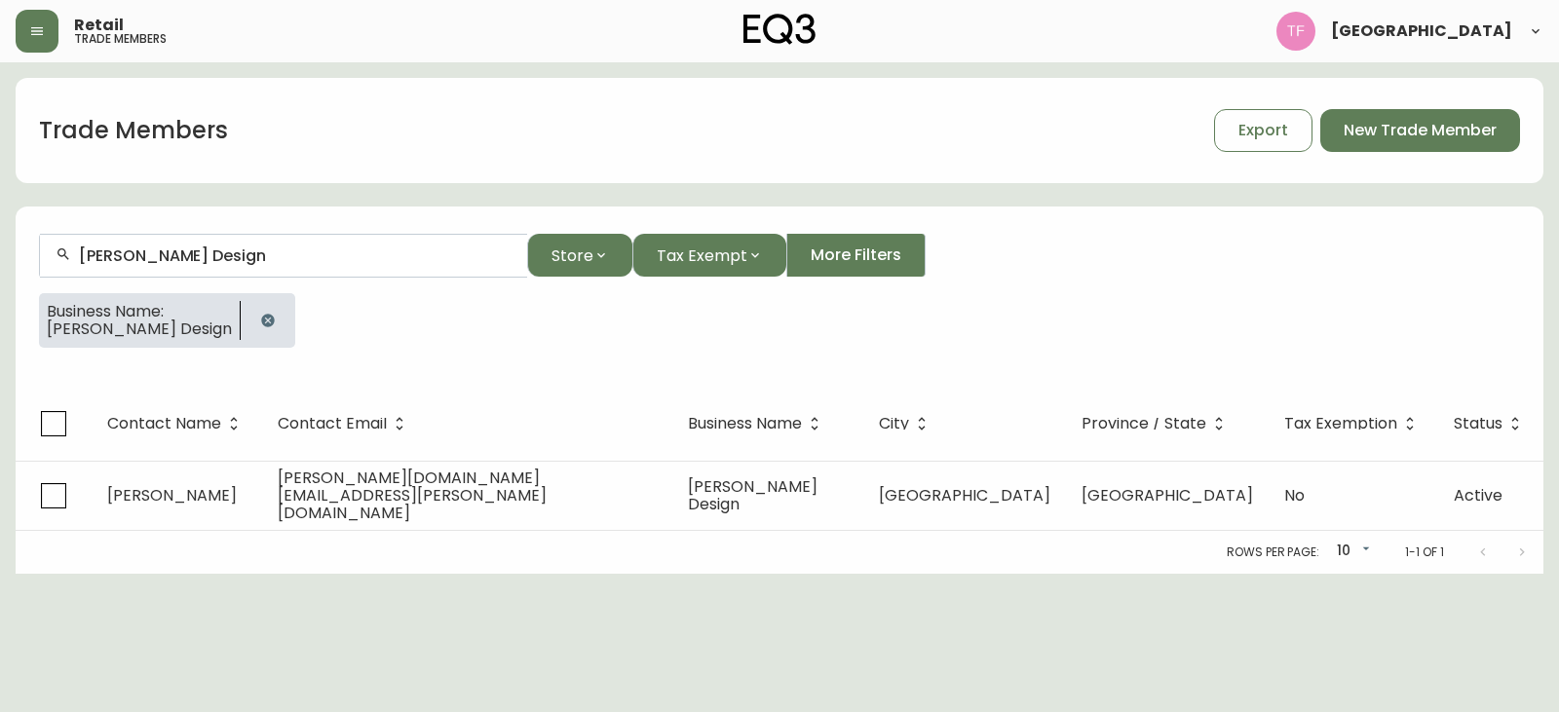
click at [260, 325] on icon "button" at bounding box center [268, 321] width 16 height 16
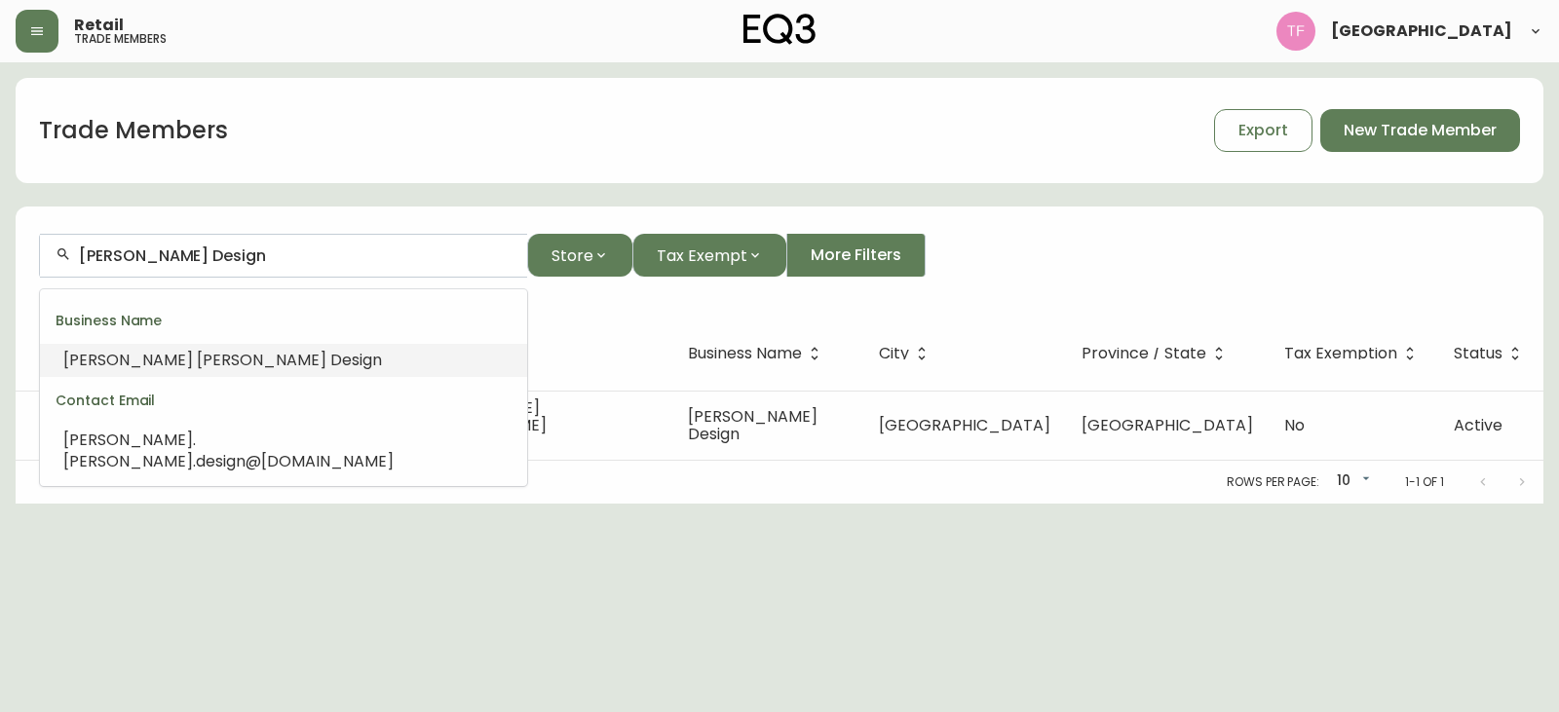
click at [300, 256] on input "Patrick Belanger Design" at bounding box center [295, 256] width 433 height 19
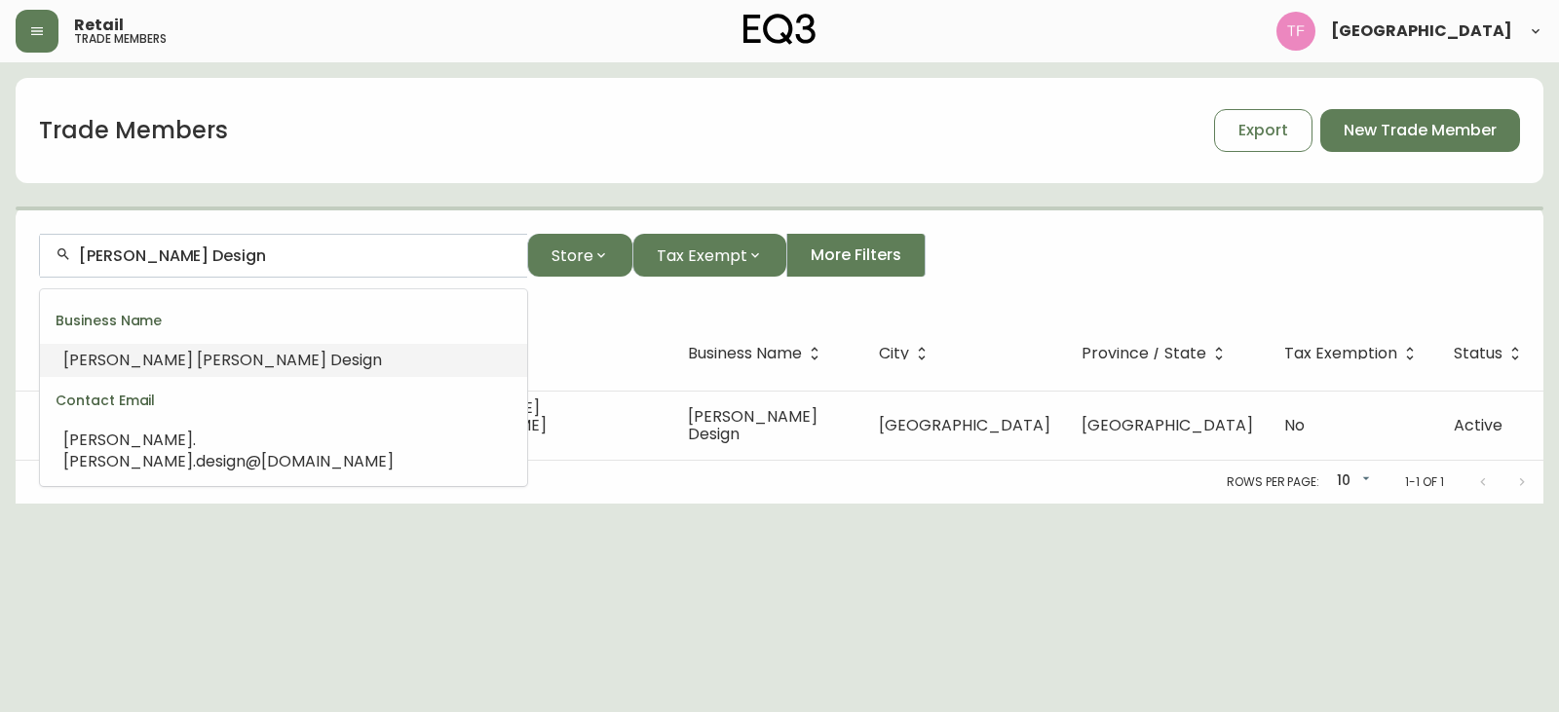
drag, startPoint x: 300, startPoint y: 256, endPoint x: 282, endPoint y: 256, distance: 18.5
click at [282, 256] on input "Patrick Belanger Design" at bounding box center [295, 256] width 433 height 19
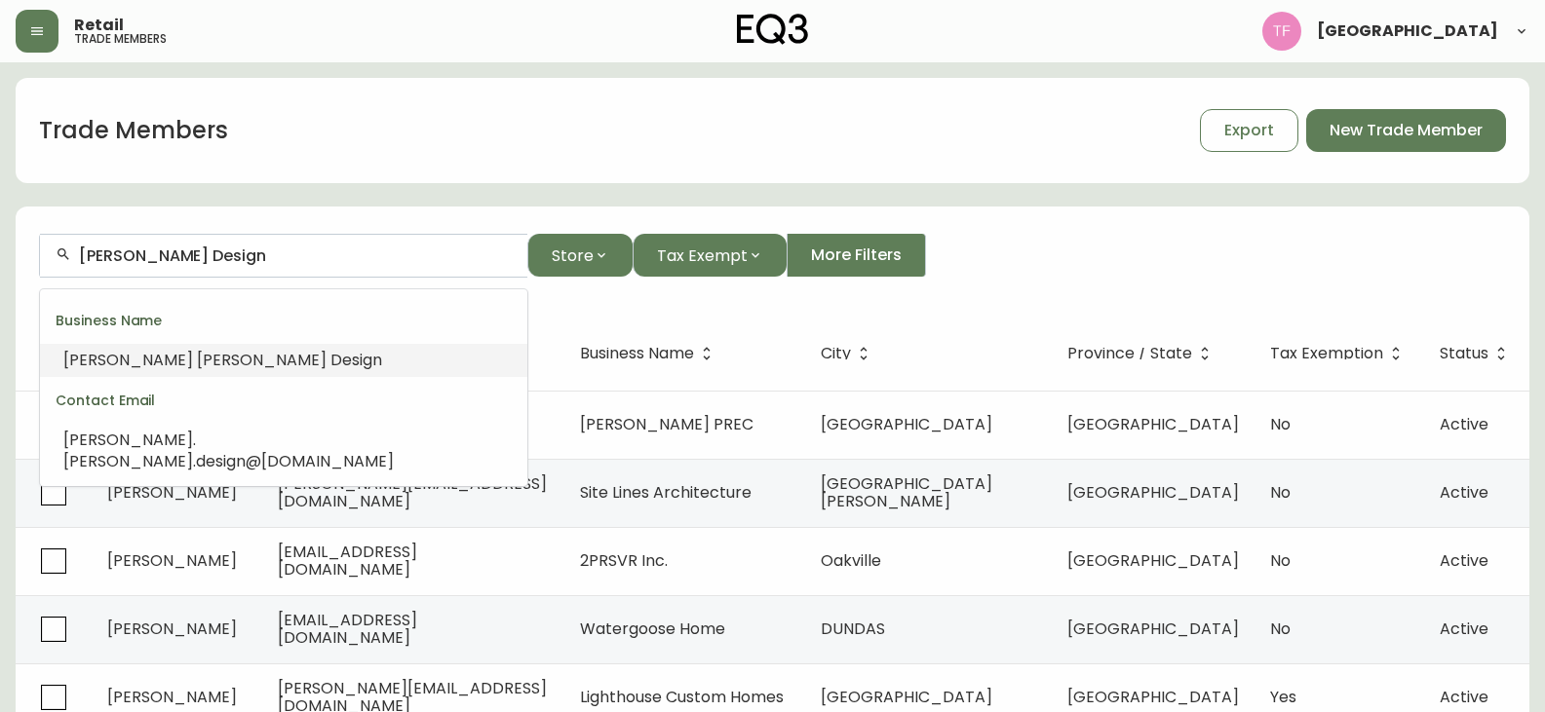
click at [282, 256] on input "Patrick Belanger Design" at bounding box center [295, 256] width 433 height 19
paste input "QUENTIN LEMEUR"
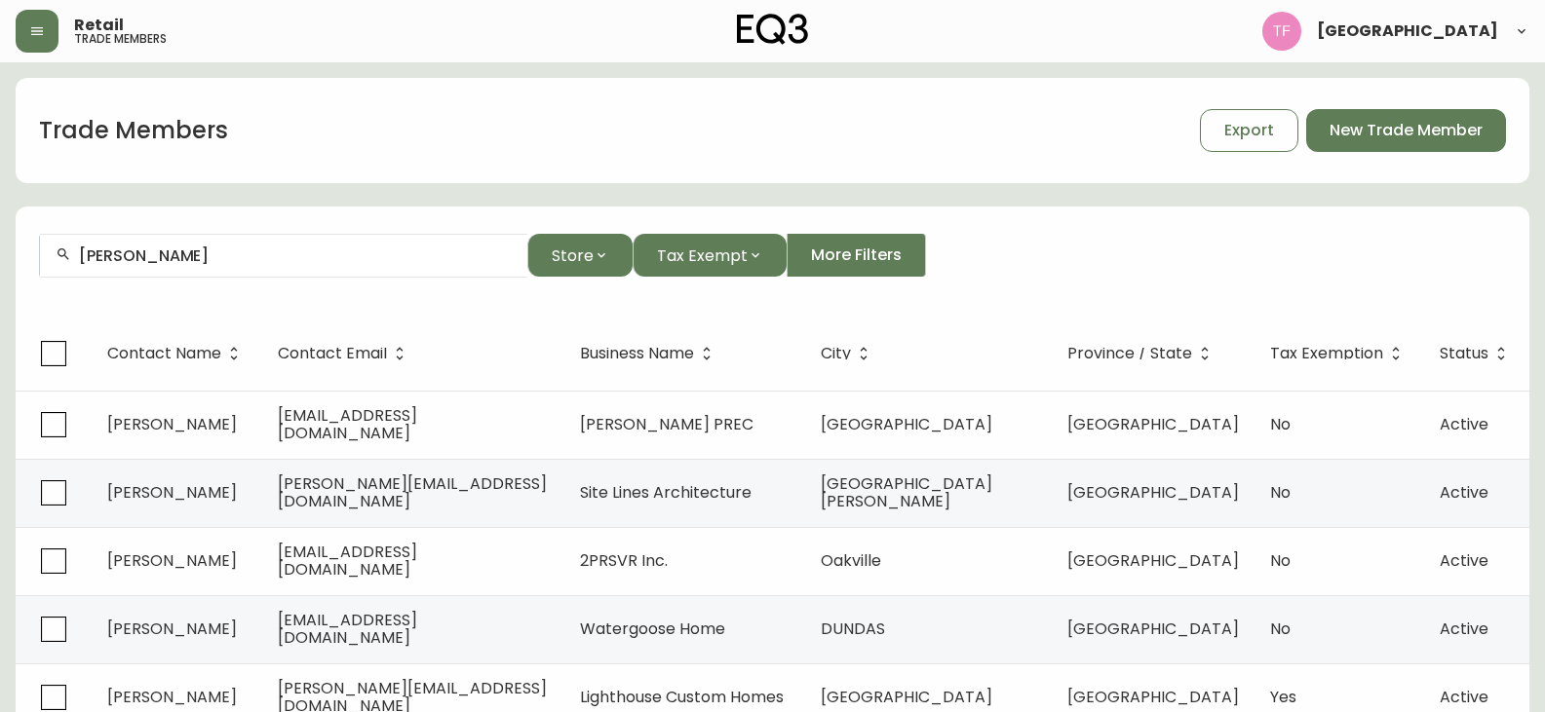
click at [245, 259] on input "QUENTIN LEMEUR" at bounding box center [295, 256] width 433 height 19
paste input "FRANCIS GINGRAS"
click at [278, 258] on input "FRANCIS GINGRAS" at bounding box center [295, 256] width 433 height 19
paste input "OSVALDO URIBE"
click at [265, 264] on input "OSVALDO URIBE" at bounding box center [295, 256] width 433 height 19
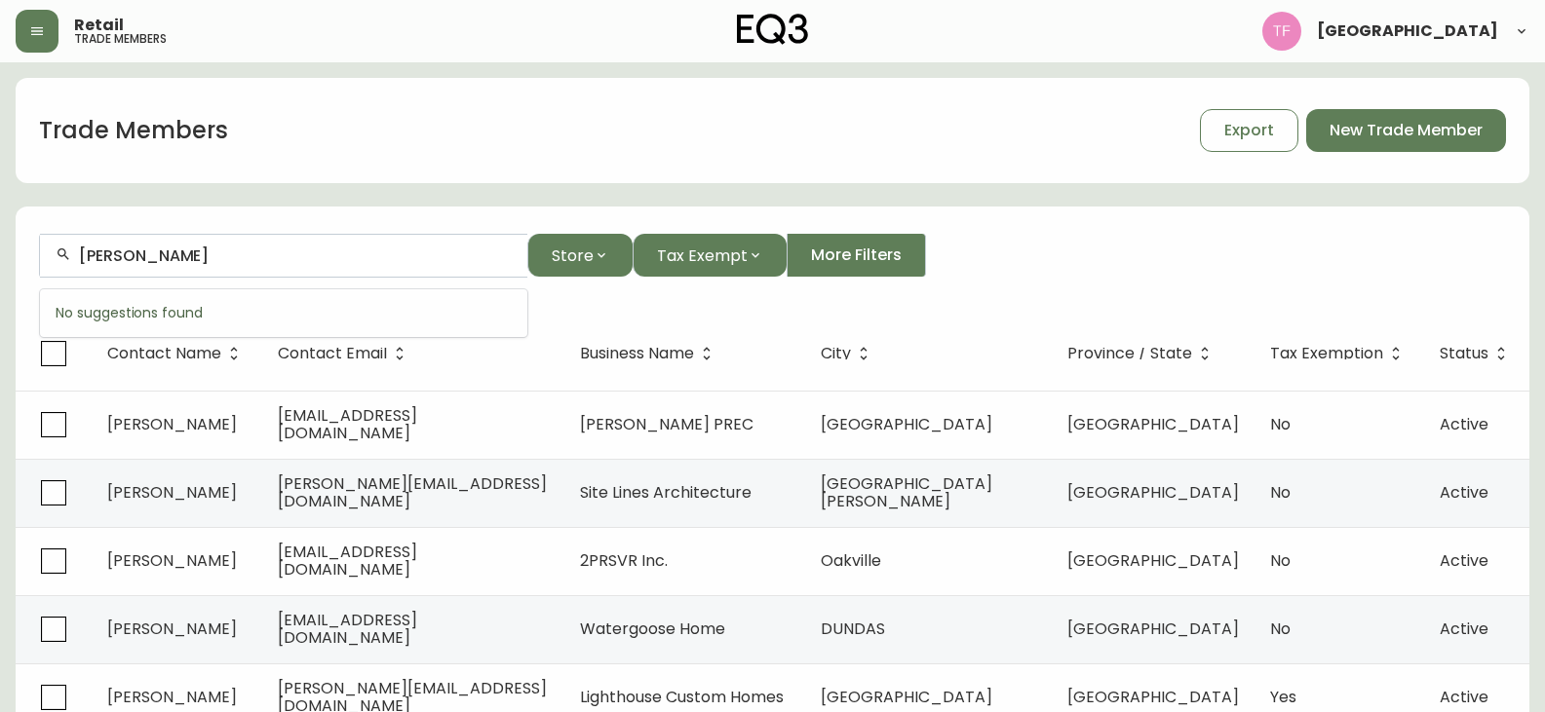
paste input "DORIANE ANTONIETTI"
click at [207, 257] on input "DORIANE ANTONIETTI" at bounding box center [295, 256] width 433 height 19
paste input "AMOS NZAMBA"
drag, startPoint x: 233, startPoint y: 233, endPoint x: 223, endPoint y: 250, distance: 19.2
click at [234, 235] on form "AMOS NZAMBA Store Tax Exempt More Filters" at bounding box center [773, 264] width 1514 height 106
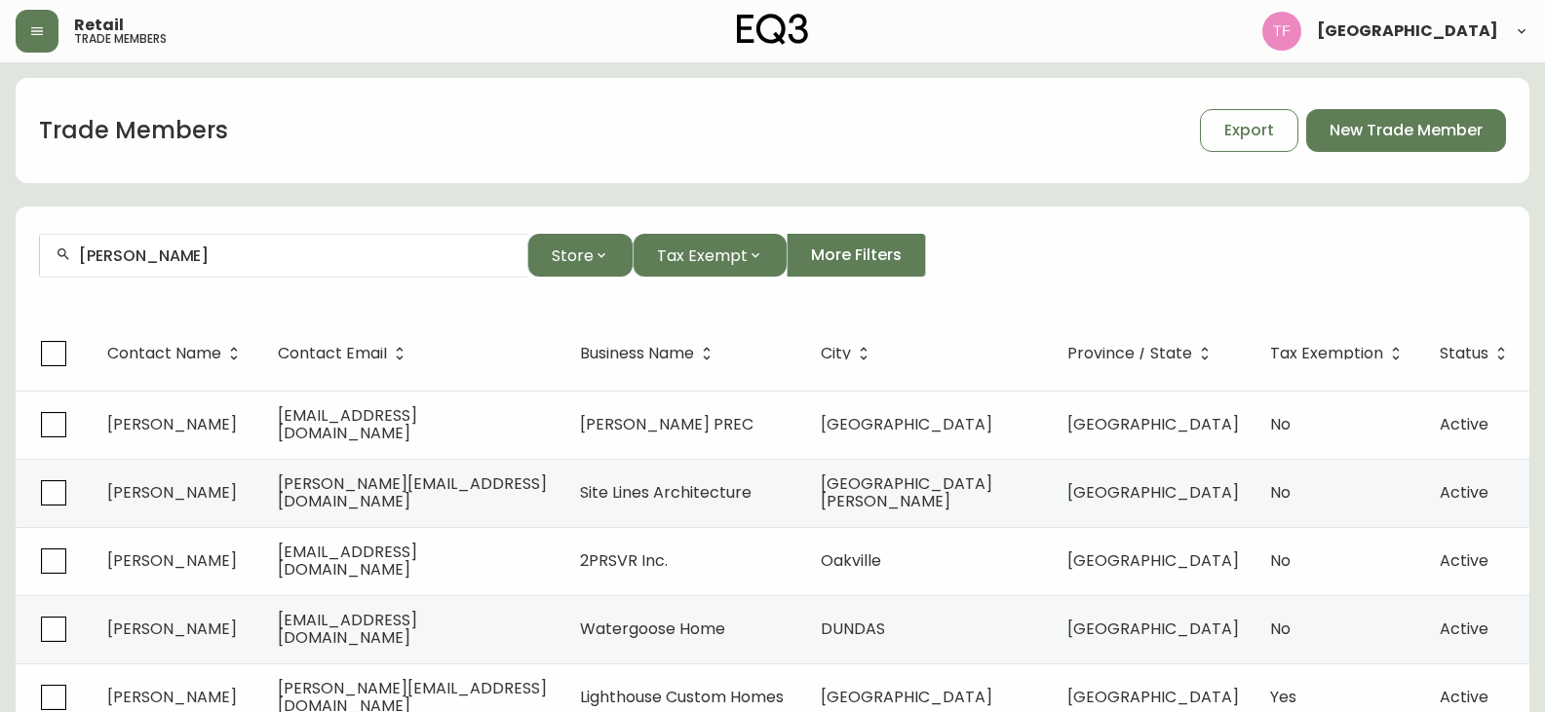
click at [218, 257] on input "AMOS NZAMBA" at bounding box center [295, 256] width 433 height 19
paste input "KARINE BRIAND"
click at [212, 269] on div "KARINE BRIAND" at bounding box center [283, 256] width 487 height 44
paste input "NICOLAS DEROEUX"
click at [264, 250] on input "NICOLAS DEROEUX" at bounding box center [295, 256] width 433 height 19
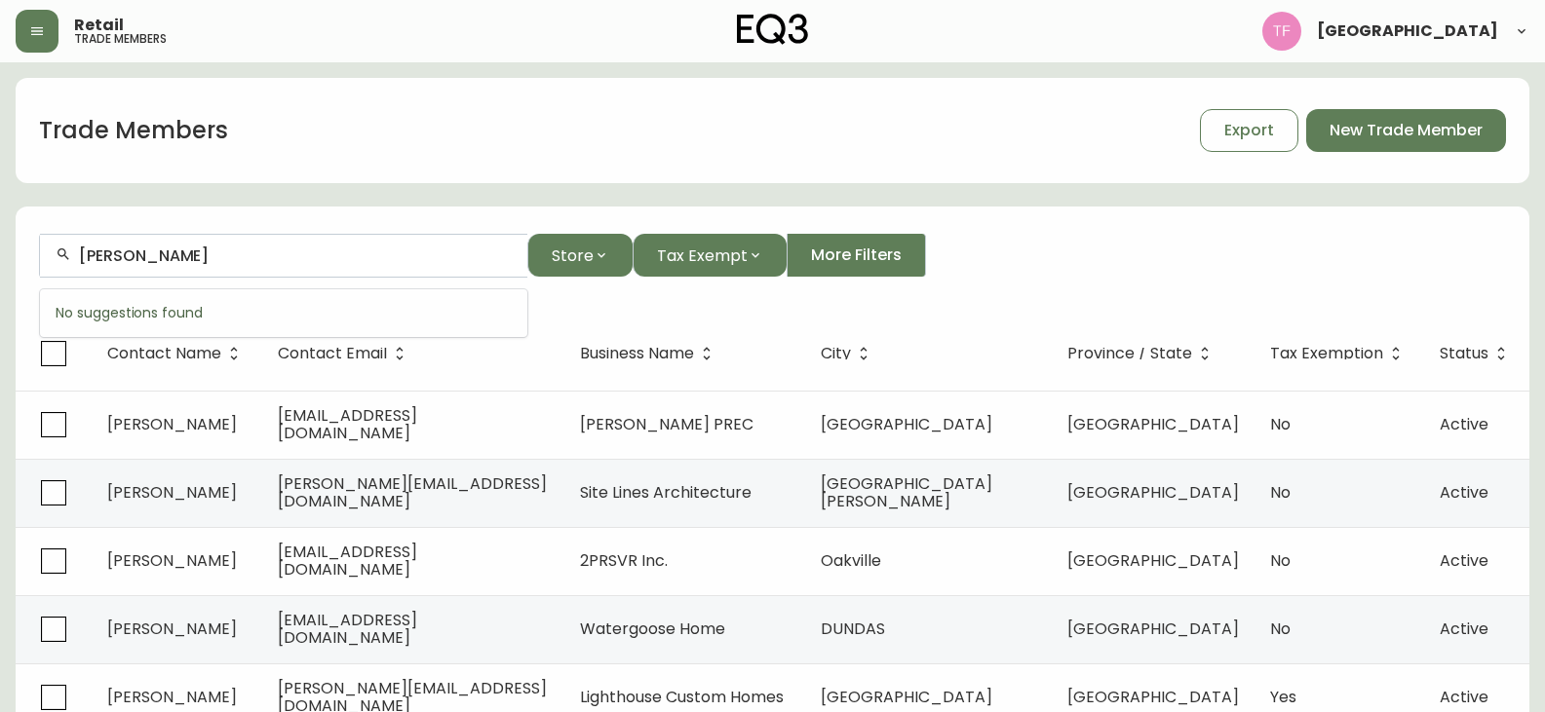
paste input "VICKIE ARCHAMBAULT"
click at [261, 249] on input "VICKIE ARCHAMBAULT" at bounding box center [295, 256] width 433 height 19
paste input "BENJAMIN FROS"
click at [279, 255] on input "BENJAMIN FROST" at bounding box center [295, 256] width 433 height 19
paste input "LIZ MIRAGLIA"
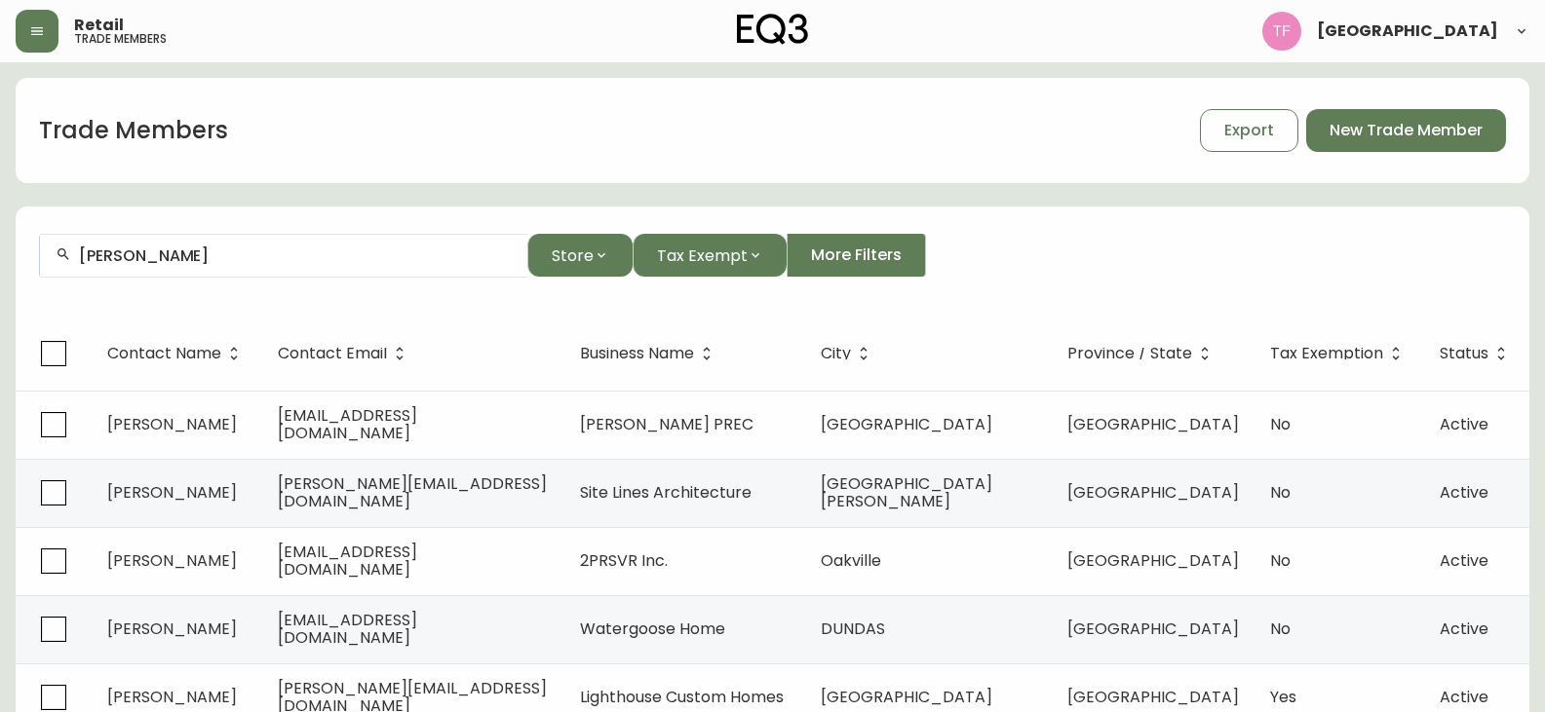
click at [190, 253] on input "LIZ MIRAGLIA" at bounding box center [295, 256] width 433 height 19
paste input "MARIE-HELENE DEBLOIS"
click at [251, 266] on div "MARIE-HELENE DEBLOIS" at bounding box center [283, 256] width 487 height 44
paste input "STEVE ROHDE"
click at [185, 249] on input "STEVE ROHDE" at bounding box center [295, 256] width 433 height 19
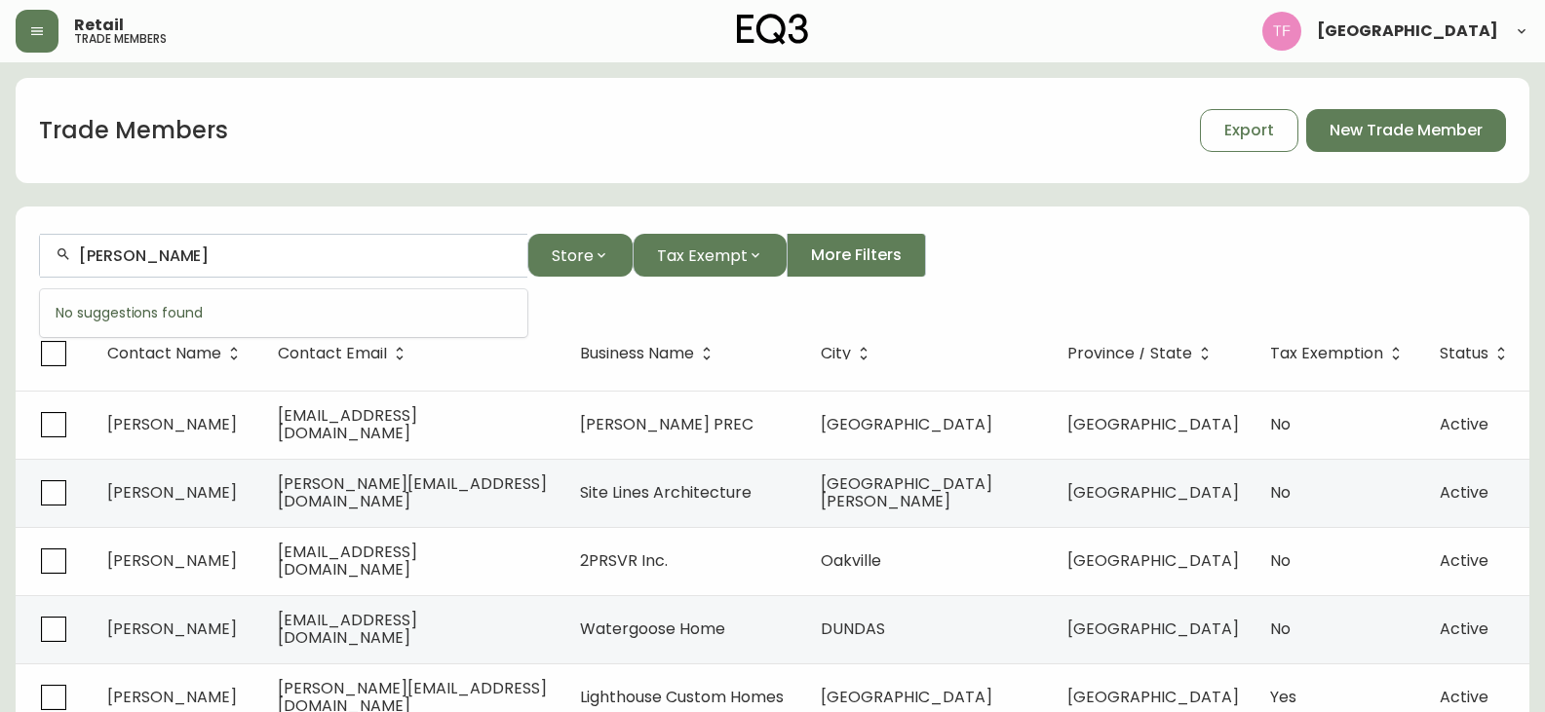
paste input "NICOLAS RUBBO"
click at [187, 251] on input "NICOLAS RUBBO" at bounding box center [295, 256] width 433 height 19
paste
click at [275, 259] on input "BOUTHILLIER ALEXANDRE" at bounding box center [295, 256] width 433 height 19
click at [282, 268] on div "CHRISTINA PITOSCIA" at bounding box center [283, 256] width 487 height 44
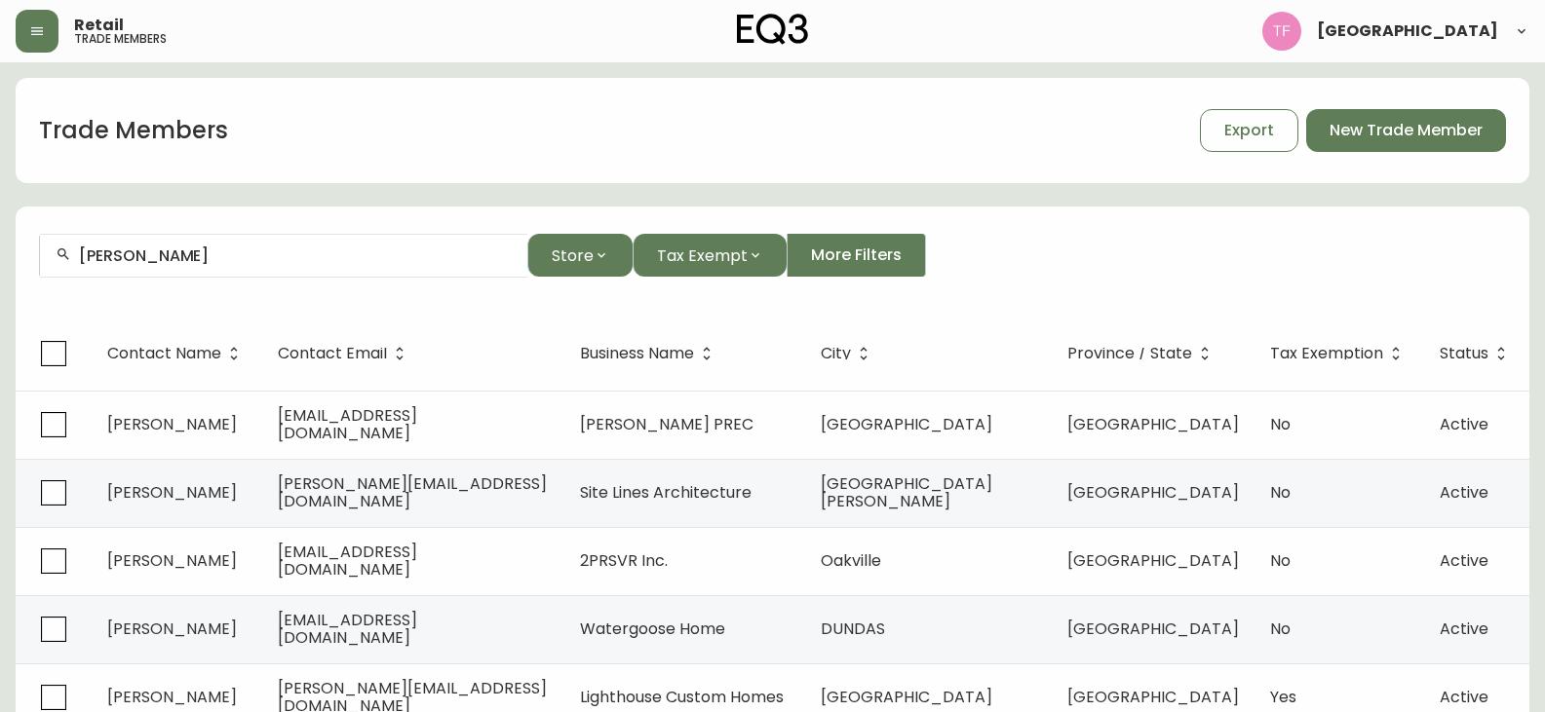
click at [235, 240] on div "FRANCOIS MARION" at bounding box center [283, 256] width 487 height 44
click at [305, 257] on input "ELAINE COMARTIN" at bounding box center [295, 256] width 433 height 19
click at [190, 247] on div "MICHEL SAVOIE" at bounding box center [283, 256] width 487 height 44
click at [278, 254] on input "SEBASTIEN LAUZON" at bounding box center [295, 256] width 433 height 19
click at [259, 254] on input "TRACEY ARMSTRONG" at bounding box center [295, 256] width 433 height 19
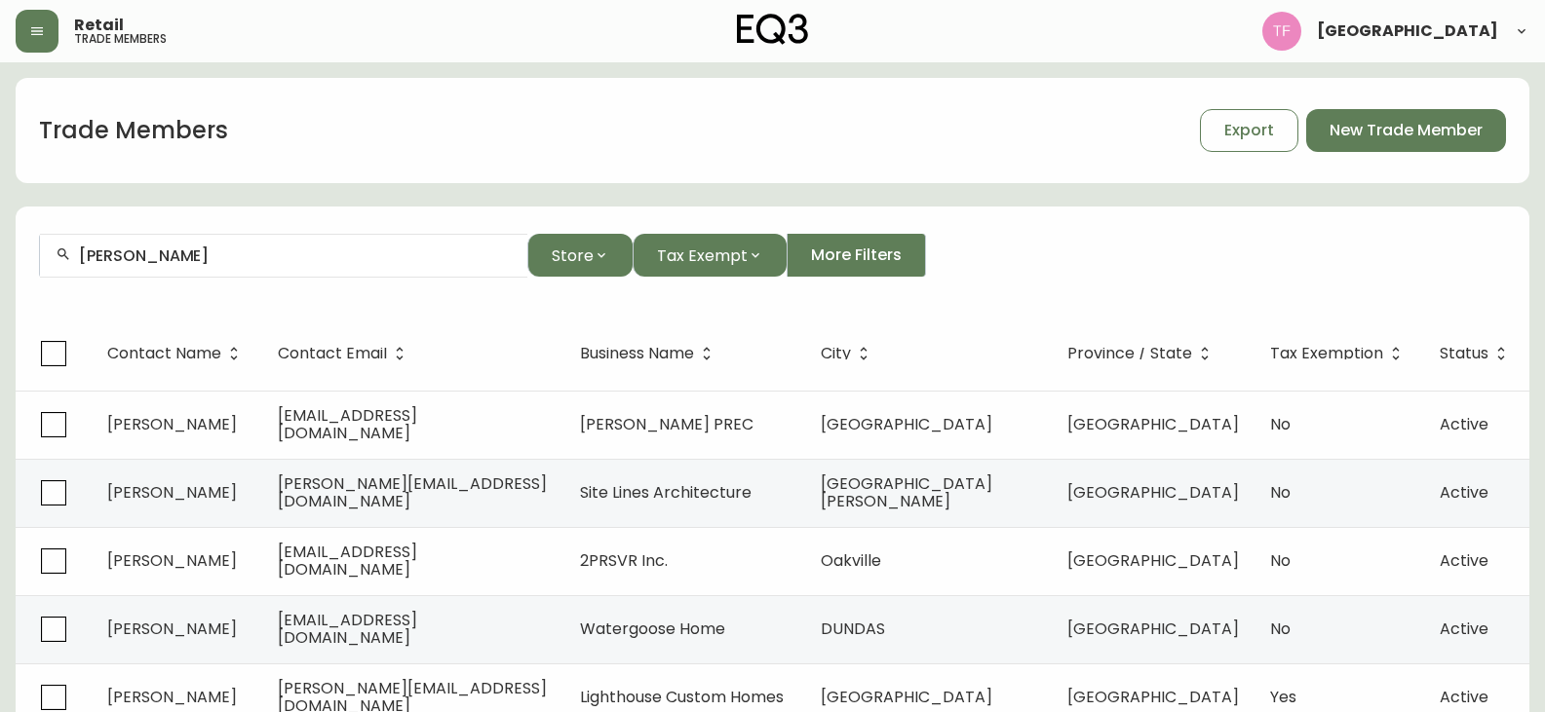
click at [290, 256] on input "MAIRI SPRINGATE" at bounding box center [295, 256] width 433 height 19
click at [280, 263] on input "BRETA PASSLER" at bounding box center [295, 256] width 433 height 19
click at [218, 256] on input "AMY KOSSIVAS" at bounding box center [295, 256] width 433 height 19
click at [218, 258] on input "AMELIE LESAGE-AVON" at bounding box center [295, 256] width 433 height 19
click at [225, 249] on input "MISHA PURDIE" at bounding box center [295, 256] width 433 height 19
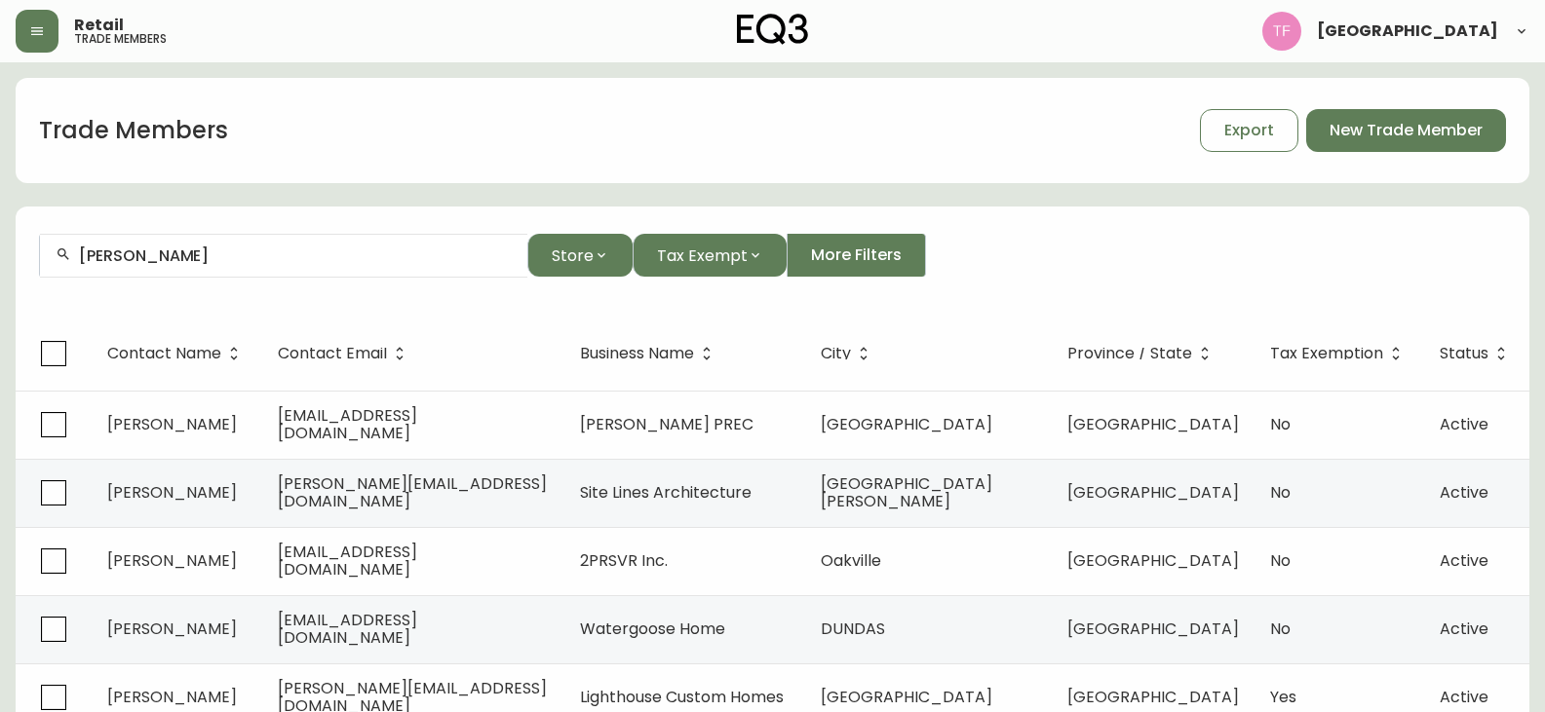
click at [219, 259] on input "BRIAN THOMPSON" at bounding box center [295, 256] width 433 height 19
click at [239, 255] on input "NATHAN BERG" at bounding box center [295, 256] width 433 height 19
click at [227, 256] on input "ELODIE PARRIAUX" at bounding box center [295, 256] width 433 height 19
click at [149, 258] on input "DAVID STUBBS" at bounding box center [295, 256] width 433 height 19
click at [211, 256] on input "CATHERINE ROY" at bounding box center [295, 256] width 433 height 19
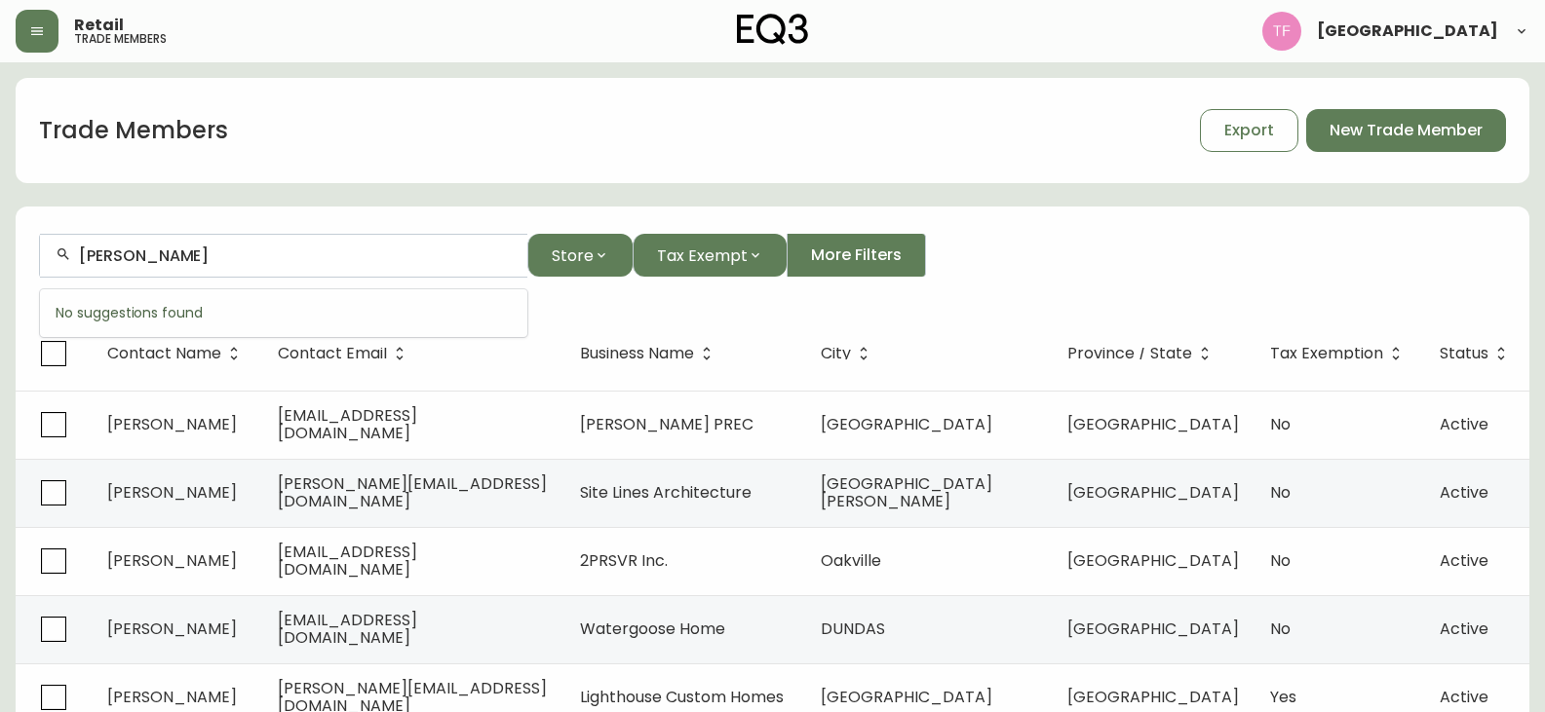
click at [248, 256] on input "ANNIE LAFRENIERE" at bounding box center [295, 256] width 433 height 19
click at [250, 250] on input "ARIK BARENEOIM" at bounding box center [295, 256] width 433 height 19
drag, startPoint x: 280, startPoint y: 254, endPoint x: 170, endPoint y: 254, distance: 110.1
click at [170, 254] on input "MARIE-HÉLÉNE GIRARD" at bounding box center [295, 256] width 433 height 19
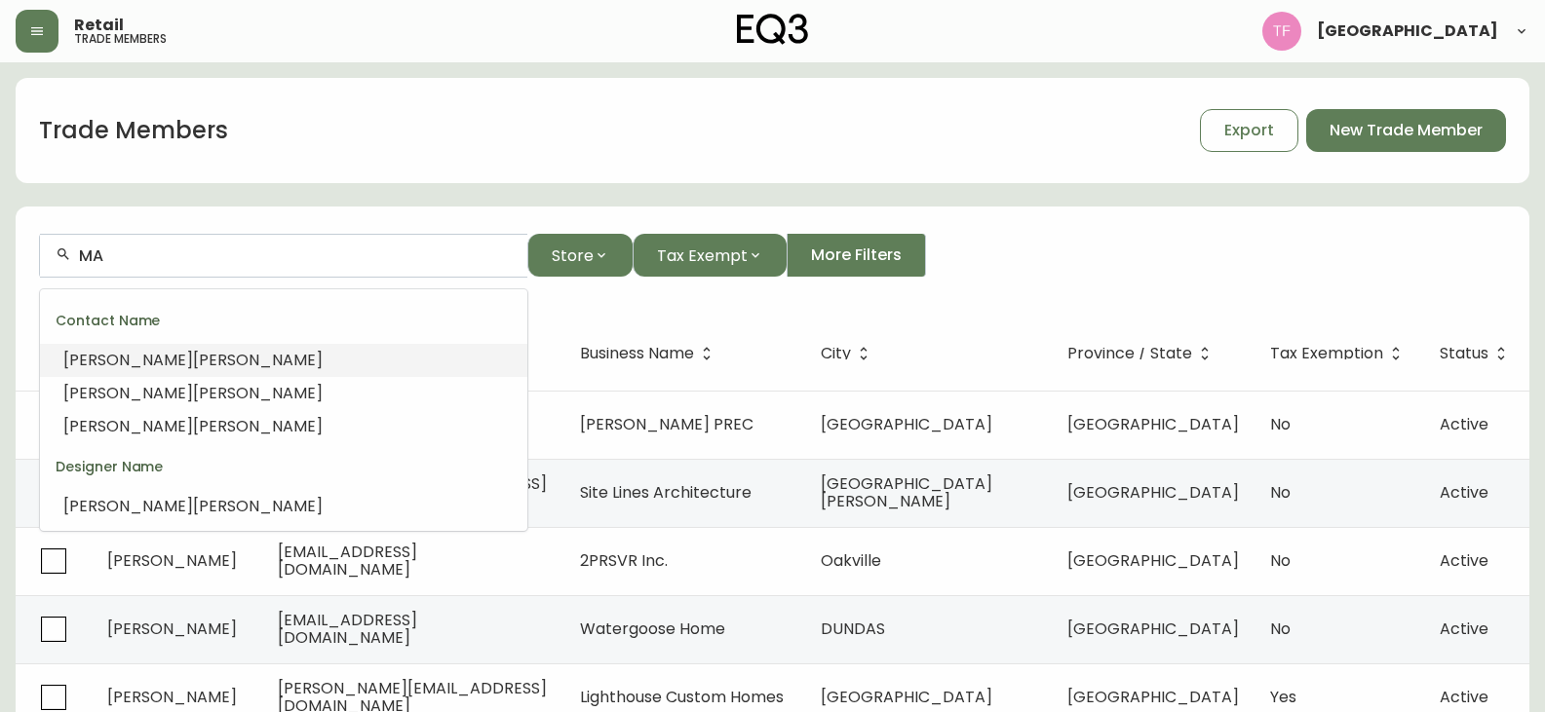
type input "M"
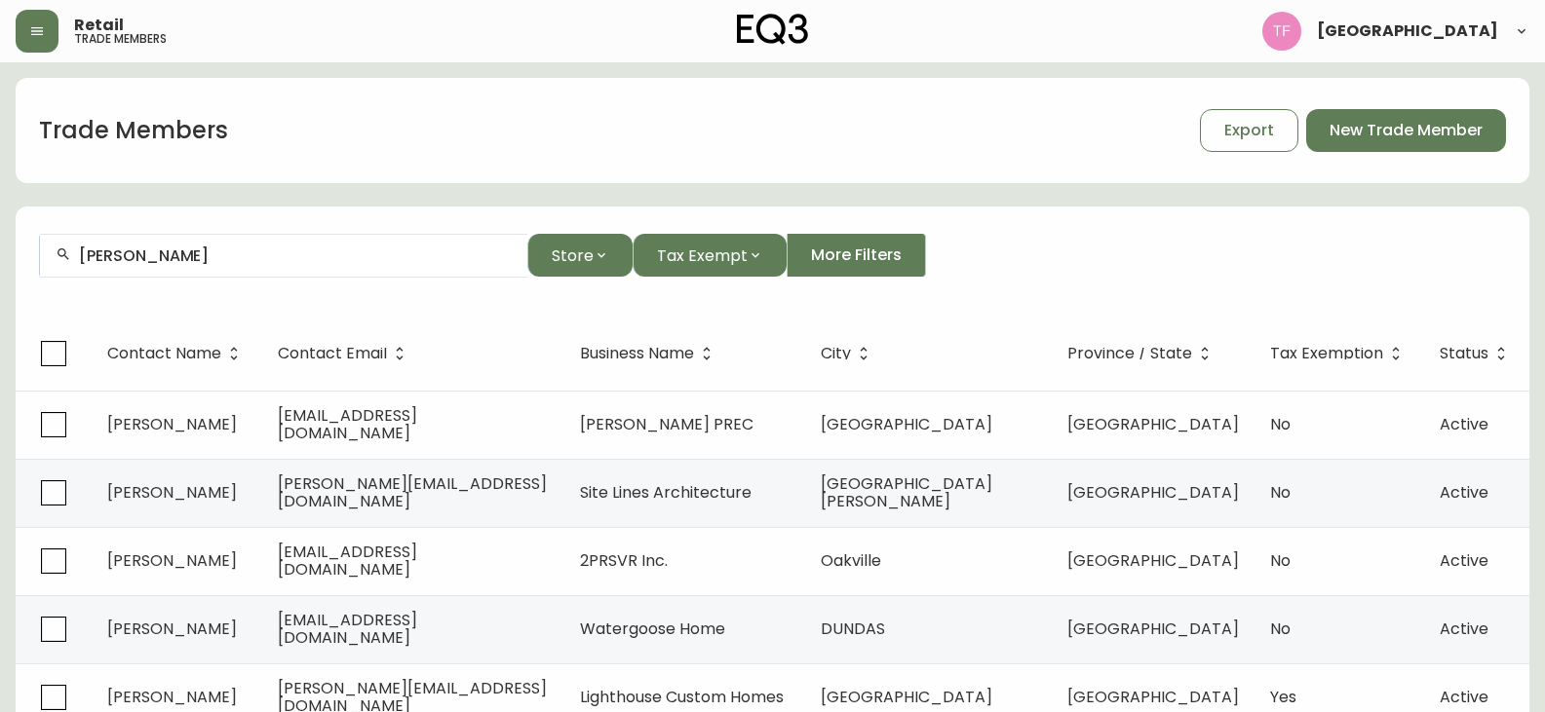
click at [259, 260] on input "CATHERINE ROY" at bounding box center [295, 256] width 433 height 19
click at [197, 252] on input "CEDRIC CHAVAGNIEUX" at bounding box center [295, 256] width 433 height 19
click at [258, 262] on input "MARIE-NOELLE ALLARD" at bounding box center [295, 256] width 433 height 19
drag, startPoint x: 272, startPoint y: 245, endPoint x: 228, endPoint y: 255, distance: 45.1
click at [276, 260] on input "CLINIC KINE SANTE" at bounding box center [295, 256] width 433 height 19
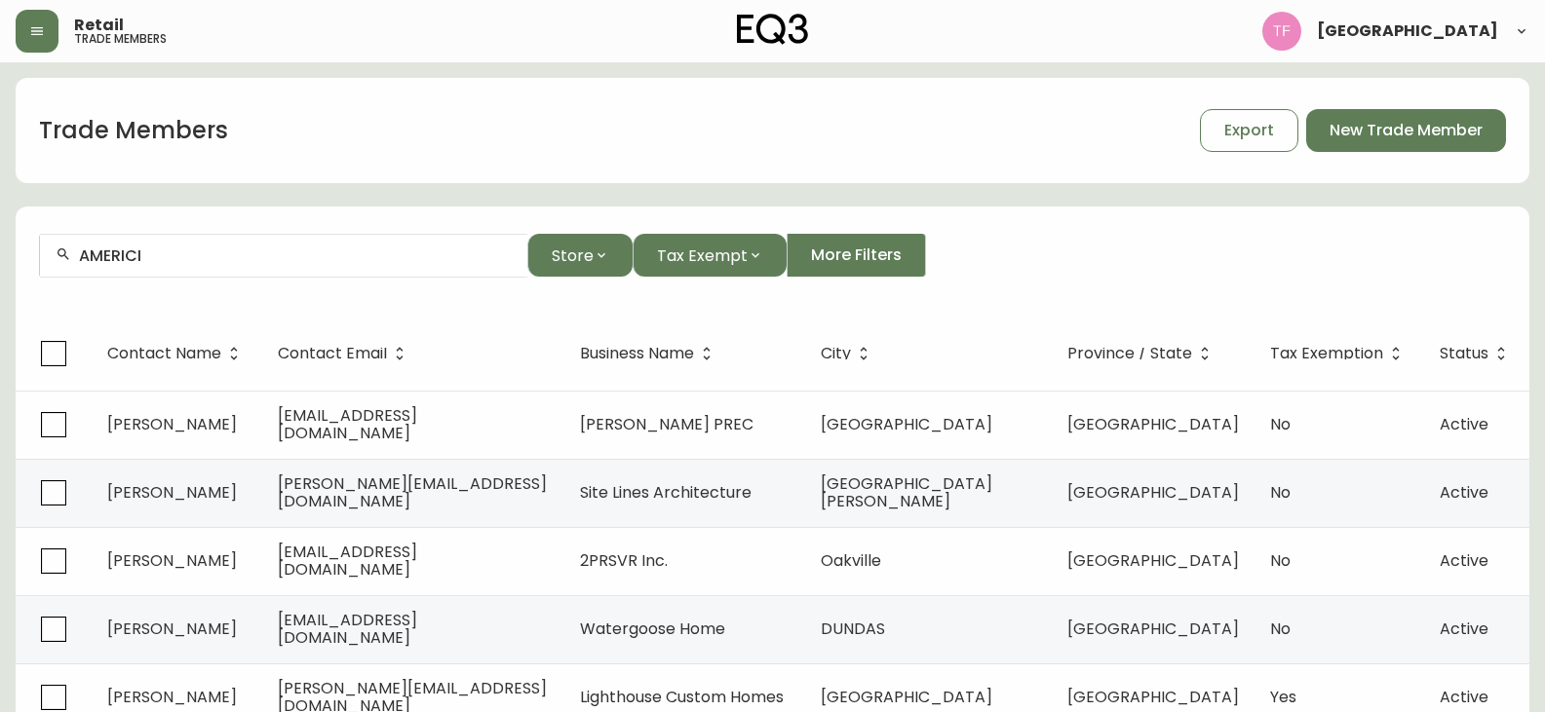
click at [227, 250] on input "AMERICI" at bounding box center [295, 256] width 433 height 19
click at [284, 365] on li "HUGO MARTINEAU" at bounding box center [283, 360] width 487 height 33
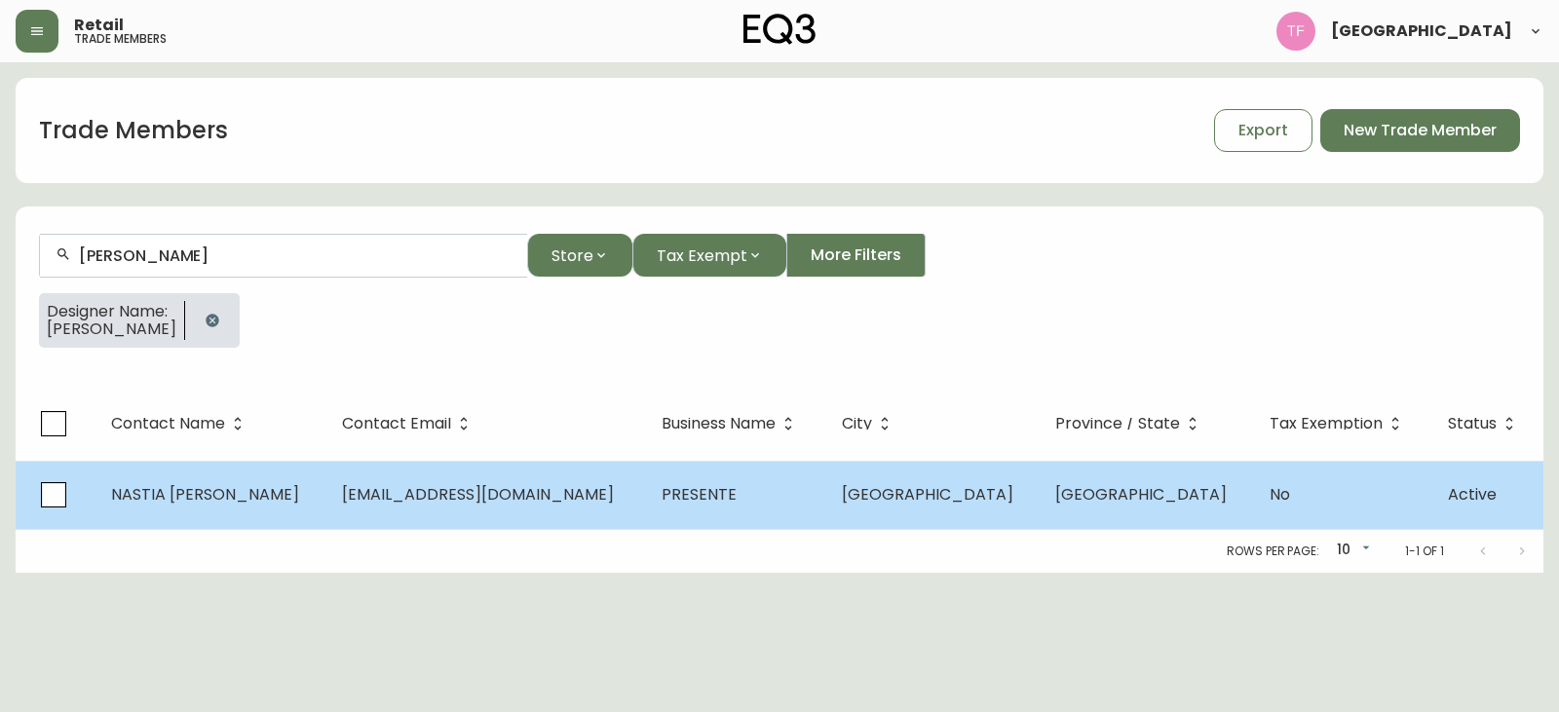
type input "HUGO MARTINEAU"
click at [662, 489] on span "PRESENTE" at bounding box center [699, 494] width 75 height 22
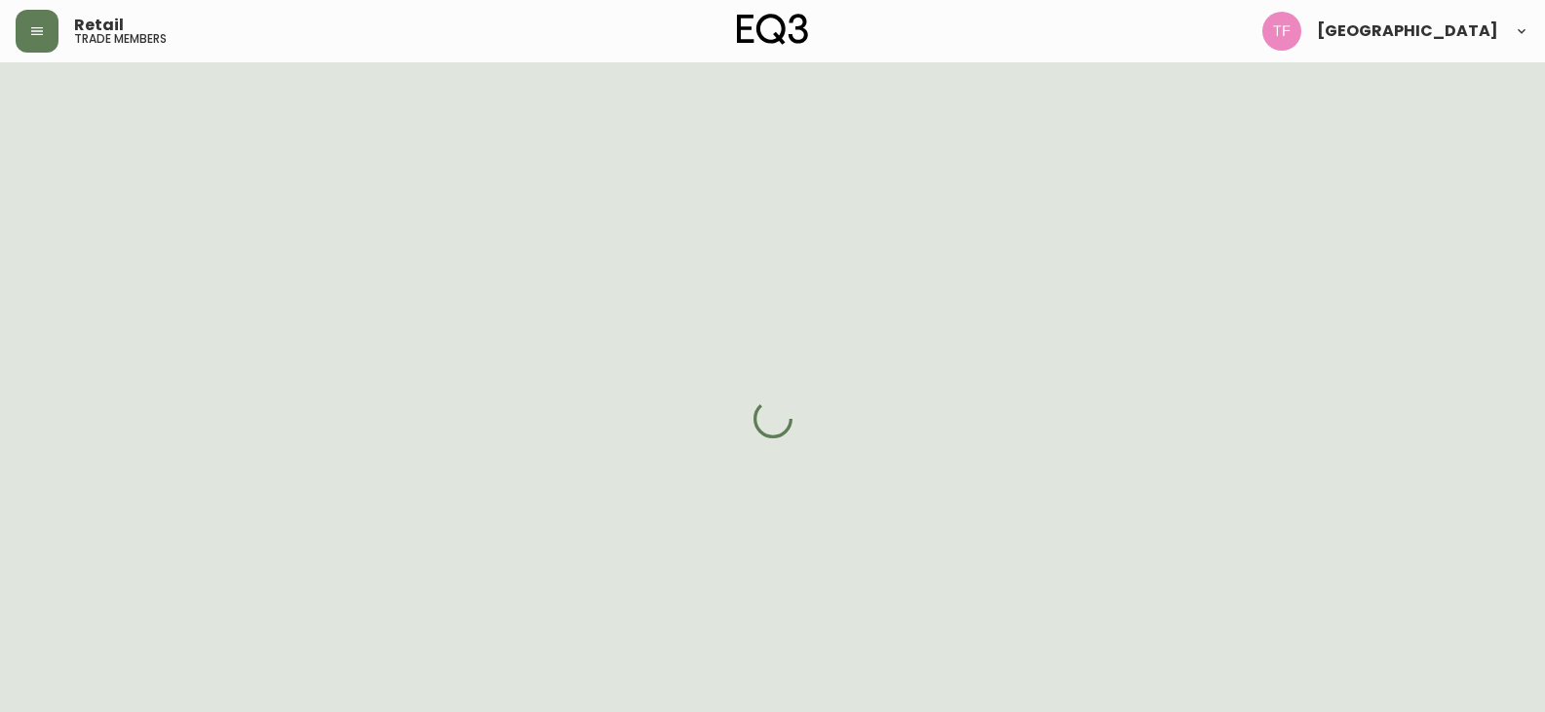
select select "QC"
select select "CA"
select select "CA_FR"
select select "Outreach from a Trade Rep"
select select "Interior Designer"
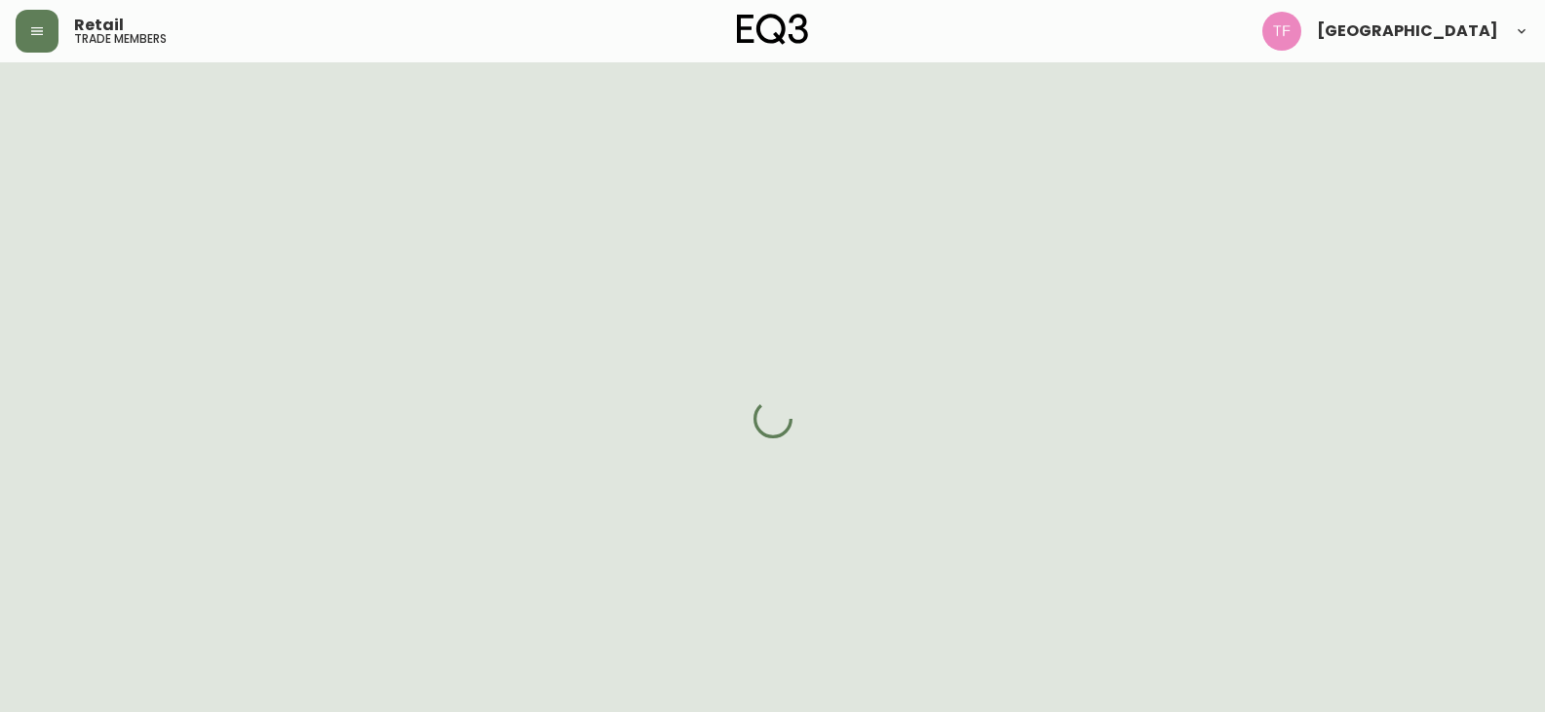
select select "cjw10z96t00bn6gs0dfqi5bhz"
select select "false"
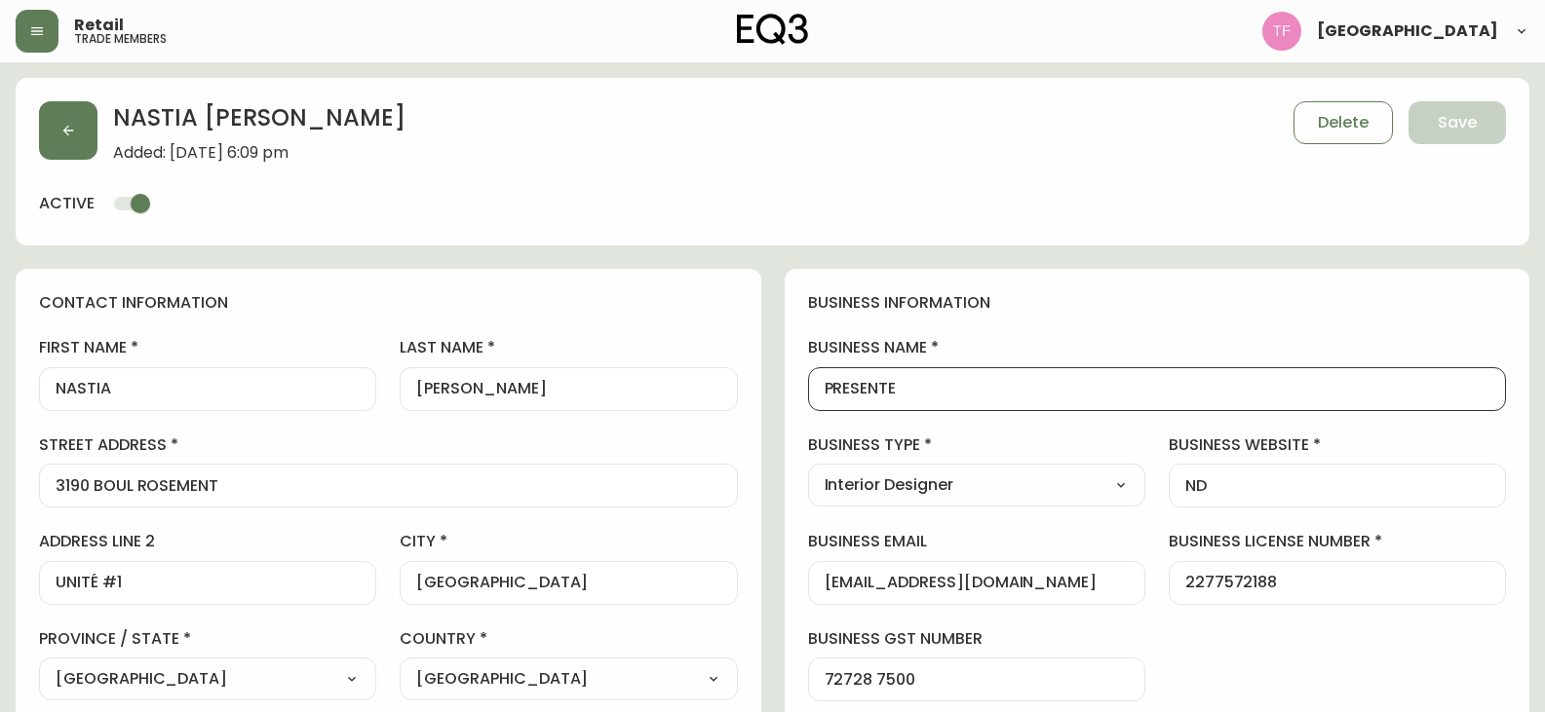
drag, startPoint x: 903, startPoint y: 381, endPoint x: 806, endPoint y: 387, distance: 96.7
click at [806, 387] on div "business information business name PRESENTE business type Interior Designer Sel…" at bounding box center [1158, 593] width 746 height 648
click at [43, 127] on button "button" at bounding box center [68, 130] width 58 height 58
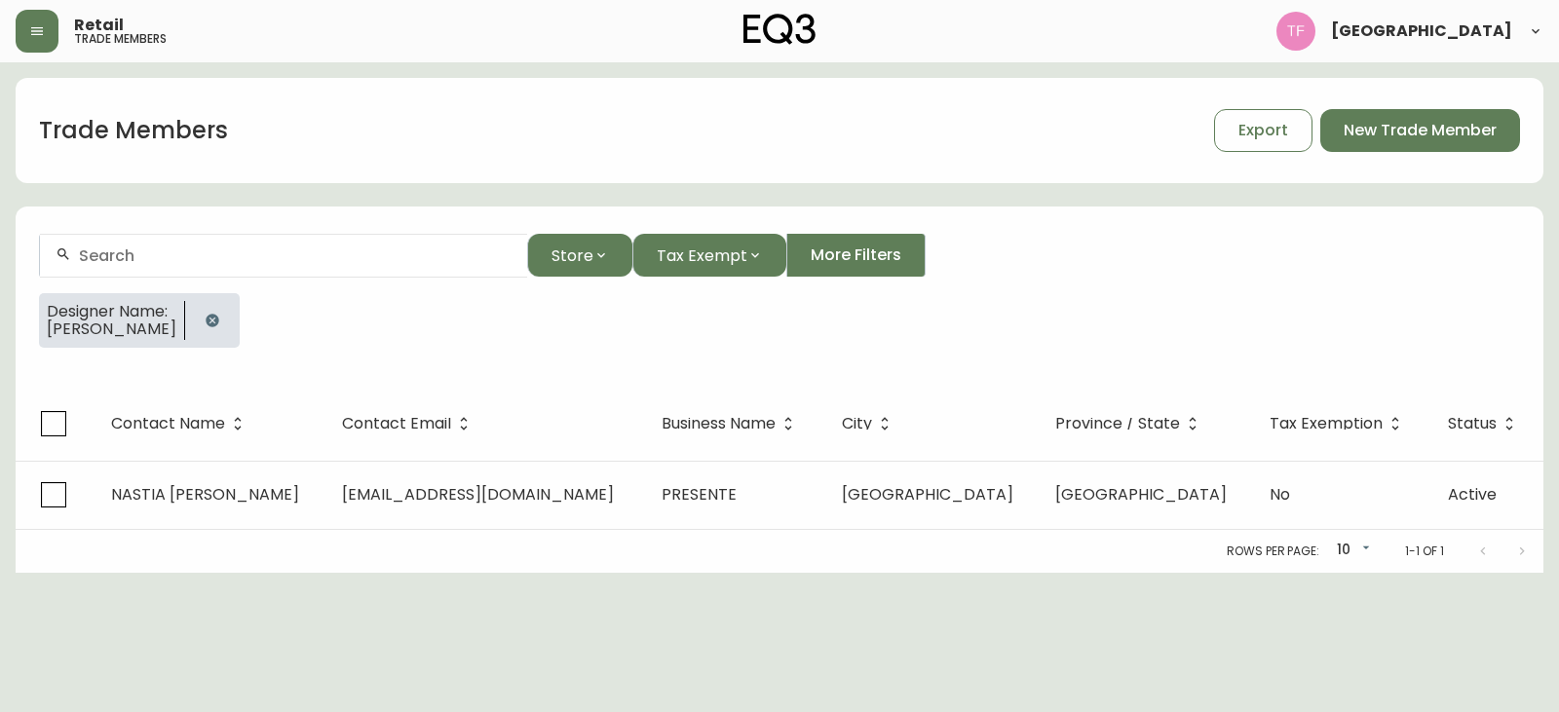
click at [224, 305] on button "button" at bounding box center [212, 320] width 39 height 39
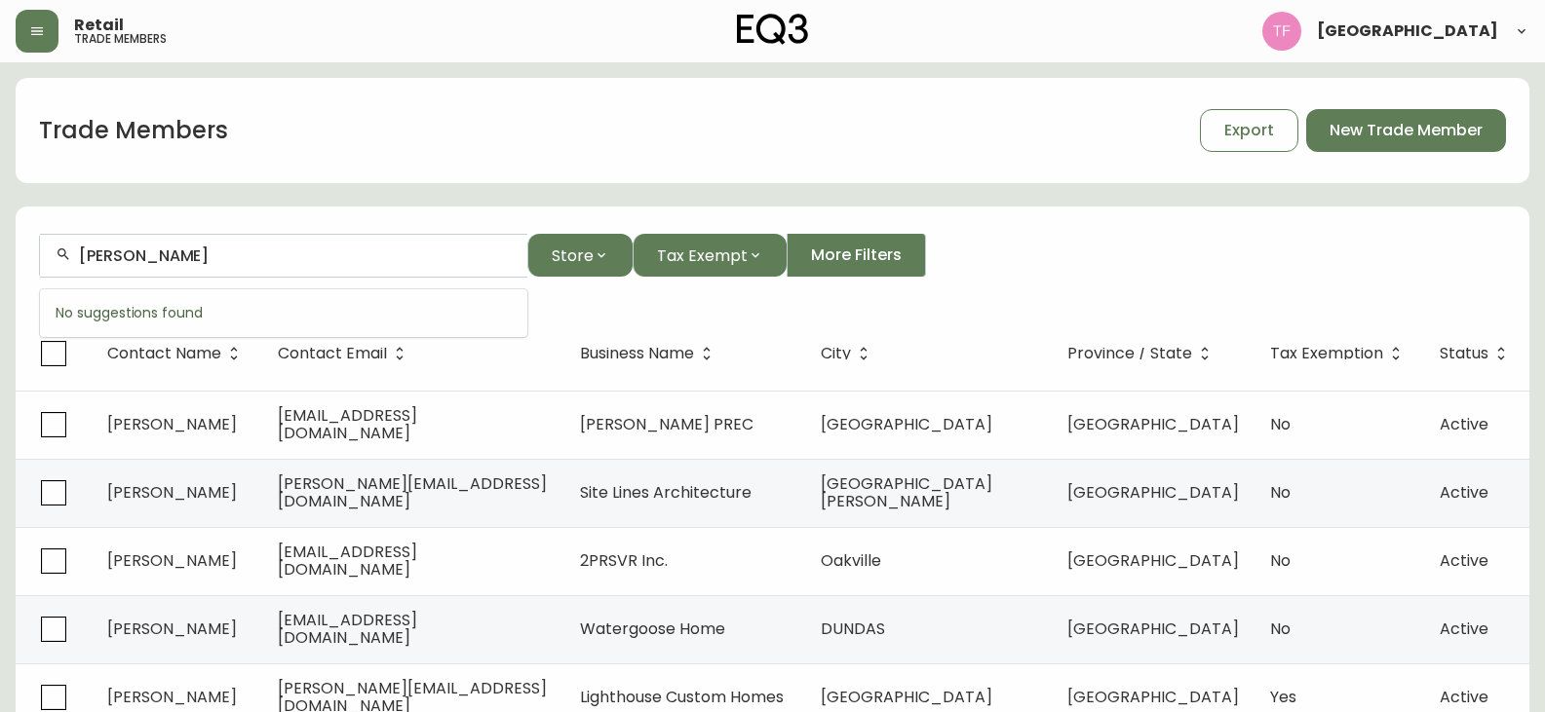
click at [264, 261] on input "ERIC DUPERRON-TREMBLAY" at bounding box center [295, 256] width 433 height 19
click at [209, 252] on input "CARLOS SILVA" at bounding box center [295, 256] width 433 height 19
click at [250, 255] on input "REAL BELAND" at bounding box center [295, 256] width 433 height 19
click at [238, 254] on input "PETRA MILLER" at bounding box center [295, 256] width 433 height 19
click at [240, 255] on input "ALEXANDRE CROTEAU-POTHIER" at bounding box center [295, 256] width 433 height 19
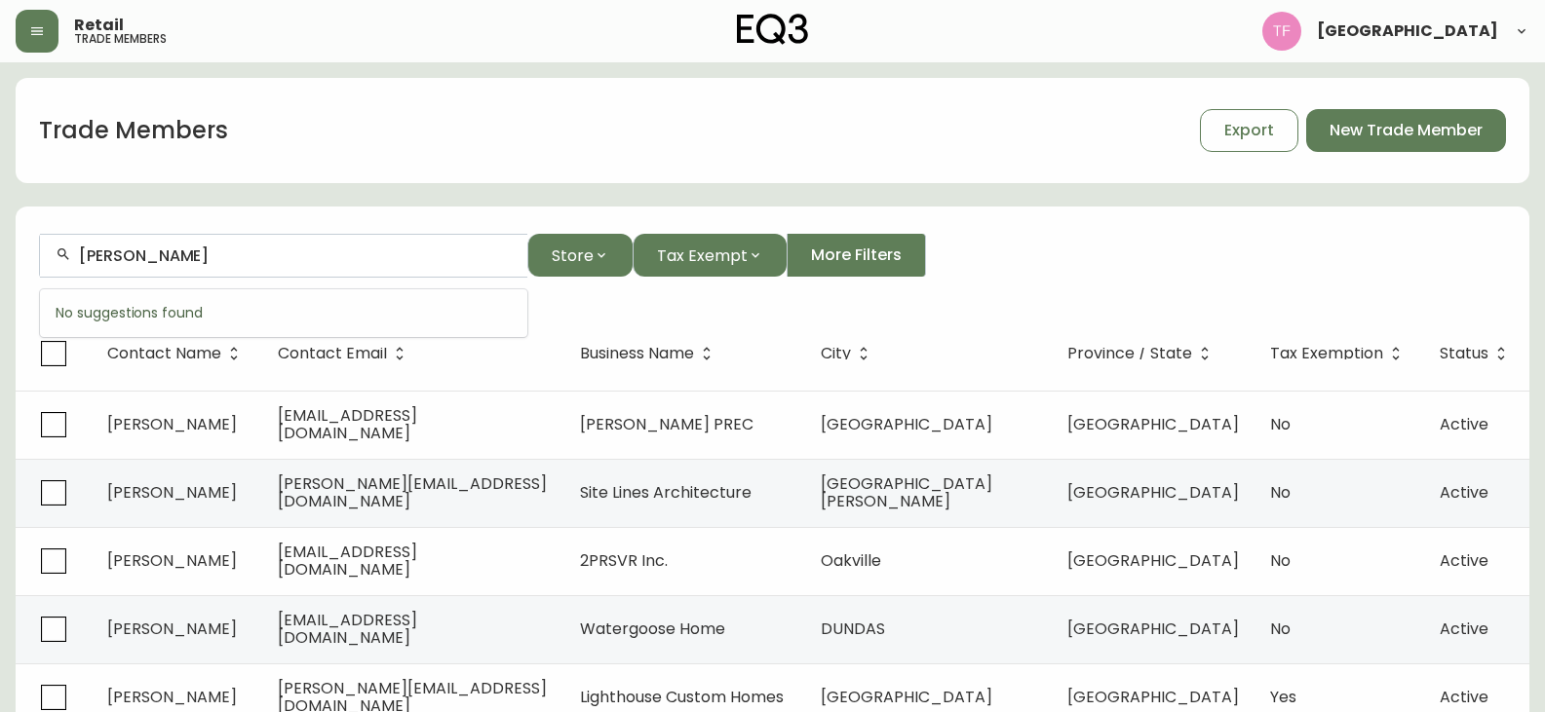
drag, startPoint x: 179, startPoint y: 248, endPoint x: 156, endPoint y: 265, distance: 29.2
click at [179, 249] on input "ERIC HAN" at bounding box center [295, 256] width 433 height 19
drag, startPoint x: 156, startPoint y: 265, endPoint x: 145, endPoint y: 259, distance: 12.2
click at [356, 253] on input "PIERRE RITCHOT" at bounding box center [295, 256] width 433 height 19
click at [213, 254] on input "CLAUDIANE TREMBLAY" at bounding box center [295, 256] width 433 height 19
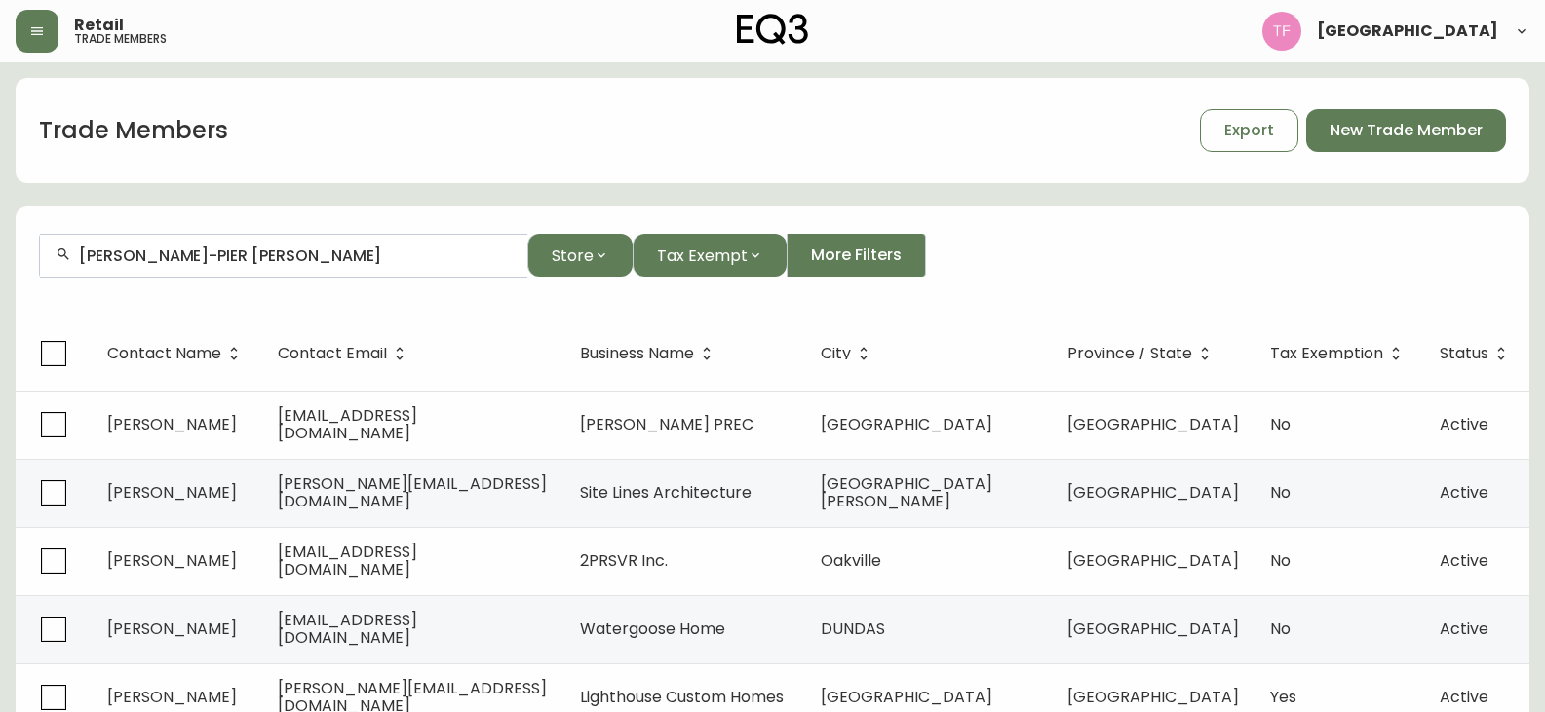
click at [189, 246] on div "MARIE-PIER DELISLE" at bounding box center [283, 256] width 487 height 44
click at [252, 256] on input "GIOVANNA MALLACI" at bounding box center [295, 256] width 433 height 19
click at [307, 259] on input "JAN SANTOS" at bounding box center [295, 256] width 433 height 19
click at [204, 248] on input "RAMZI BOSHA ARCHI" at bounding box center [295, 256] width 433 height 19
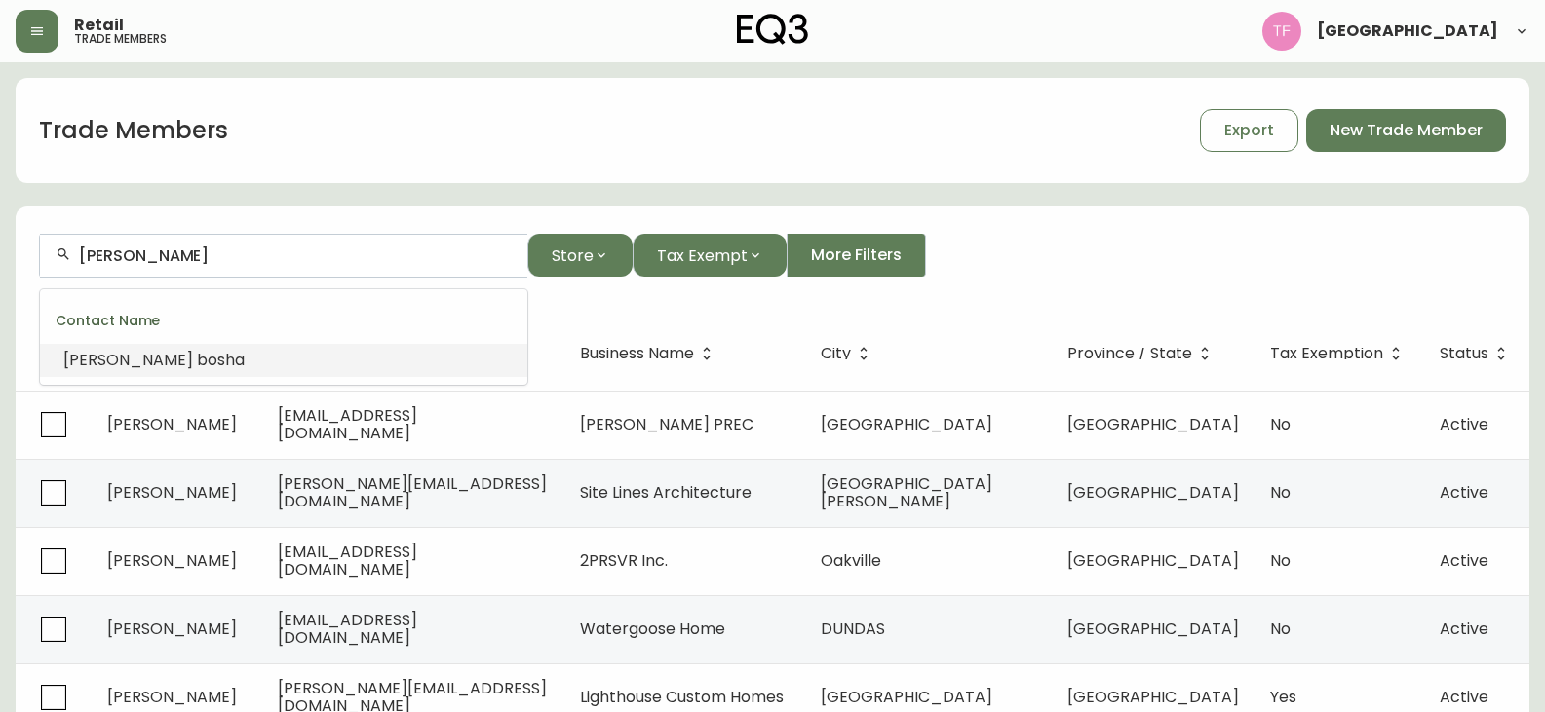
click at [166, 356] on li "Ramzi bosha" at bounding box center [283, 360] width 487 height 33
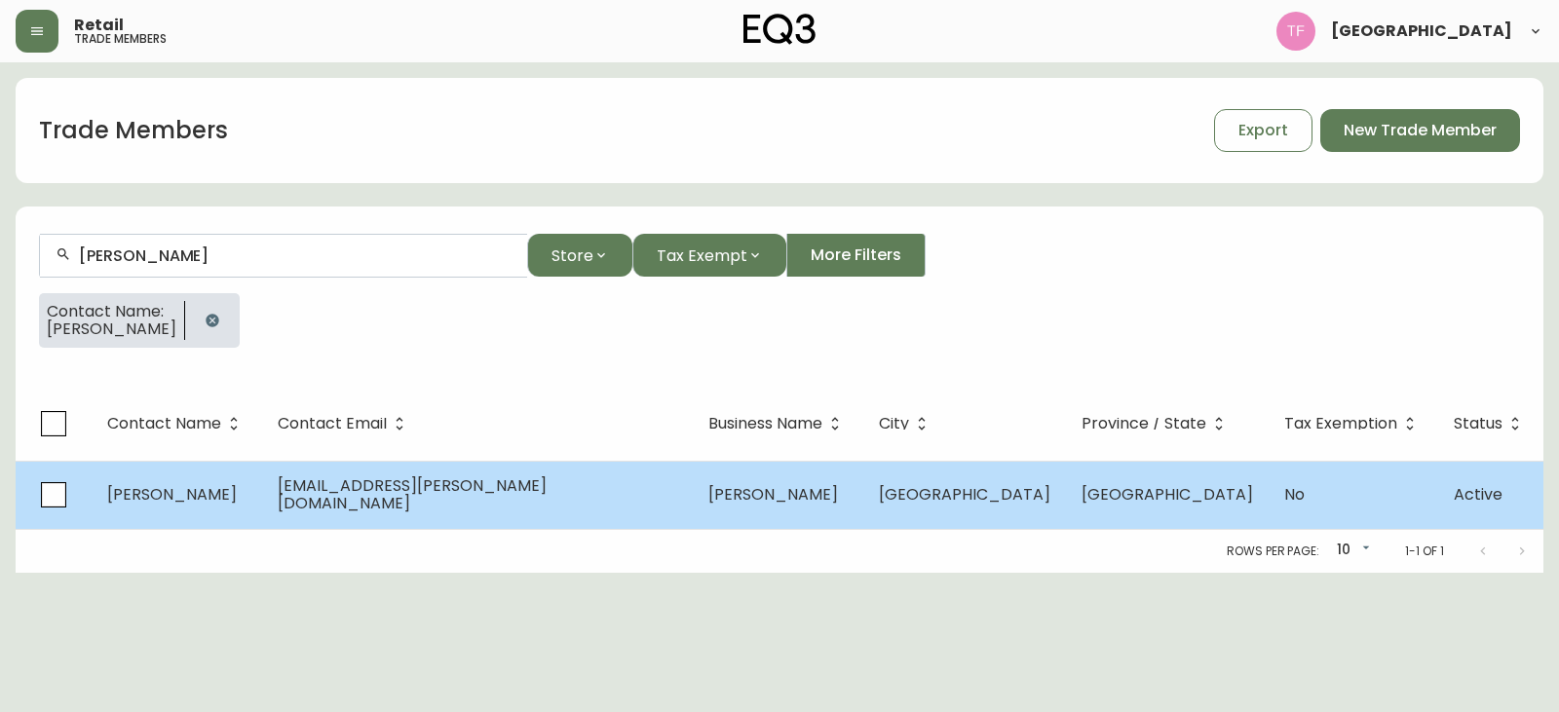
type input "Ramzi bosha"
click at [570, 475] on td "rbosha@lemay.com" at bounding box center [477, 495] width 431 height 68
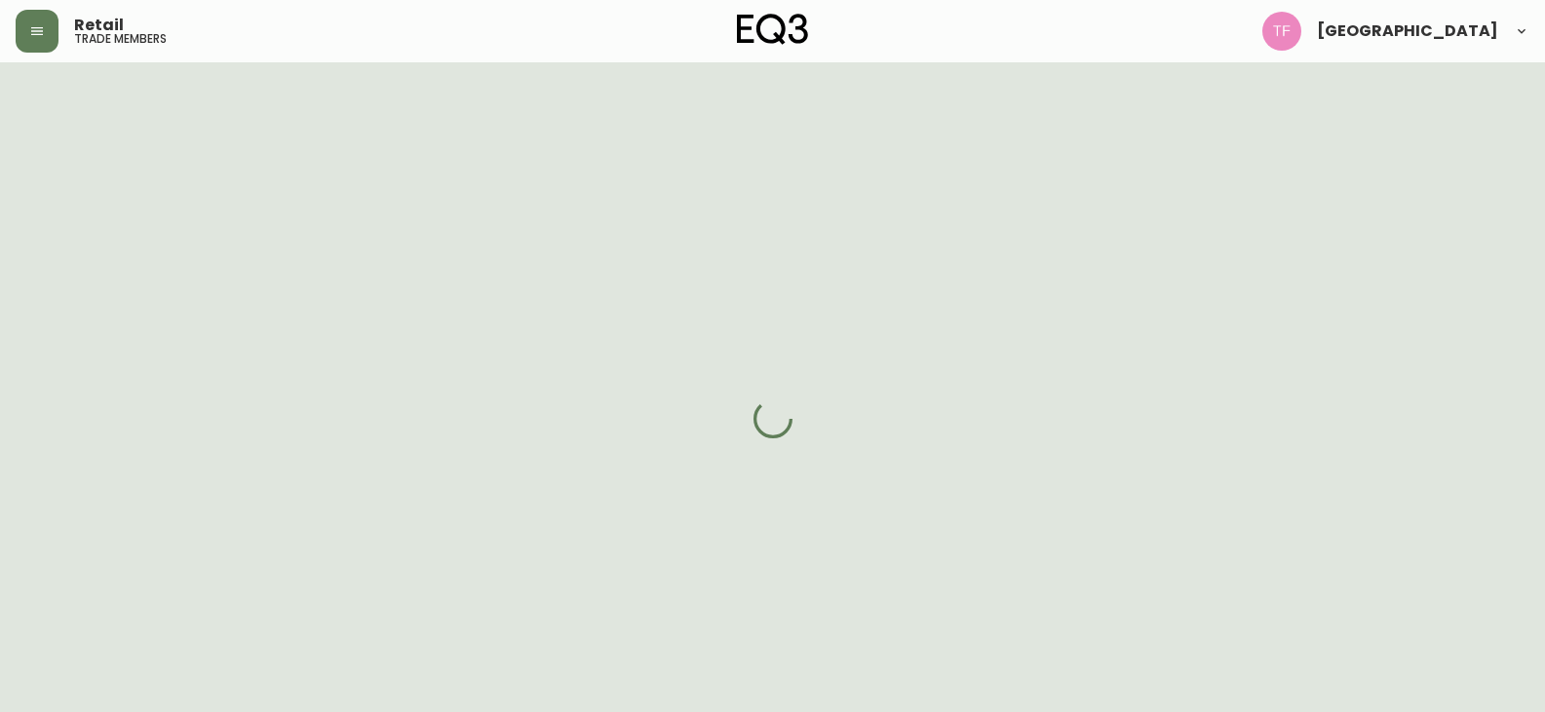
select select "QC"
select select "CA"
select select "CA_FR"
select select "Other"
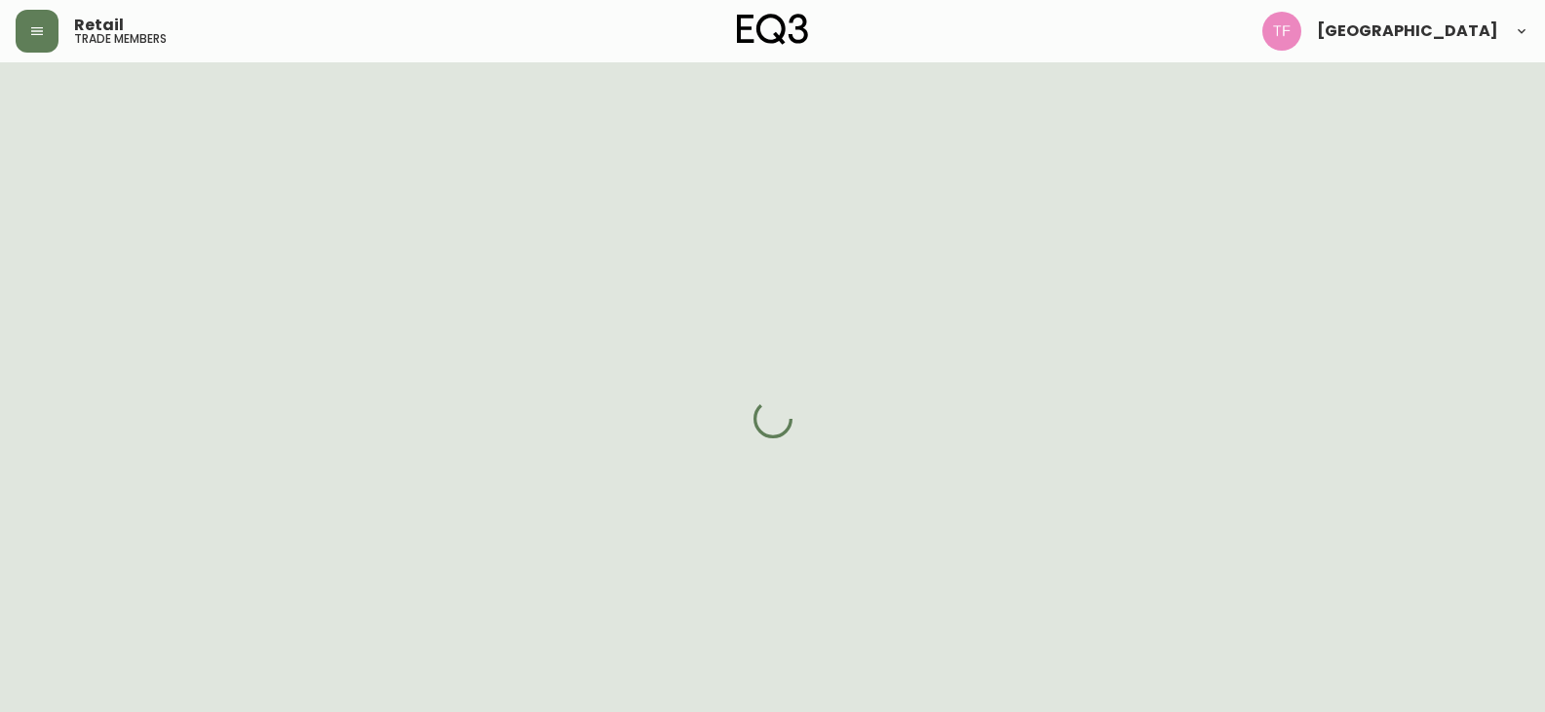
select select "cjw10z96t00cw6gs04aeyfqxf"
select select "false"
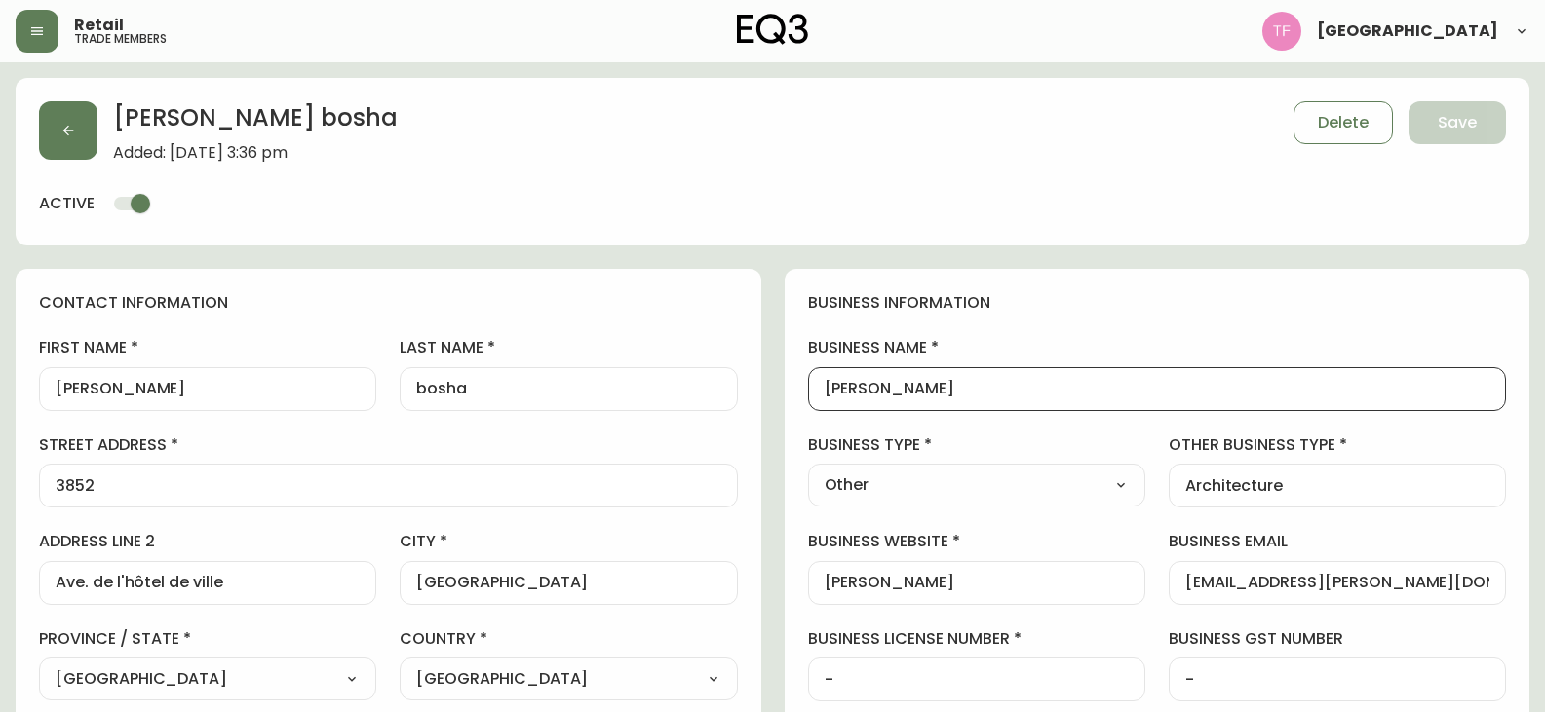
drag, startPoint x: 904, startPoint y: 391, endPoint x: 821, endPoint y: 391, distance: 83.8
click at [821, 391] on div "Lemay" at bounding box center [1157, 389] width 699 height 44
click at [65, 116] on button "button" at bounding box center [68, 130] width 58 height 58
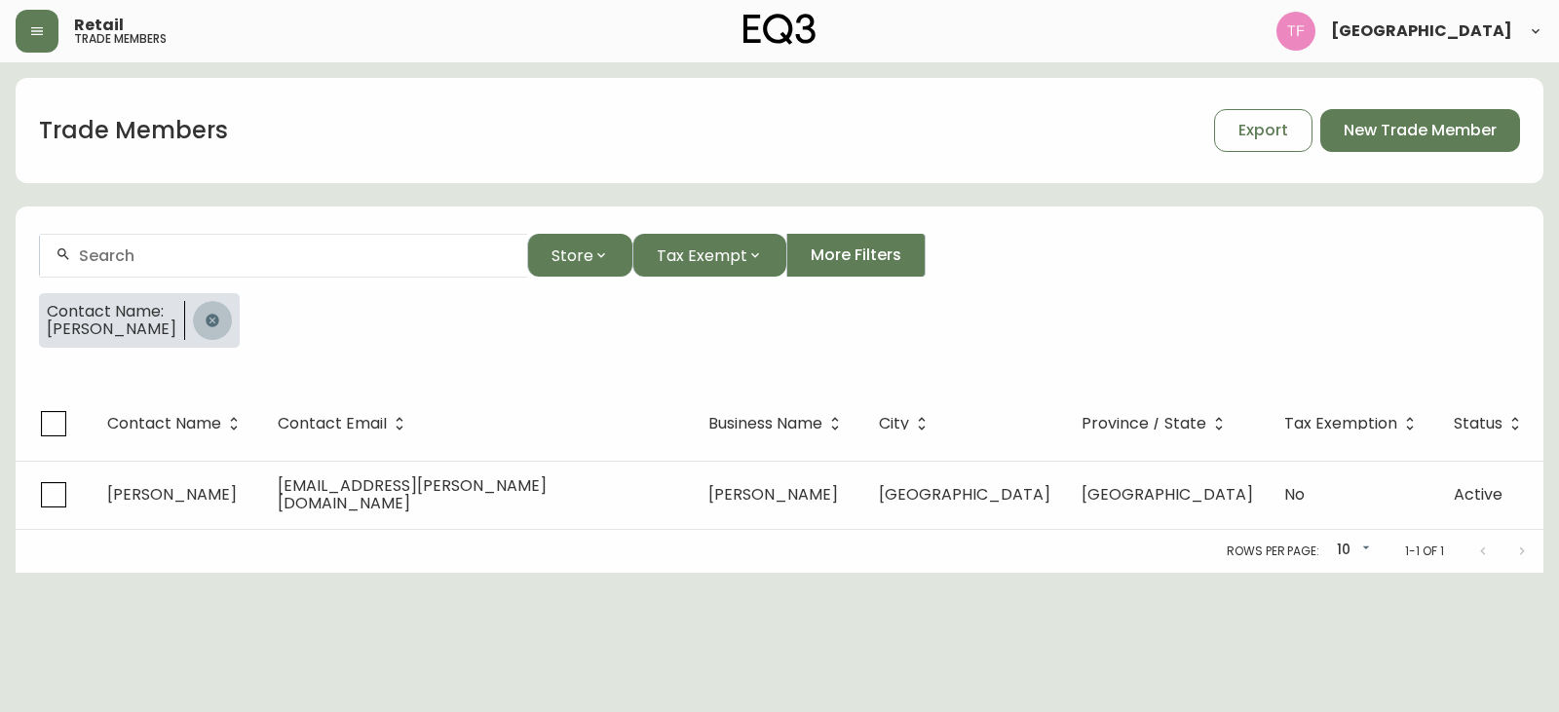
click at [215, 323] on button "button" at bounding box center [212, 320] width 39 height 39
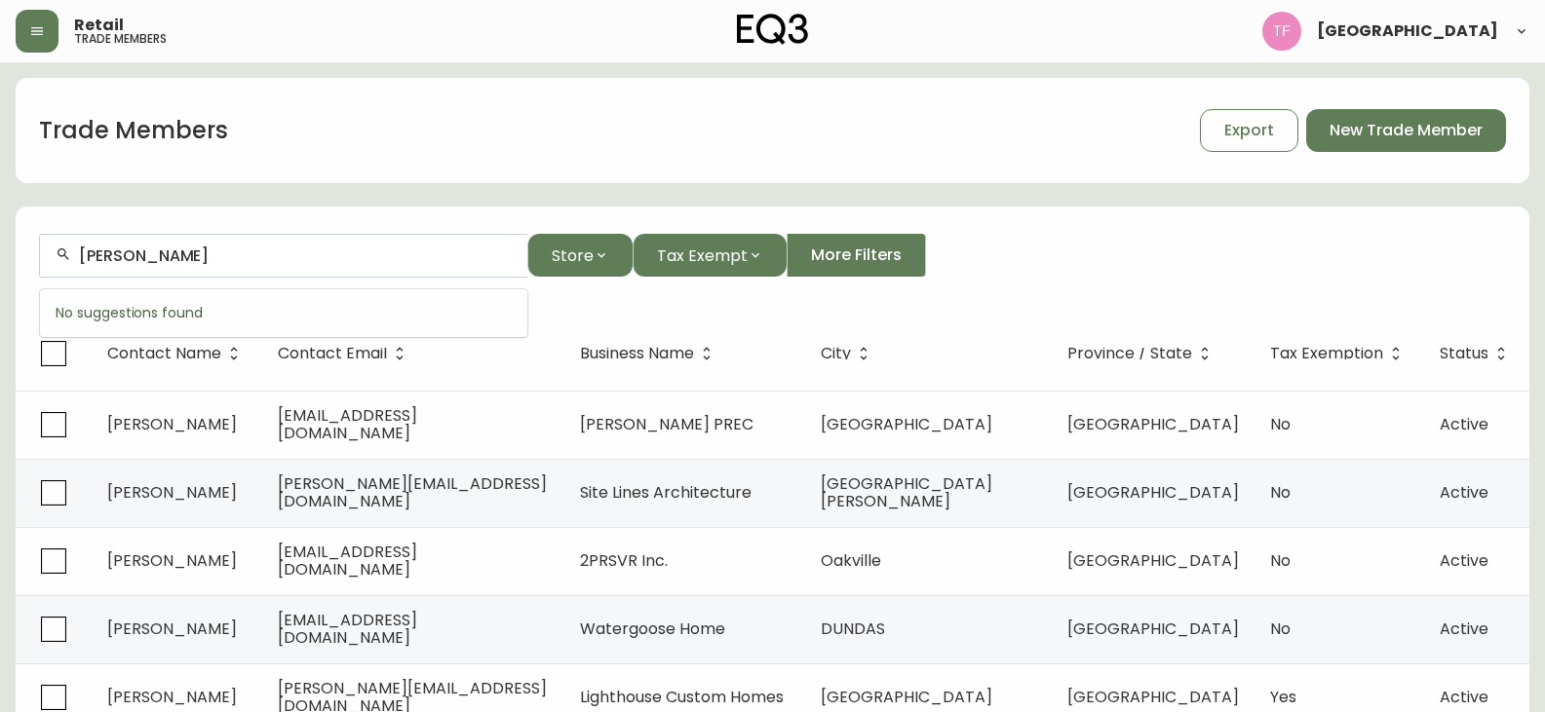
click at [242, 257] on input "OLIVIER BEAUBIEN-PLANTE" at bounding box center [295, 256] width 433 height 19
click at [172, 257] on input "ANDREA BOYCE" at bounding box center [295, 256] width 433 height 19
click at [208, 258] on input "MADELEINE BERGERON" at bounding box center [295, 256] width 433 height 19
click at [260, 251] on input "RAPHAEL TOMASZEWSKI" at bounding box center [295, 256] width 433 height 19
click at [210, 260] on input "NASSIM OLIVE" at bounding box center [295, 256] width 433 height 19
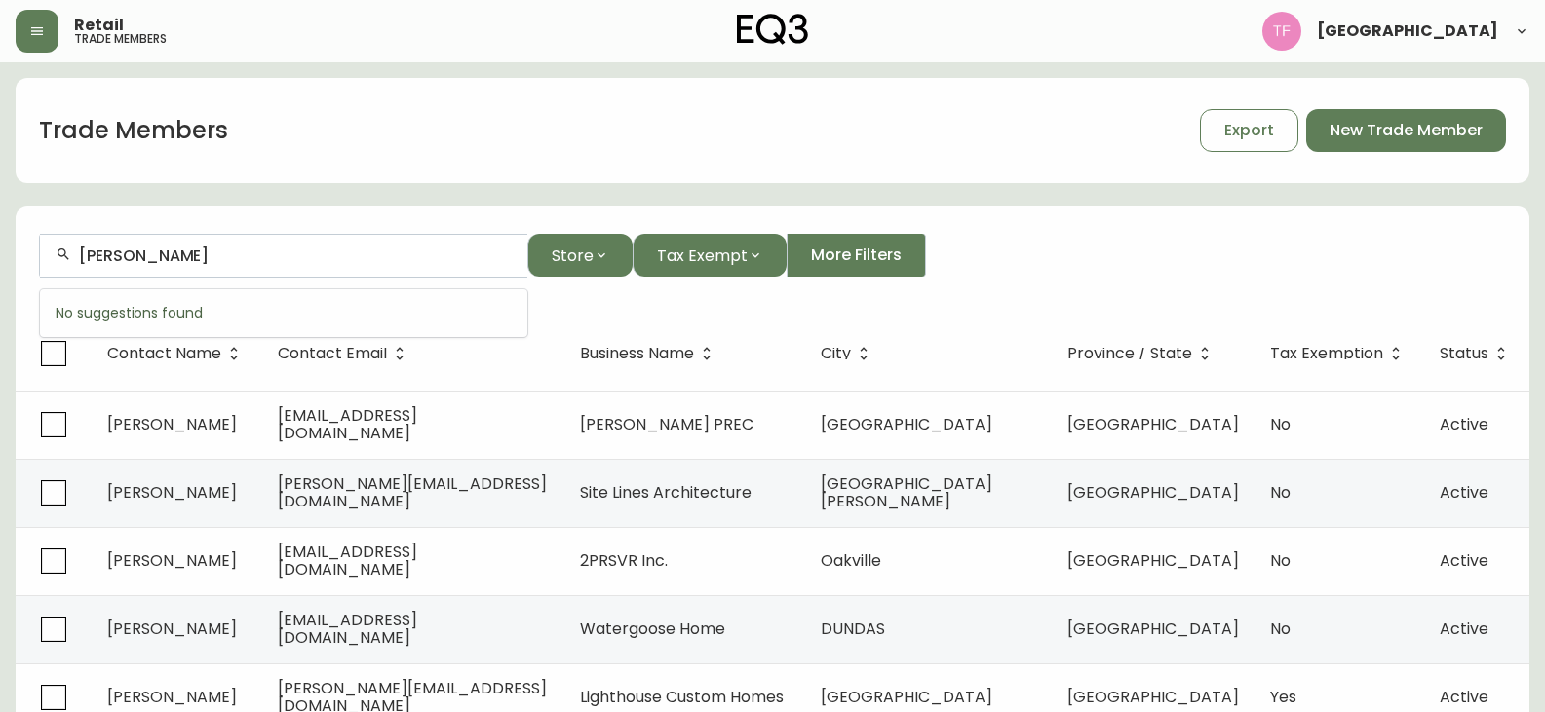
click at [203, 260] on input "PASCALE DUFOUR" at bounding box center [295, 256] width 433 height 19
click at [250, 263] on input "DOMINIQUE COTE" at bounding box center [295, 256] width 433 height 19
drag, startPoint x: 356, startPoint y: 260, endPoint x: 244, endPoint y: 260, distance: 112.1
click at [244, 260] on input "NICOLAS D'AUTEUIL-BÉDARD" at bounding box center [295, 256] width 433 height 19
click at [182, 256] on input "NICOLAS D'AUT" at bounding box center [295, 256] width 433 height 19
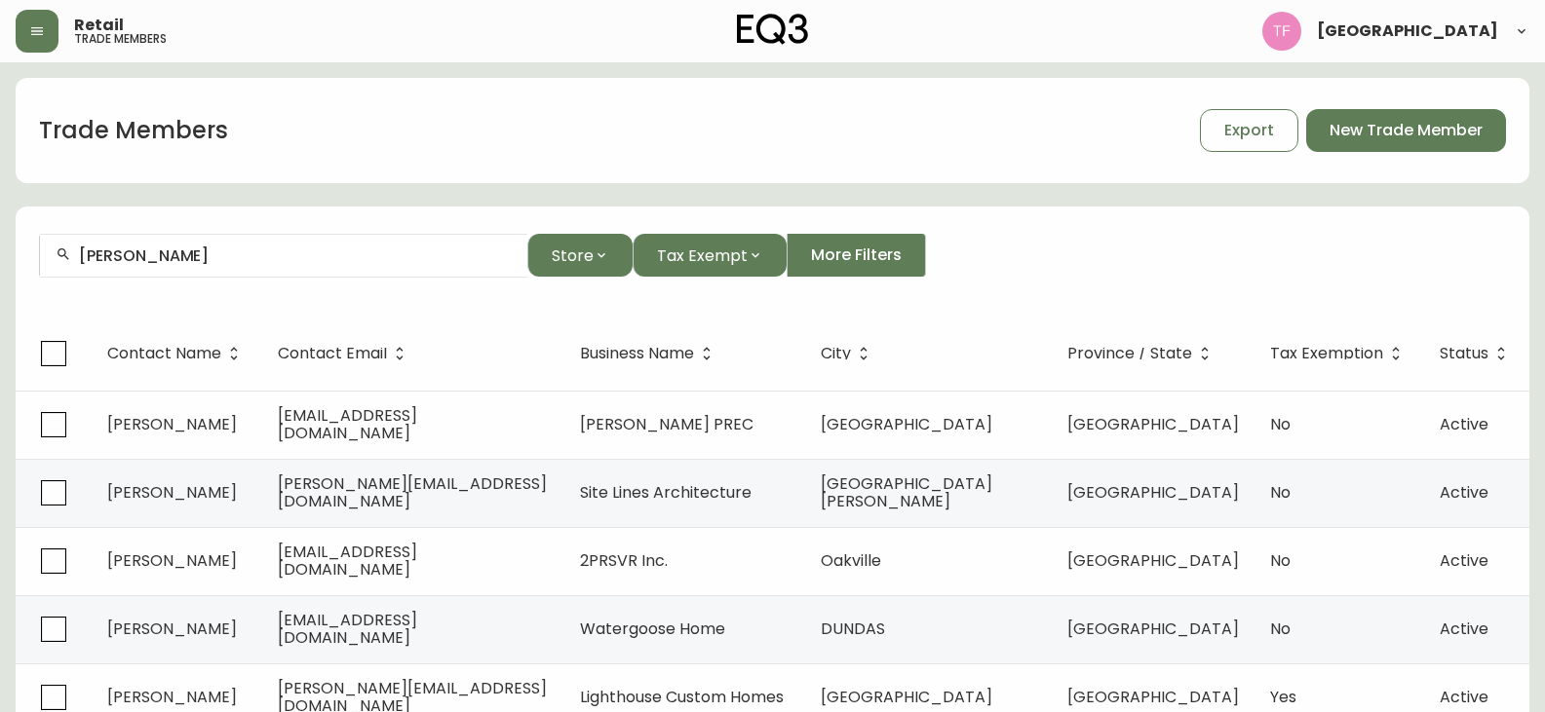
click at [203, 254] on input "EMILIE MORAND" at bounding box center [295, 256] width 433 height 19
click at [206, 261] on input "ERIC VALLEE" at bounding box center [295, 256] width 433 height 19
click at [214, 256] on input "NIA CHERRETT" at bounding box center [295, 256] width 433 height 19
click at [215, 245] on div "JORN SCHMIDTH" at bounding box center [283, 256] width 487 height 44
click at [207, 254] on input "CLAUDIA GIRARDIN" at bounding box center [295, 256] width 433 height 19
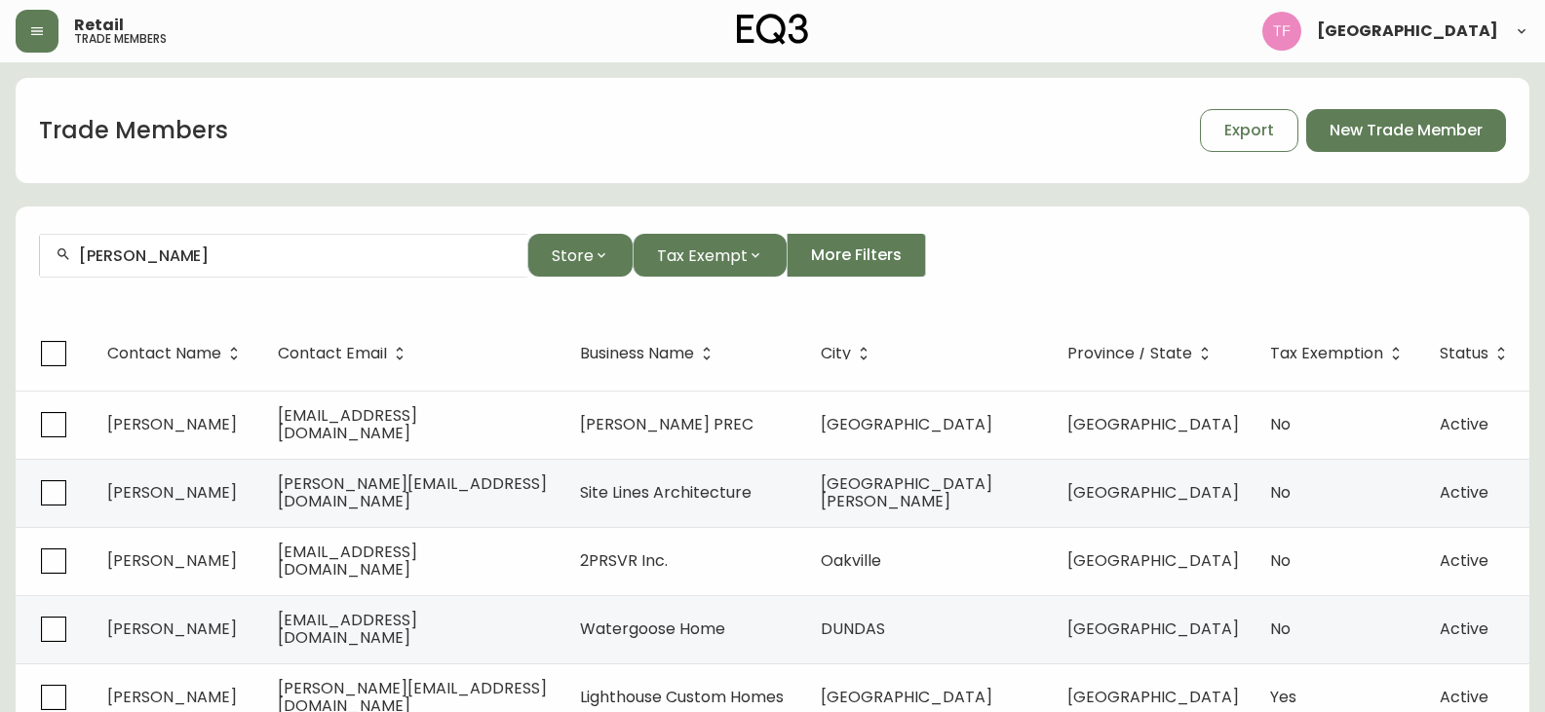
click at [264, 260] on input "ENZA DE CUBELLIS" at bounding box center [295, 256] width 433 height 19
click at [114, 254] on input "ALIZÉ VERMETTE" at bounding box center [295, 256] width 433 height 19
click at [213, 263] on input "ALIZE VERMETTE" at bounding box center [295, 256] width 433 height 19
click at [173, 253] on input "Louise Gaudet" at bounding box center [295, 256] width 433 height 19
click at [259, 257] on input "FANNY TREMBLAY" at bounding box center [295, 256] width 433 height 19
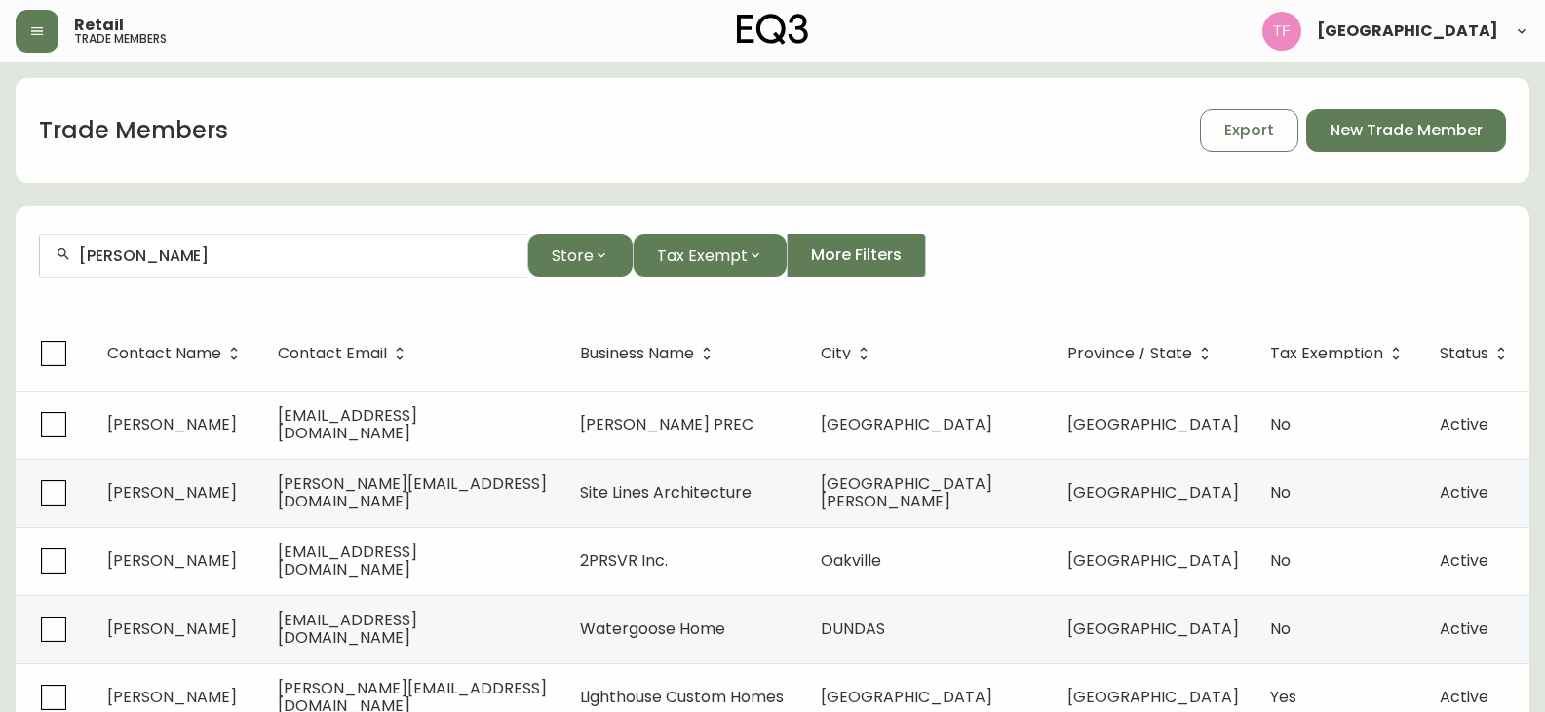
click at [124, 260] on input "JOSH REIM" at bounding box center [295, 256] width 433 height 19
click at [275, 266] on div "LIAM MCMILLAN" at bounding box center [283, 256] width 487 height 44
drag, startPoint x: 275, startPoint y: 266, endPoint x: 192, endPoint y: 253, distance: 83.8
click at [250, 242] on div "MARIE-JOSÉE DESBARATS" at bounding box center [283, 256] width 487 height 44
click at [339, 258] on input "PIERRE LAPOINTE" at bounding box center [295, 256] width 433 height 19
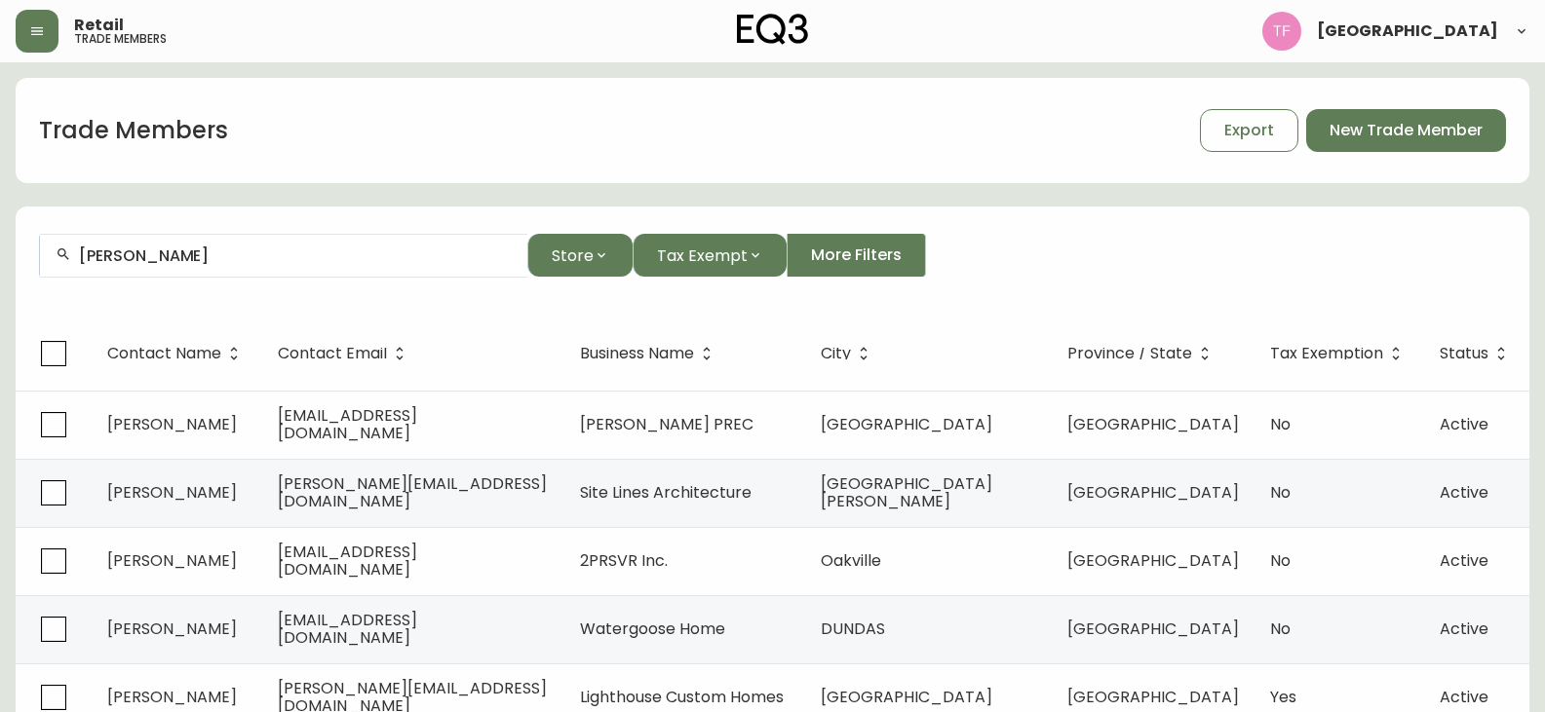
click at [199, 248] on input "OLENA MAYOROVA" at bounding box center [295, 256] width 433 height 19
click at [192, 252] on input "NIKOLAS PAR" at bounding box center [295, 256] width 433 height 19
click at [219, 259] on input "ANAIS BEKEREDJIAN" at bounding box center [295, 256] width 433 height 19
click at [266, 250] on input "AUDREY CHABOT-THIBAULT" at bounding box center [295, 256] width 433 height 19
click at [278, 250] on input "MUSTAPHA AMINE" at bounding box center [295, 256] width 433 height 19
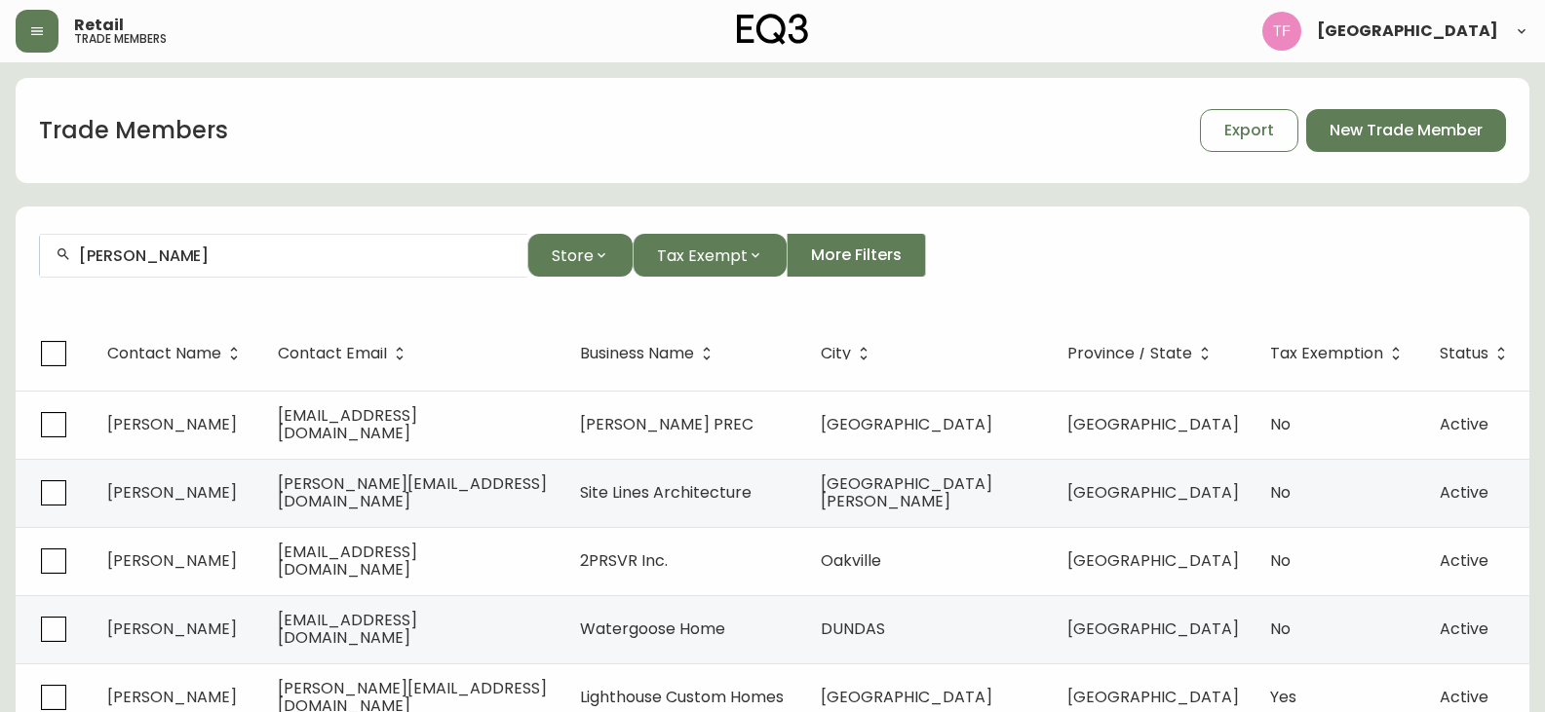
click at [177, 253] on input "RANIA AMINE" at bounding box center [295, 256] width 433 height 19
click at [294, 263] on input "SUMEDA SACHAR" at bounding box center [295, 256] width 433 height 19
click at [275, 261] on input "SAMANTHA RABIE" at bounding box center [295, 256] width 433 height 19
click at [314, 255] on input "MARIE-AGNES PARMENTIER" at bounding box center [295, 256] width 433 height 19
click at [224, 255] on input "PASCAL CIMONE" at bounding box center [295, 256] width 433 height 19
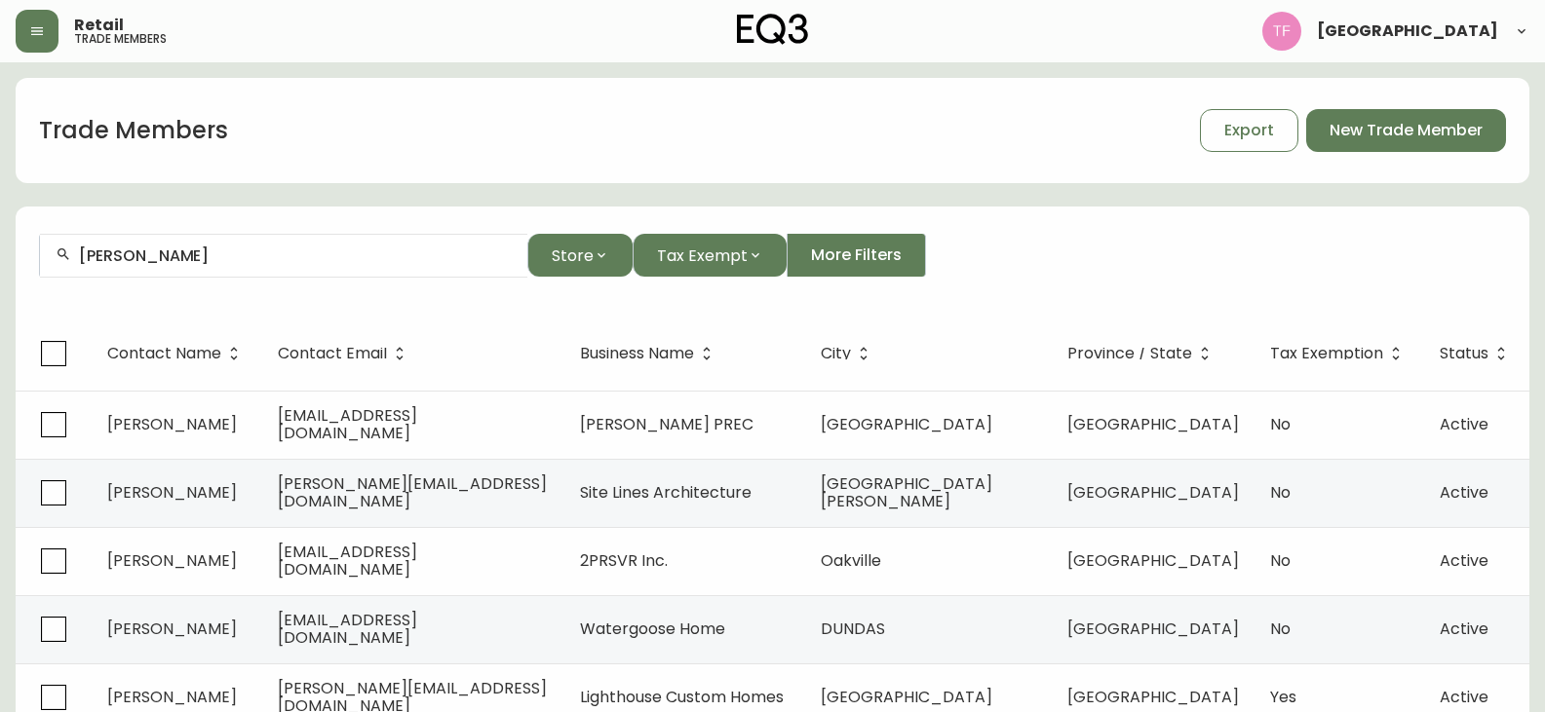
click at [220, 265] on div "JEAN-FRANCOIS BARRETTE" at bounding box center [283, 256] width 487 height 44
click at [251, 257] on input "GENEVIEVE PERREAULT" at bounding box center [295, 256] width 433 height 19
click at [218, 262] on input "JACKIE LEDUC" at bounding box center [295, 256] width 433 height 19
click at [182, 254] on input "SPHERE MEDIA" at bounding box center [295, 256] width 433 height 19
click at [198, 256] on input "RENAUD HALLEE" at bounding box center [295, 256] width 433 height 19
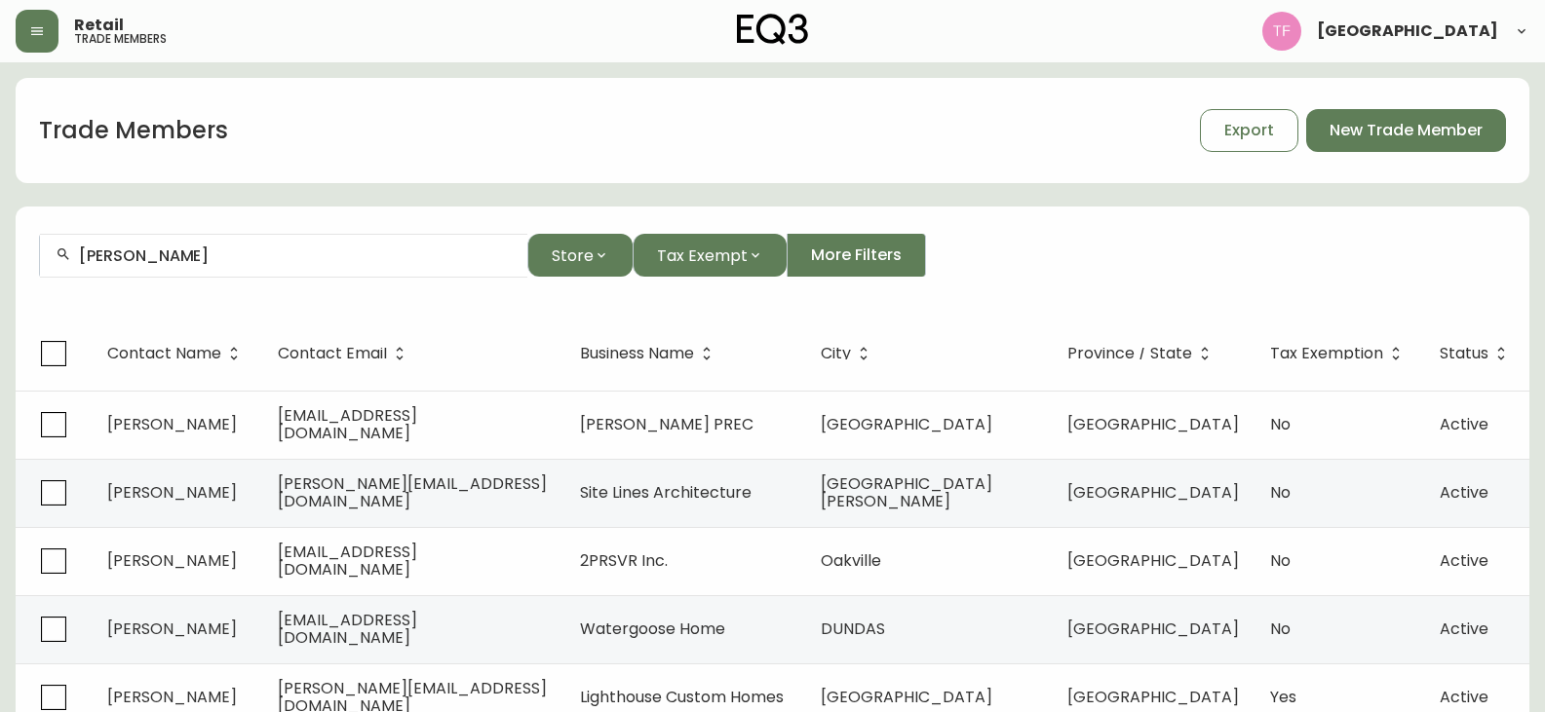
click at [184, 270] on div "ANNIK ROUETTE" at bounding box center [283, 256] width 487 height 44
click at [282, 257] on input "SYLVIE AUDET" at bounding box center [295, 256] width 433 height 19
click at [218, 259] on input "MICHAEL CHWERENKO" at bounding box center [295, 256] width 433 height 19
click at [232, 258] on input "GENEVIEVE SAUVIAT" at bounding box center [295, 256] width 433 height 19
click at [272, 256] on input "ALEXANDRE FIGUEIREDO" at bounding box center [295, 256] width 433 height 19
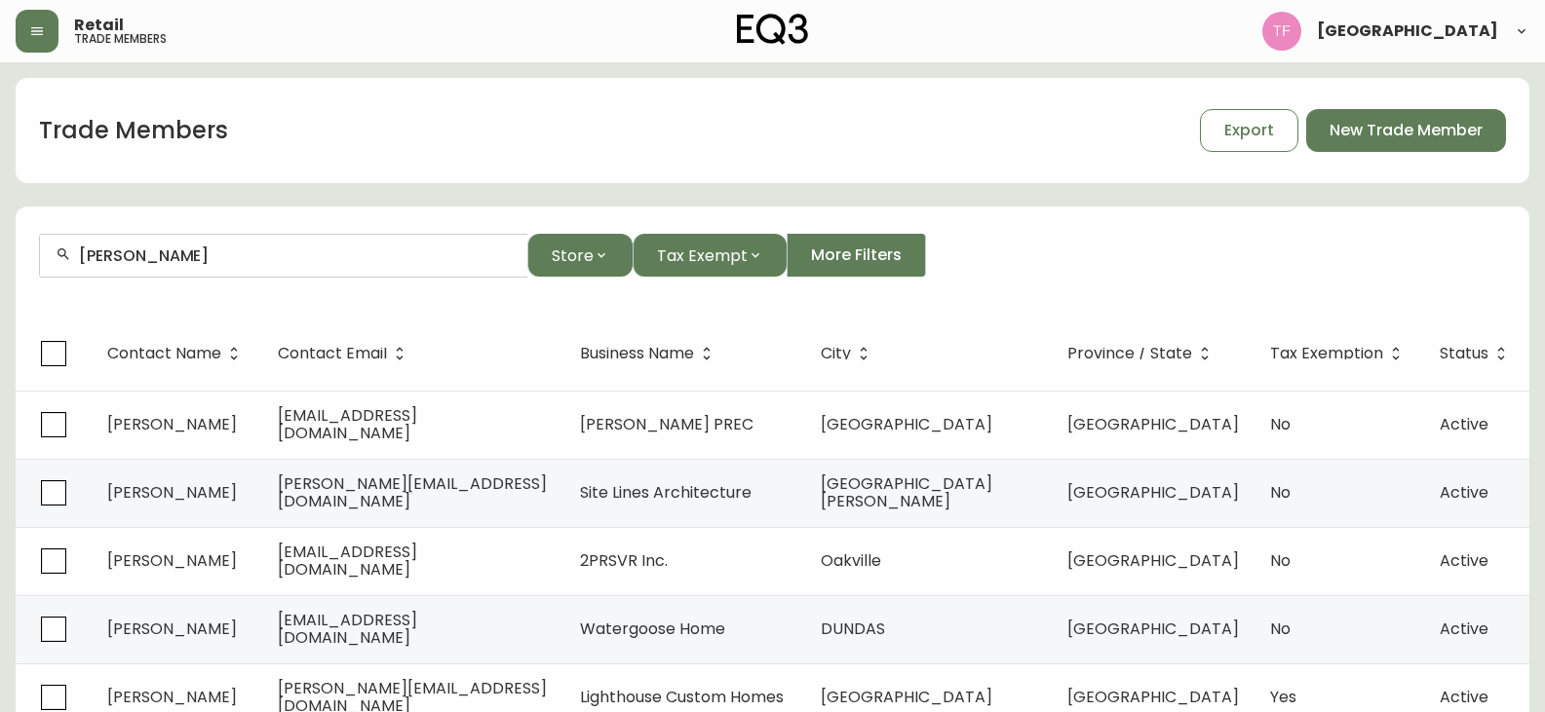
click at [236, 265] on div "LOU TREMBLAY" at bounding box center [283, 256] width 487 height 44
click at [149, 258] on input "EDOUARD LE" at bounding box center [295, 256] width 433 height 19
click at [227, 253] on input "TODD FRIEDMANN" at bounding box center [295, 256] width 433 height 19
click at [195, 239] on div "FRANCIS BISAILLON" at bounding box center [283, 256] width 487 height 44
click at [255, 264] on input "NOEMIE POTVIN" at bounding box center [295, 256] width 433 height 19
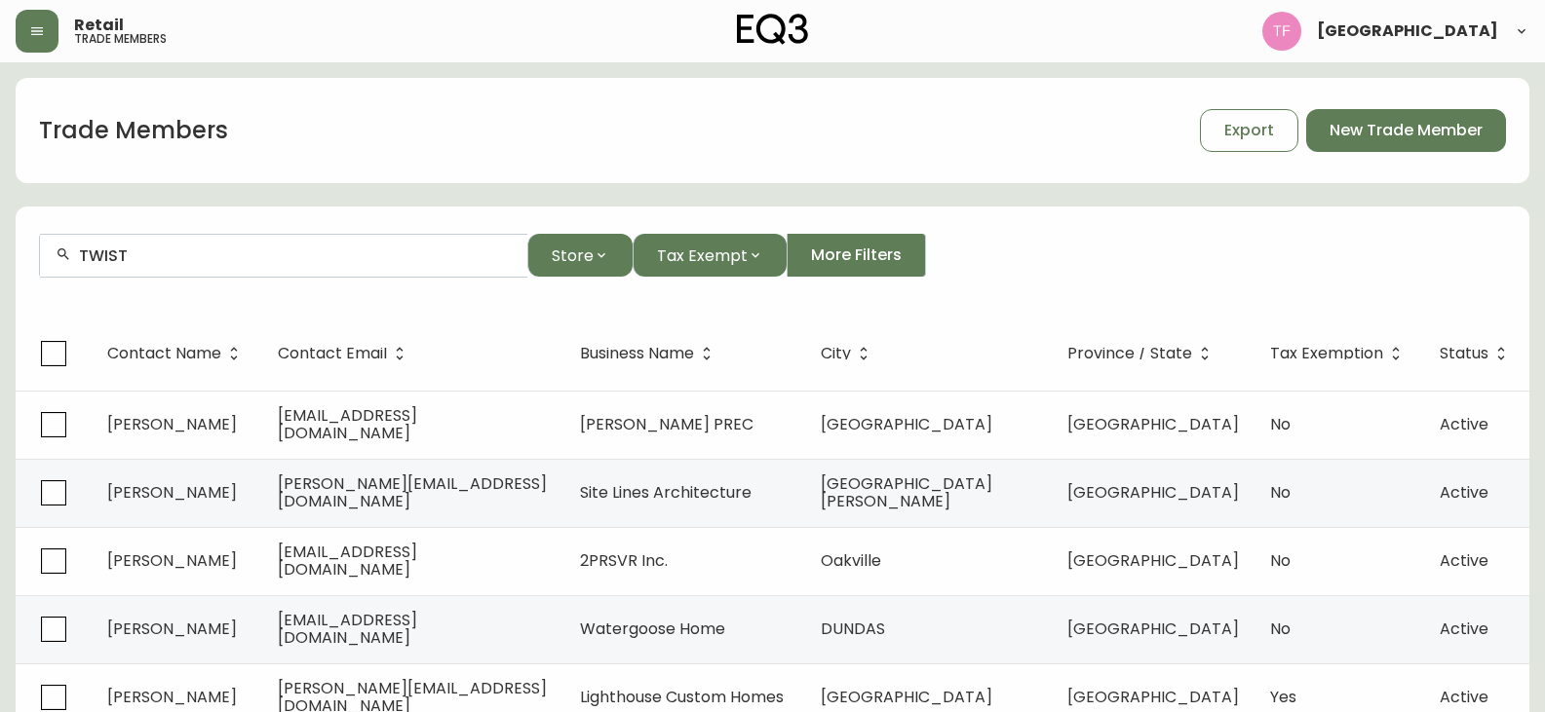
click at [207, 247] on input "TWIST" at bounding box center [295, 256] width 433 height 19
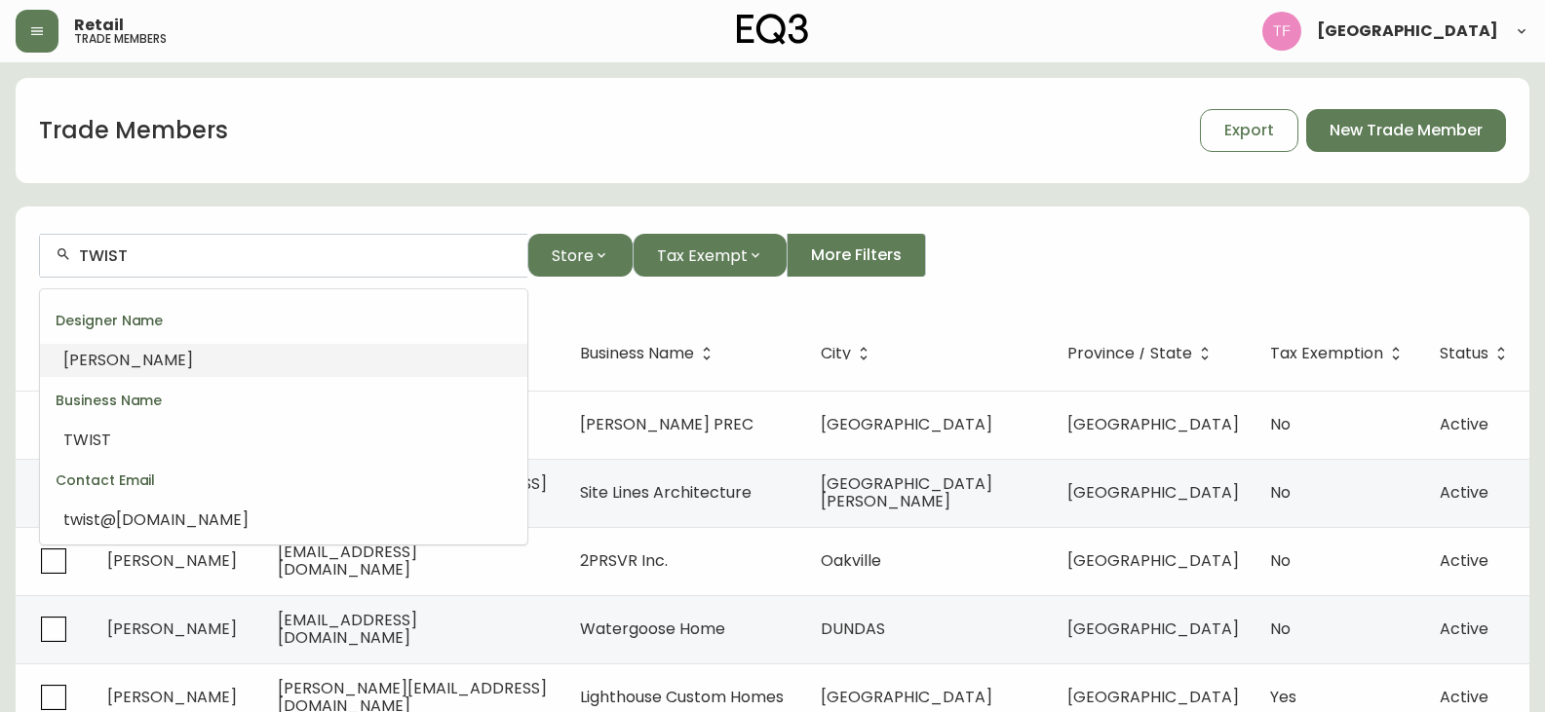
drag, startPoint x: 174, startPoint y: 270, endPoint x: 144, endPoint y: 259, distance: 32.1
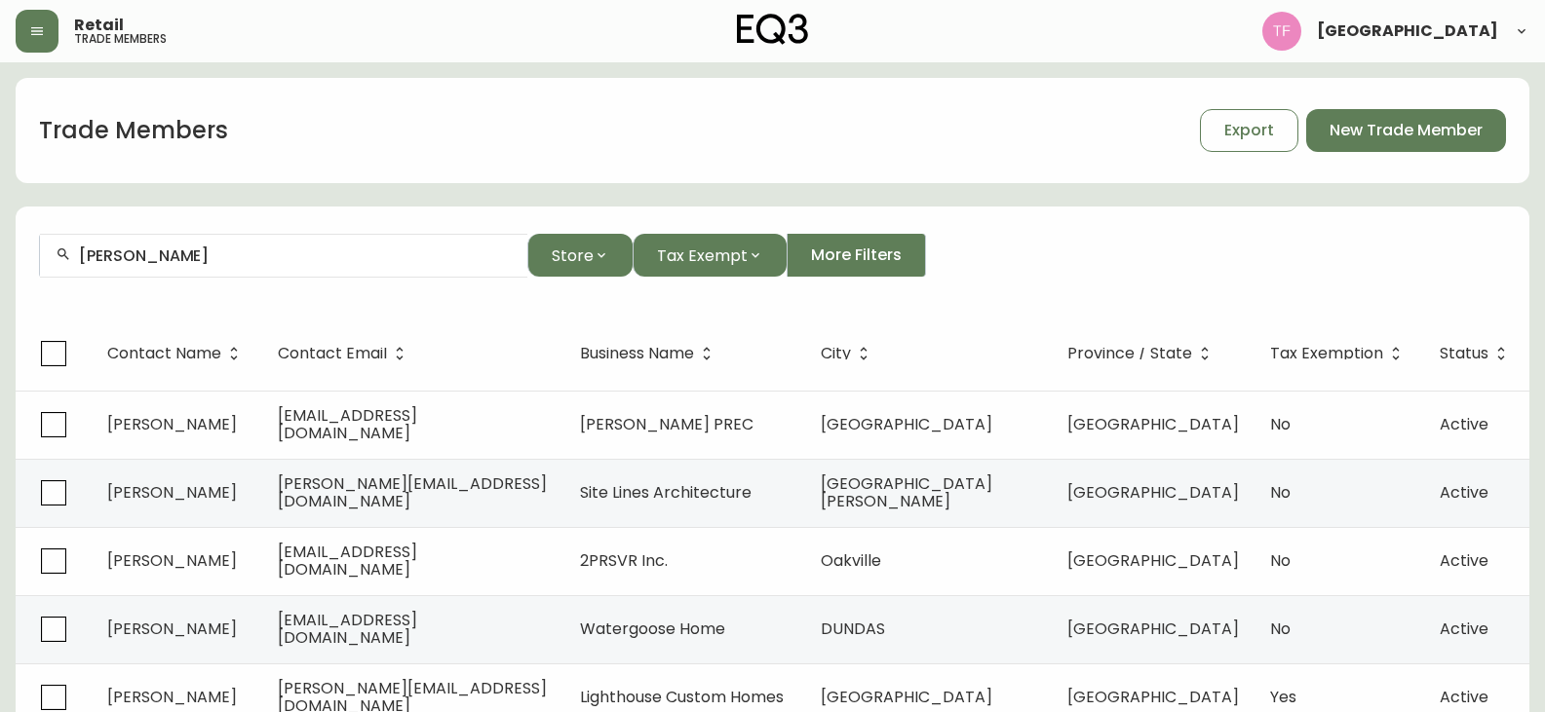
click at [250, 252] on input "CATHERINE FERRON" at bounding box center [295, 256] width 433 height 19
type input "JULIE THERRIEN"
click at [566, 242] on button "Store" at bounding box center [579, 255] width 105 height 43
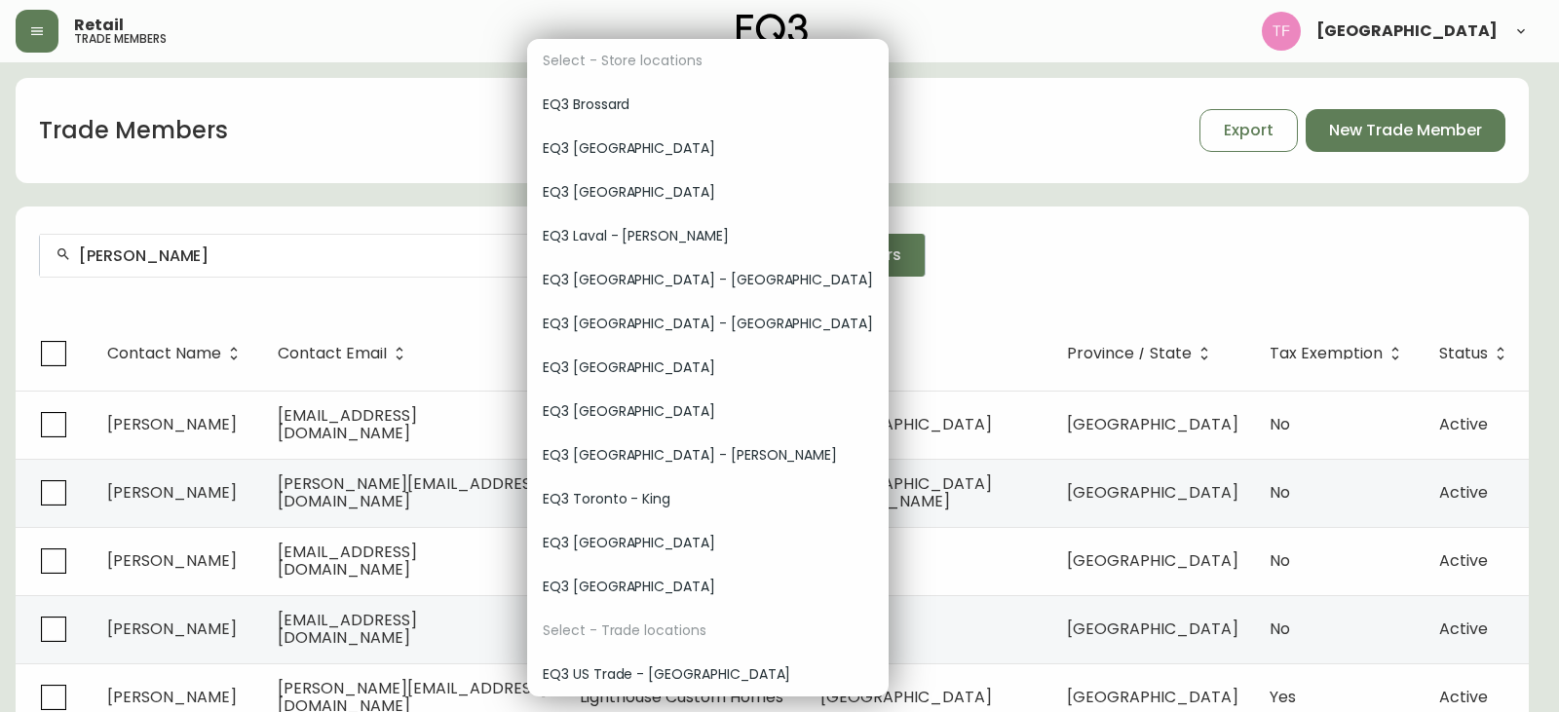
click at [654, 118] on div "EQ3 Brossard" at bounding box center [708, 105] width 362 height 44
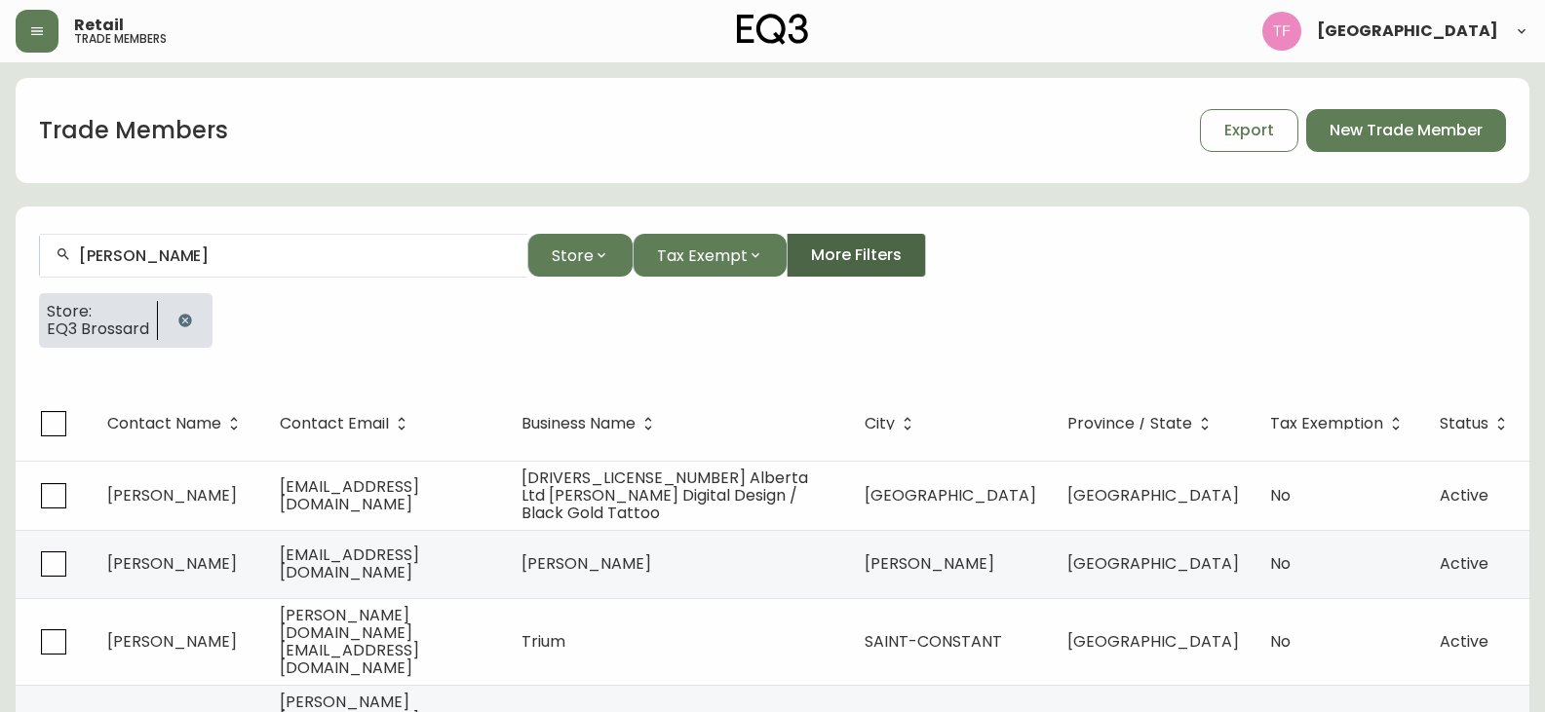
click at [895, 251] on span "More Filters" at bounding box center [856, 255] width 91 height 21
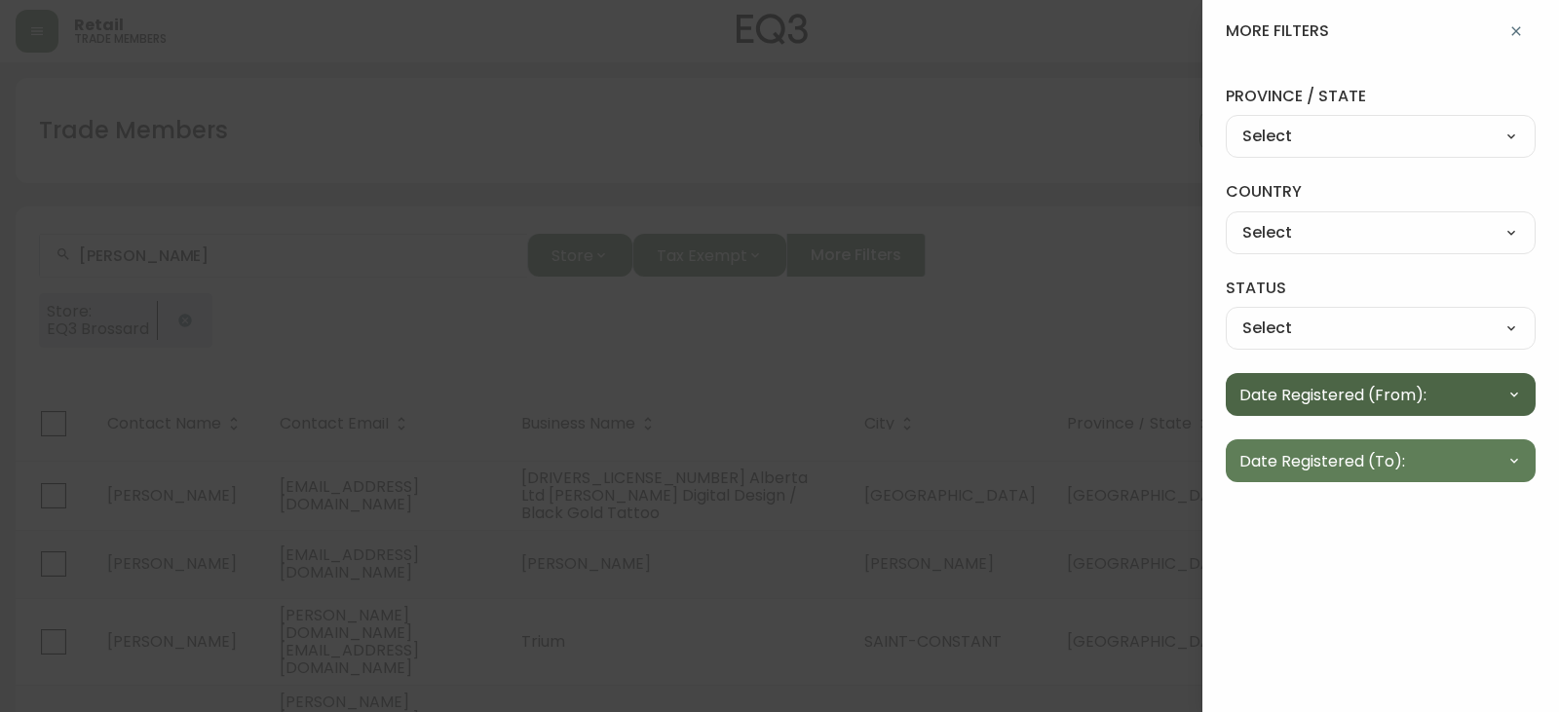
click at [1388, 402] on span "Date Registered (From):" at bounding box center [1333, 395] width 187 height 24
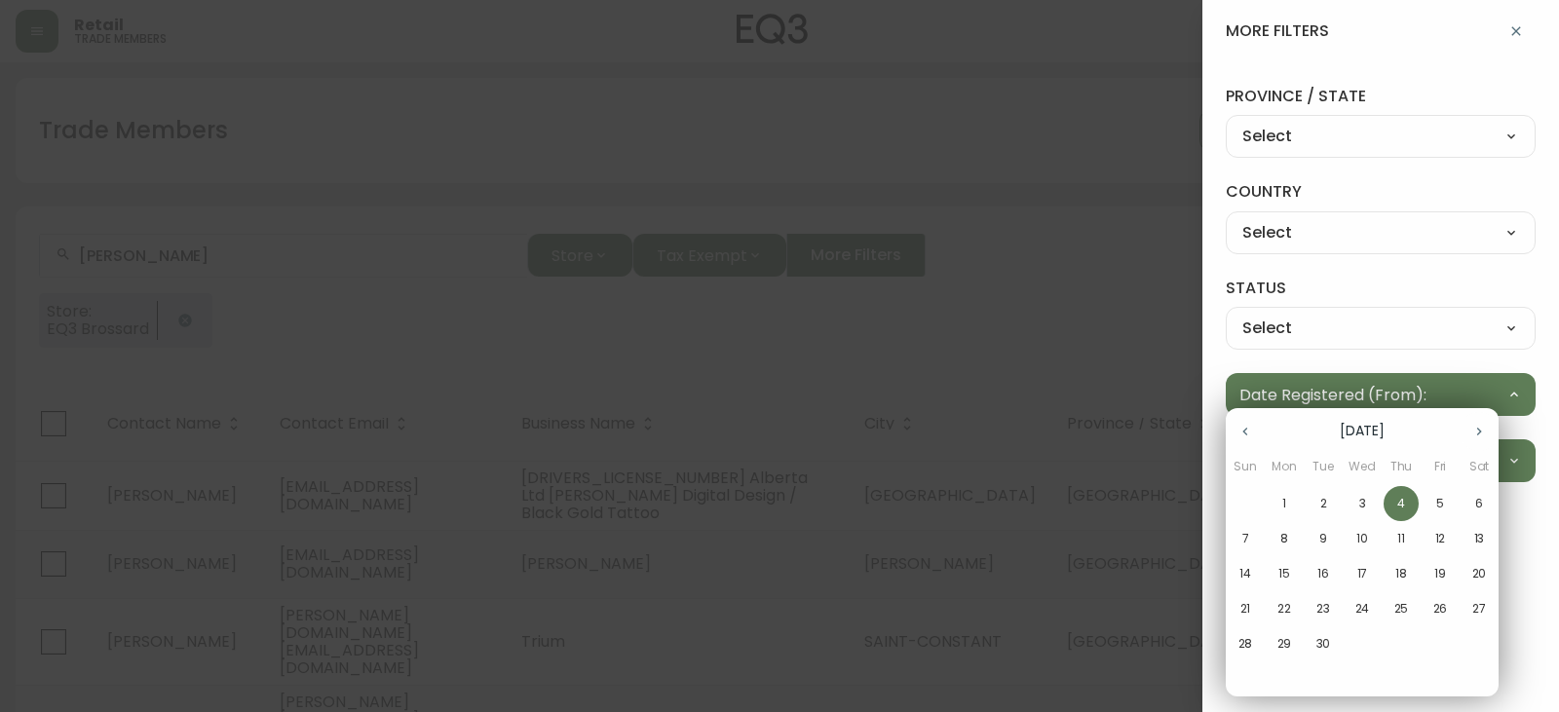
click at [1257, 435] on button "button" at bounding box center [1245, 431] width 39 height 39
click at [1449, 489] on button "1" at bounding box center [1440, 503] width 35 height 35
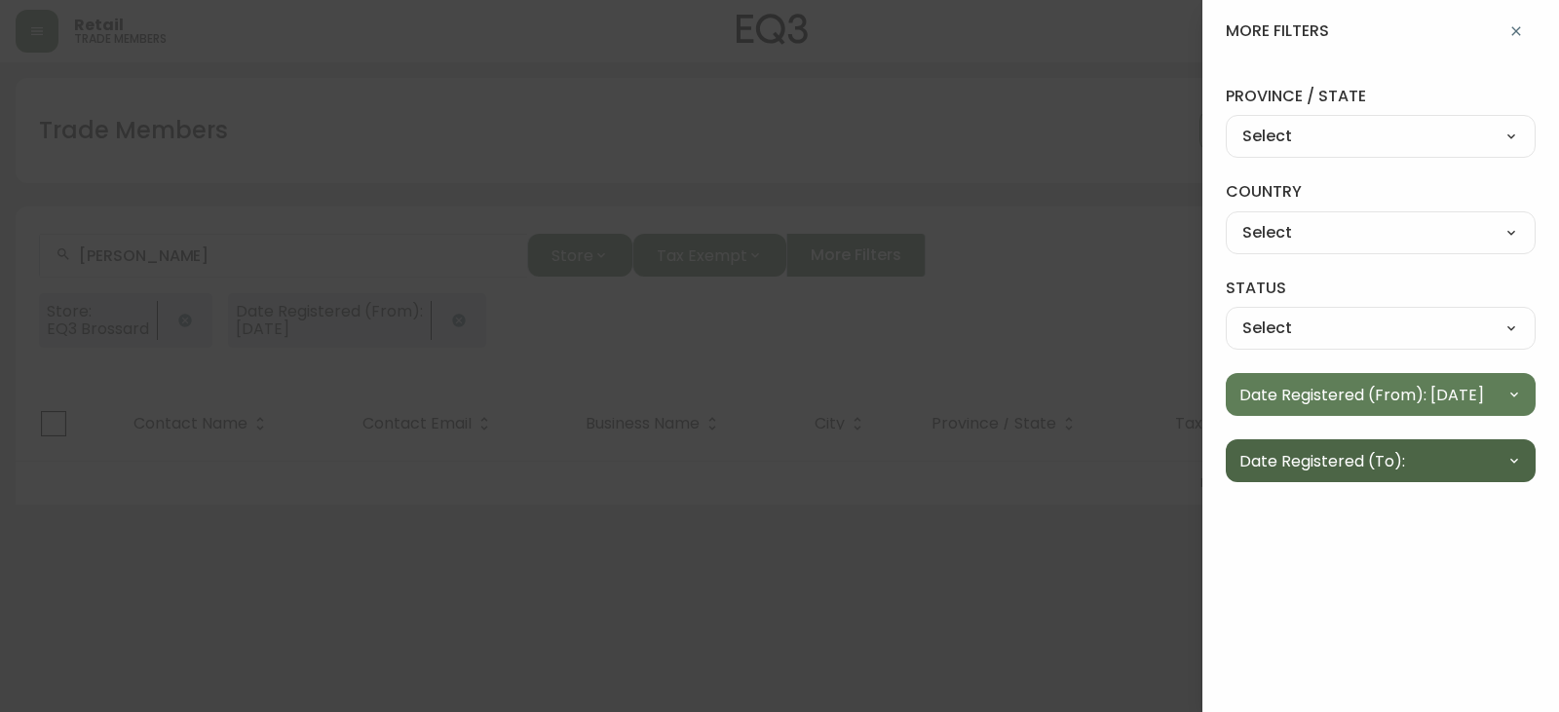
click at [1474, 459] on button "Date Registered (To):" at bounding box center [1381, 461] width 310 height 43
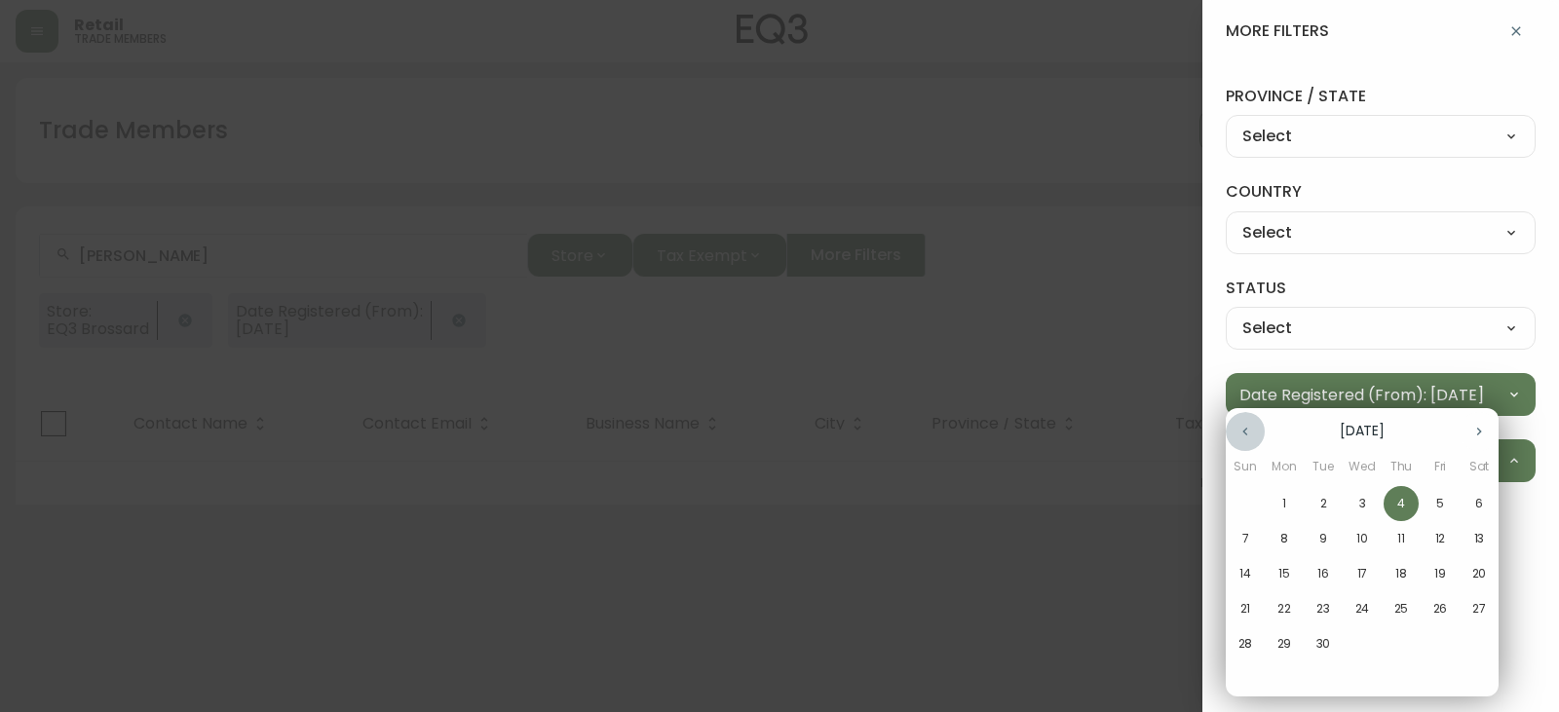
click at [1252, 425] on icon "button" at bounding box center [1246, 432] width 16 height 16
click at [1246, 673] on p "31" at bounding box center [1246, 680] width 11 height 18
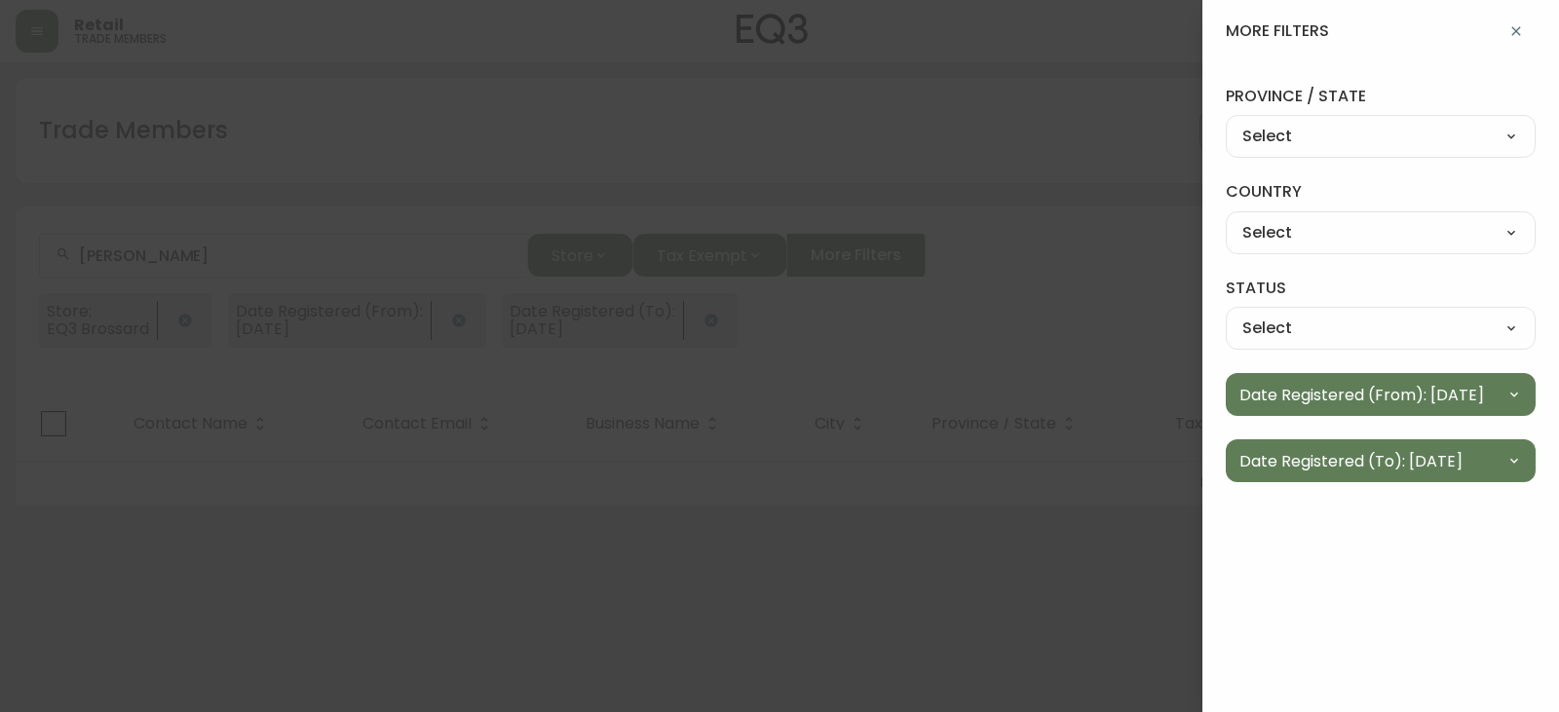
click at [1025, 338] on div at bounding box center [779, 356] width 1559 height 712
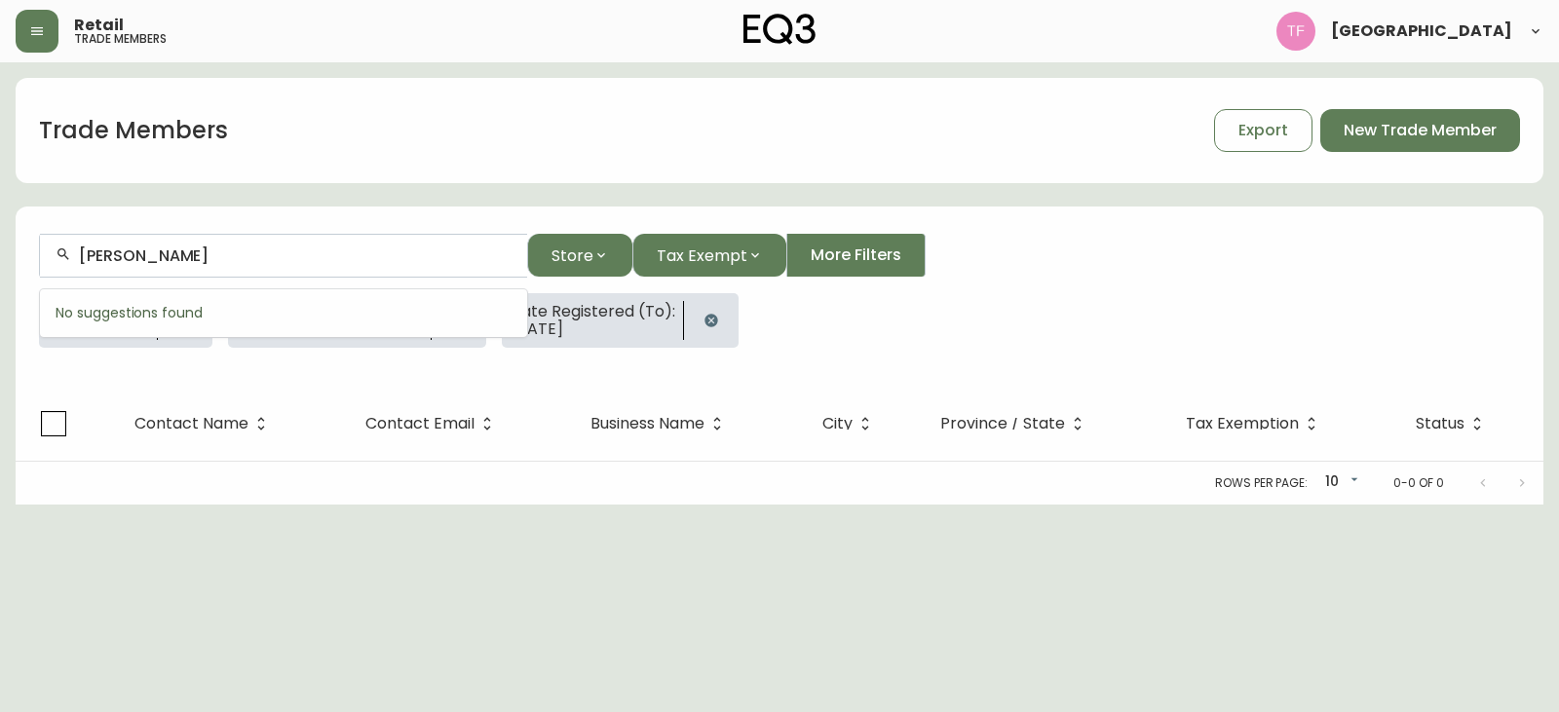
click at [264, 255] on input "JULIE THERRIEN" at bounding box center [295, 256] width 433 height 19
click at [364, 366] on form "Store Tax Exempt More Filters Store: EQ3 Brossard Date Registered (From): 01/08…" at bounding box center [780, 299] width 1528 height 176
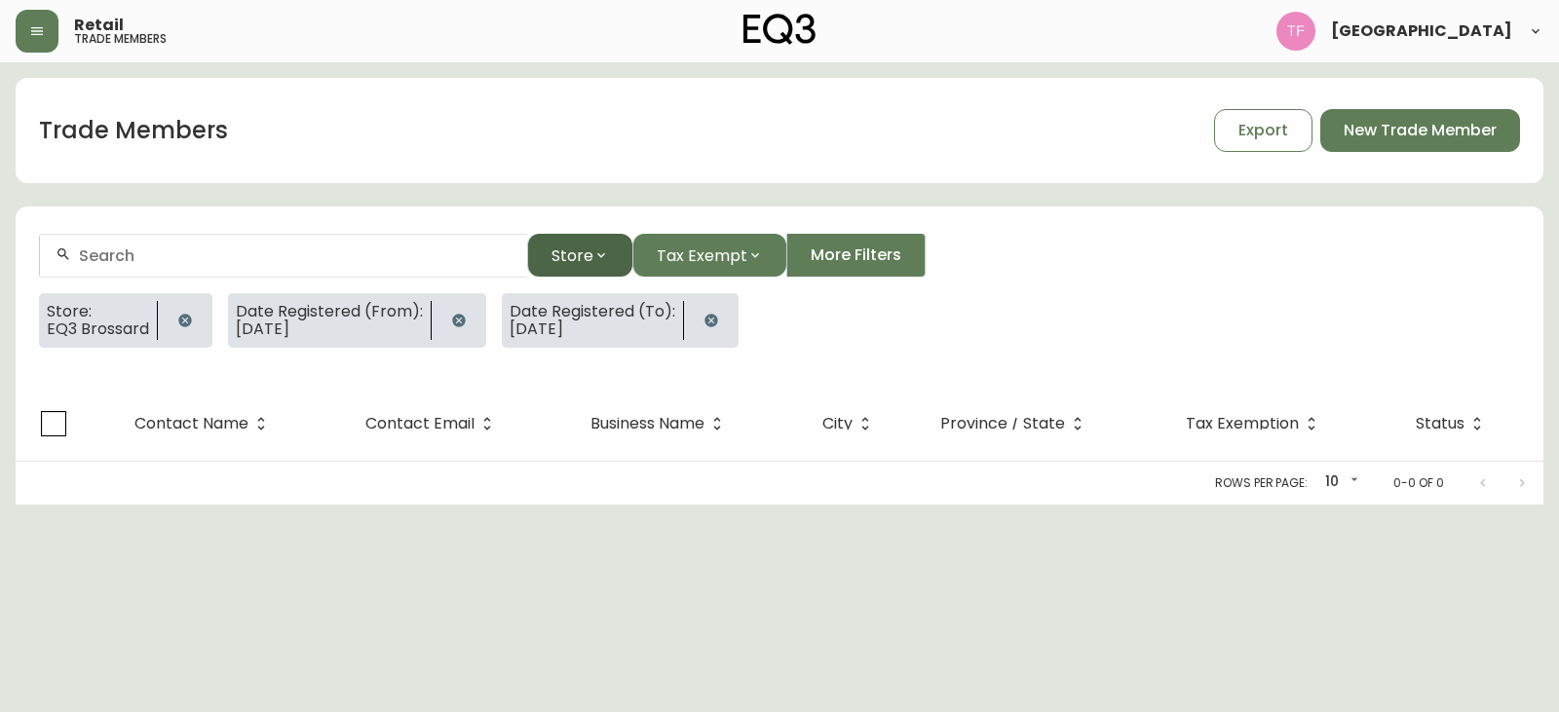
click at [570, 261] on span "Store" at bounding box center [573, 256] width 42 height 24
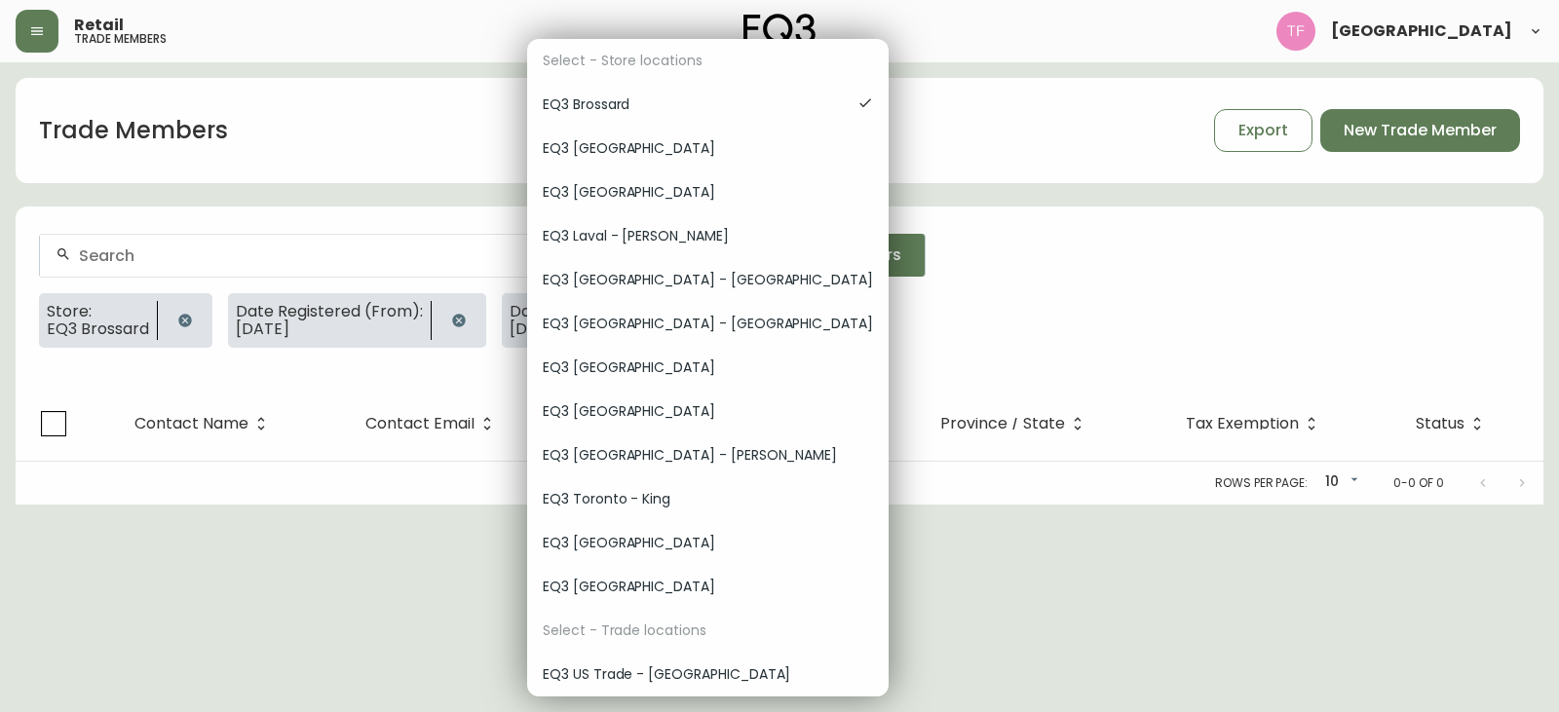
click at [645, 136] on div "EQ3 Burlington" at bounding box center [708, 149] width 362 height 44
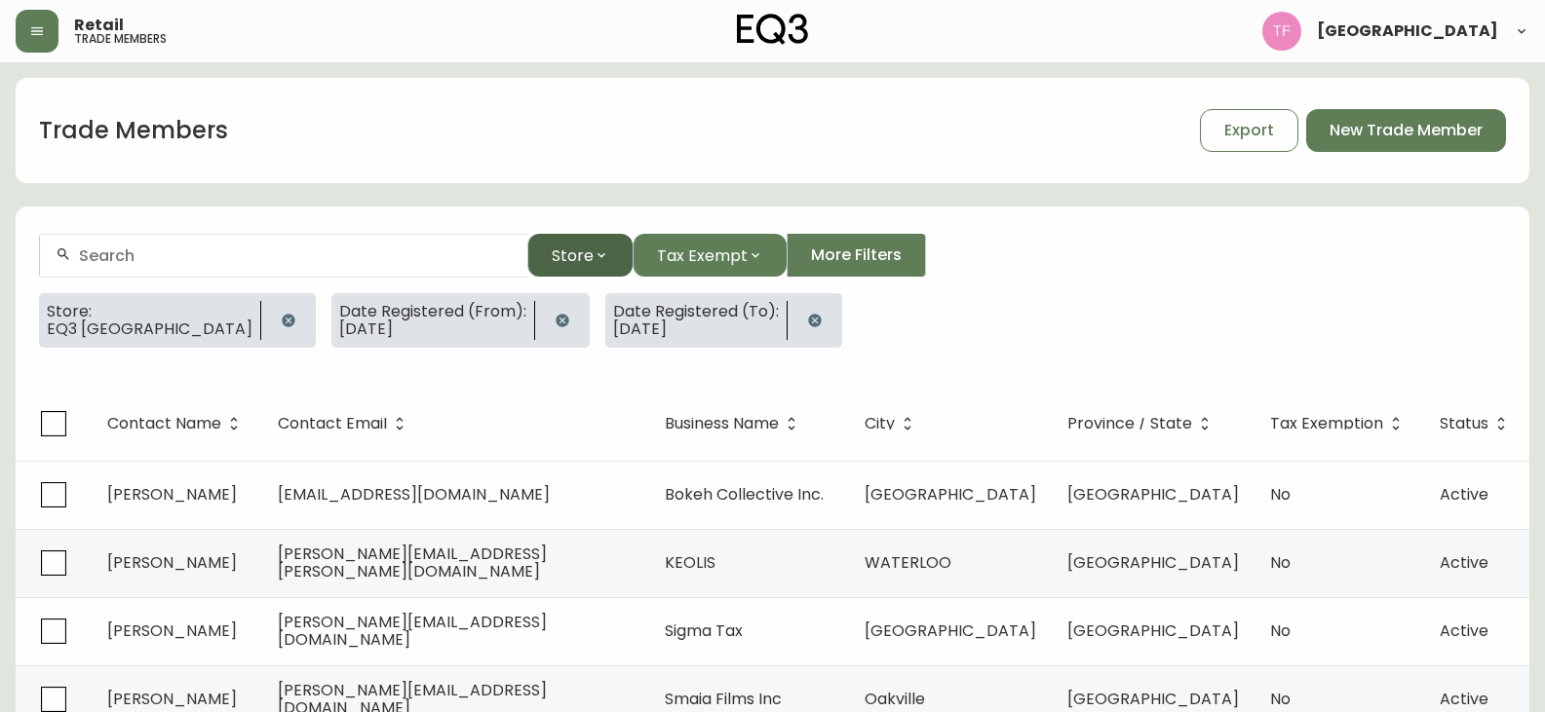
click at [595, 241] on button "Store" at bounding box center [579, 255] width 105 height 43
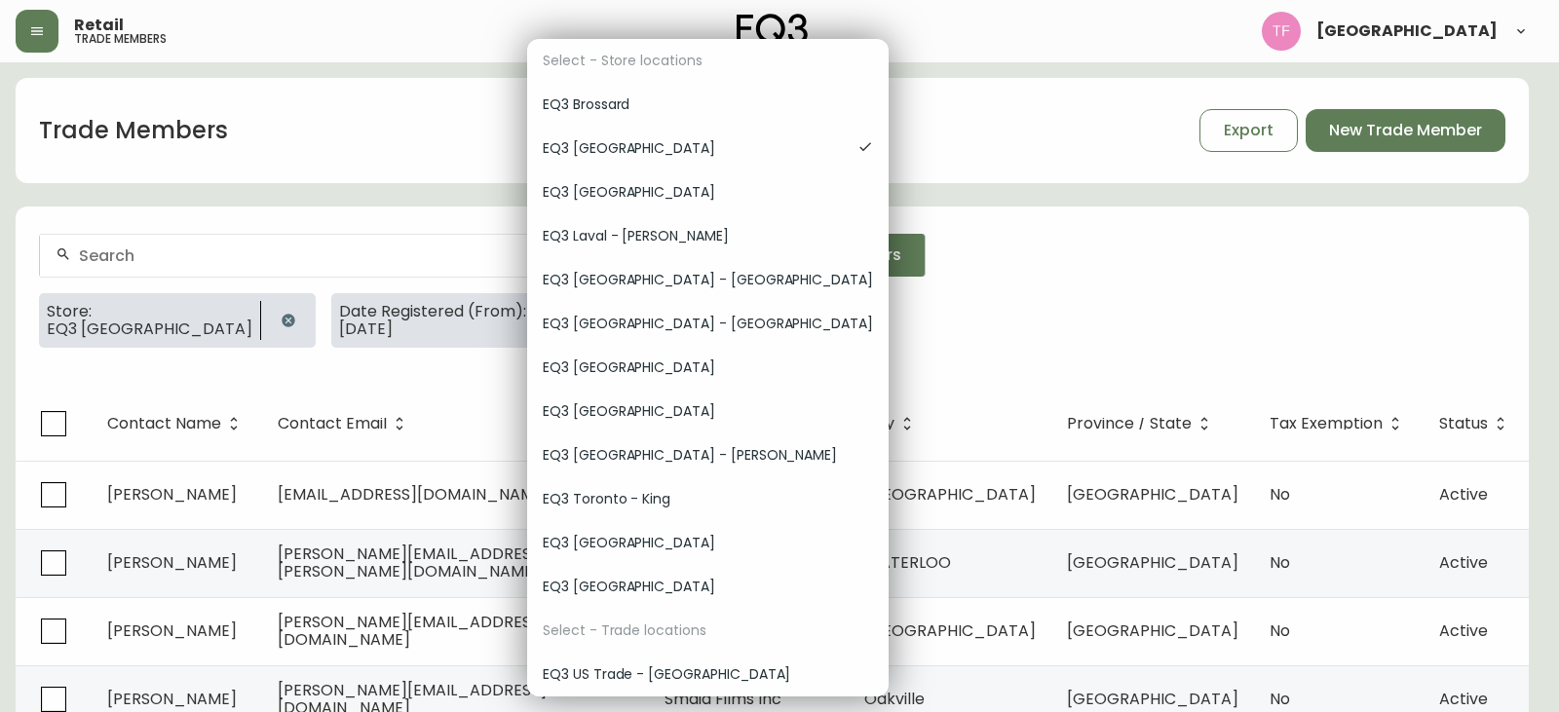
click at [648, 112] on span "EQ3 Brossard" at bounding box center [708, 105] width 330 height 20
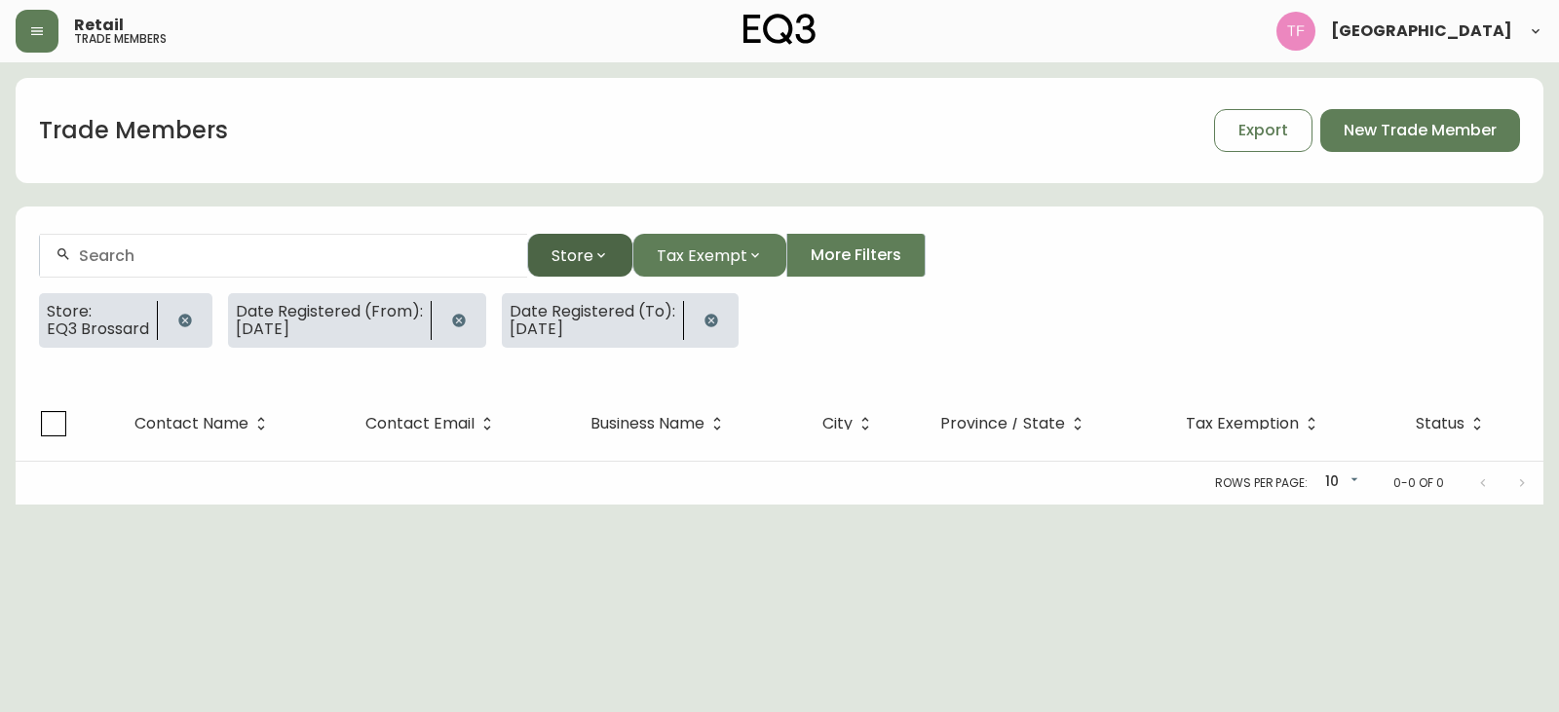
click at [568, 250] on span "Store" at bounding box center [573, 256] width 42 height 24
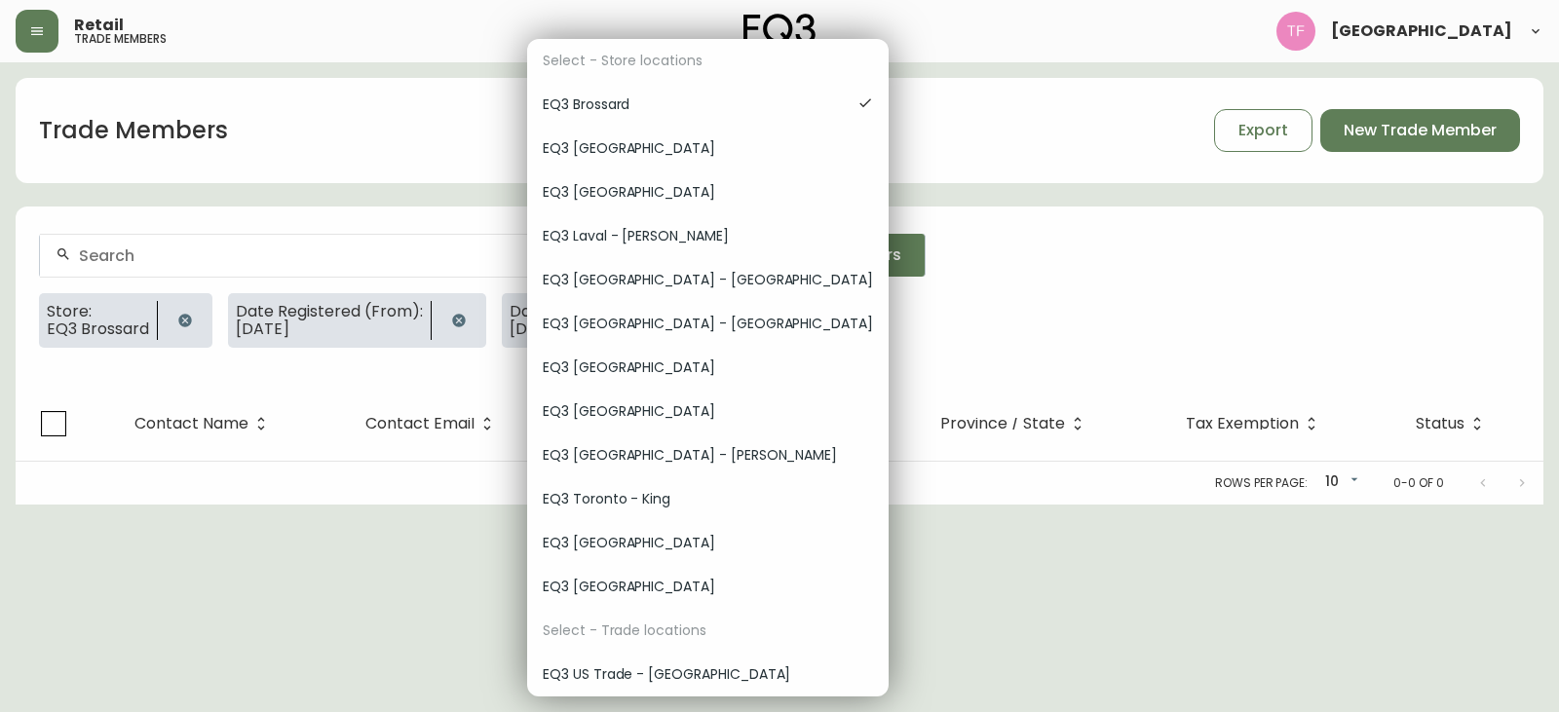
click at [628, 159] on div "EQ3 Burlington" at bounding box center [708, 149] width 362 height 44
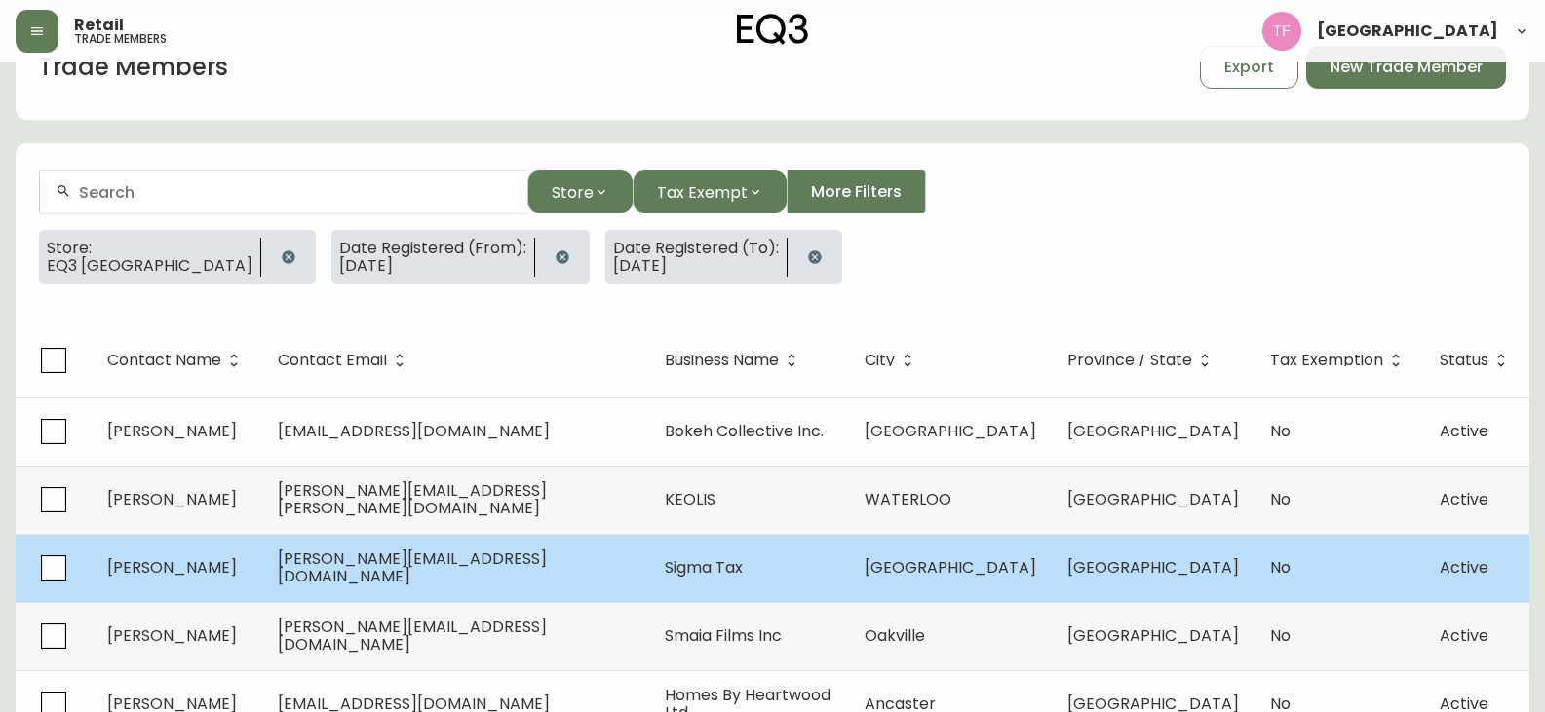
scroll to position [134, 0]
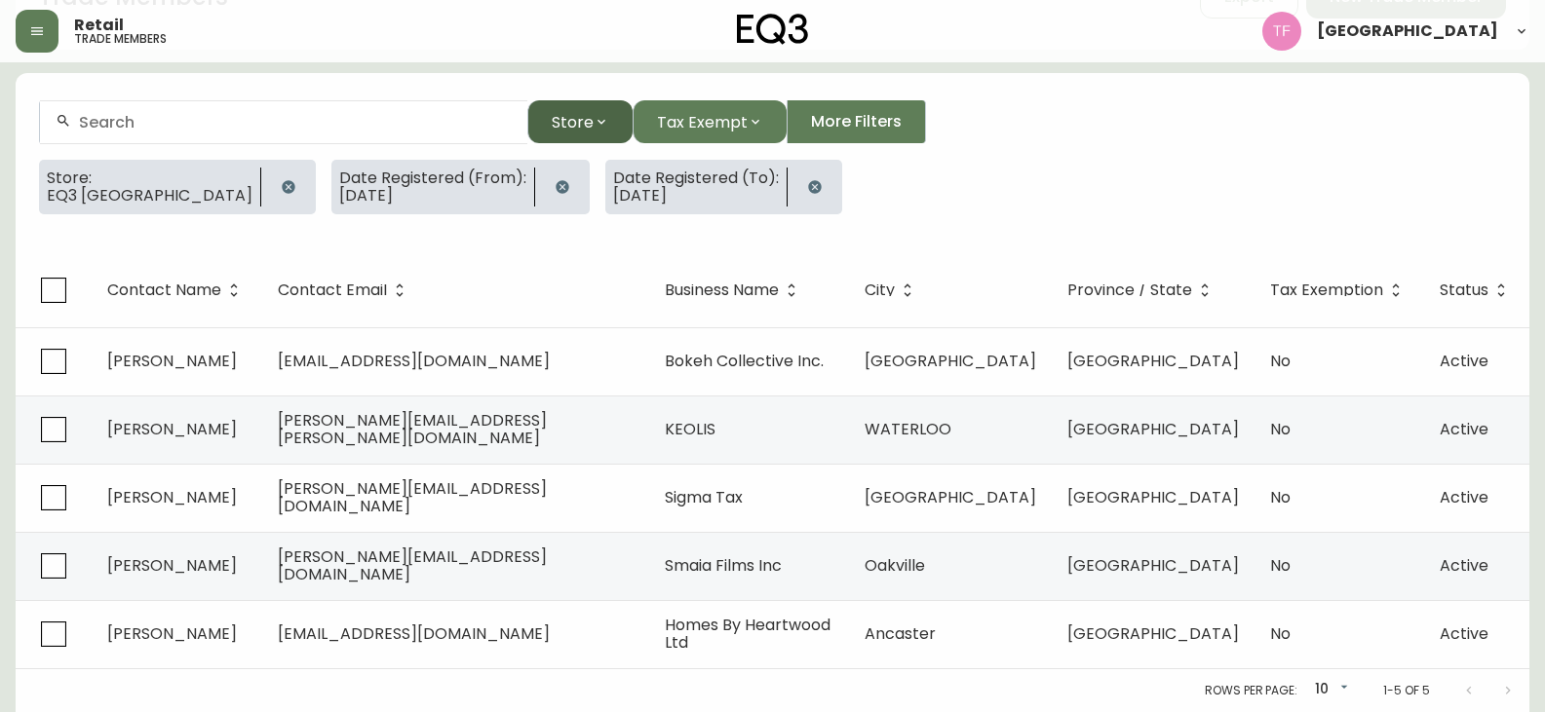
click at [582, 121] on span "Store" at bounding box center [573, 122] width 42 height 24
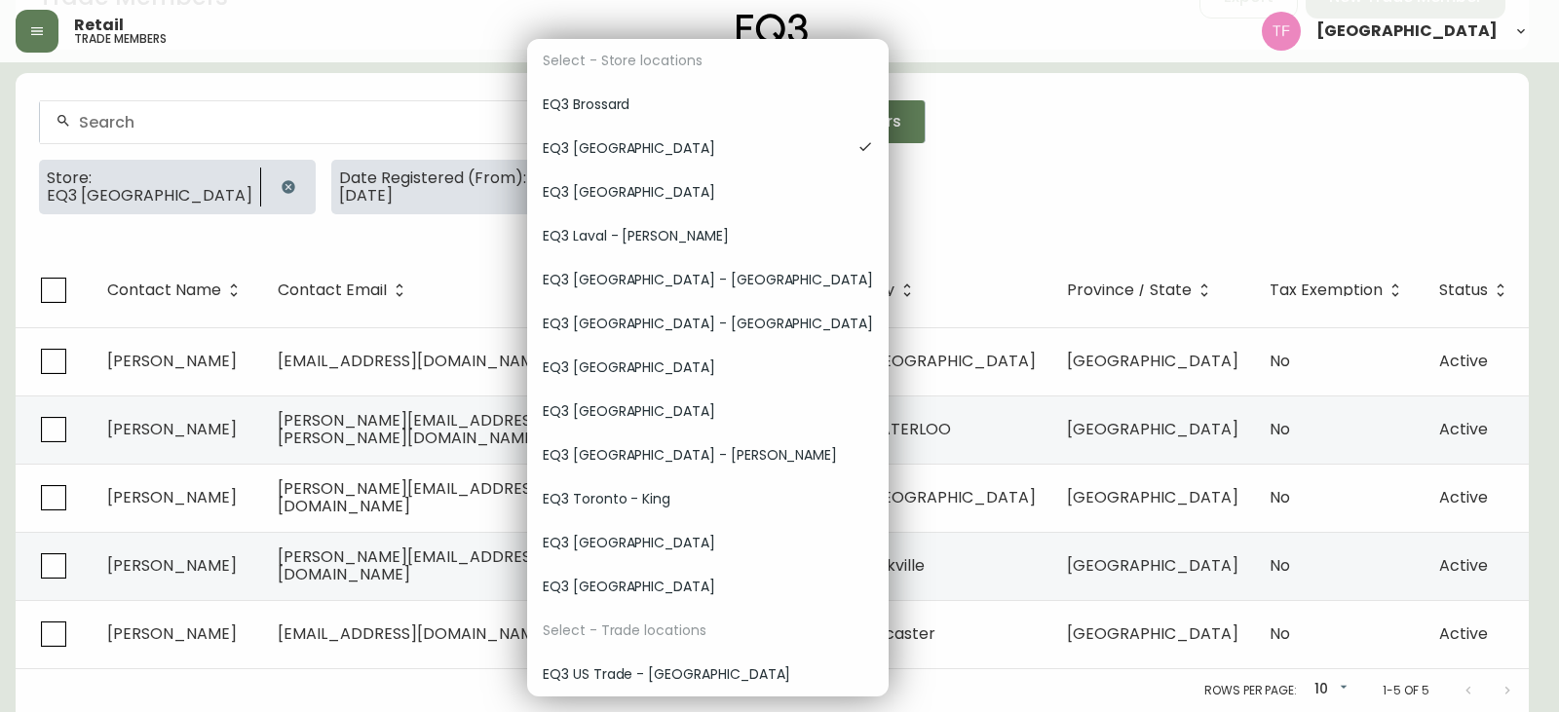
click at [675, 182] on span "EQ3 Calgary" at bounding box center [708, 192] width 330 height 20
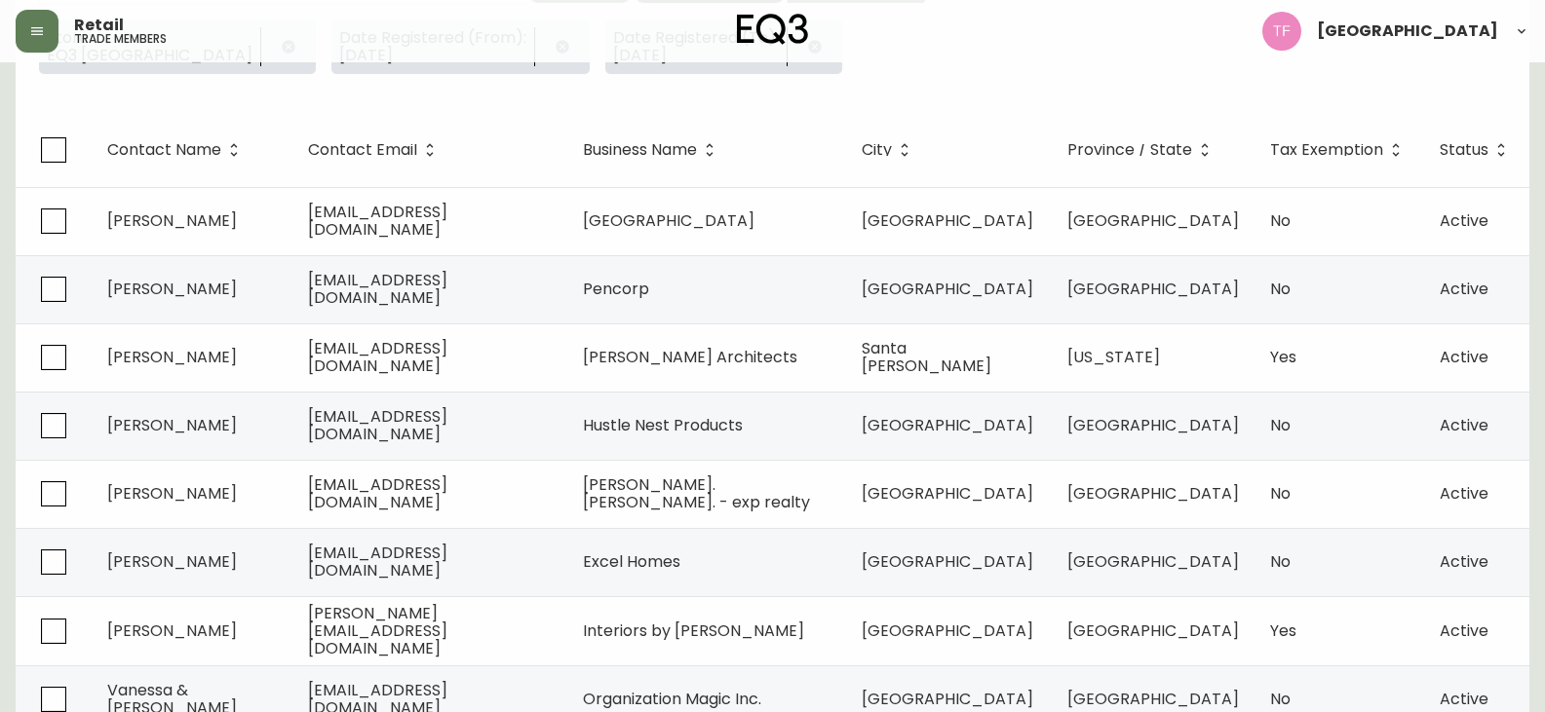
scroll to position [85, 0]
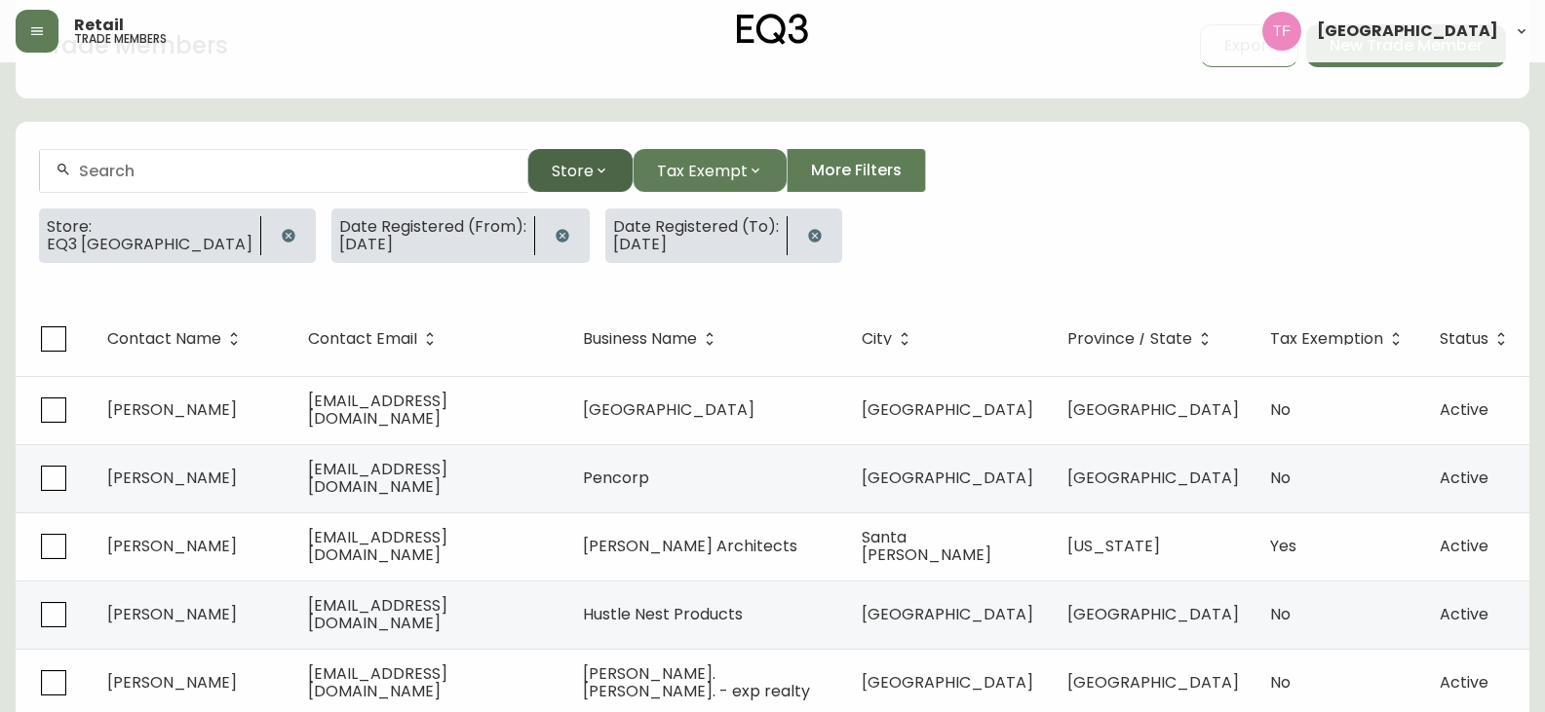
click at [606, 171] on icon "button" at bounding box center [602, 171] width 16 height 16
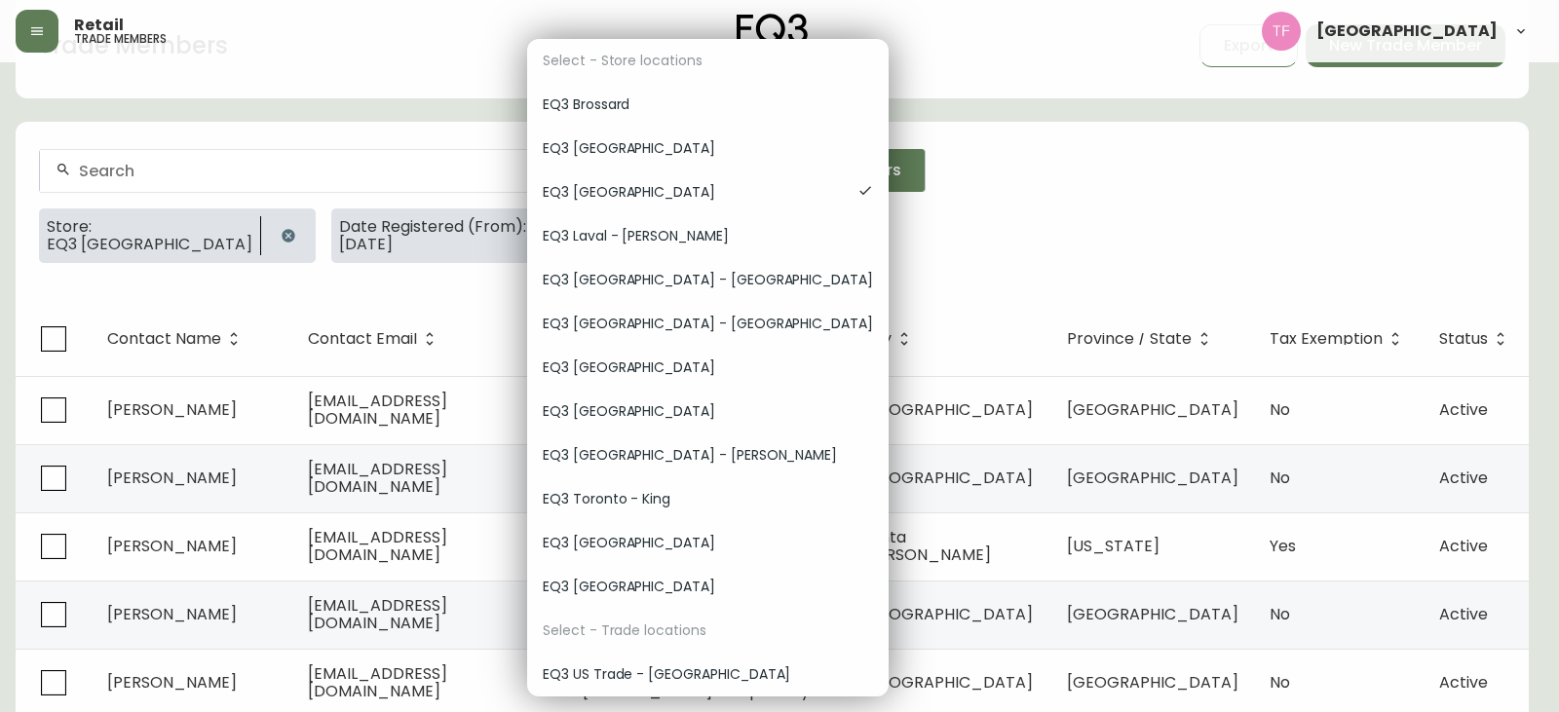
click at [689, 238] on span "EQ3 Laval - Le Corbusier" at bounding box center [708, 236] width 330 height 20
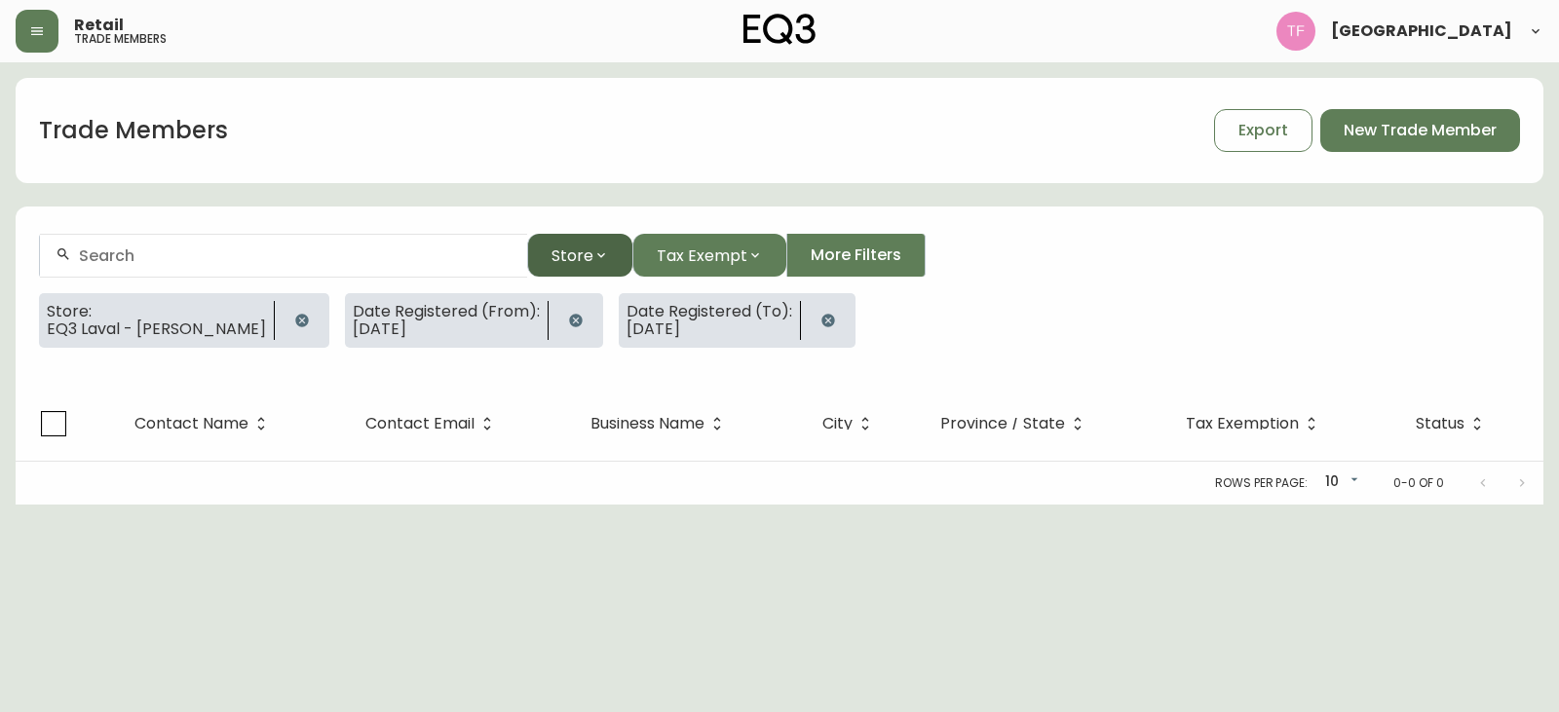
click at [613, 254] on button "Store" at bounding box center [579, 255] width 105 height 43
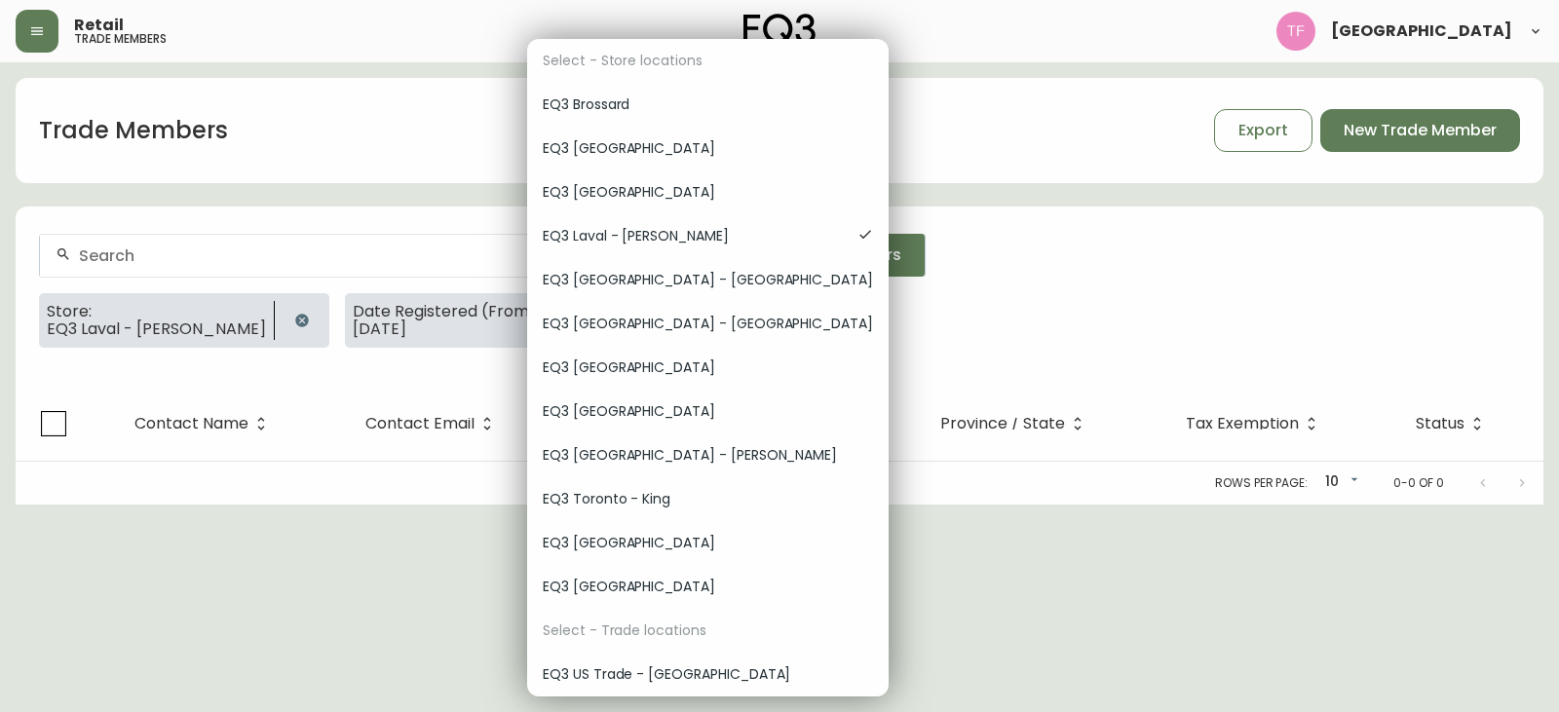
click at [667, 264] on div "EQ3 Montréal - Griffintown" at bounding box center [708, 280] width 362 height 44
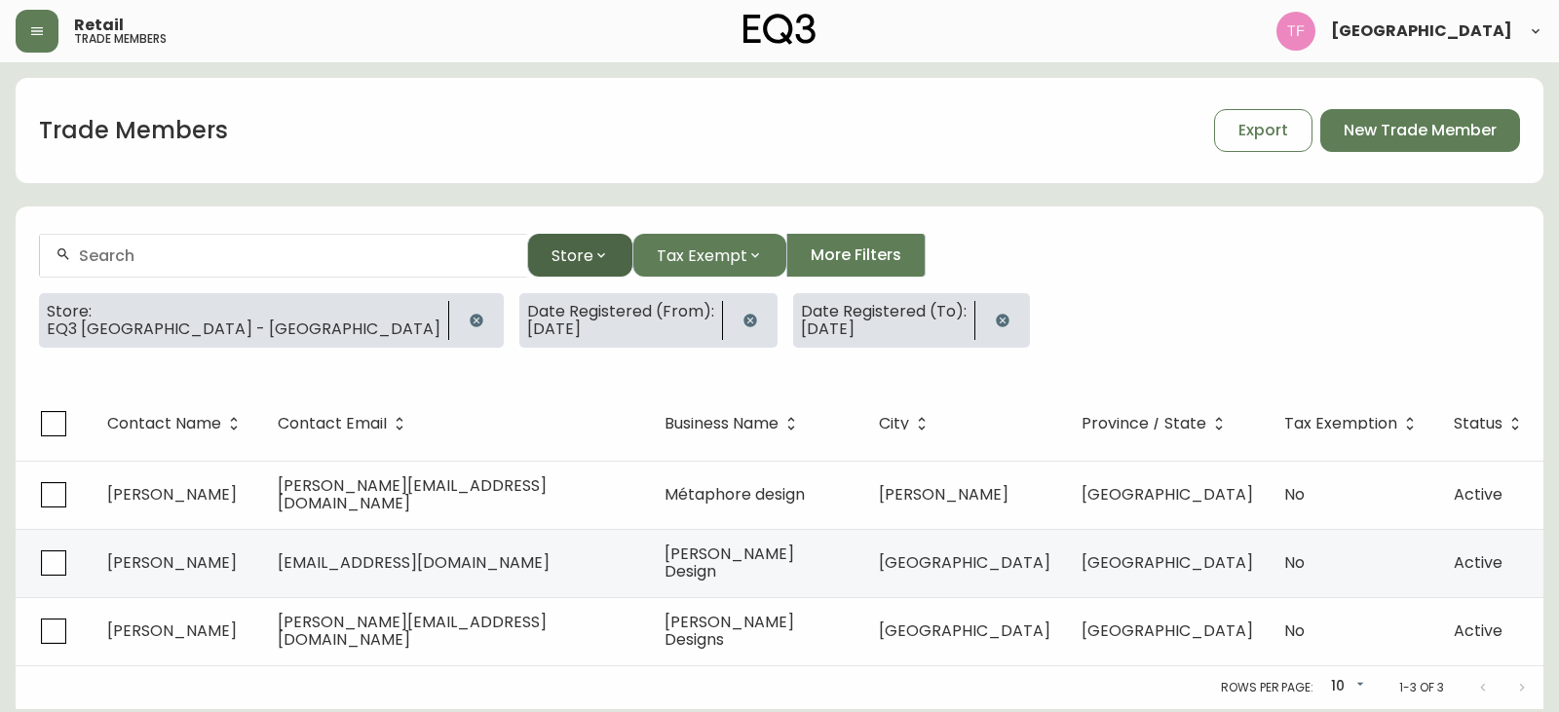
click at [586, 264] on span "Store" at bounding box center [573, 256] width 42 height 24
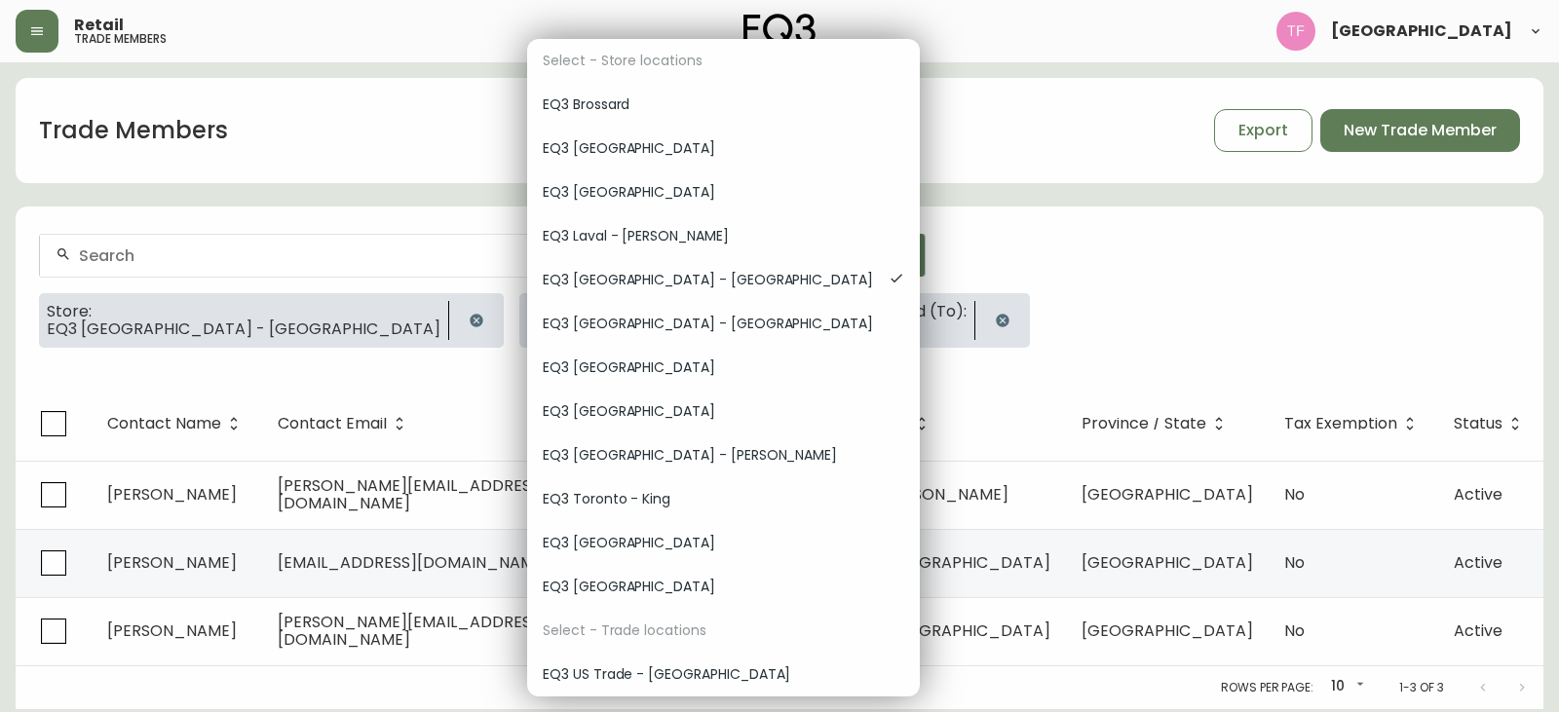
click at [686, 333] on span "EQ3 Montréal - St Laurent" at bounding box center [724, 324] width 362 height 20
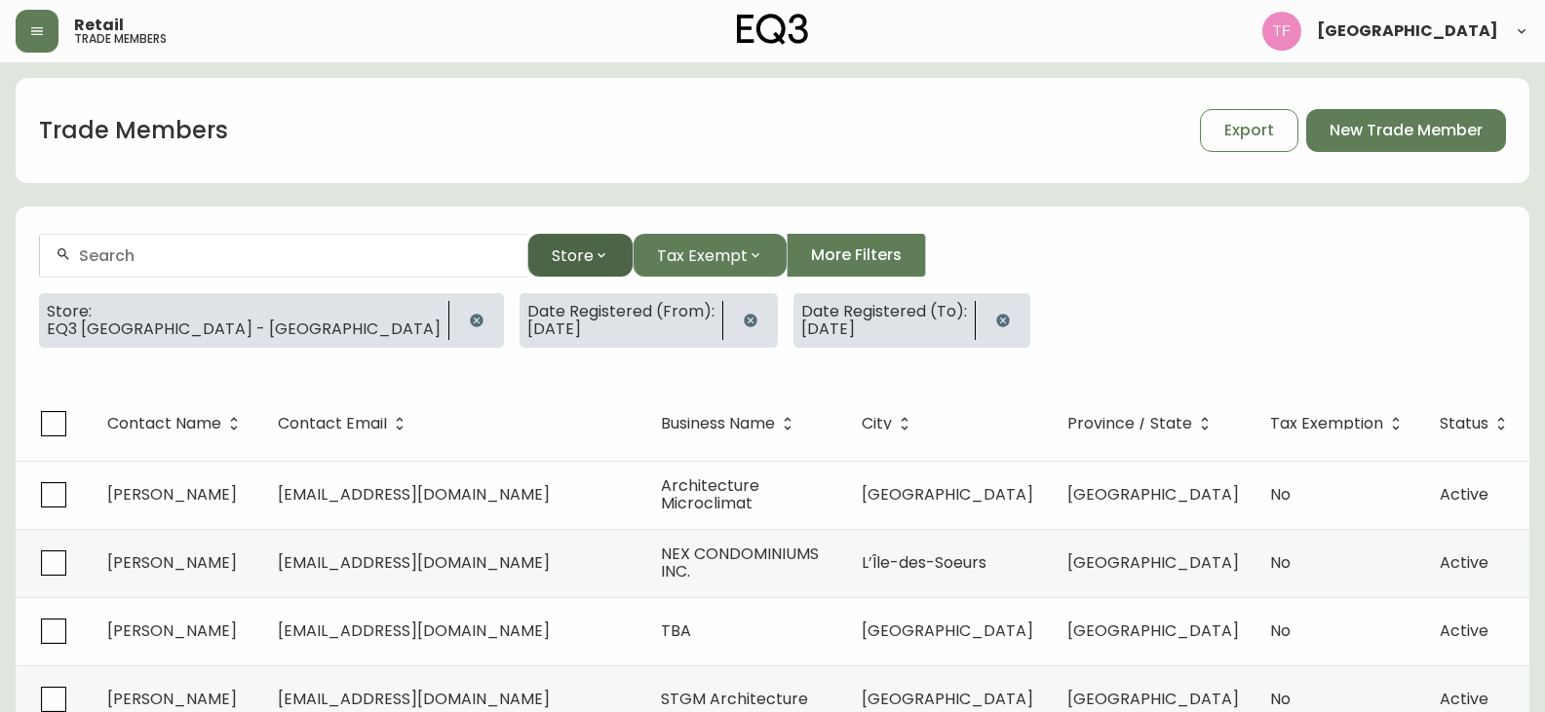
click at [582, 248] on span "Store" at bounding box center [573, 256] width 42 height 24
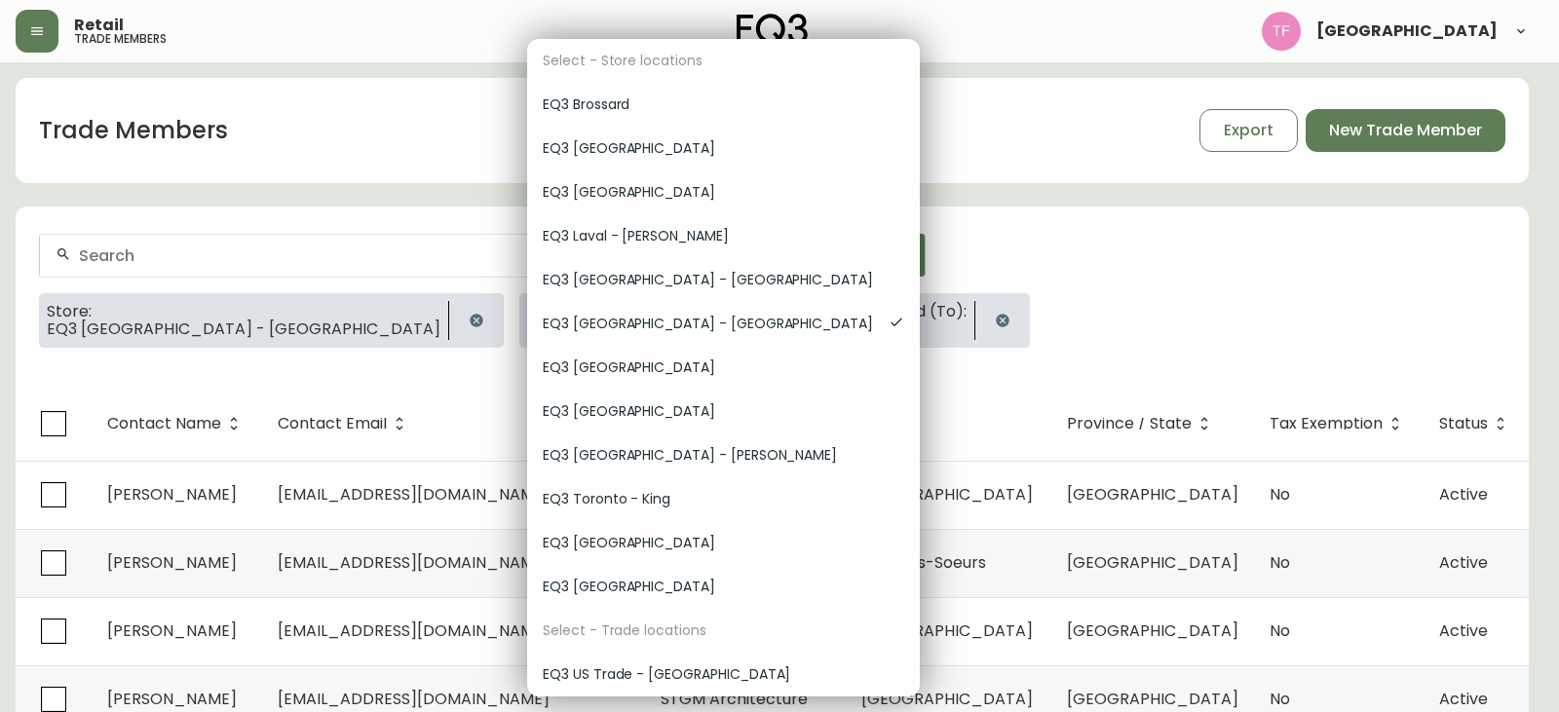
click at [673, 366] on span "EQ3 Ottawa" at bounding box center [724, 368] width 362 height 20
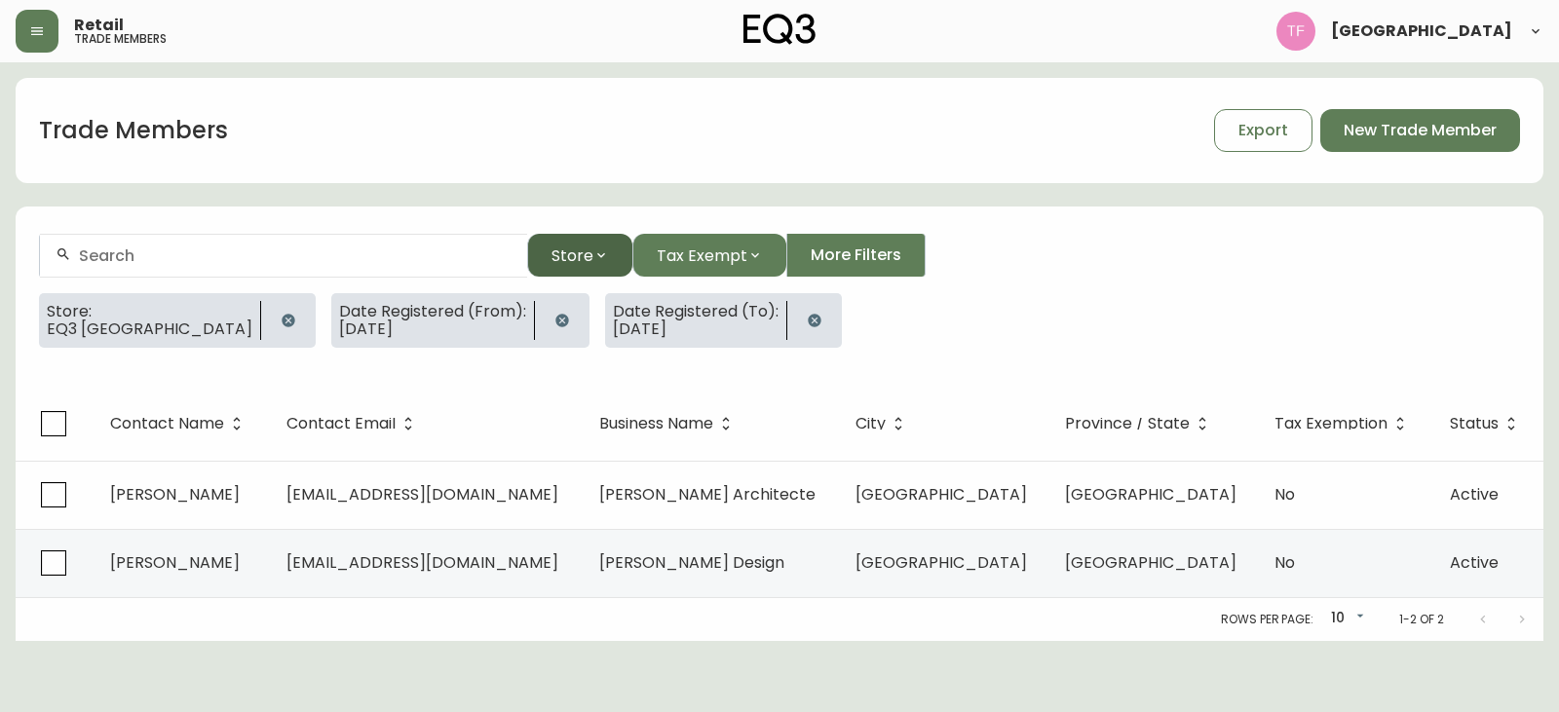
click at [606, 263] on button "Store" at bounding box center [579, 255] width 105 height 43
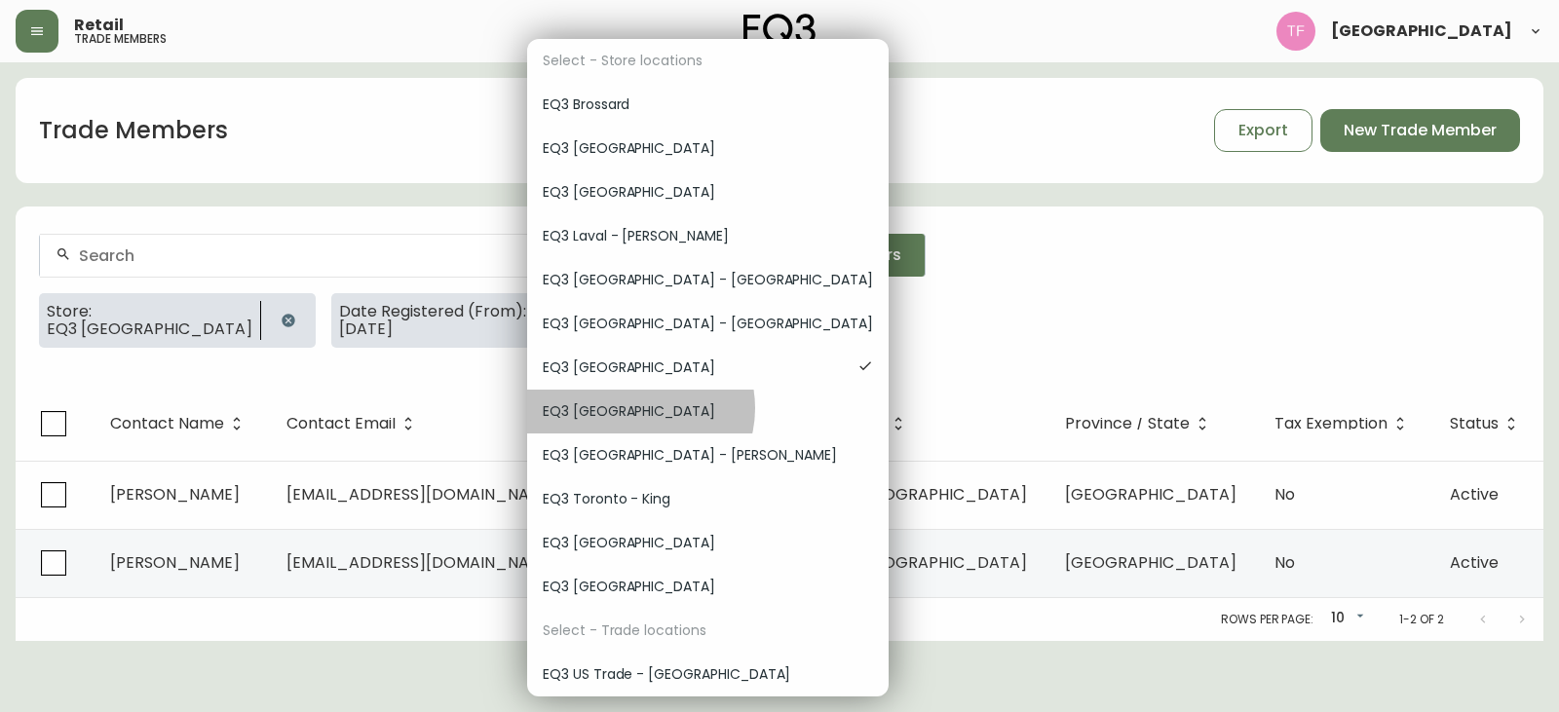
click at [638, 408] on span "EQ3 Quebec City" at bounding box center [708, 412] width 330 height 20
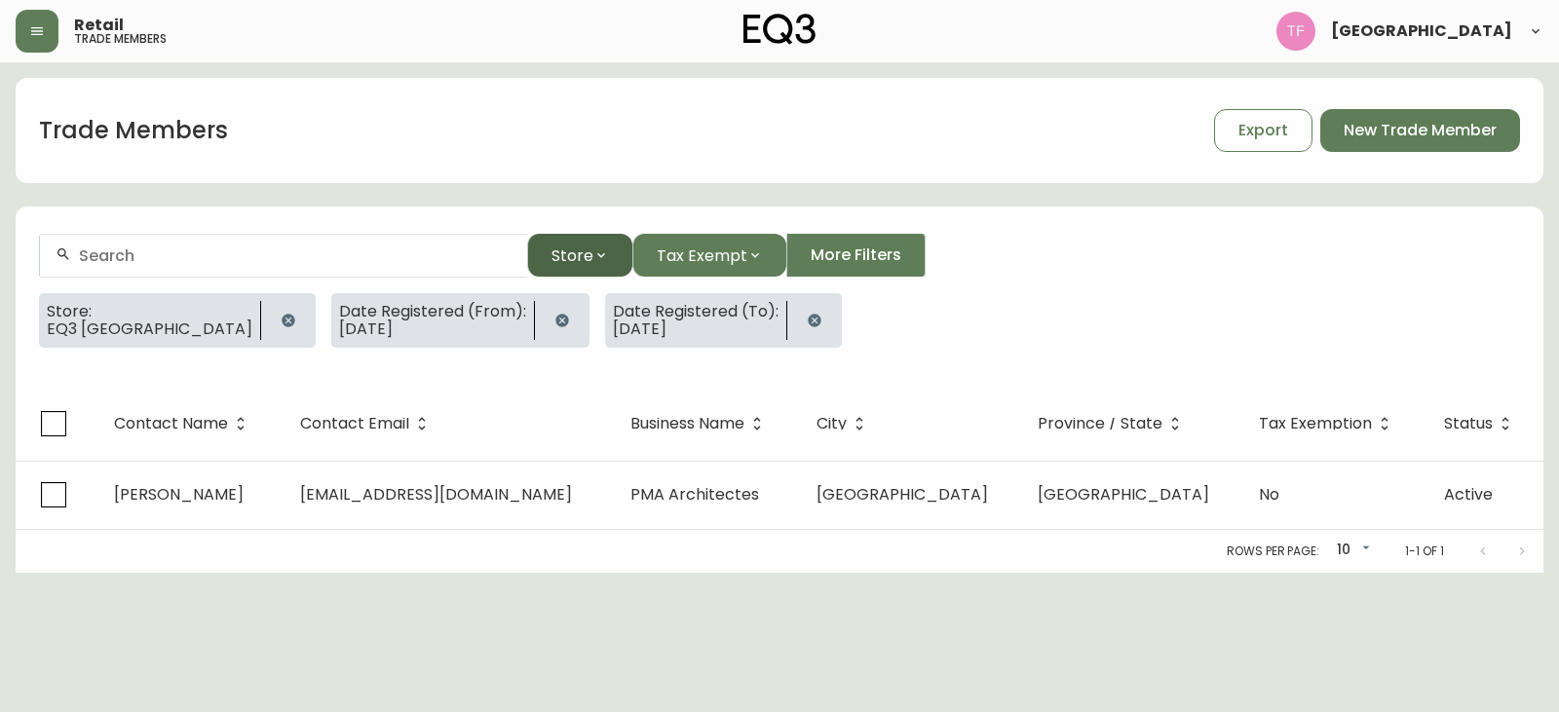
click at [583, 237] on button "Store" at bounding box center [579, 255] width 105 height 43
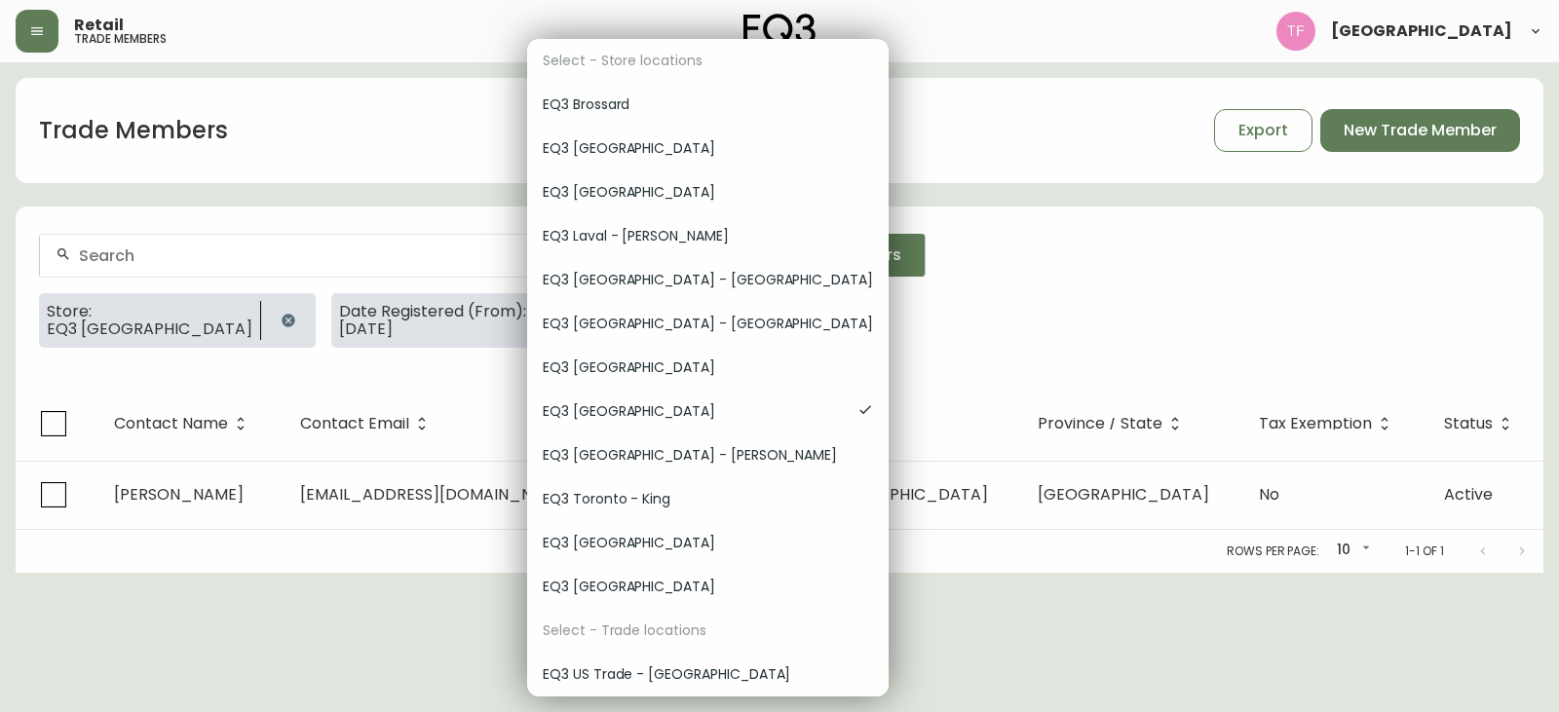
click at [607, 440] on div "EQ3 Toronto - Hanna" at bounding box center [708, 456] width 362 height 44
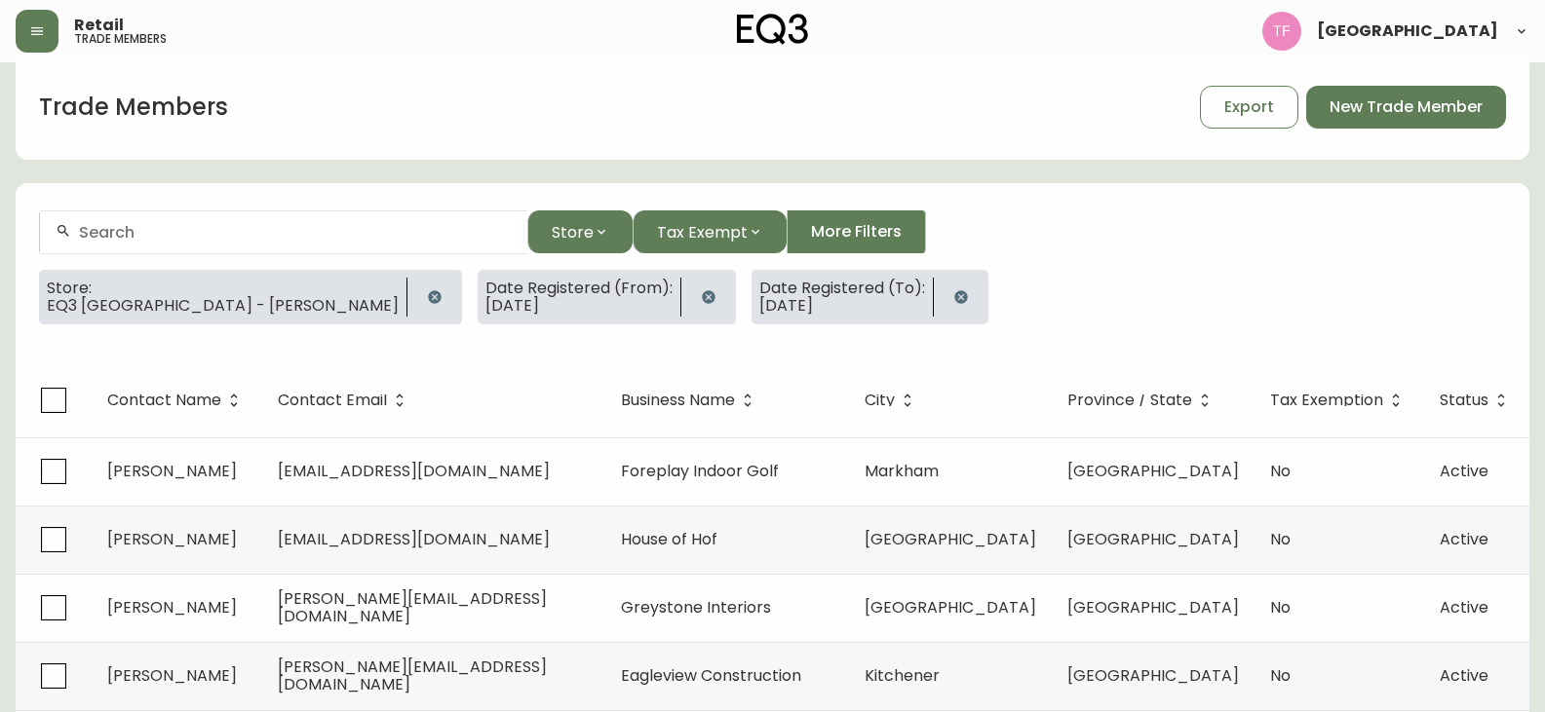
scroll to position [17, 0]
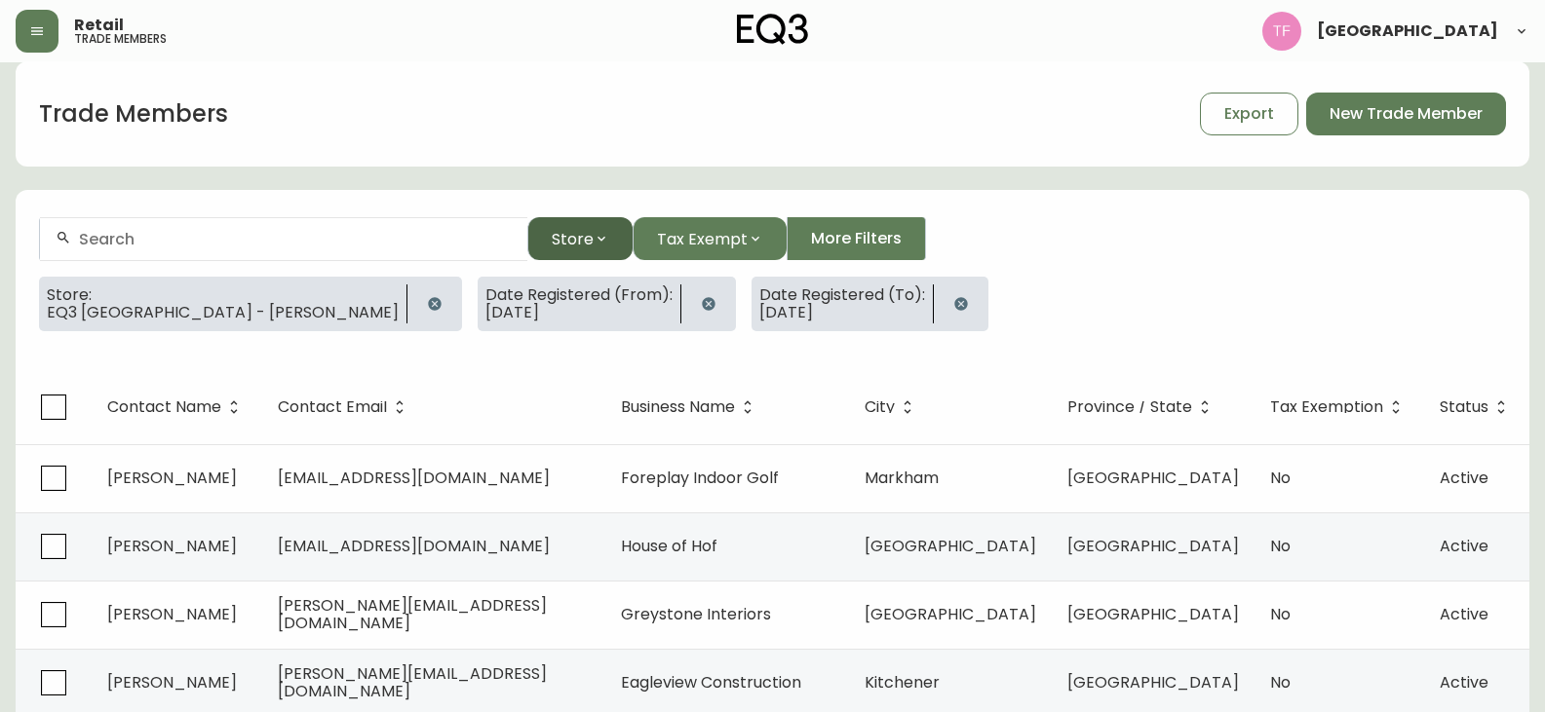
click at [570, 224] on button "Store" at bounding box center [579, 238] width 105 height 43
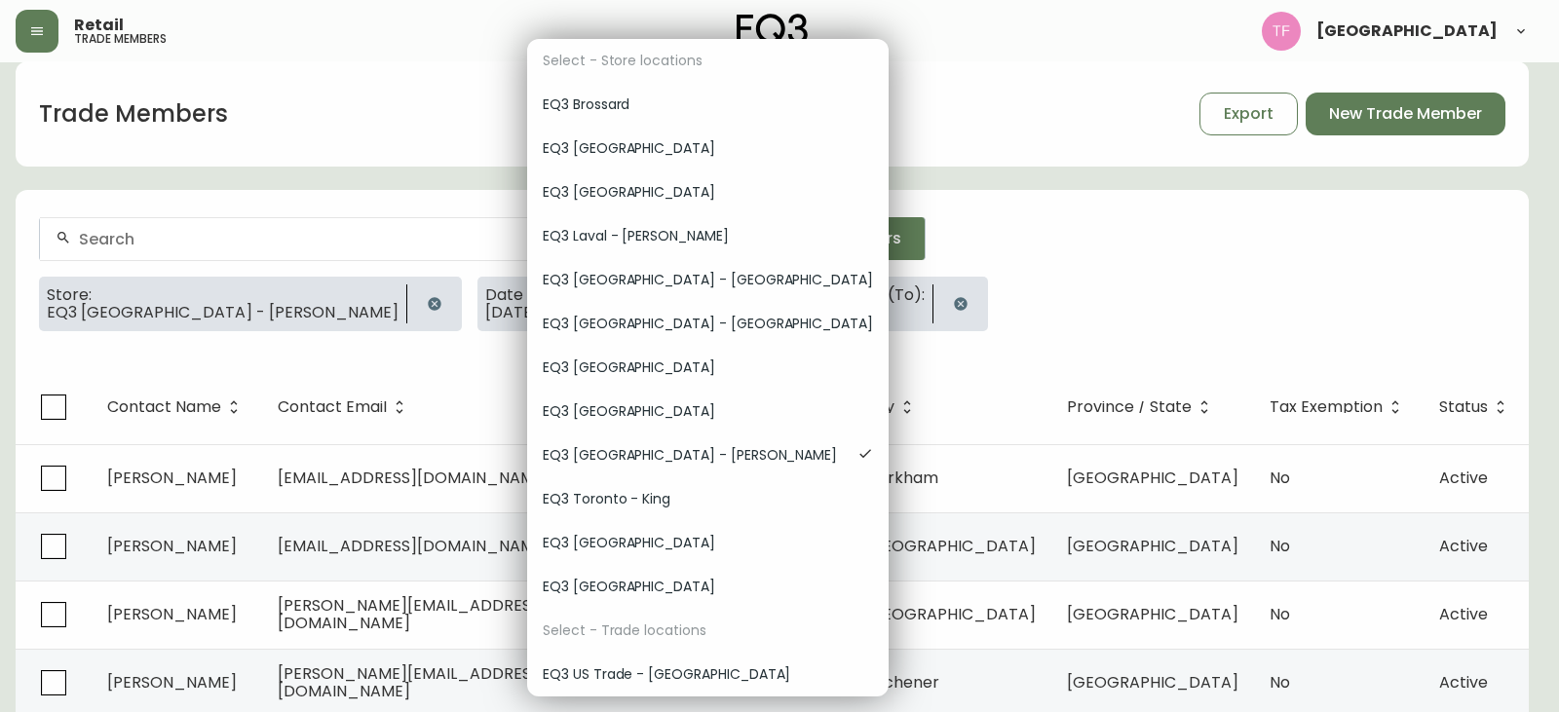
click at [663, 507] on span "EQ3 Toronto - King" at bounding box center [708, 499] width 330 height 20
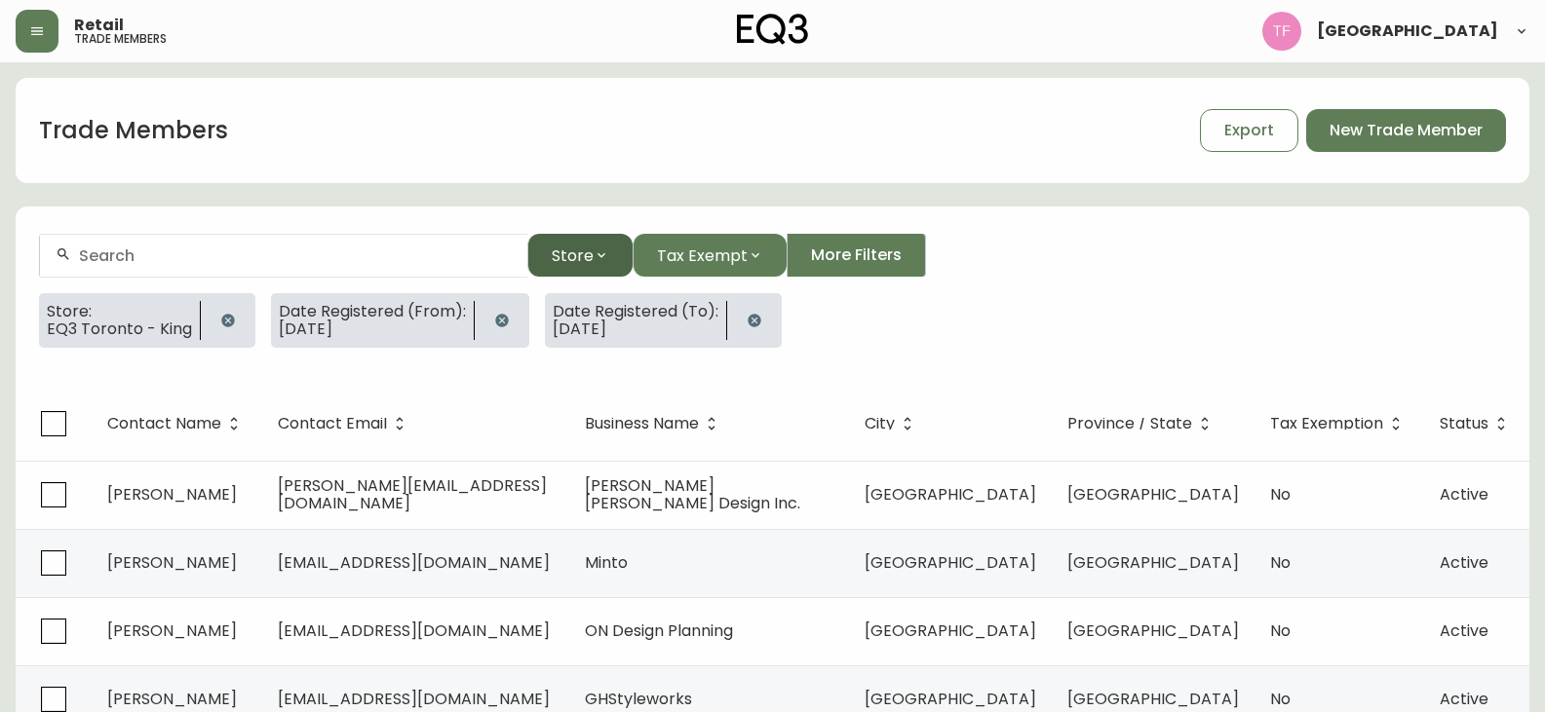
click at [535, 254] on button "Store" at bounding box center [579, 255] width 105 height 43
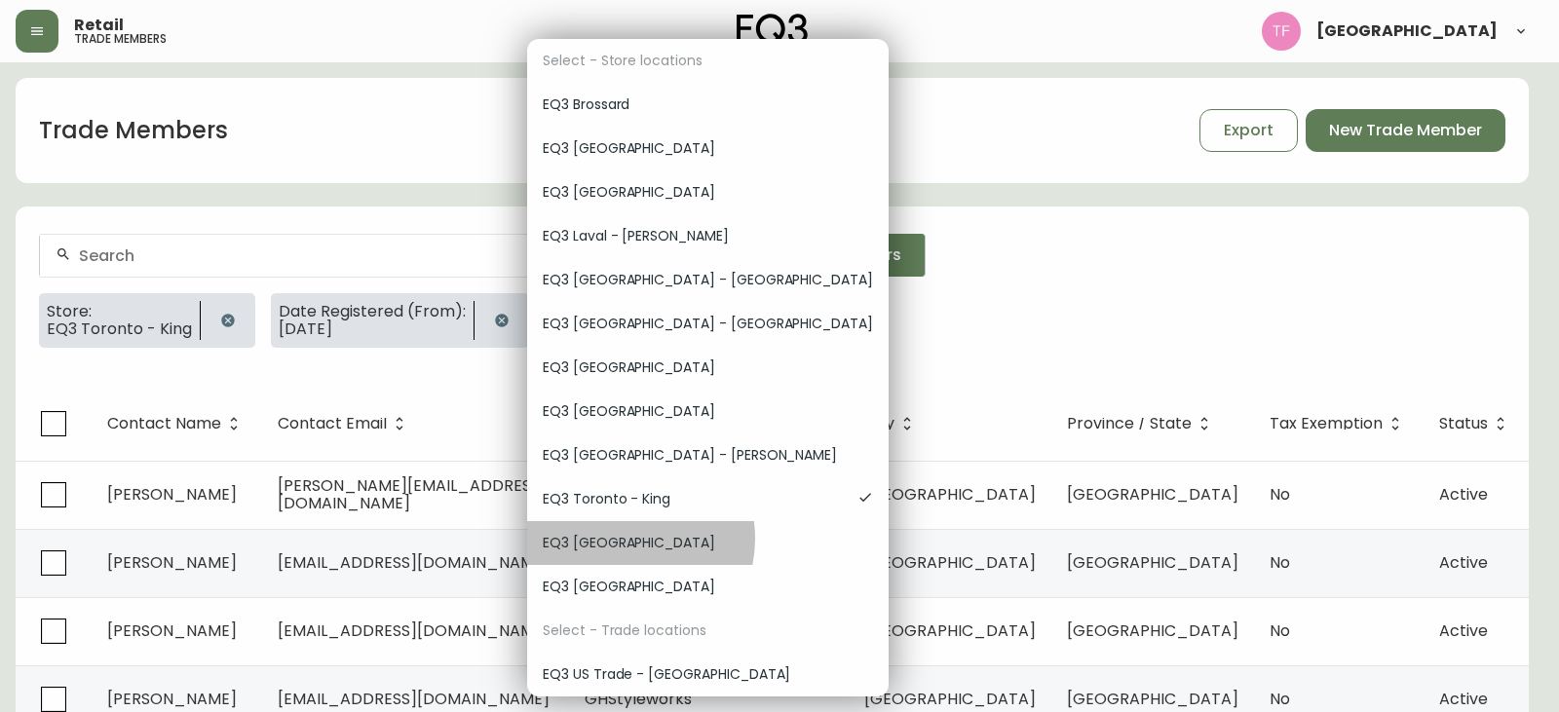
click at [627, 539] on span "EQ3 Vancouver" at bounding box center [708, 543] width 330 height 20
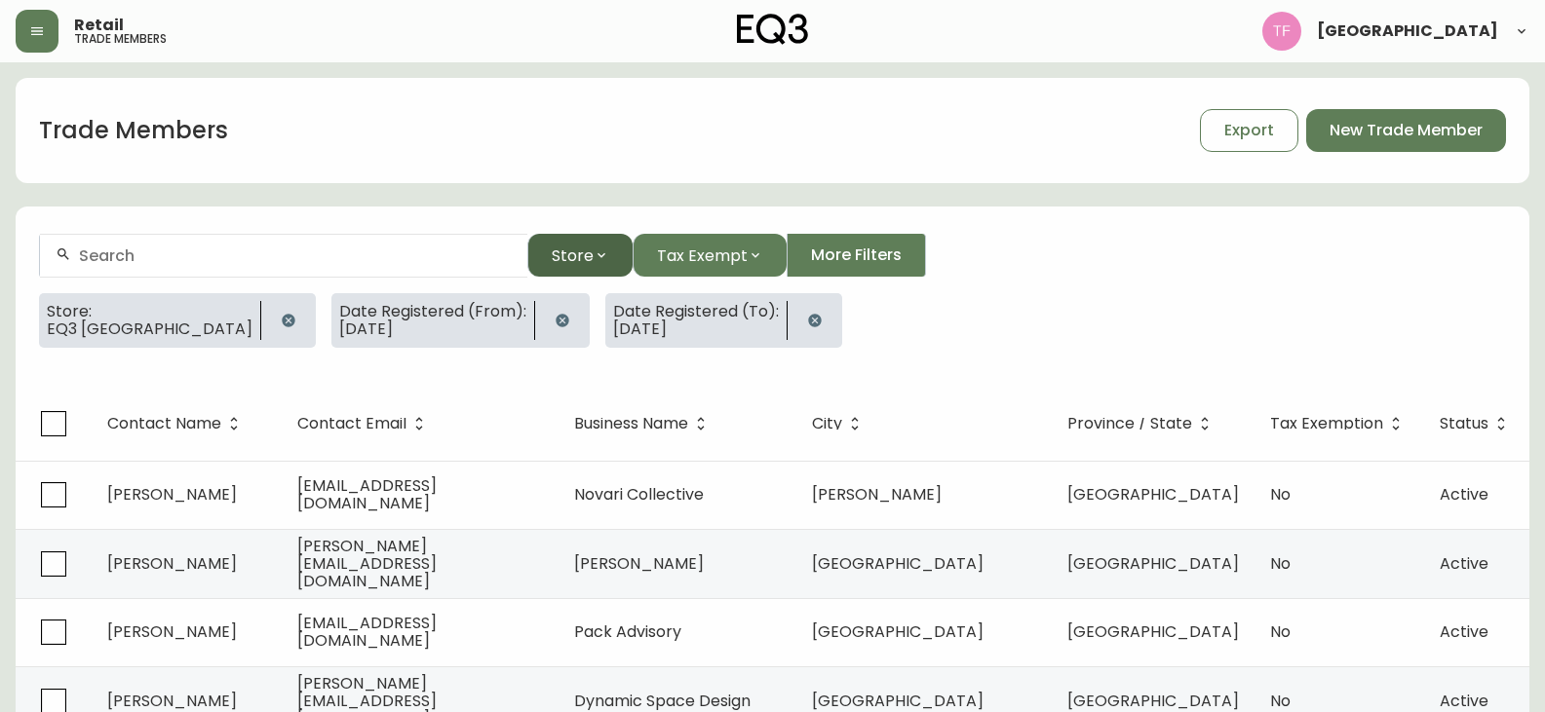
click at [583, 259] on span "Store" at bounding box center [573, 256] width 42 height 24
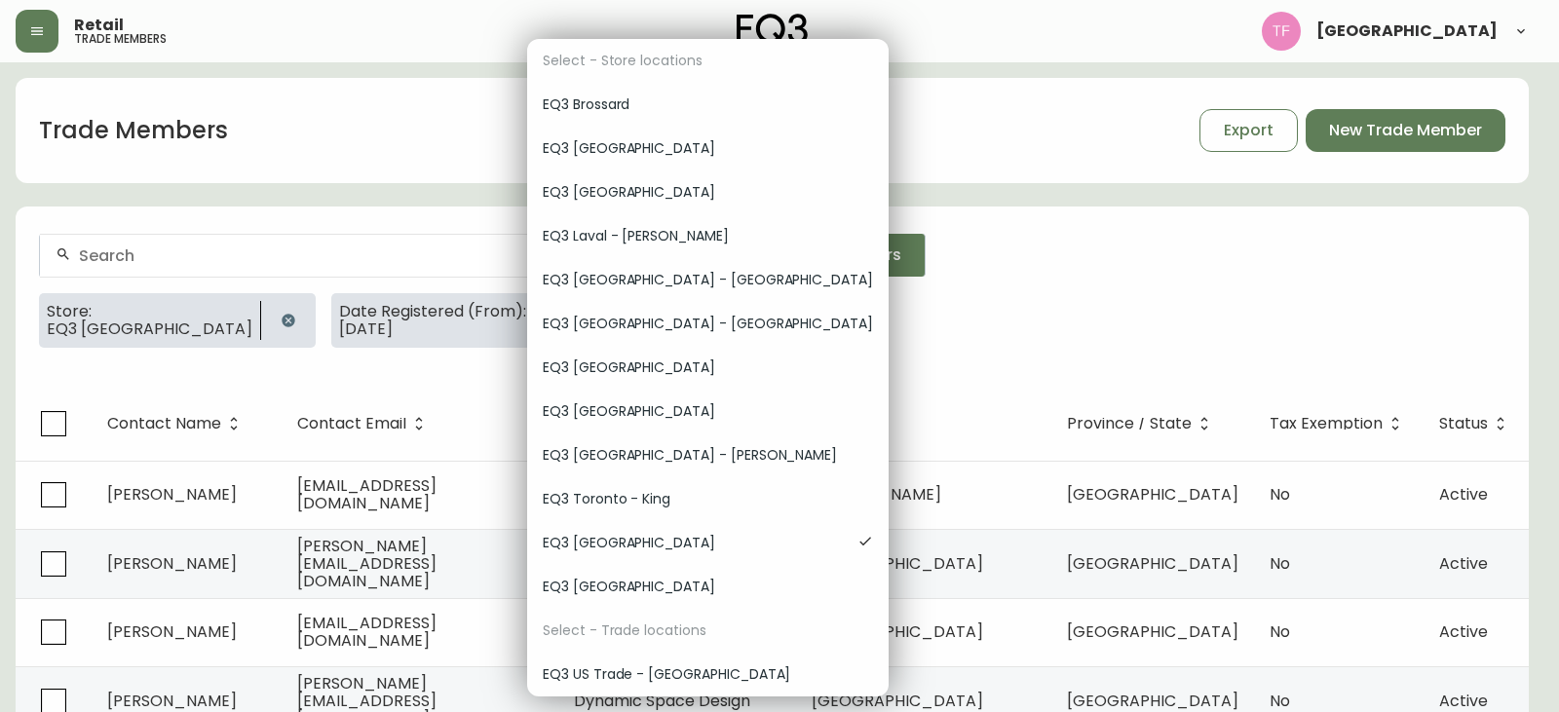
click at [634, 573] on div "EQ3 Winnipeg" at bounding box center [708, 587] width 362 height 44
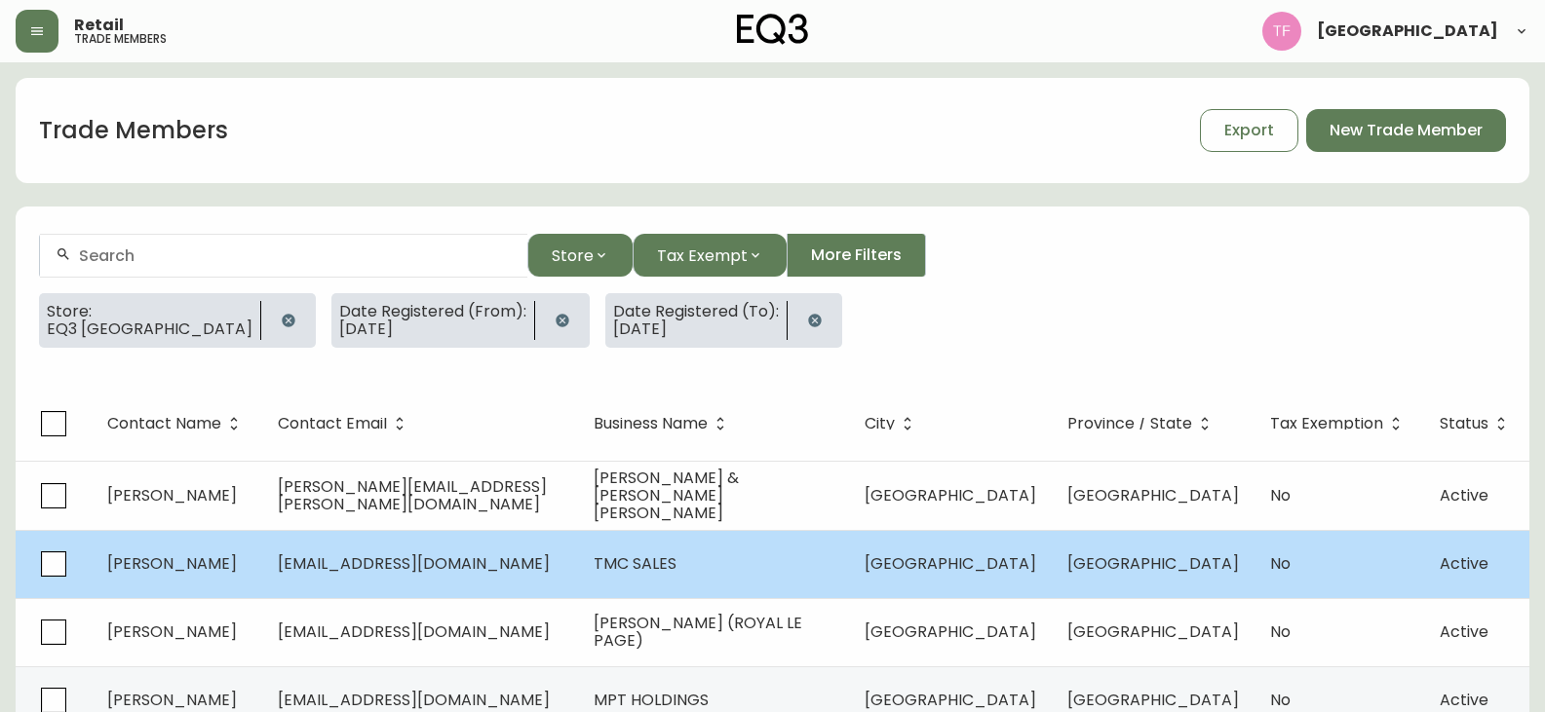
scroll to position [65, 0]
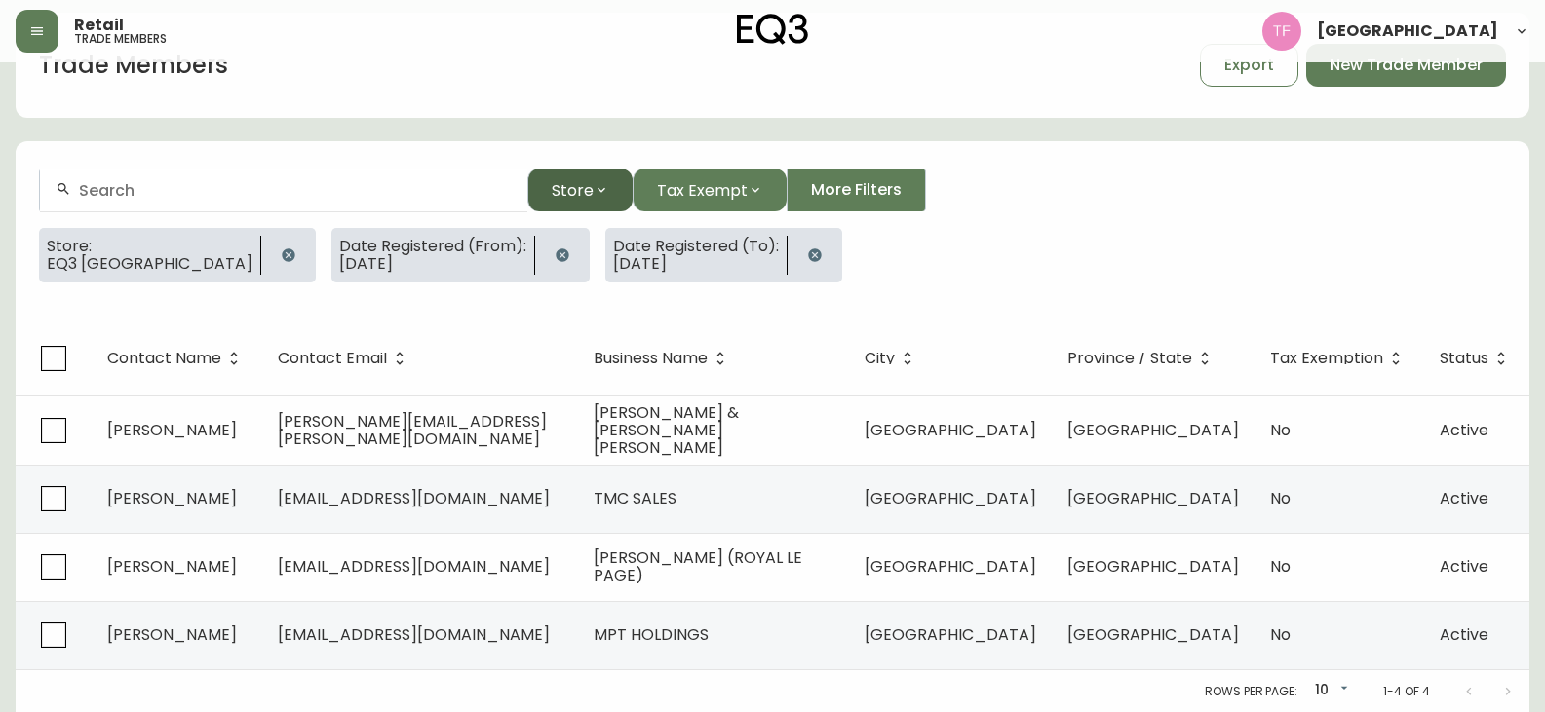
click at [584, 202] on span "Store" at bounding box center [573, 190] width 42 height 24
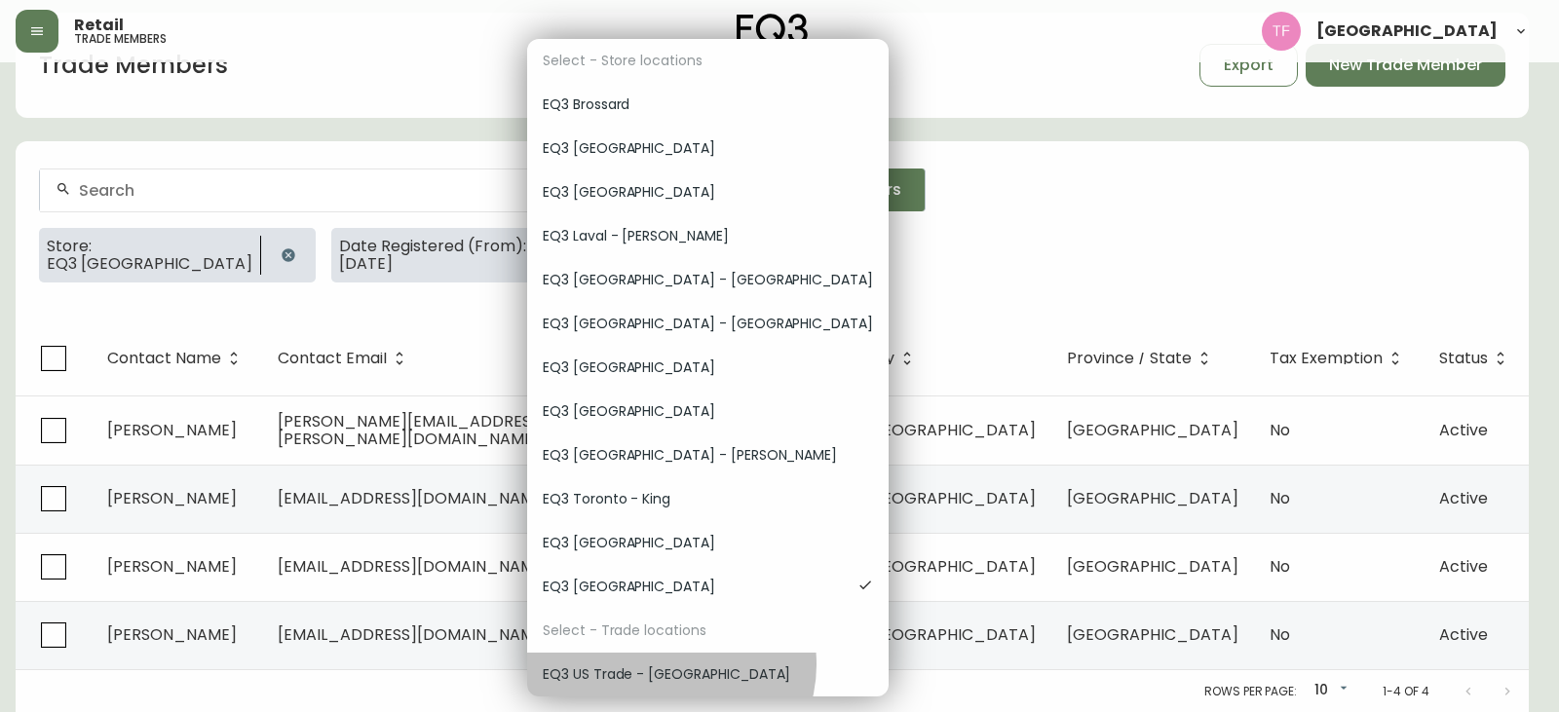
drag, startPoint x: 670, startPoint y: 665, endPoint x: 854, endPoint y: 656, distance: 184.4
click at [670, 666] on span "EQ3 US Trade - Formally East" at bounding box center [708, 675] width 330 height 20
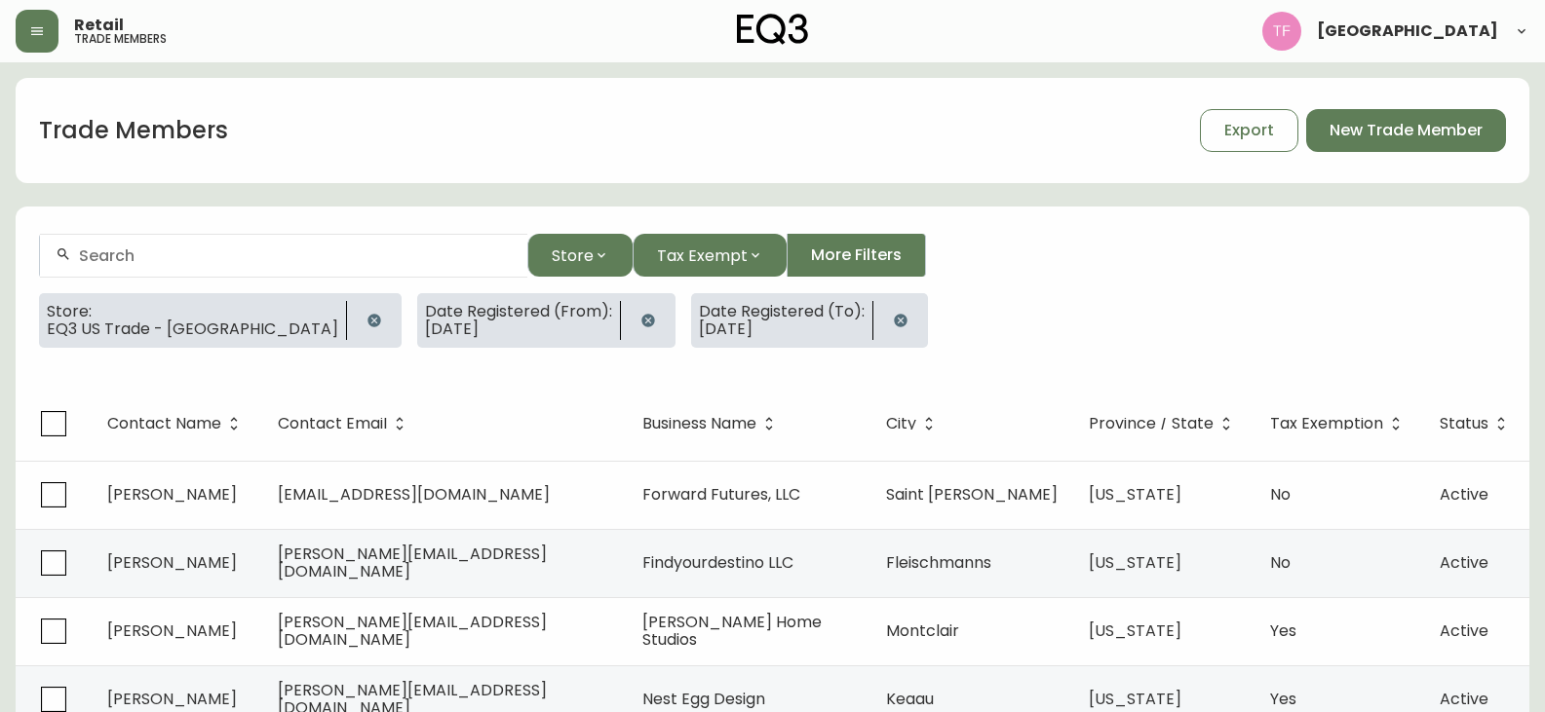
click at [366, 320] on icon "button" at bounding box center [374, 321] width 16 height 16
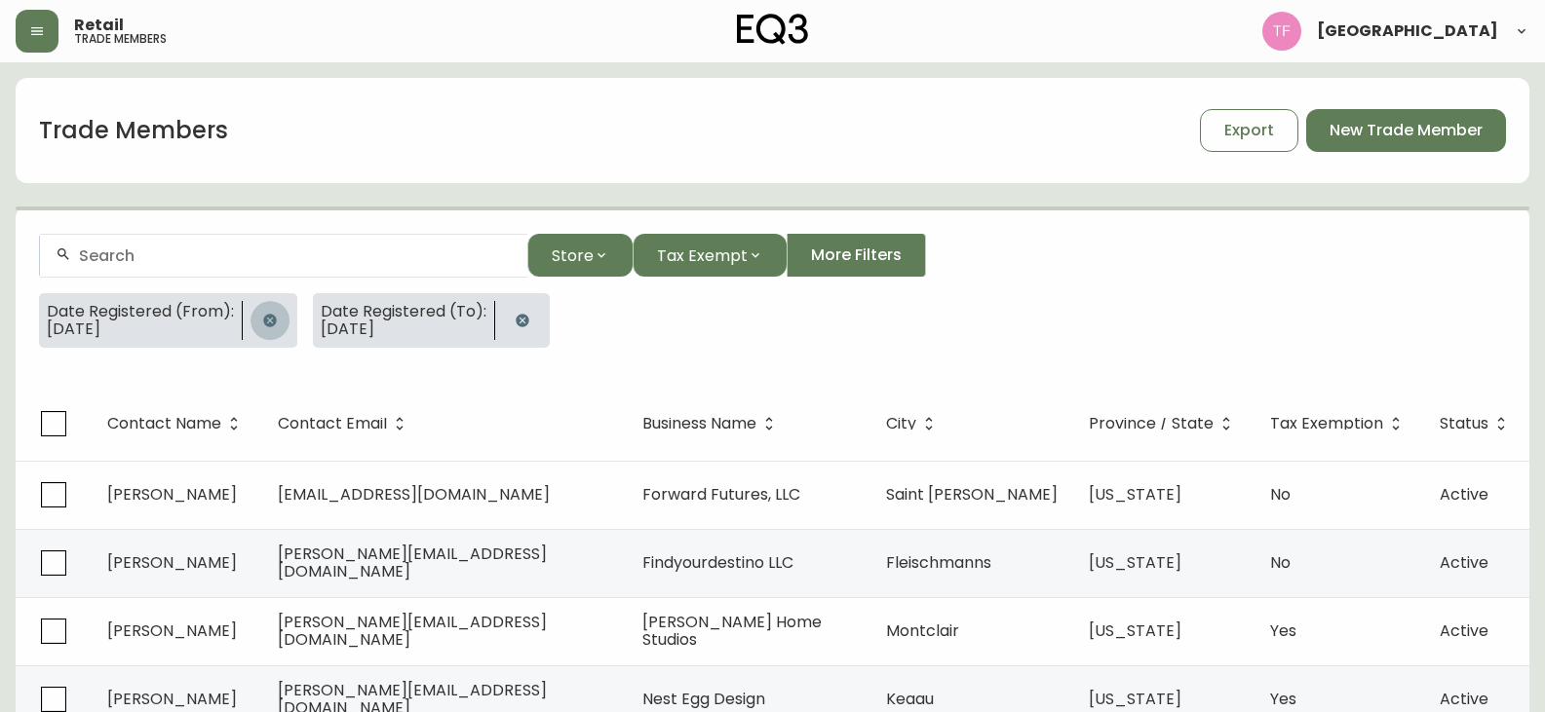
click at [279, 322] on button "button" at bounding box center [269, 320] width 39 height 39
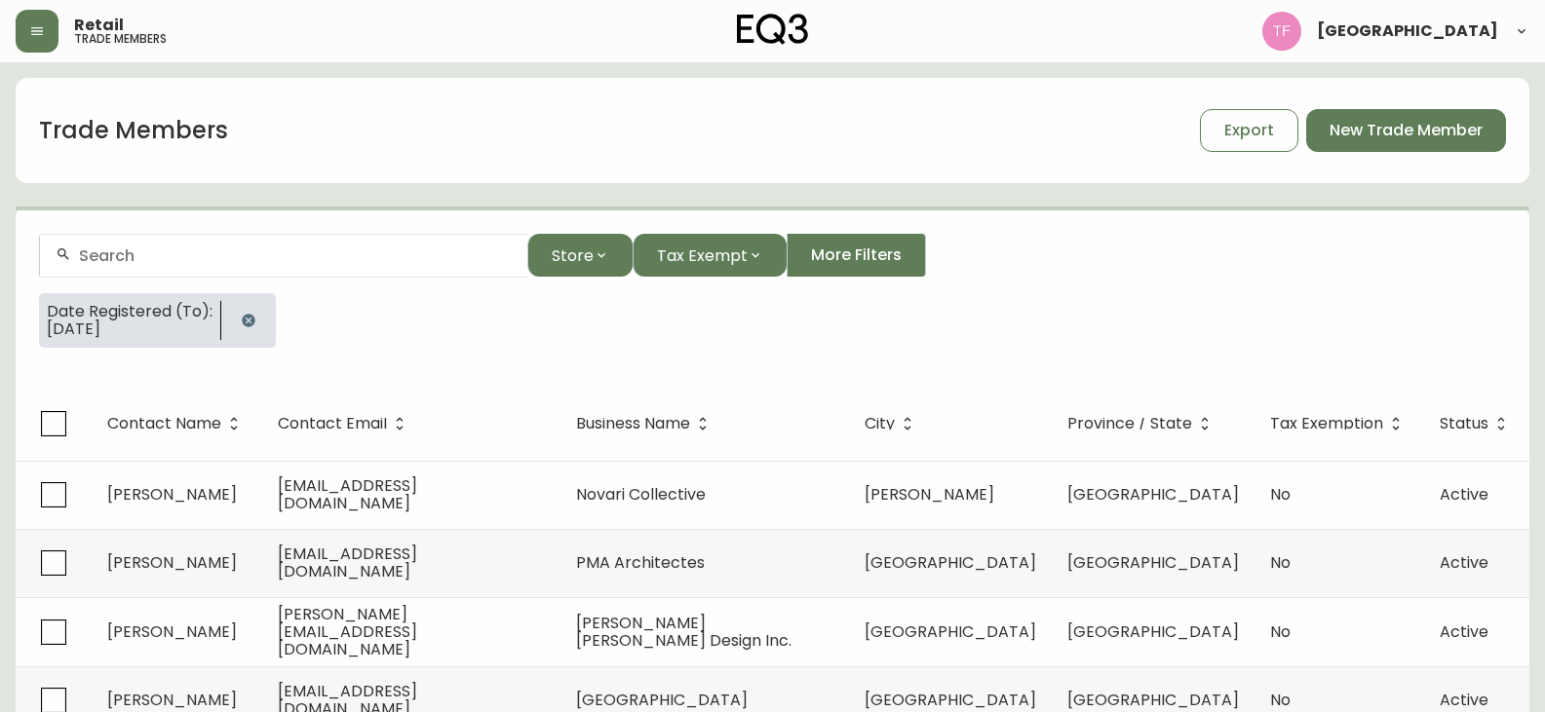
click at [253, 325] on icon "button" at bounding box center [249, 321] width 16 height 16
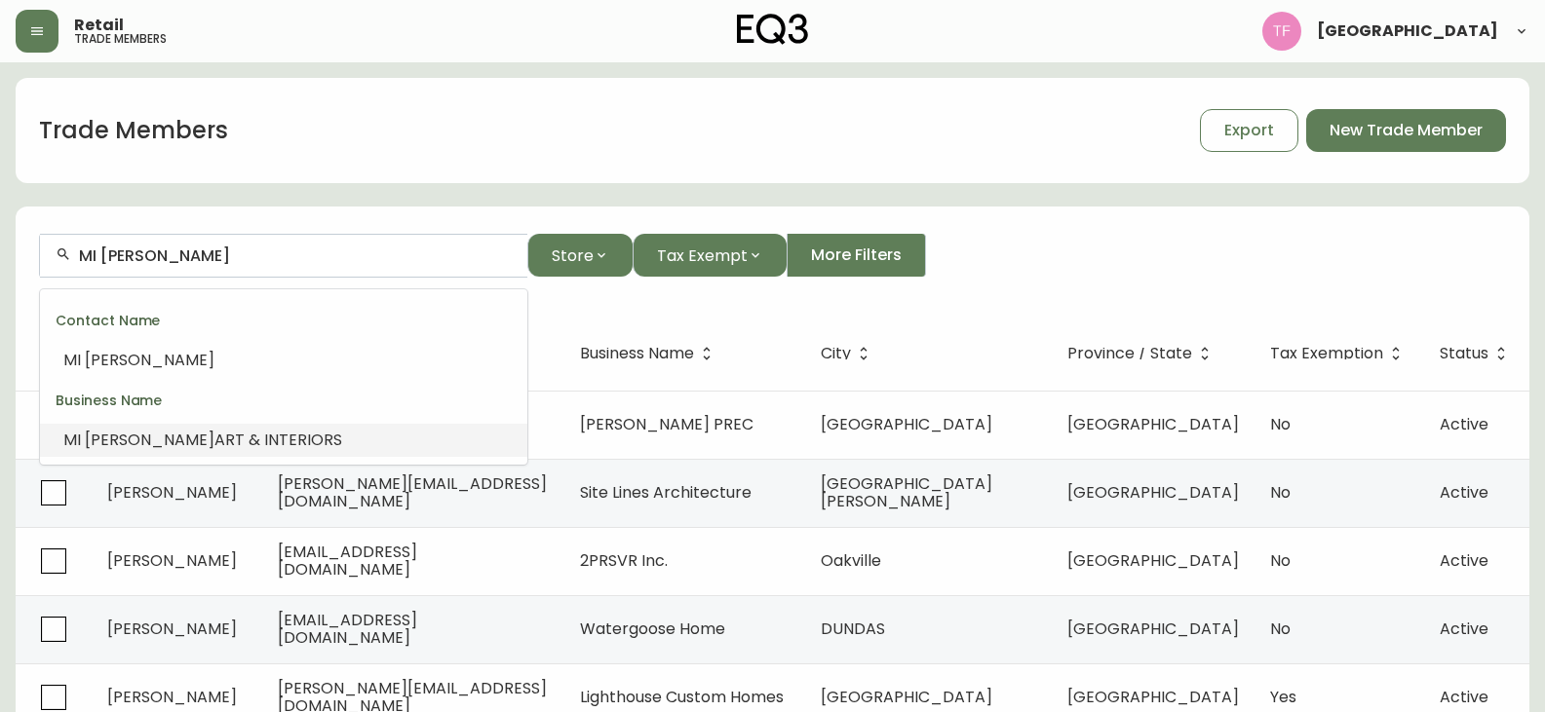
click at [214, 435] on span "ART & INTERIORS" at bounding box center [278, 440] width 128 height 22
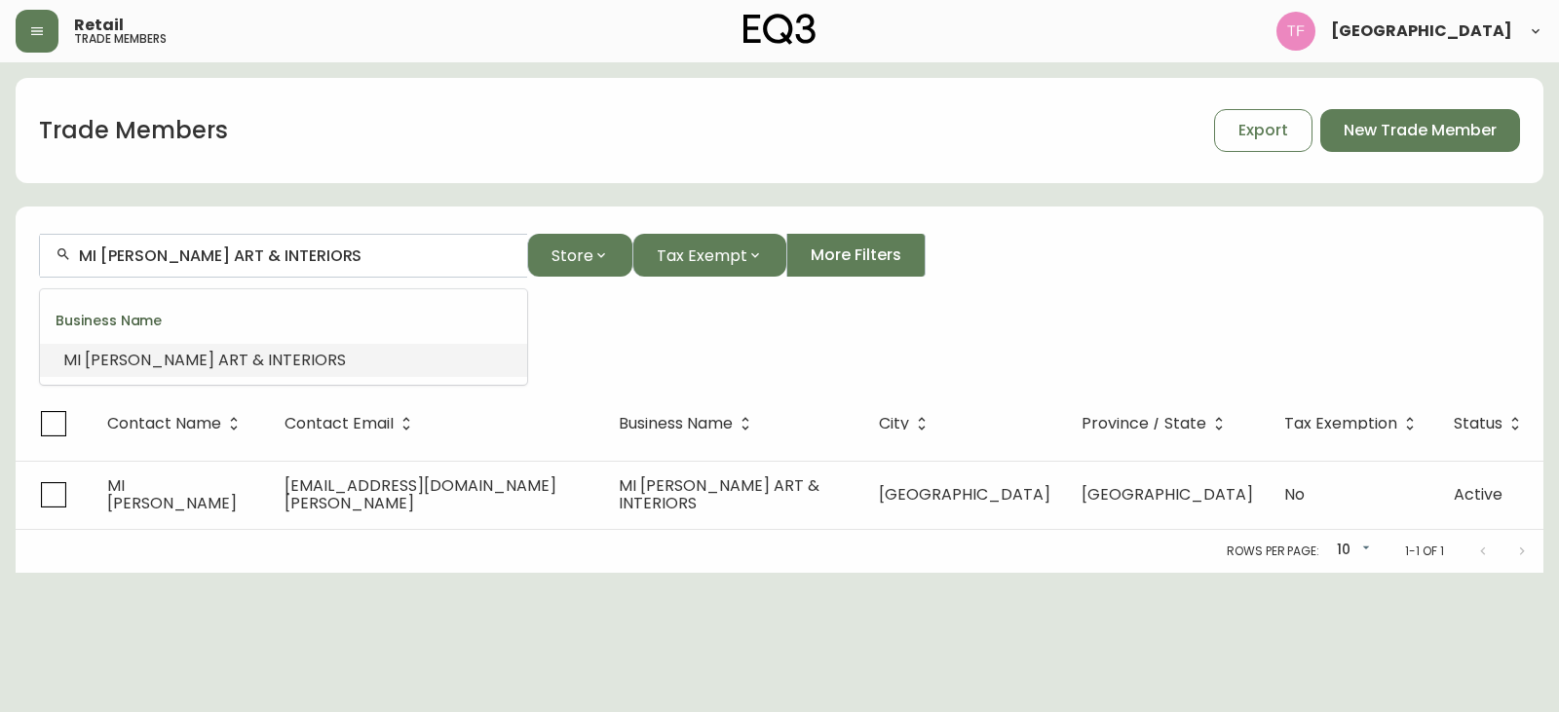
click at [313, 250] on input "MI LAMONT ART & INTERIORS" at bounding box center [295, 256] width 433 height 19
type input "MI LAMONT ART & INTERIORS"
